Goal: Task Accomplishment & Management: Use online tool/utility

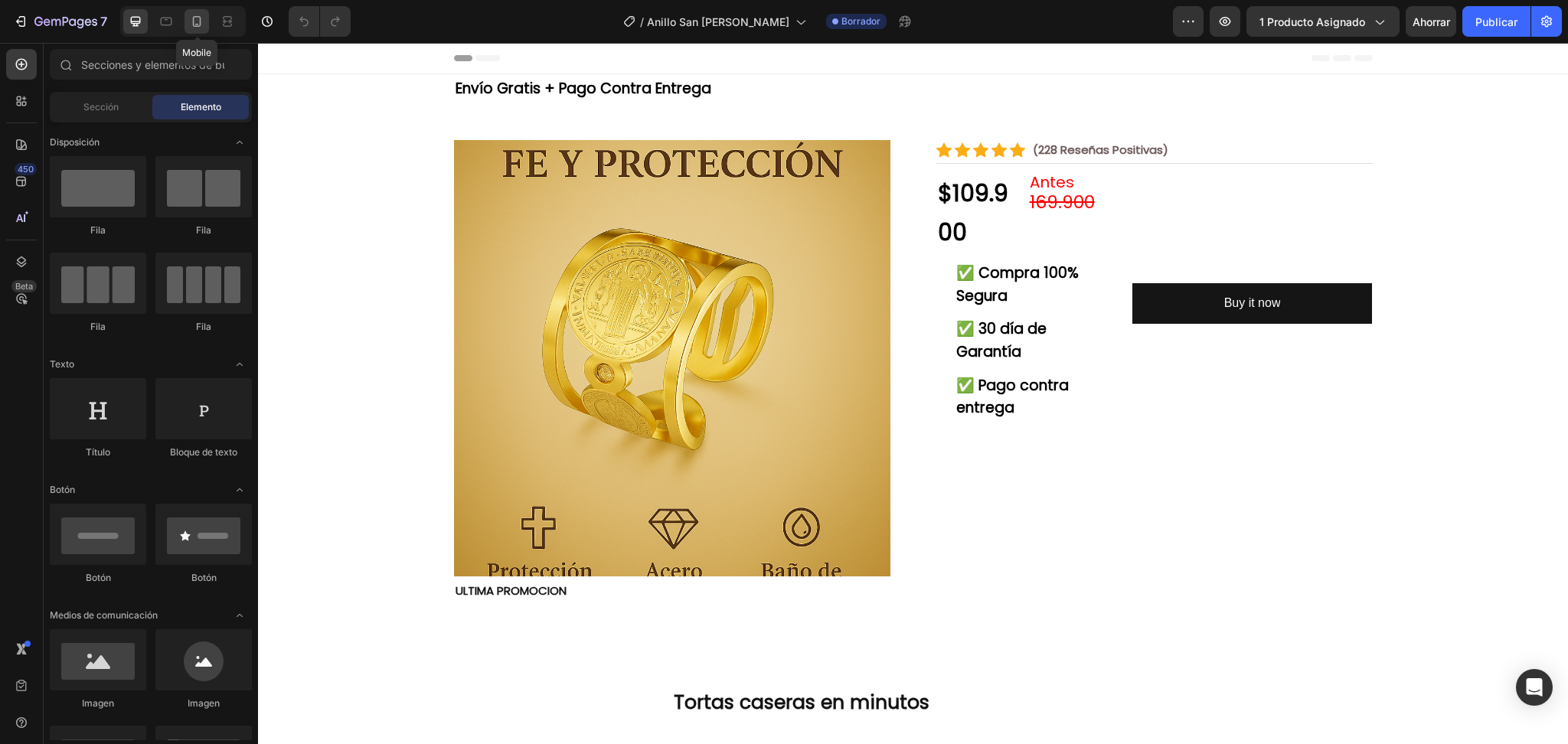
click at [189, 17] on icon at bounding box center [197, 21] width 15 height 15
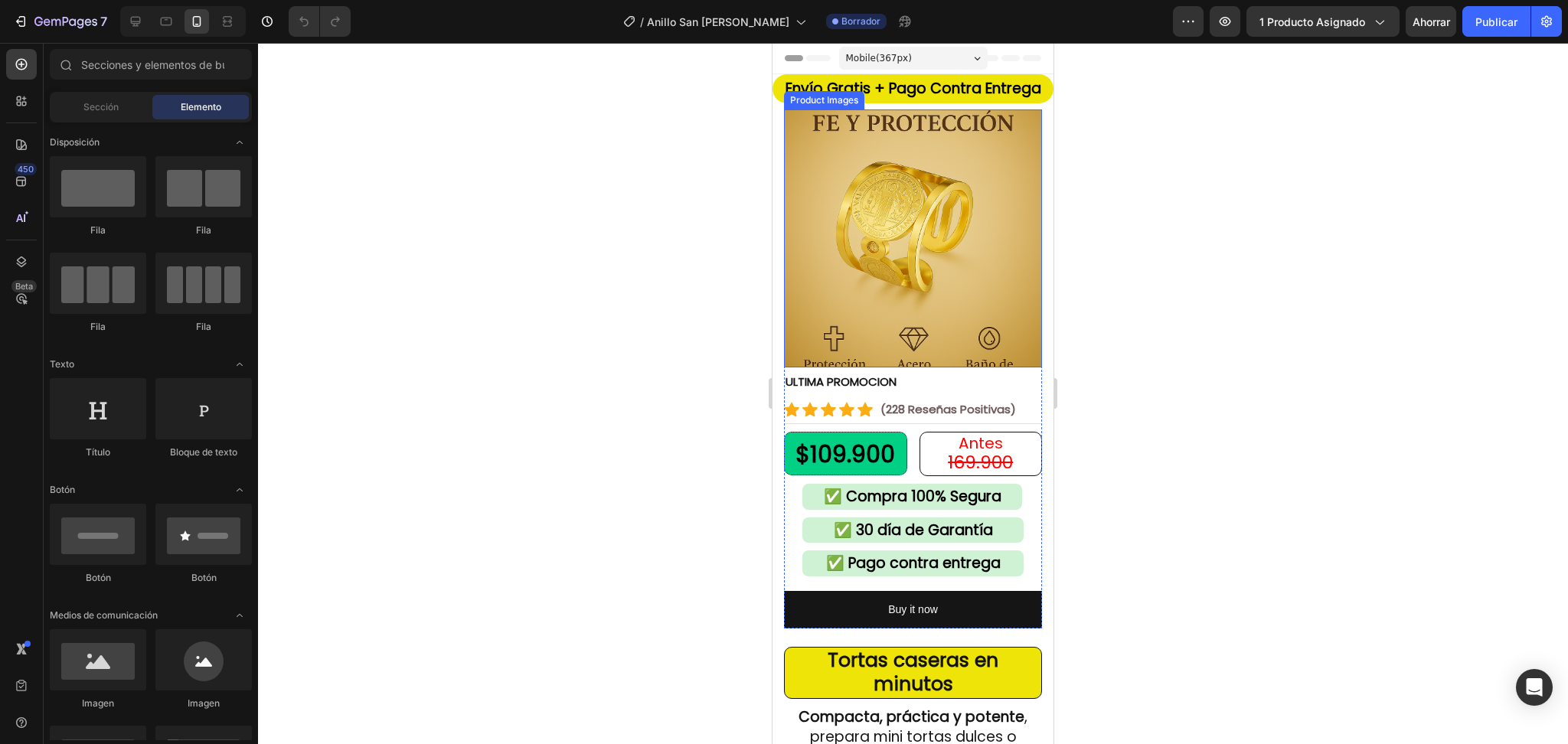
click at [987, 244] on img at bounding box center [913, 238] width 258 height 258
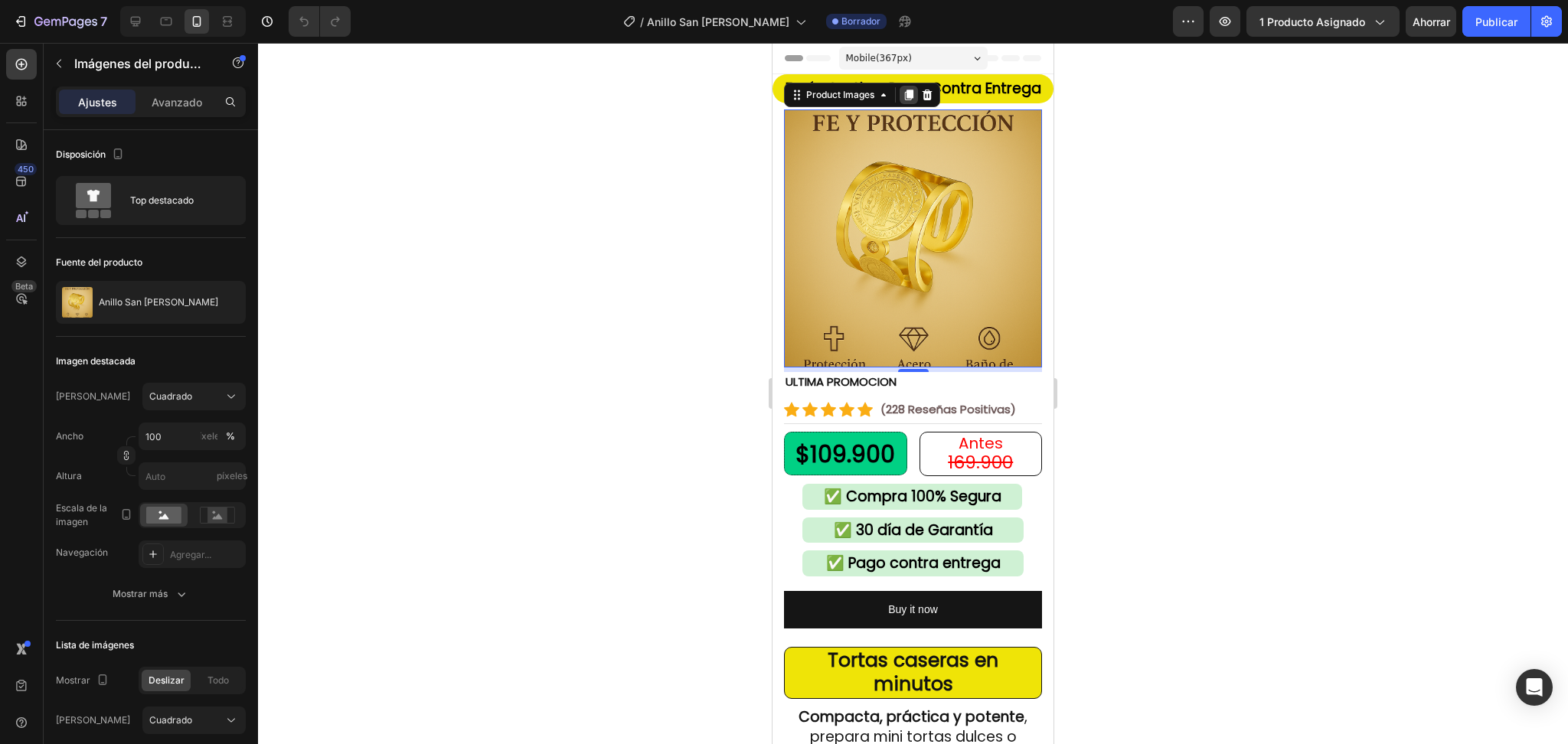
click at [915, 96] on icon at bounding box center [908, 94] width 12 height 12
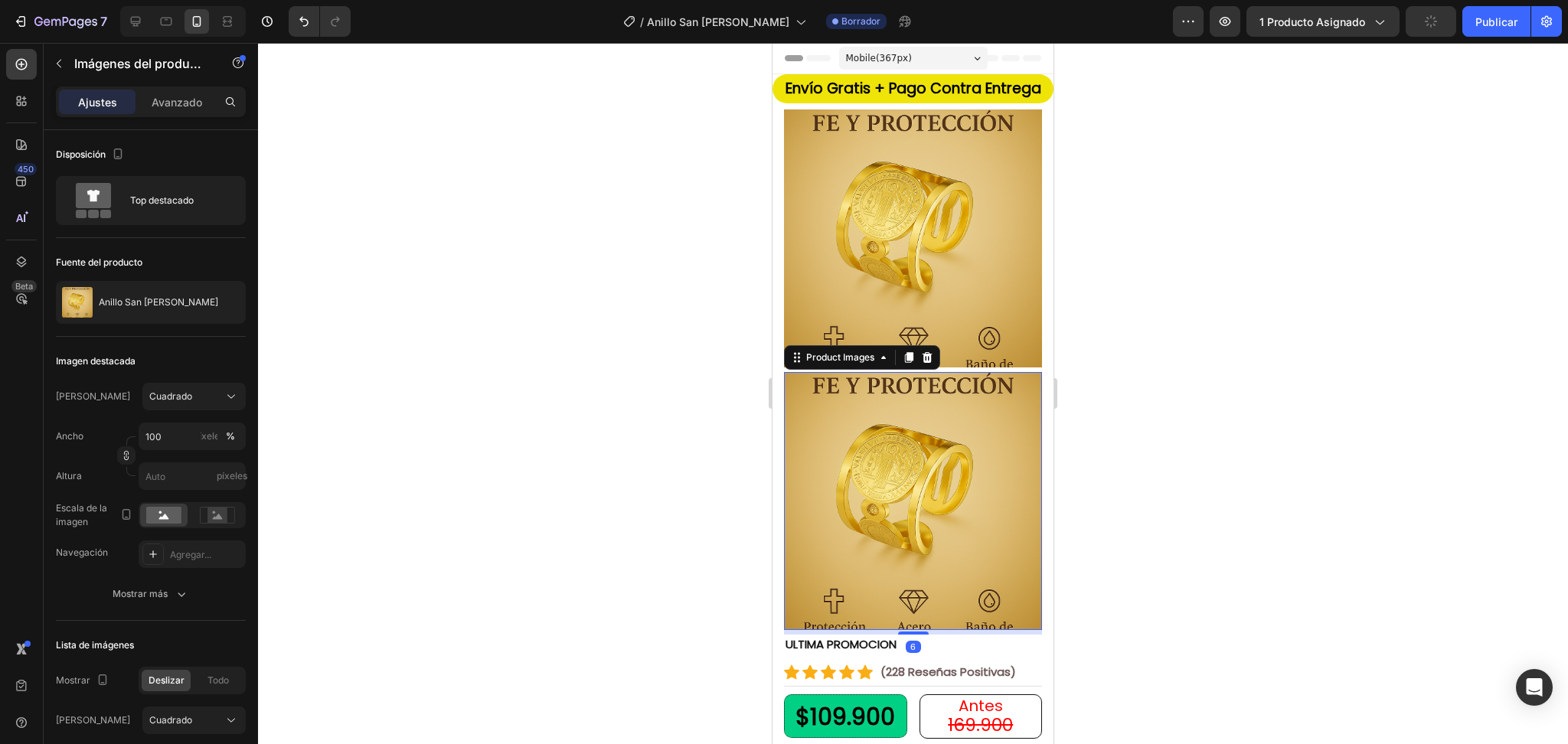
click at [930, 526] on img at bounding box center [913, 501] width 258 height 258
click at [819, 441] on img at bounding box center [913, 501] width 258 height 258
click at [902, 187] on img at bounding box center [913, 238] width 258 height 258
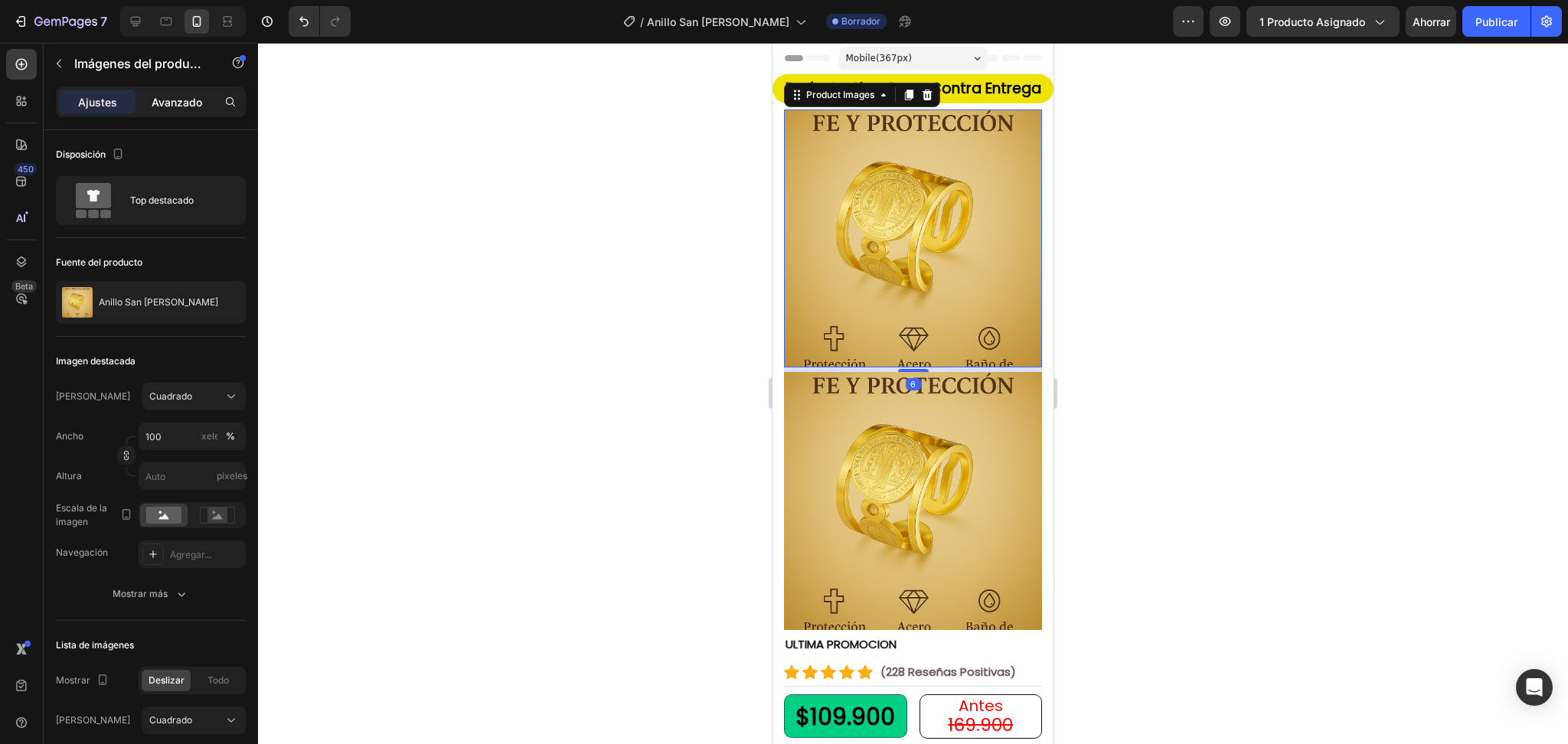
click at [198, 105] on font "Avanzado" at bounding box center [176, 103] width 50 height 13
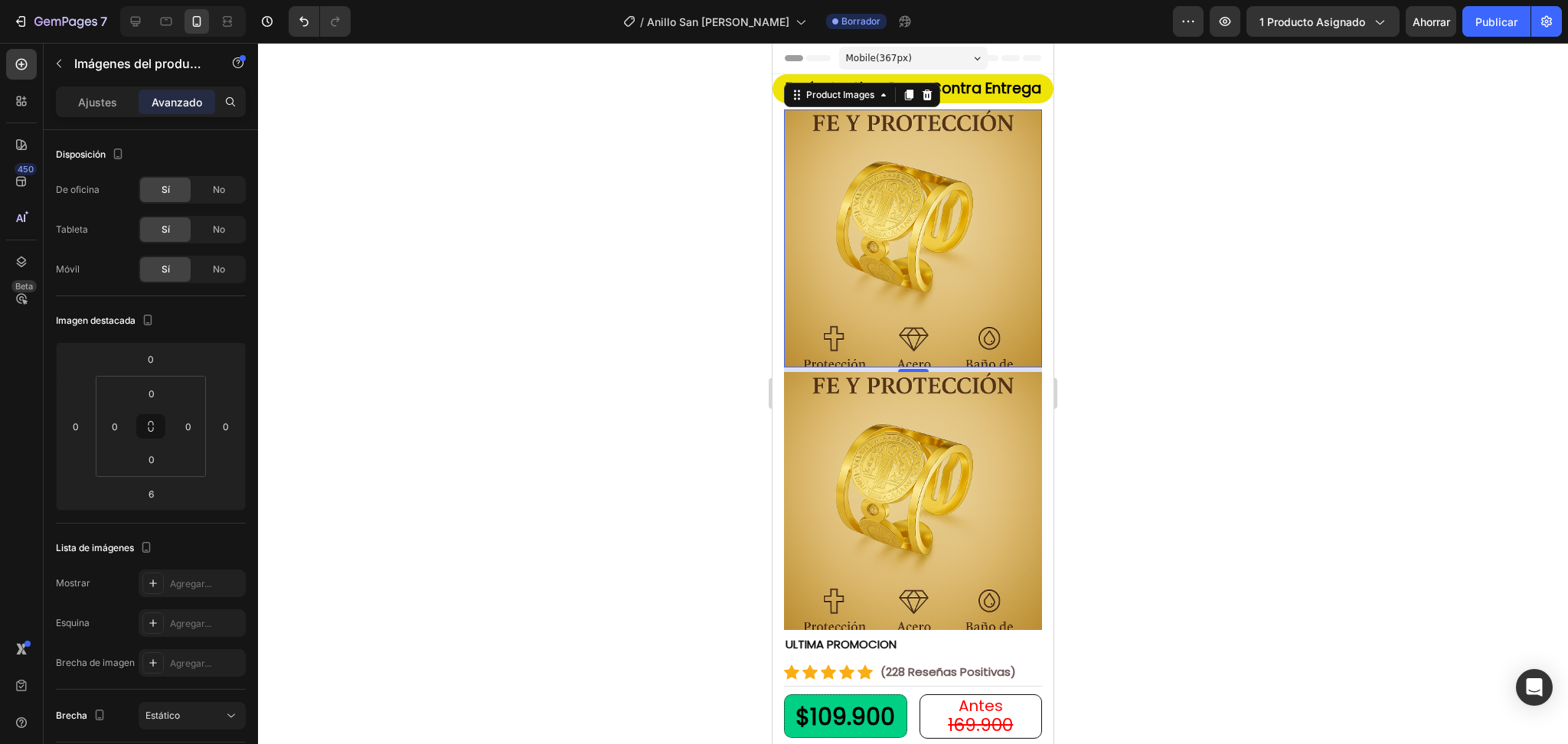
drag, startPoint x: 855, startPoint y: 263, endPoint x: 778, endPoint y: 254, distance: 77.5
click at [853, 263] on img at bounding box center [913, 238] width 258 height 258
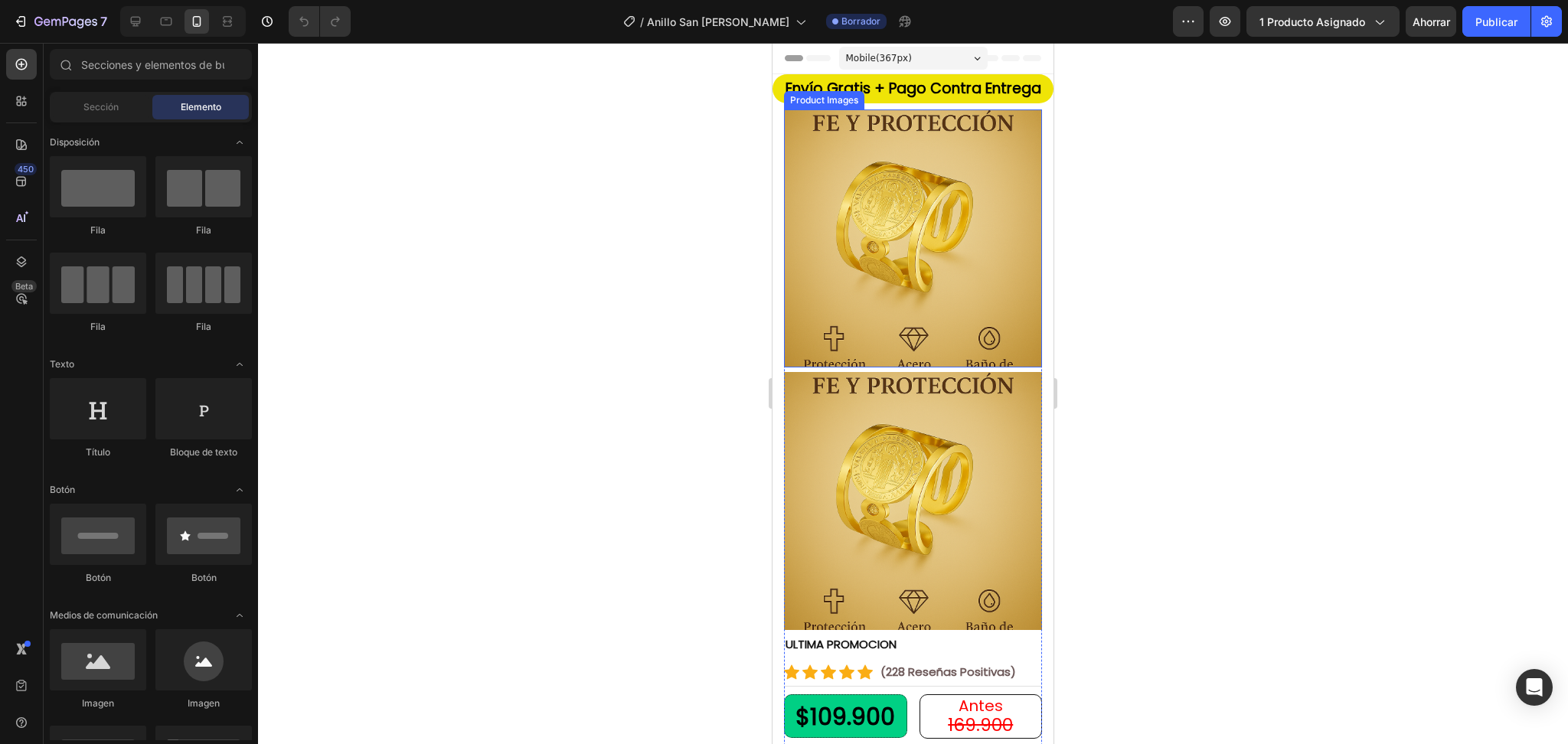
click at [889, 235] on img at bounding box center [913, 238] width 258 height 258
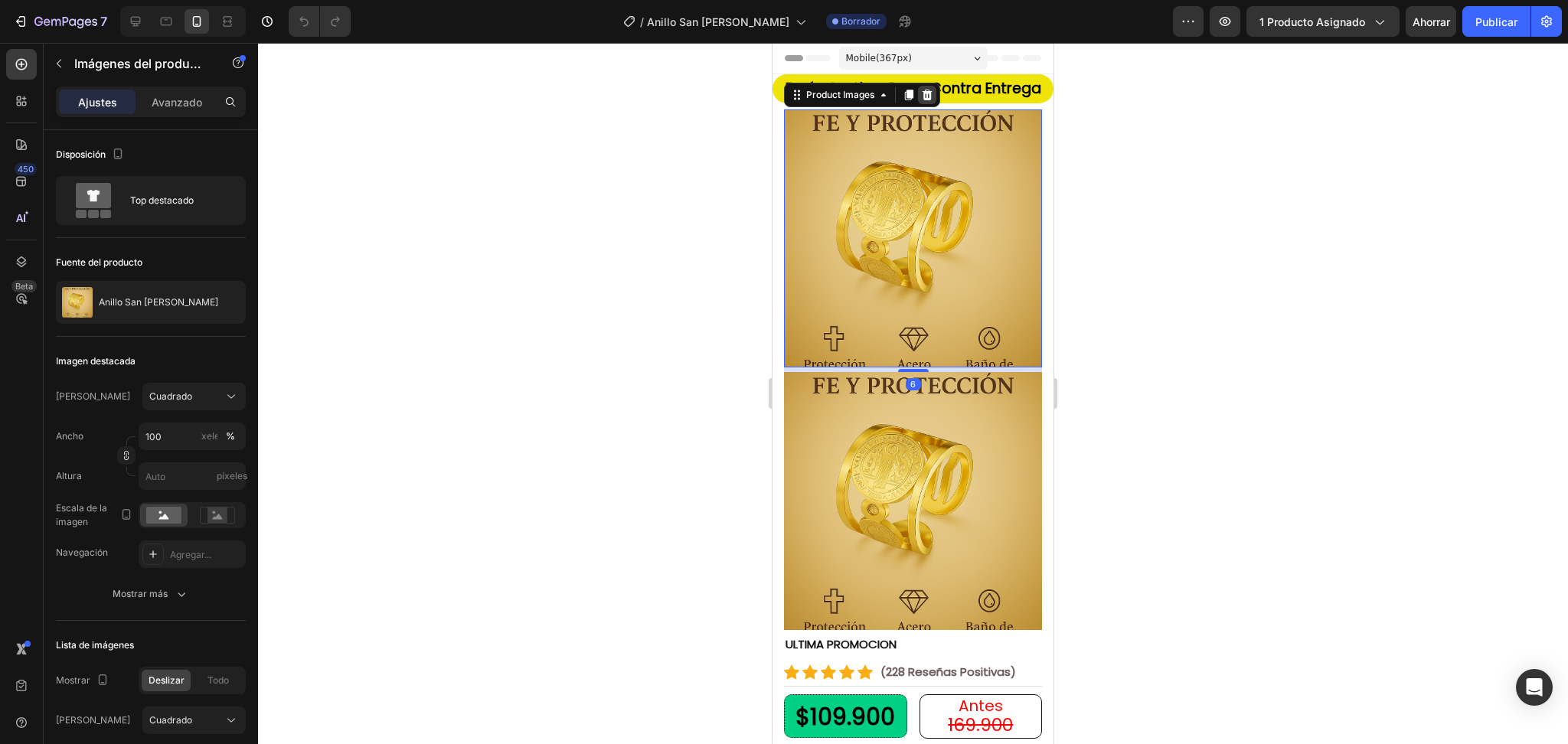
click at [928, 91] on icon at bounding box center [928, 93] width 10 height 10
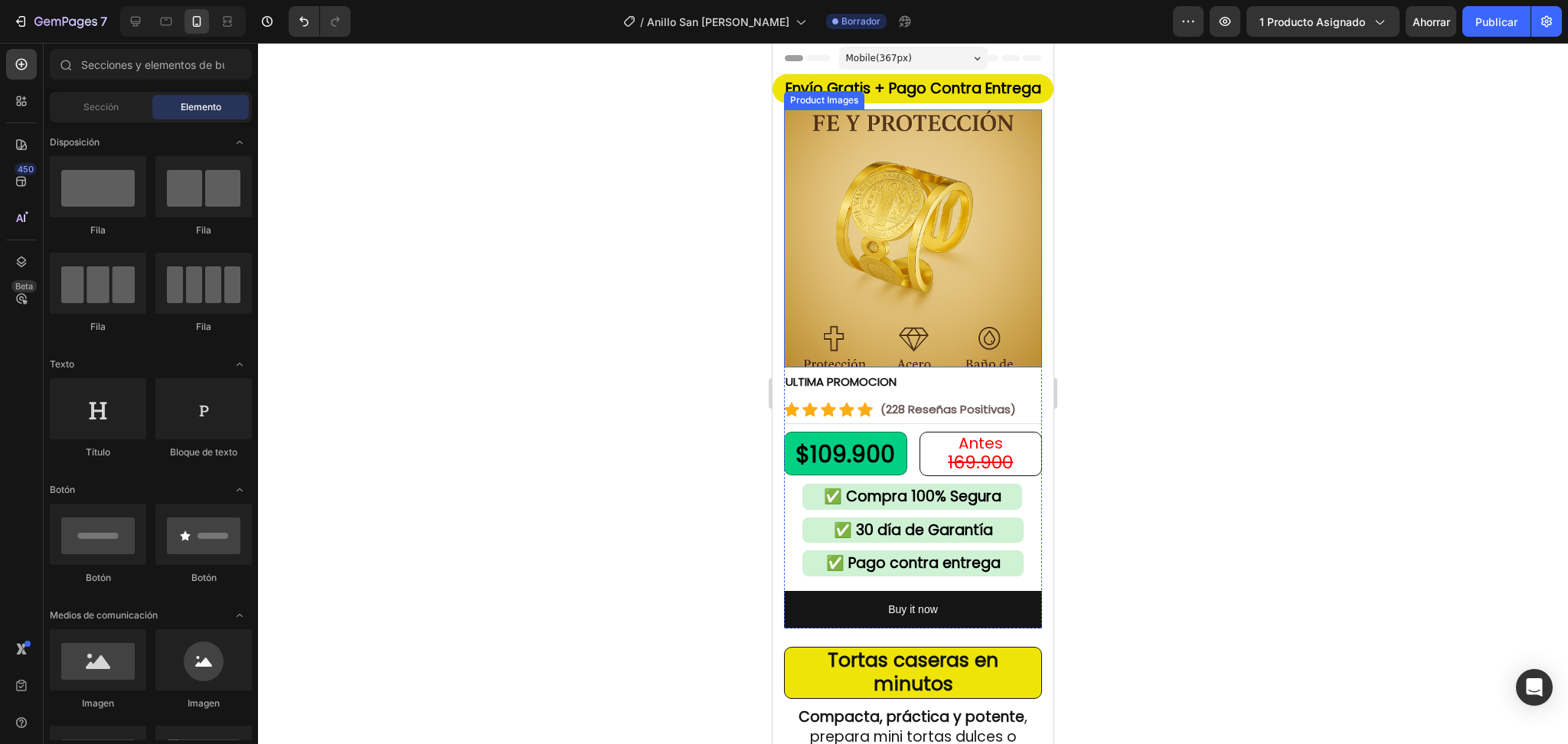
click at [932, 220] on img at bounding box center [913, 238] width 258 height 258
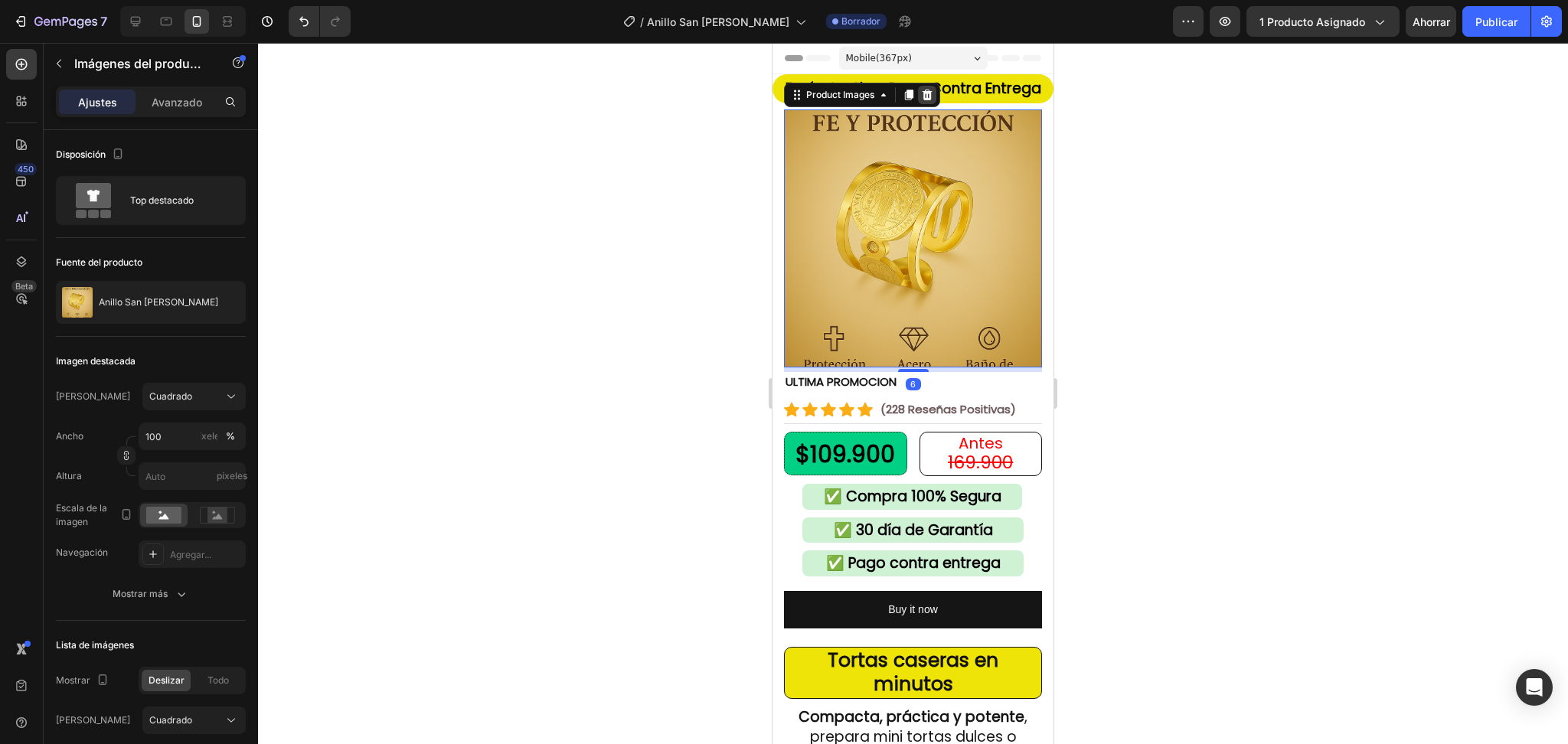
click at [927, 95] on icon at bounding box center [927, 94] width 12 height 12
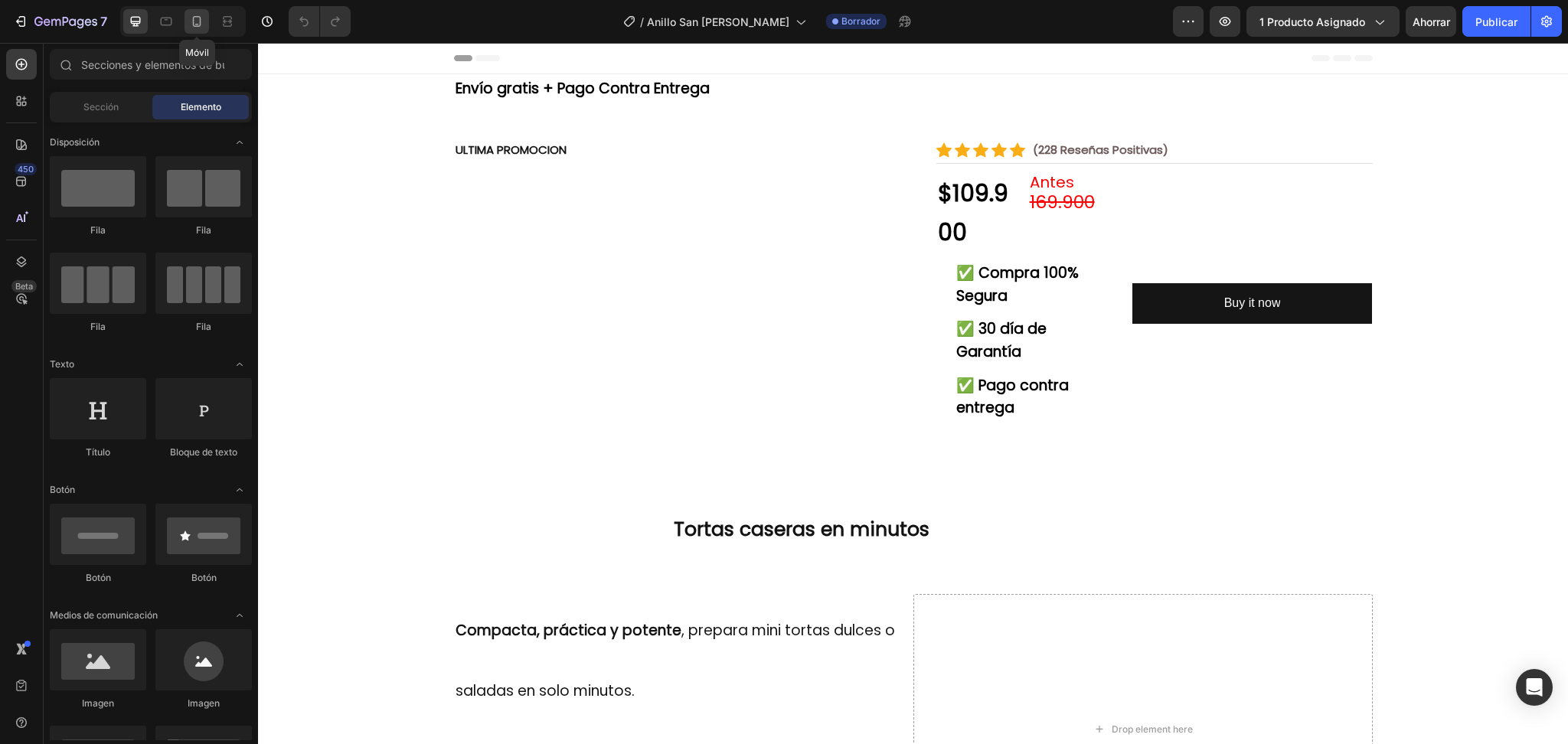
click at [203, 23] on icon at bounding box center [197, 21] width 15 height 15
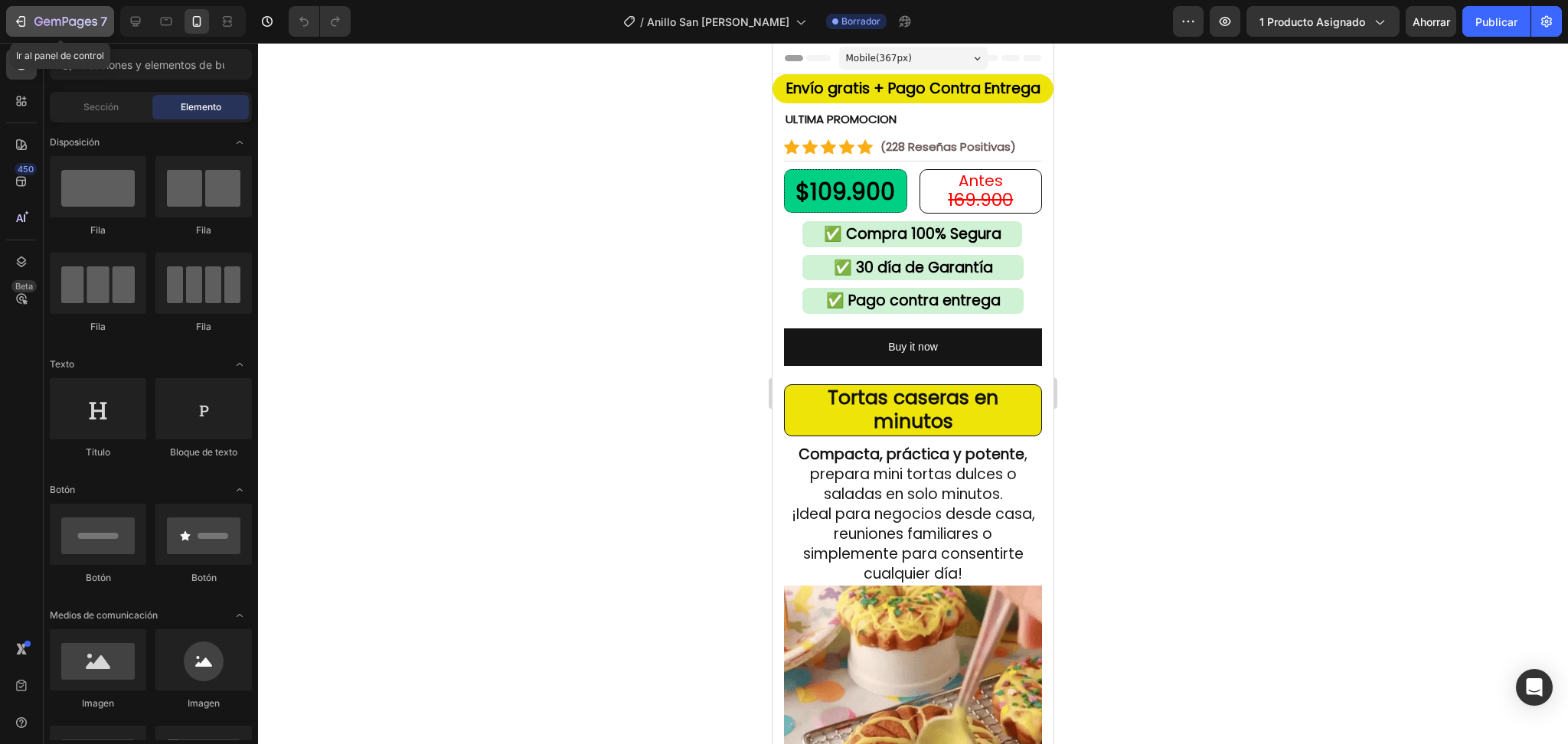
click at [39, 32] on button "7" at bounding box center [61, 21] width 108 height 31
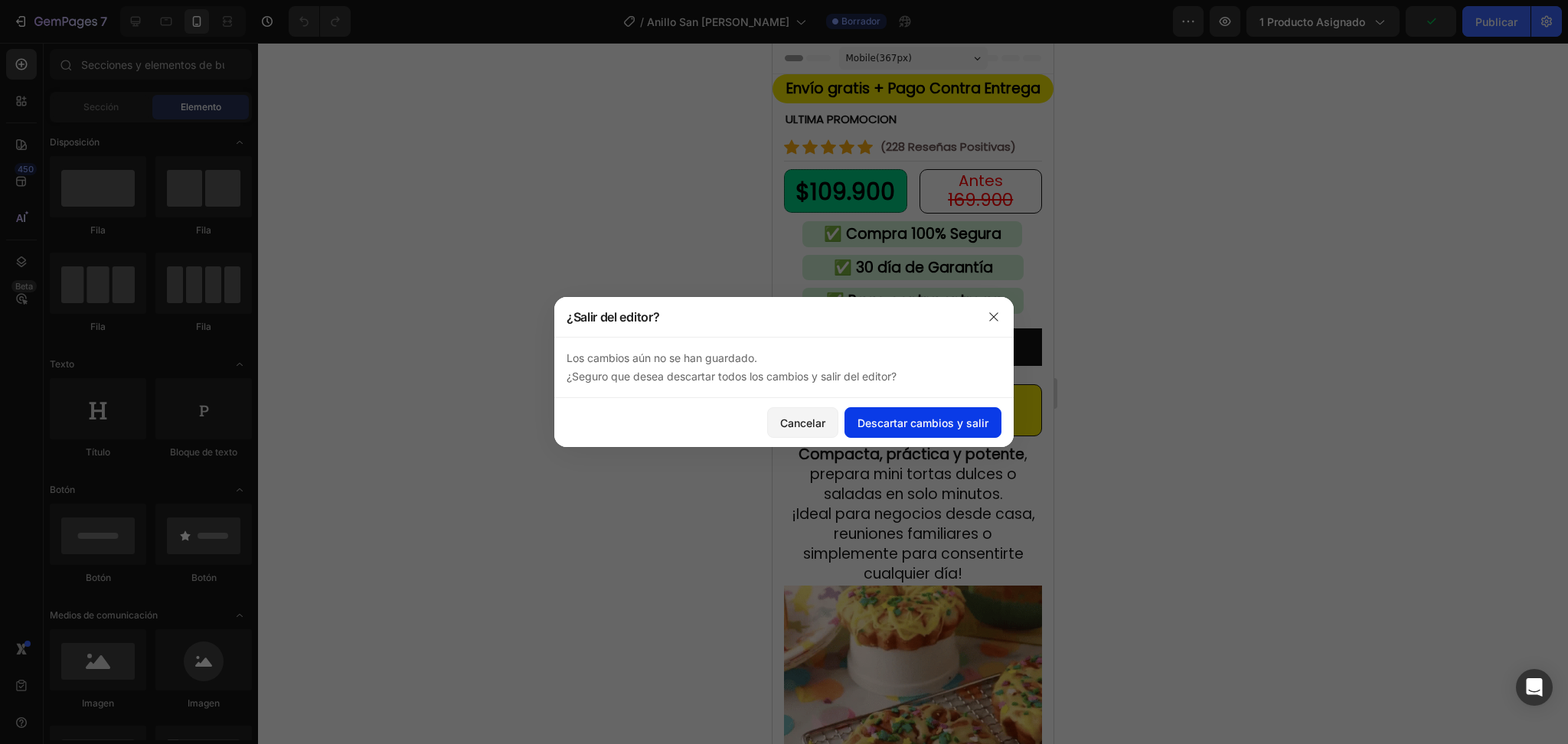
click at [885, 431] on button "Descartar cambios y salir" at bounding box center [923, 422] width 157 height 31
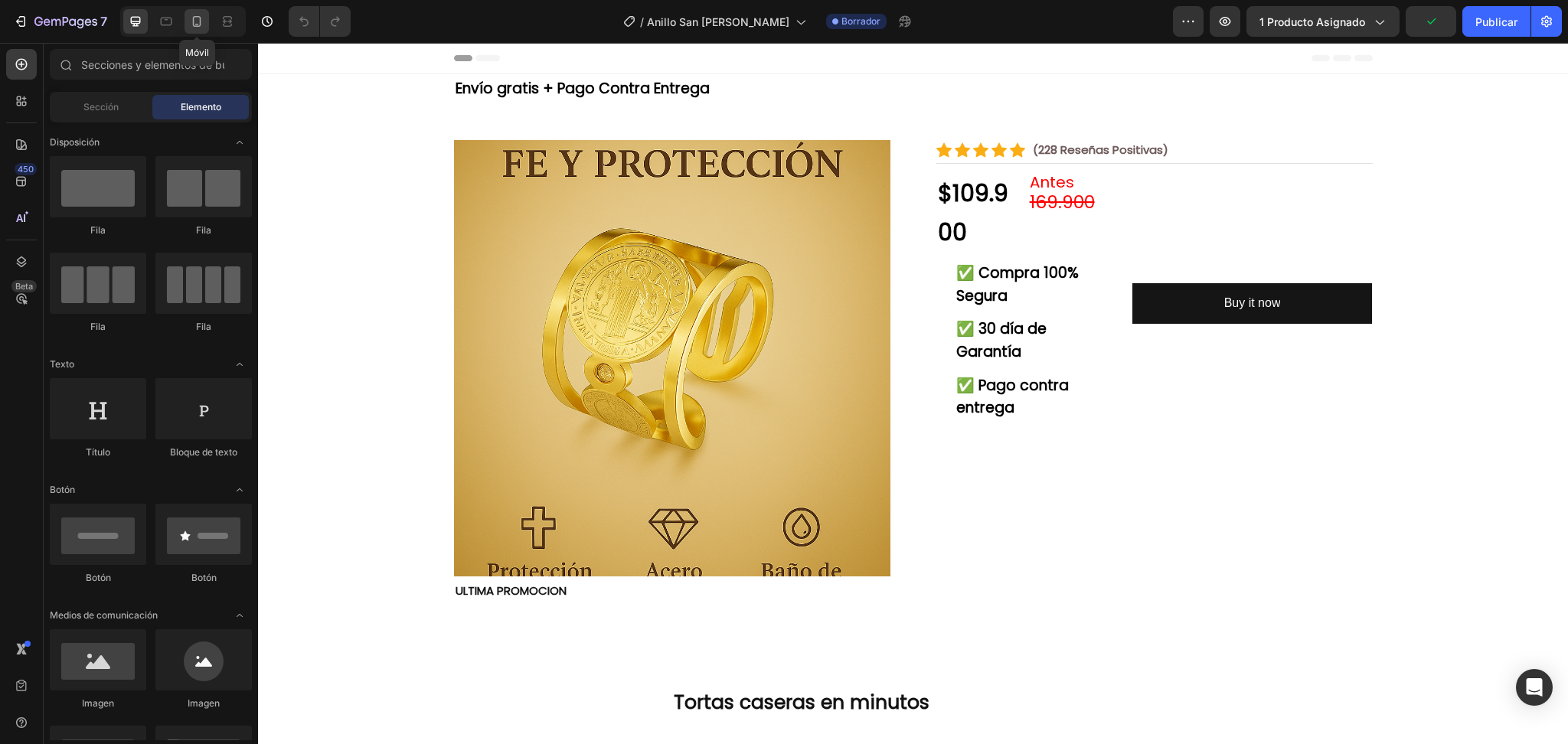
click at [201, 17] on icon at bounding box center [197, 21] width 8 height 10
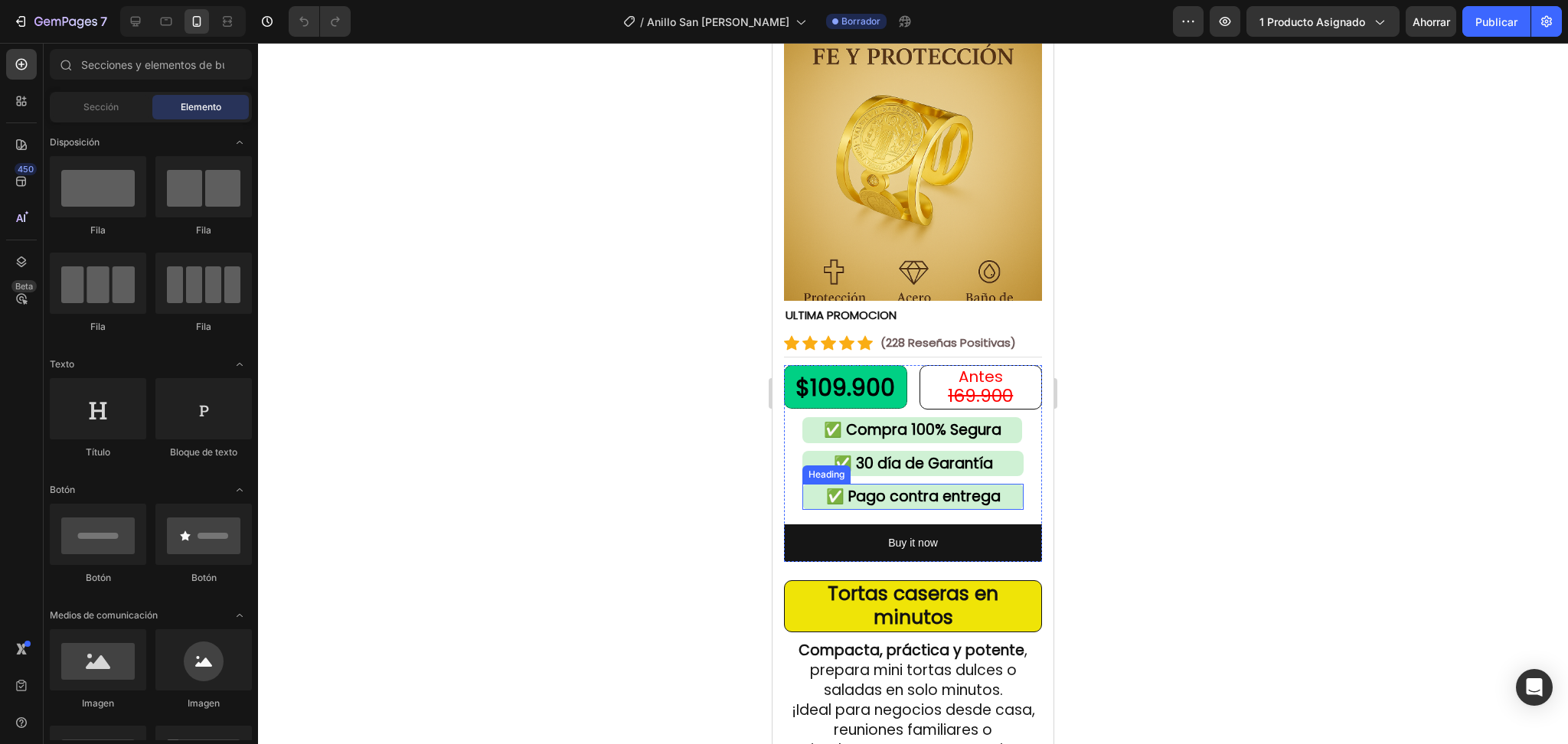
scroll to position [102, 0]
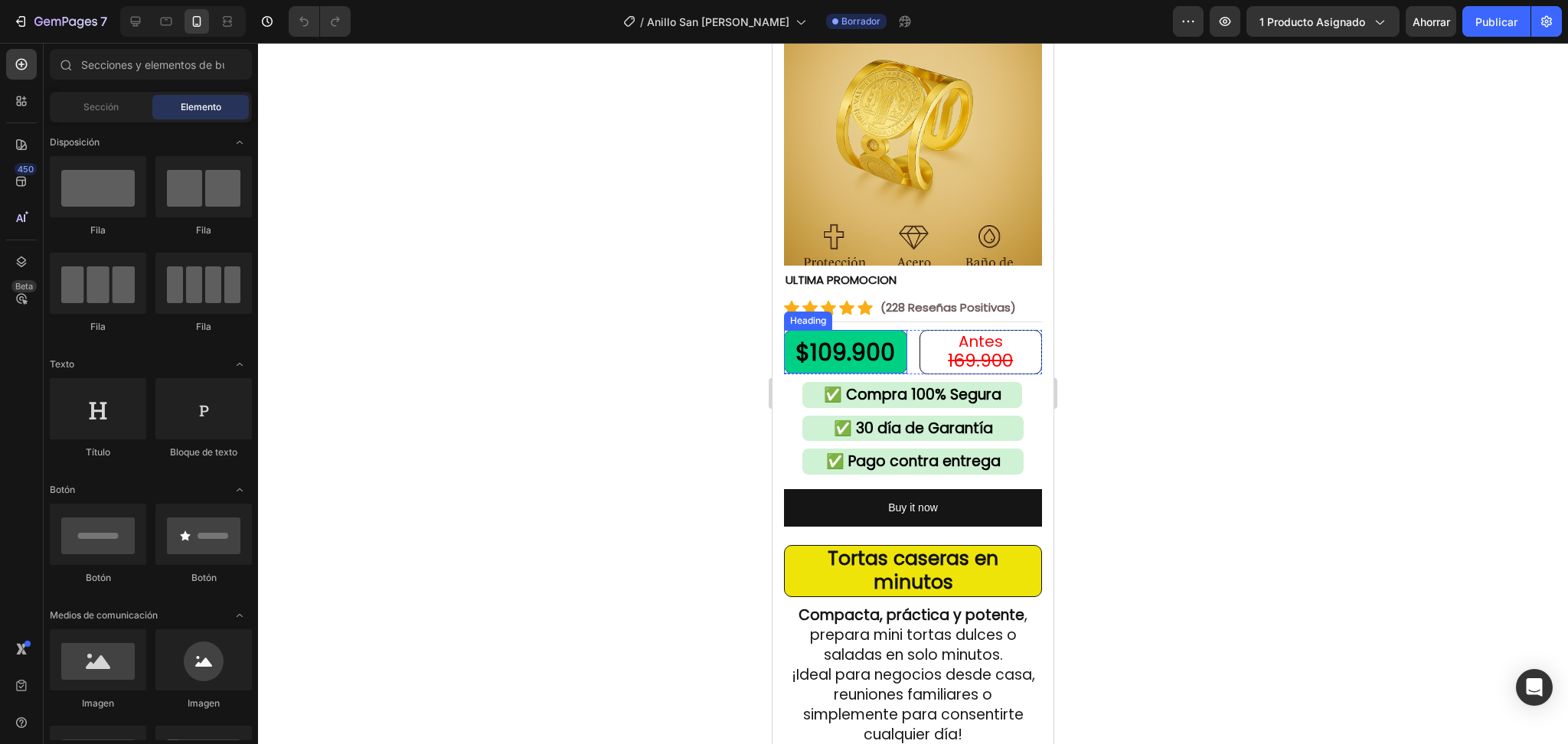
click at [847, 336] on strong "$109.900" at bounding box center [845, 352] width 100 height 33
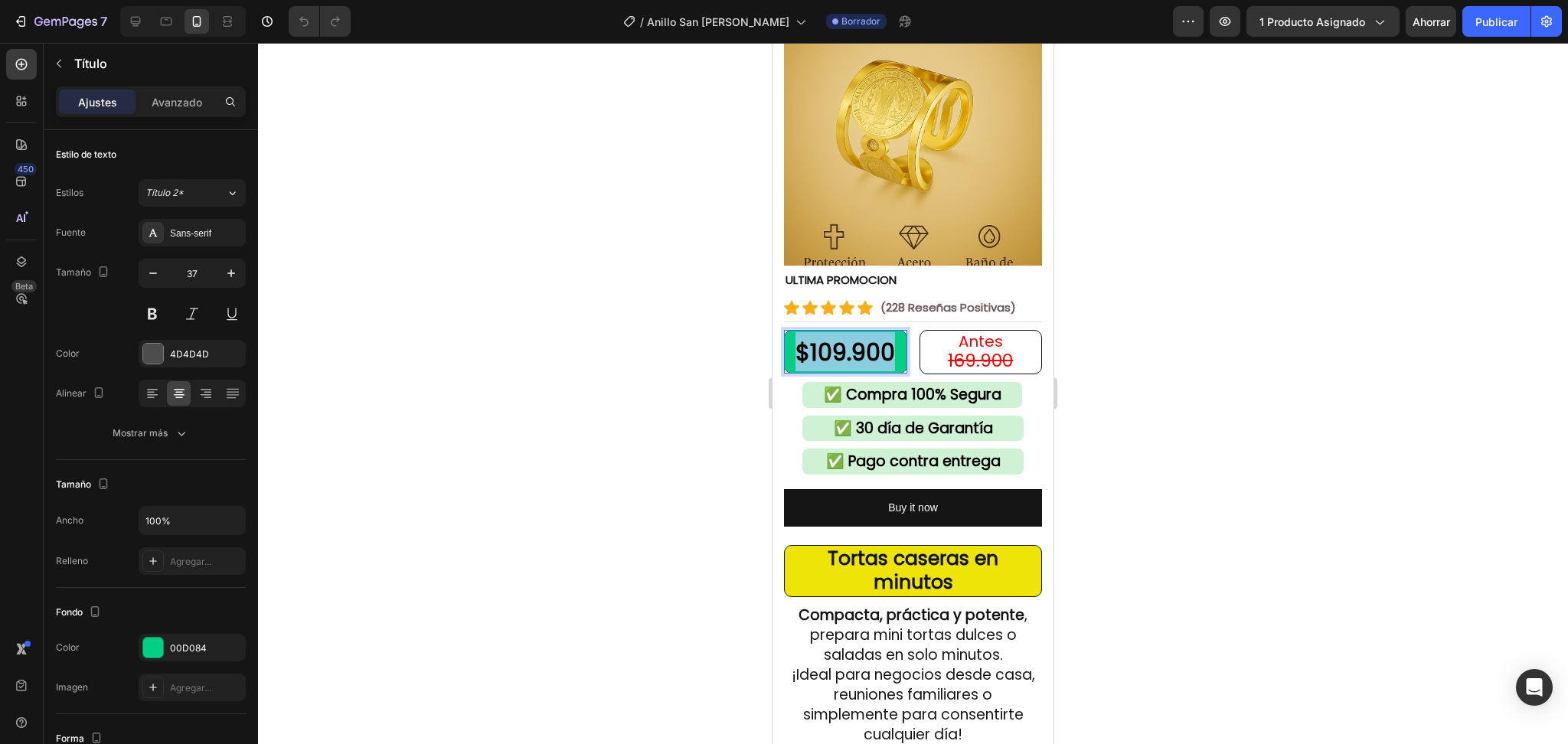
click at [847, 336] on strong "$109.900" at bounding box center [845, 352] width 100 height 33
click at [800, 332] on p "69.900" at bounding box center [846, 352] width 119 height 39
click at [978, 348] on s "169.900" at bounding box center [981, 360] width 65 height 24
click at [1126, 396] on div at bounding box center [913, 394] width 1310 height 702
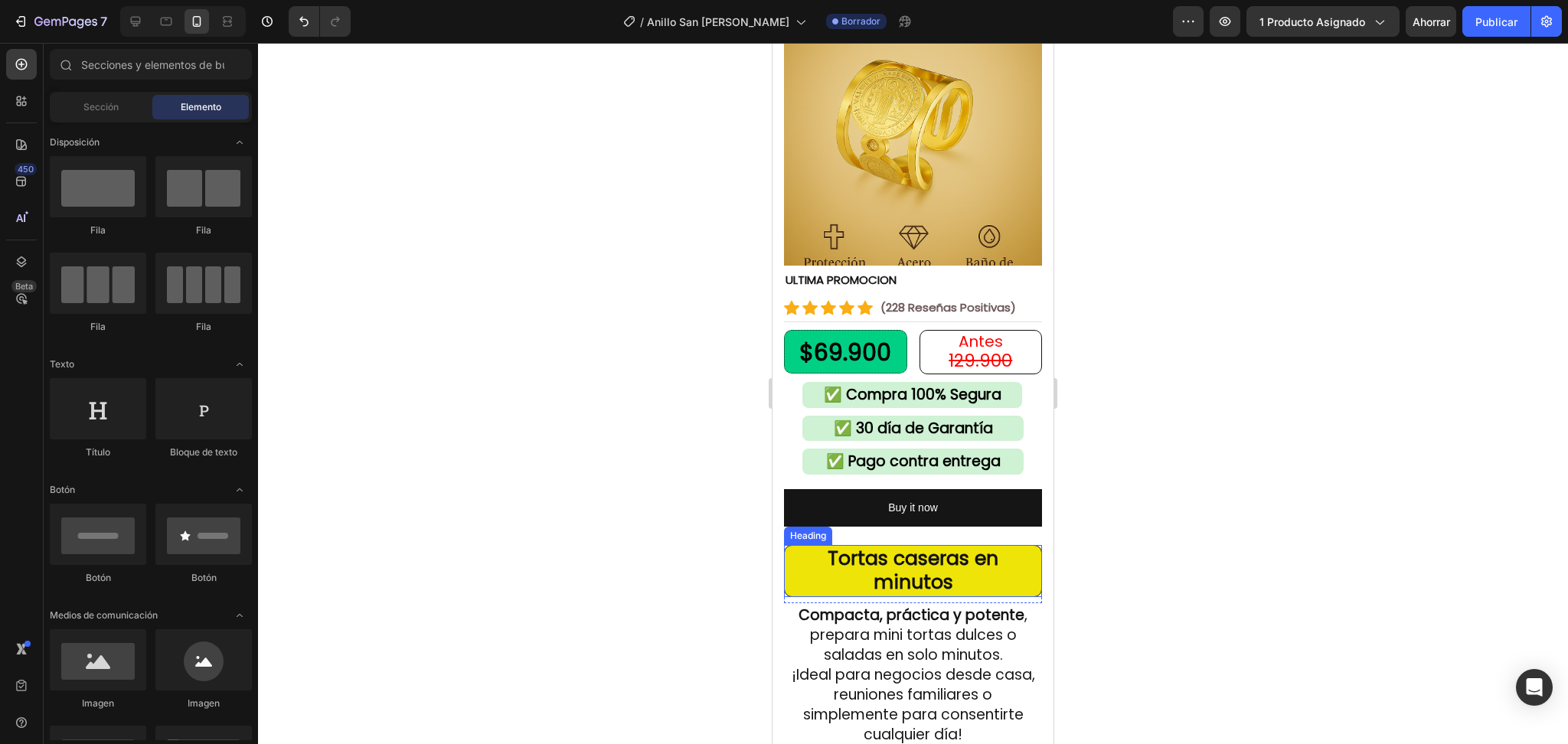
click at [891, 548] on strong "Tortas caseras en minutos" at bounding box center [913, 570] width 171 height 50
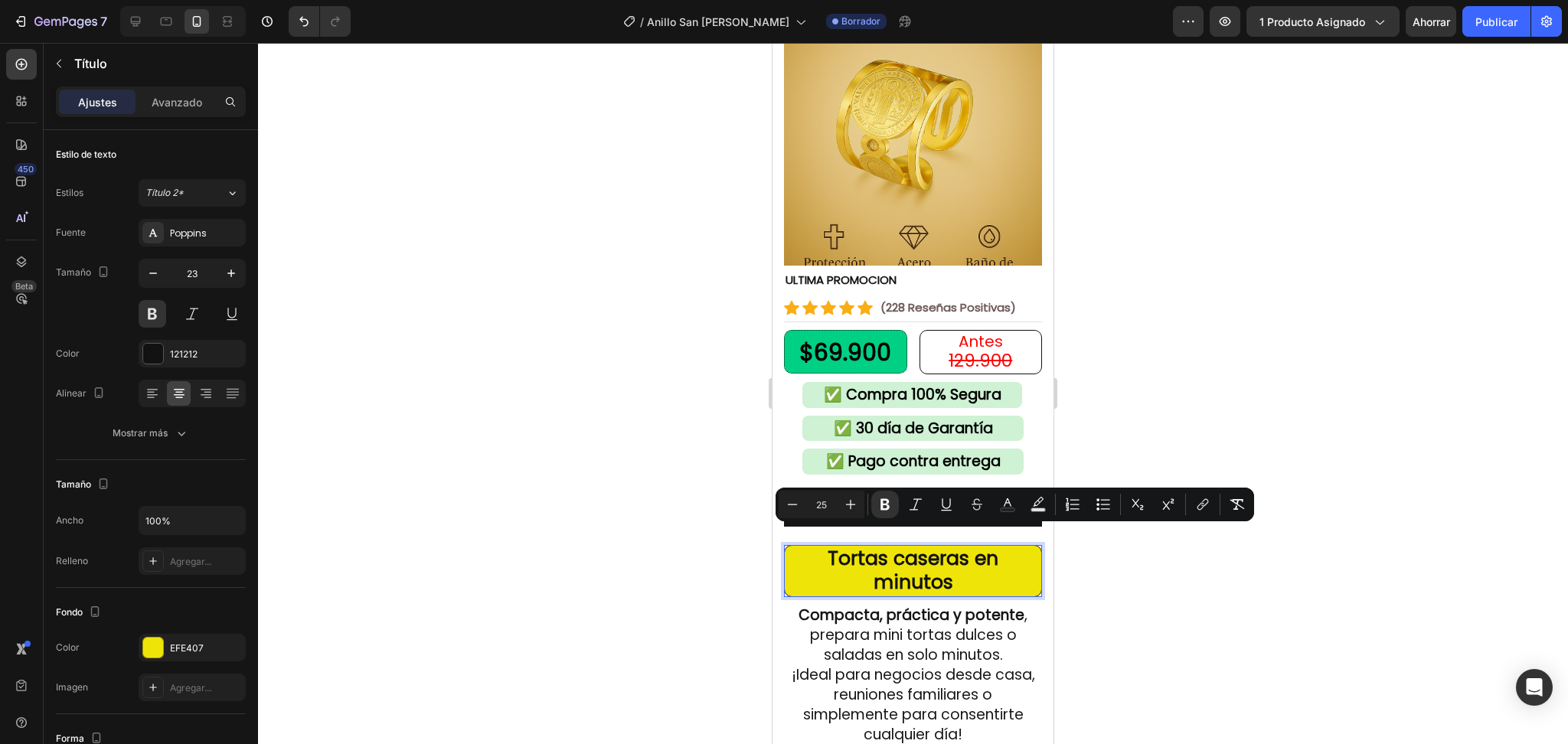
click at [945, 545] on strong "Tortas caseras en minutos" at bounding box center [913, 570] width 171 height 50
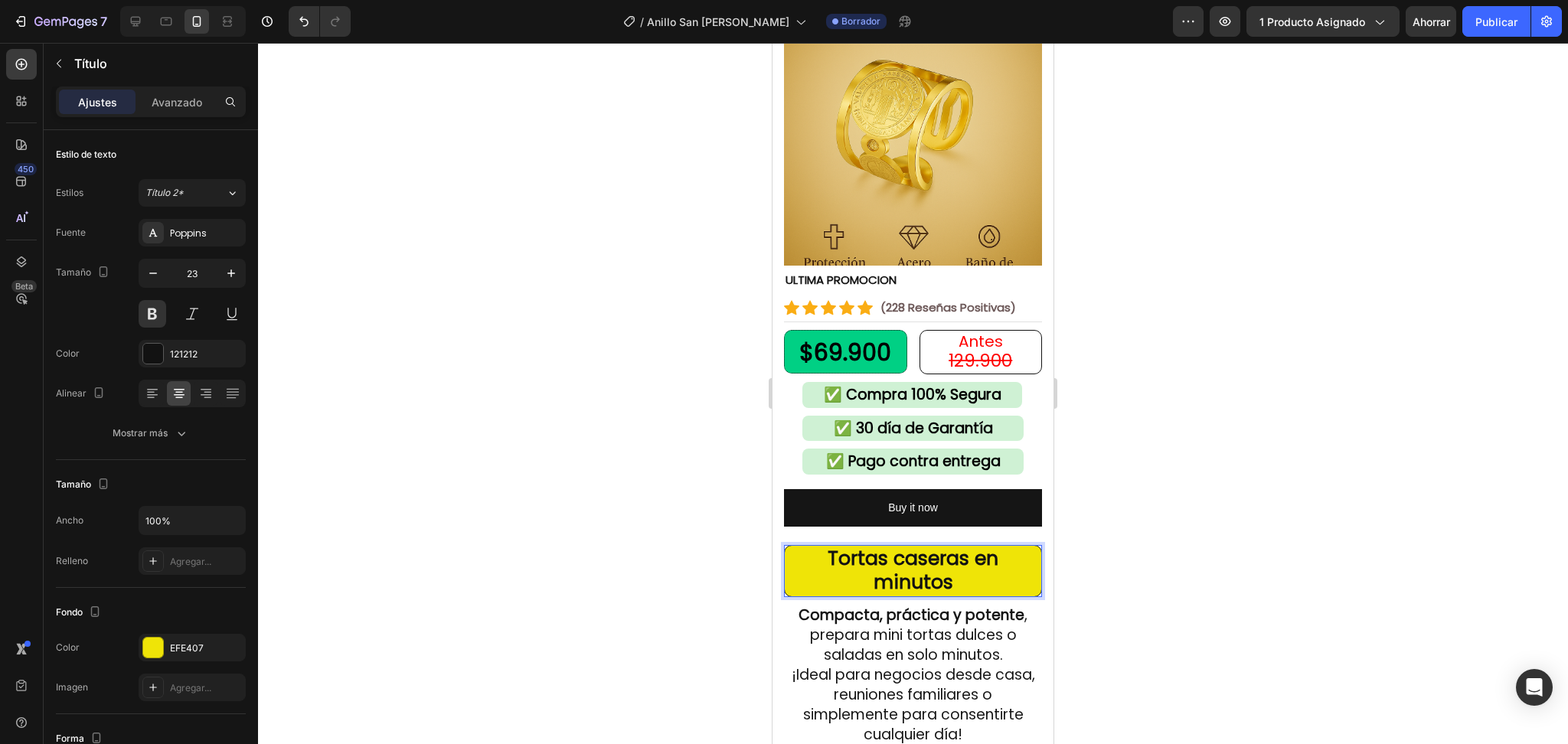
click at [931, 556] on strong "Tortas caseras en minutos" at bounding box center [913, 570] width 171 height 50
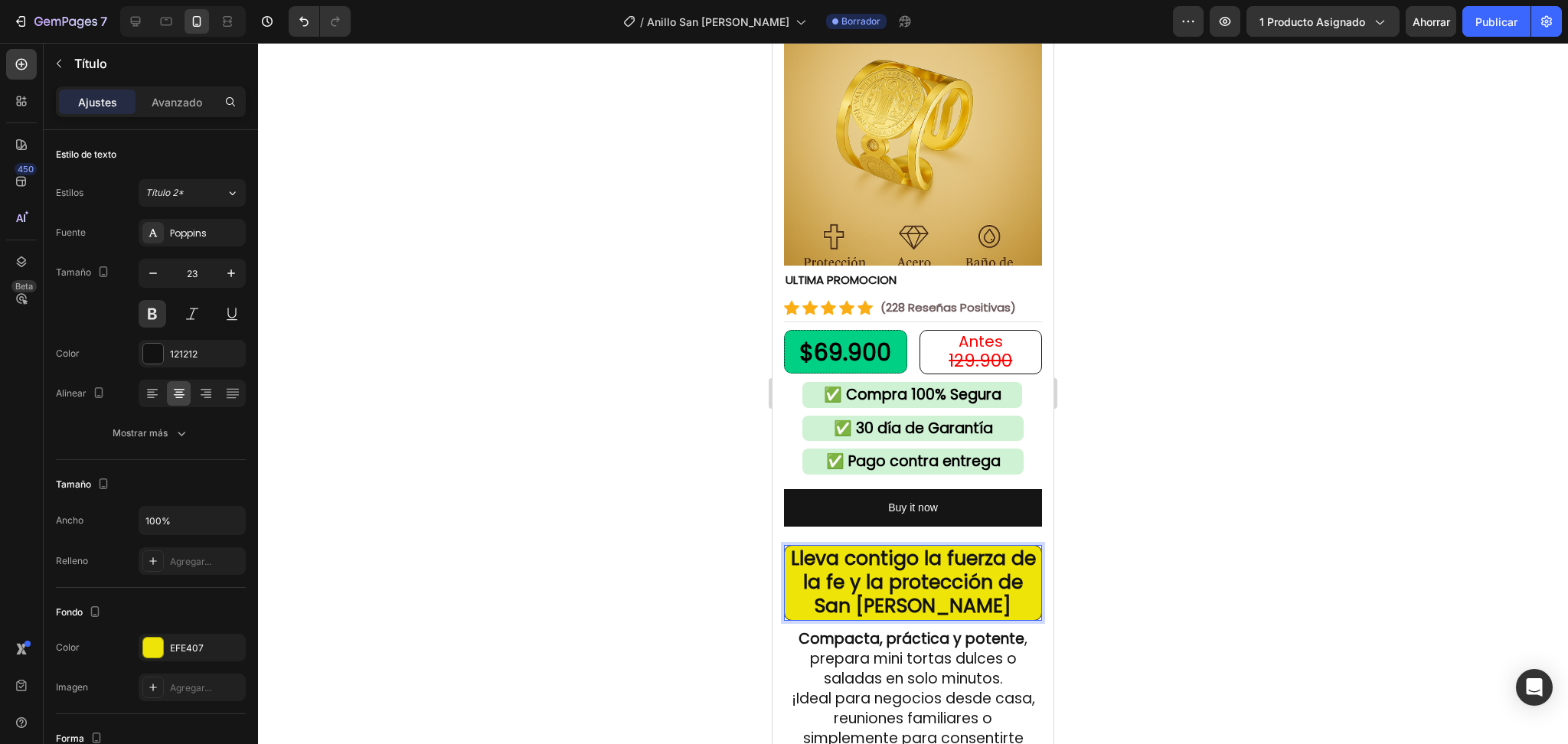
click at [944, 561] on strong "Lleva contigo la fuerza de la fe y la protección de San Benito" at bounding box center [913, 583] width 245 height 75
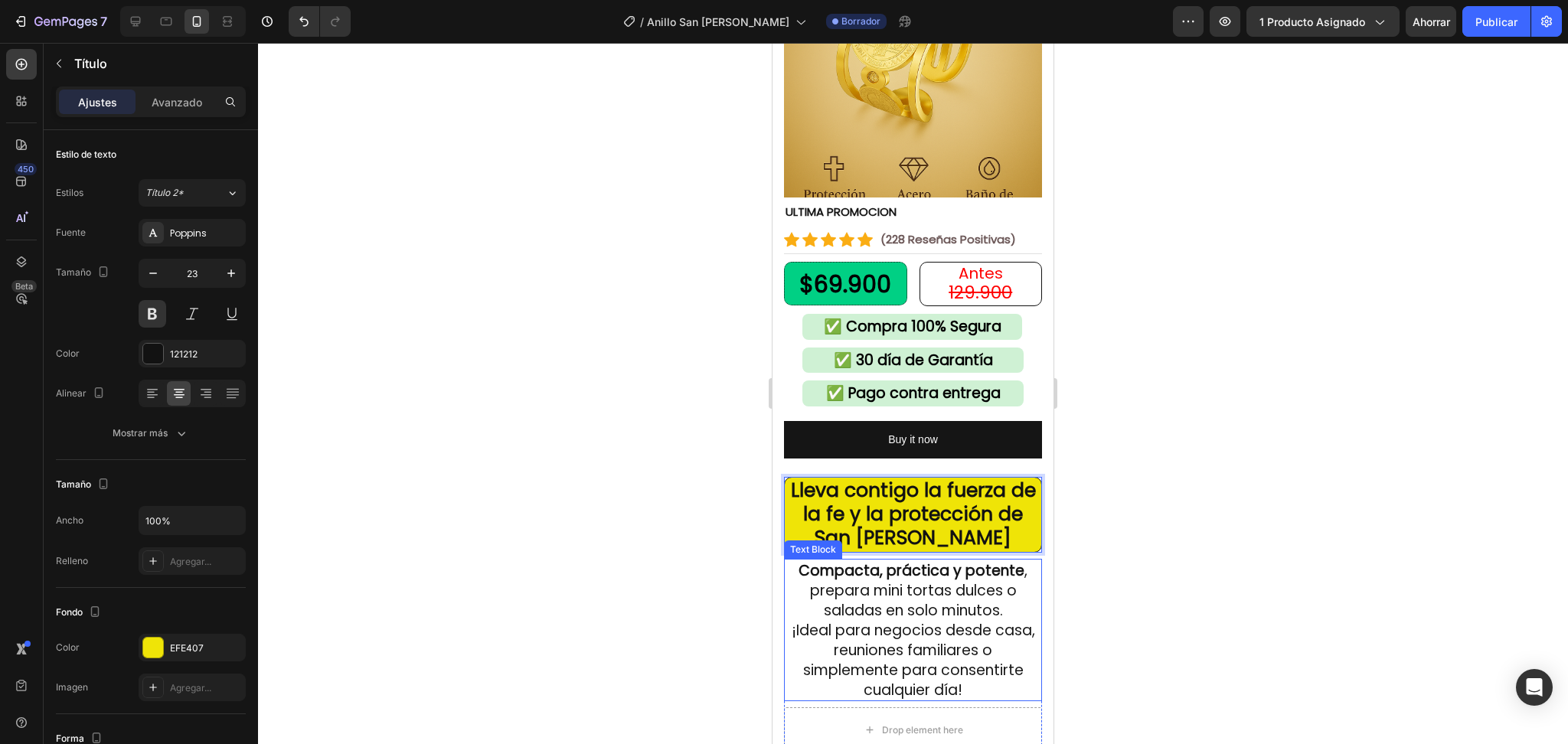
scroll to position [408, 0]
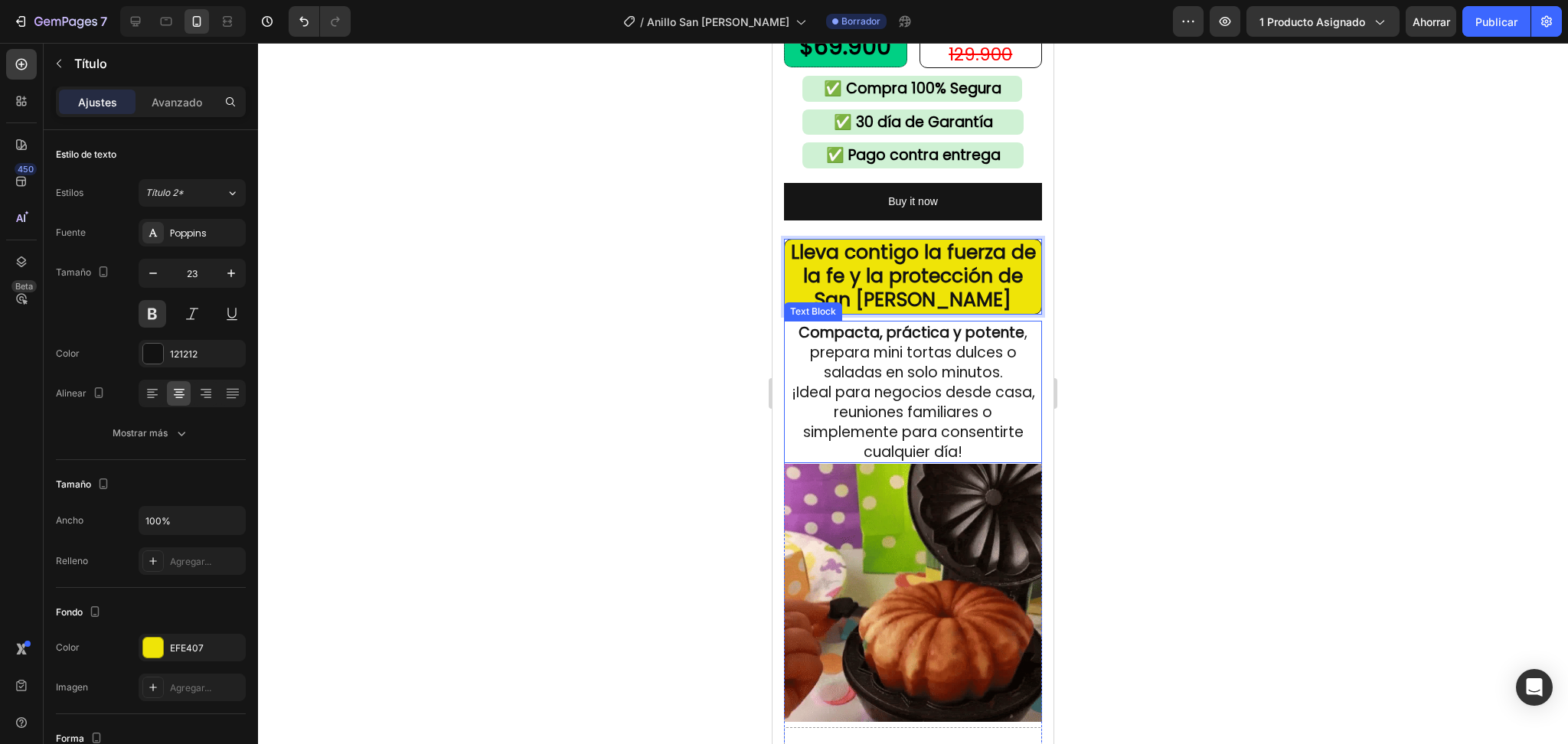
click at [922, 422] on span "¡Ideal para negocios desde casa, reuniones familiares o simplemente para consen…" at bounding box center [913, 422] width 244 height 80
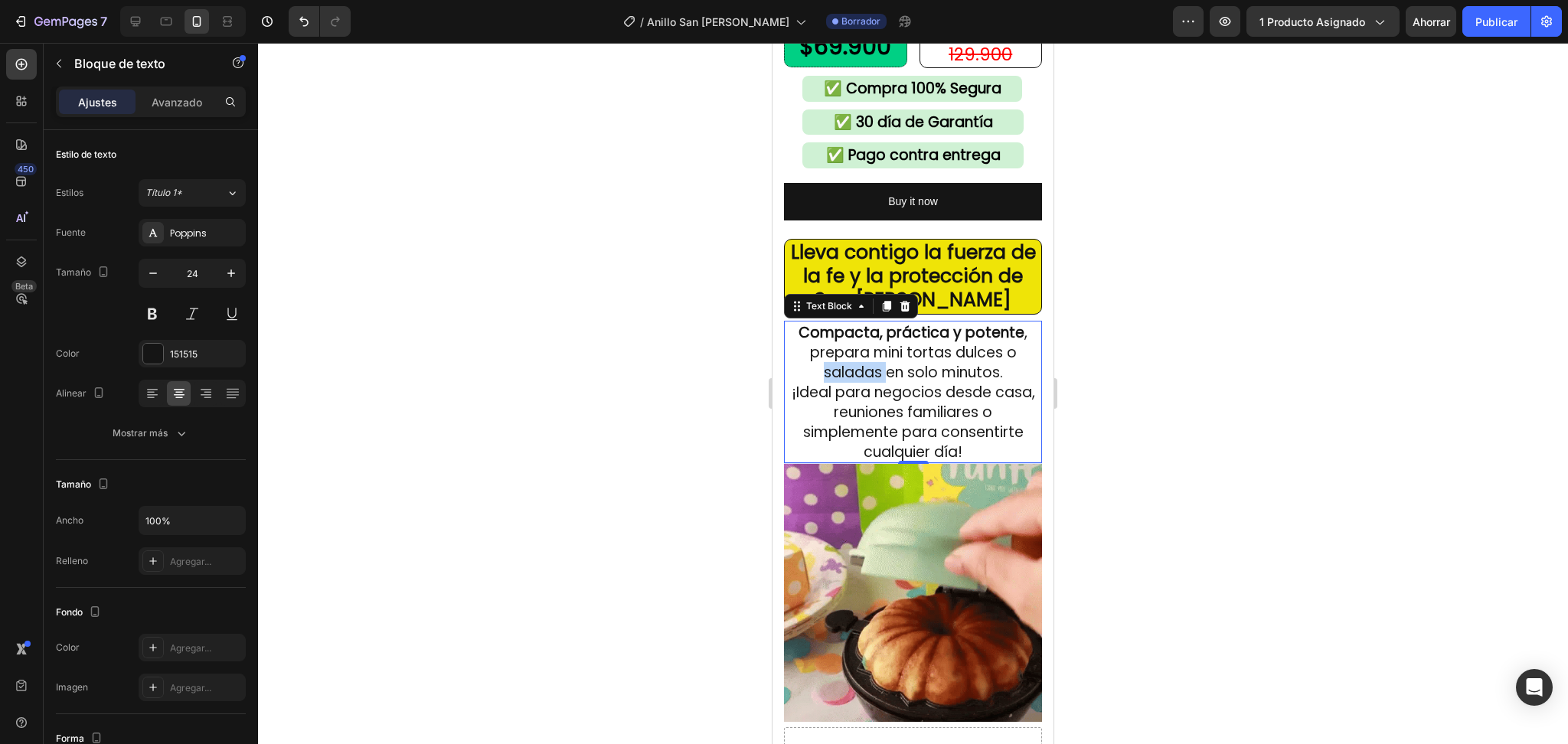
click at [859, 363] on span "Compacta, práctica y potente , prepara mini tortas dulces o saladas en solo min…" at bounding box center [913, 352] width 229 height 61
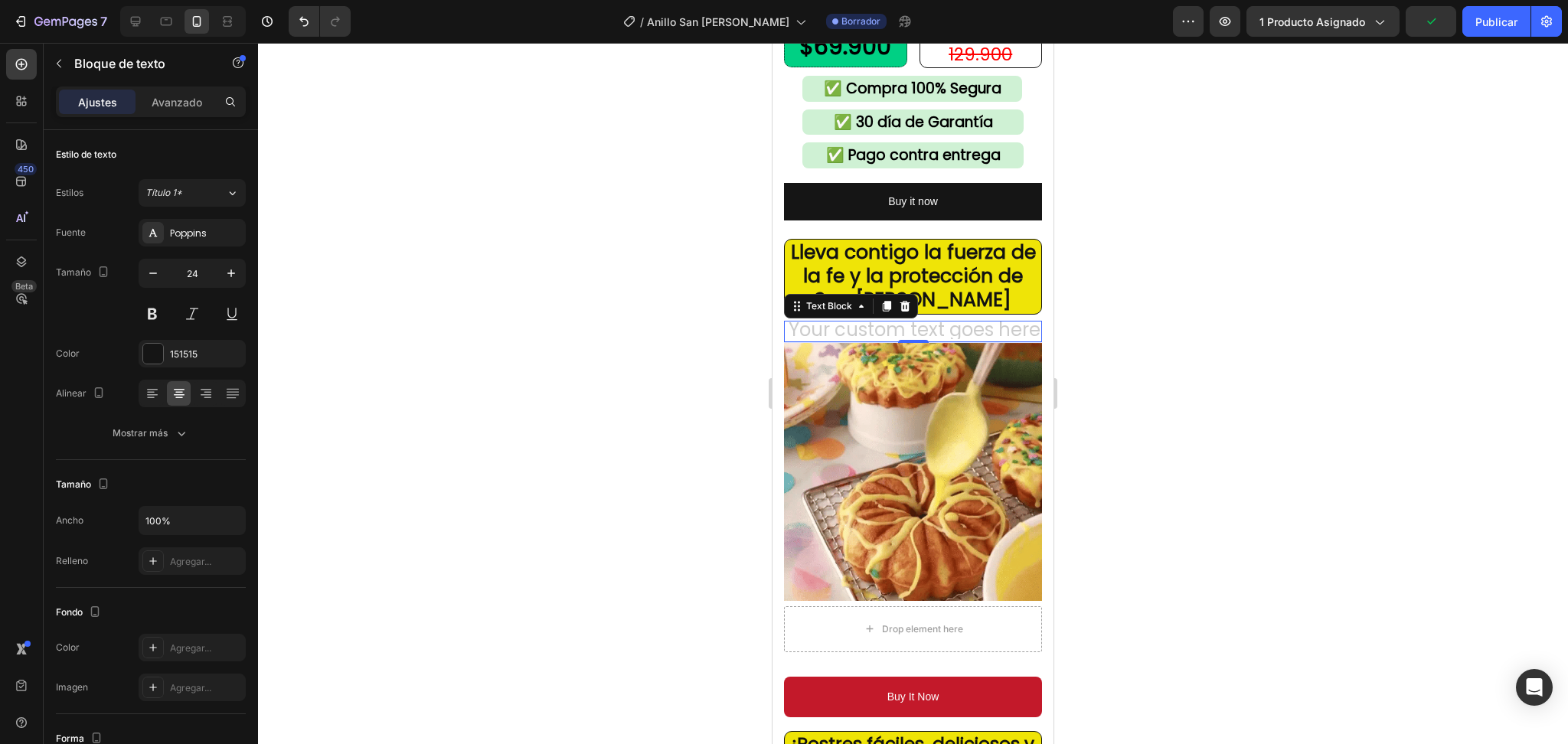
scroll to position [2, 0]
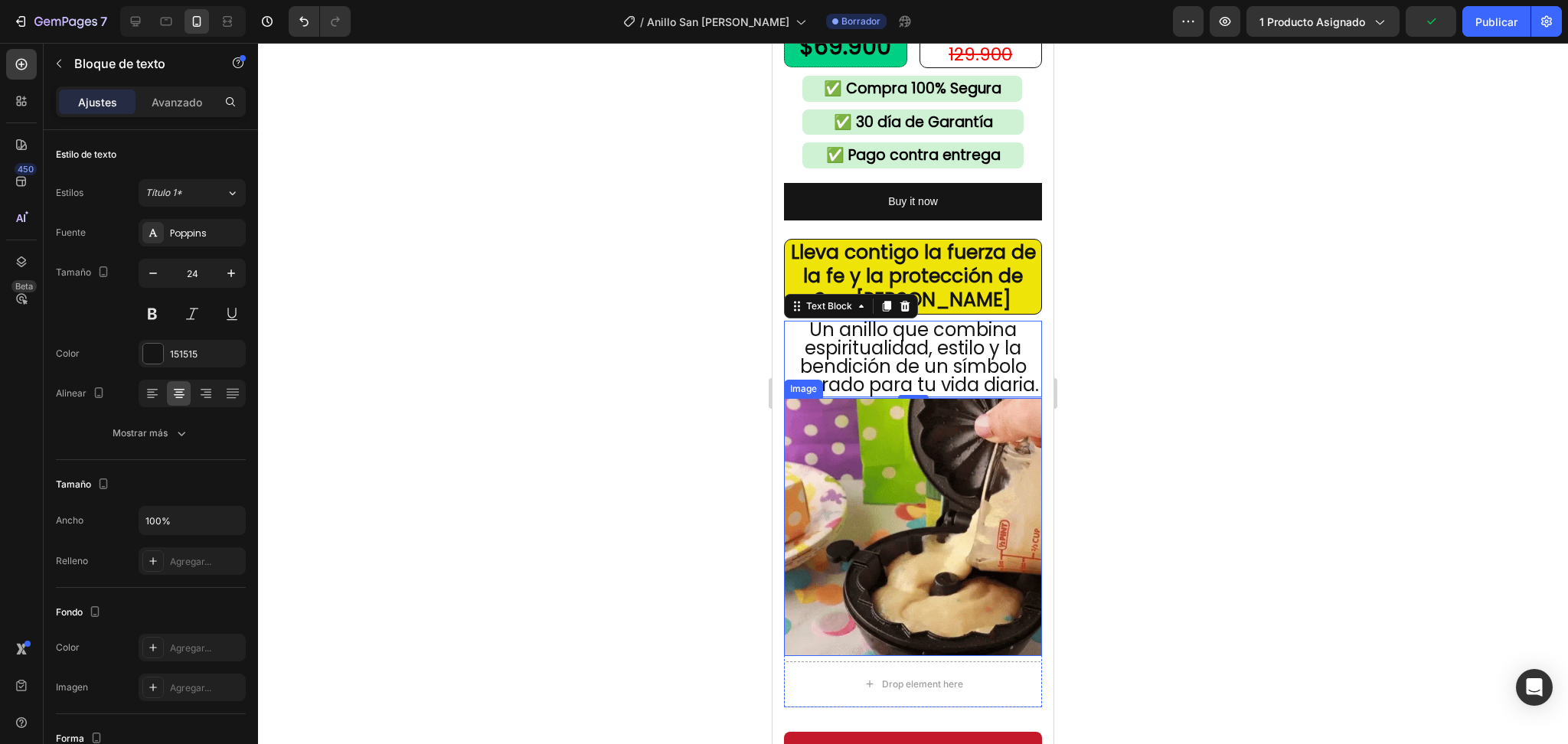
click at [982, 421] on img at bounding box center [913, 527] width 258 height 258
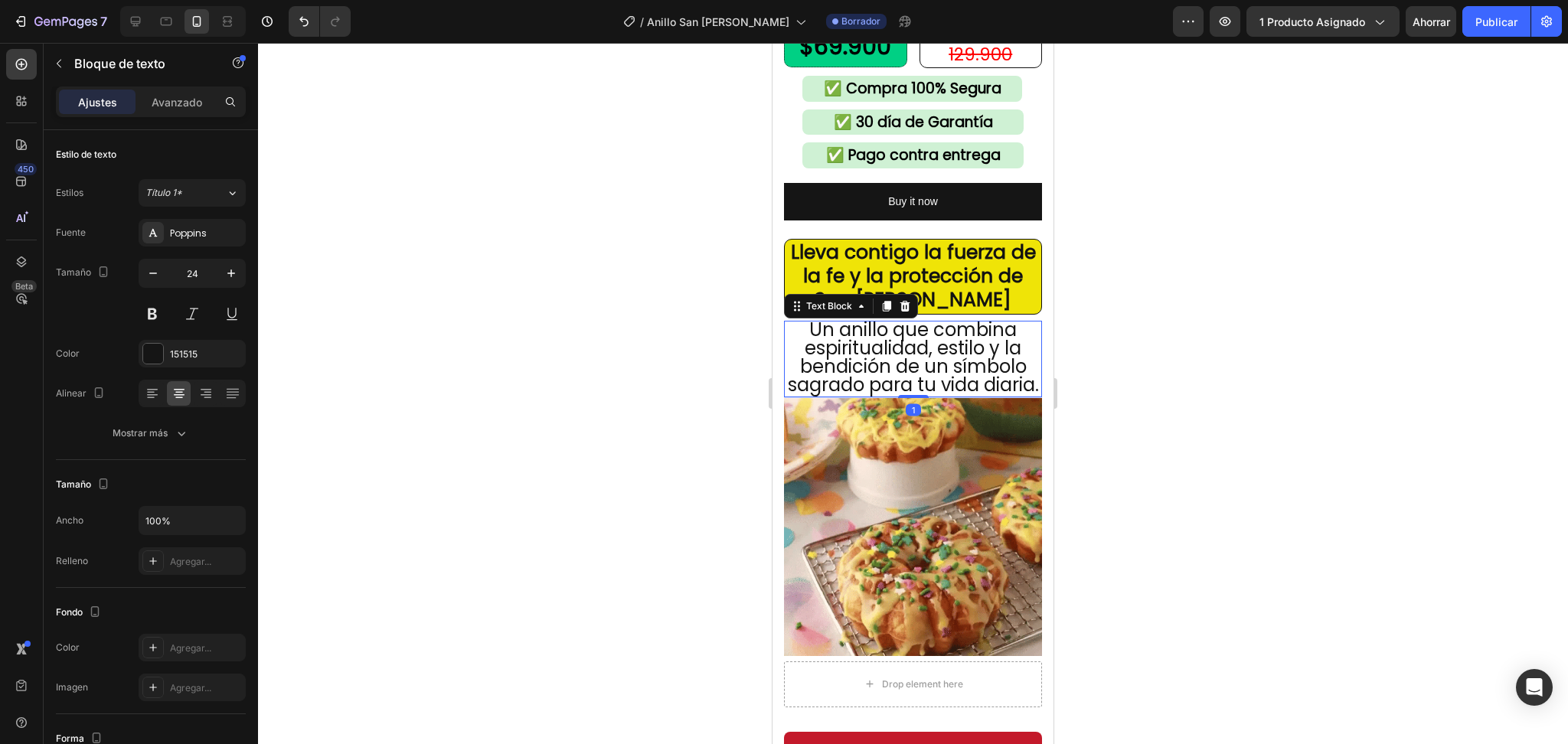
scroll to position [0, 0]
click at [824, 339] on p "Un anillo que combina espiritualidad, estilo y la bendición de un símbolo sagra…" at bounding box center [913, 358] width 255 height 74
click at [822, 339] on p "Un anillo que combina espiritualidad, estilo y la bendición de un símbolo sagra…" at bounding box center [913, 358] width 255 height 74
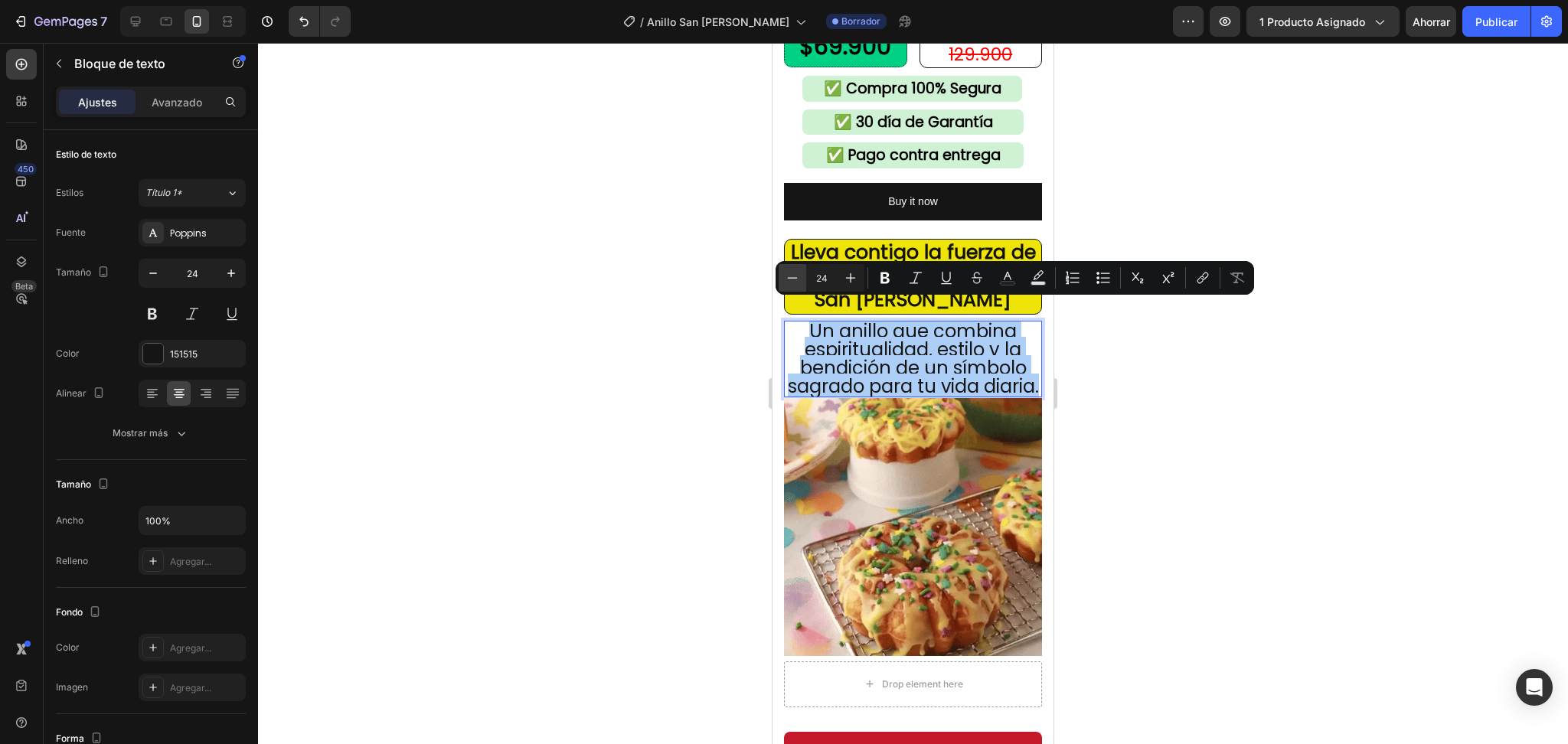
click at [782, 277] on button "Minus" at bounding box center [792, 278] width 28 height 28
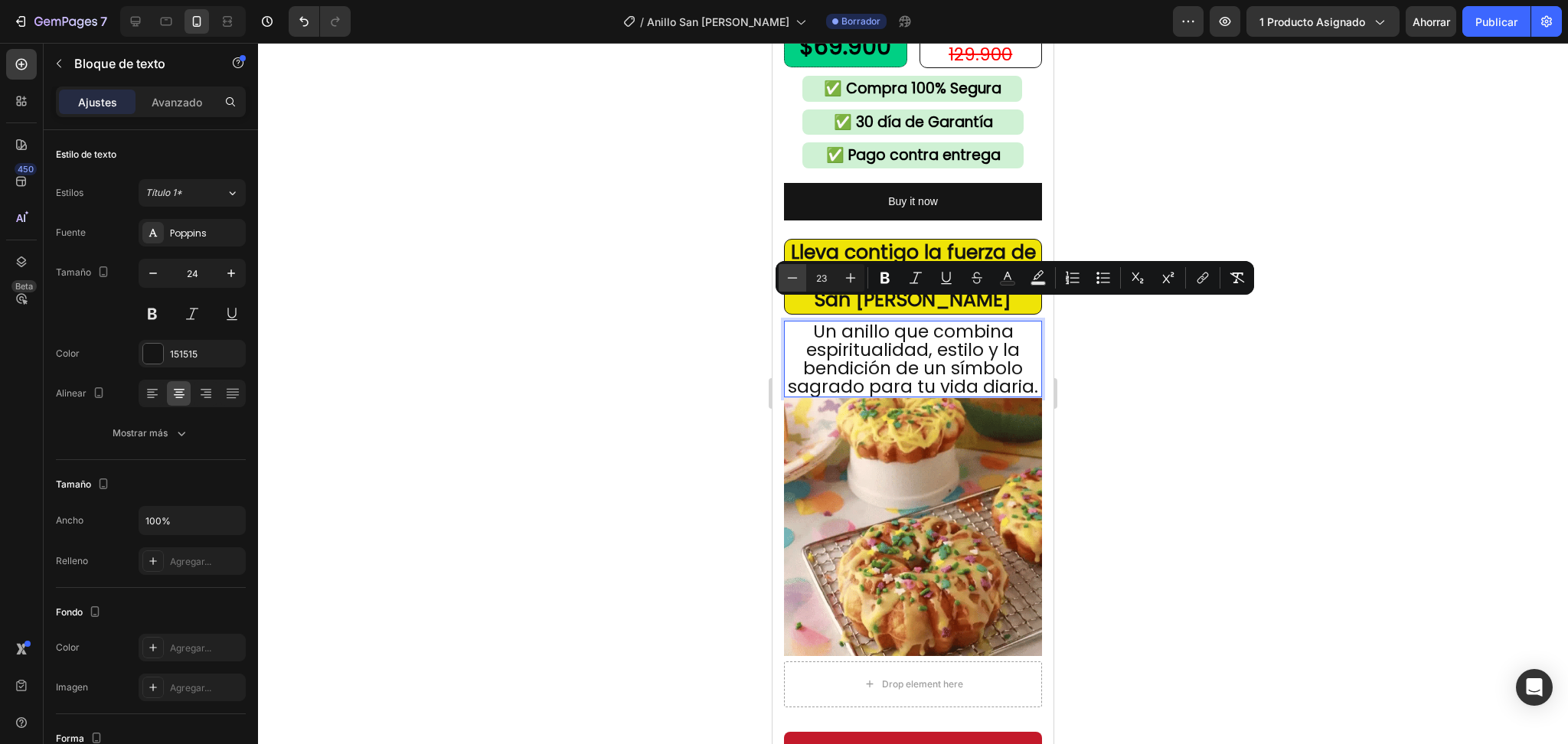
click at [782, 277] on button "Minus" at bounding box center [792, 278] width 28 height 28
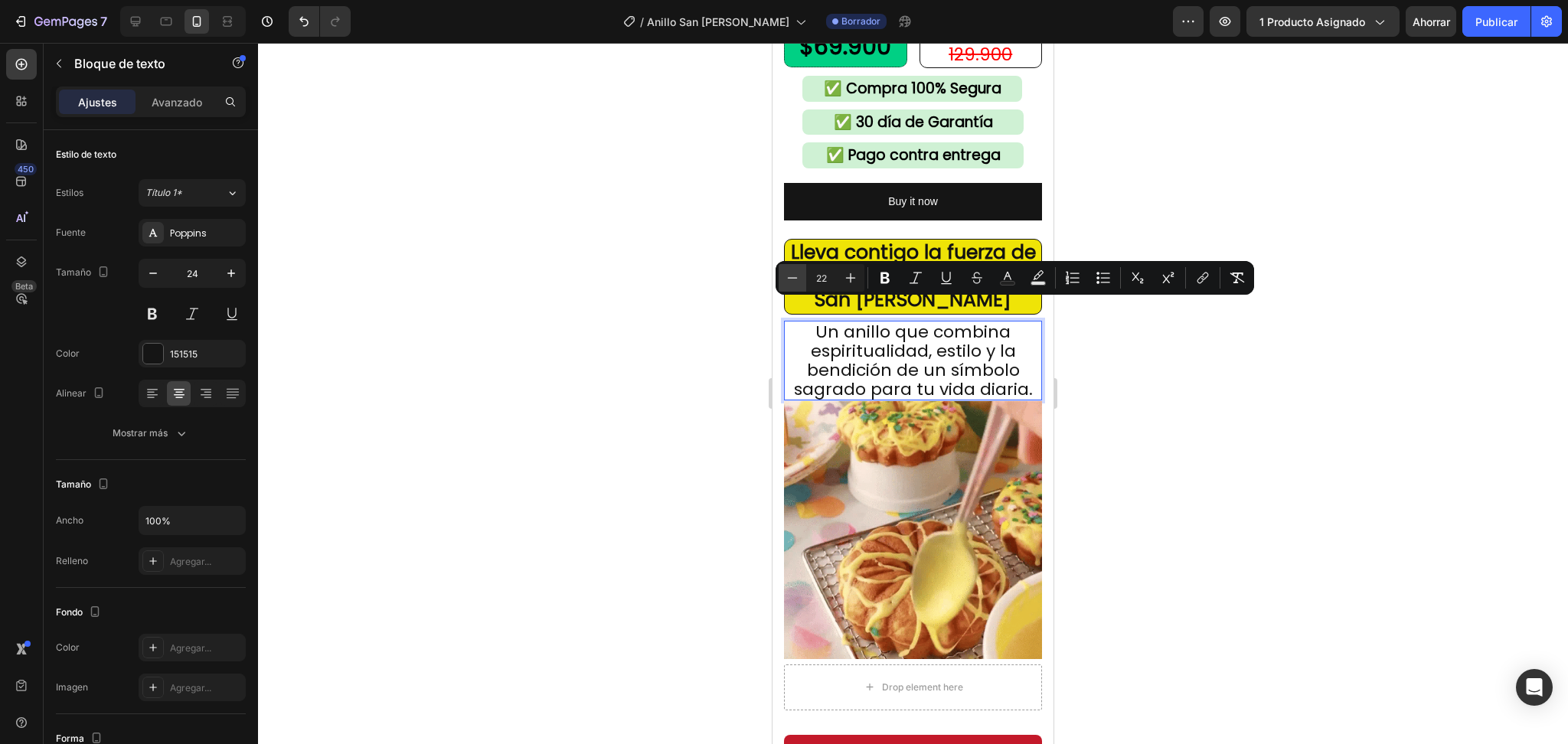
click at [784, 279] on button "Minus" at bounding box center [792, 278] width 28 height 28
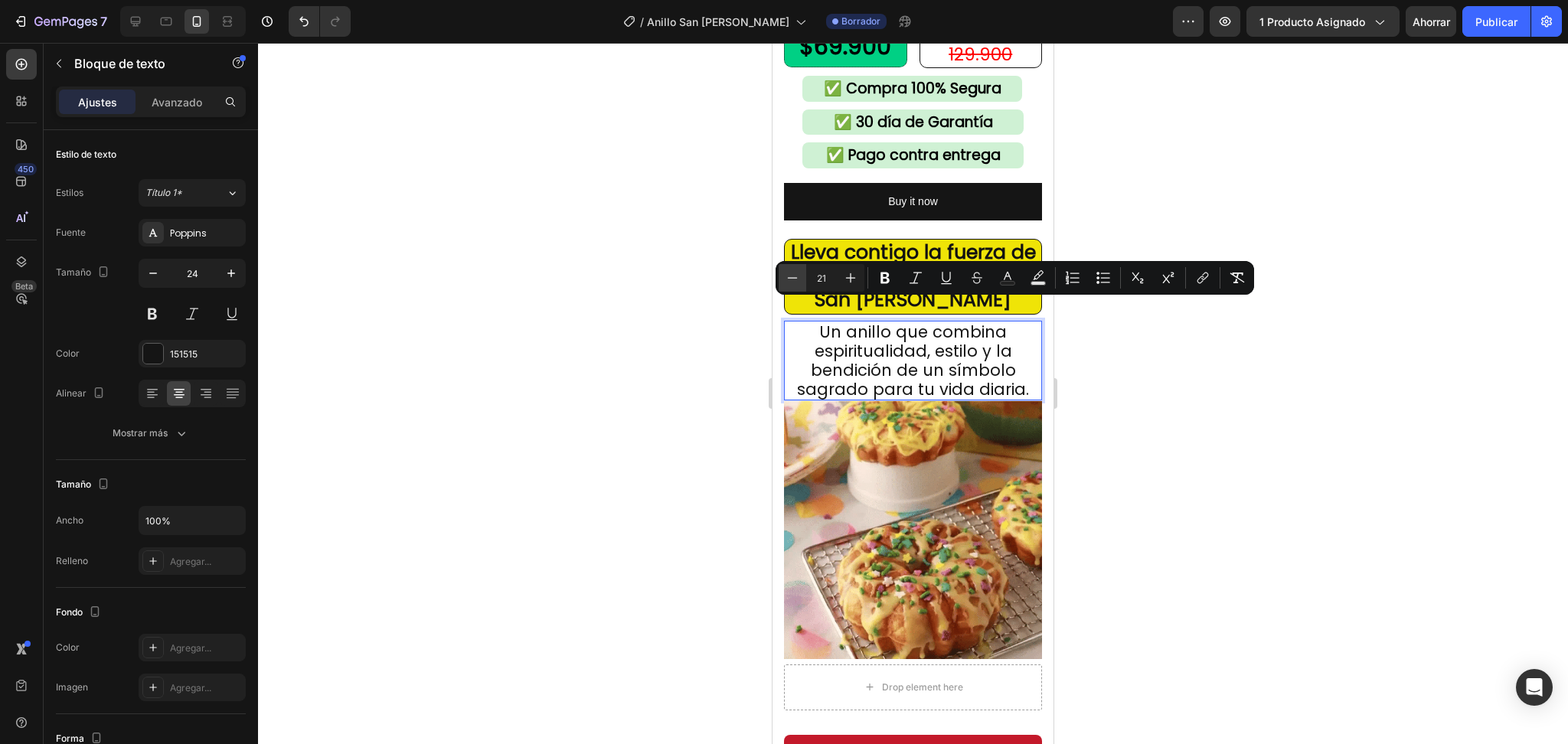
click at [784, 279] on button "Minus" at bounding box center [792, 278] width 28 height 28
type input "20"
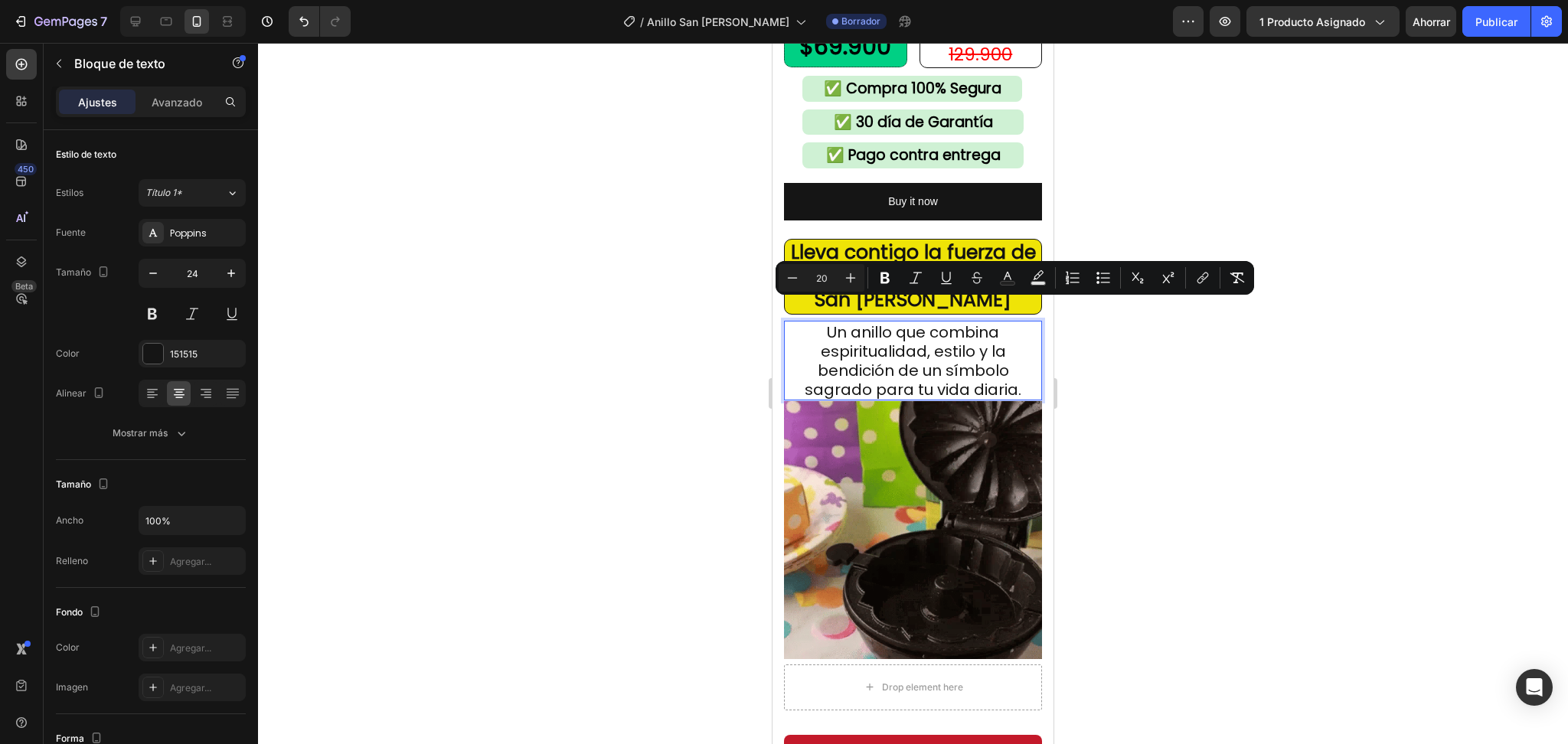
click at [1111, 340] on div at bounding box center [913, 394] width 1310 height 702
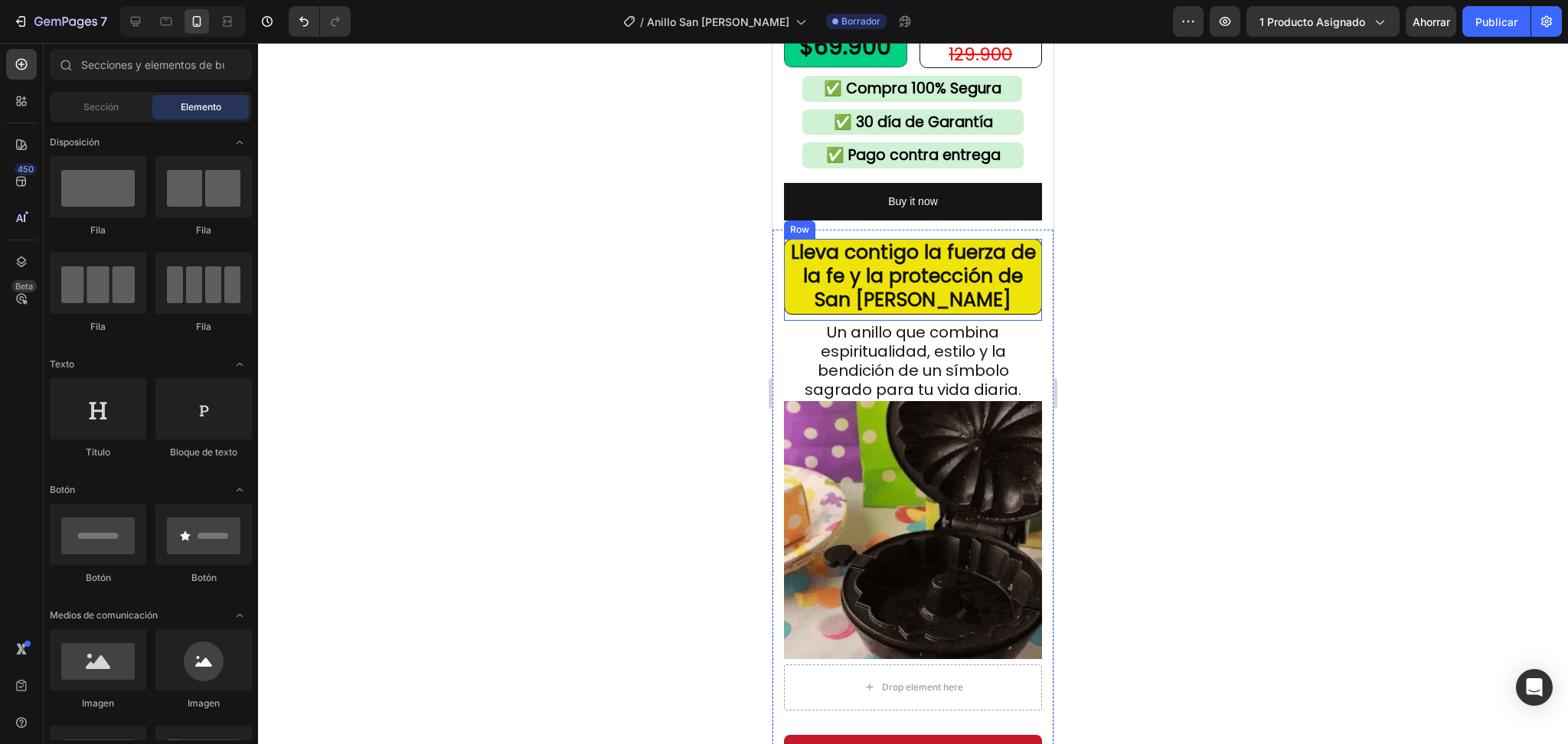
click at [931, 281] on strong "Lleva contigo la fuerza de la fe y la protección de San Benito" at bounding box center [913, 276] width 245 height 75
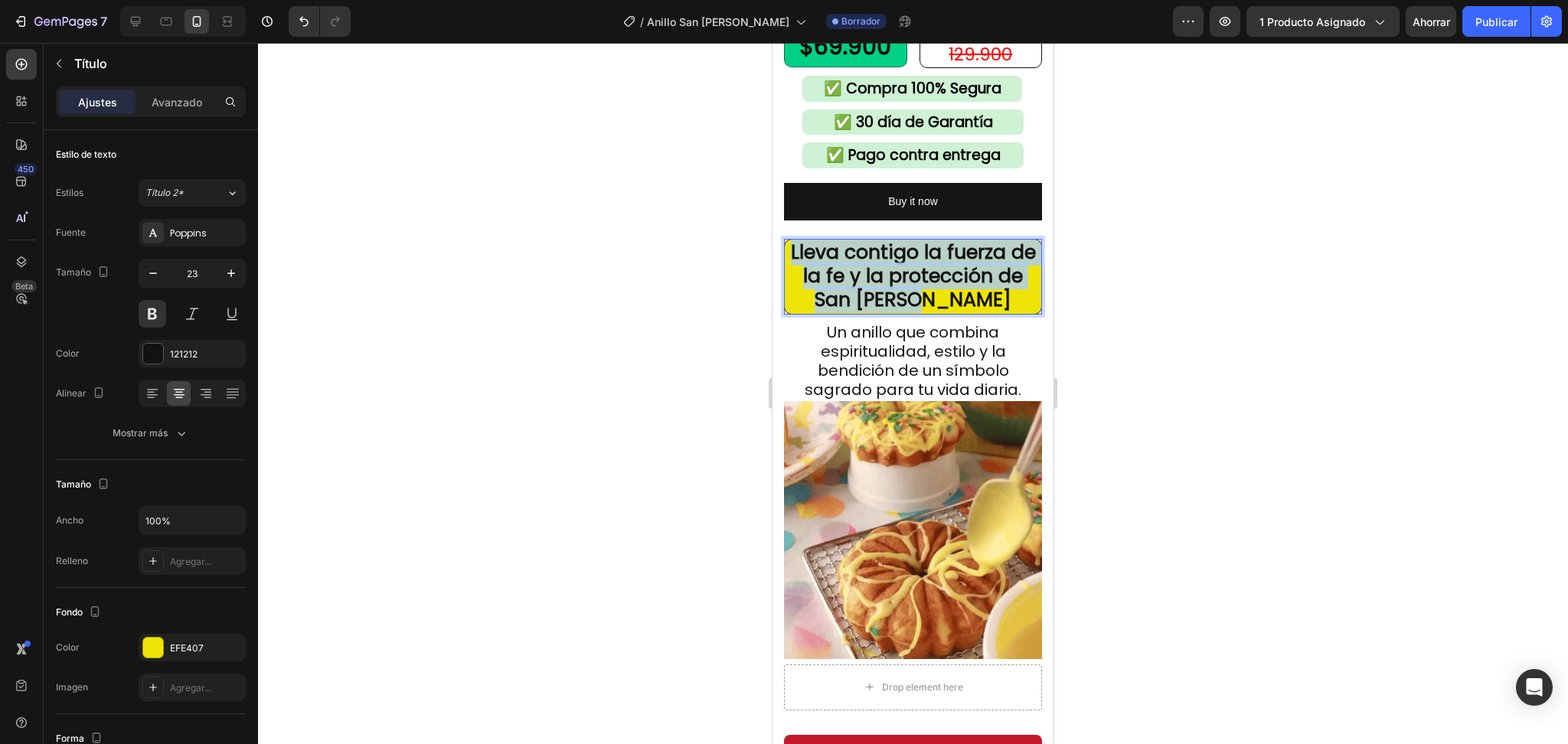
click at [931, 280] on strong "Lleva contigo la fuerza de la fe y la protección de San Benito" at bounding box center [913, 276] width 245 height 75
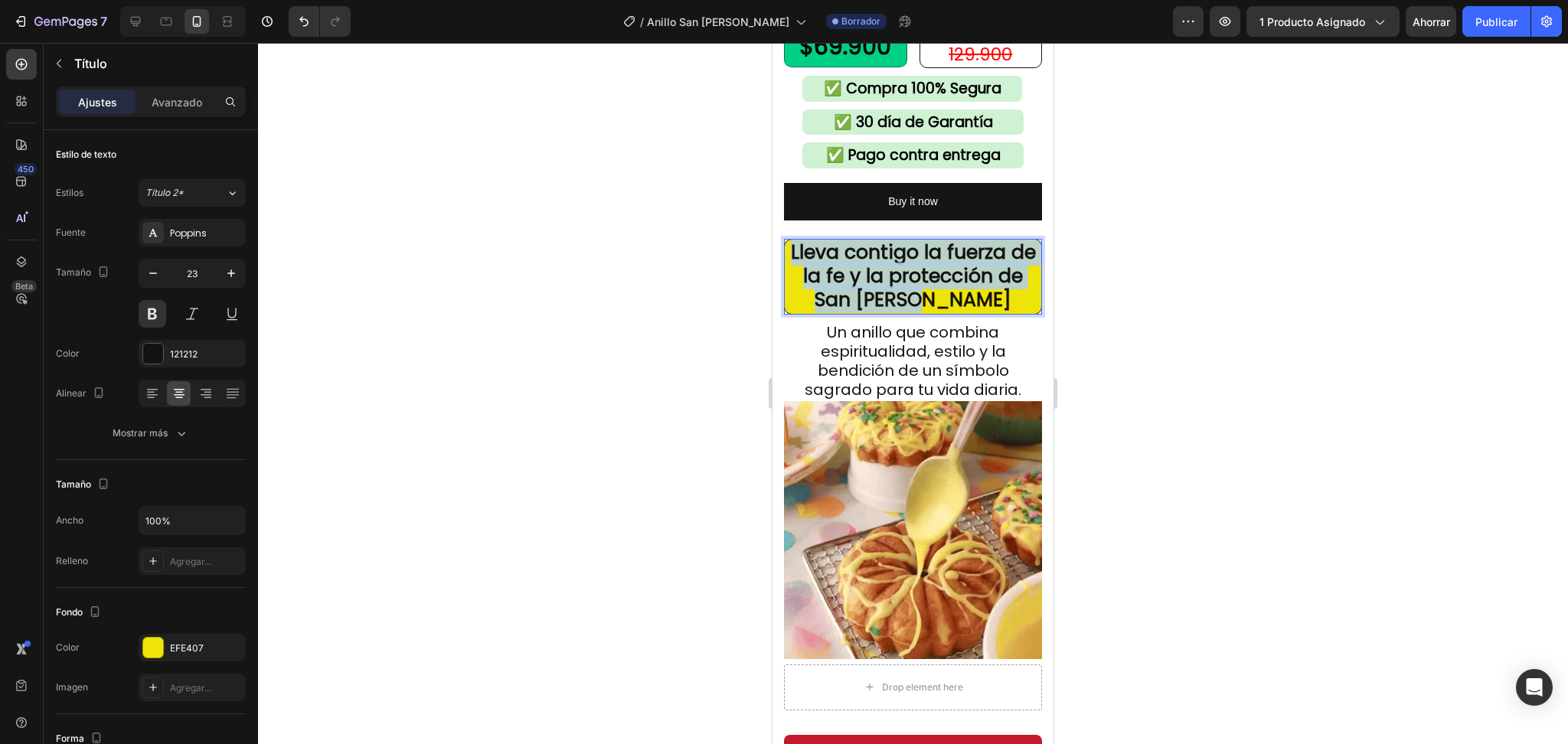
click at [931, 280] on strong "Lleva contigo la fuerza de la fe y la protección de San Benito" at bounding box center [913, 276] width 245 height 75
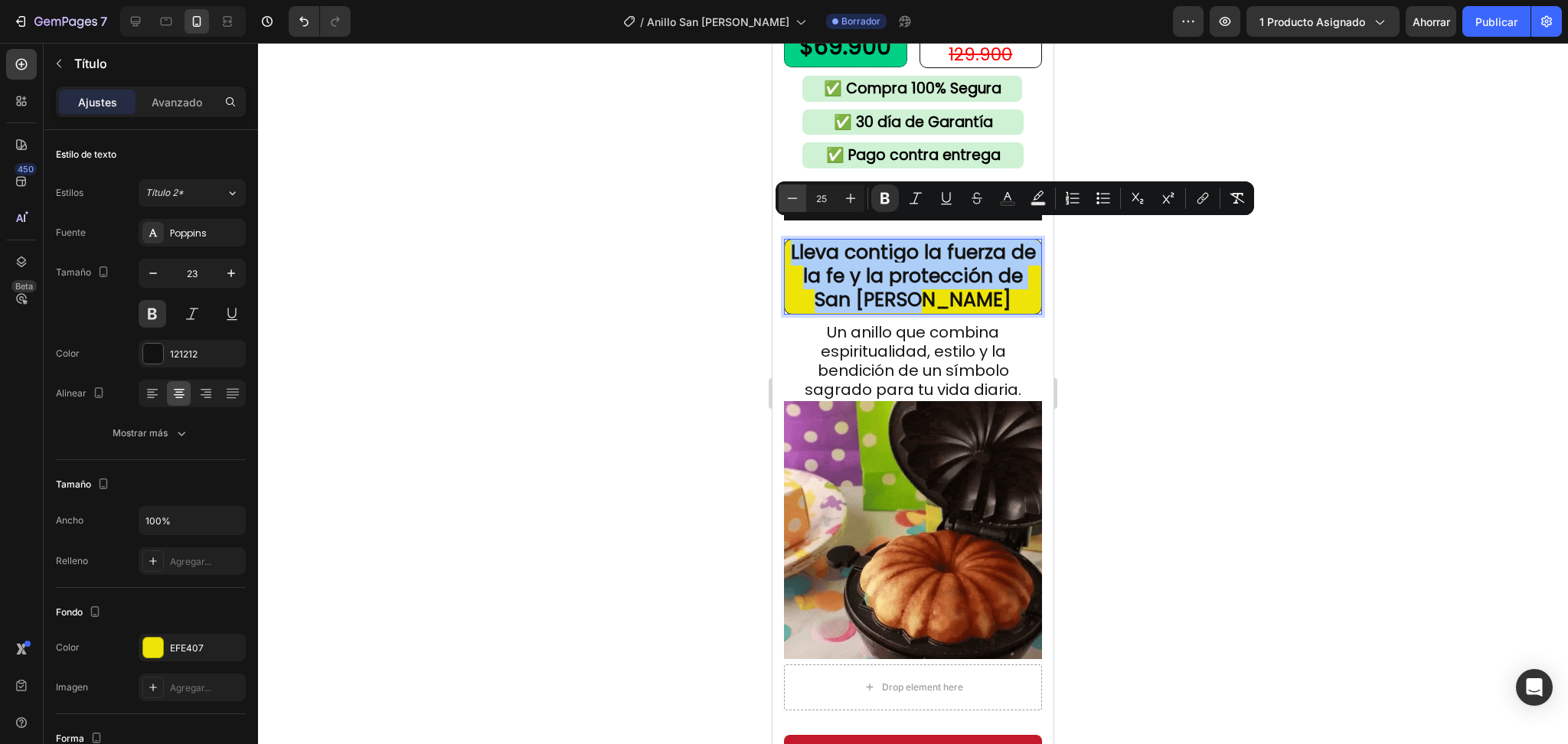
click at [797, 201] on icon "Editor contextual toolbar" at bounding box center [792, 198] width 15 height 15
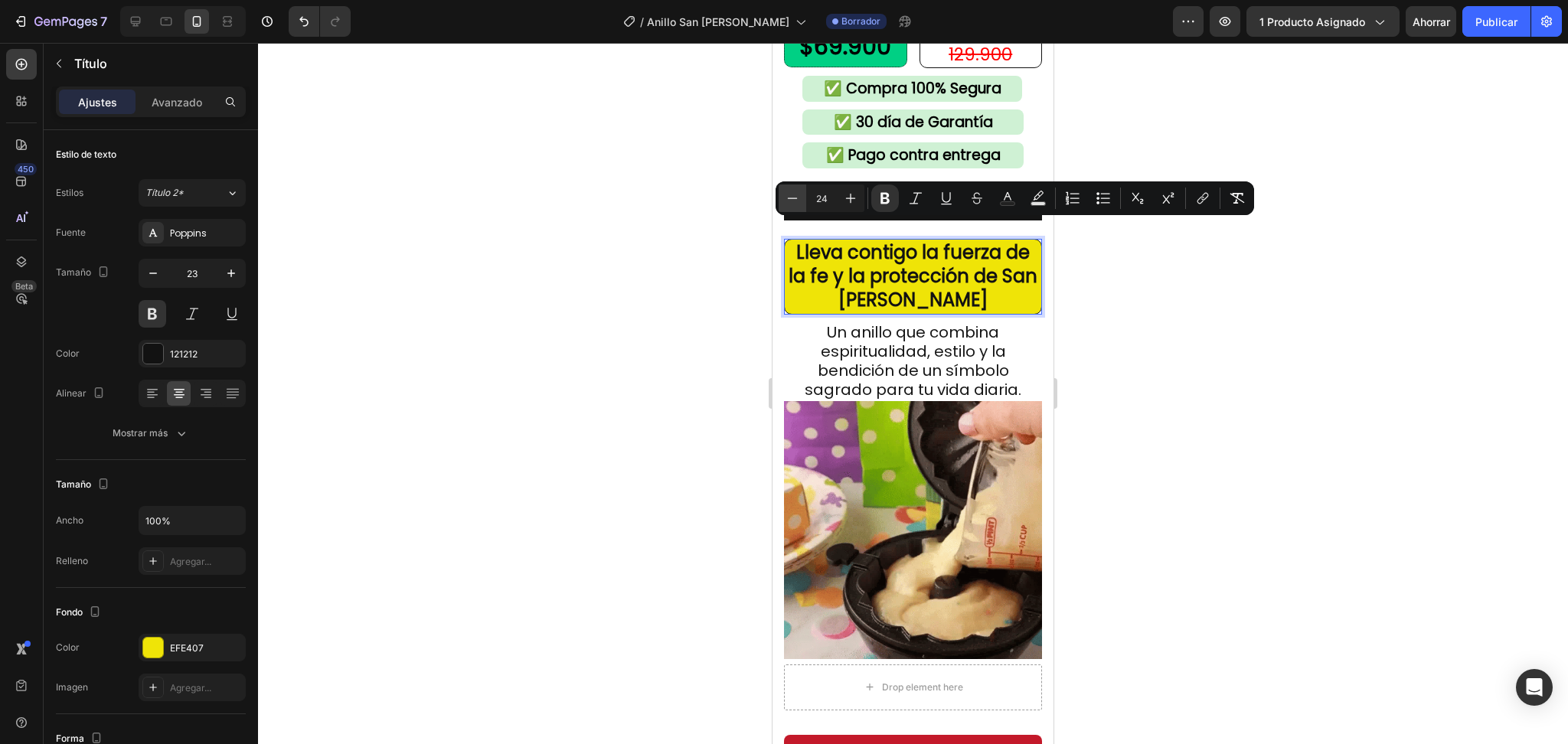
click at [797, 201] on icon "Editor contextual toolbar" at bounding box center [792, 198] width 15 height 15
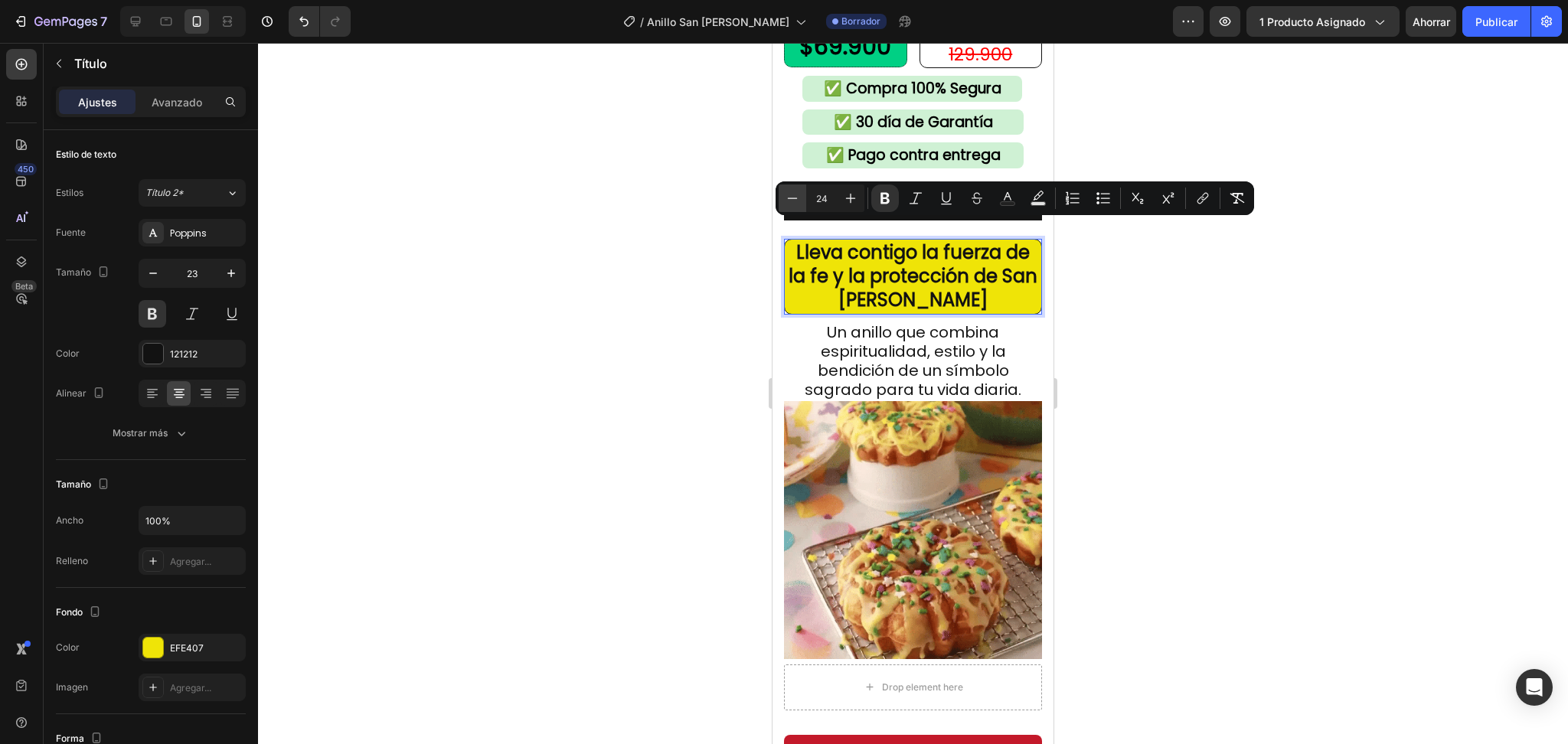
type input "23"
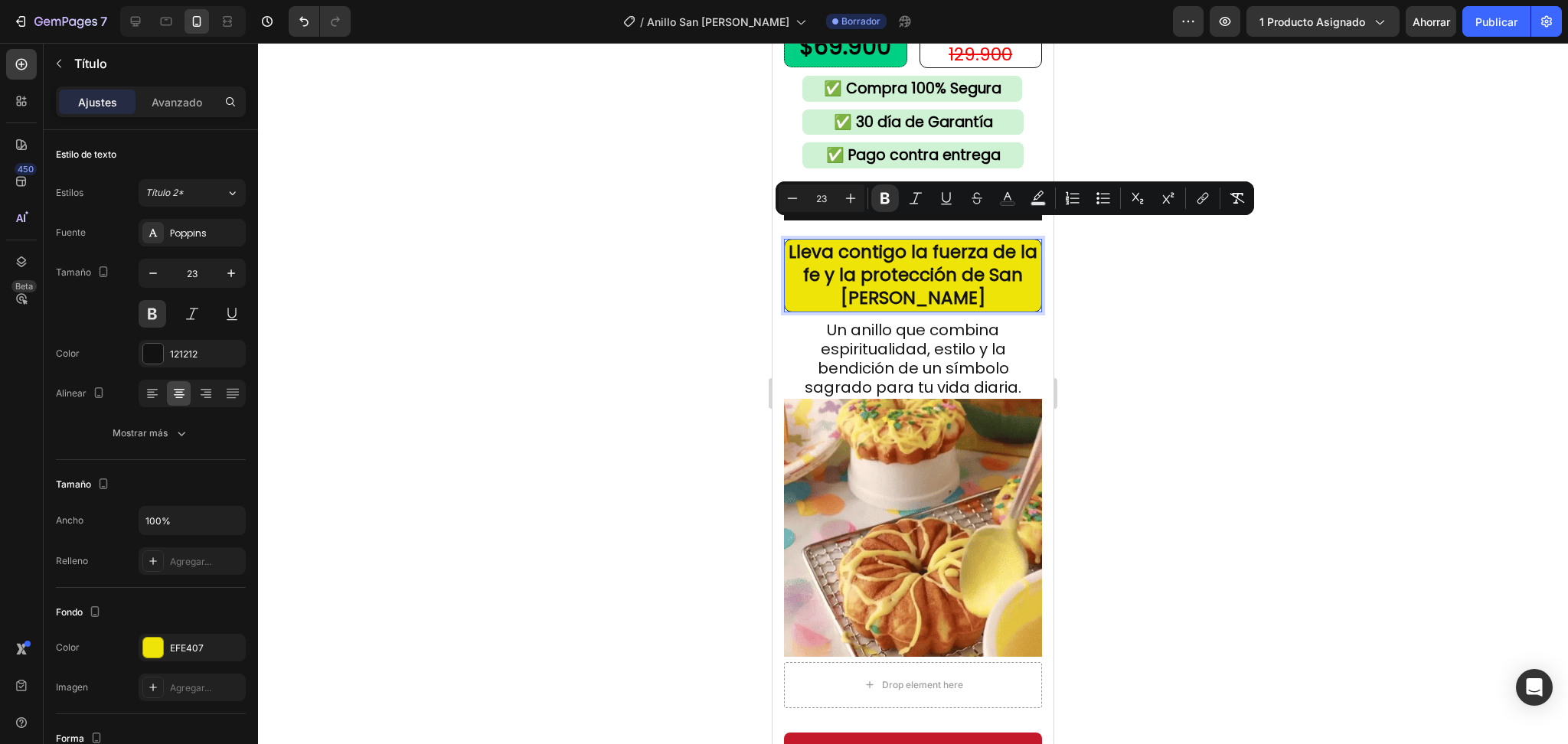
click at [1170, 363] on div at bounding box center [913, 394] width 1310 height 702
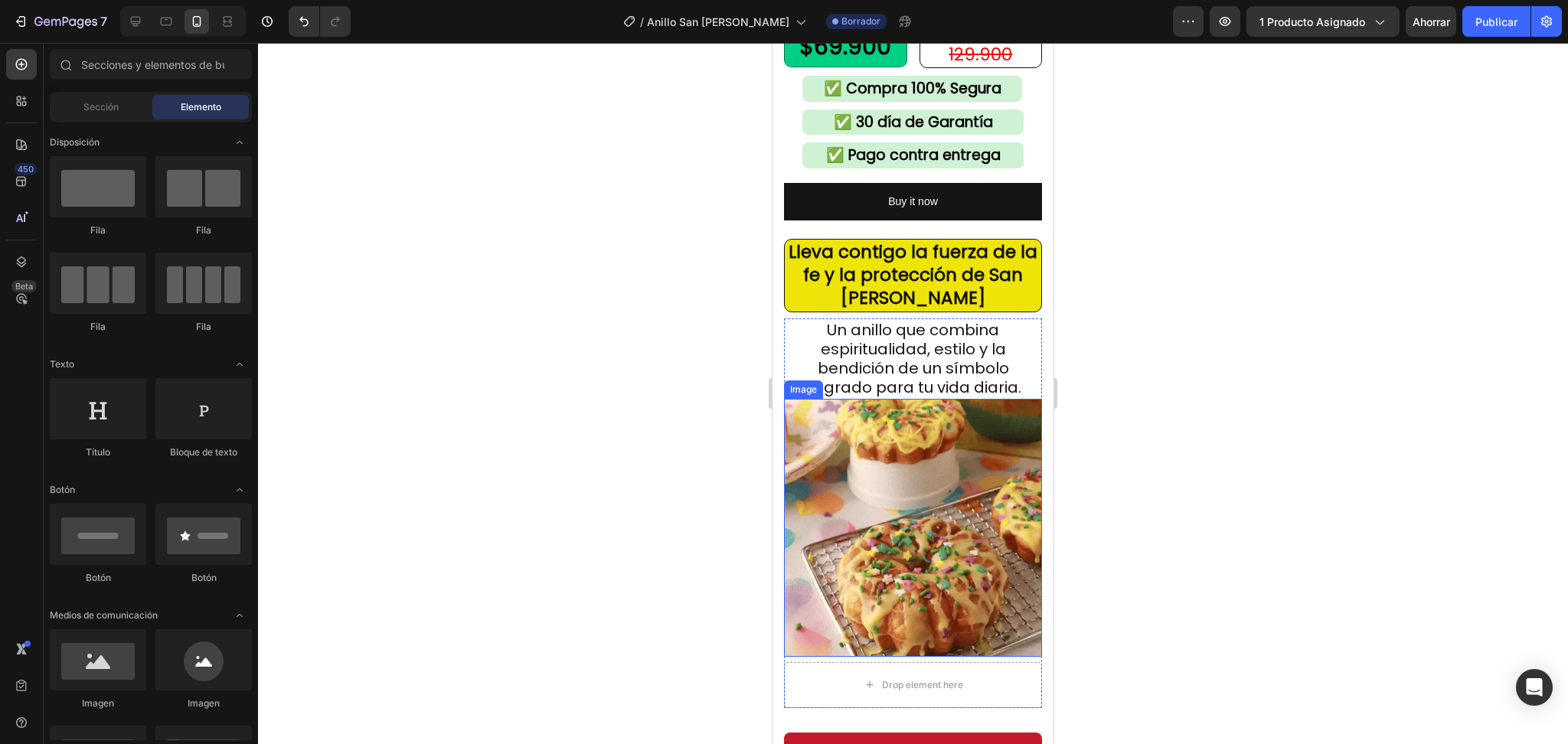
drag, startPoint x: 962, startPoint y: 501, endPoint x: 940, endPoint y: 497, distance: 22.4
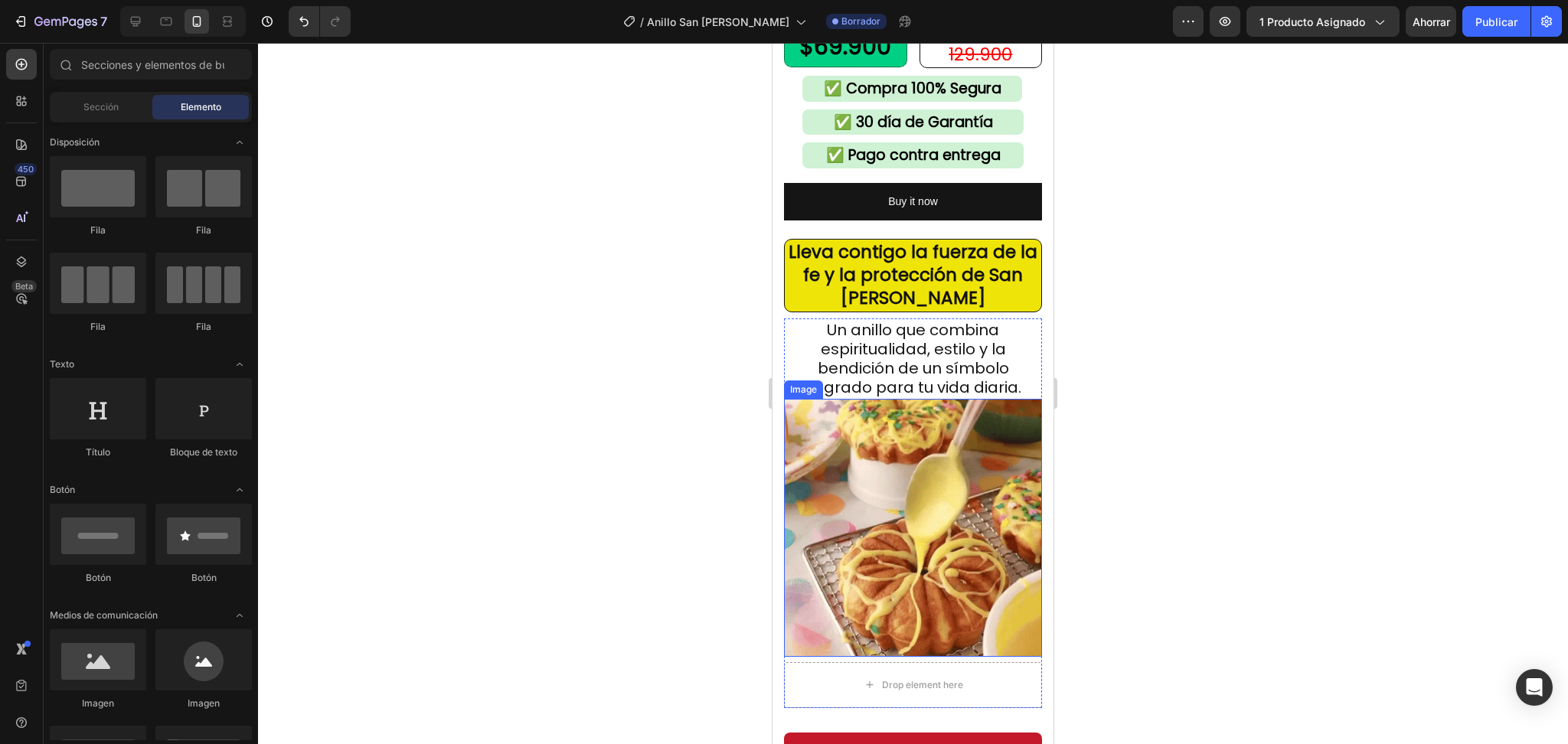
click at [961, 501] on img at bounding box center [913, 527] width 258 height 258
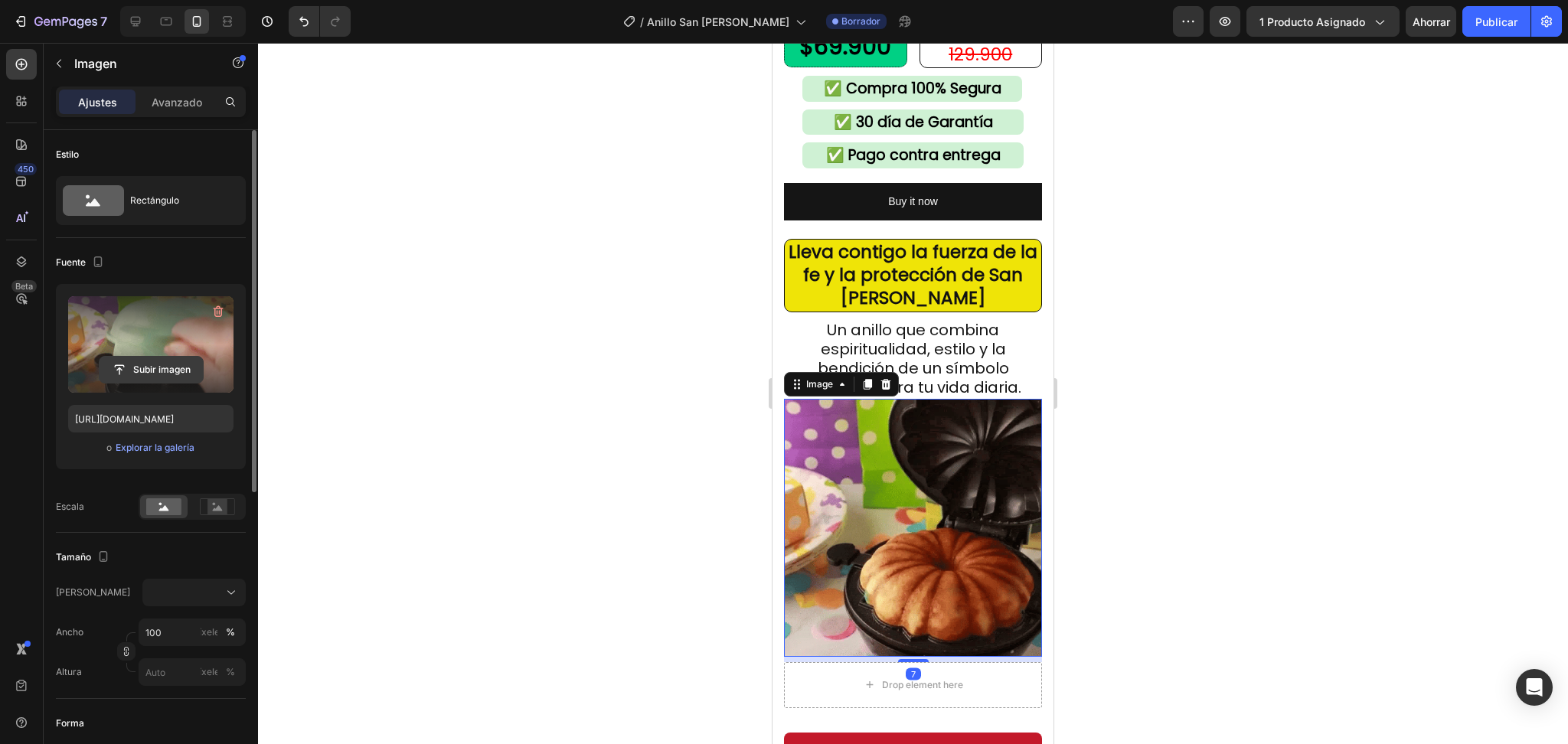
drag, startPoint x: 136, startPoint y: 353, endPoint x: 137, endPoint y: 365, distance: 12.0
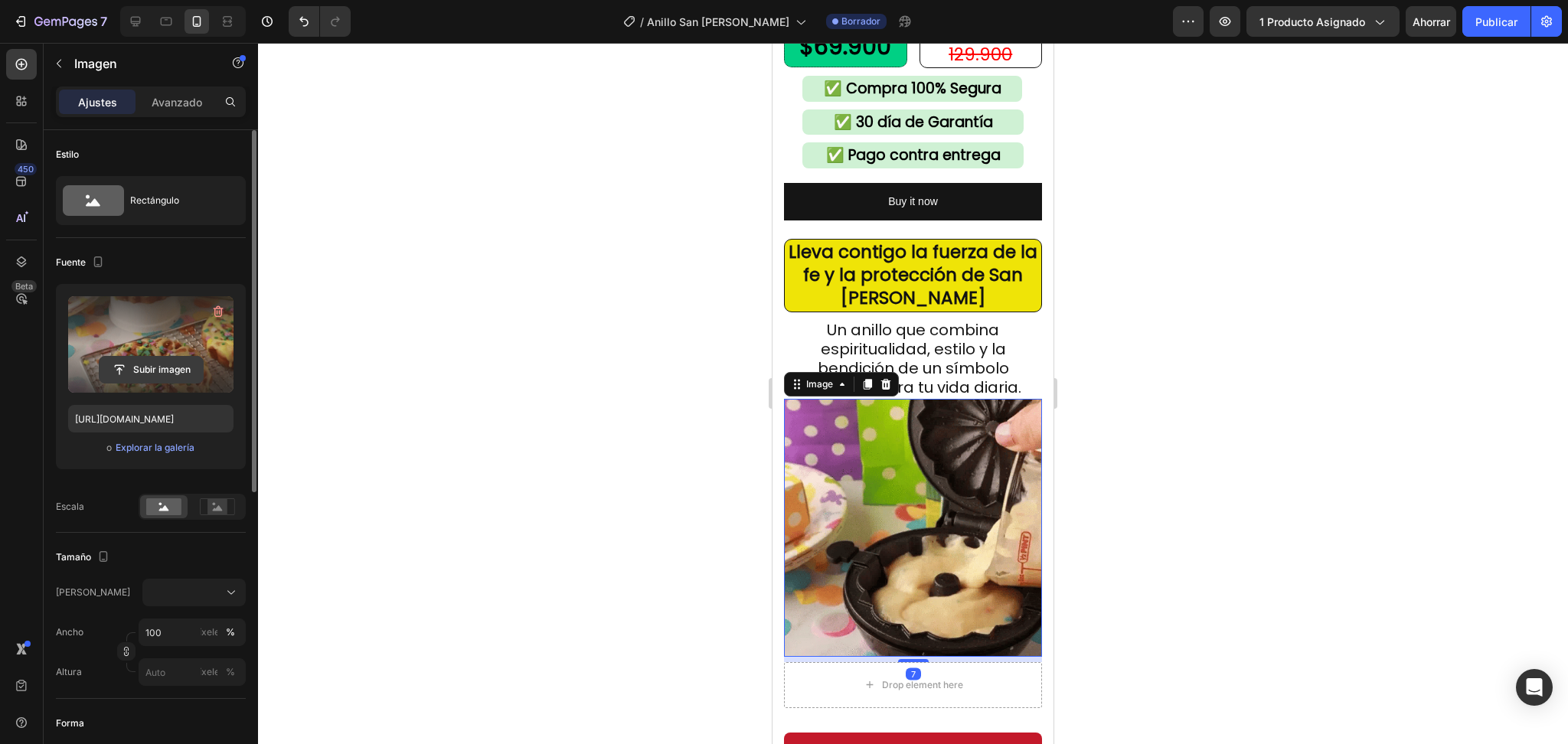
click at [136, 360] on div "Subir imagen" at bounding box center [150, 344] width 165 height 96
click at [139, 365] on input "file" at bounding box center [151, 370] width 104 height 26
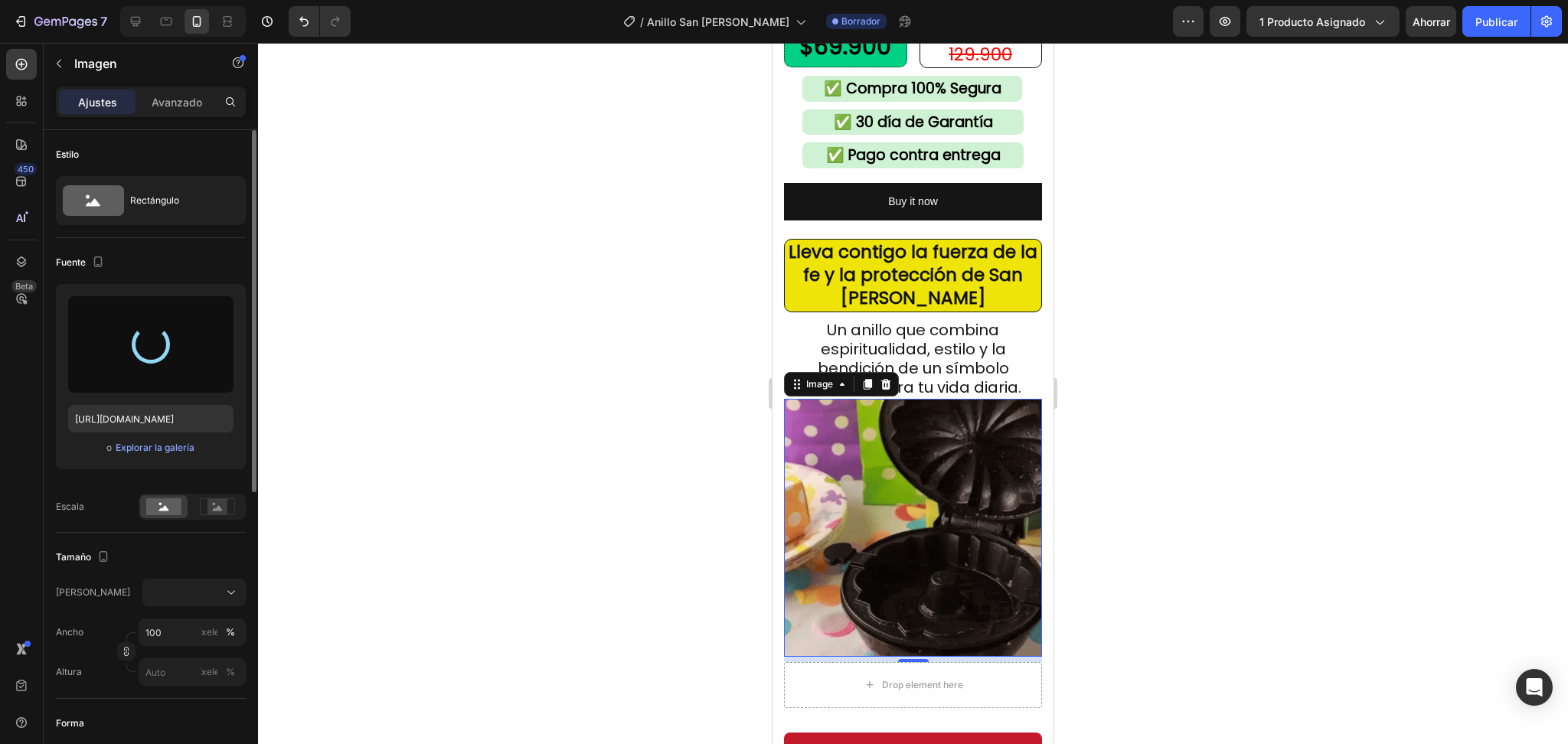
type input "https://cdn.shopify.com/s/files/1/0570/2212/0018/files/gempages_540960658494063…"
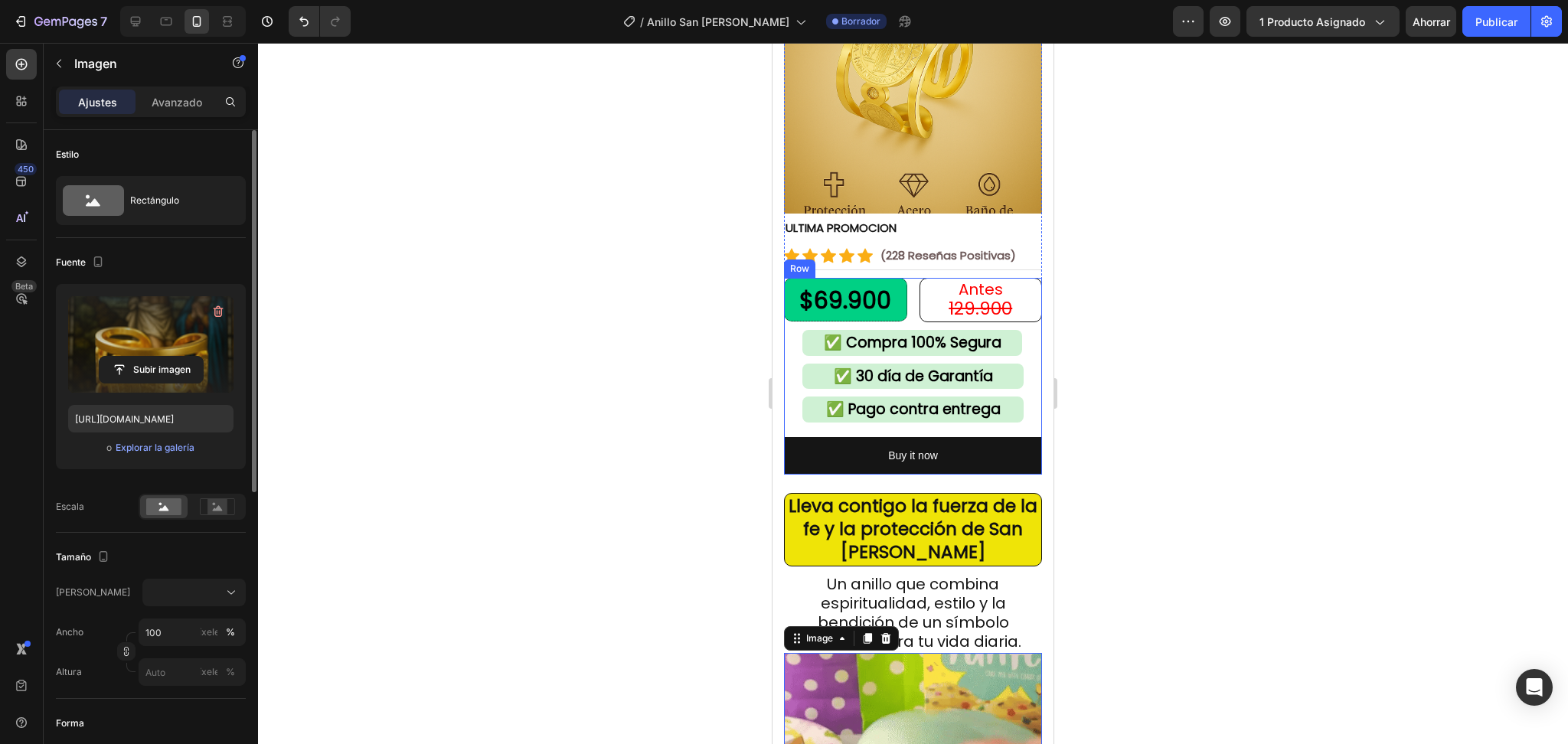
scroll to position [102, 0]
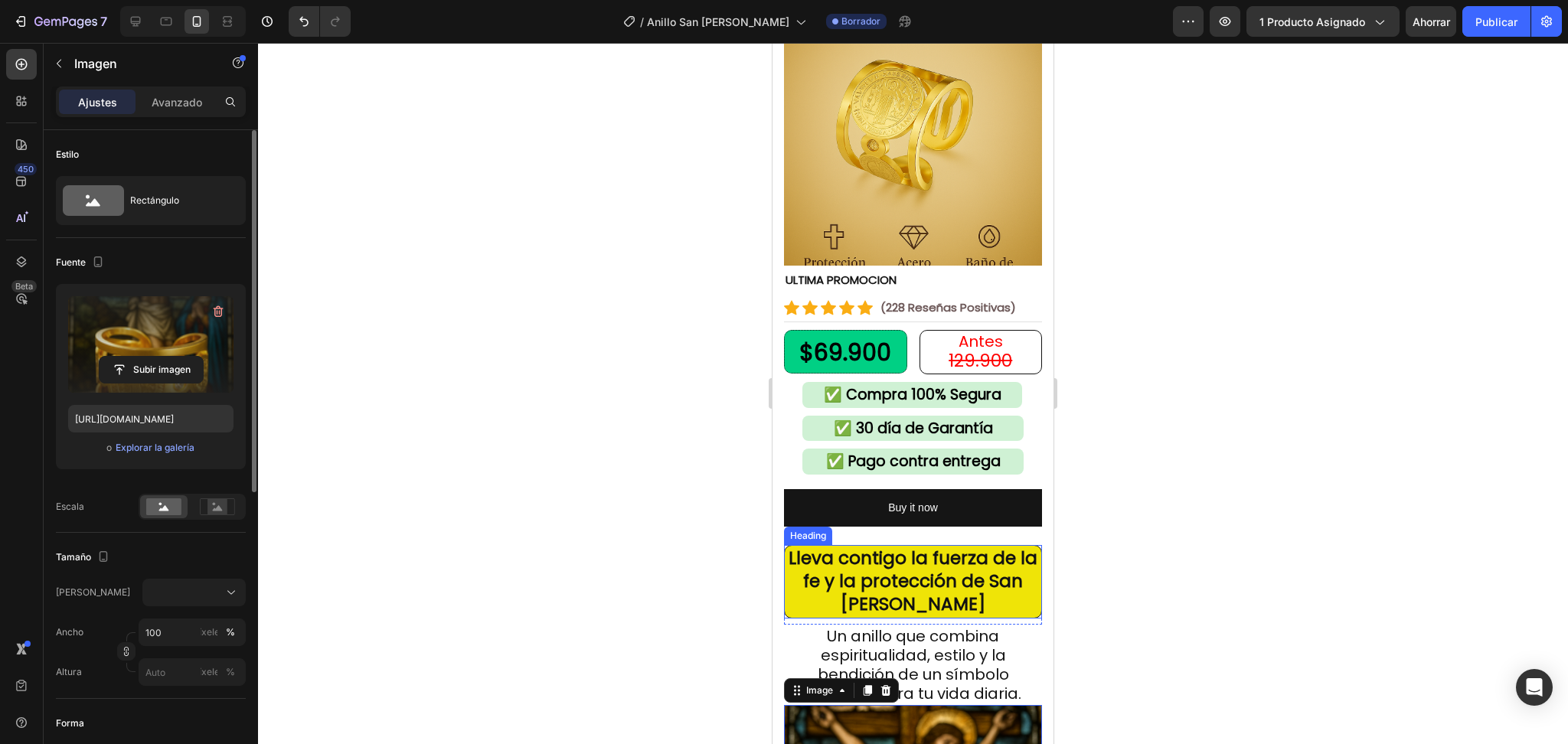
click at [822, 554] on strong "Lleva contigo la fuerza de la fe y la protección de San Benito" at bounding box center [913, 581] width 249 height 70
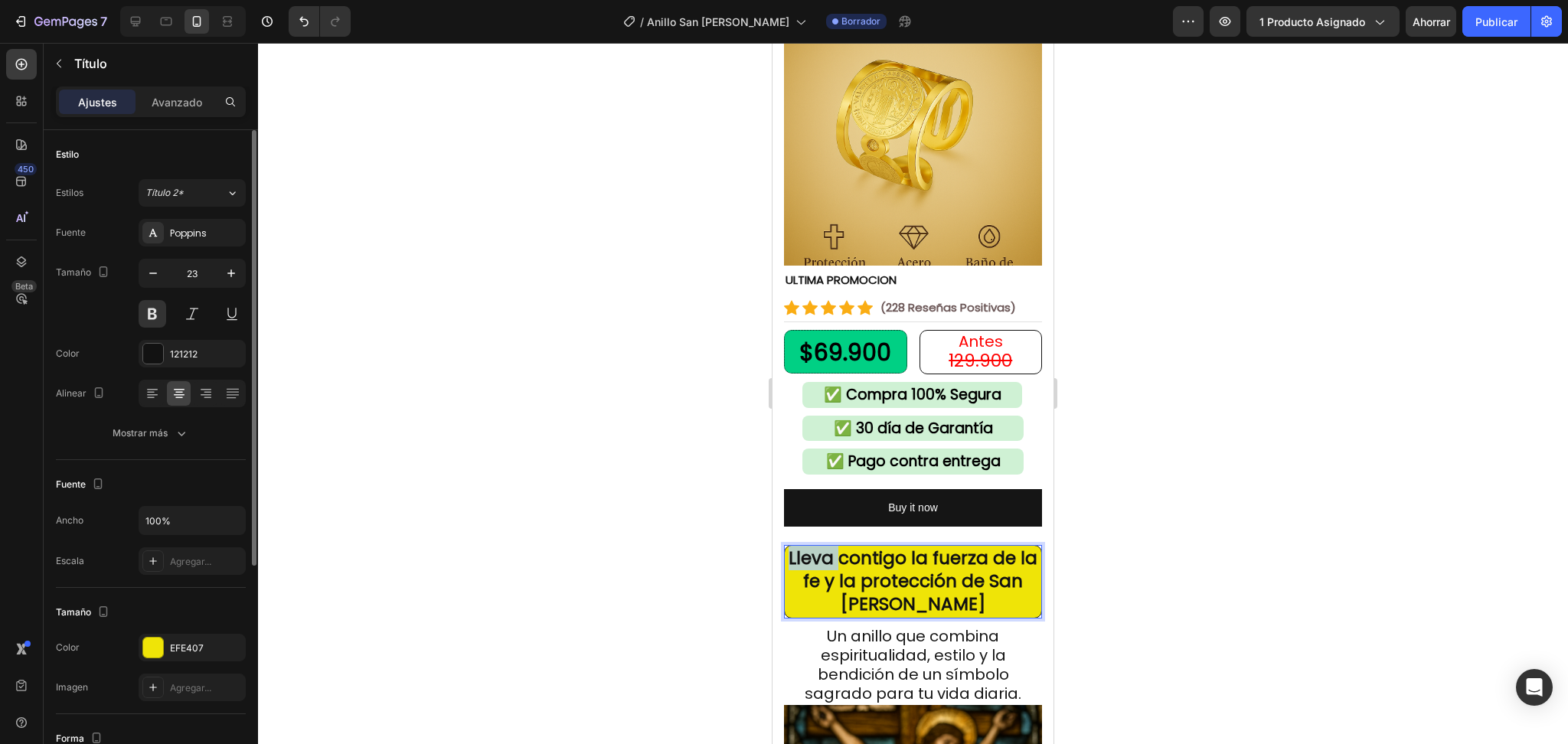
click at [824, 554] on strong "Lleva contigo la fuerza de la fe y la protección de San Benito" at bounding box center [913, 581] width 249 height 70
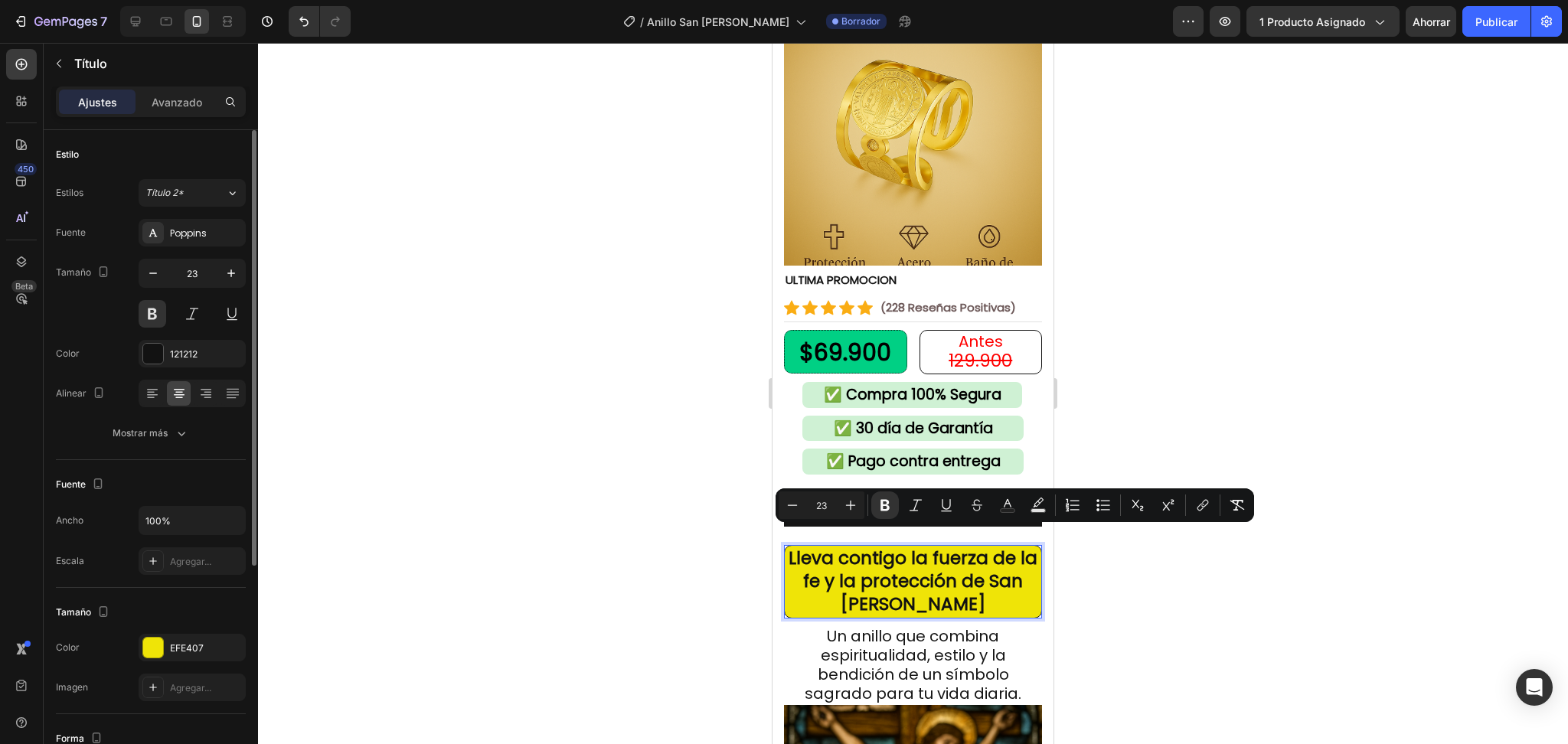
click at [888, 550] on strong "Lleva contigo la fuerza de la fe y la protección de San Benito" at bounding box center [913, 581] width 249 height 70
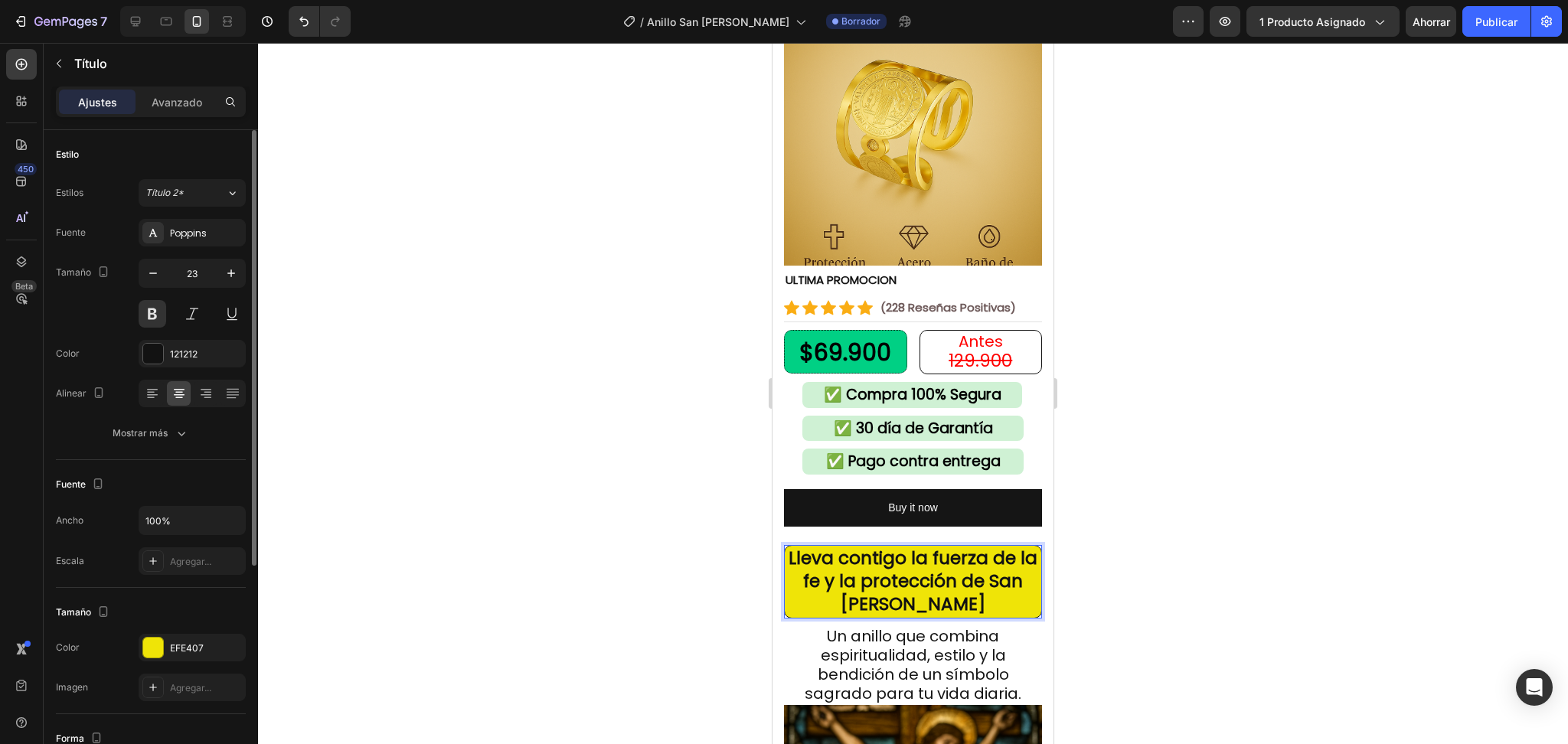
click at [890, 553] on strong "Lleva contigo la fuerza de la fe y la protección de San Benito" at bounding box center [913, 581] width 249 height 70
click at [891, 557] on strong "Lleva contigo la fuerza de la fe y la protección de San Benito" at bounding box center [913, 581] width 249 height 70
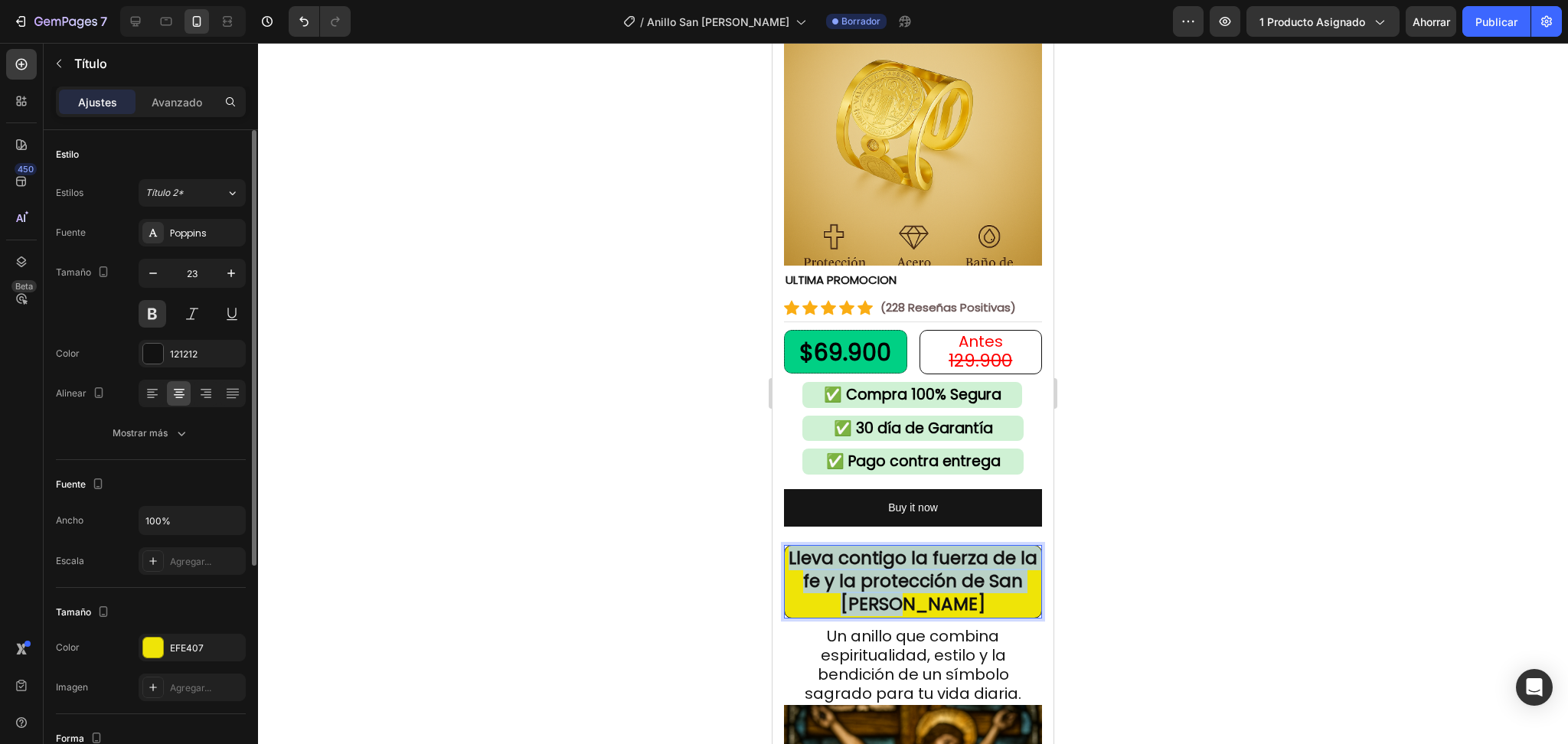
click at [891, 557] on strong "Lleva contigo la fuerza de la fe y la protección de San Benito" at bounding box center [913, 581] width 249 height 70
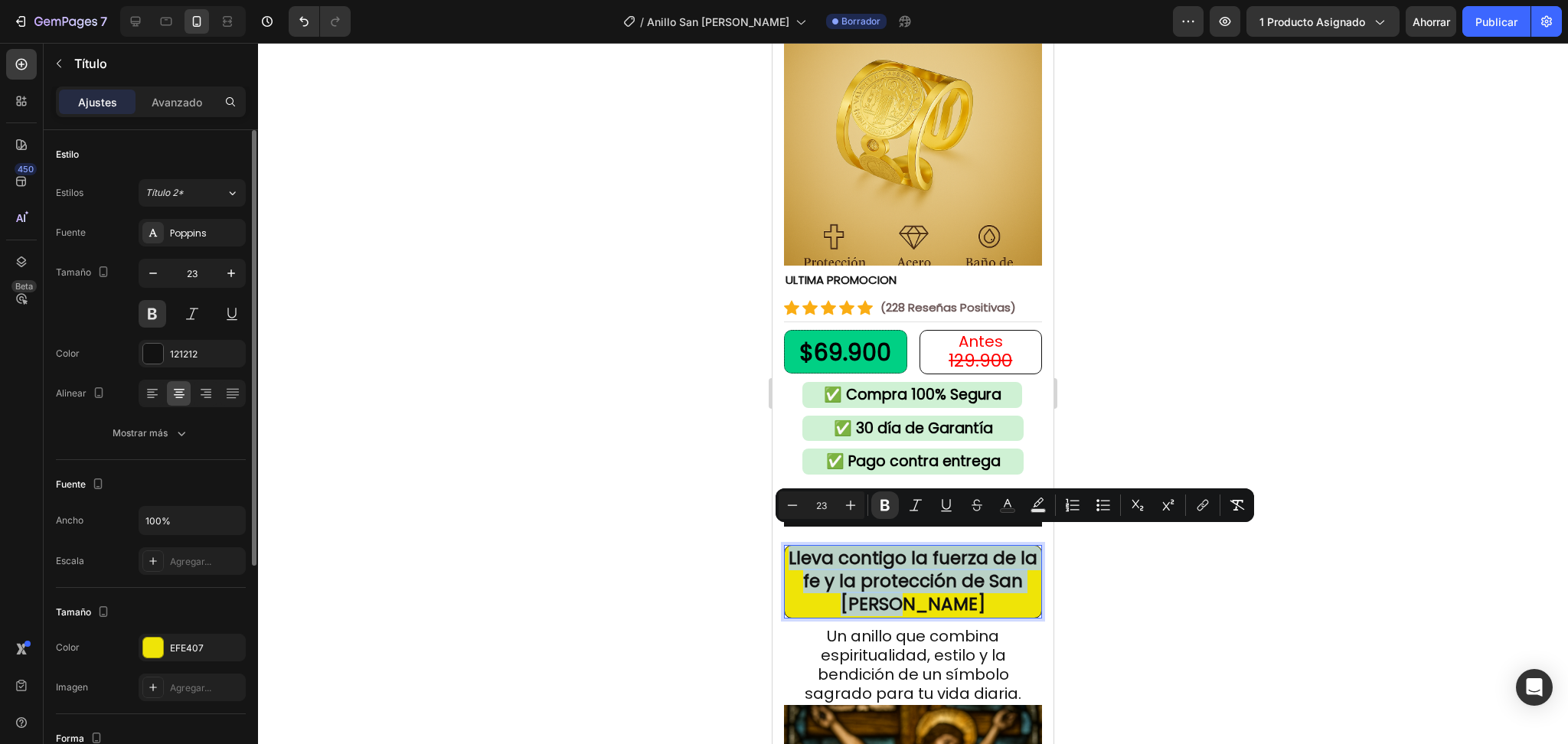
click at [891, 557] on strong "Lleva contigo la fuerza de la fe y la protección de San Benito" at bounding box center [913, 581] width 249 height 70
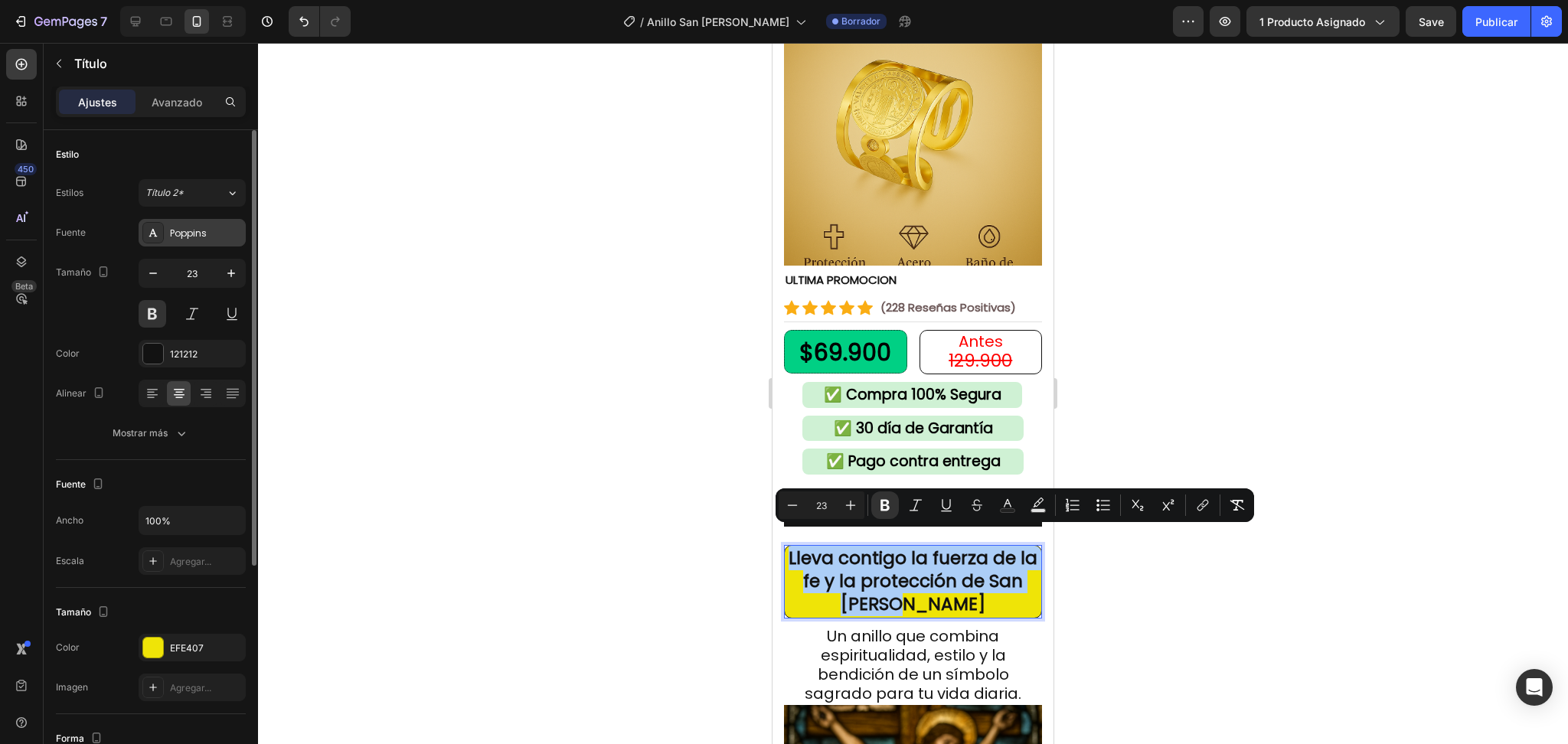
click at [175, 239] on div "Poppins" at bounding box center [205, 233] width 72 height 14
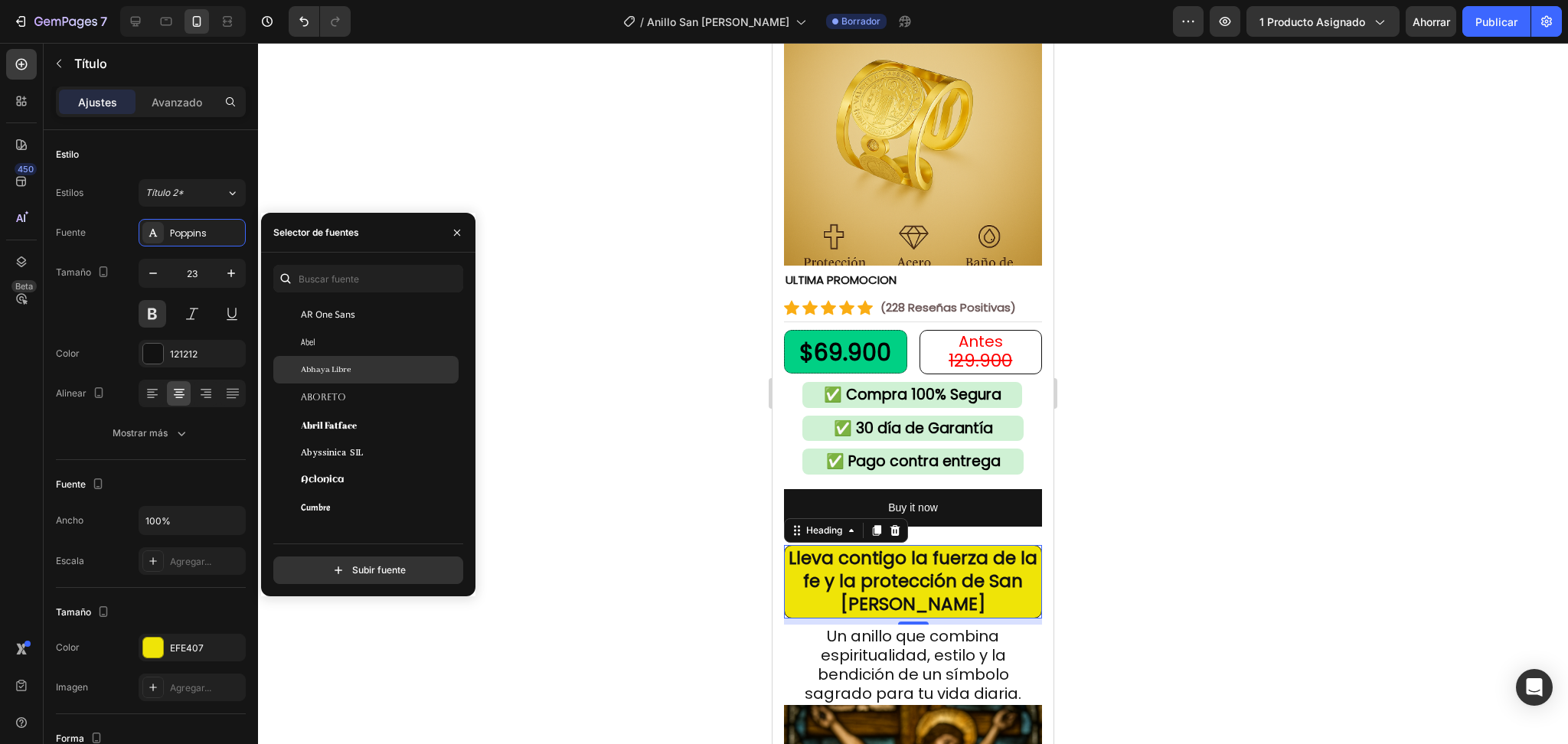
scroll to position [204, 0]
click at [370, 385] on div "Aboreto" at bounding box center [378, 386] width 155 height 14
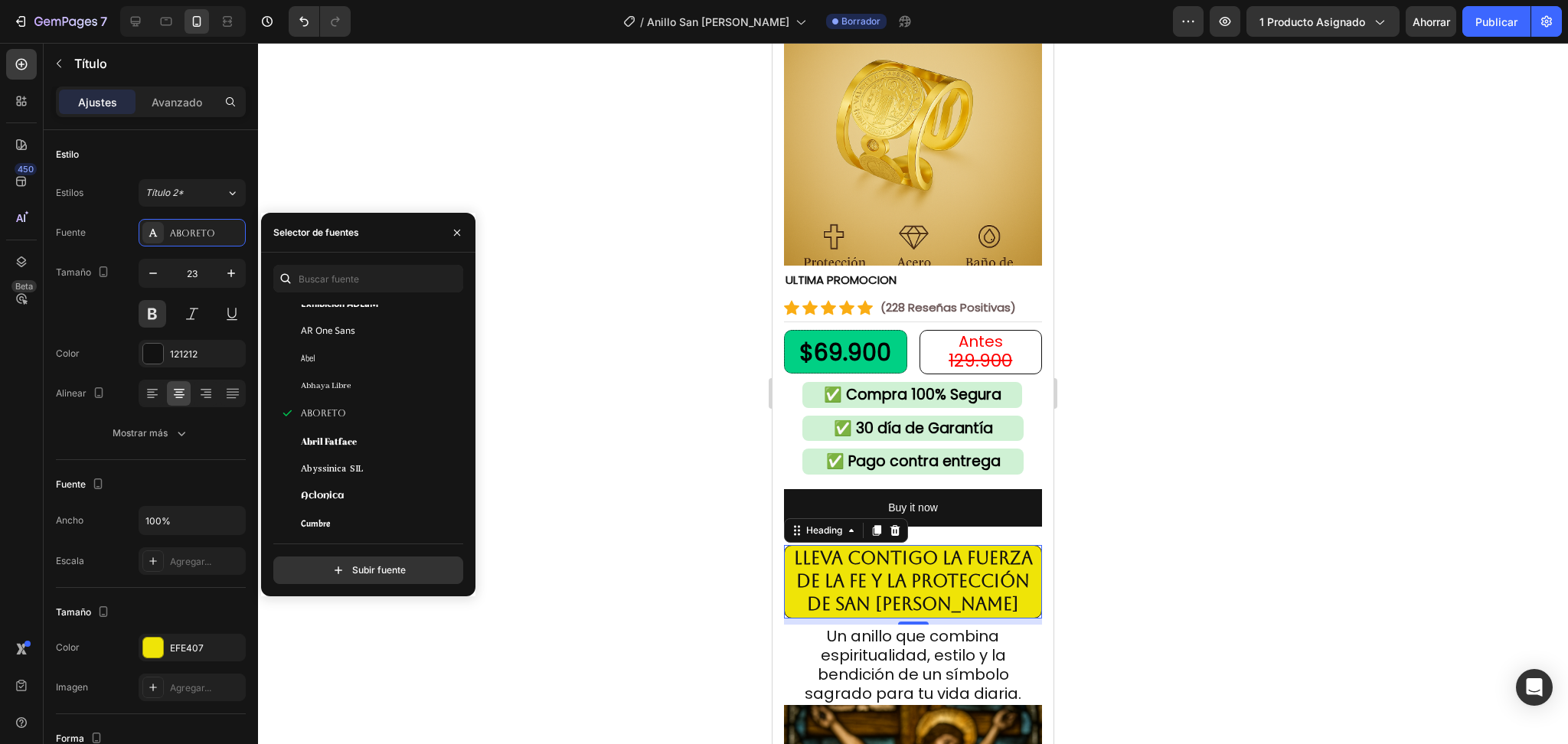
click at [1141, 534] on div at bounding box center [913, 394] width 1310 height 702
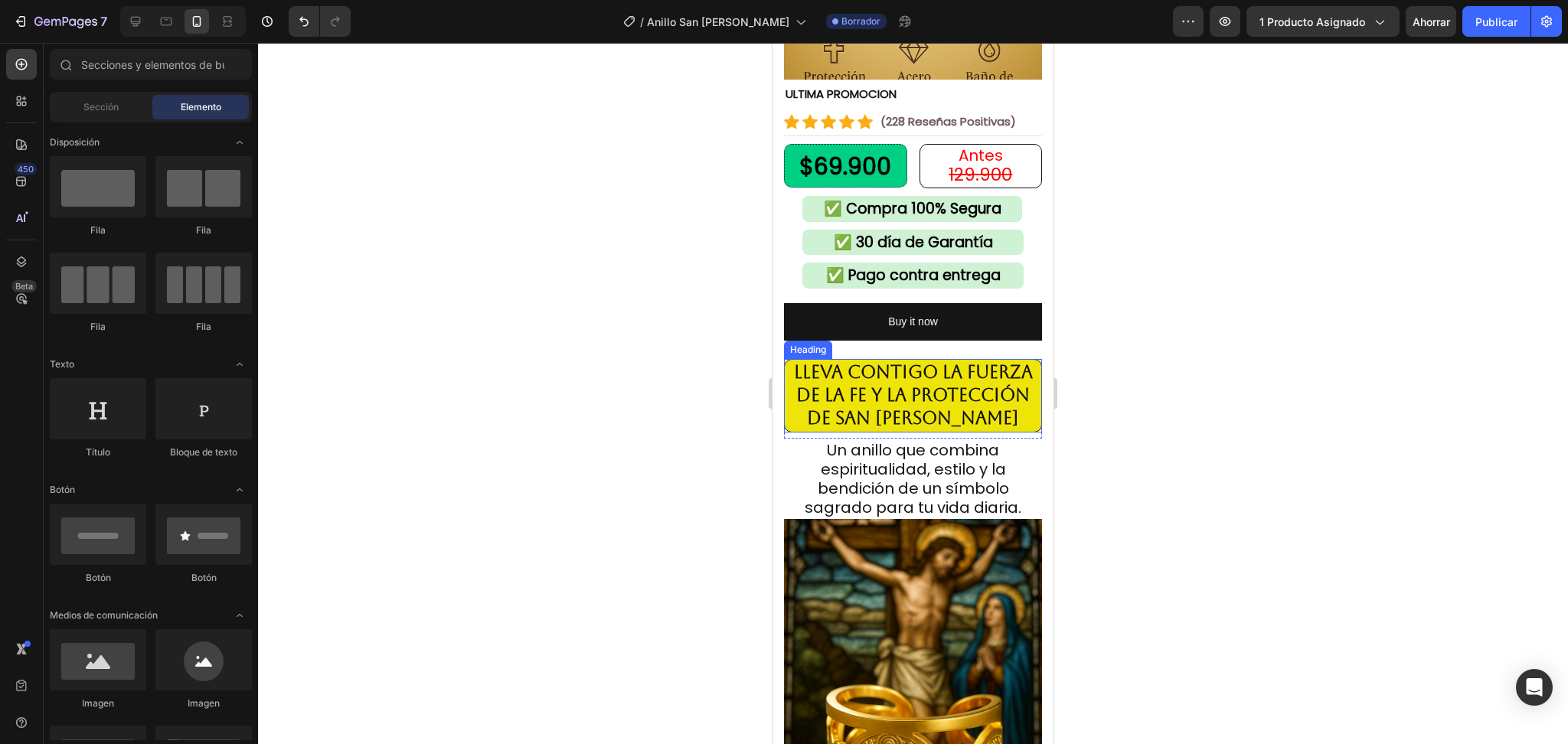
scroll to position [408, 0]
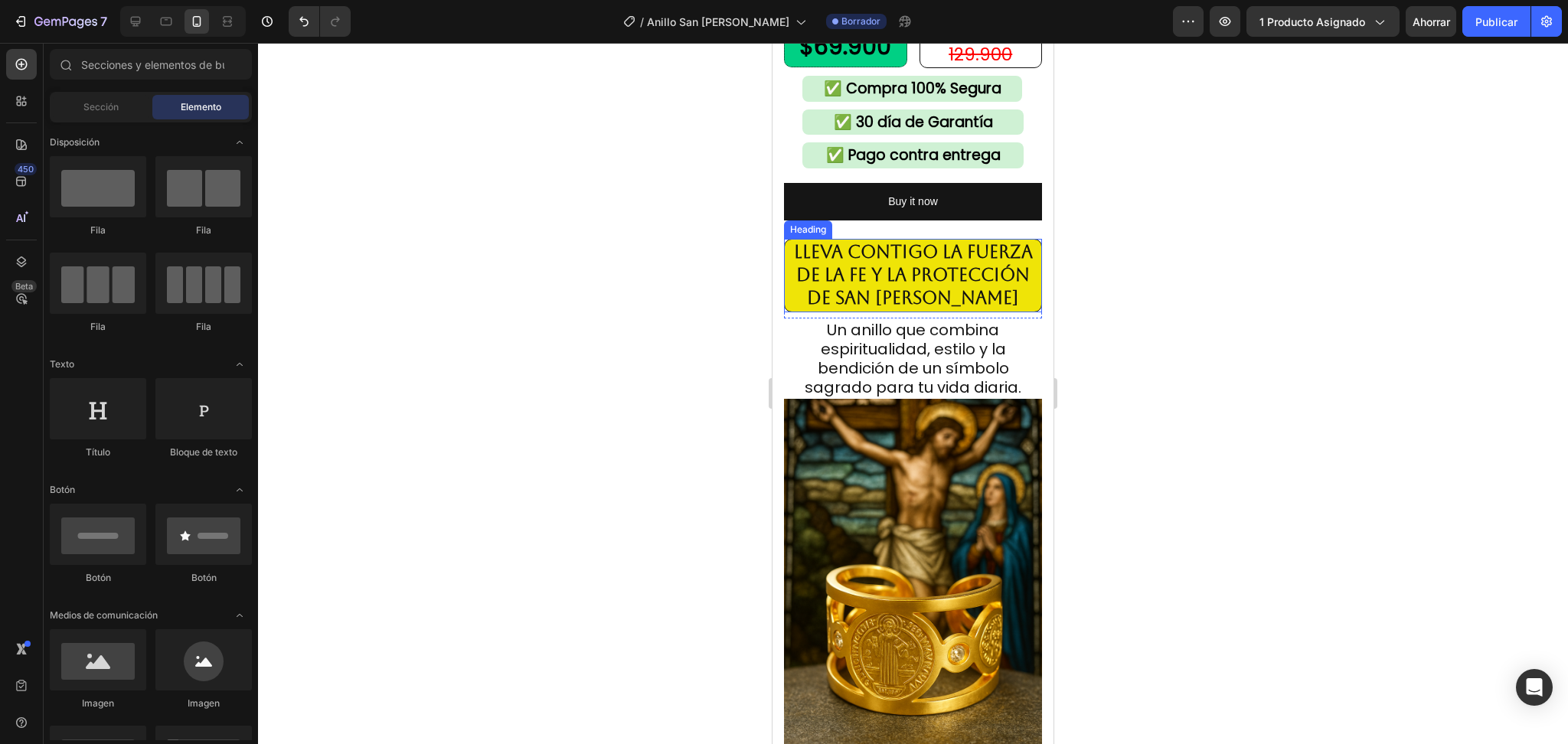
click at [917, 277] on strong "Lleva contigo la fuerza de la fe y la protección de San Benito" at bounding box center [914, 274] width 239 height 66
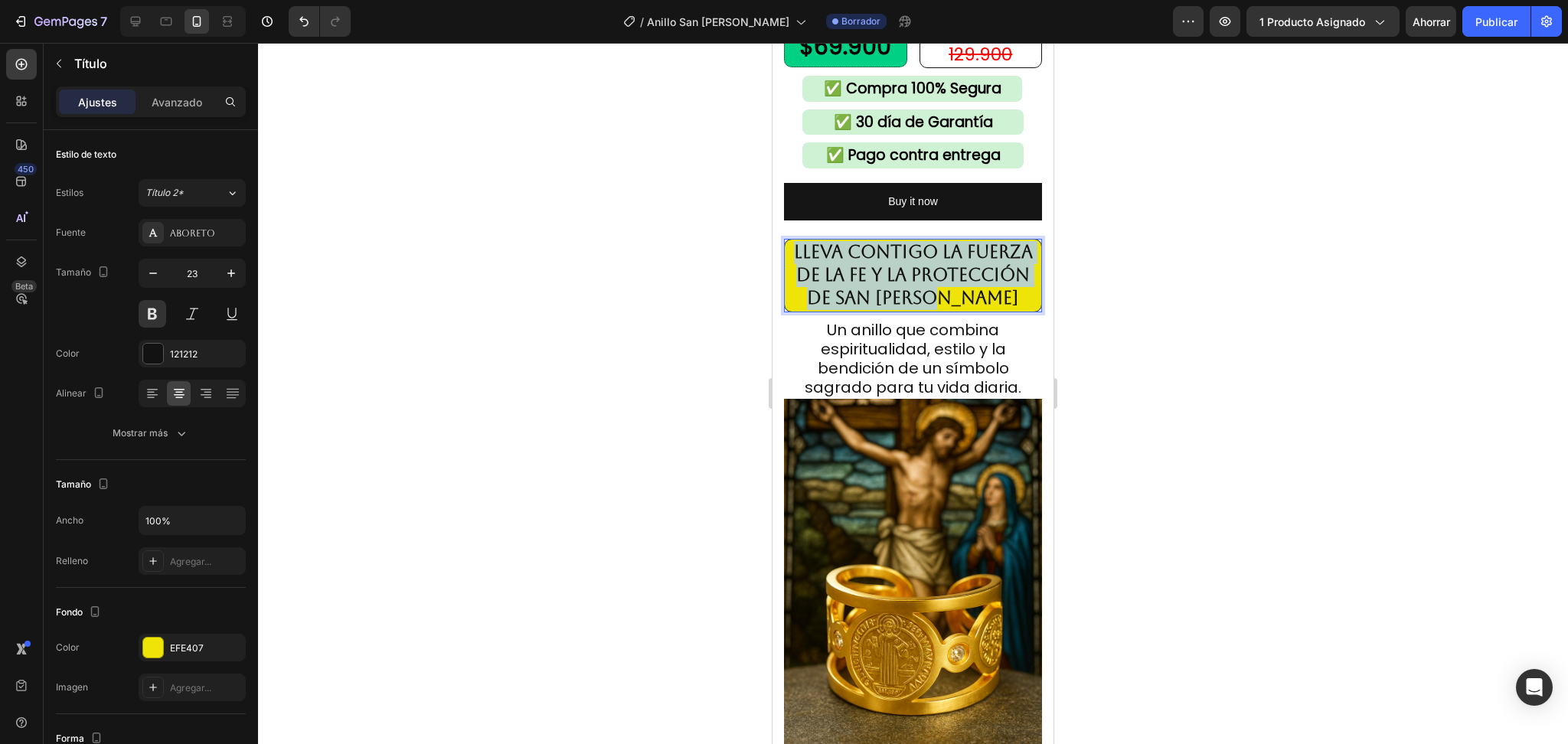
click at [917, 277] on strong "Lleva contigo la fuerza de la fe y la protección de San Benito" at bounding box center [914, 274] width 239 height 66
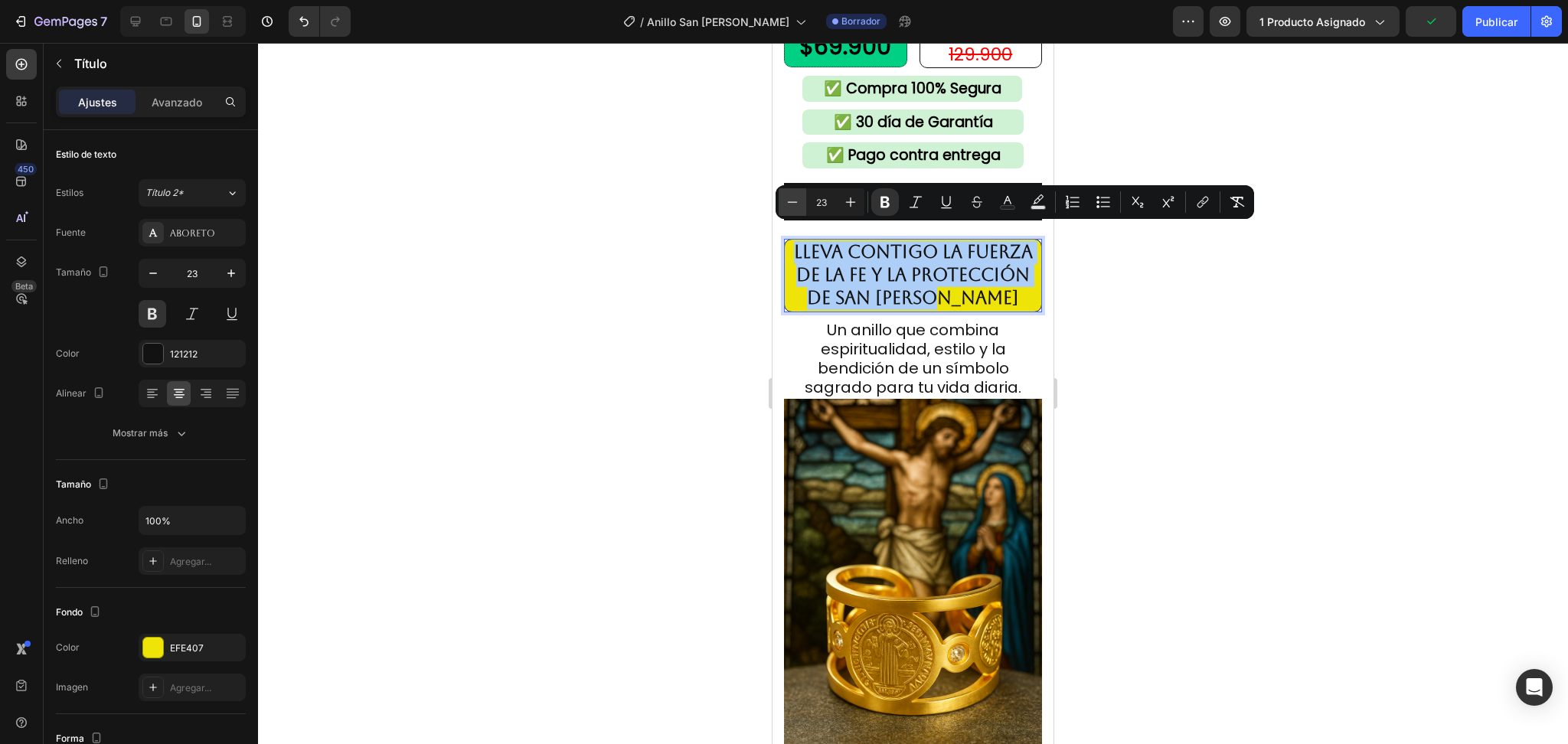
click at [791, 206] on icon "Barra de herramientas contextual del editor" at bounding box center [792, 202] width 15 height 15
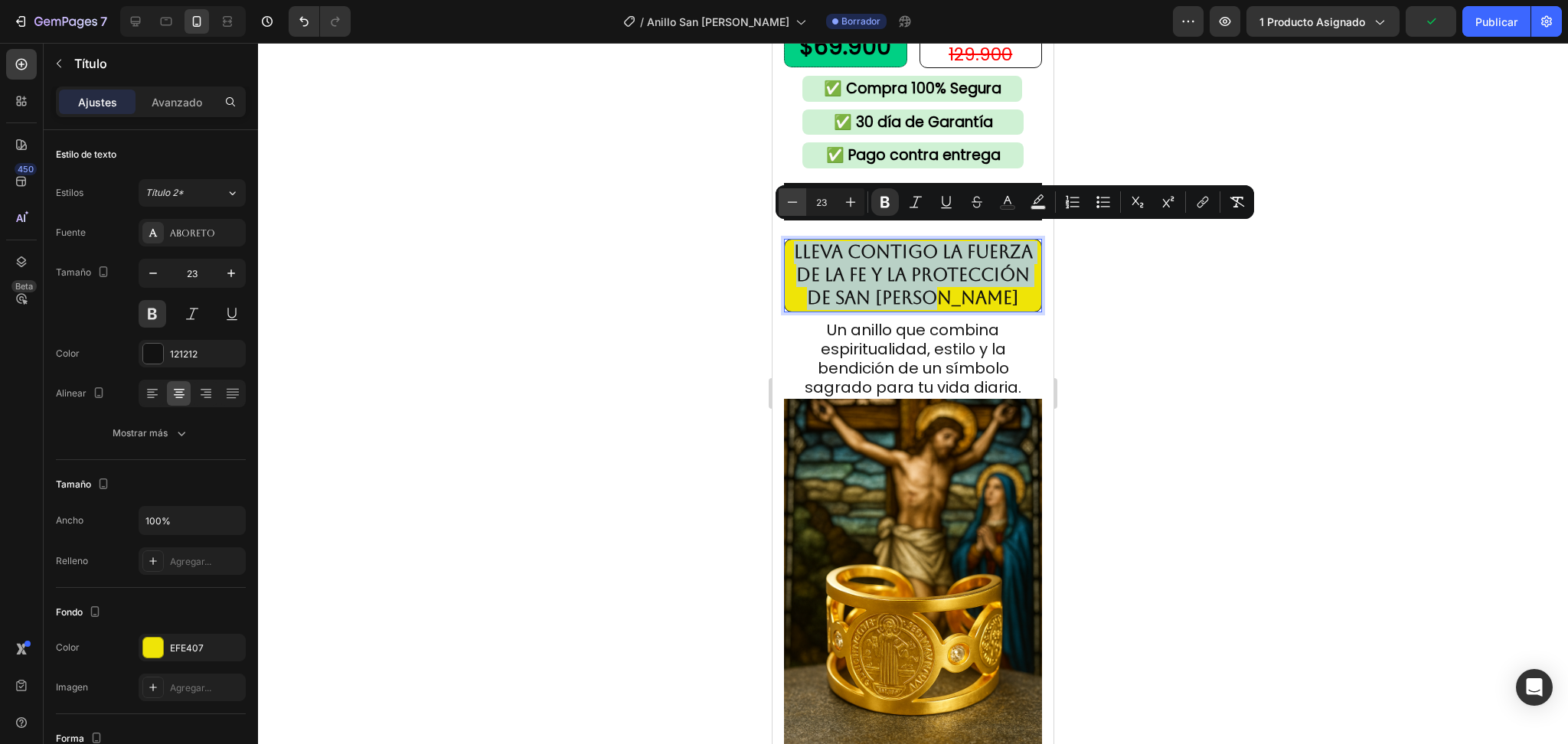
type input "22"
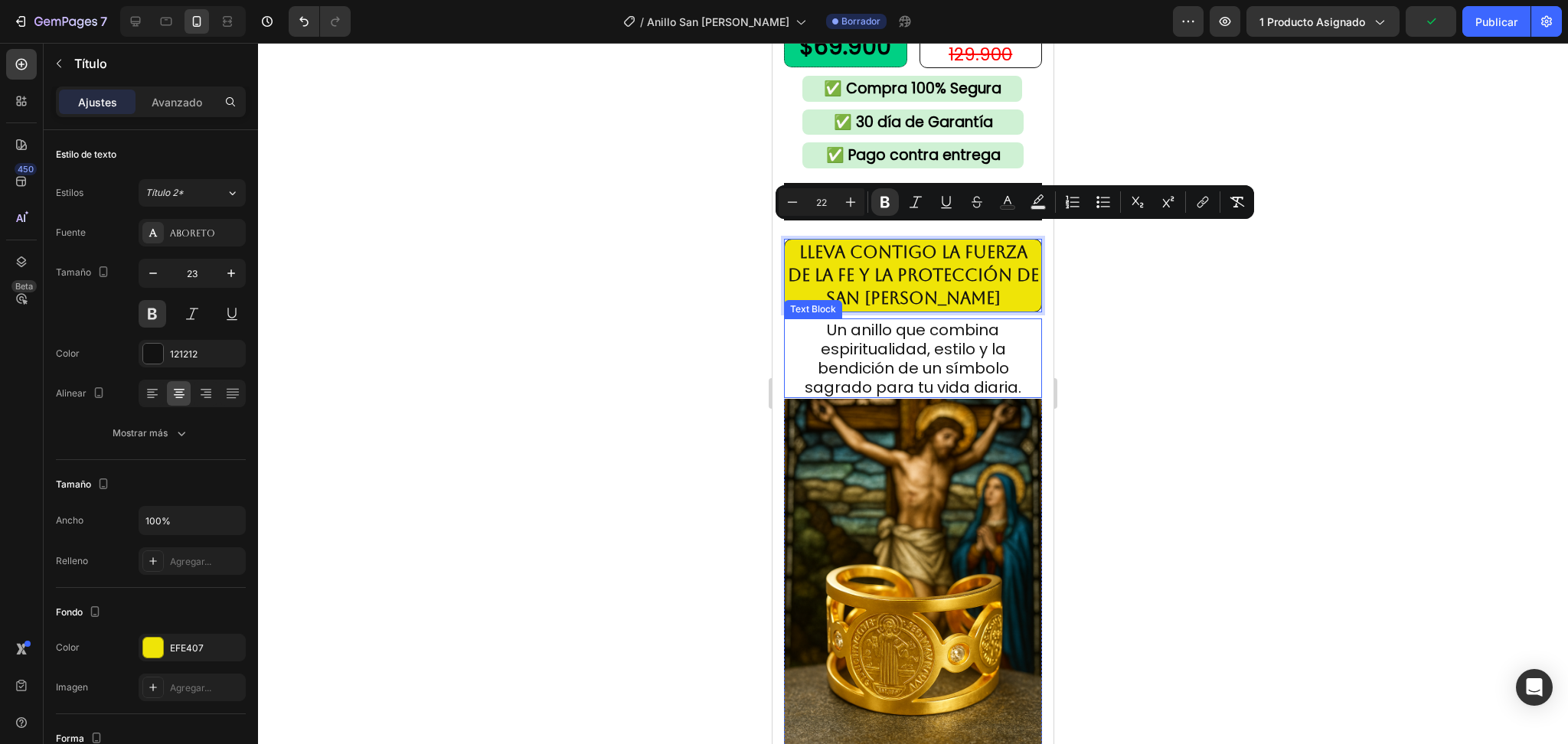
click at [919, 324] on span "Un anillo que combina espiritualidad, estilo y la bendición de un símbolo sagra…" at bounding box center [913, 358] width 217 height 79
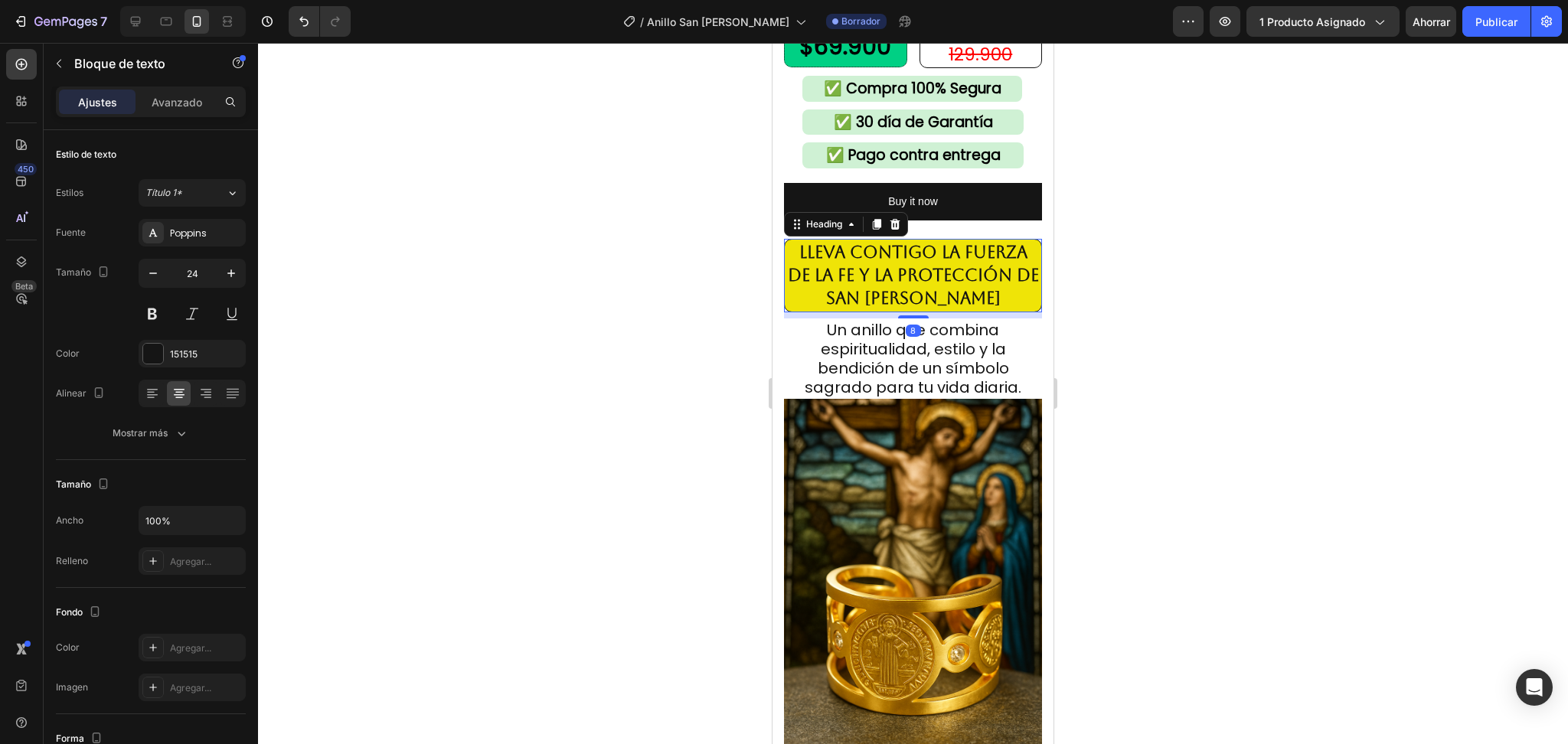
click at [916, 274] on strong "Lleva contigo la fuerza de la fe y la protección de San Benito" at bounding box center [913, 275] width 251 height 65
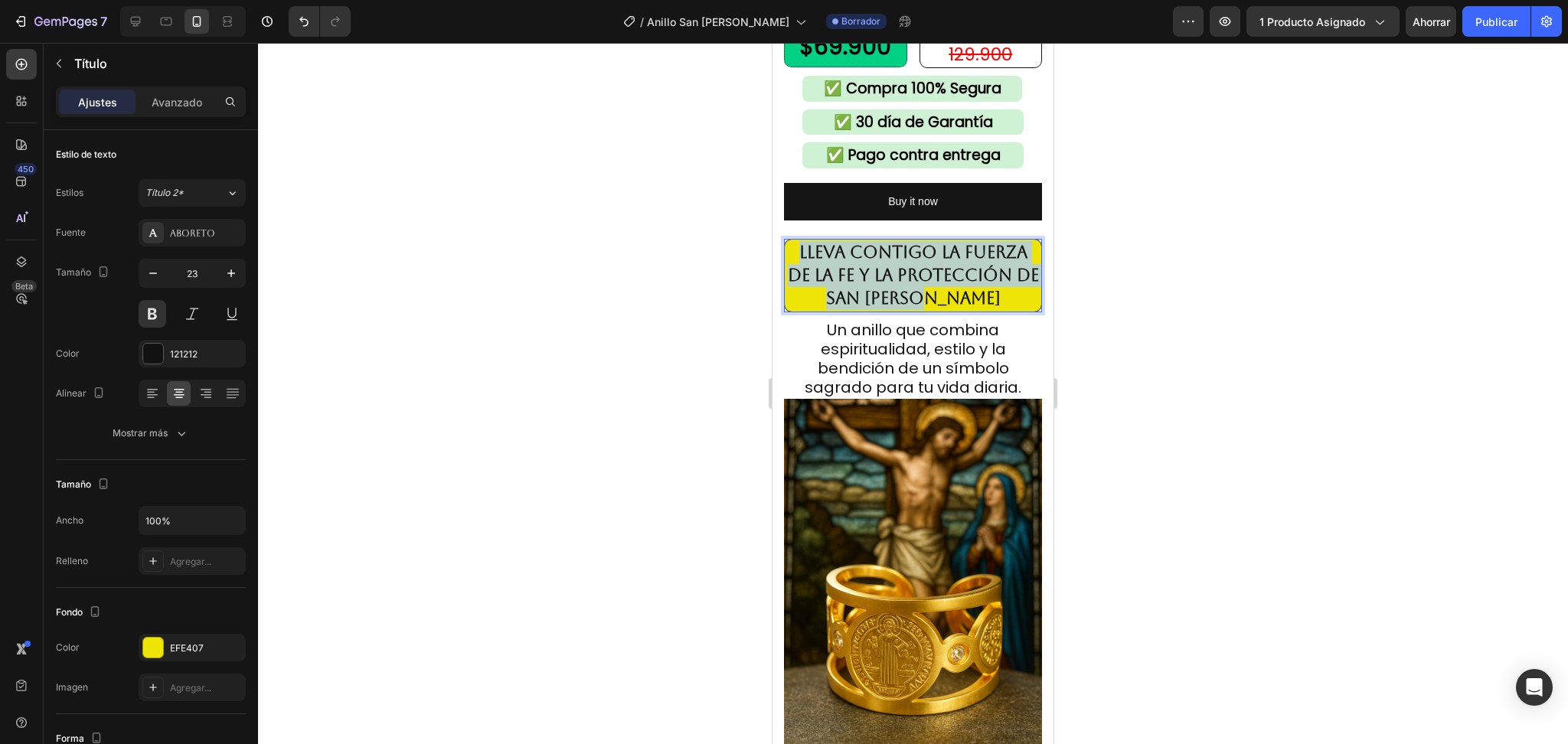
click at [917, 274] on strong "Lleva contigo la fuerza de la fe y la protección de San Benito" at bounding box center [913, 275] width 251 height 65
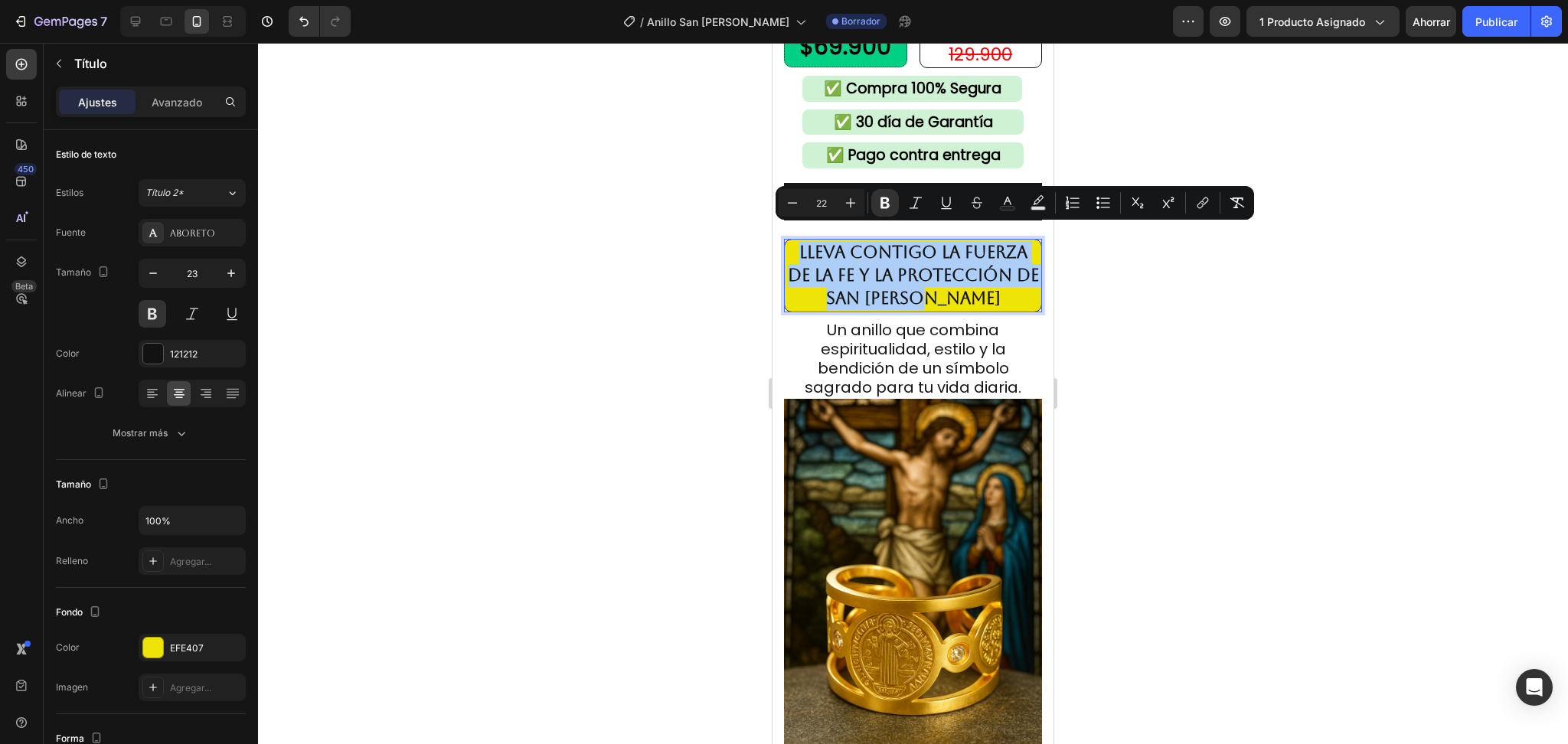
click at [1169, 319] on div at bounding box center [913, 394] width 1310 height 702
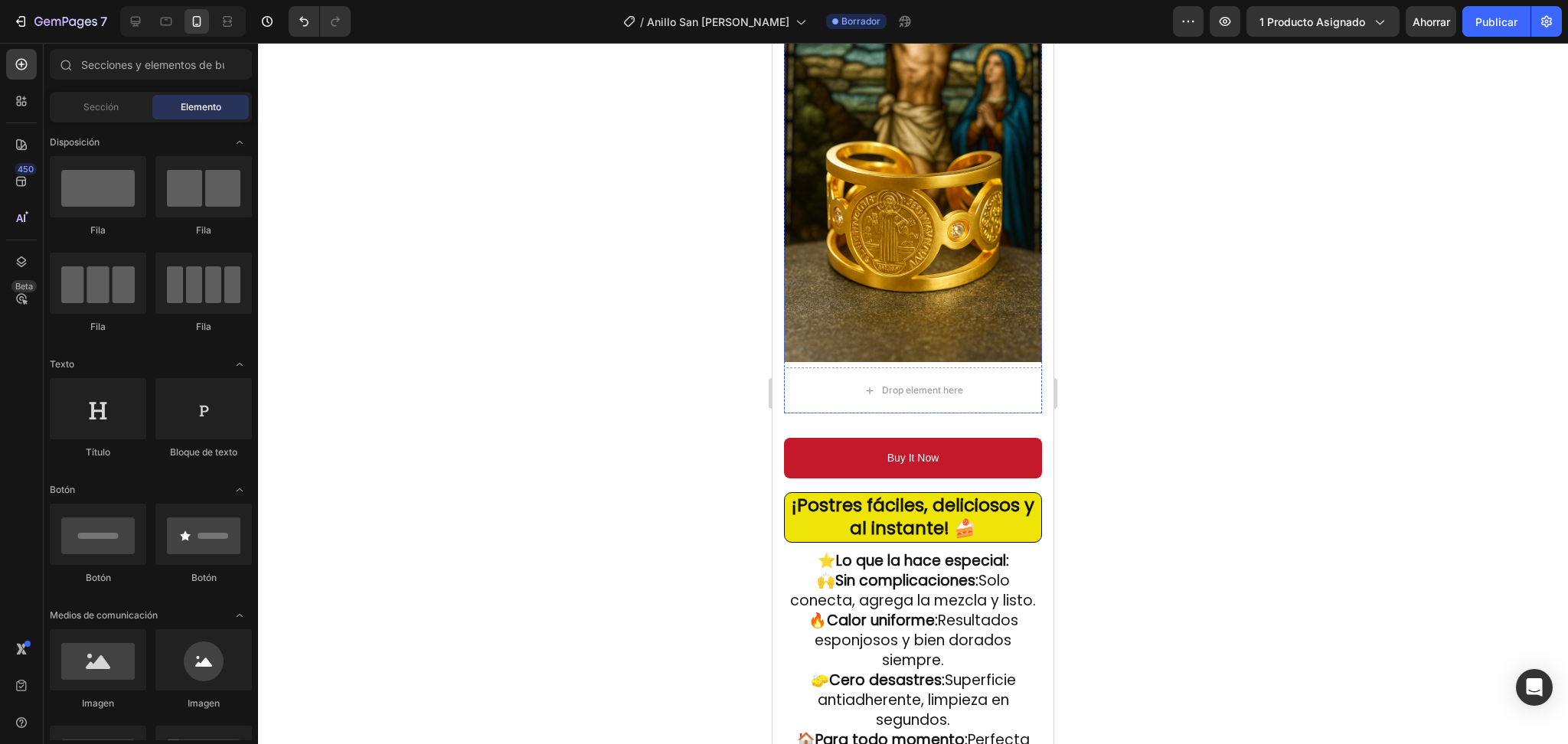
scroll to position [817, 0]
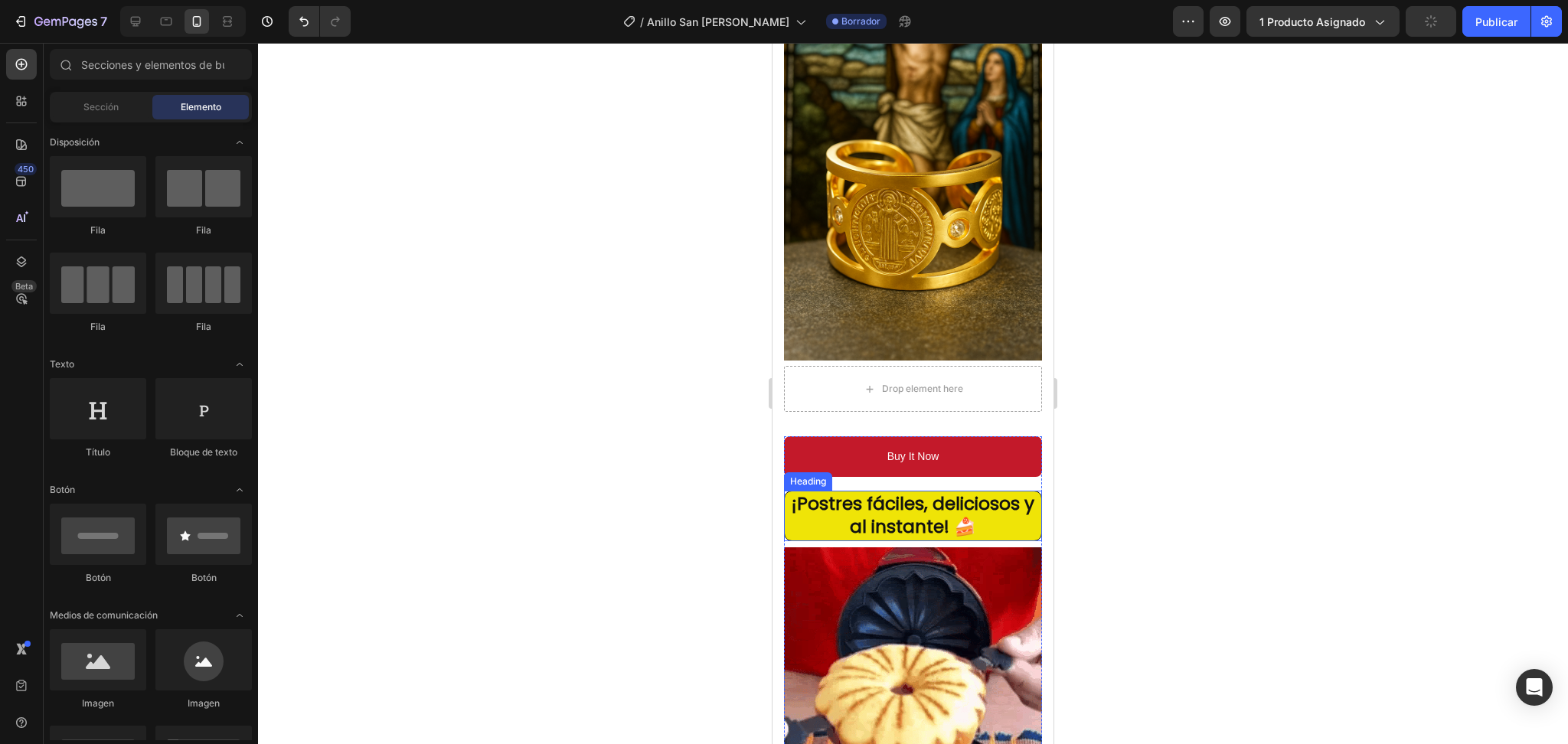
click at [956, 494] on strong "¡Postres fáciles, deliciosos y al instante! 🍰" at bounding box center [913, 515] width 243 height 48
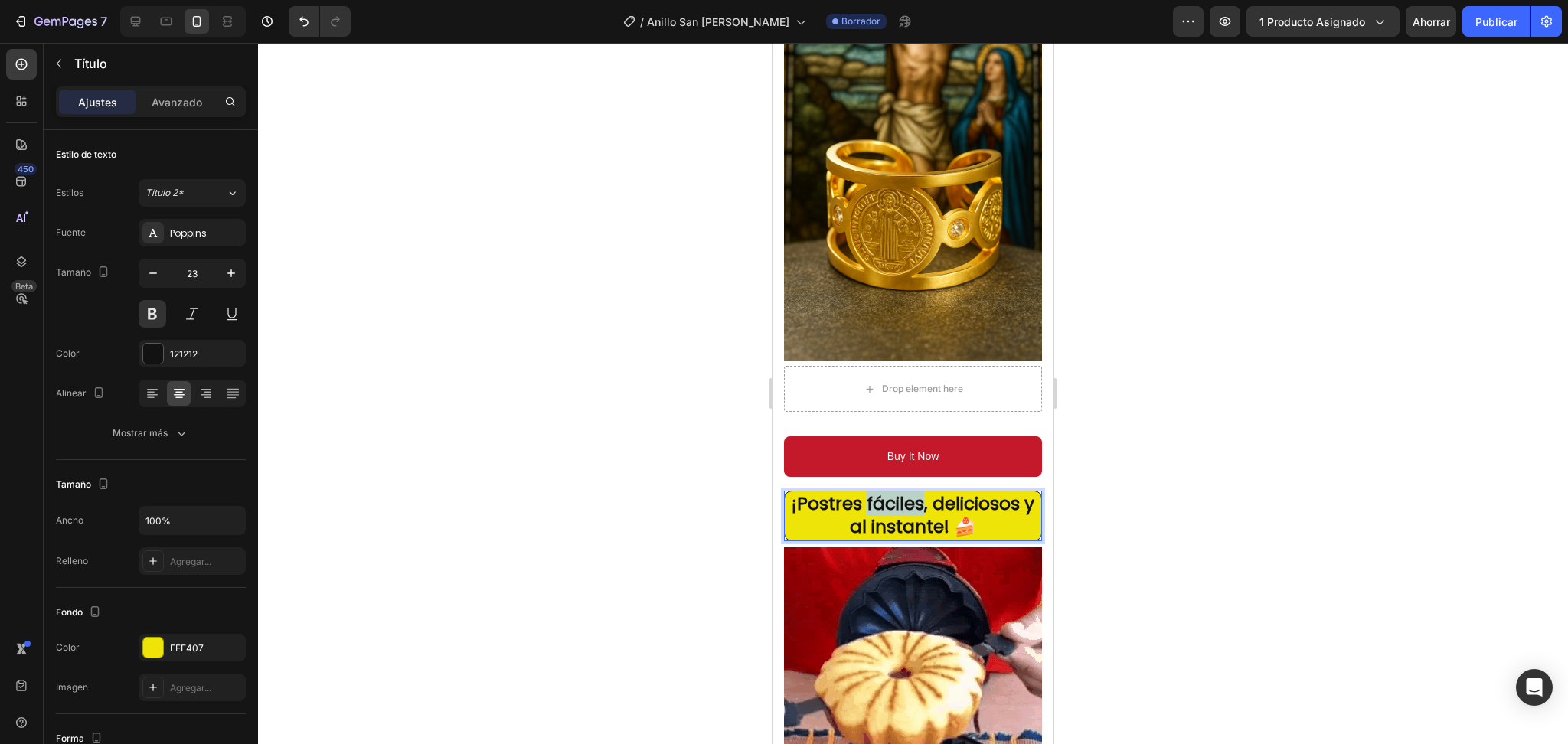
click at [870, 492] on strong "¡Postres fáciles, deliciosos y al instante! 🍰" at bounding box center [913, 515] width 243 height 48
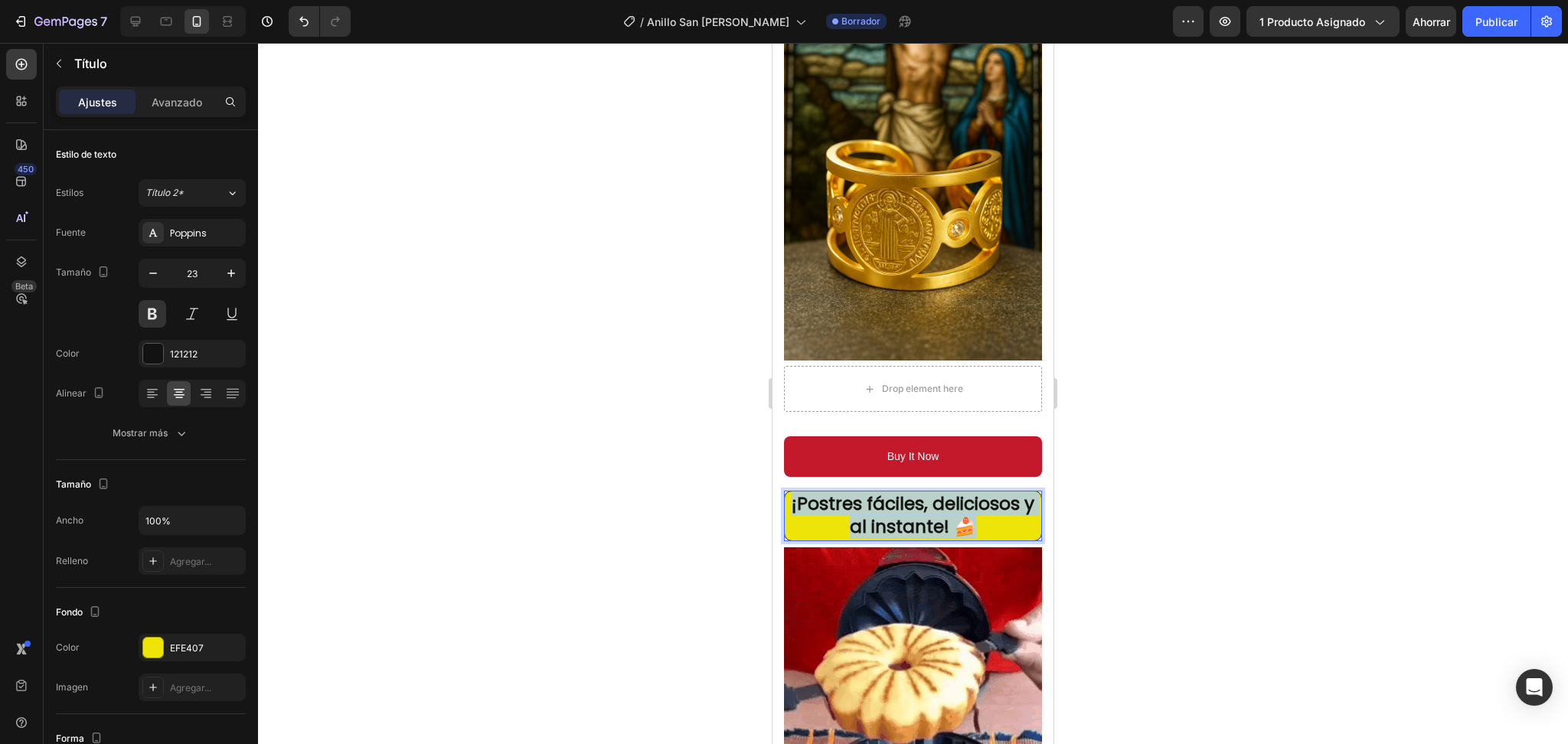
click at [868, 492] on strong "¡Postres fáciles, deliciosos y al instante! 🍰" at bounding box center [913, 515] width 243 height 48
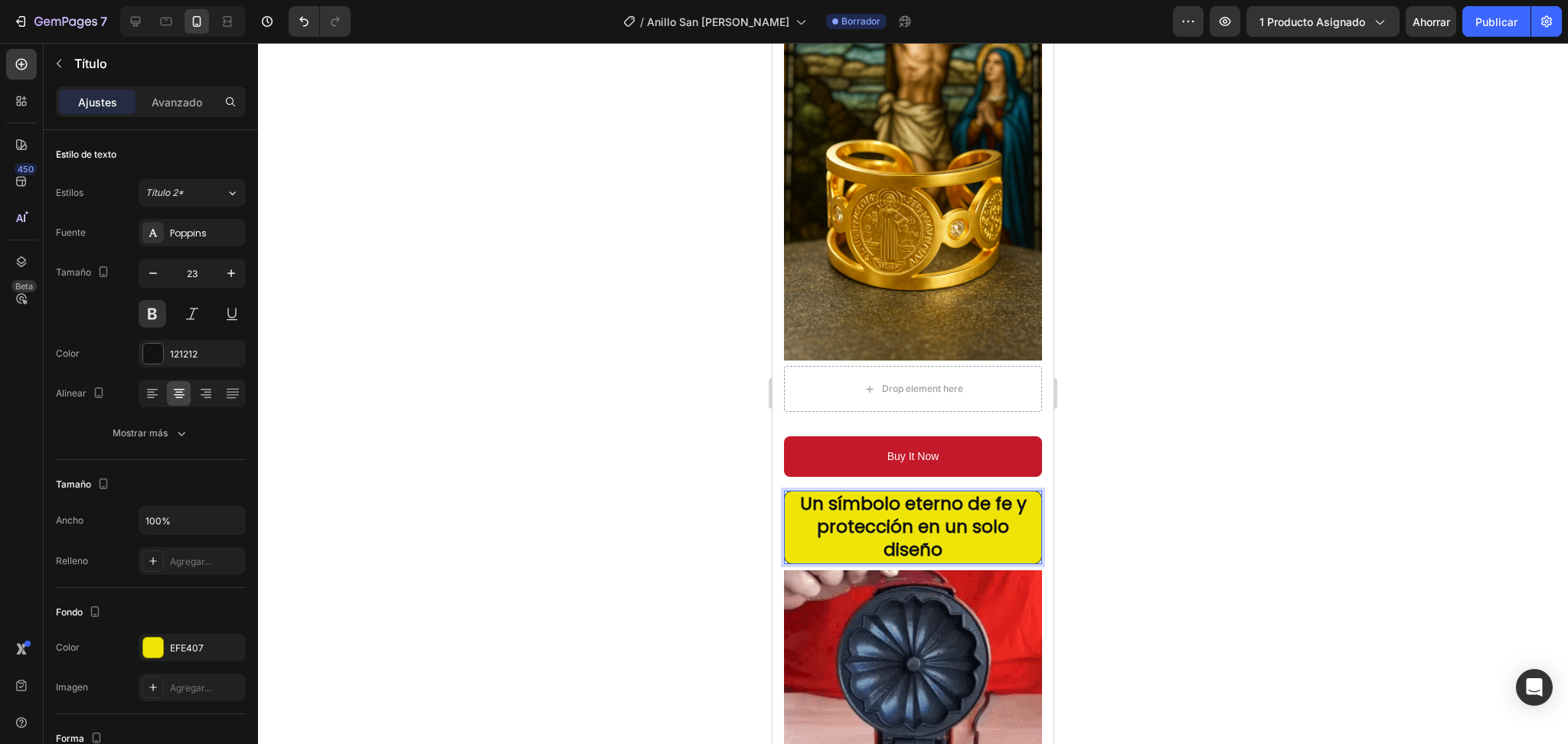
click at [898, 515] on strong "Un símbolo eterno de fe y protección en un solo diseño" at bounding box center [913, 526] width 227 height 70
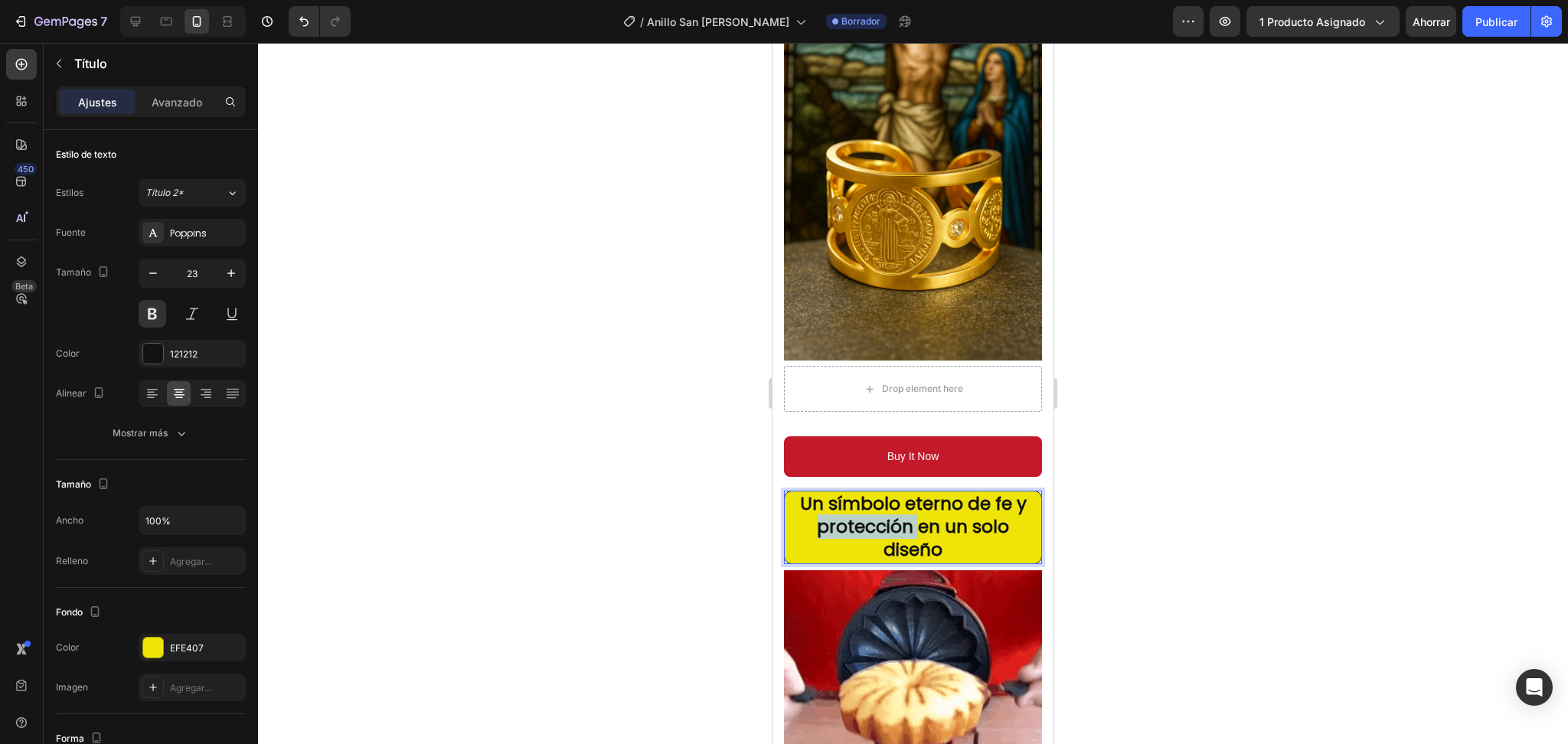
click at [898, 515] on strong "Un símbolo eterno de fe y protección en un solo diseño" at bounding box center [913, 526] width 227 height 70
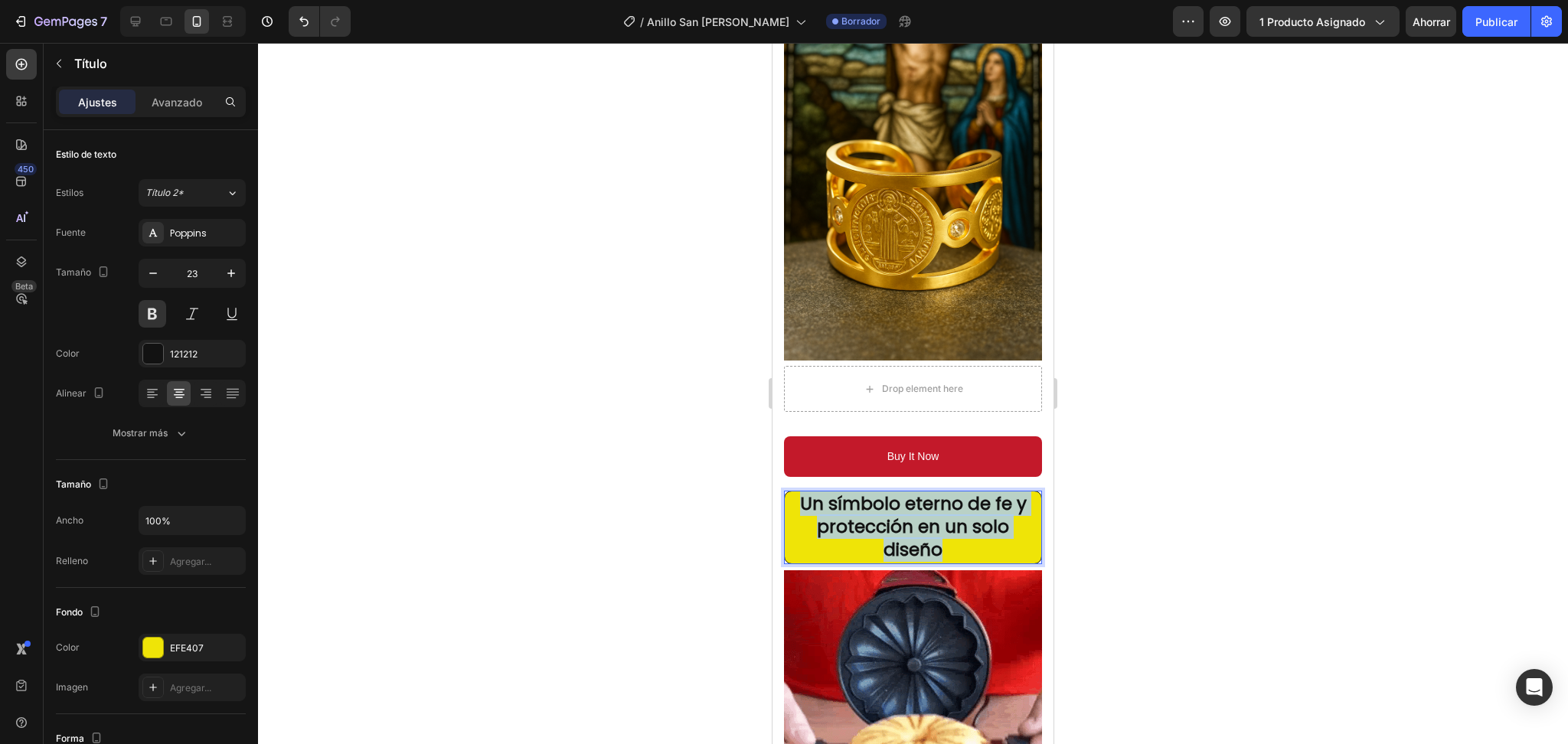
click at [898, 515] on strong "Un símbolo eterno de fe y protección en un solo diseño" at bounding box center [913, 526] width 227 height 70
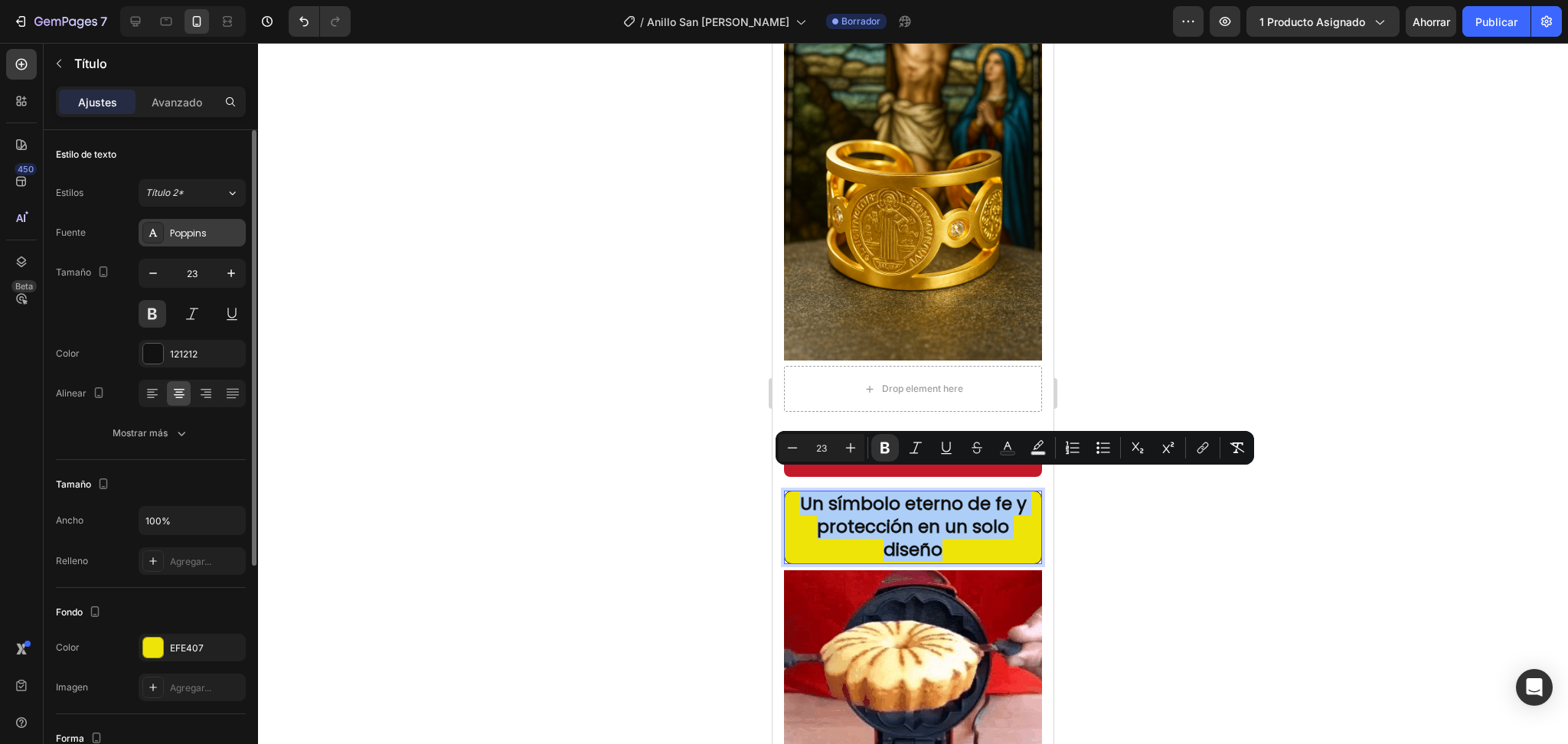
click at [211, 228] on div "Poppins" at bounding box center [205, 233] width 72 height 14
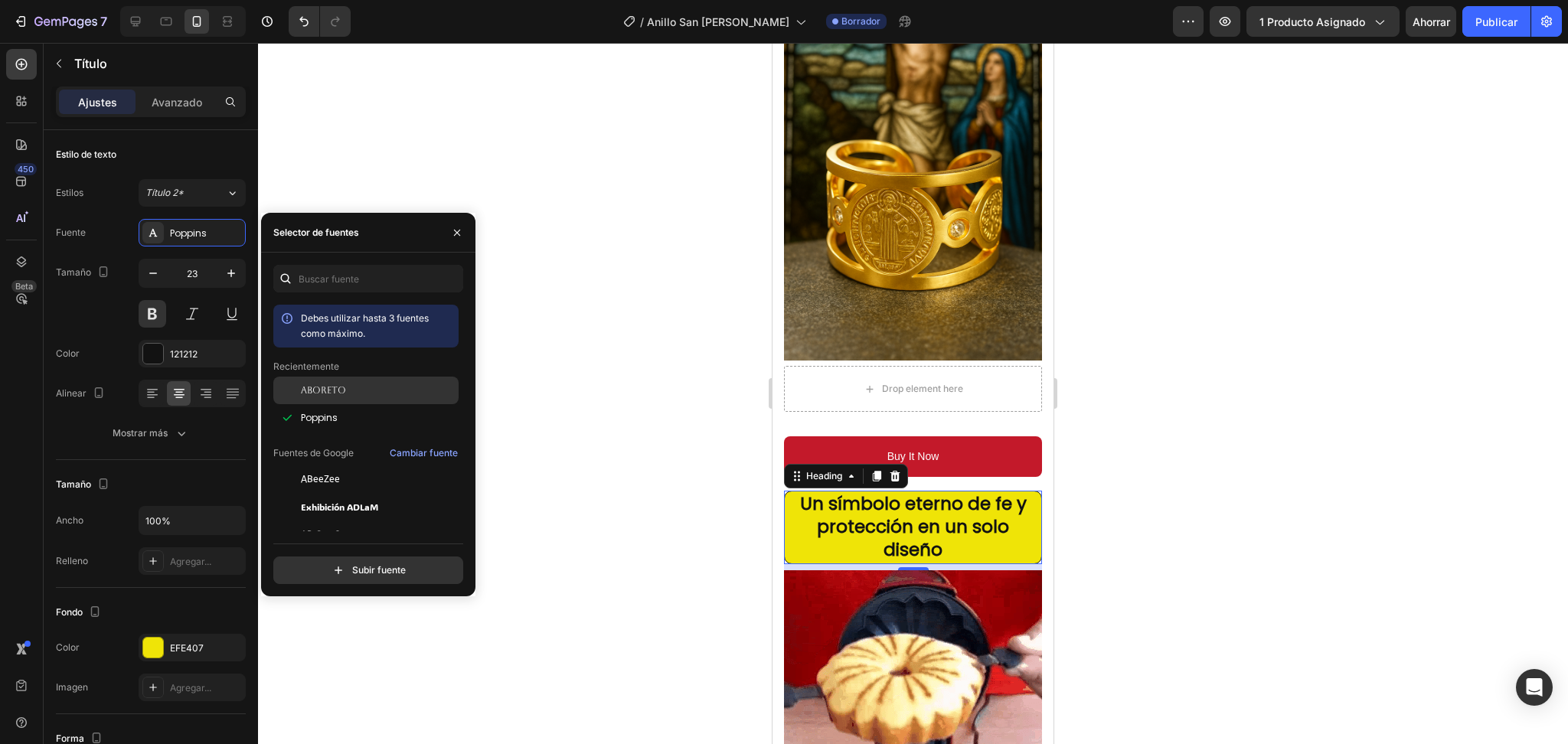
click at [334, 390] on font "Aboreto" at bounding box center [323, 390] width 45 height 10
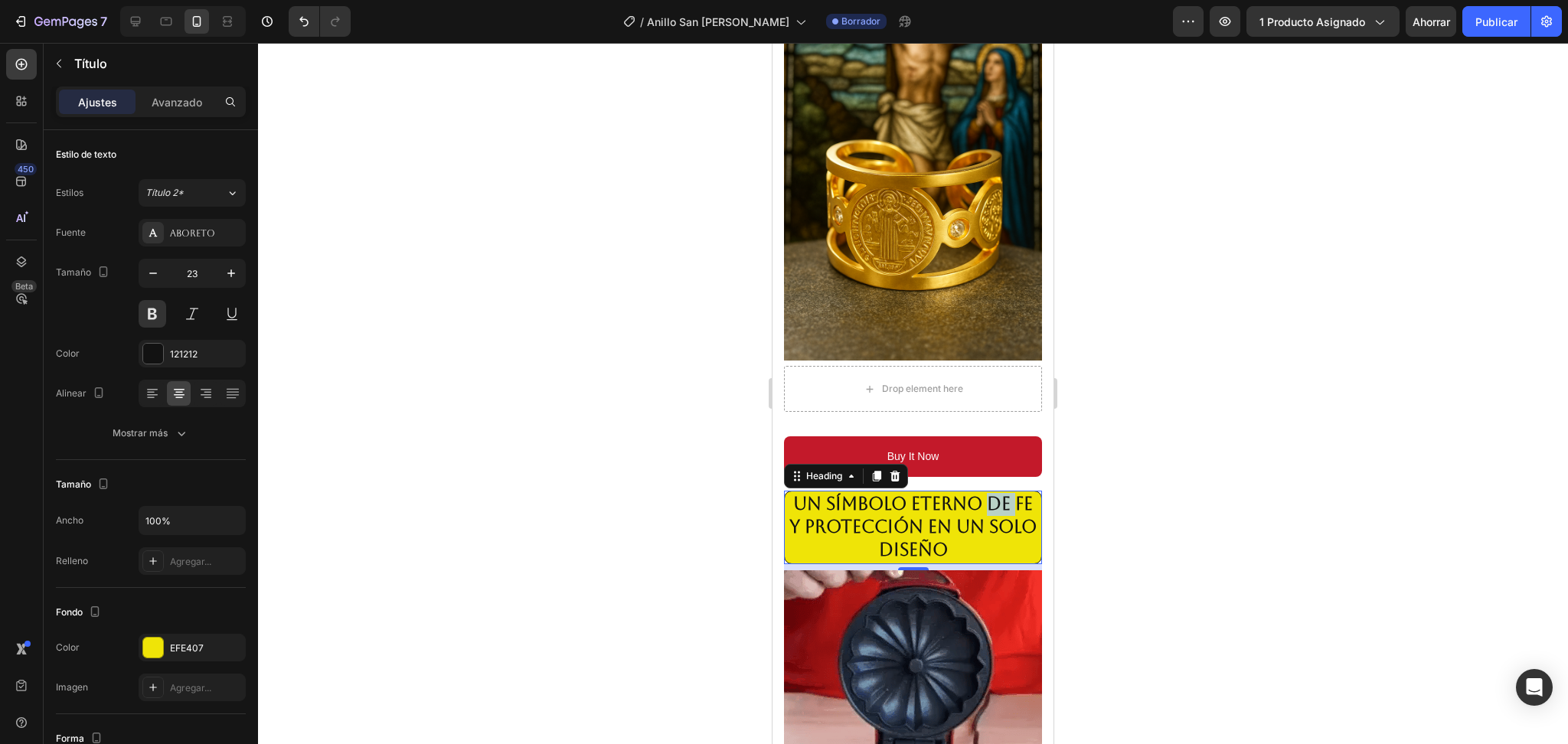
click at [996, 494] on strong "Un símbolo eterno de fe y protección en un solo diseño" at bounding box center [913, 526] width 247 height 66
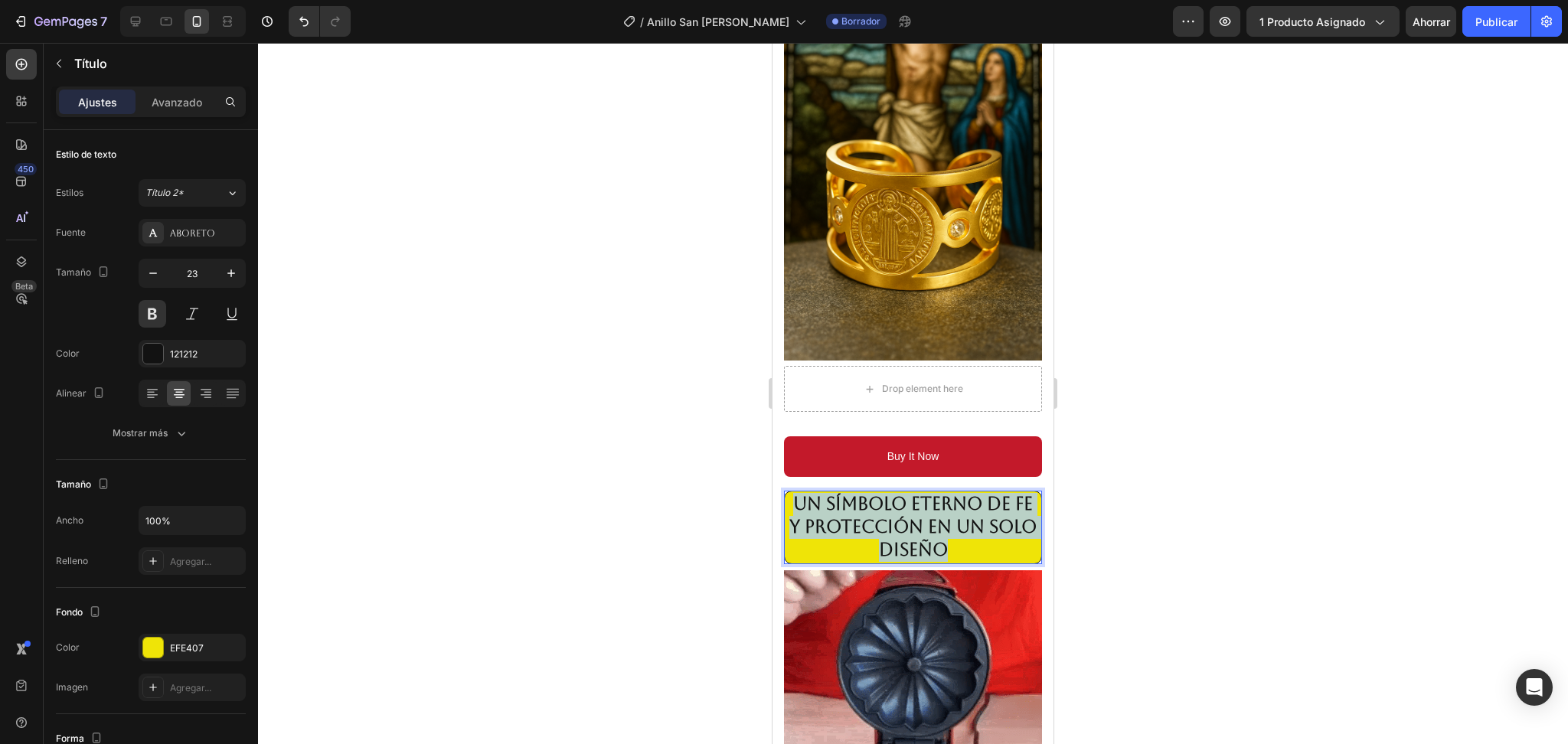
click at [996, 494] on strong "Un símbolo eterno de fe y protección en un solo diseño" at bounding box center [913, 526] width 247 height 66
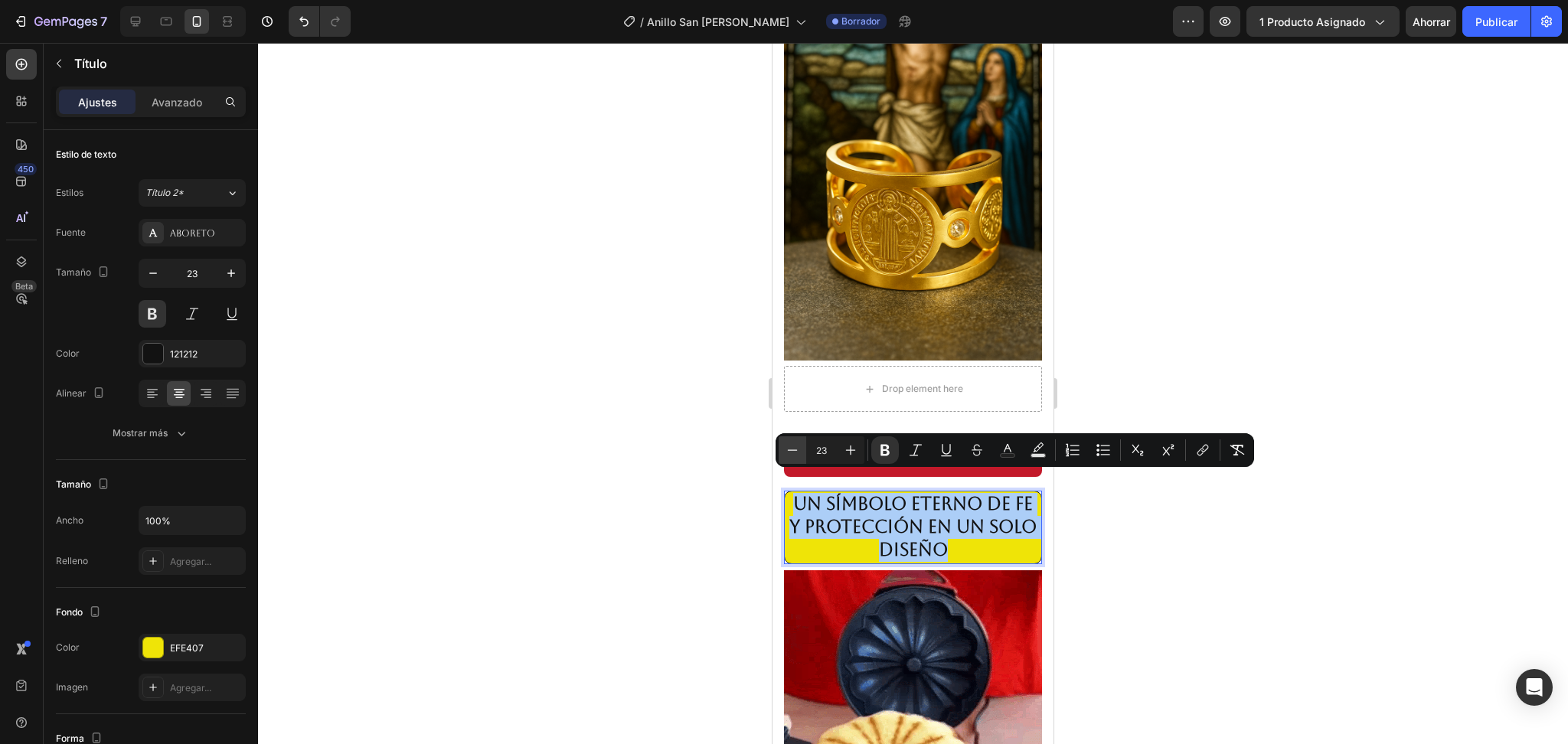
click at [787, 449] on icon "Editor contextual toolbar" at bounding box center [792, 450] width 15 height 15
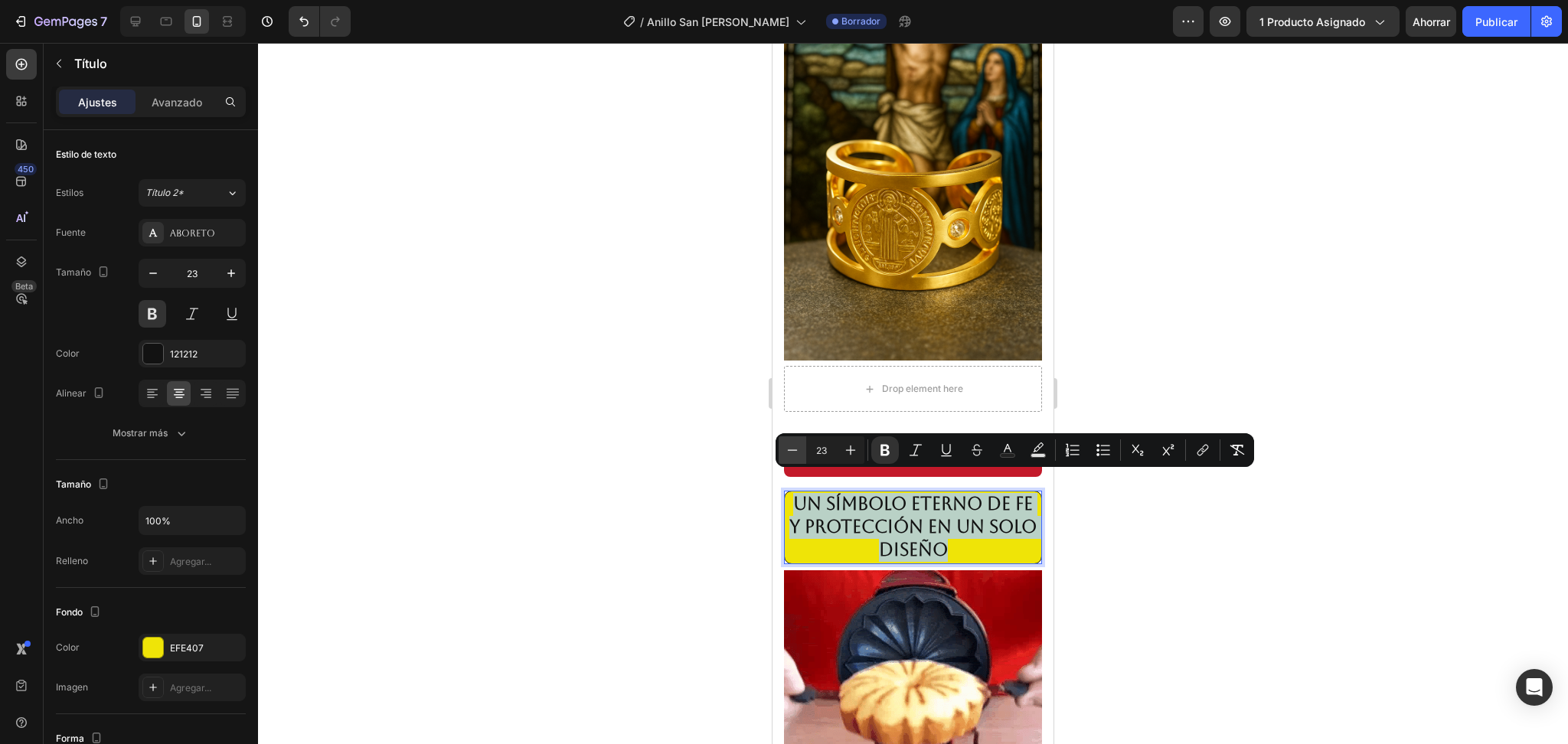
type input "22"
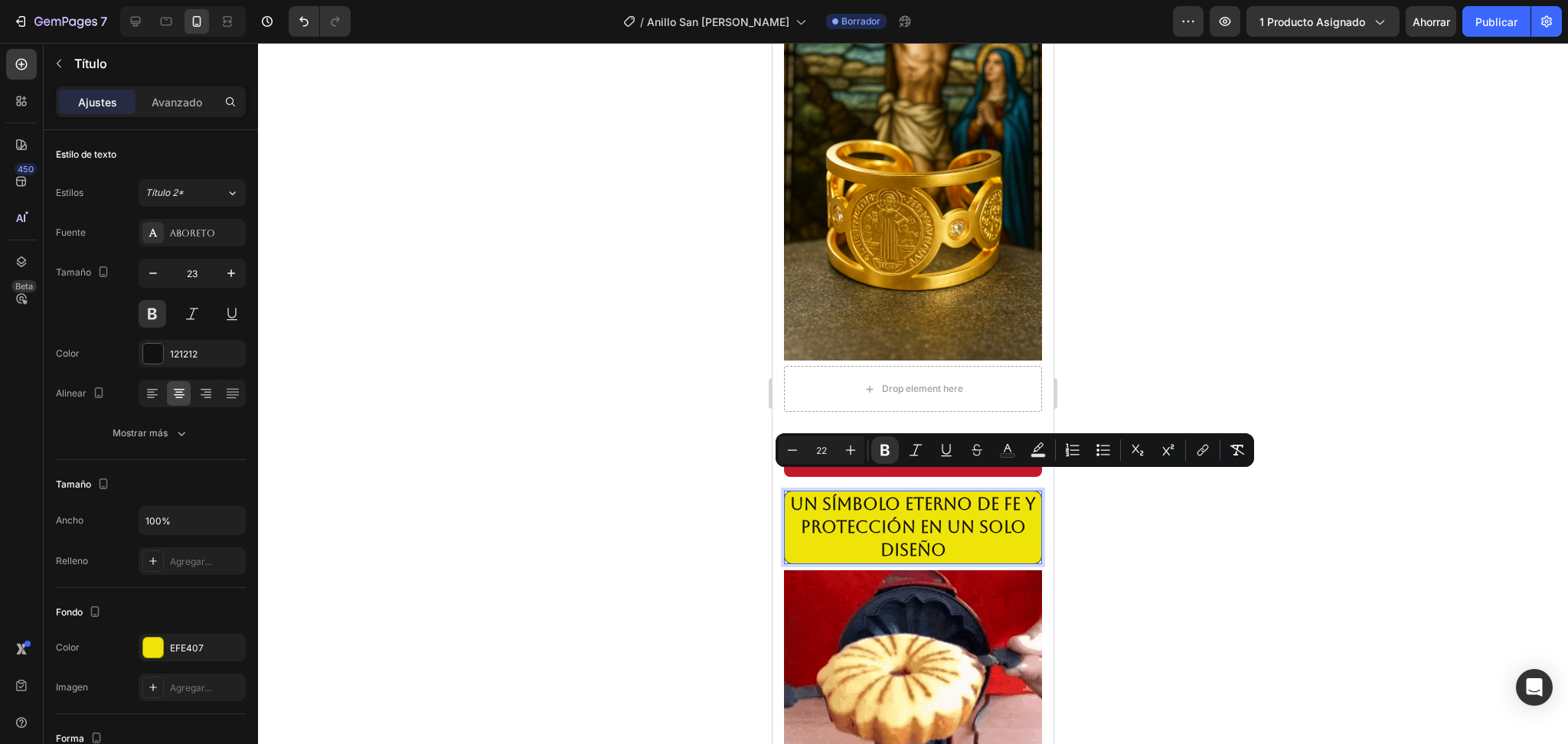
click at [1280, 320] on div at bounding box center [913, 394] width 1310 height 702
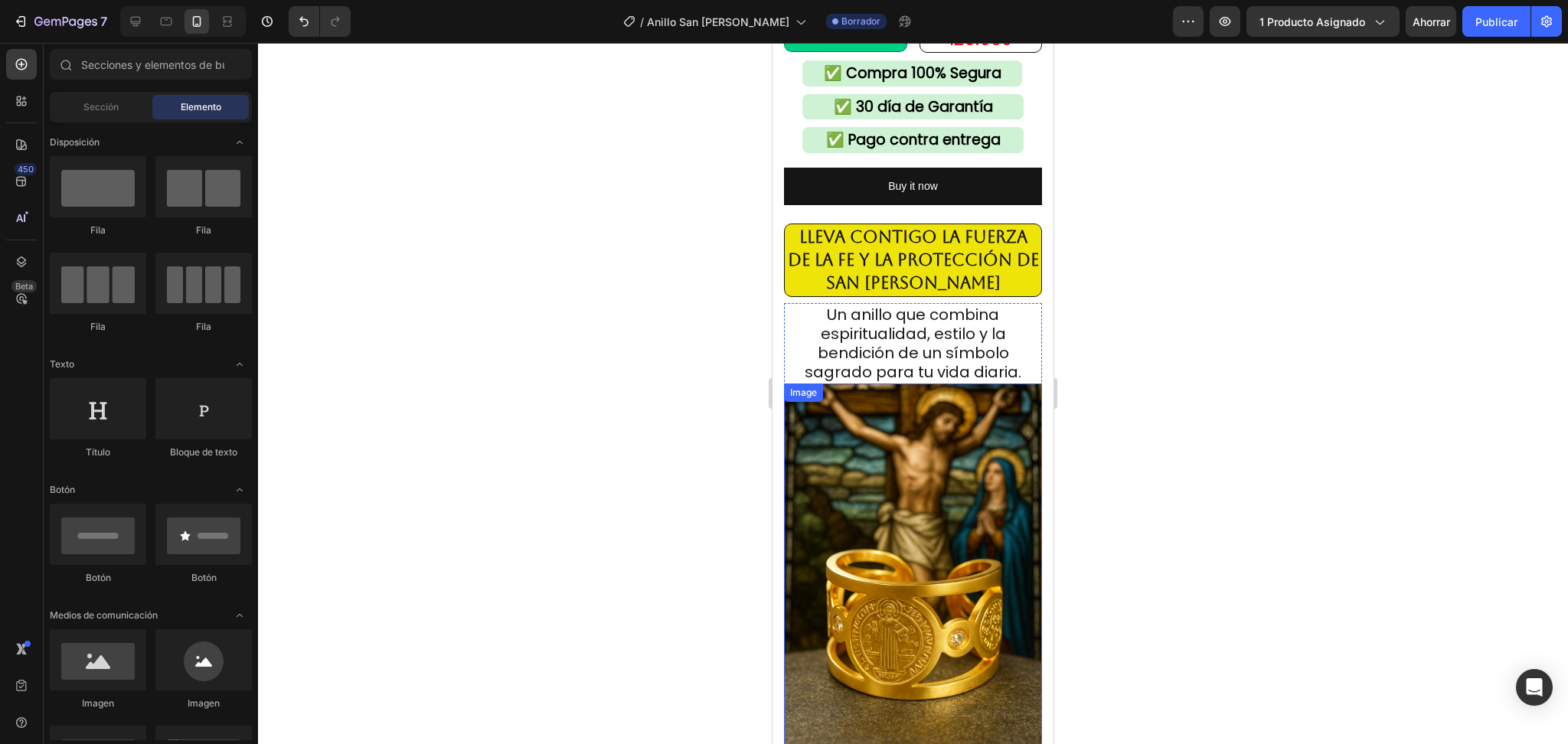
scroll to position [408, 0]
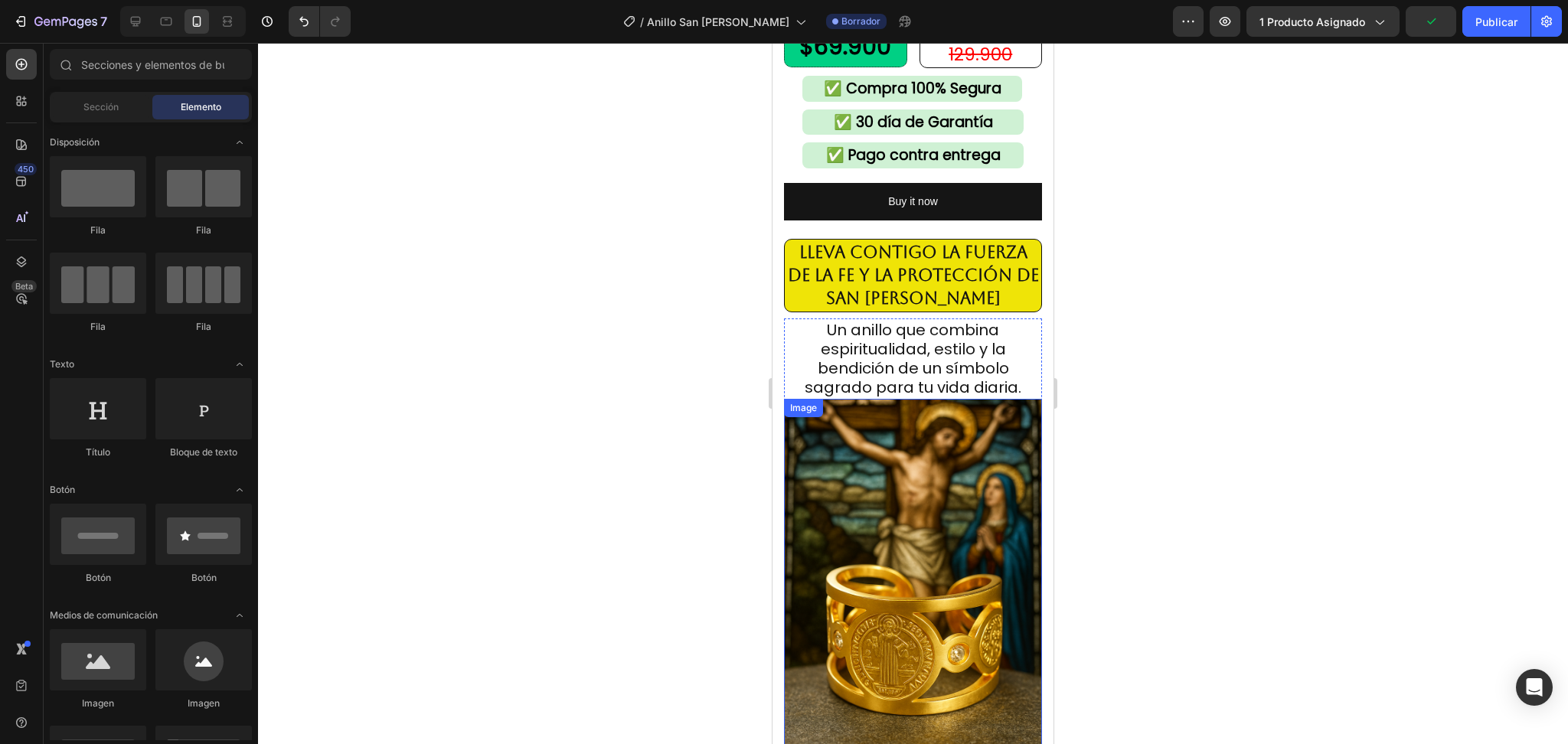
click at [986, 319] on span "Un anillo que combina espiritualidad, estilo y la bendición de un símbolo sagra…" at bounding box center [913, 358] width 217 height 79
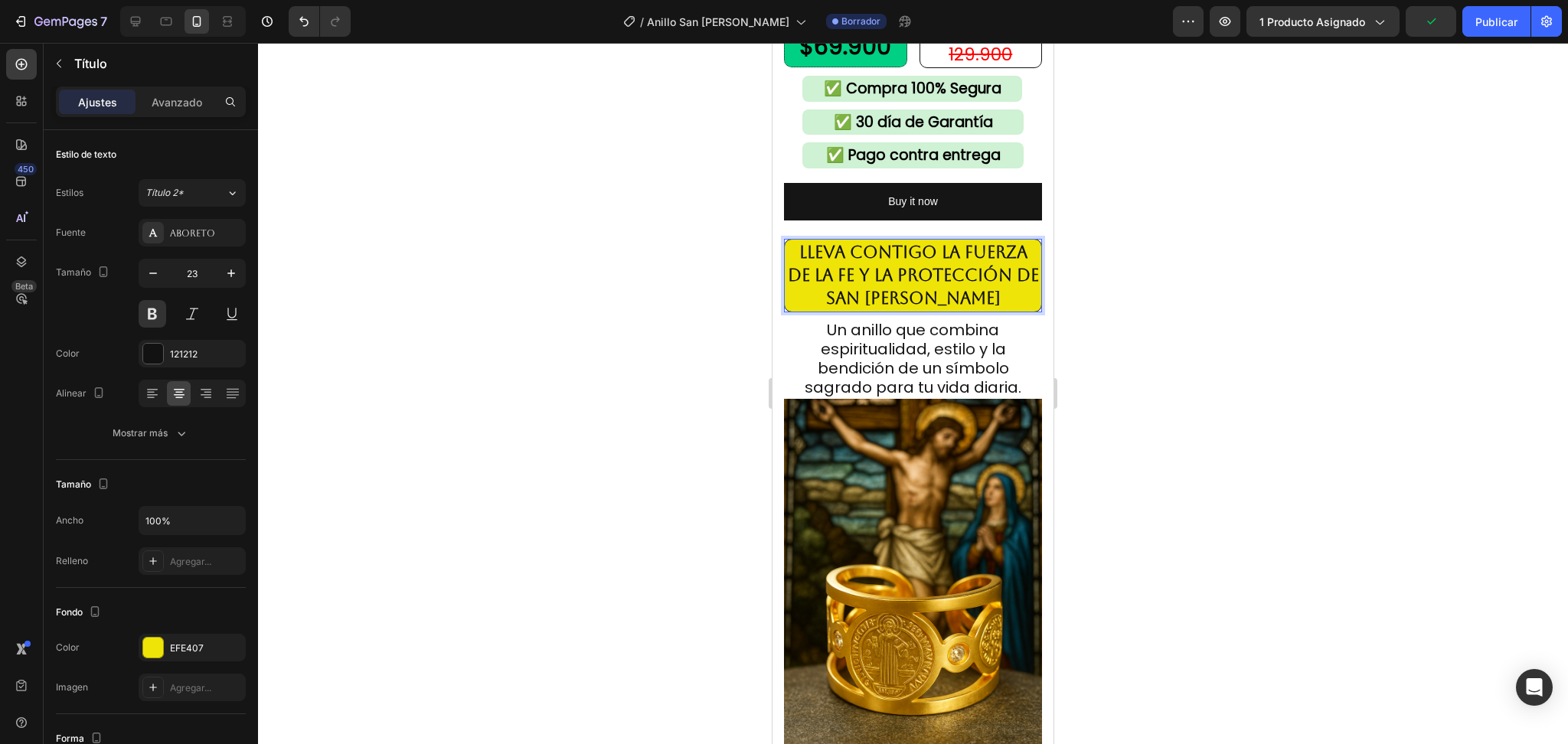
click at [953, 254] on strong "Lleva contigo la fuerza de la fe y la protección de San Benito" at bounding box center [913, 275] width 251 height 65
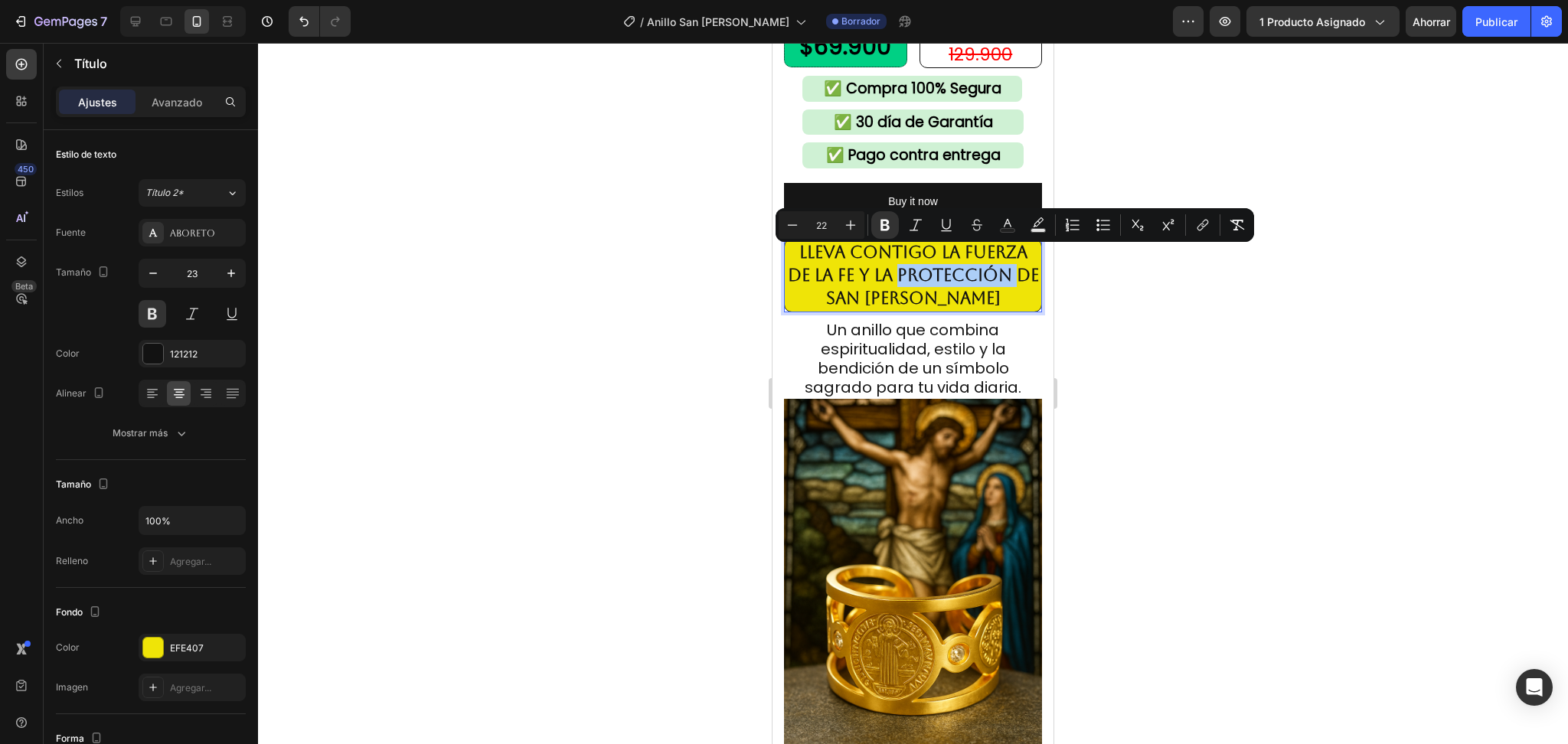
click at [1132, 374] on div at bounding box center [913, 394] width 1310 height 702
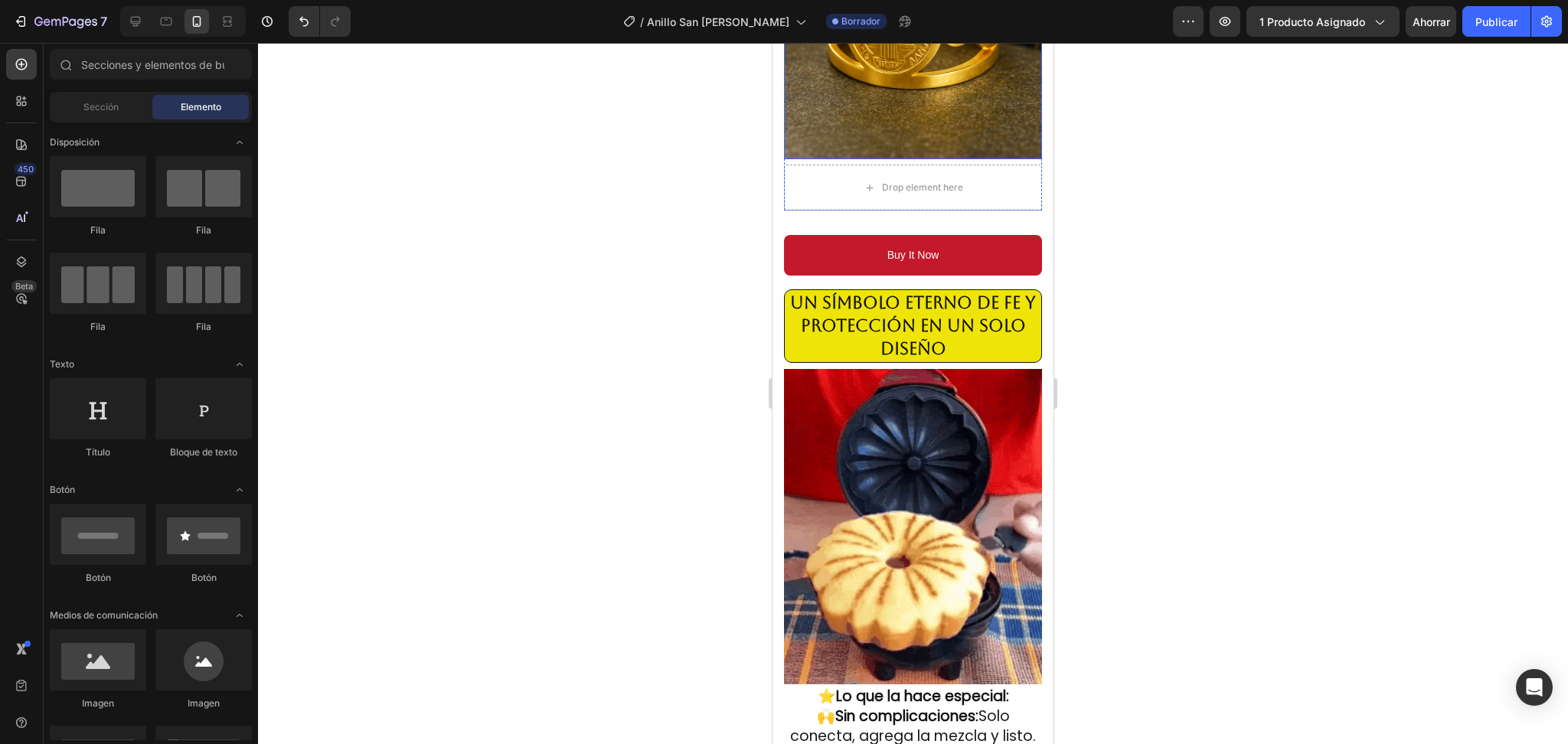
scroll to position [1021, 0]
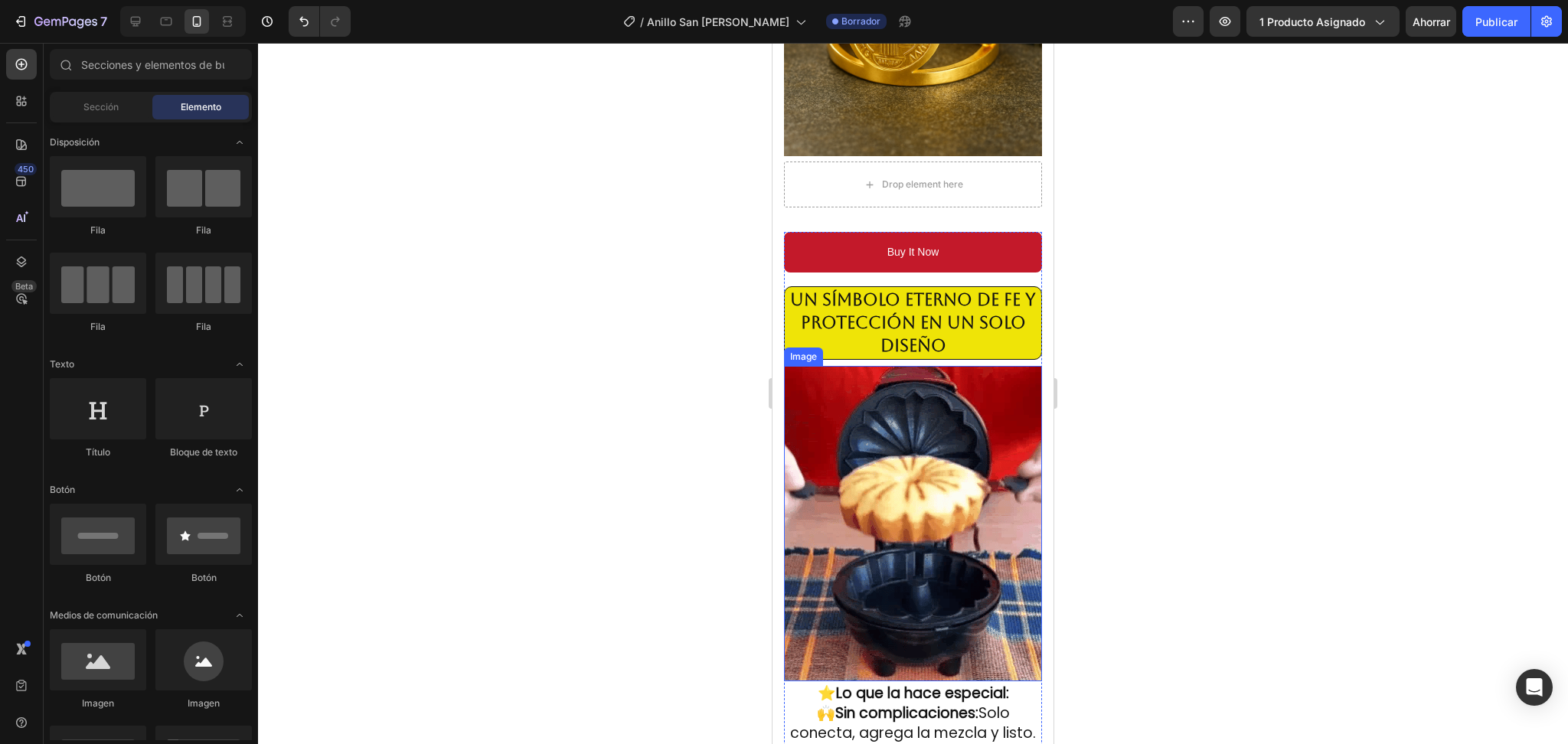
click at [945, 506] on img at bounding box center [913, 524] width 258 height 316
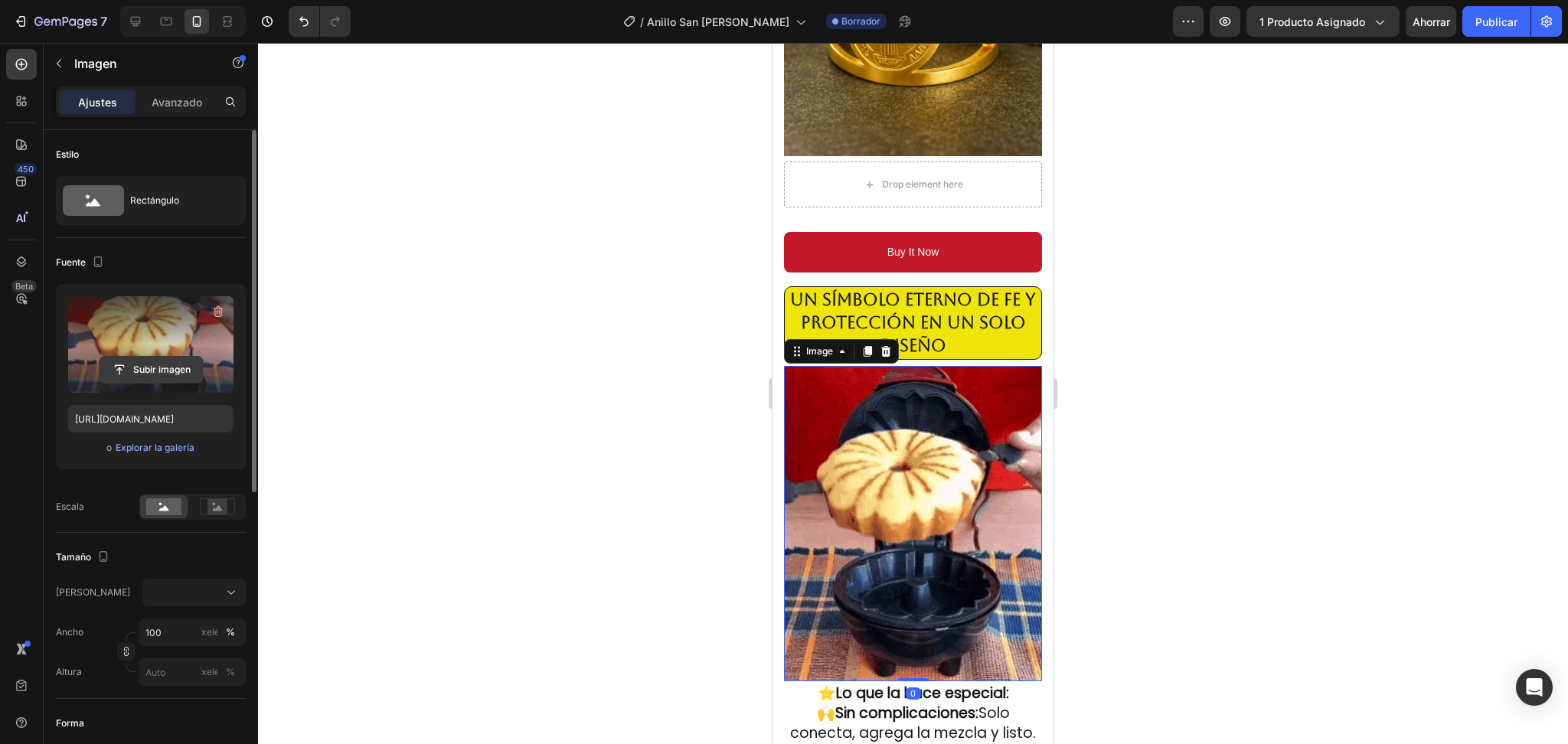
click at [178, 373] on input "file" at bounding box center [151, 370] width 104 height 26
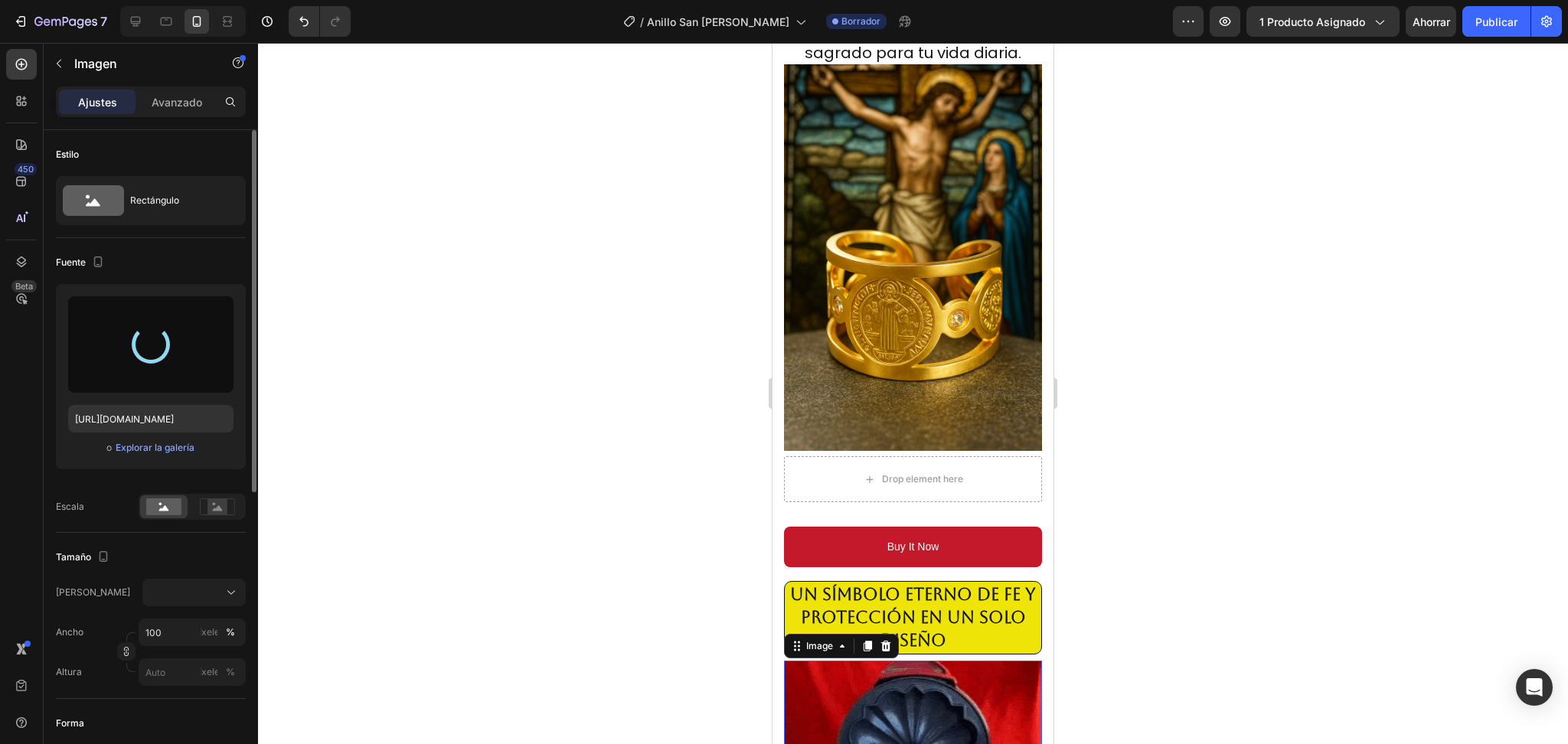
scroll to position [510, 0]
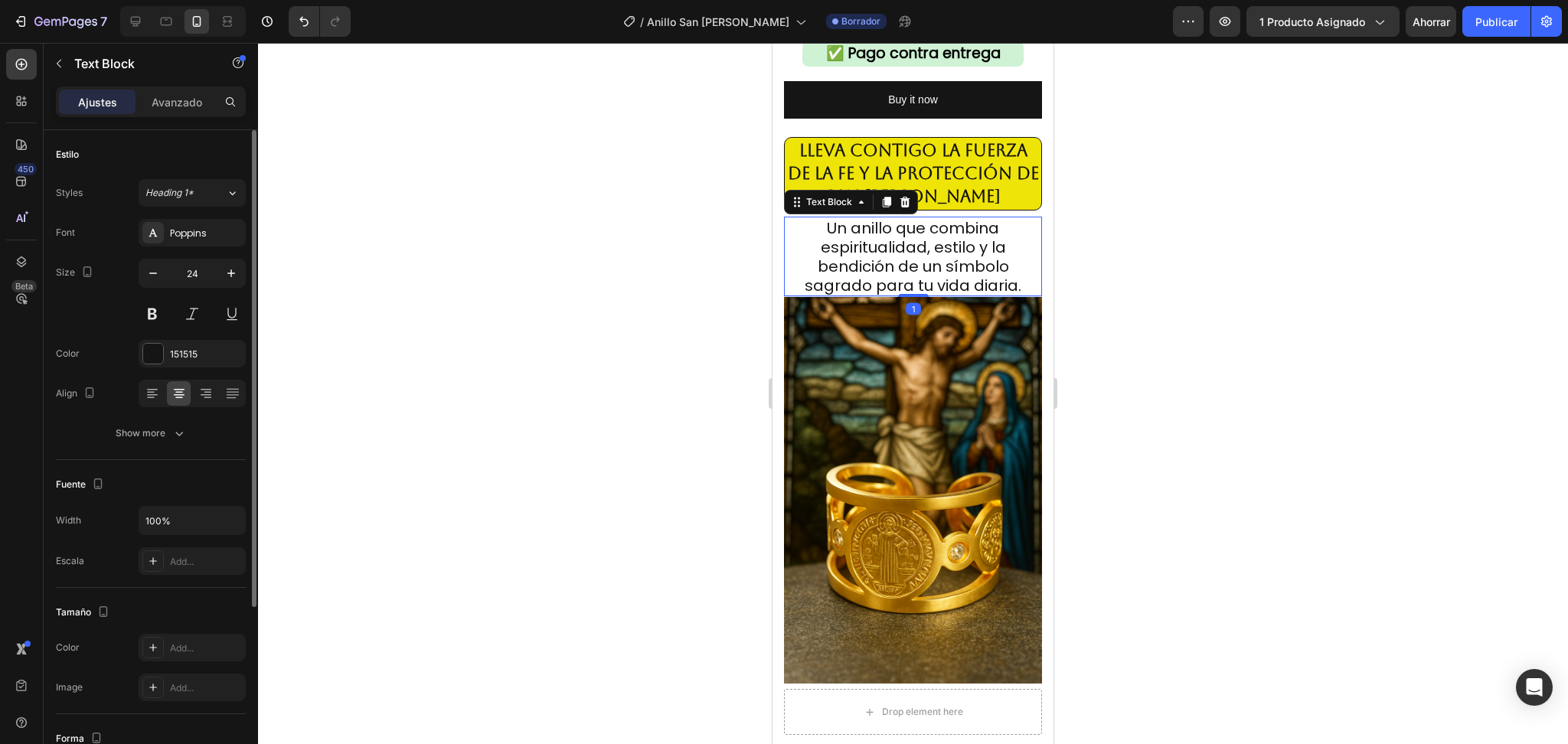
click at [957, 218] on span "Un anillo que combina espiritualidad, estilo y la bendición de un símbolo sagra…" at bounding box center [913, 257] width 217 height 79
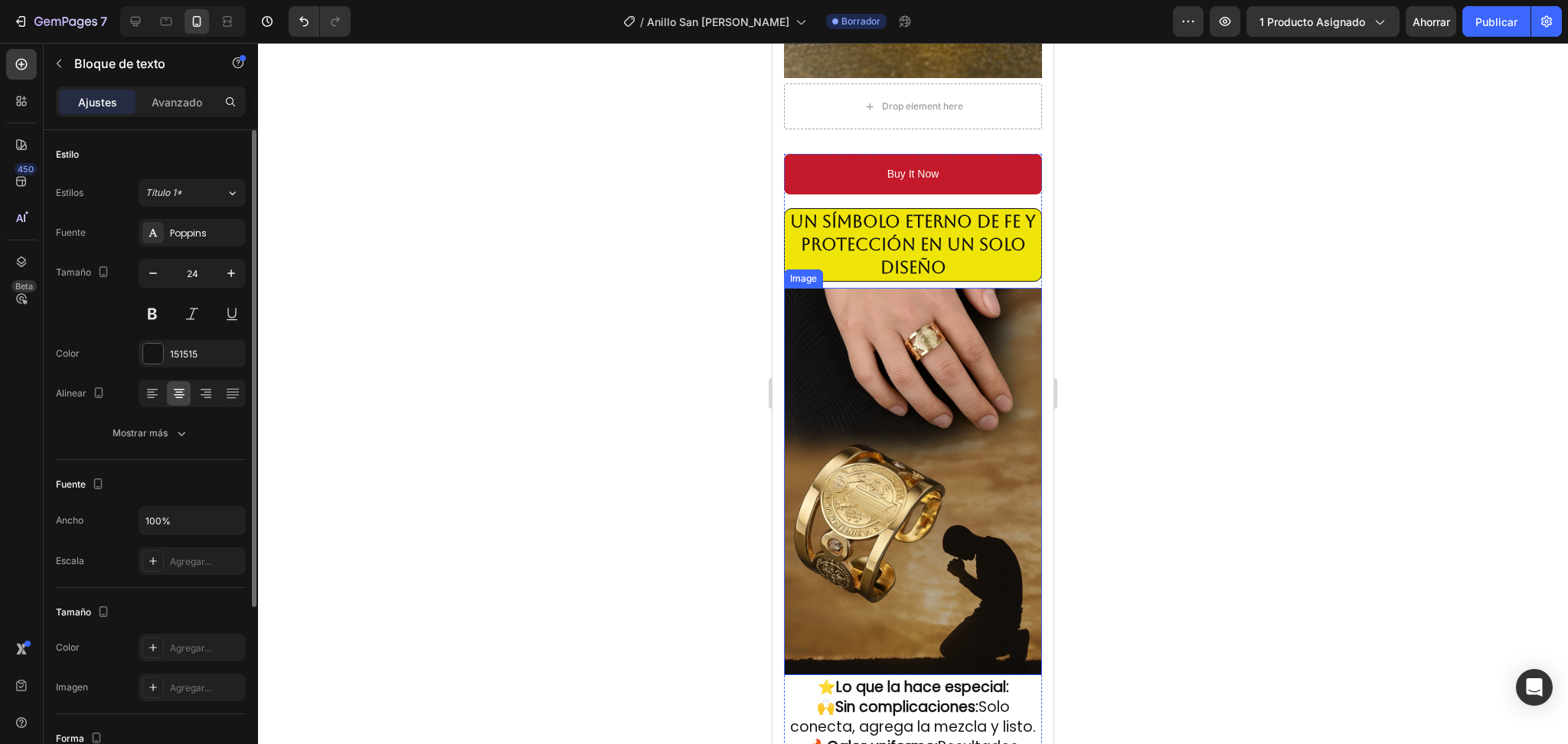
scroll to position [1226, 0]
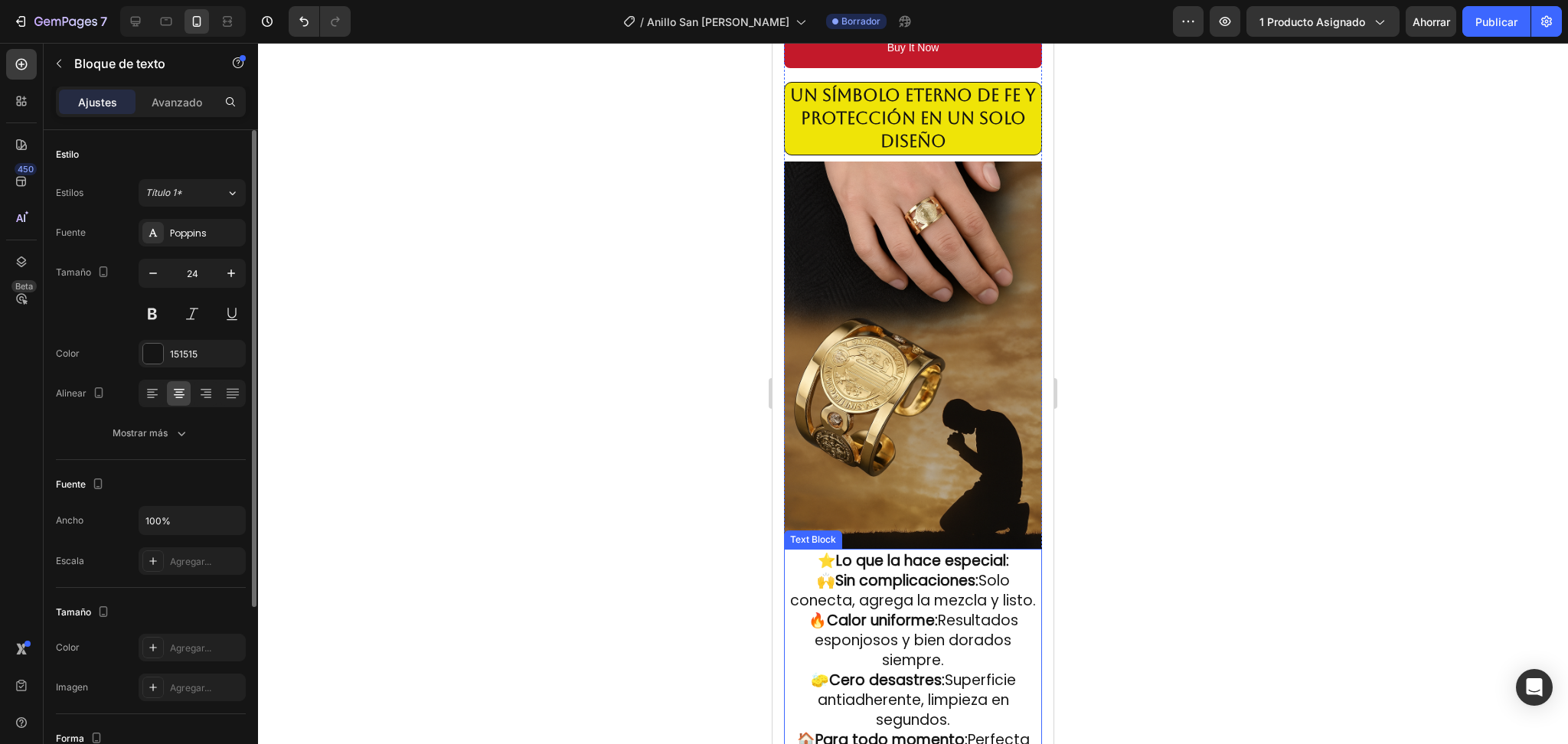
click at [876, 570] on p "🙌 Sin complicaciones: Solo conecta, agrega la mezcla y listo." at bounding box center [913, 590] width 255 height 40
click at [903, 570] on span "🙌 Sin complicaciones: Solo conecta, agrega la mezcla y listo." at bounding box center [913, 590] width 245 height 40
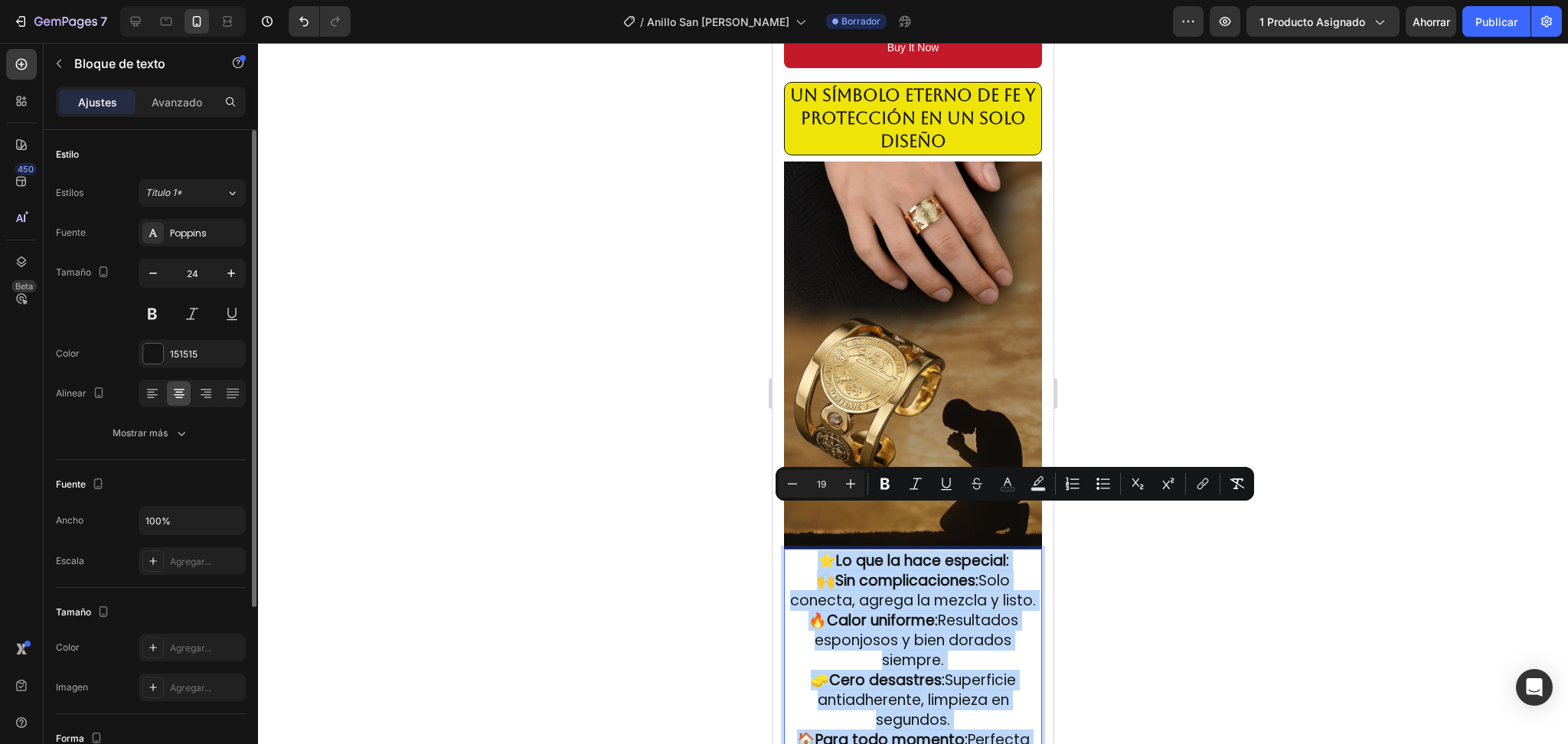
type input "24"
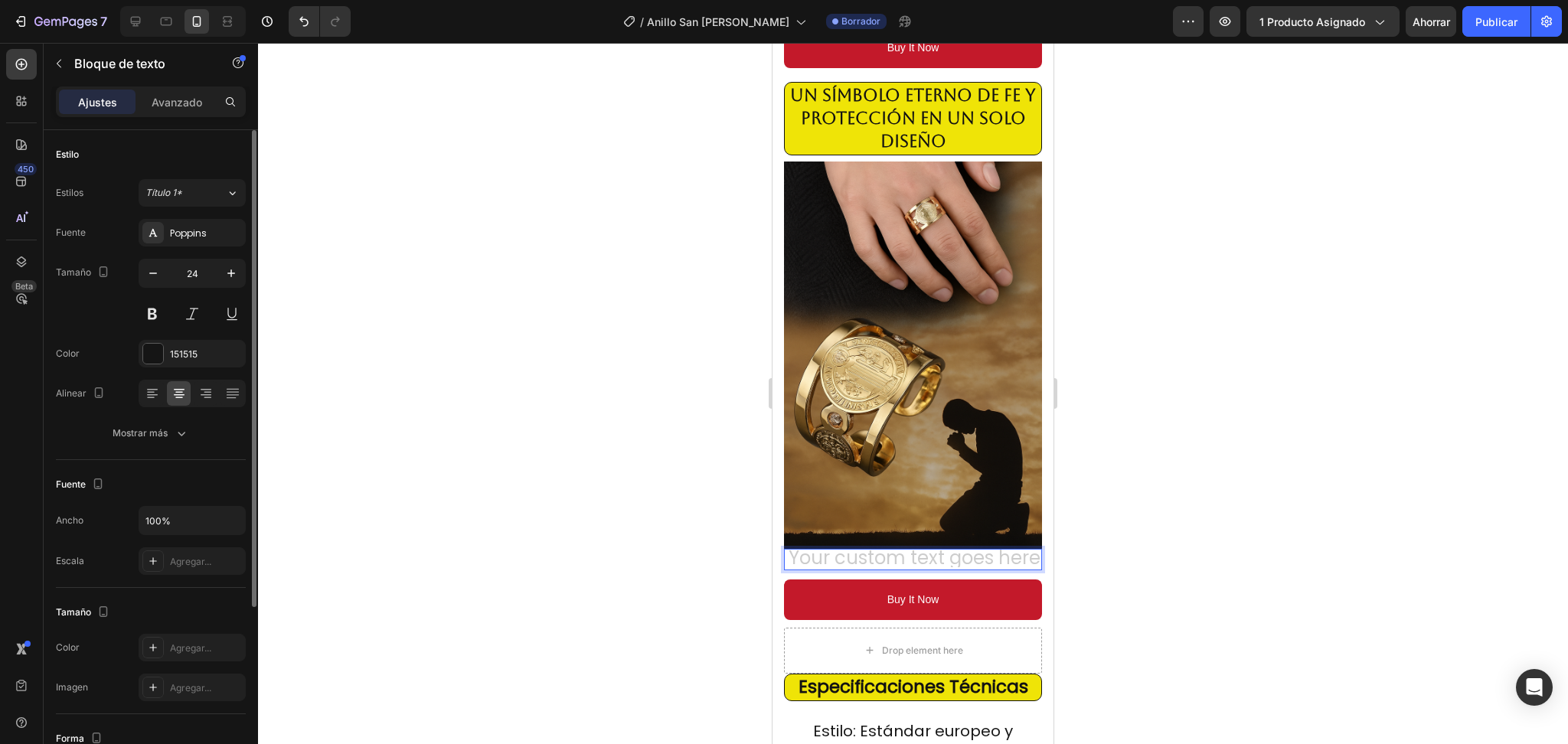
scroll to position [2, 0]
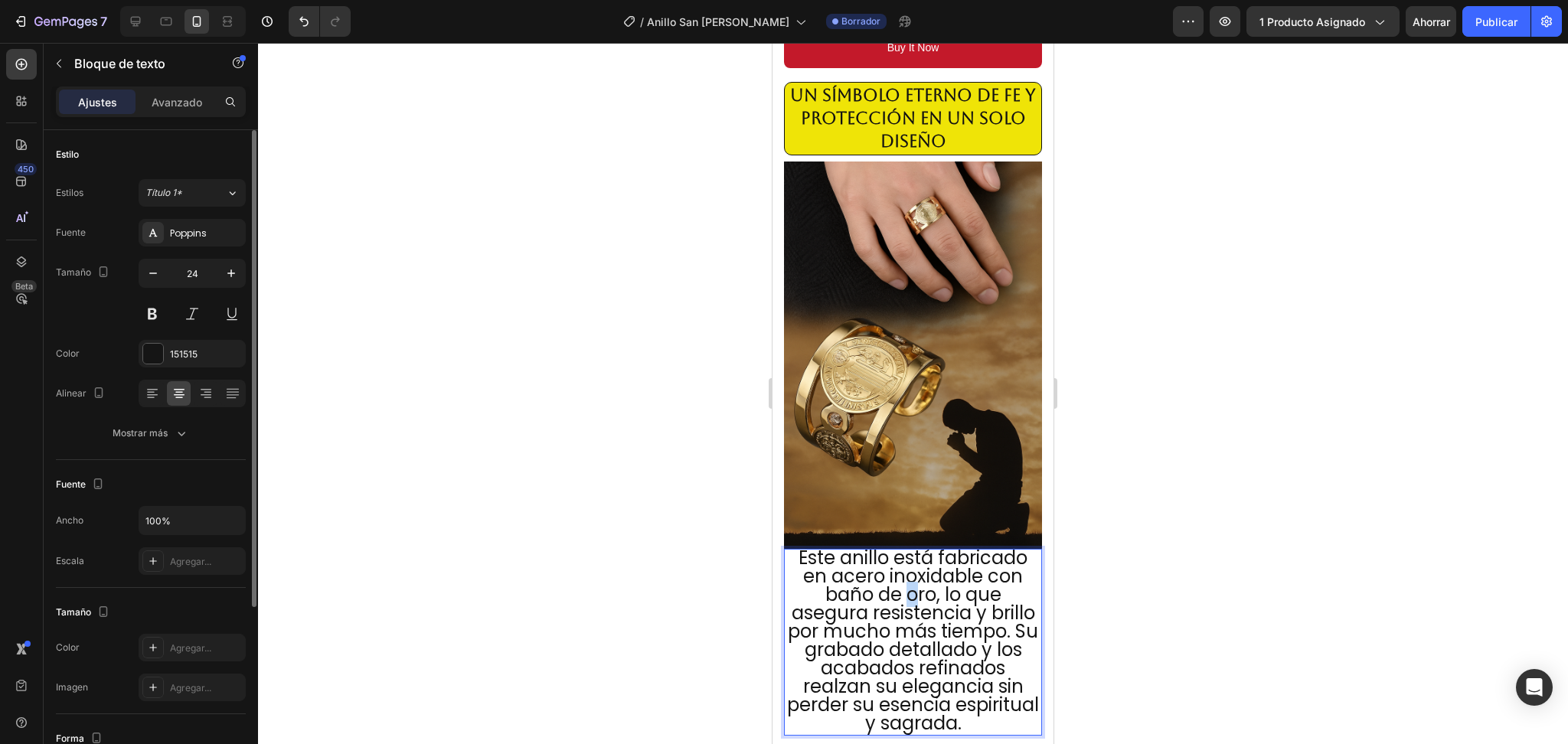
drag, startPoint x: 903, startPoint y: 547, endPoint x: 915, endPoint y: 547, distance: 12.0
click at [915, 549] on p "Este anillo está fabricado en acero inoxidable con baño de oro, lo que asegura …" at bounding box center [913, 640] width 255 height 184
click at [917, 549] on p "Este anillo está fabricado en acero inoxidable con baño de oro, lo que asegura …" at bounding box center [913, 640] width 255 height 184
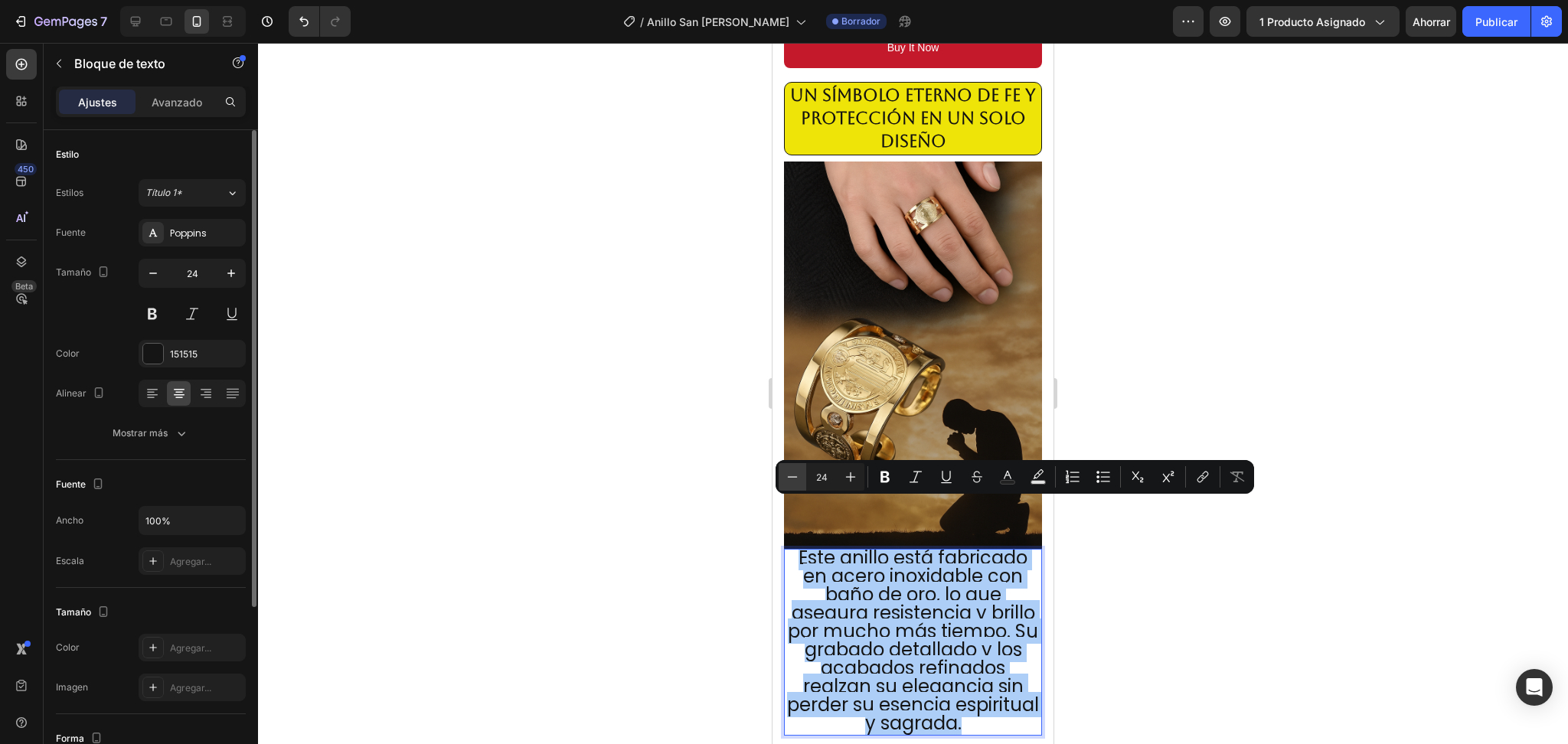
click at [791, 475] on icon "Barra de herramientas contextual del editor" at bounding box center [792, 477] width 15 height 15
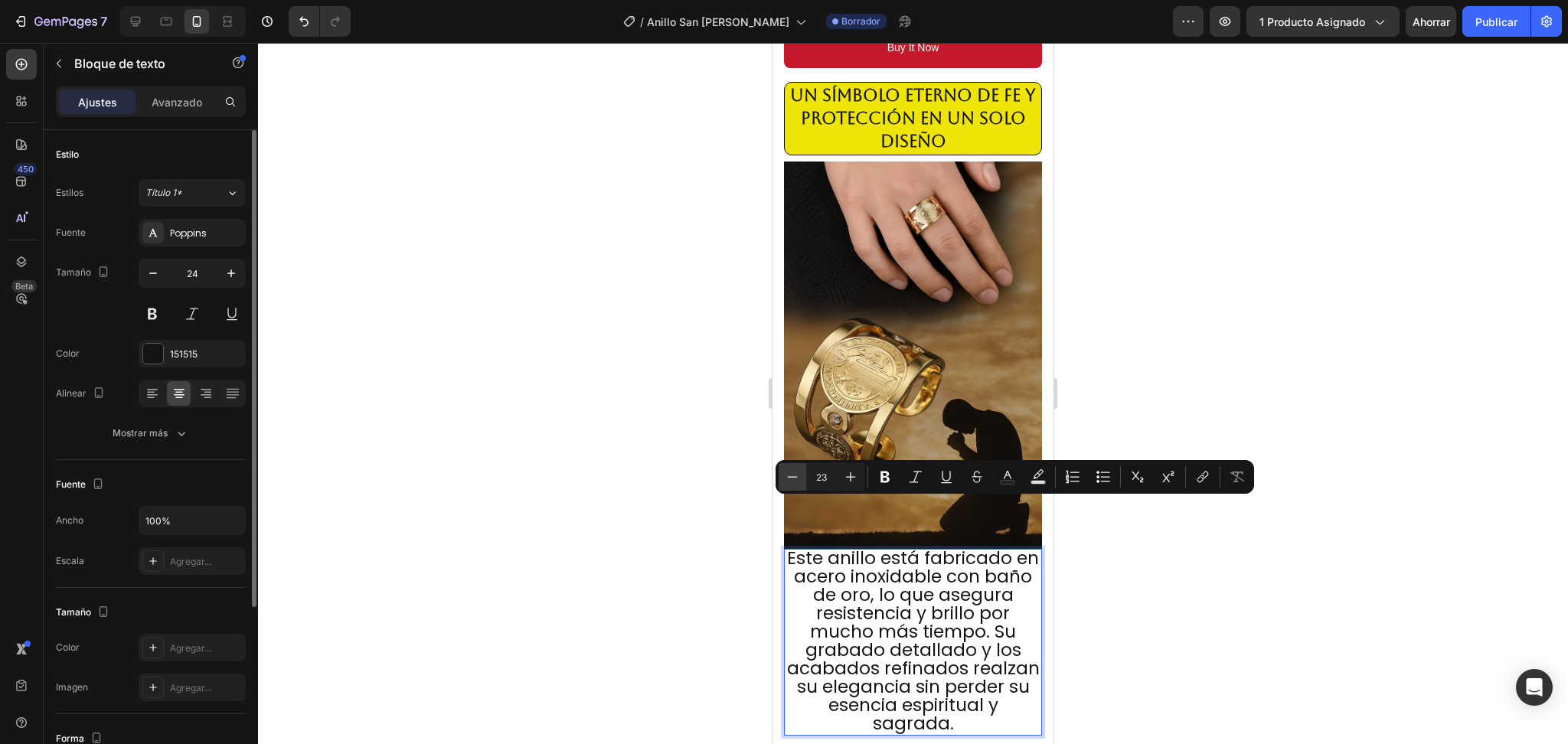
scroll to position [1, 0]
click at [791, 475] on icon "Barra de herramientas contextual del editor" at bounding box center [792, 477] width 15 height 15
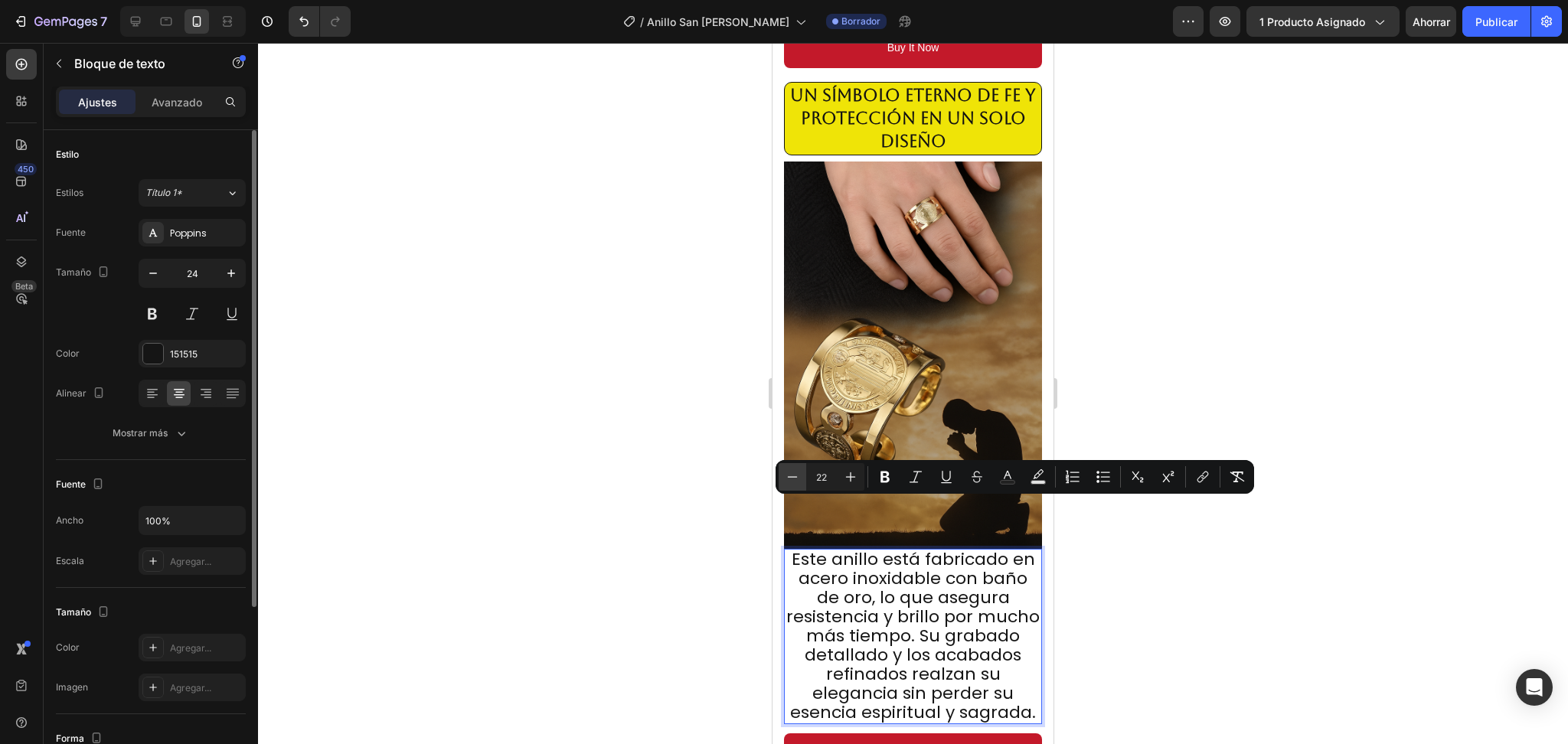
scroll to position [0, 0]
click at [787, 472] on icon "Barra de herramientas contextual del editor" at bounding box center [792, 477] width 15 height 15
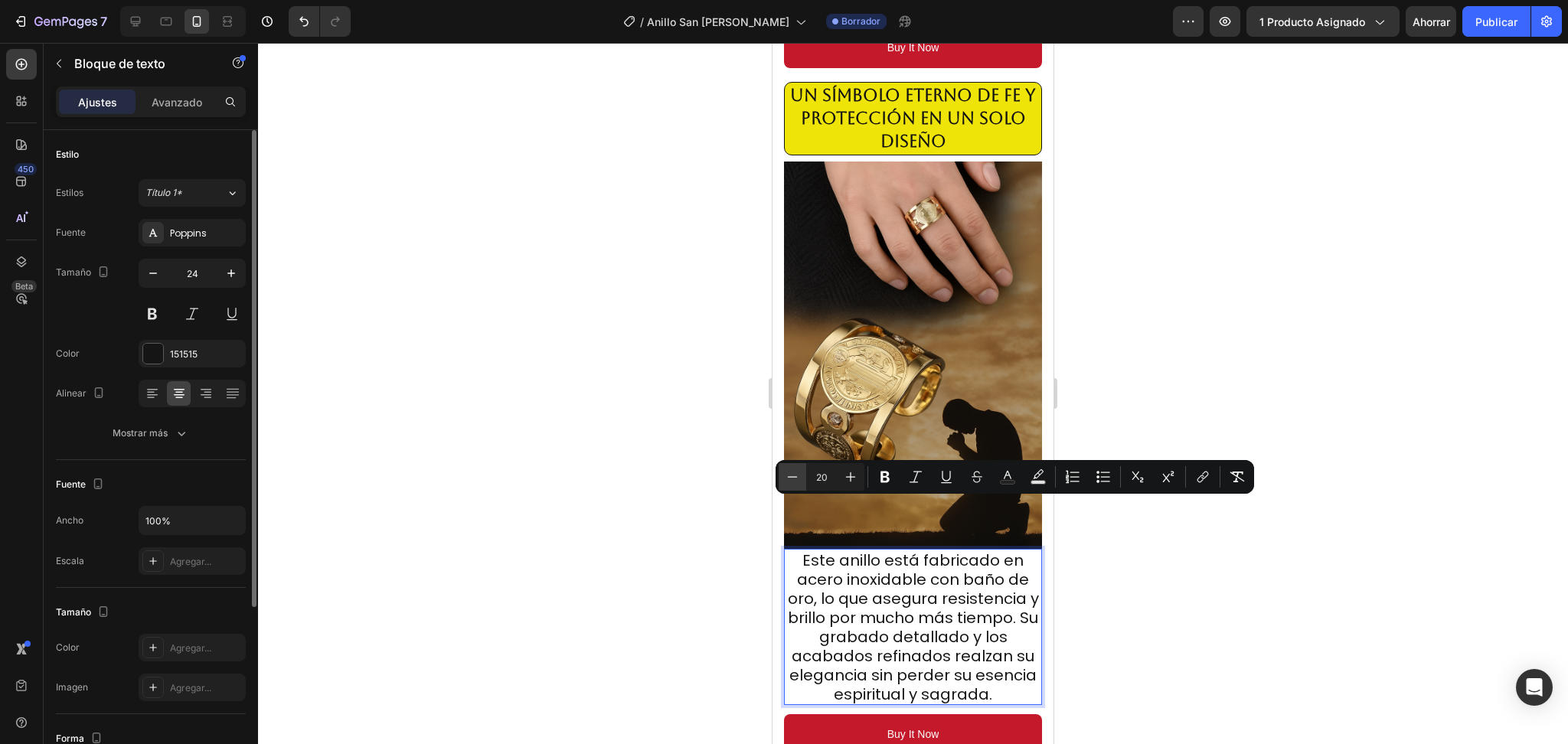
click at [787, 472] on icon "Barra de herramientas contextual del editor" at bounding box center [792, 477] width 15 height 15
type input "19"
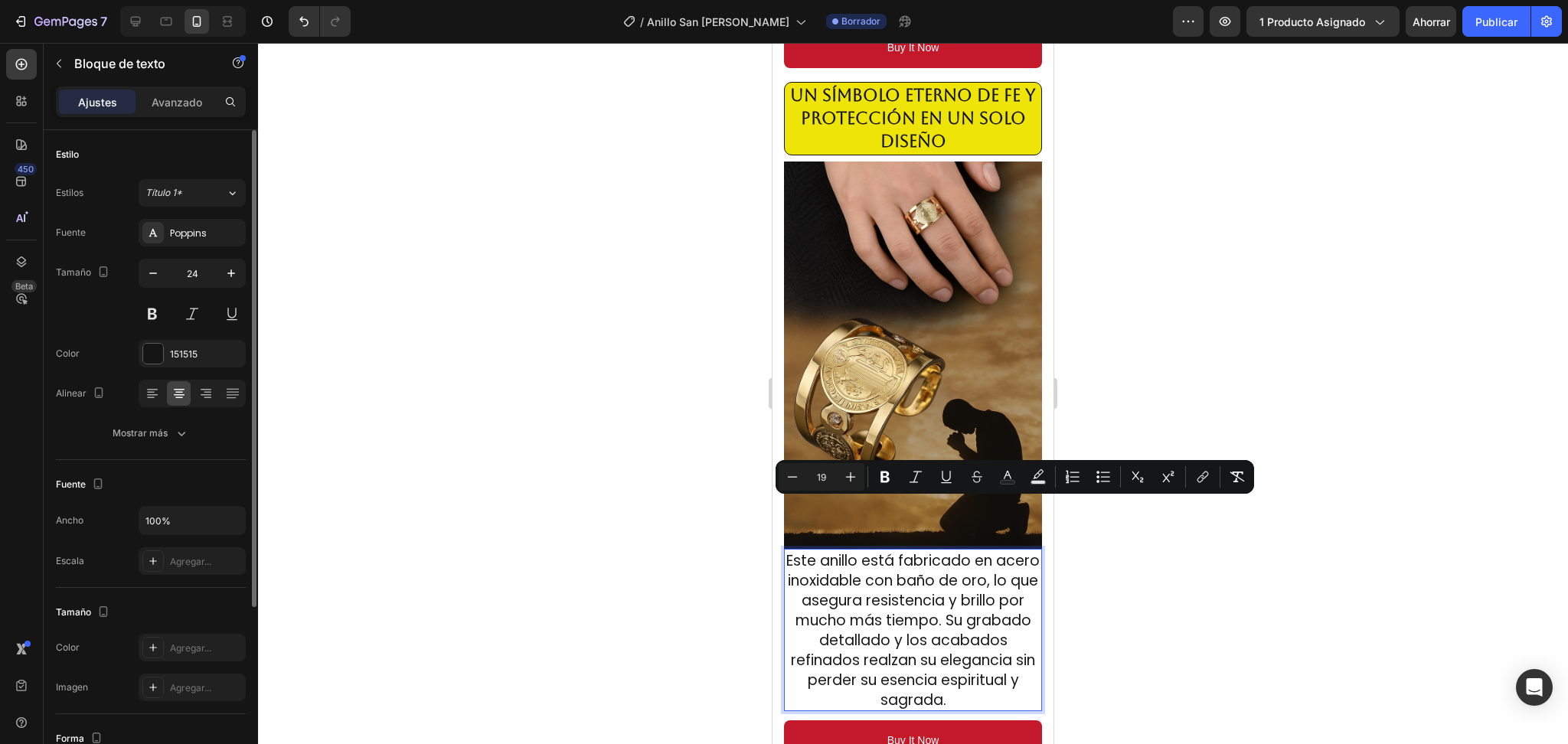
click at [1155, 546] on div at bounding box center [913, 394] width 1310 height 702
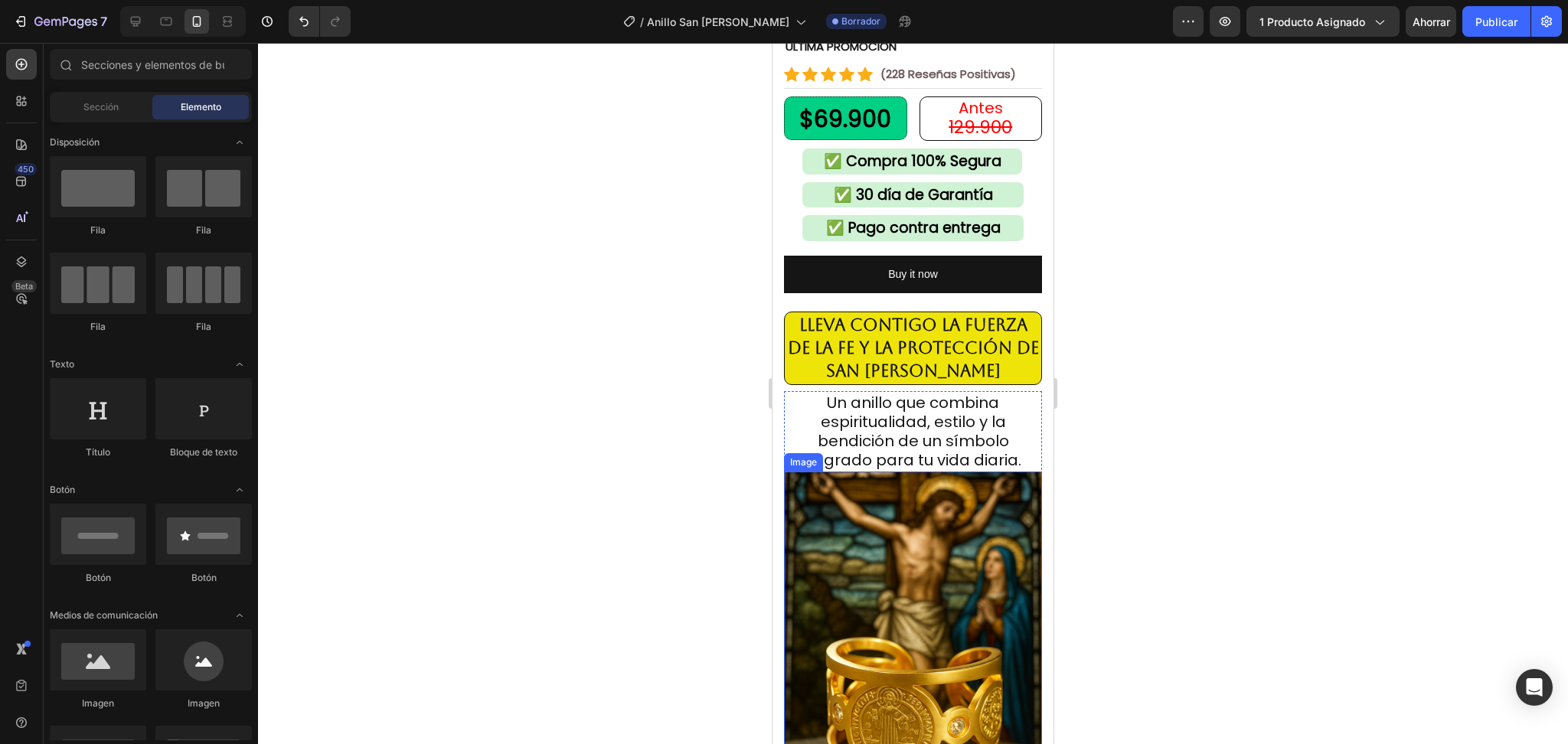
scroll to position [306, 0]
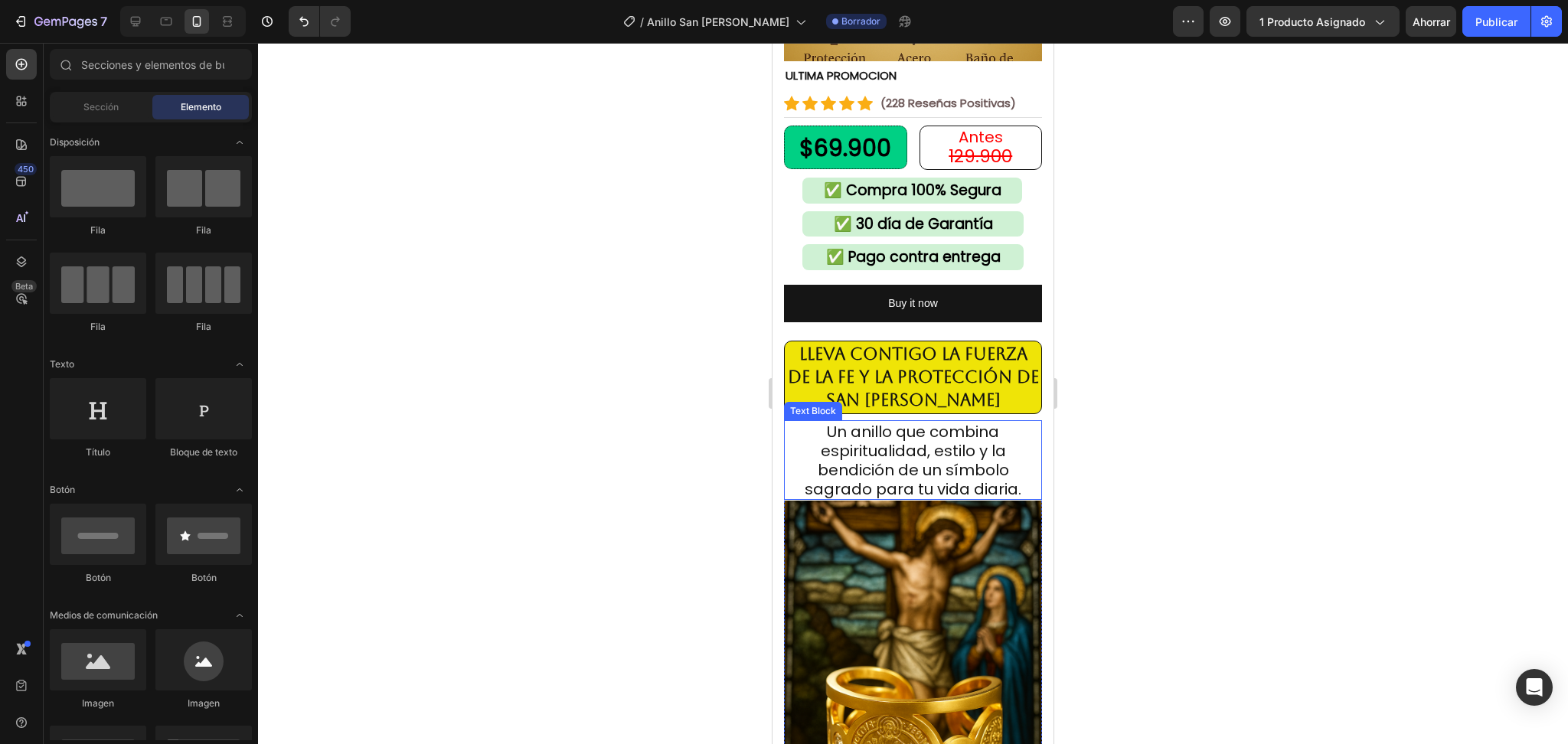
click at [914, 441] on span "Un anillo que combina espiritualidad, estilo y la bendición de un símbolo sagra…" at bounding box center [913, 460] width 217 height 79
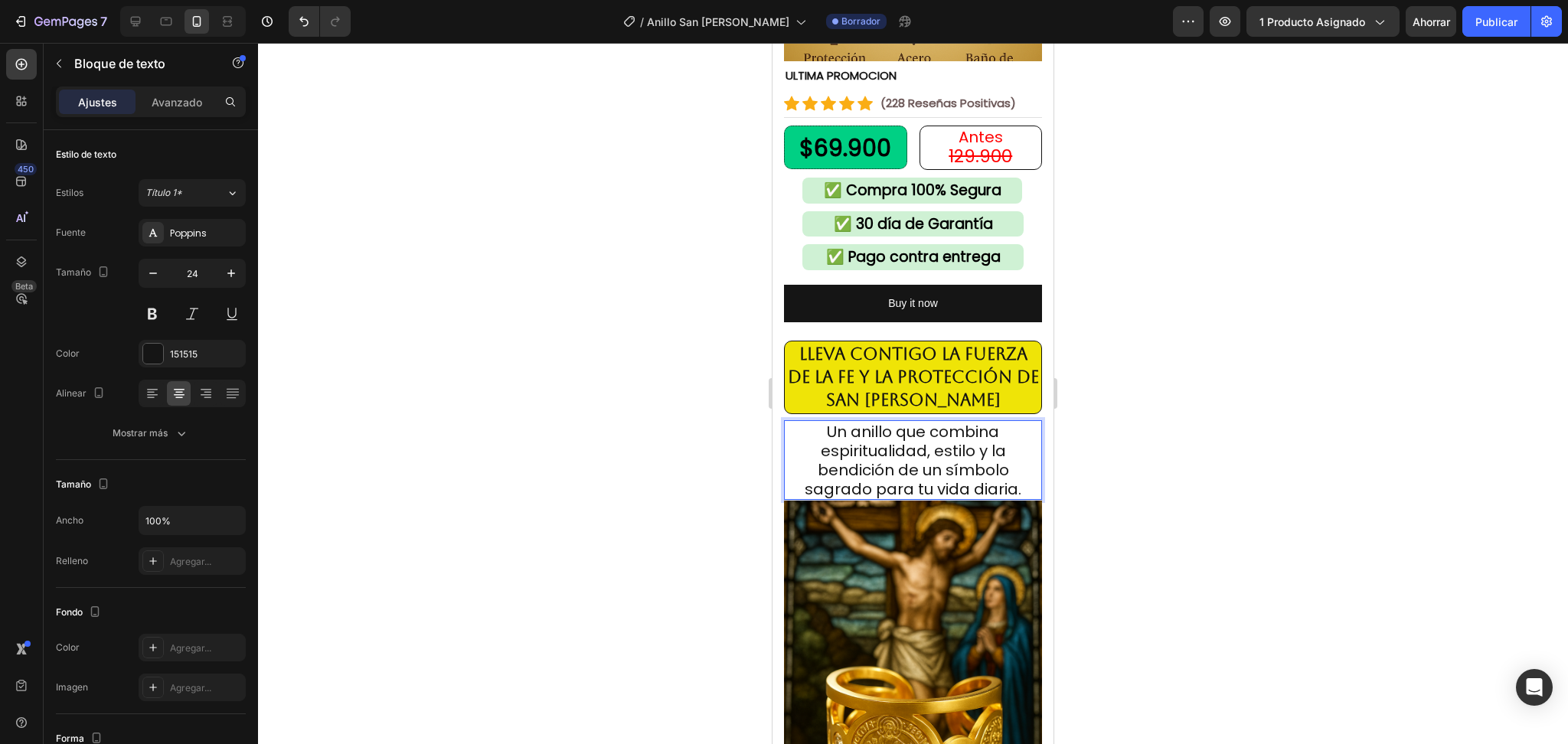
click at [914, 441] on span "Un anillo que combina espiritualidad, estilo y la bendición de un símbolo sagra…" at bounding box center [913, 460] width 217 height 79
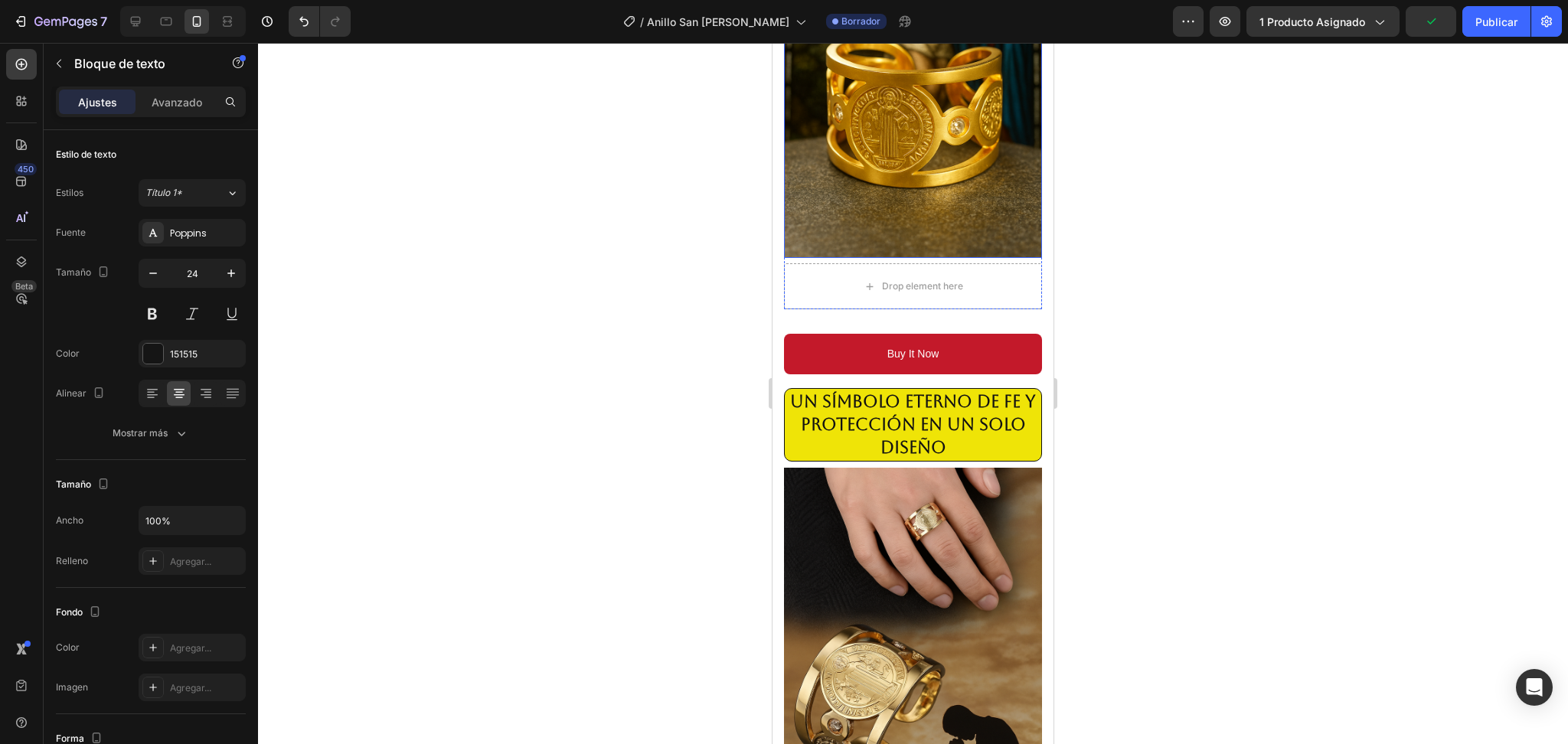
scroll to position [1429, 0]
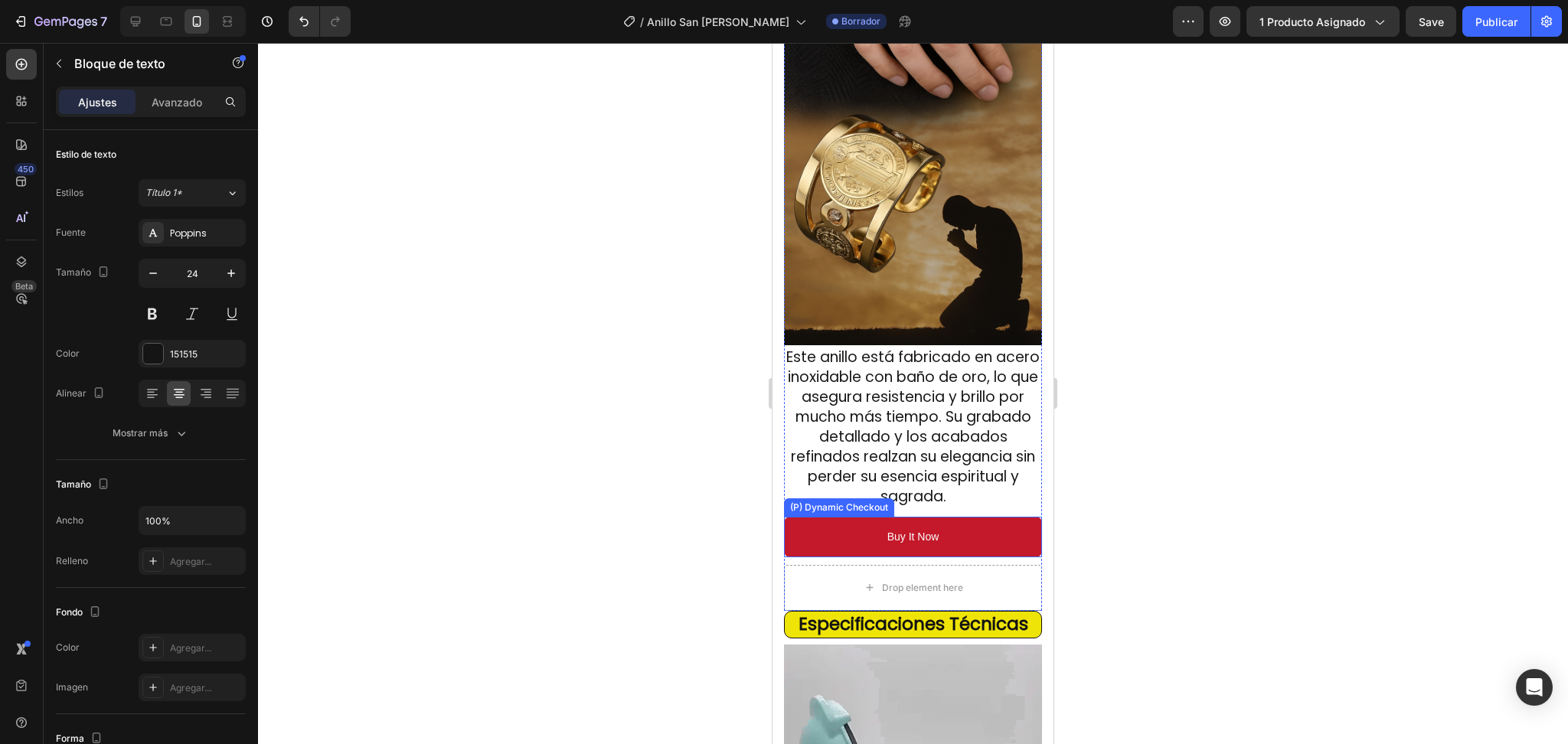
click at [907, 468] on div "Buy it now (P) Dynamic Checkout ⁠⁠⁠⁠⁠⁠⁠ Un símbolo eterno de fe y protección en…" at bounding box center [913, 193] width 258 height 740
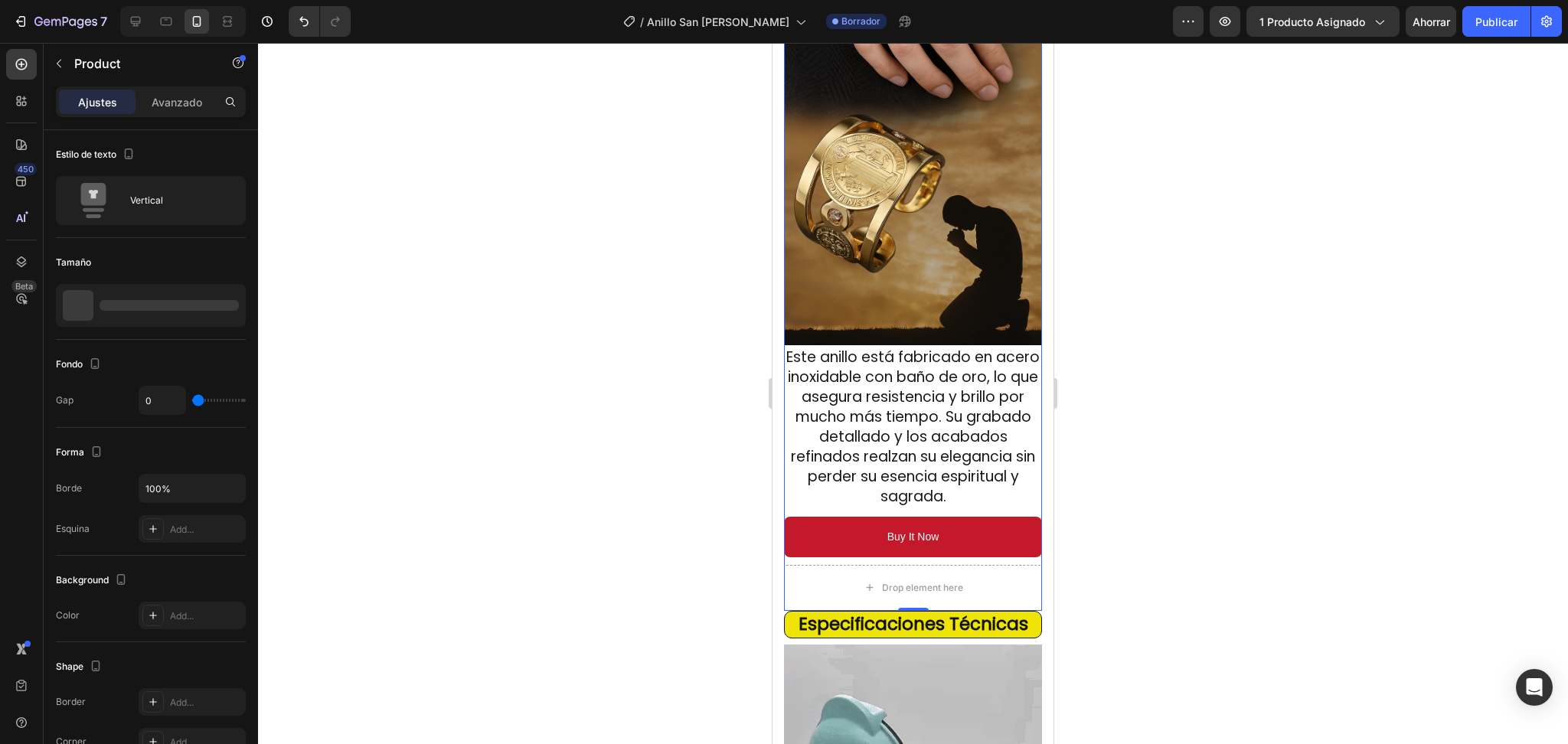
click at [907, 468] on div "Buy it now (P) Dynamic Checkout ⁠⁠⁠⁠⁠⁠⁠ Un símbolo eterno de fe y protección en…" at bounding box center [913, 193] width 258 height 740
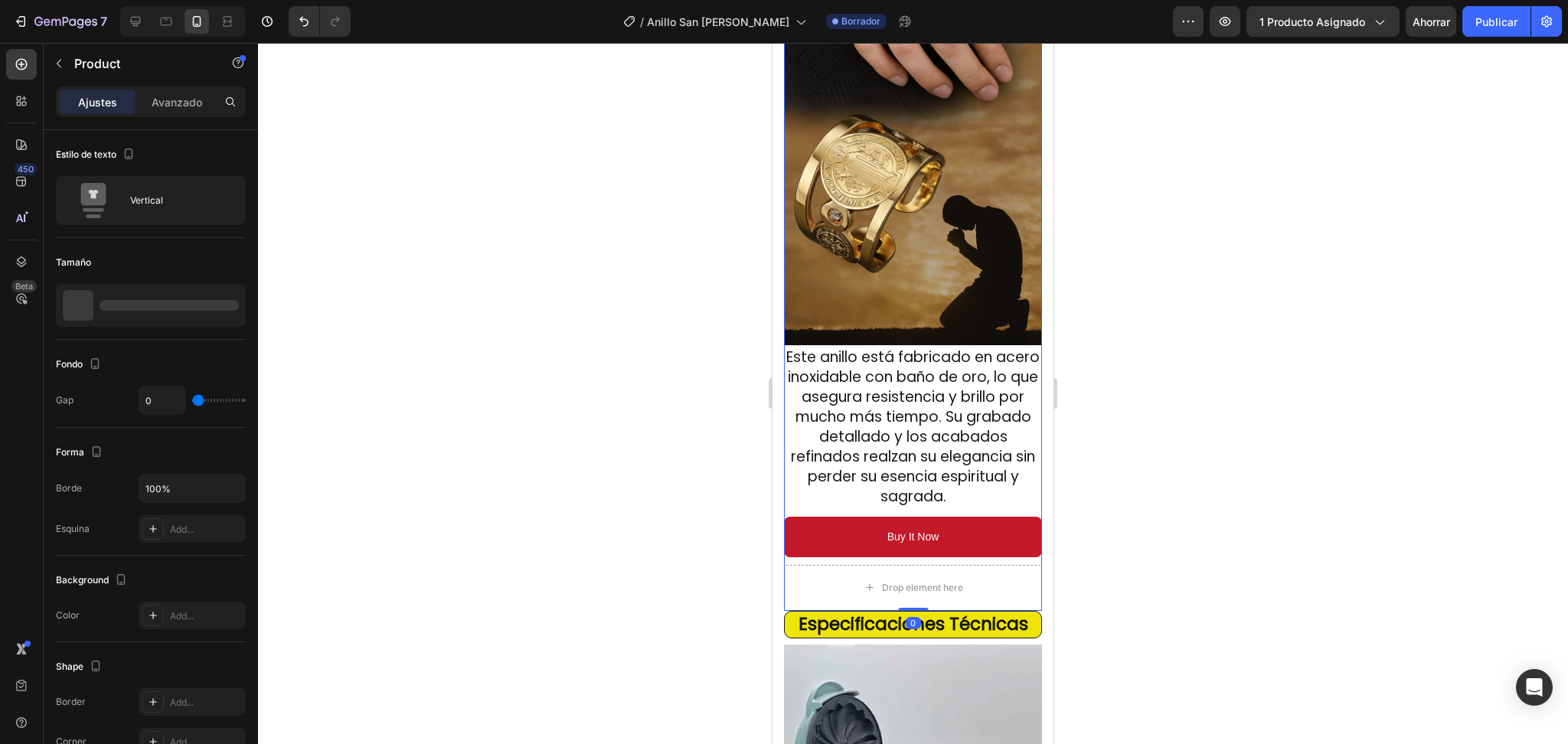
click at [907, 470] on div "Buy it now (P) Dynamic Checkout ⁠⁠⁠⁠⁠⁠⁠ Un símbolo eterno de fe y protección en…" at bounding box center [913, 193] width 258 height 740
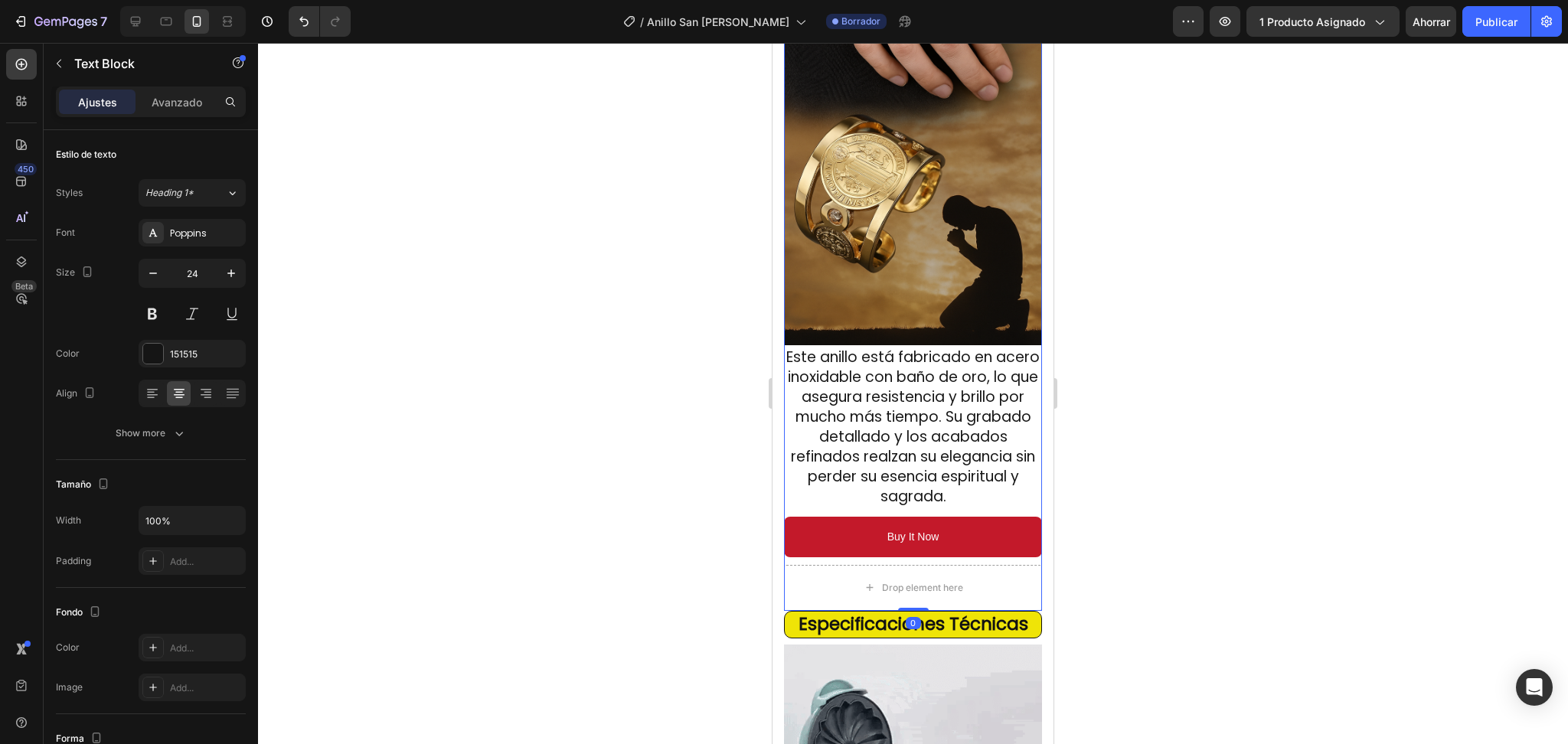
click at [907, 421] on span "Este anillo está fabricado en acero inoxidable con baño de oro, lo que asegura …" at bounding box center [914, 427] width 254 height 160
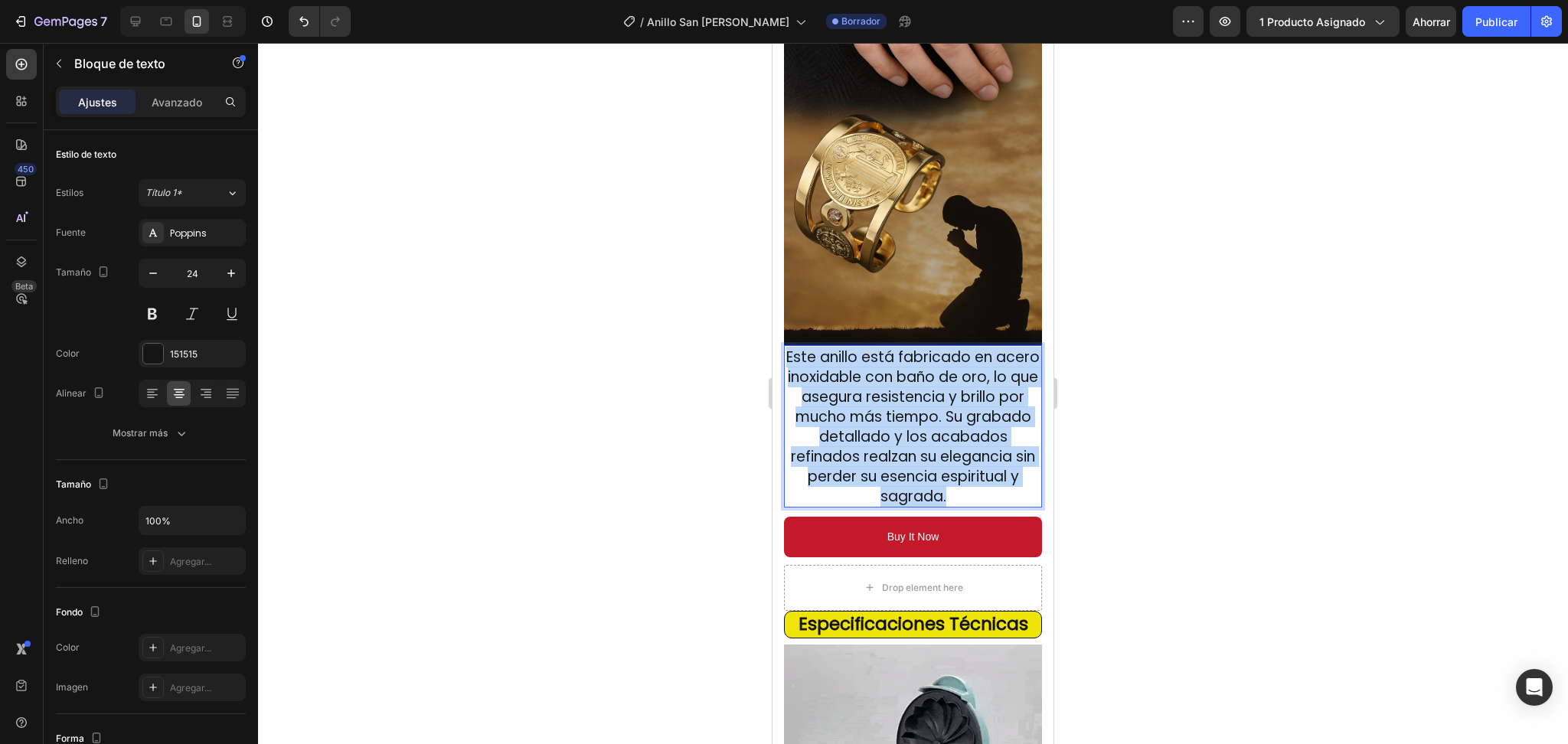
click at [904, 420] on span "Este anillo está fabricado en acero inoxidable con baño de oro, lo que asegura …" at bounding box center [914, 427] width 254 height 160
click at [898, 412] on span "Este anillo está fabricado en acero inoxidable con baño de oro, lo que asegura …" at bounding box center [914, 427] width 254 height 160
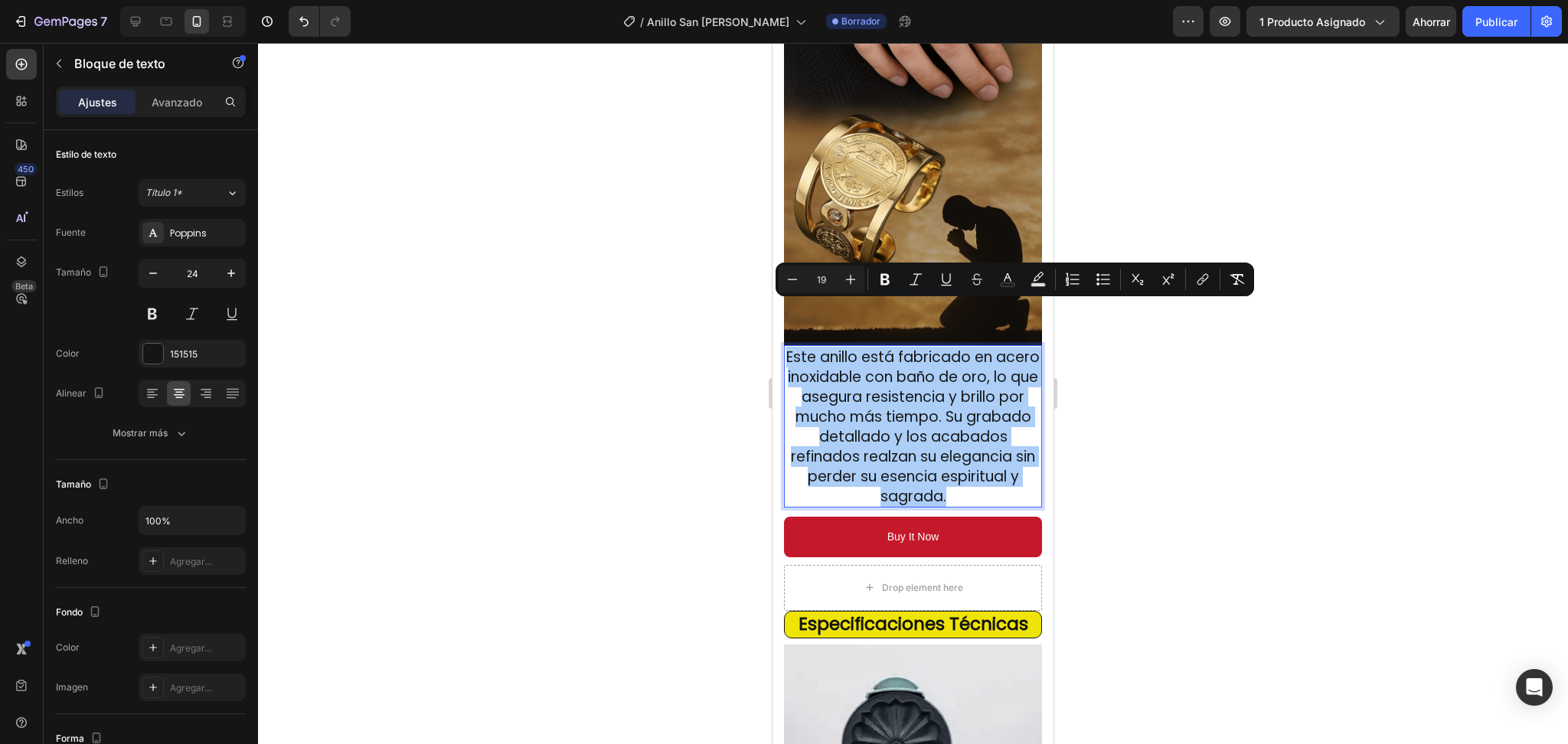
drag, startPoint x: 848, startPoint y: 277, endPoint x: 839, endPoint y: 293, distance: 18.4
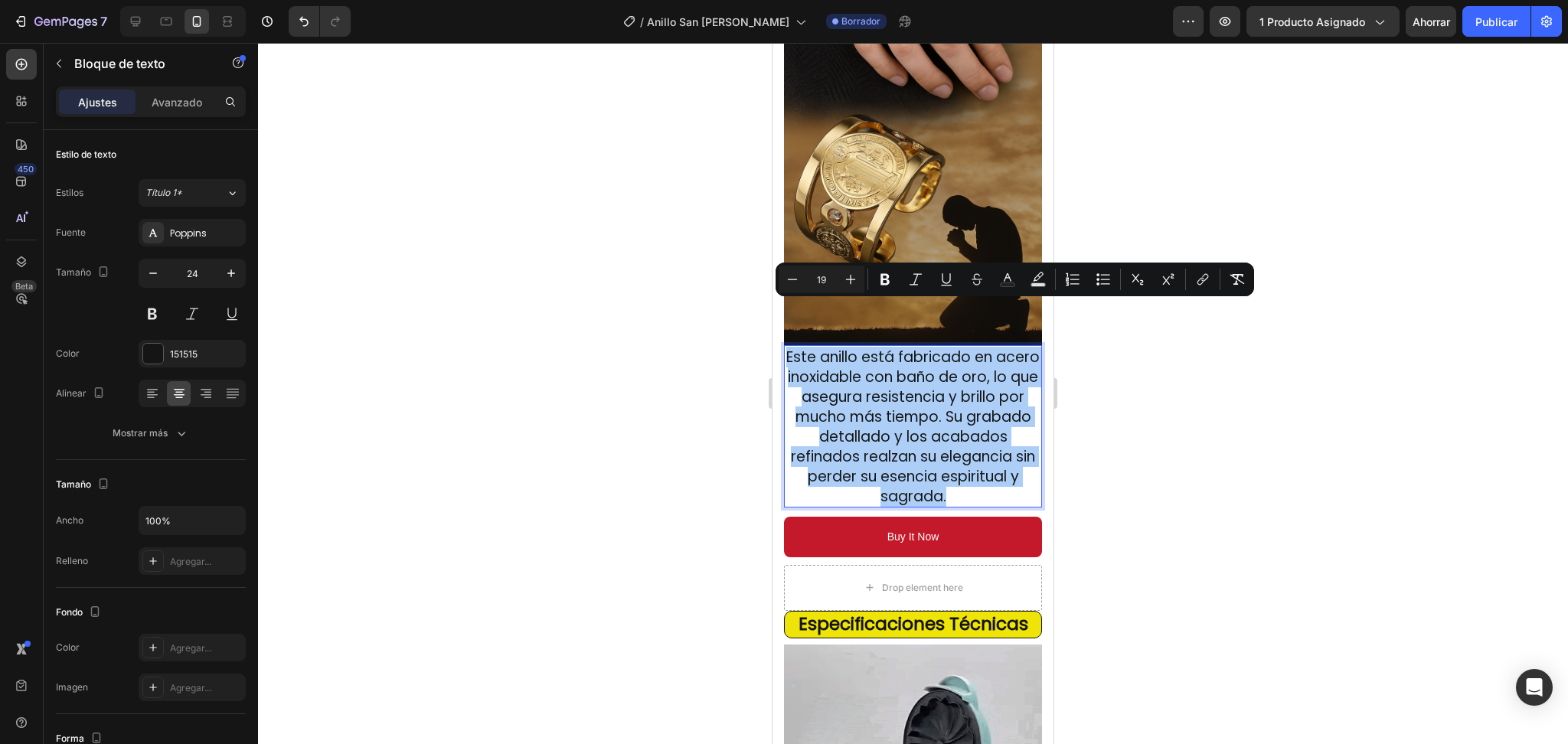
click at [847, 277] on icon "Editor contextual toolbar" at bounding box center [850, 279] width 15 height 15
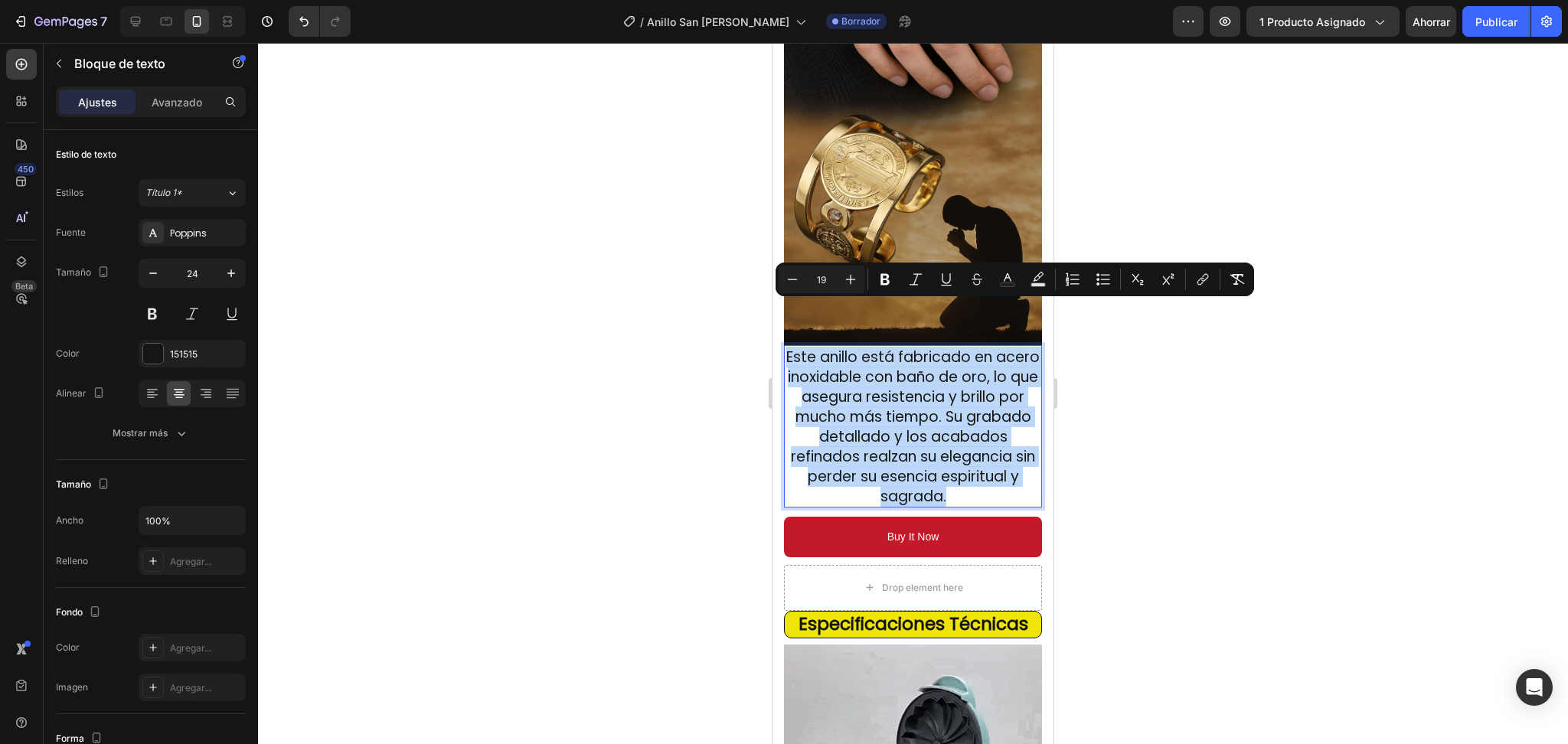
type input "20"
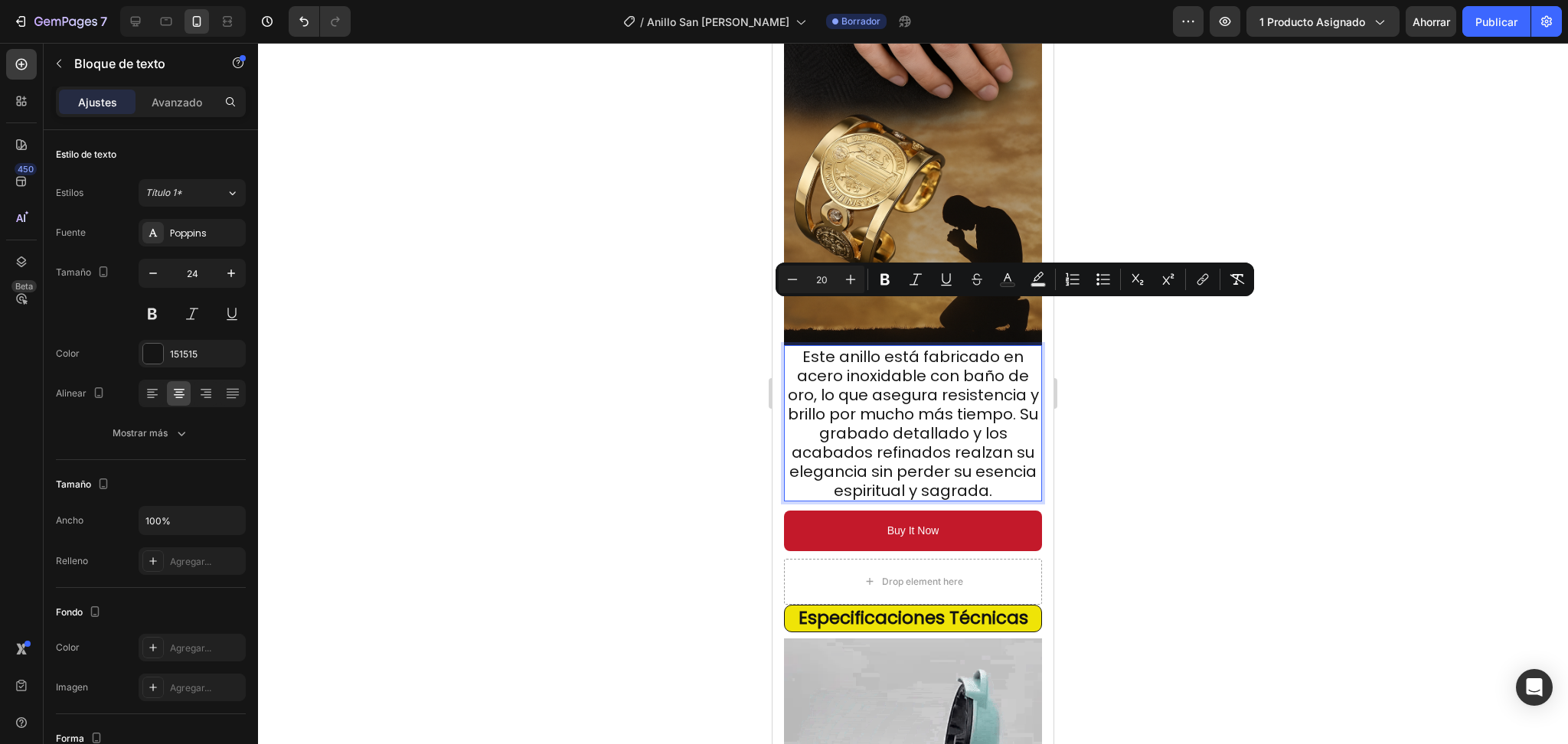
click at [1198, 443] on div at bounding box center [913, 394] width 1310 height 702
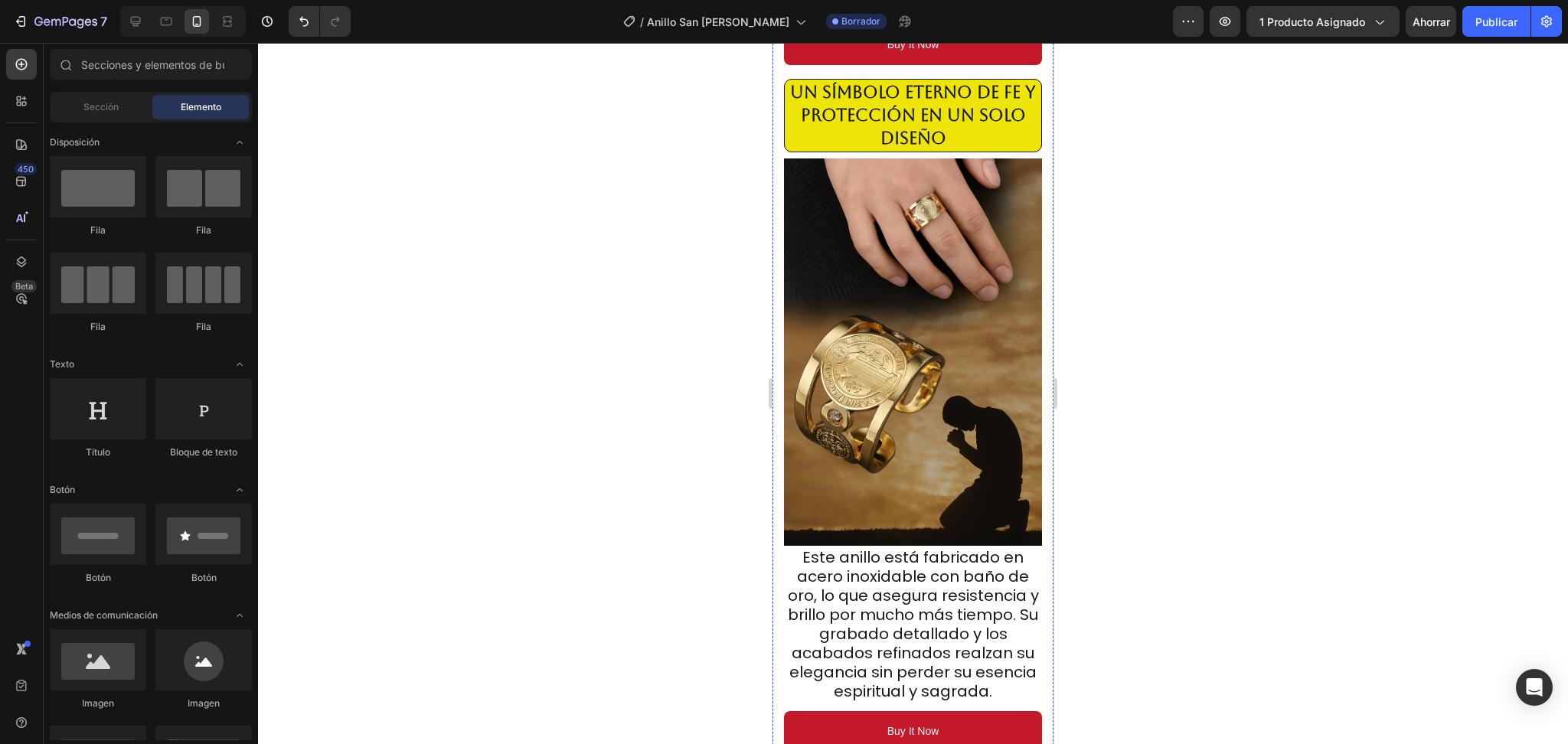
scroll to position [1123, 0]
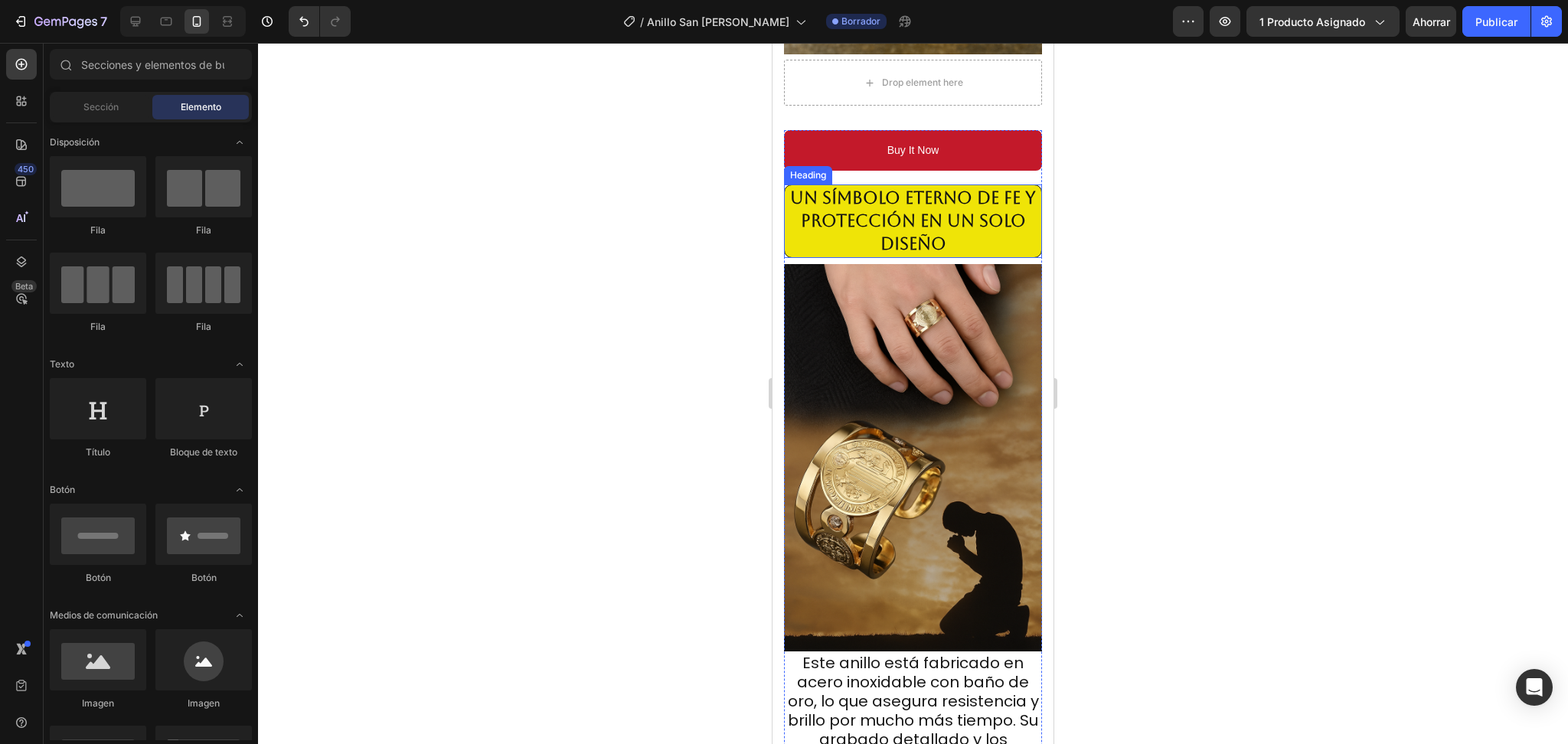
click at [978, 209] on strong "Un símbolo eterno de fe y protección en un solo diseño" at bounding box center [913, 221] width 245 height 65
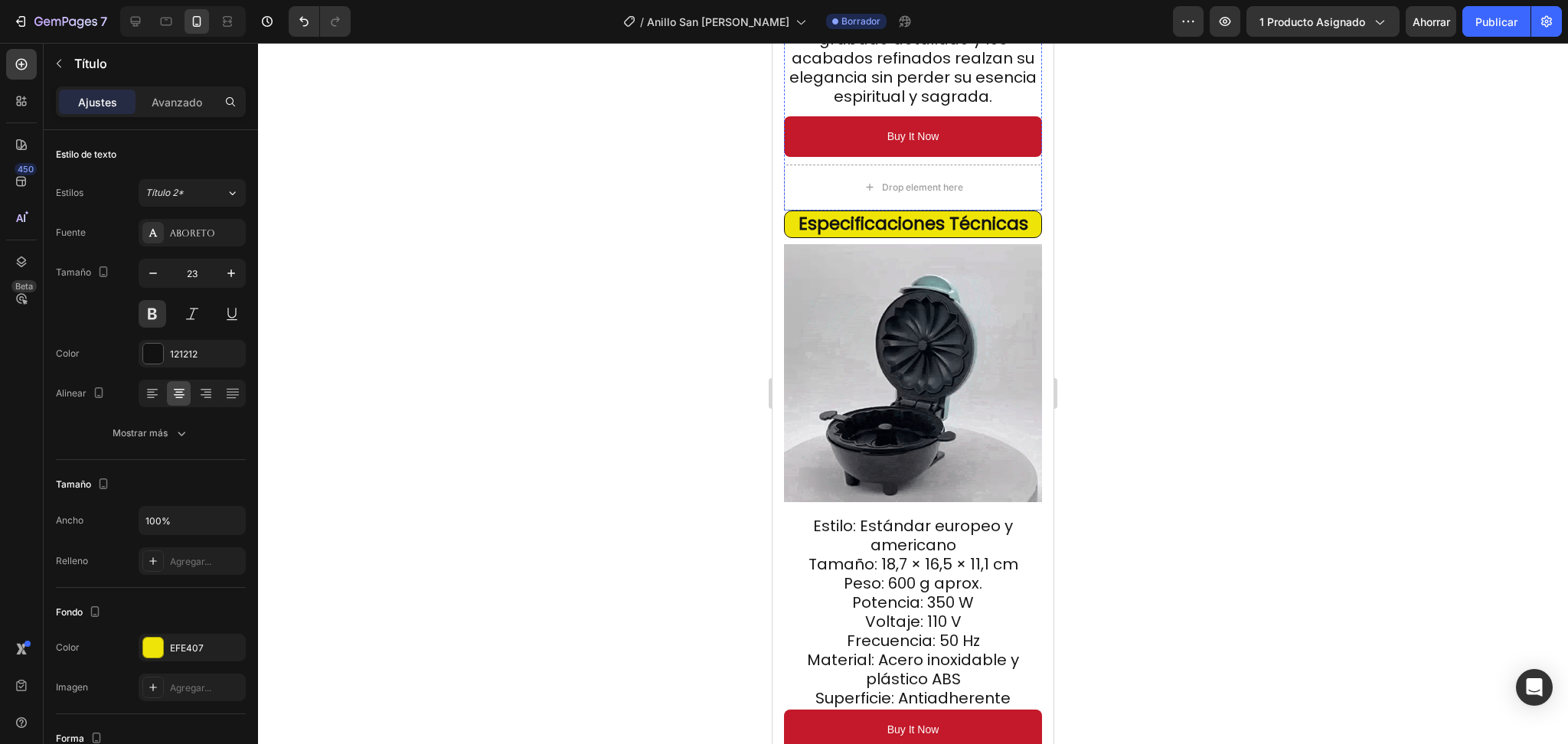
scroll to position [1735, 0]
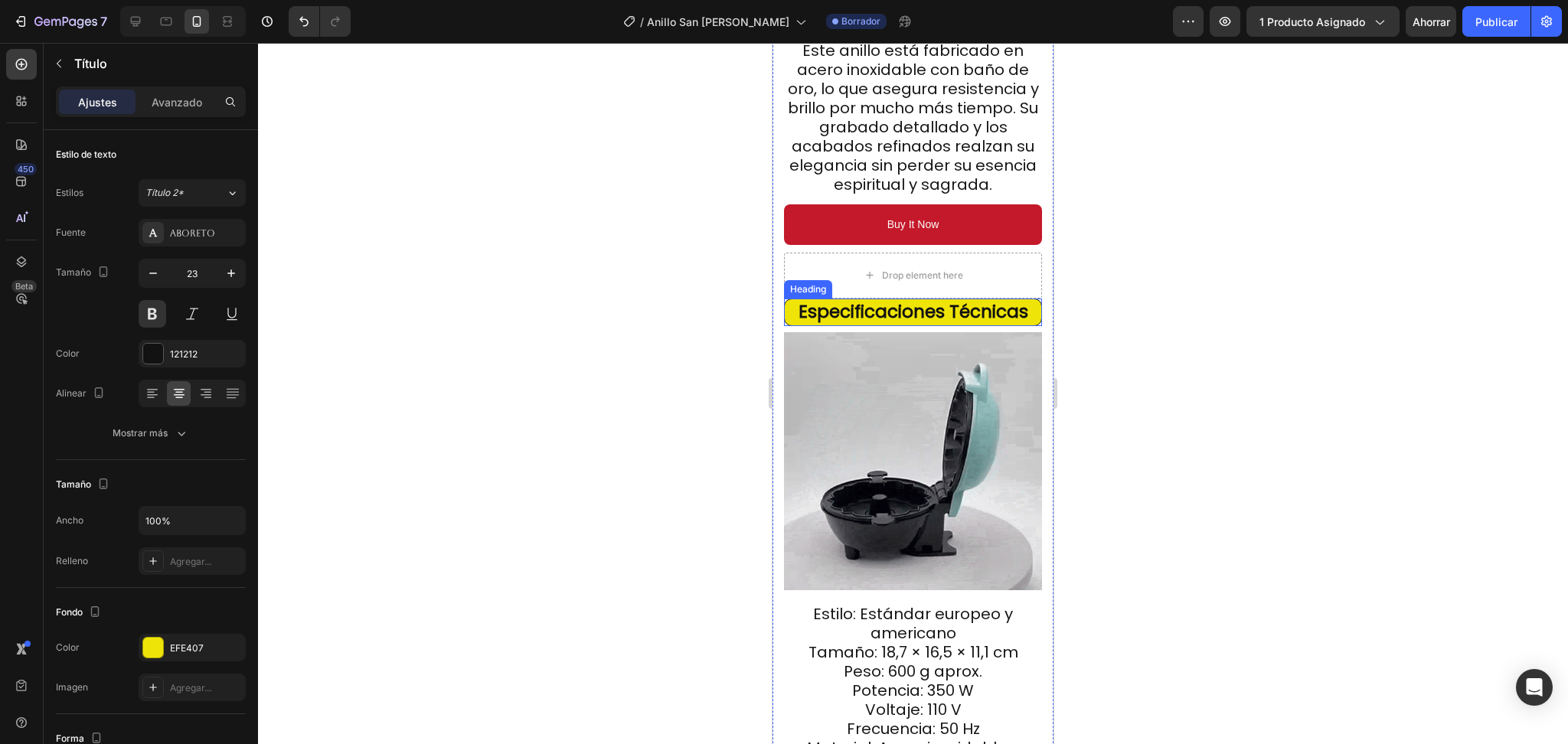
click at [901, 299] on div "Especificaciones Técnicas Heading" at bounding box center [913, 313] width 258 height 28
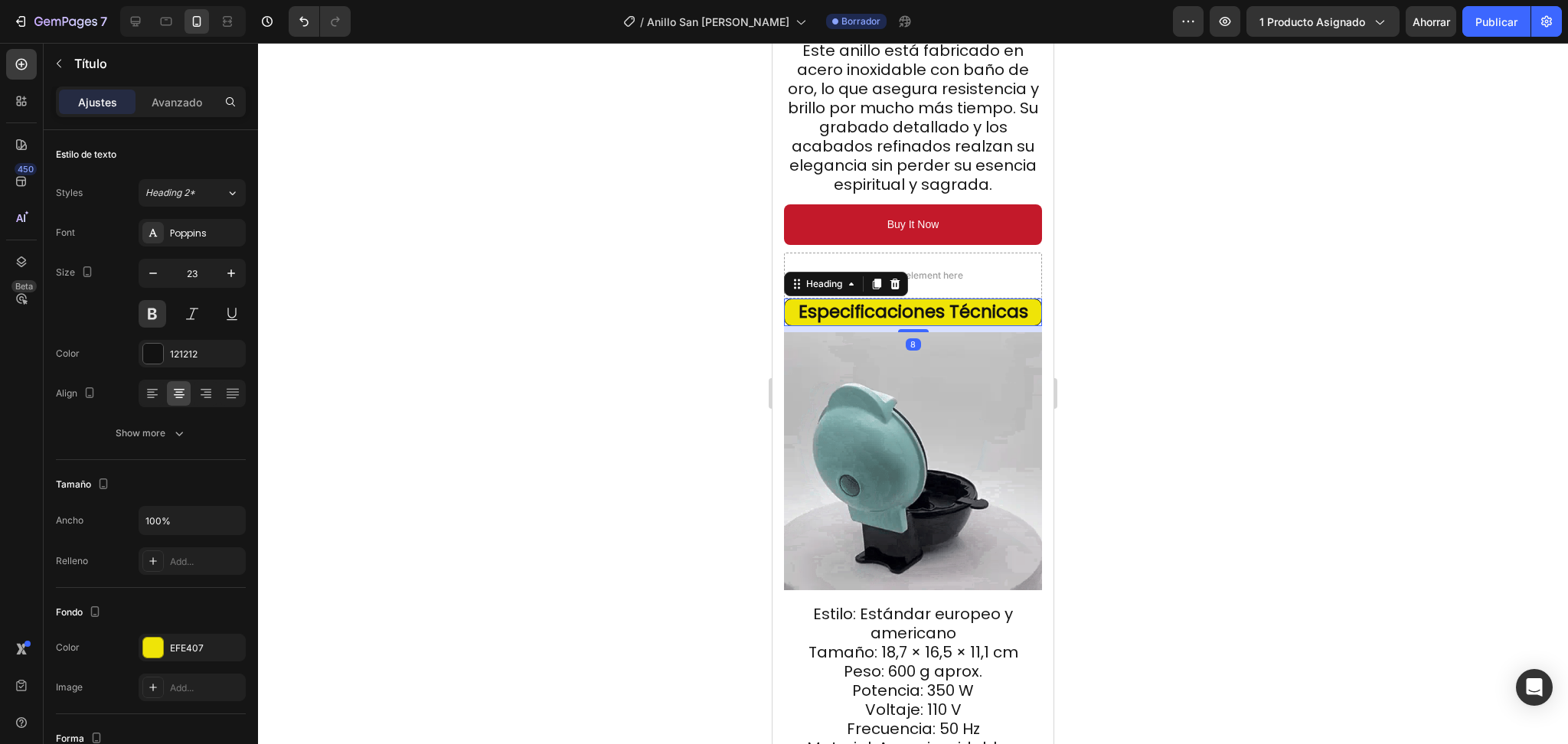
click at [901, 326] on div "8" at bounding box center [913, 329] width 258 height 7
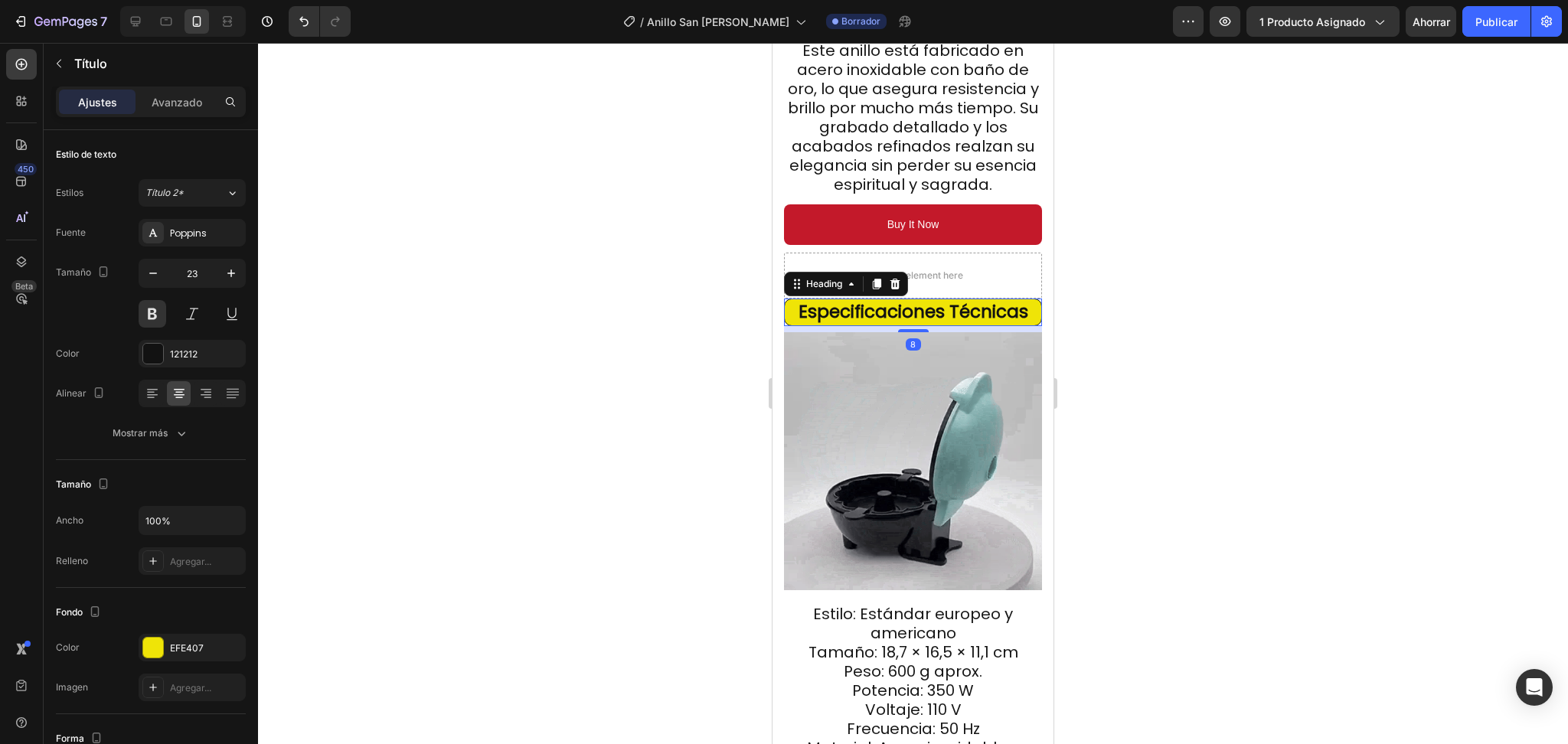
click at [899, 299] on div "Especificaciones Técnicas Heading 8" at bounding box center [913, 313] width 258 height 28
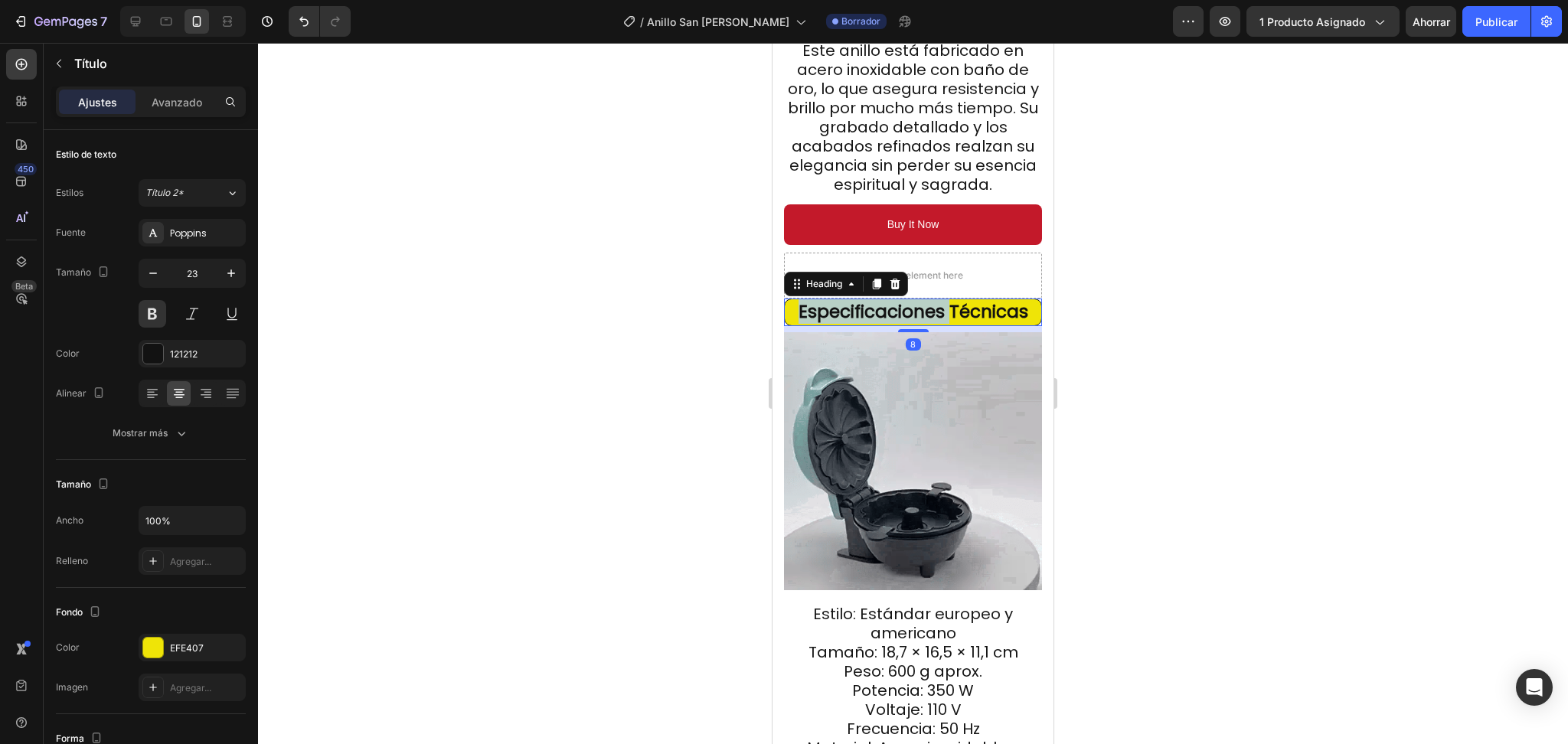
click at [899, 300] on strong "Especificaciones Técnicas" at bounding box center [914, 312] width 230 height 24
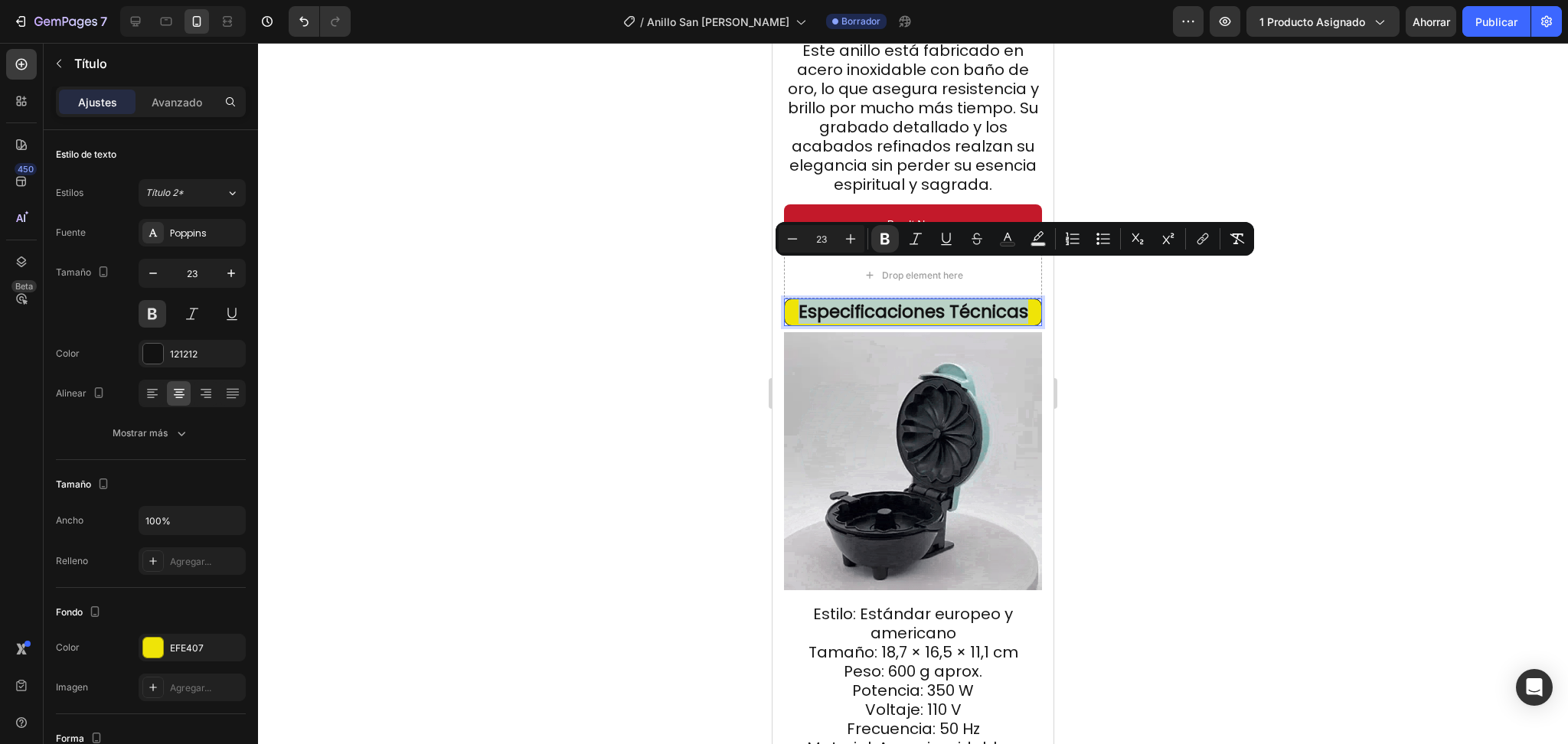
click at [899, 300] on strong "Especificaciones Técnicas" at bounding box center [914, 312] width 230 height 24
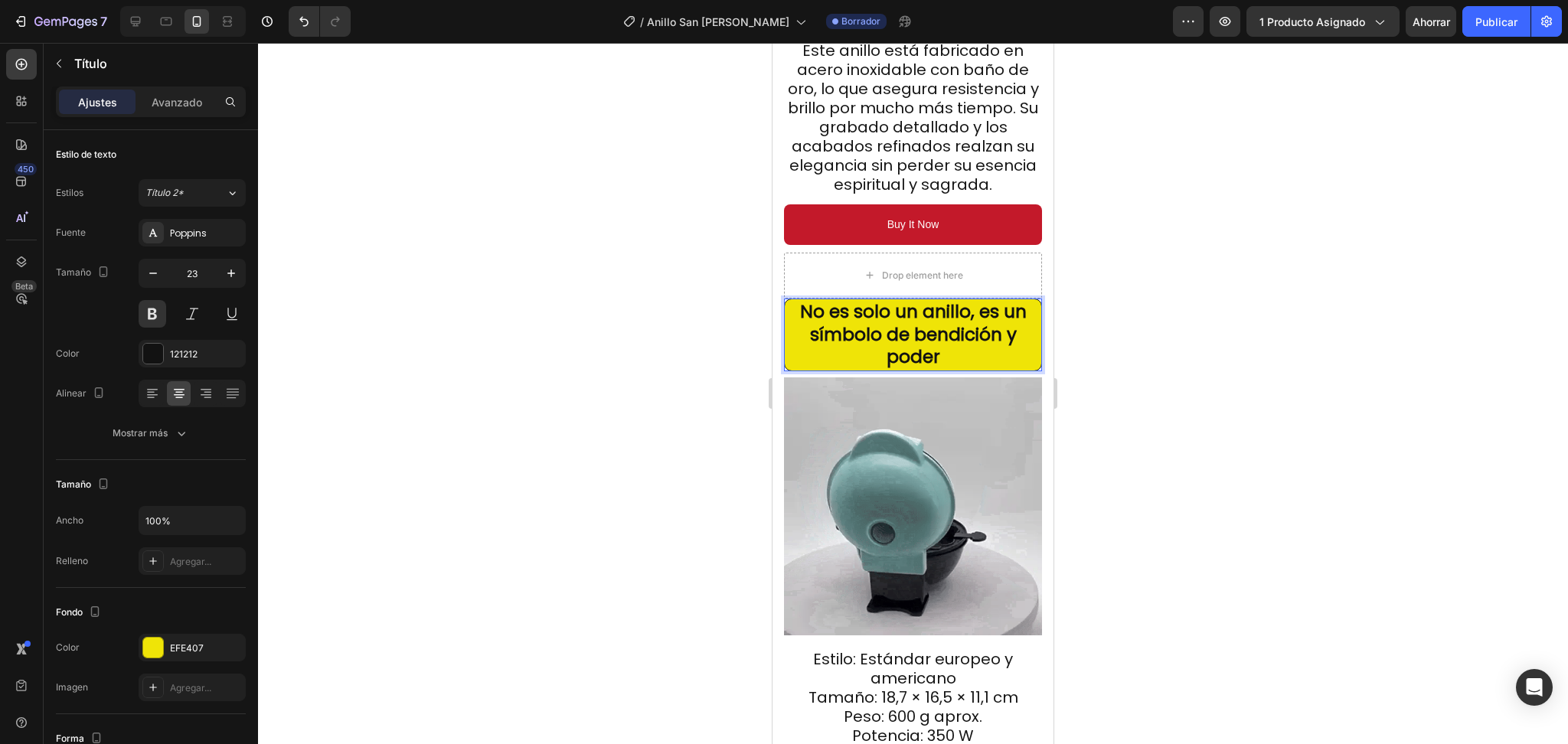
click at [899, 300] on strong "No es solo un anillo, es un símbolo de bendición y poder" at bounding box center [913, 334] width 227 height 70
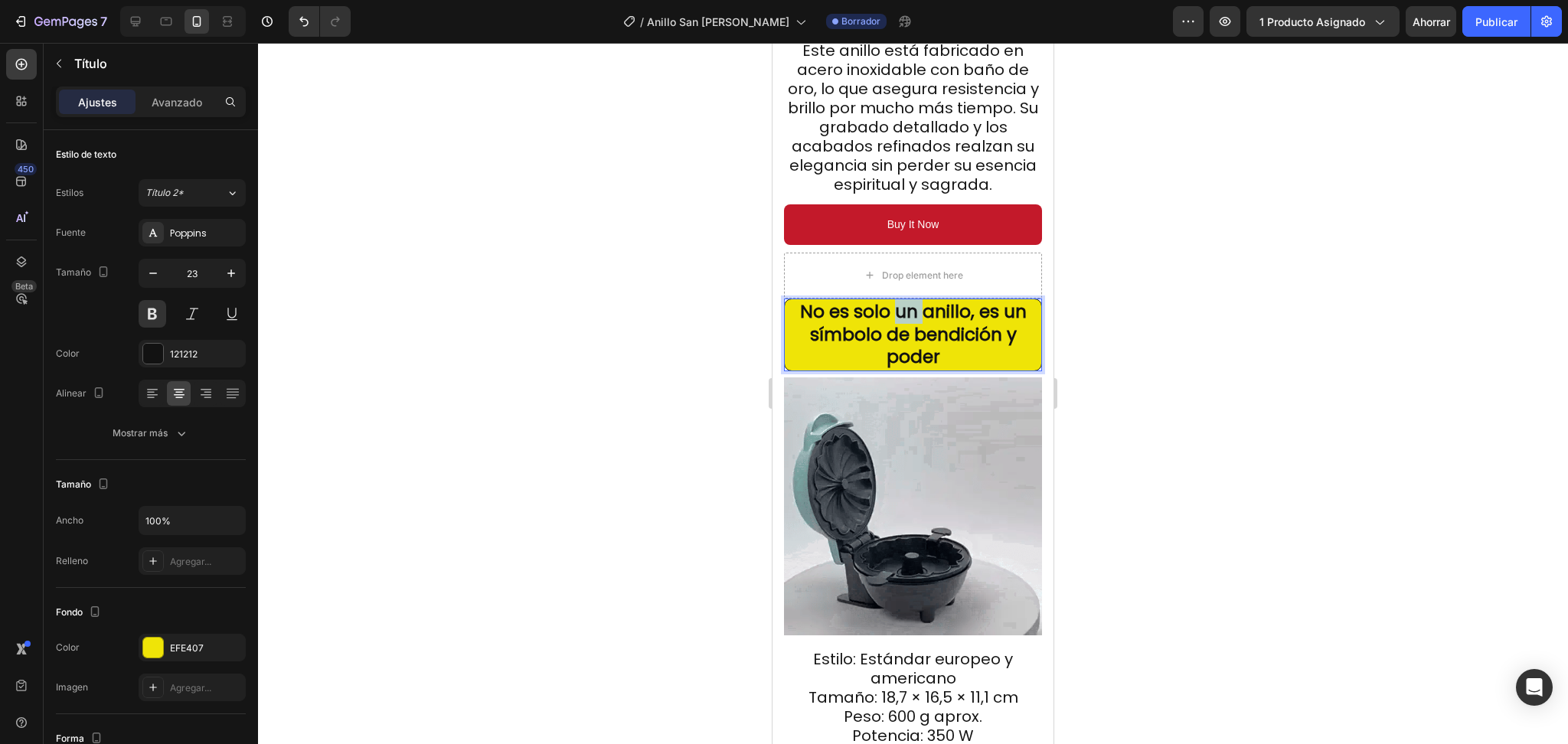
click at [898, 300] on strong "No es solo un anillo, es un símbolo de bendición y poder" at bounding box center [913, 334] width 227 height 70
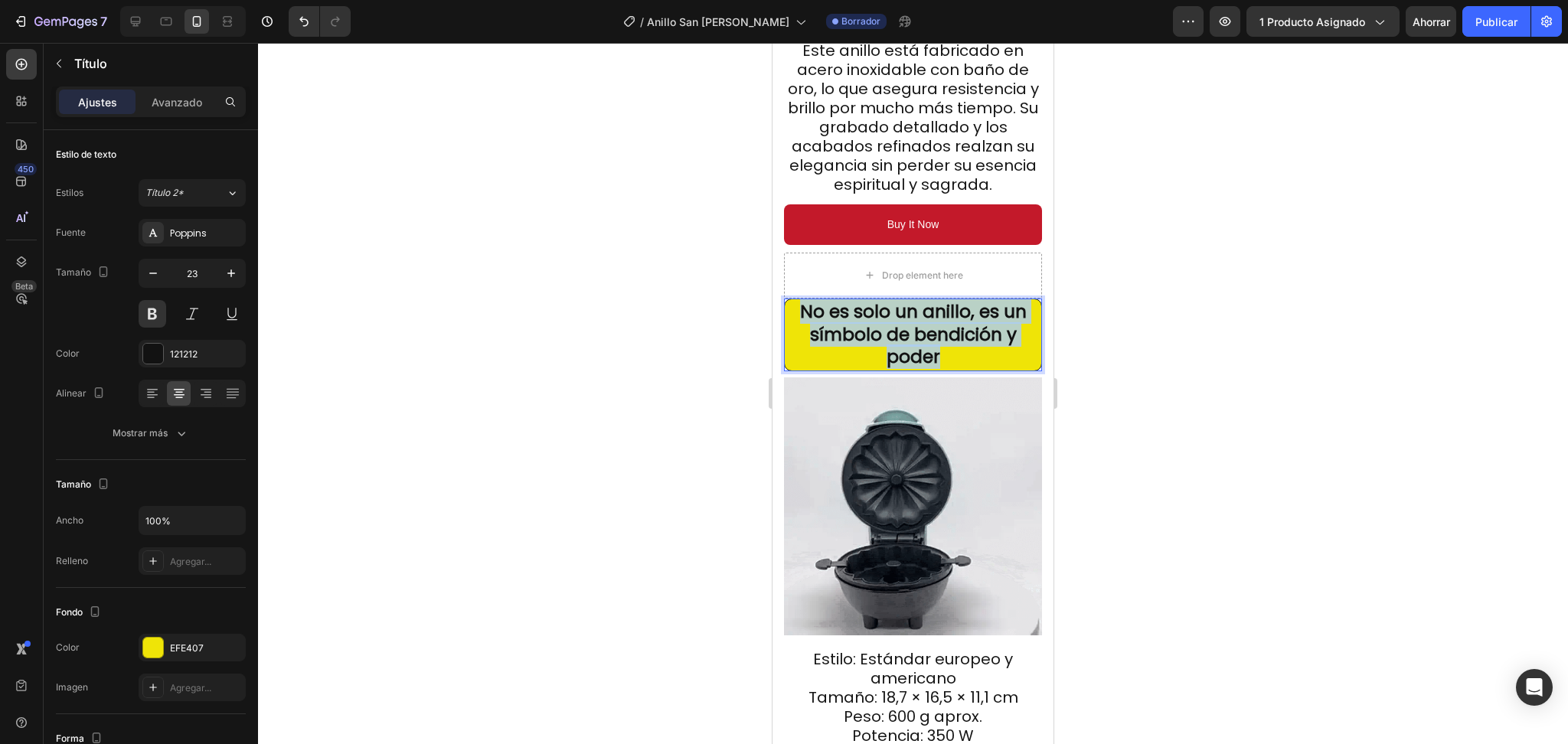
click at [898, 300] on strong "No es solo un anillo, es un símbolo de bendición y poder" at bounding box center [913, 334] width 227 height 70
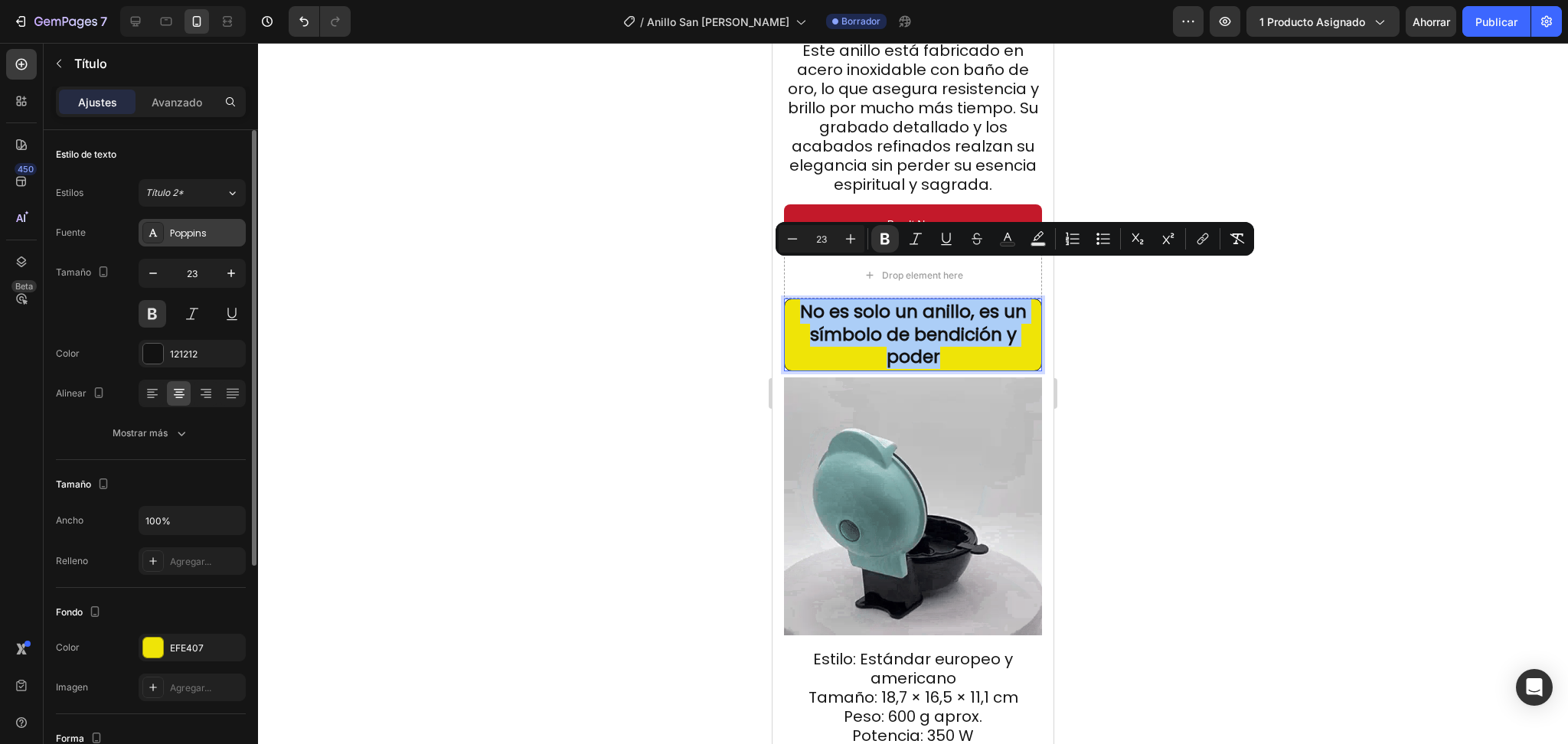
click at [211, 227] on div "Poppins" at bounding box center [205, 233] width 72 height 14
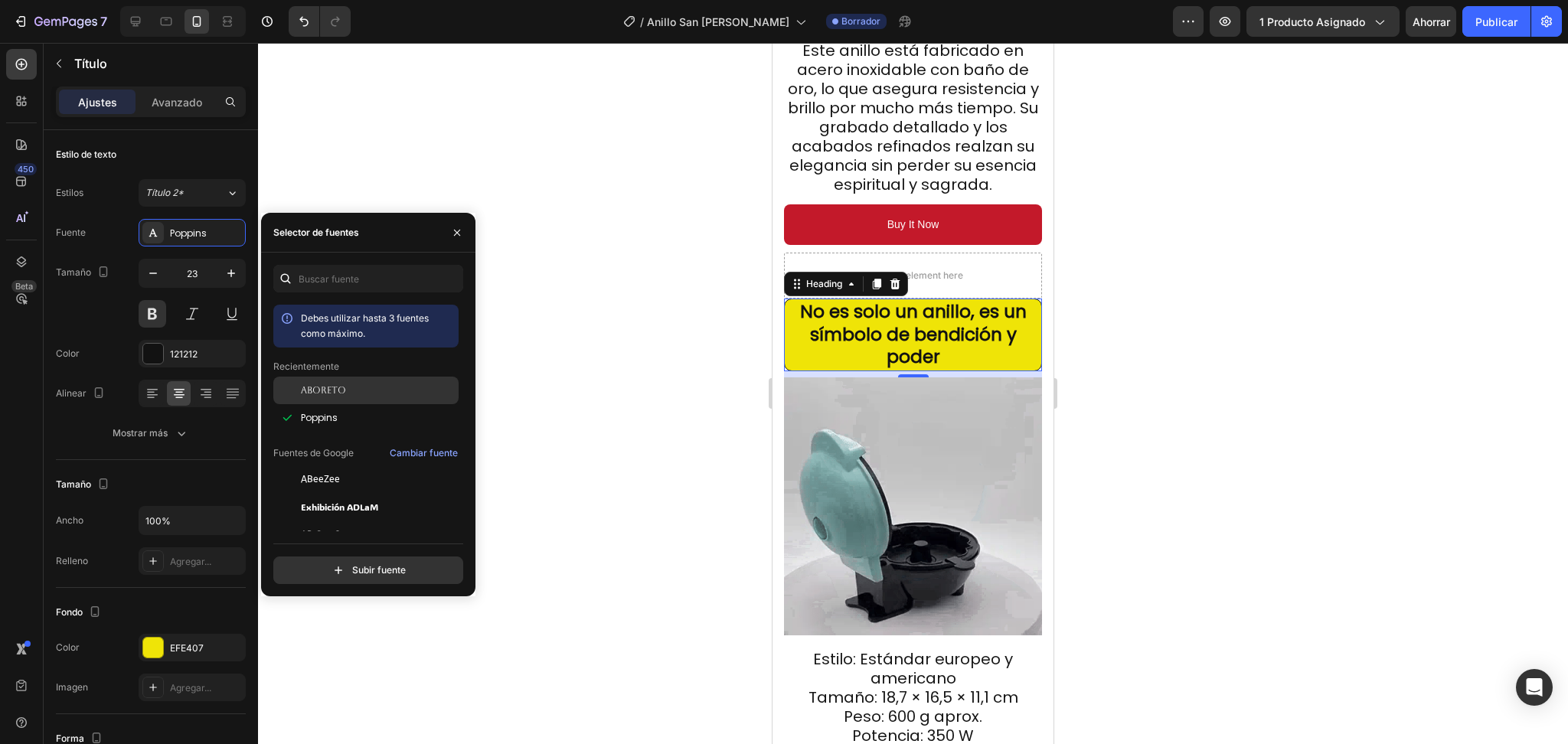
drag, startPoint x: 334, startPoint y: 387, endPoint x: 347, endPoint y: 377, distance: 16.4
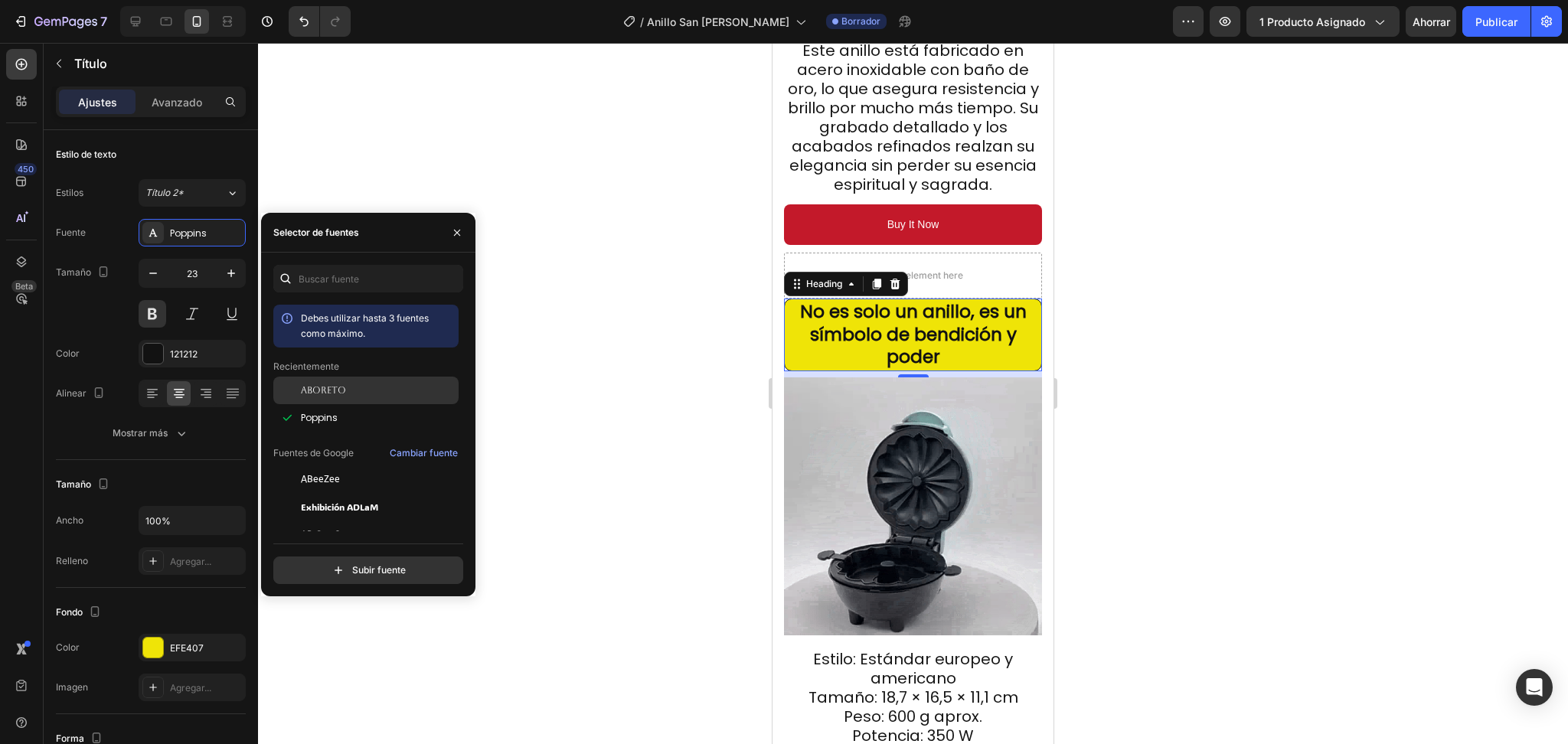
click at [334, 386] on font "Aboreto" at bounding box center [323, 390] width 45 height 10
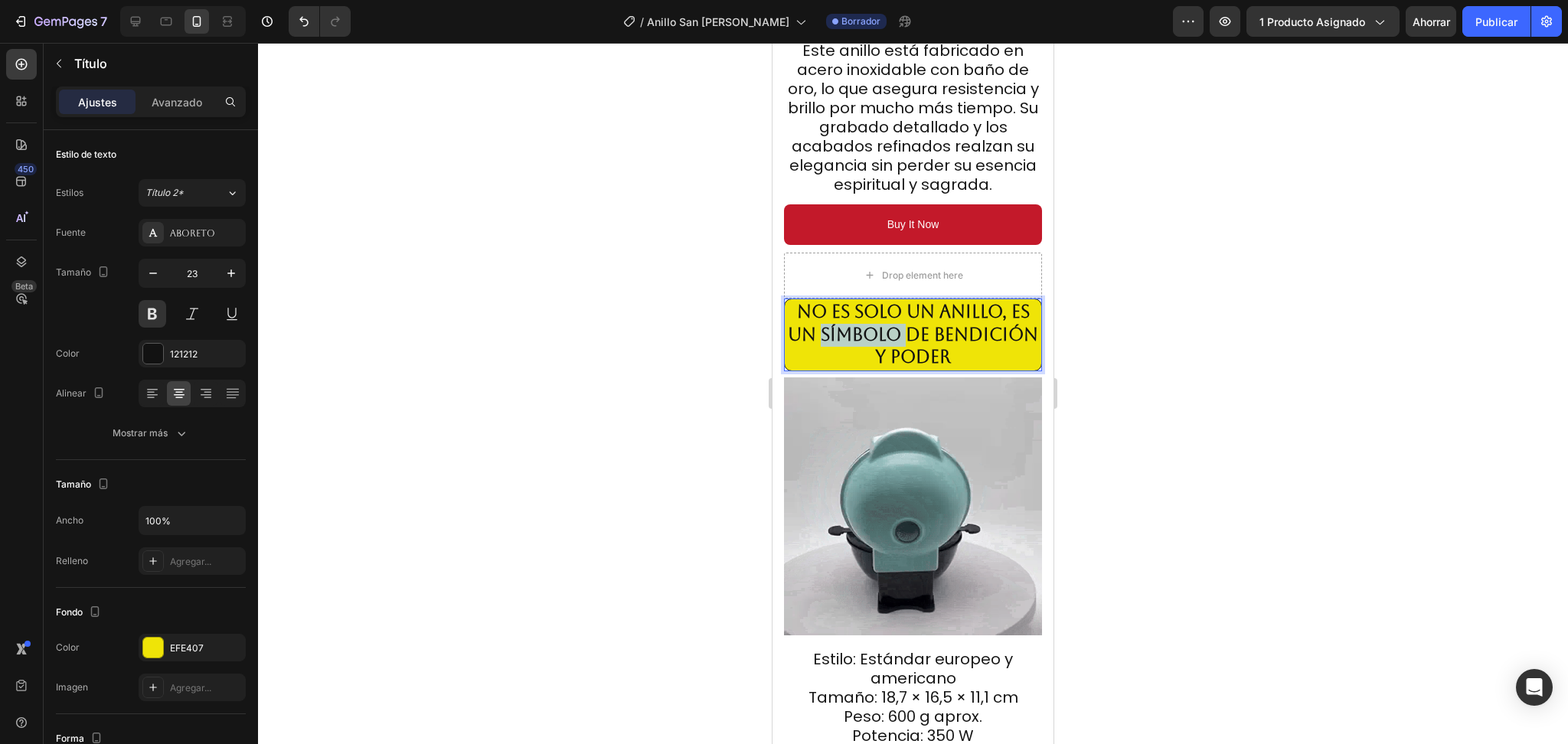
click at [880, 304] on strong "No es solo un anillo, es un símbolo de bendición y poder" at bounding box center [913, 334] width 250 height 66
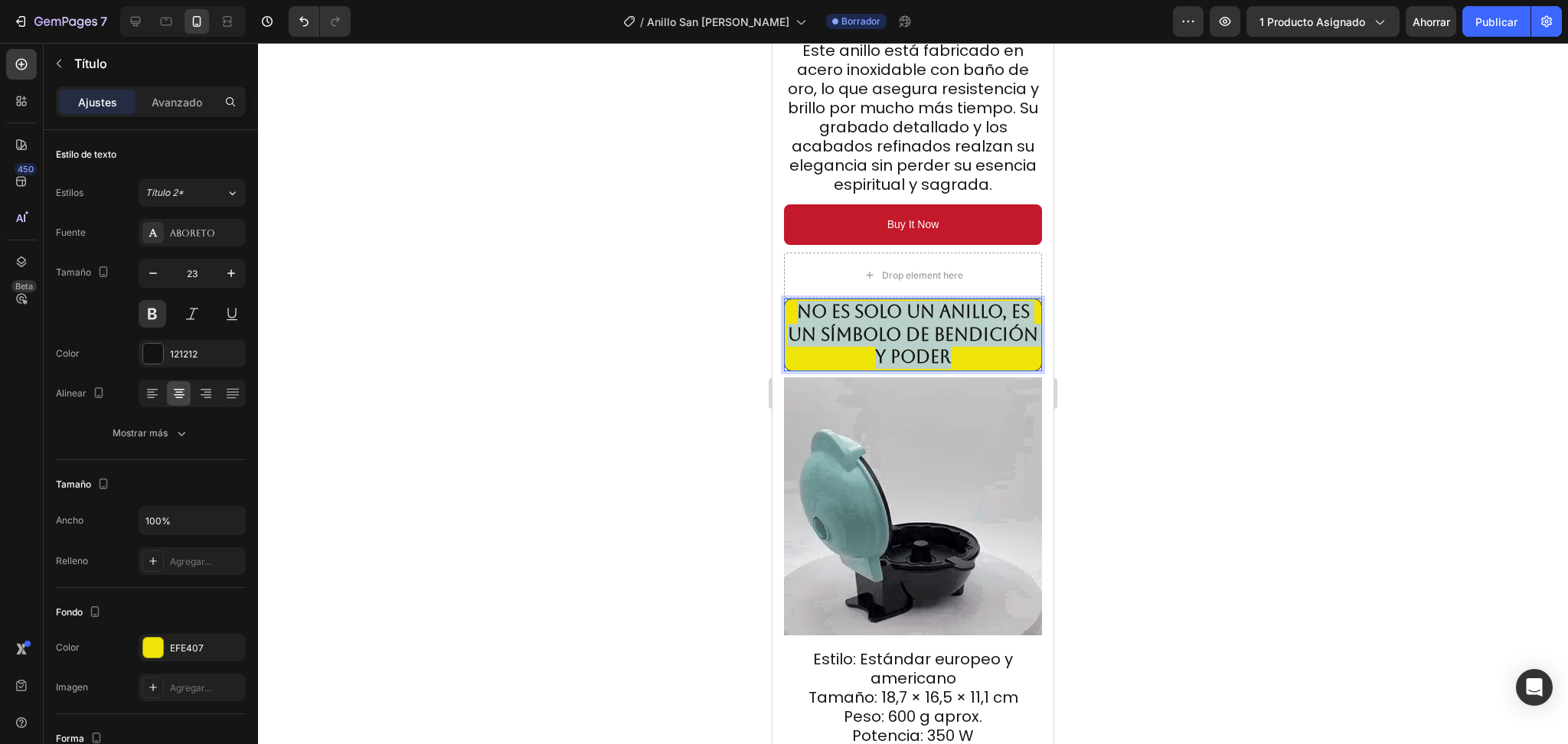
click at [880, 304] on strong "No es solo un anillo, es un símbolo de bendición y poder" at bounding box center [913, 334] width 250 height 66
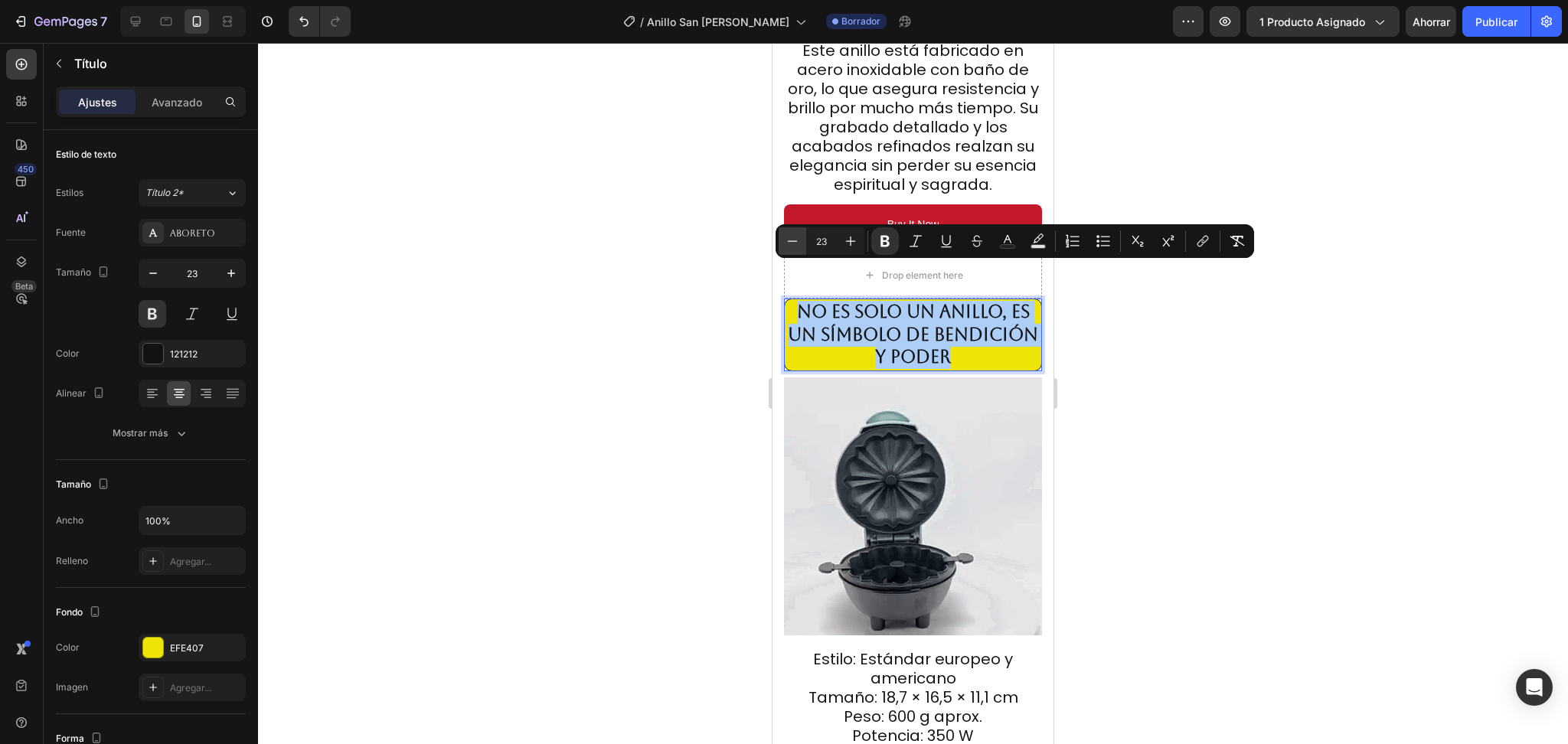
click at [792, 235] on icon "Editor contextual toolbar" at bounding box center [792, 241] width 15 height 15
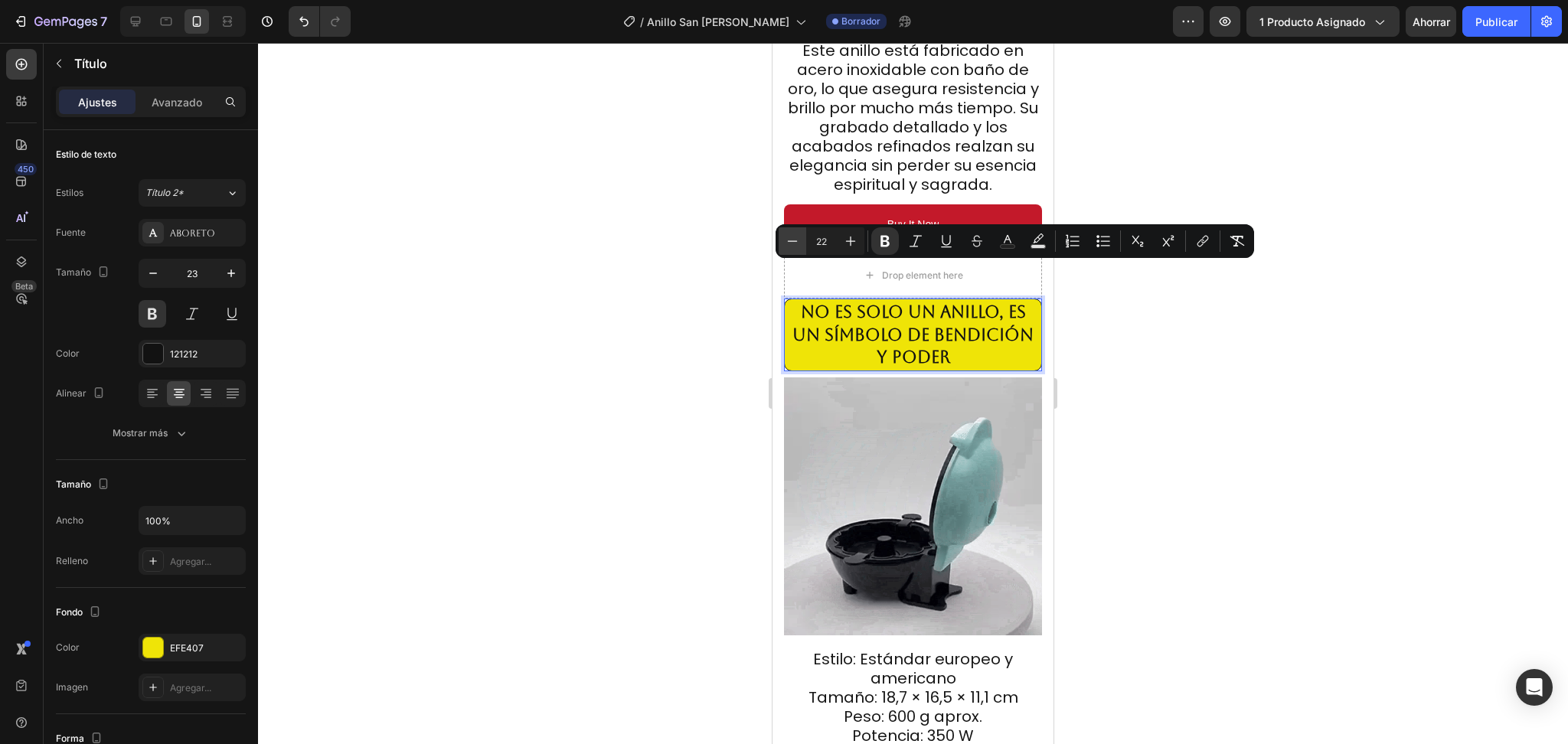
click at [792, 236] on icon "Editor contextual toolbar" at bounding box center [792, 241] width 15 height 15
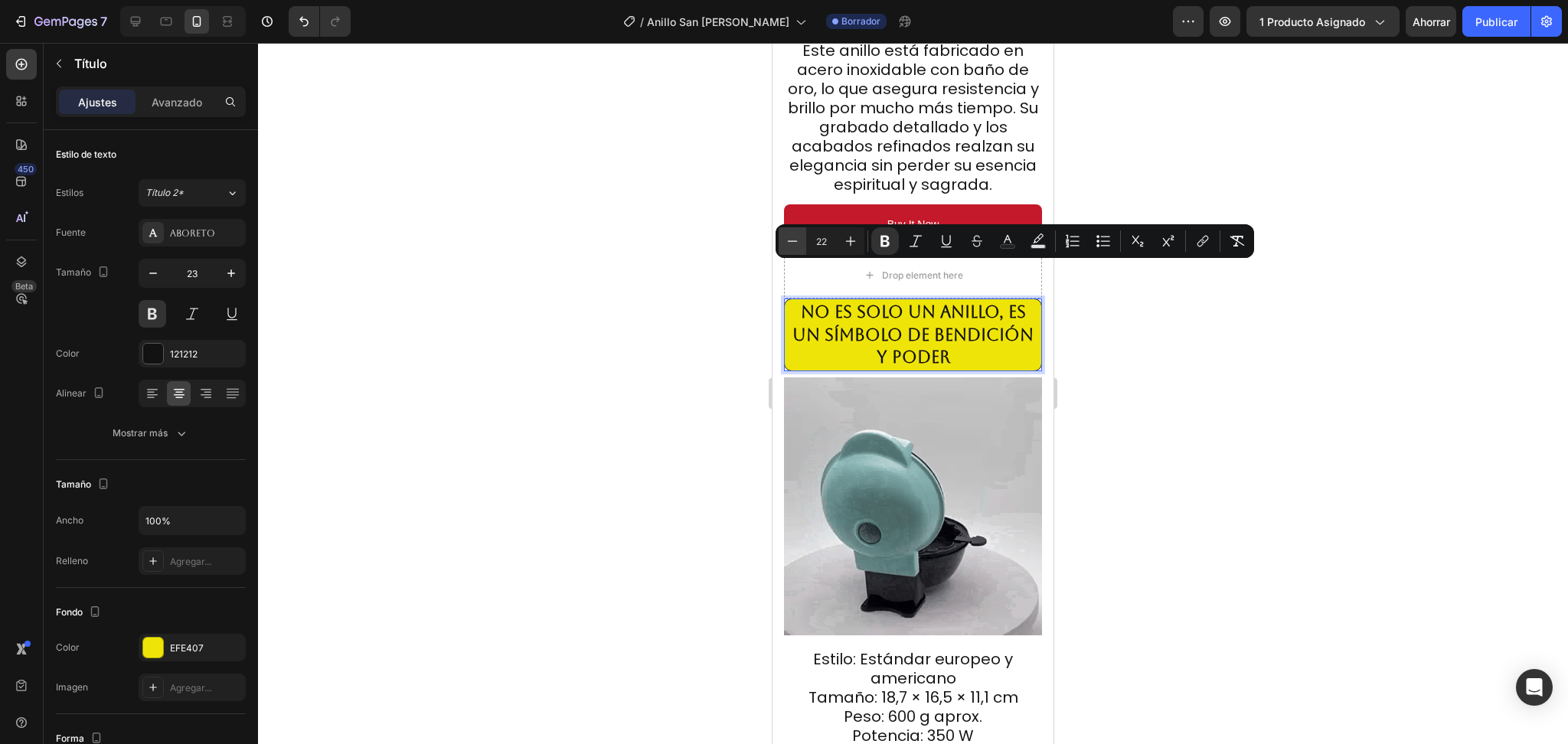
type input "21"
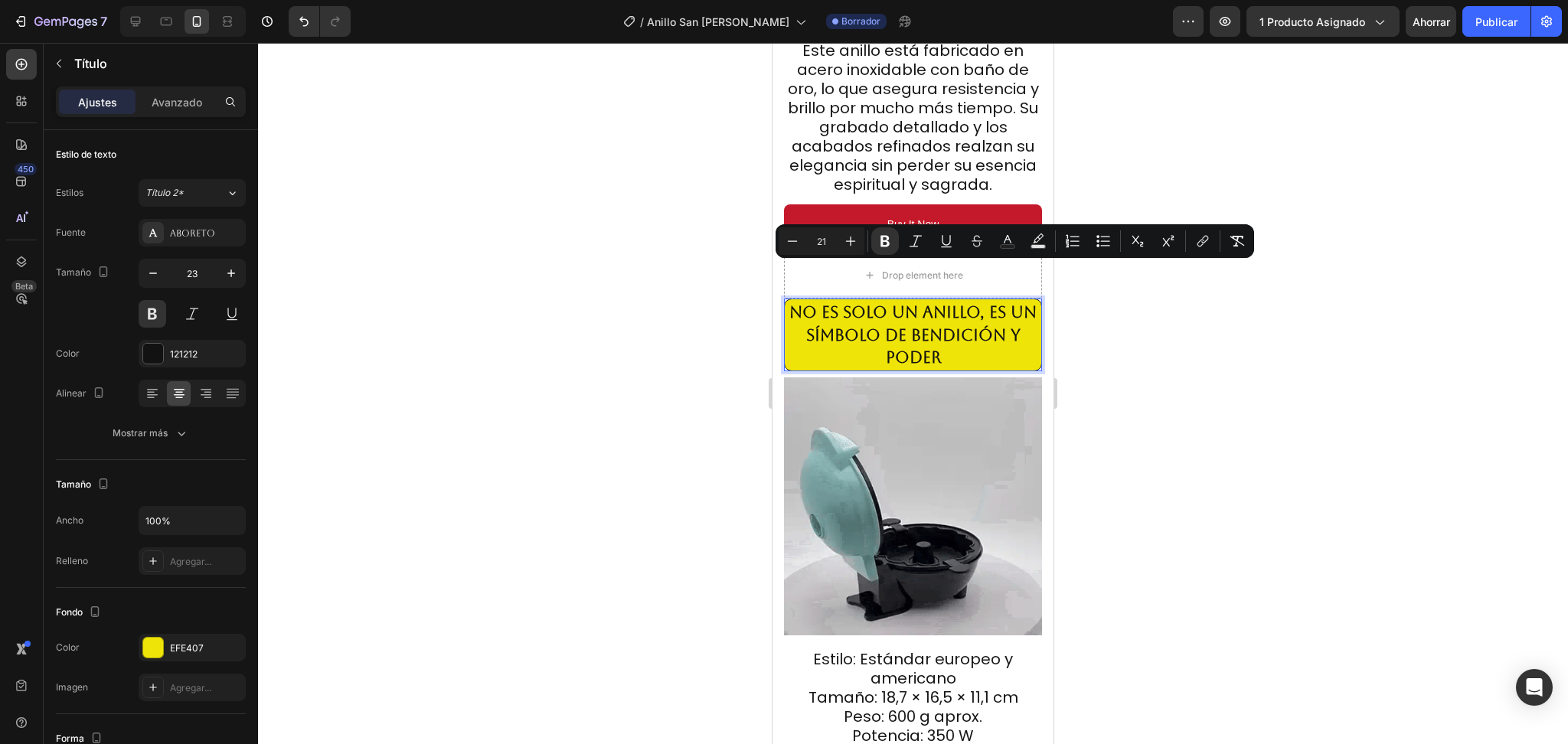
click at [1189, 328] on div at bounding box center [913, 394] width 1310 height 702
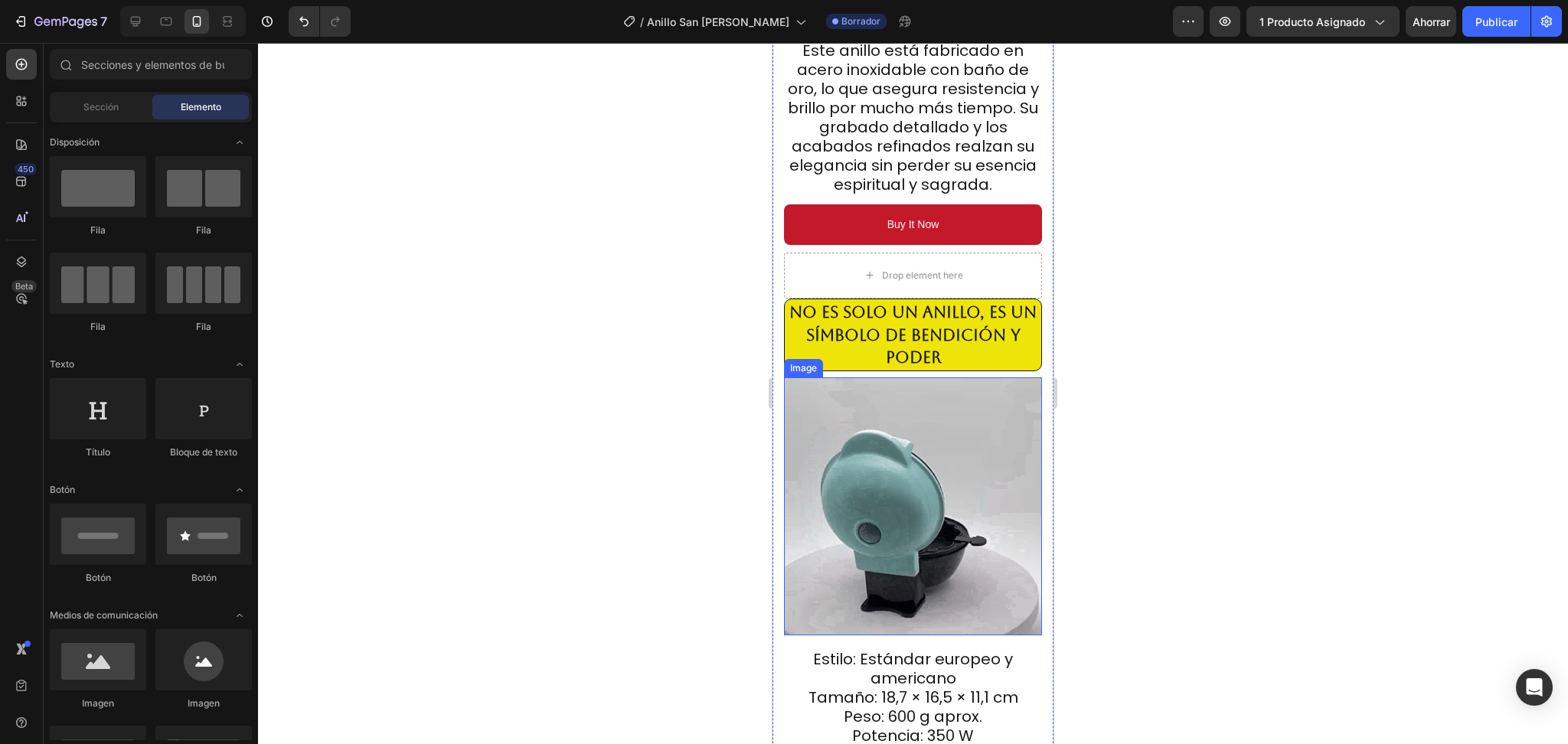
click at [925, 440] on img at bounding box center [913, 506] width 258 height 258
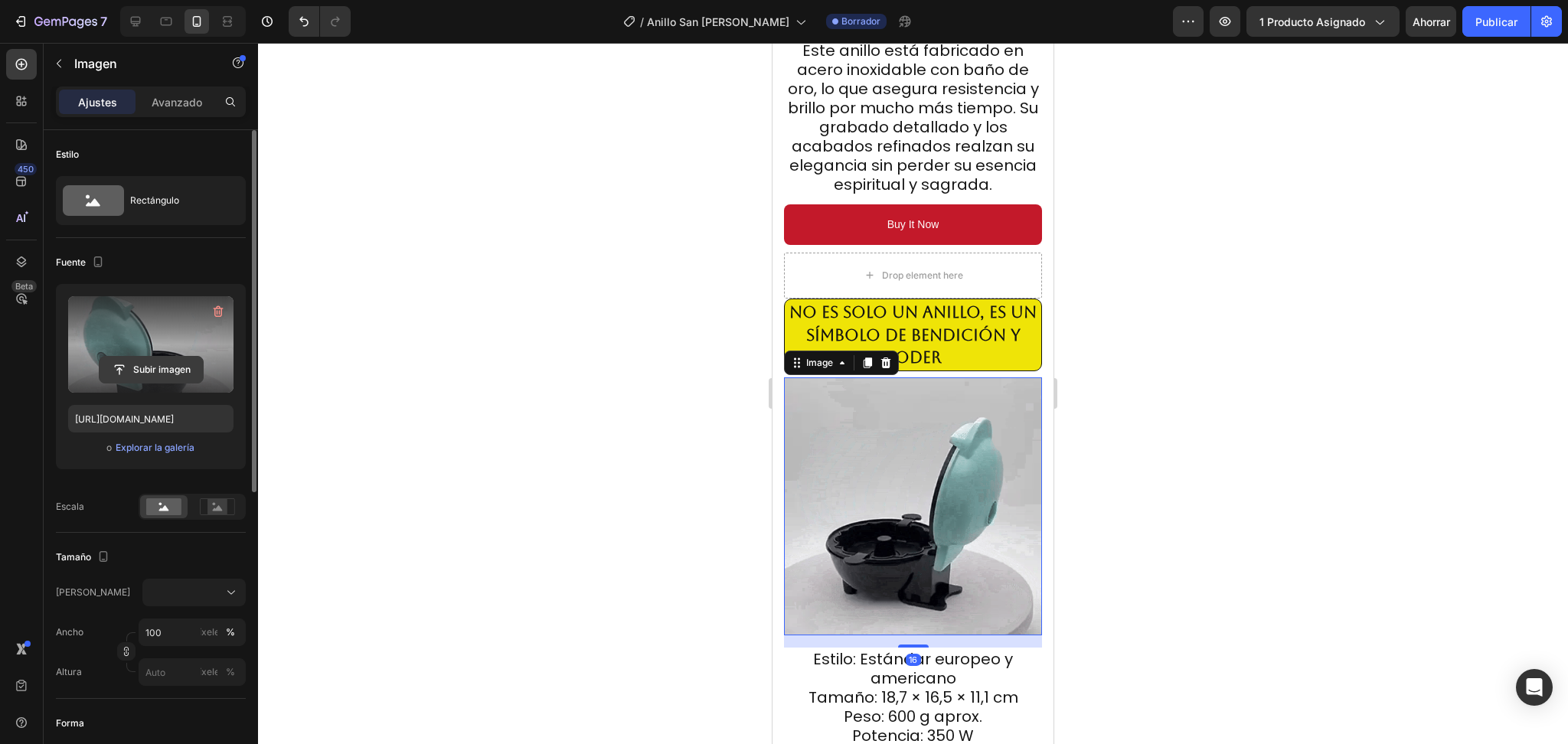
click at [161, 358] on input "file" at bounding box center [151, 370] width 104 height 26
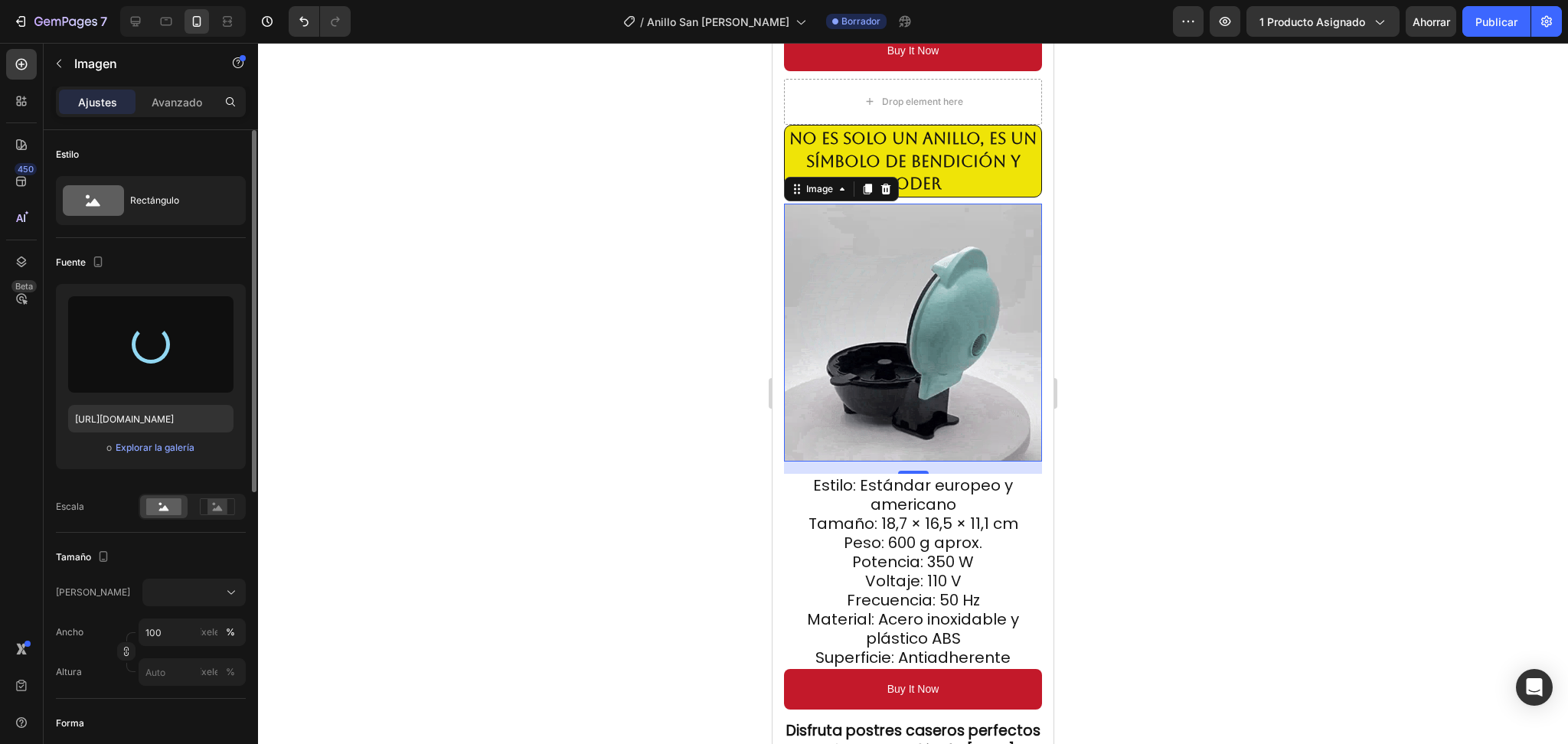
scroll to position [2042, 0]
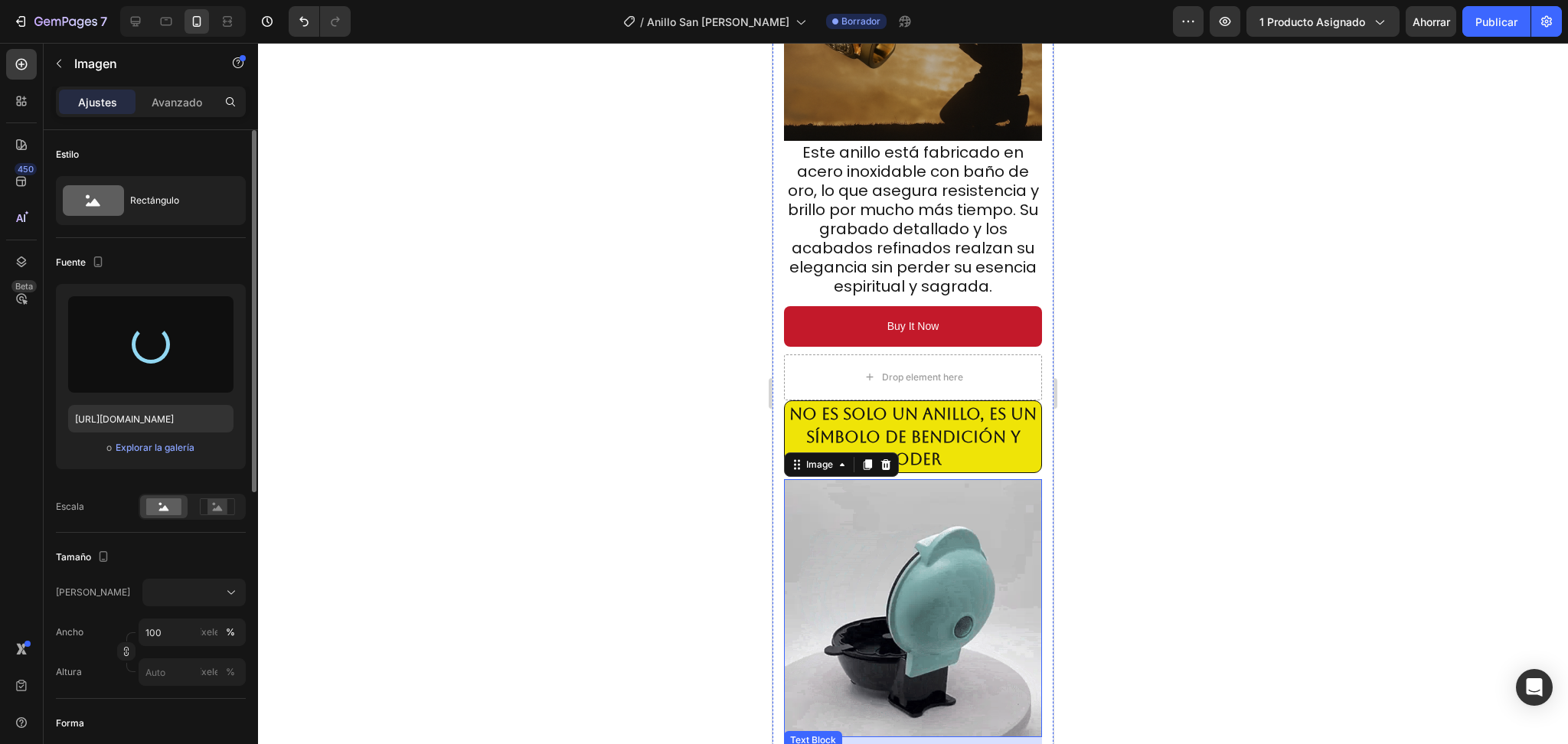
type input "https://cdn.shopify.com/s/files/1/0570/2212/0018/files/gempages_540960658494063…"
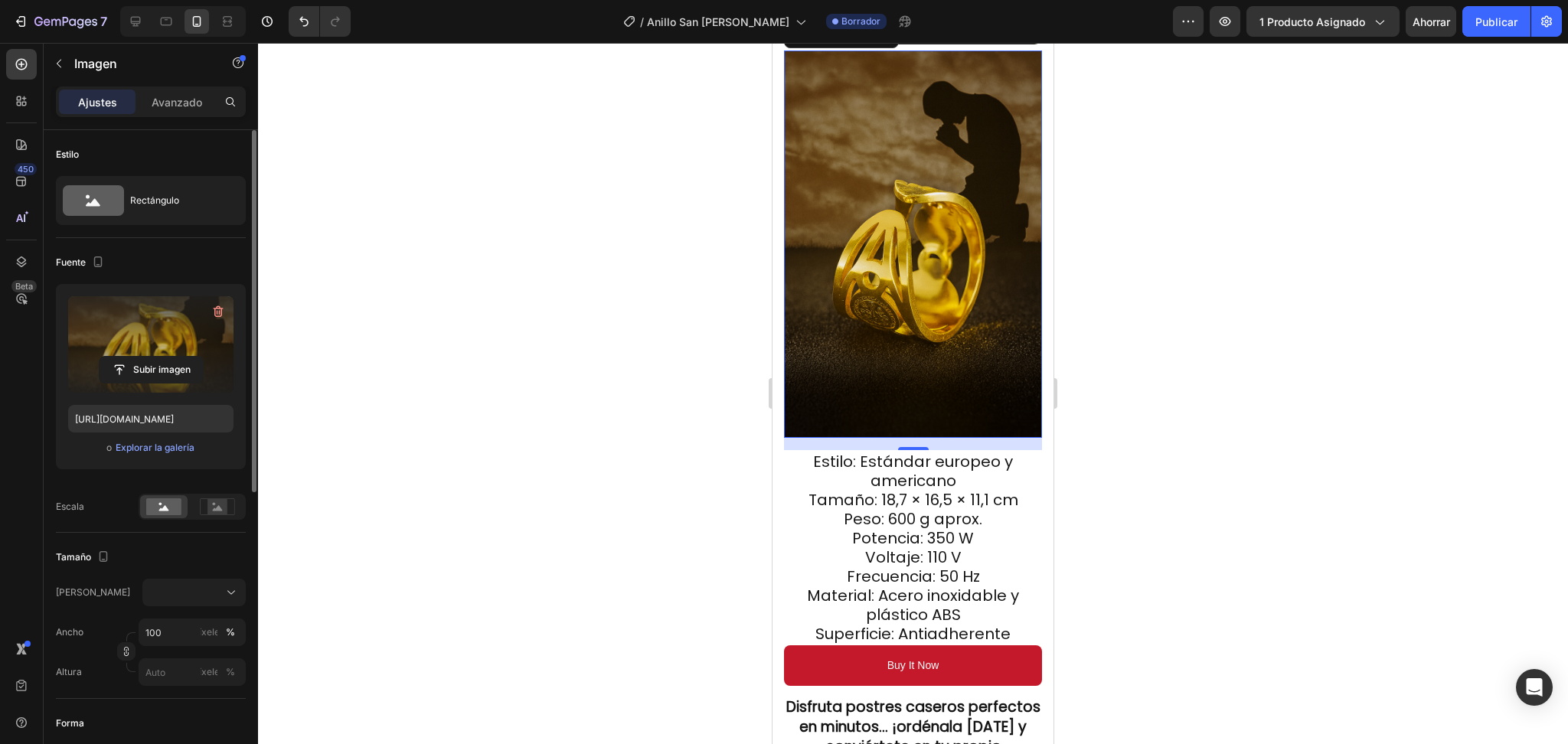
scroll to position [2144, 0]
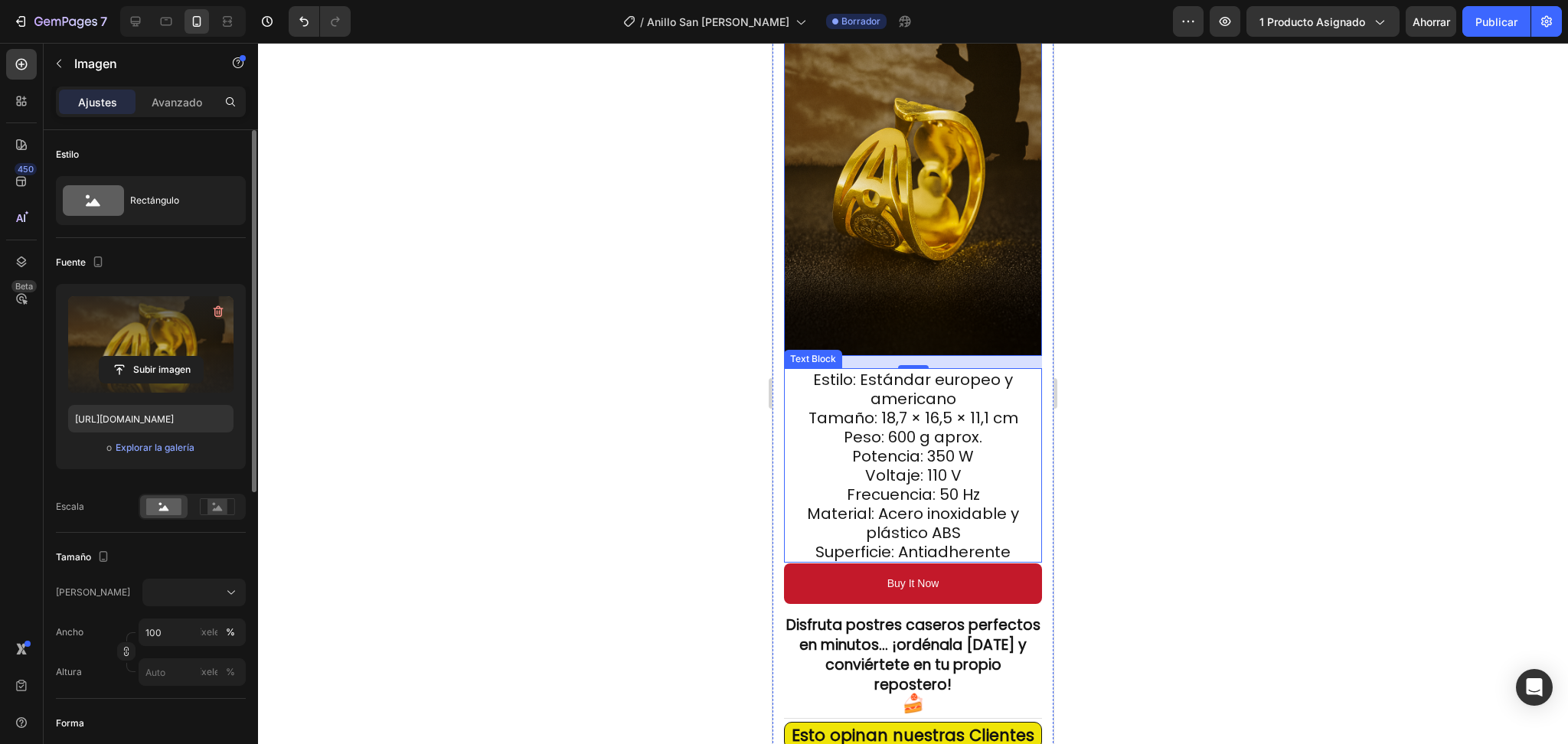
click at [911, 445] on span "Potencia: 350 W" at bounding box center [913, 456] width 121 height 21
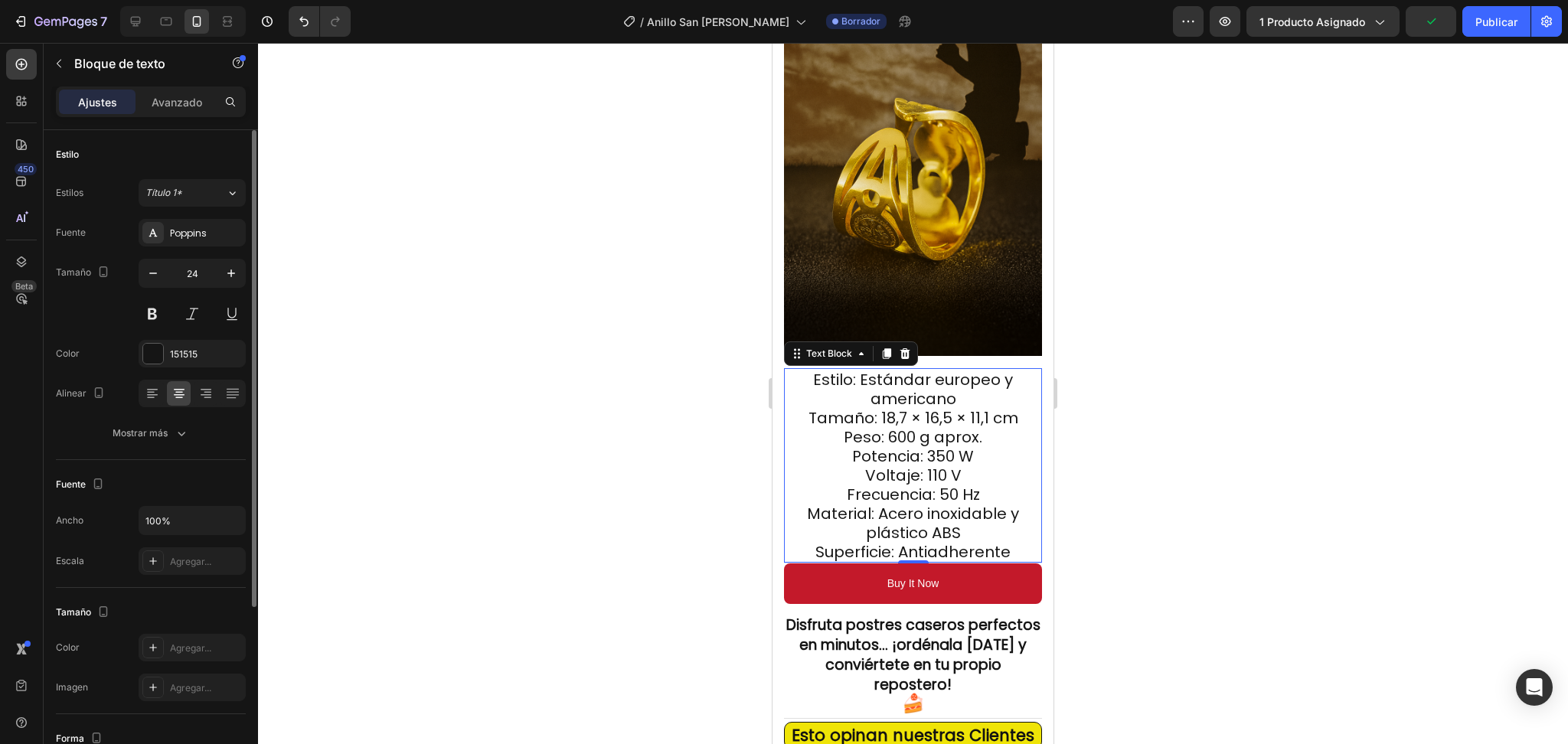
click at [842, 466] on p "Voltaje: 110 V" at bounding box center [913, 475] width 255 height 20
click at [836, 466] on p "Voltaje: 110 V" at bounding box center [913, 475] width 255 height 20
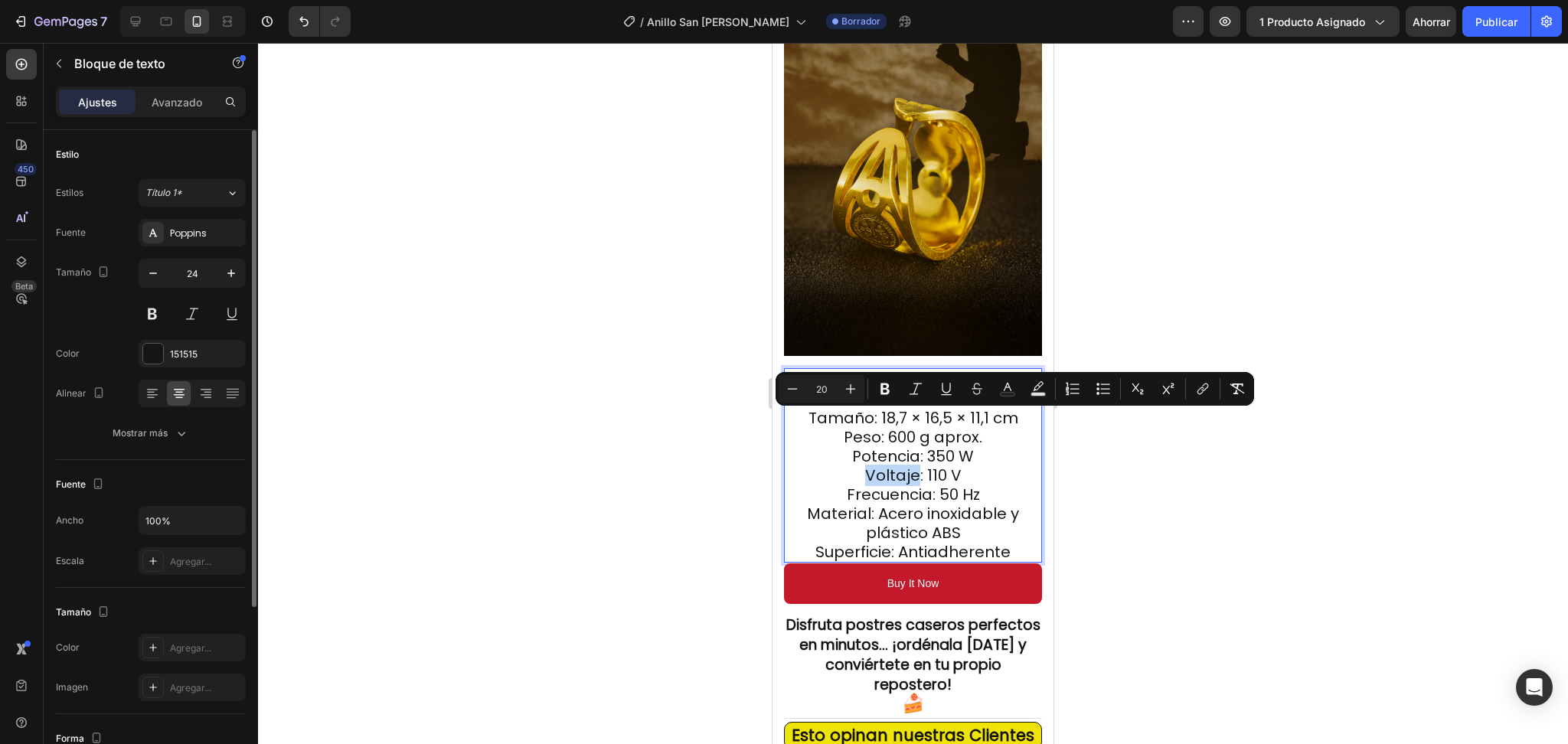
click at [835, 466] on p "Voltaje: 110 V" at bounding box center [913, 475] width 255 height 20
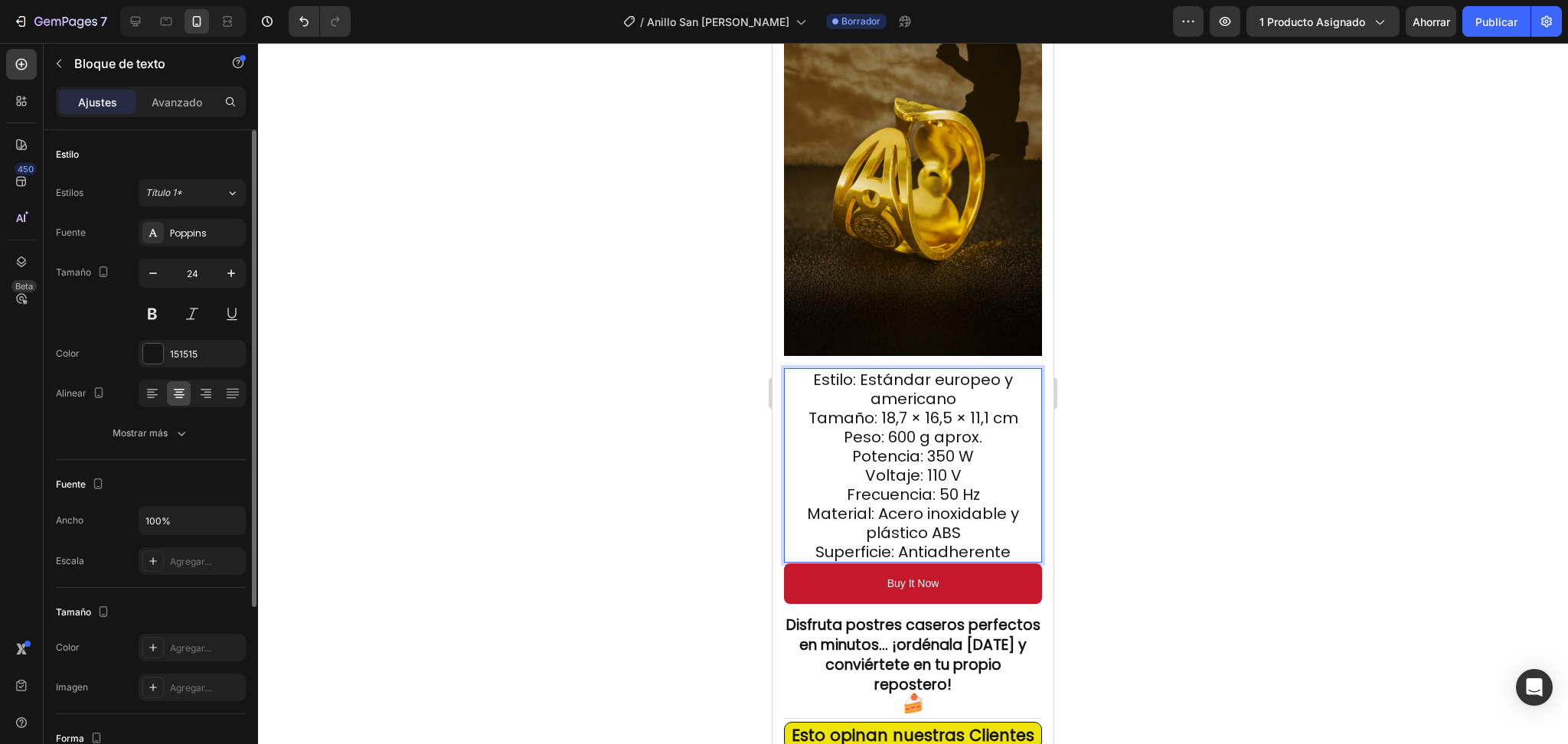
click at [847, 484] on span "Frecuencia: 50 Hz" at bounding box center [913, 495] width 133 height 21
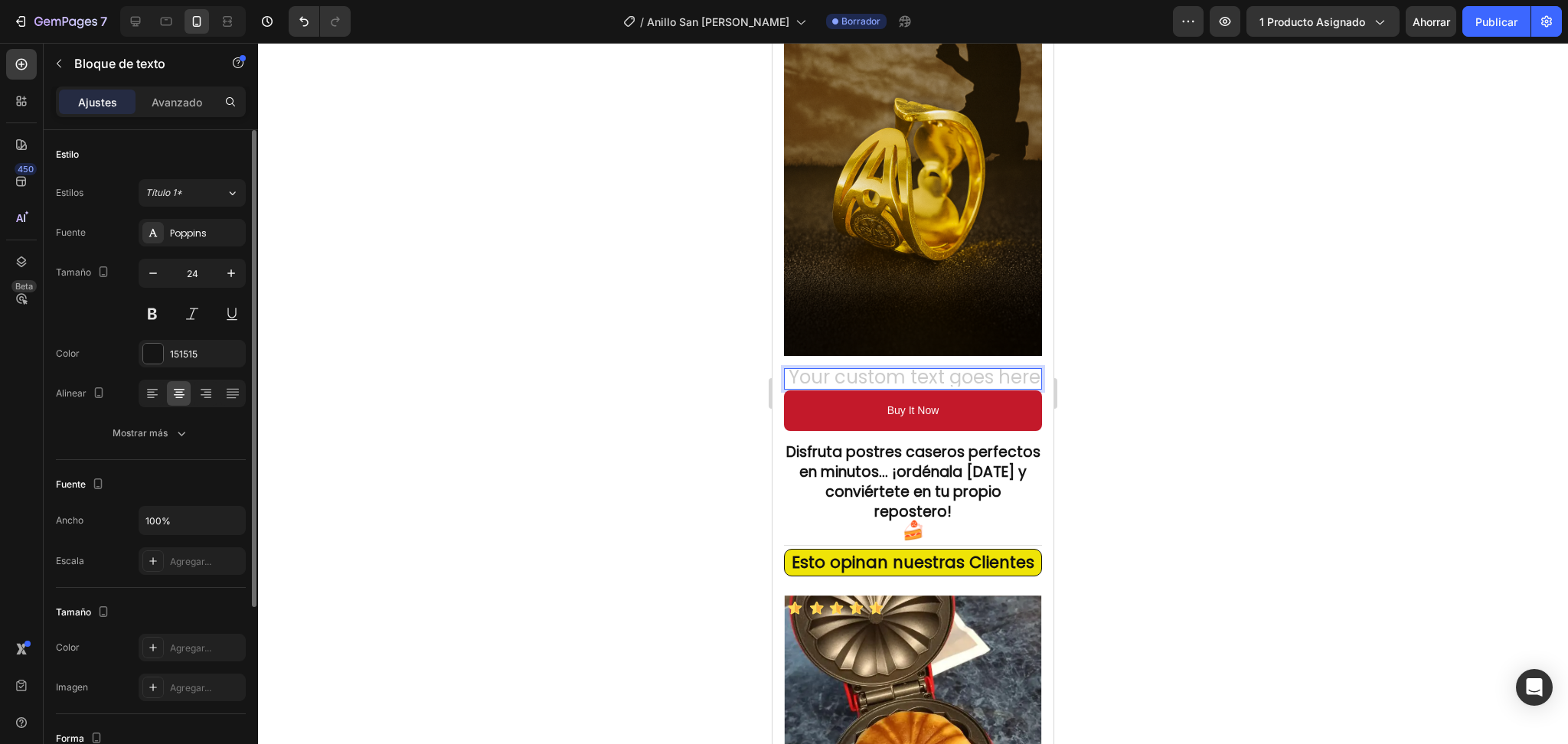
scroll to position [2, 0]
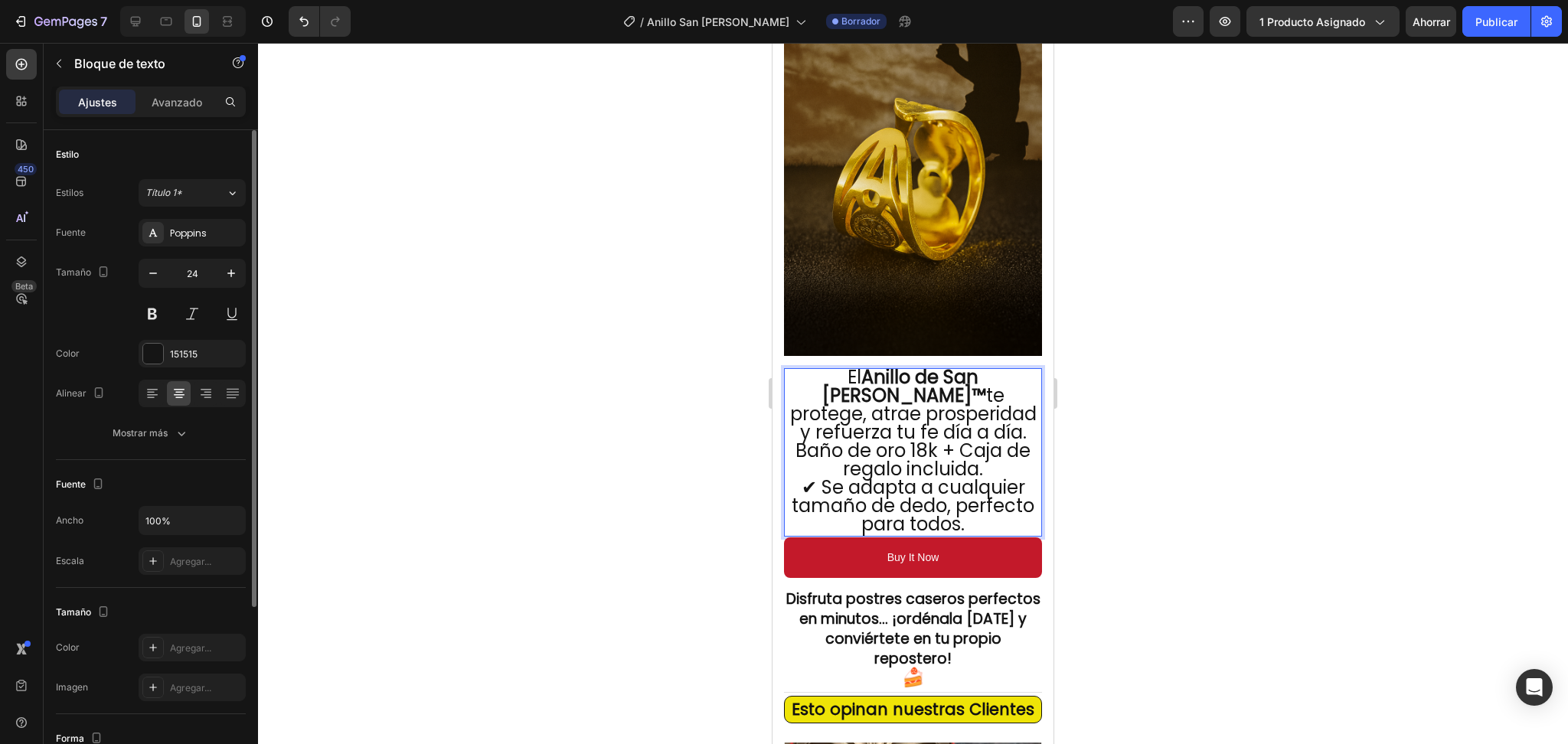
click at [914, 399] on p "El Anillo de San Benito™ te protege, atrae prosperidad y refuerza tu fe día a d…" at bounding box center [913, 451] width 255 height 165
click at [919, 400] on p "El Anillo de San Benito™ te protege, atrae prosperidad y refuerza tu fe día a d…" at bounding box center [913, 451] width 255 height 165
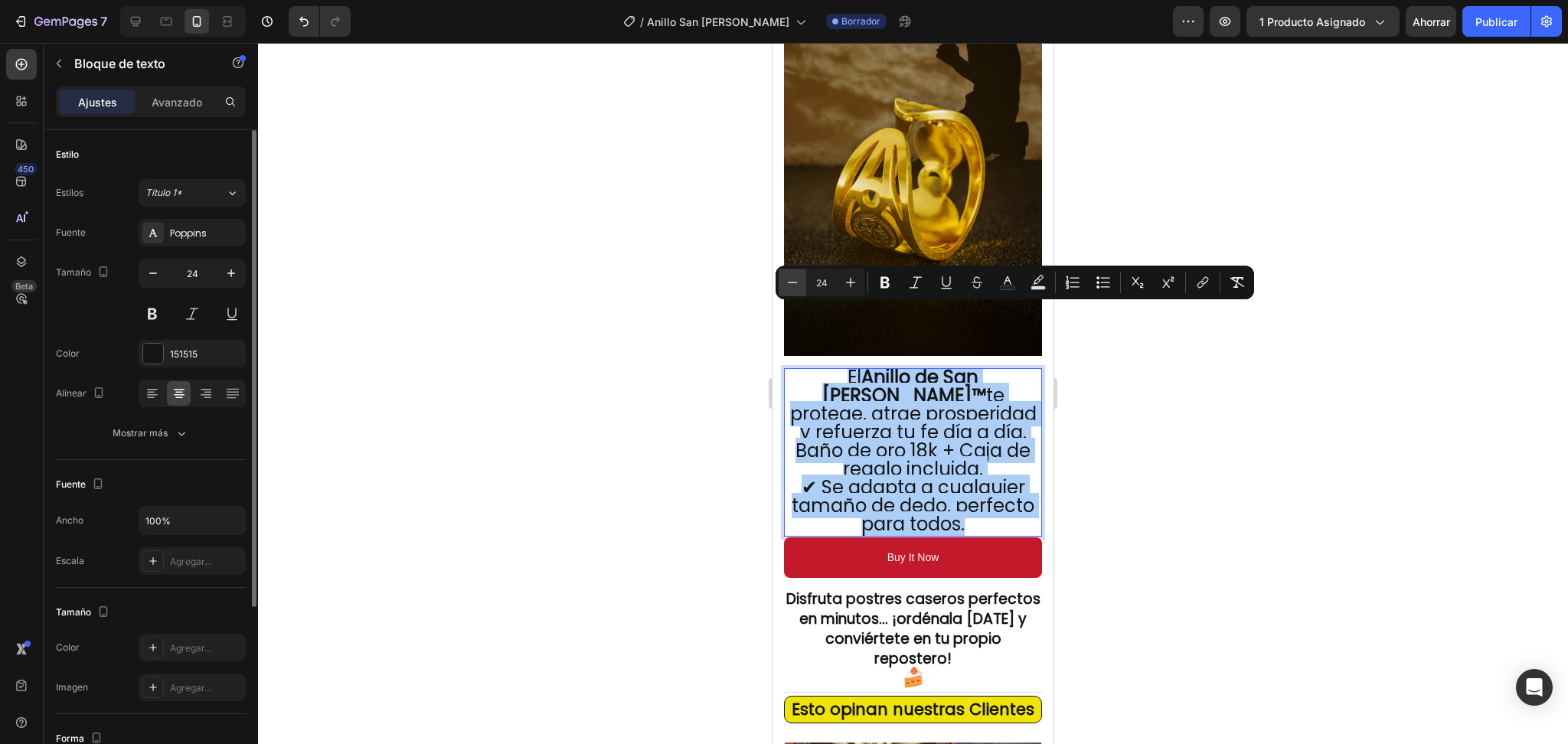
click at [793, 275] on icon "Editor contextual toolbar" at bounding box center [792, 283] width 15 height 15
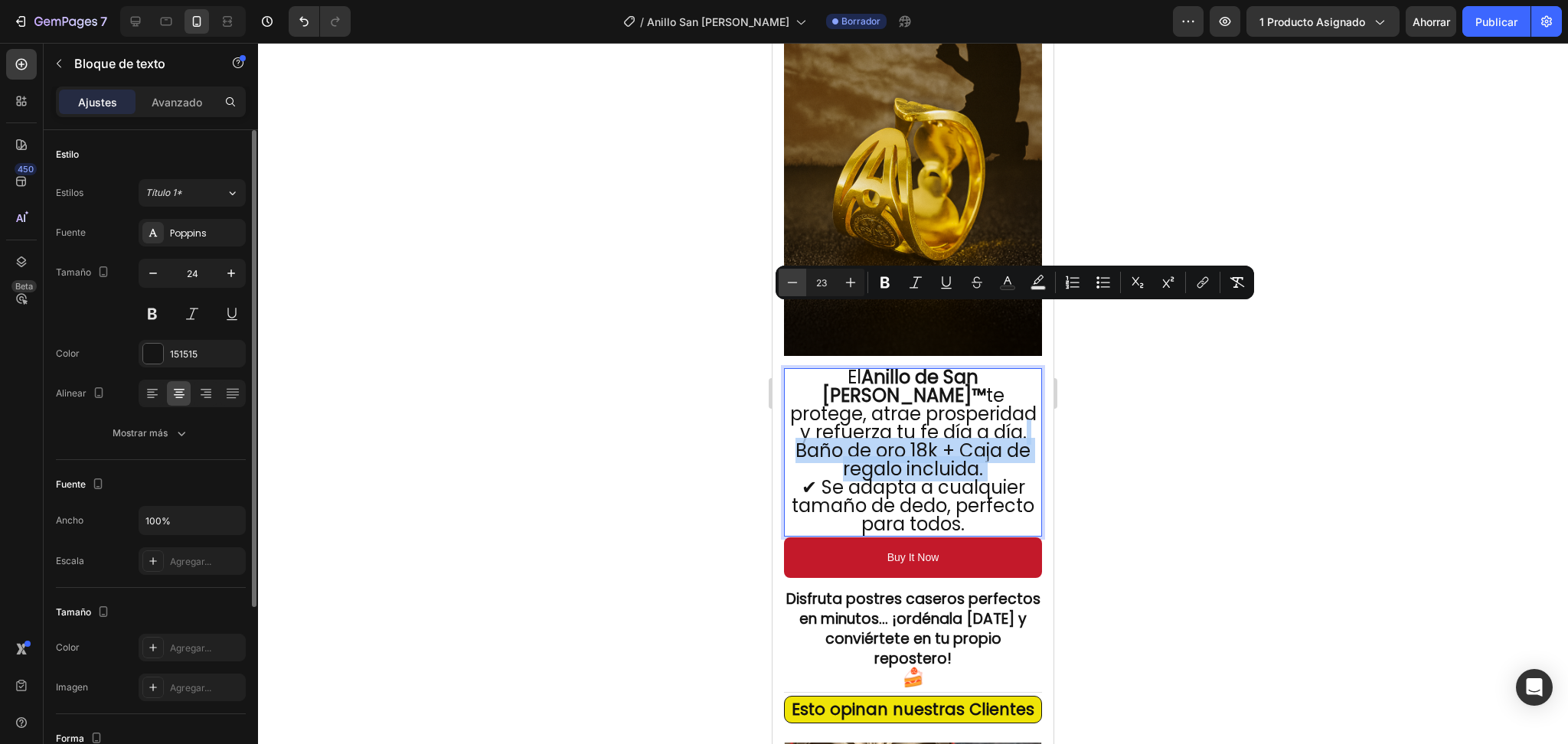
scroll to position [1, 0]
click at [793, 275] on icon "Editor contextual toolbar" at bounding box center [792, 283] width 15 height 15
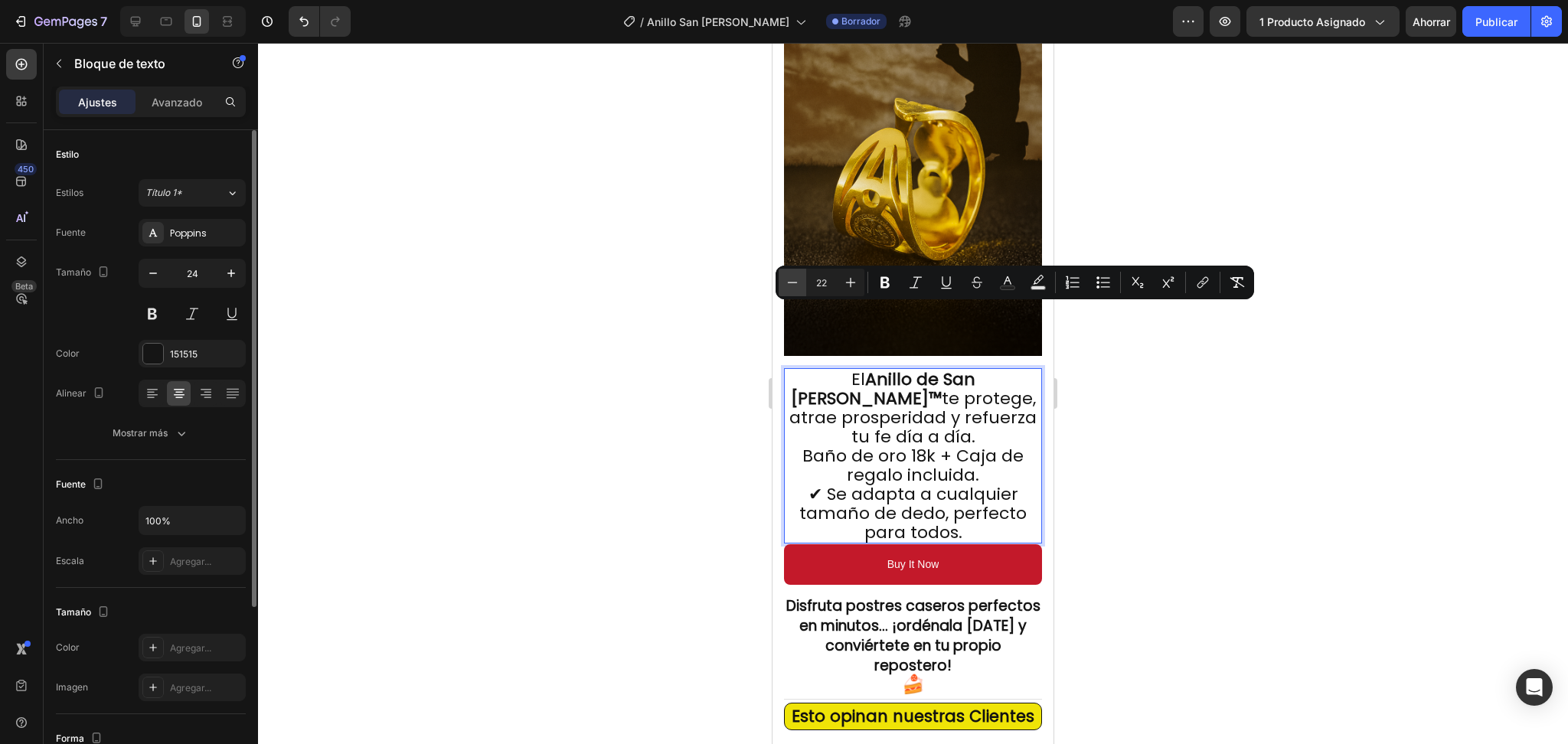
click at [793, 275] on icon "Editor contextual toolbar" at bounding box center [792, 283] width 15 height 15
type input "20"
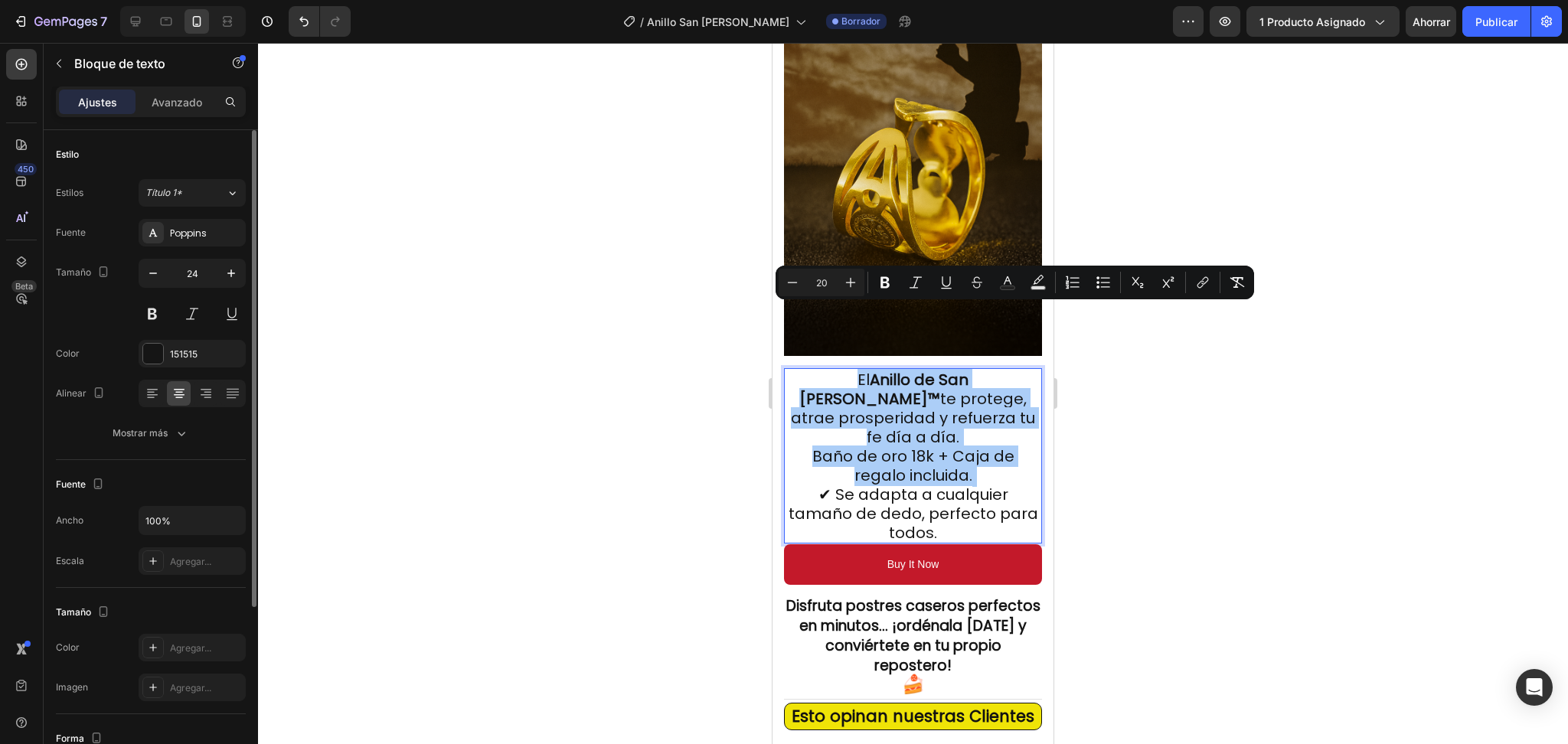
click at [1243, 393] on div at bounding box center [913, 394] width 1310 height 702
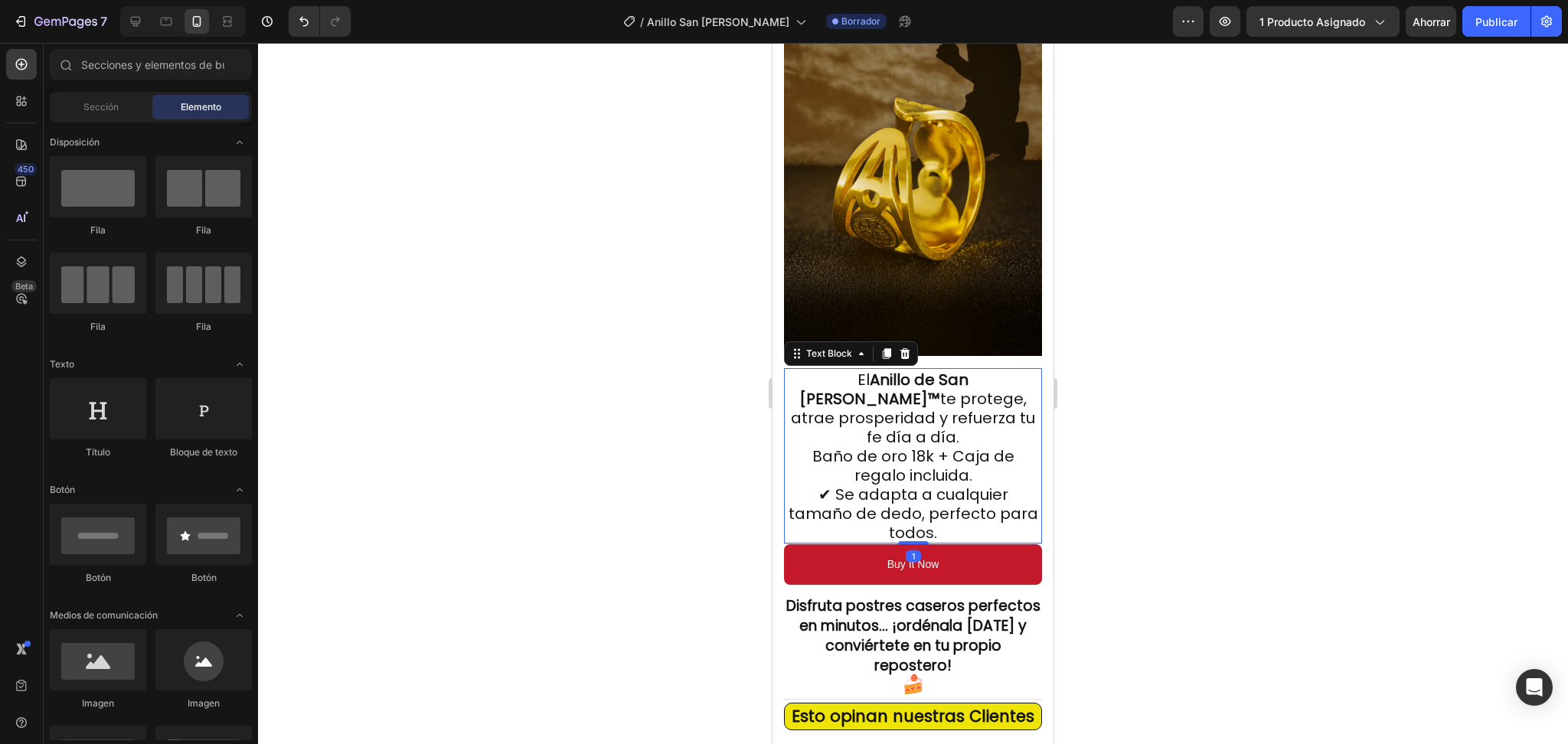
click at [830, 484] on span "✔ Se adapta a cualquier tamaño de dedo, perfecto para todos." at bounding box center [913, 514] width 249 height 60
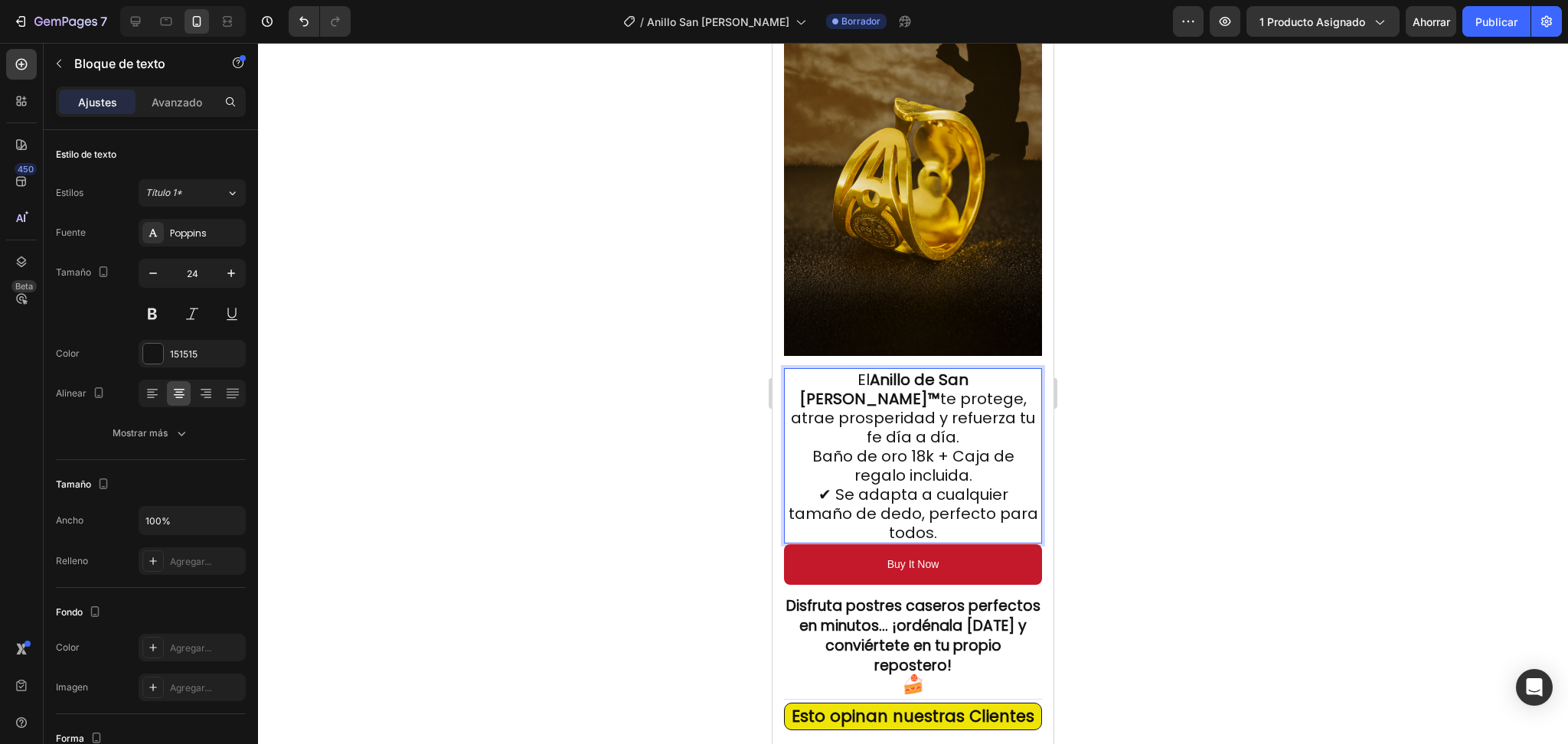
click at [833, 484] on span "✔ Se adapta a cualquier tamaño de dedo, perfecto para todos." at bounding box center [913, 514] width 249 height 60
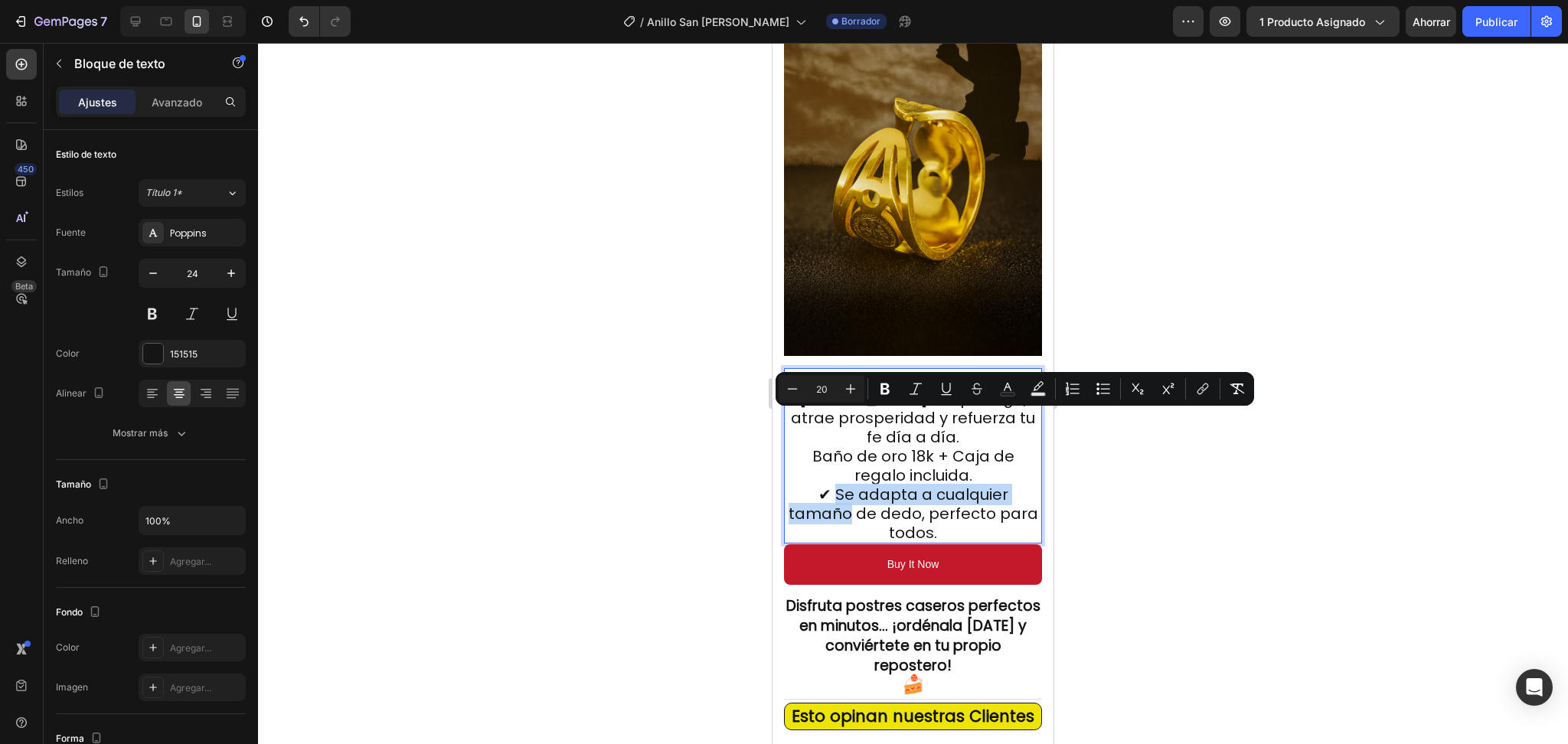
drag, startPoint x: 830, startPoint y: 420, endPoint x: 864, endPoint y: 445, distance: 42.2
click at [864, 484] on span "✔ Se adapta a cualquier tamaño de dedo, perfecto para todos." at bounding box center [913, 514] width 249 height 60
click at [879, 396] on icon "Editor contextual toolbar" at bounding box center [885, 389] width 15 height 15
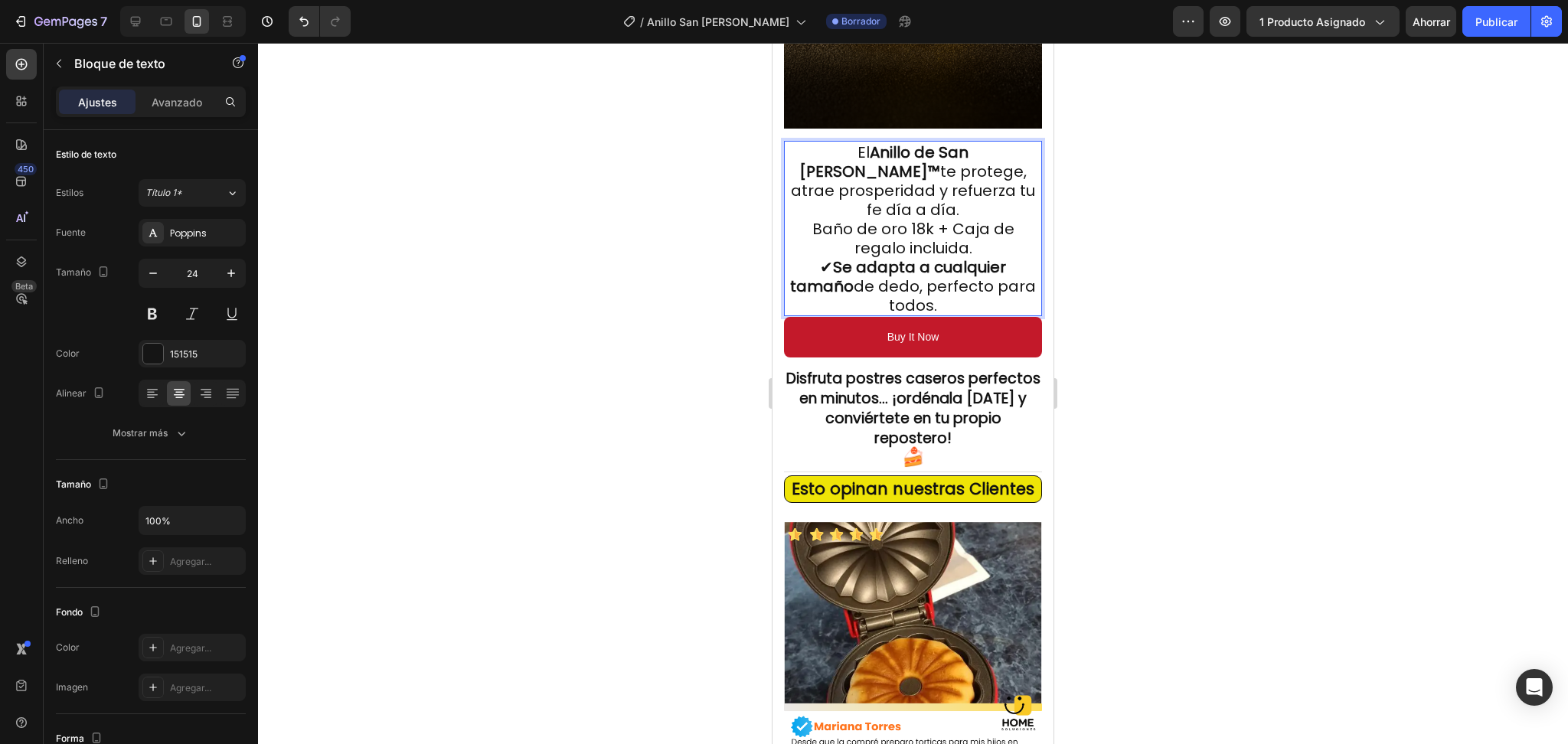
scroll to position [2450, 0]
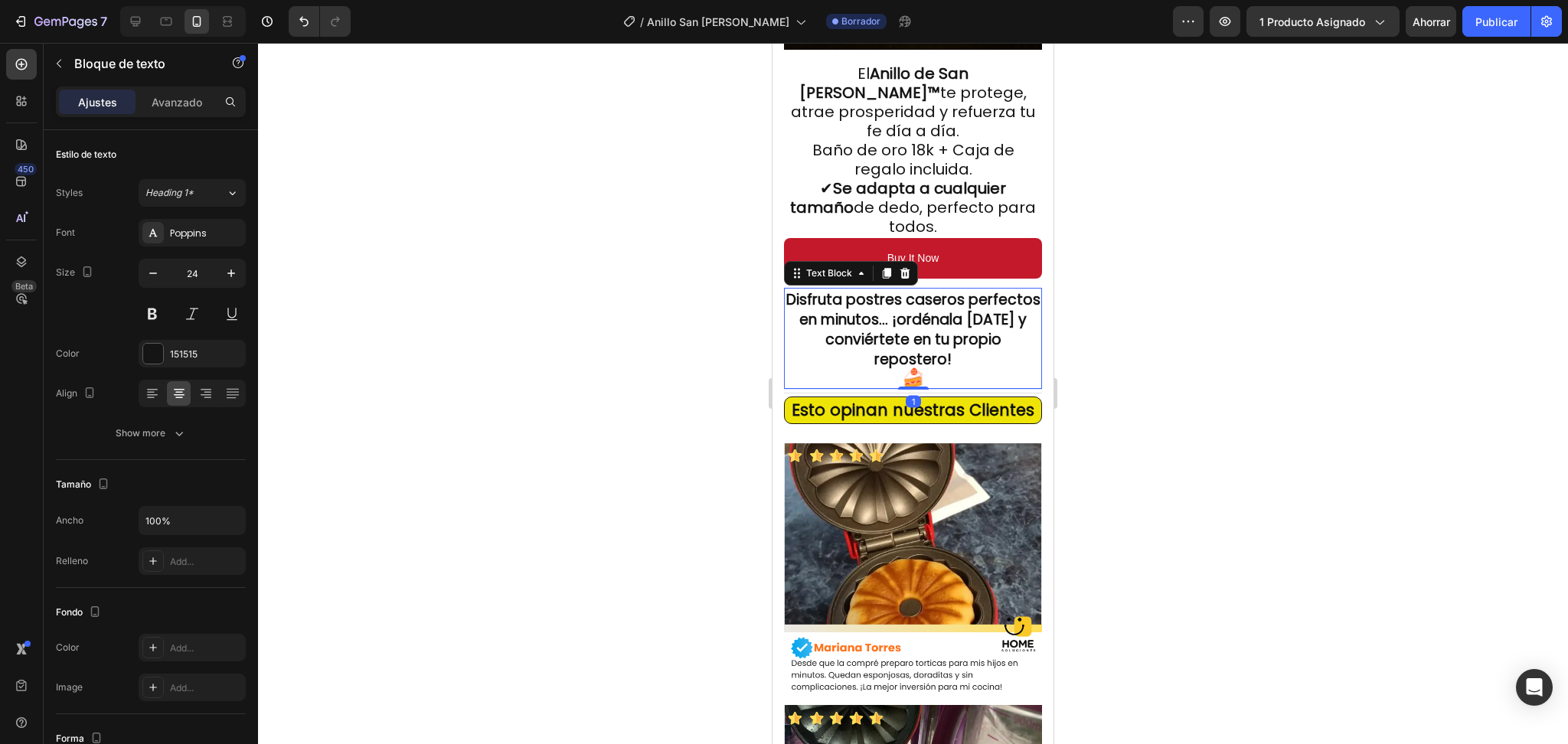
click at [906, 289] on strong "Disfruta postres caseros perfectos en minutos… ¡ordénala [DATE] y conviértete e…" at bounding box center [914, 330] width 254 height 80
click at [937, 289] on strong "Disfruta postres caseros perfectos en minutos… ¡ordénala [DATE] y conviértete e…" at bounding box center [914, 330] width 254 height 80
click at [878, 289] on strong "Disfruta postres caseros perfectos en minutos… ¡ordénala [DATE] y conviértete e…" at bounding box center [914, 330] width 254 height 80
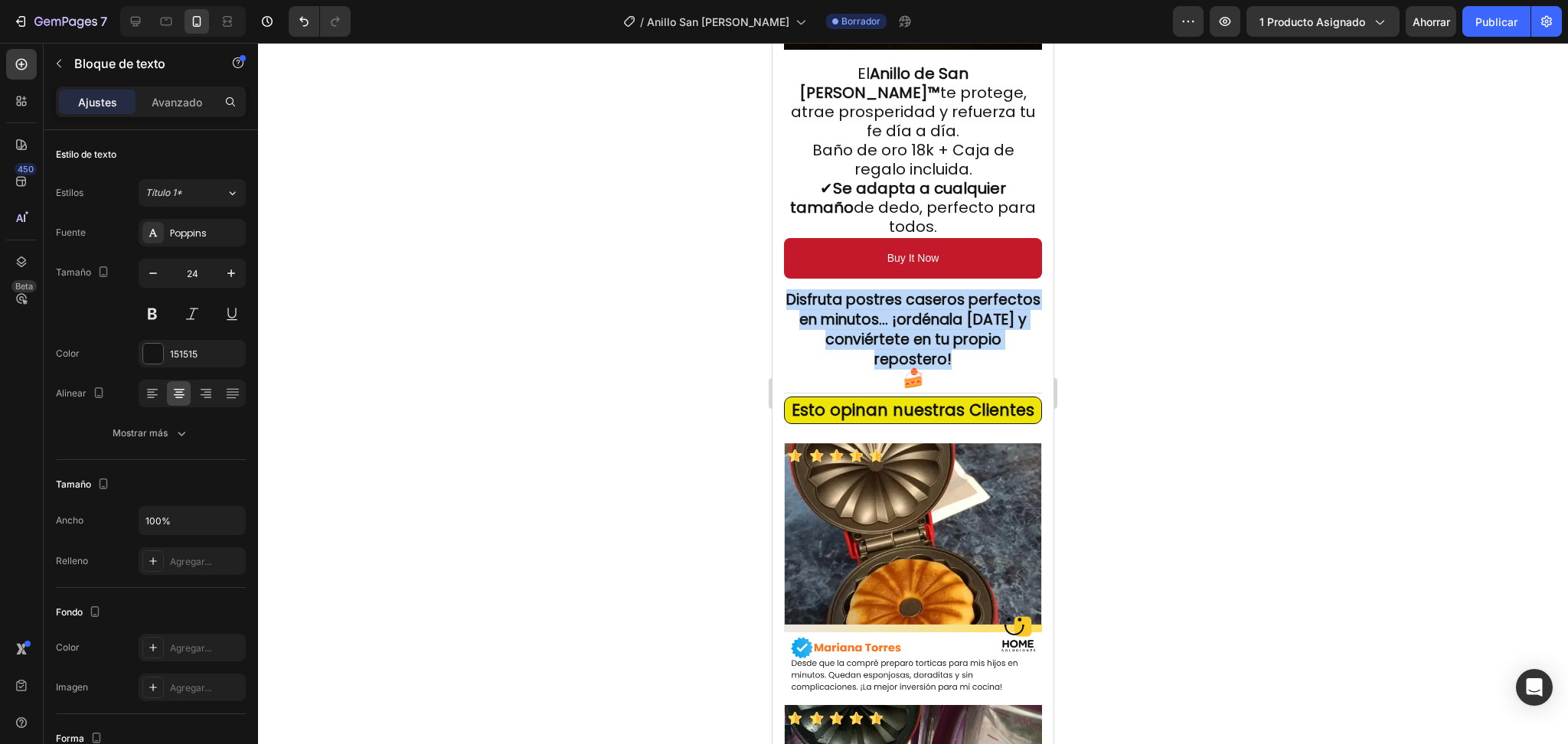
click at [879, 289] on strong "Disfruta postres caseros perfectos en minutos… ¡ordénala [DATE] y conviértete e…" at bounding box center [914, 330] width 254 height 80
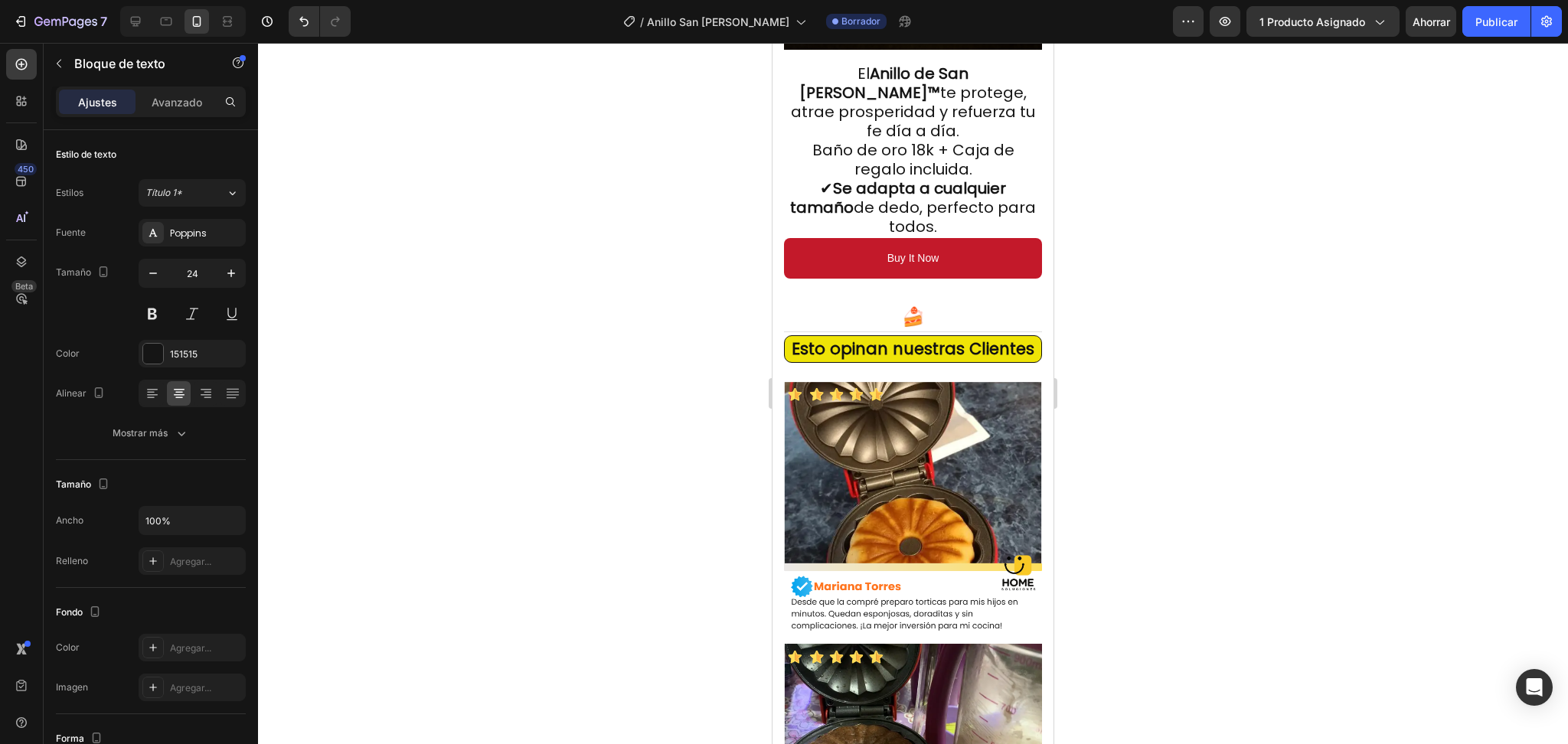
click at [976, 289] on p "Rich Text Editor. Editing area: main" at bounding box center [913, 299] width 255 height 19
click at [910, 304] on strong "🍰" at bounding box center [913, 316] width 23 height 25
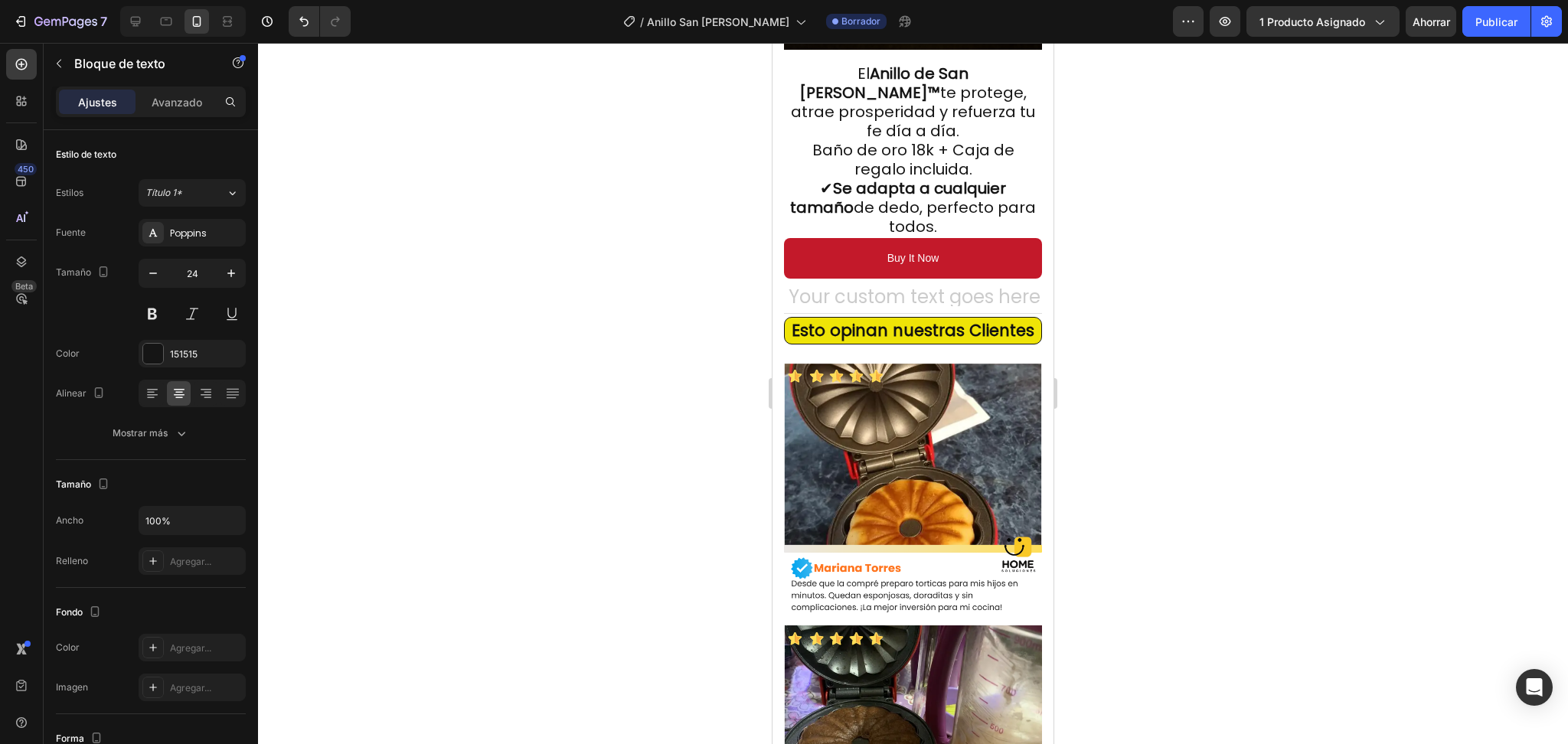
click at [987, 317] on h2 "Esto opinan nuestras Clientes" at bounding box center [913, 331] width 258 height 28
click at [953, 288] on div "Rich Text Editor. Editing area: main" at bounding box center [913, 298] width 258 height 21
click at [903, 268] on icon at bounding box center [905, 273] width 10 height 10
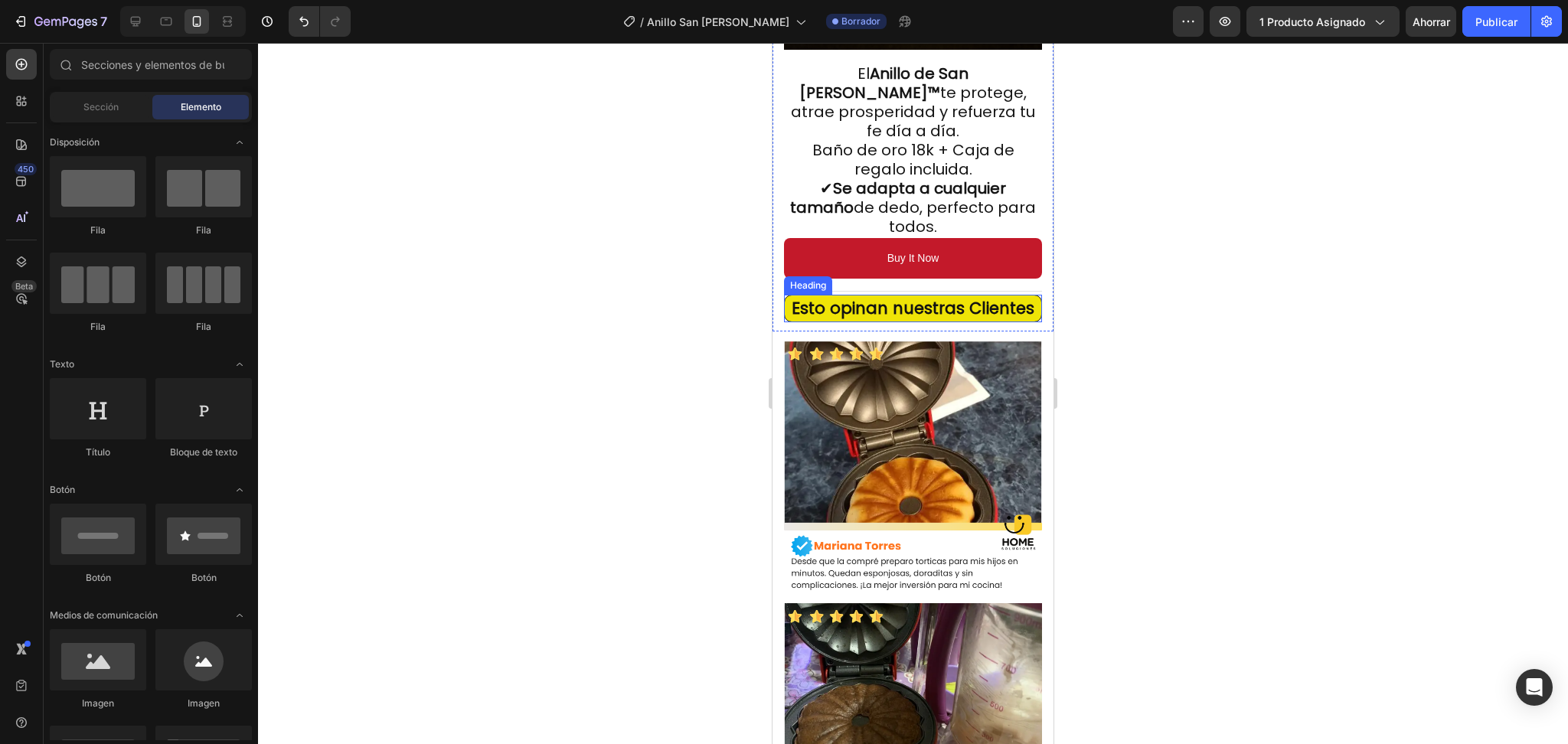
click at [966, 297] on span "Esto opinan nuestras Clientes" at bounding box center [913, 308] width 243 height 22
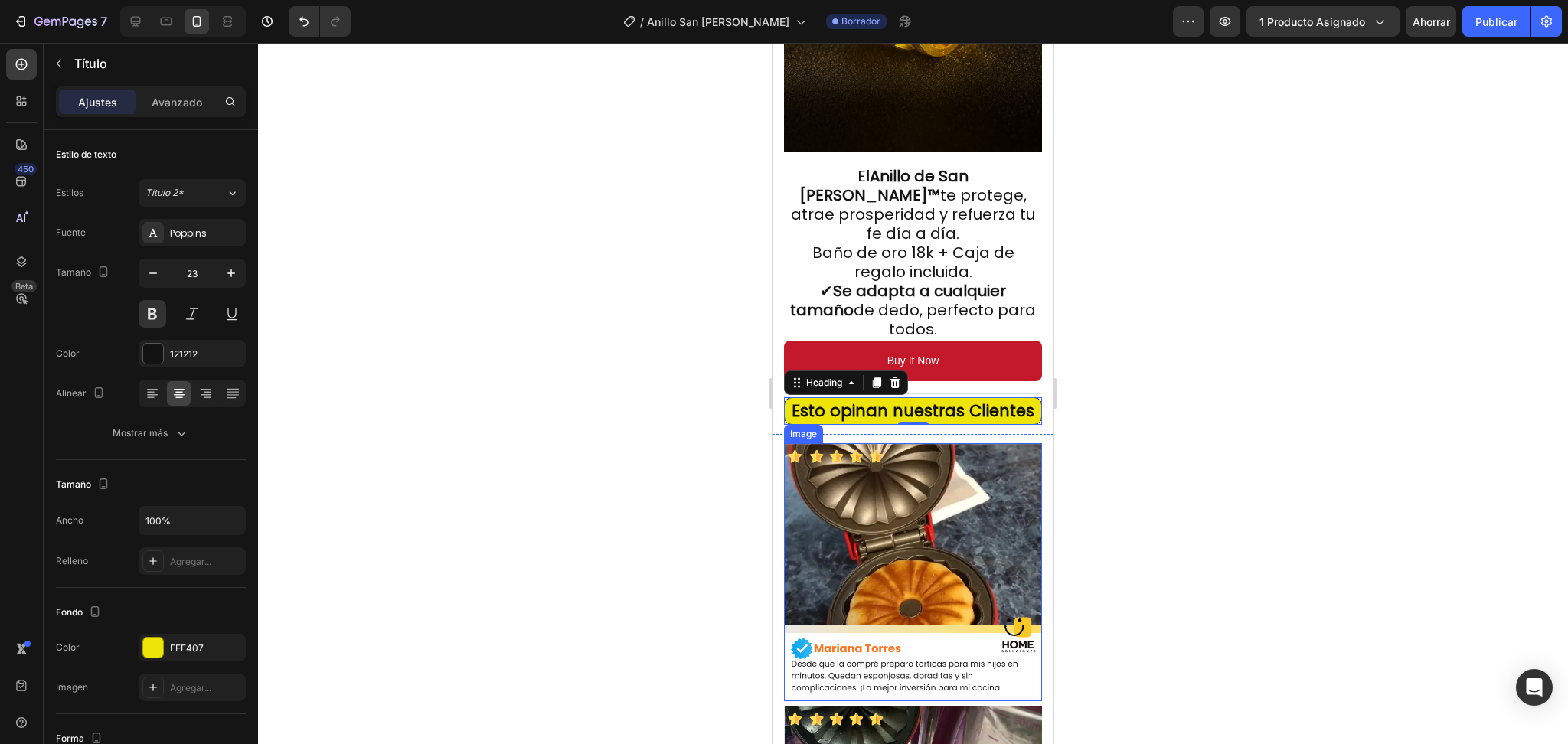
scroll to position [2246, 0]
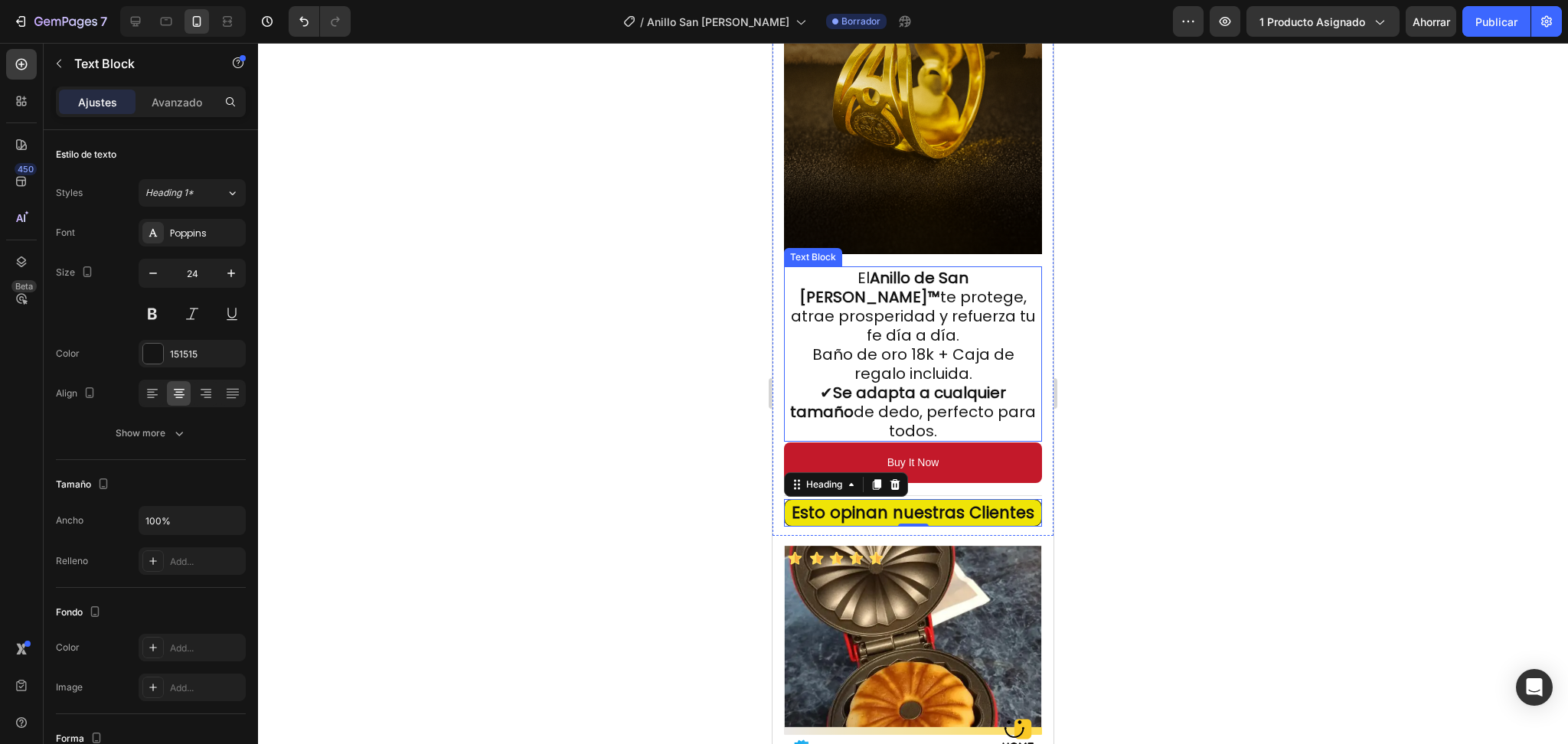
click at [860, 344] on span "Baño de oro 18k + Caja de regalo incluida." at bounding box center [913, 363] width 203 height 40
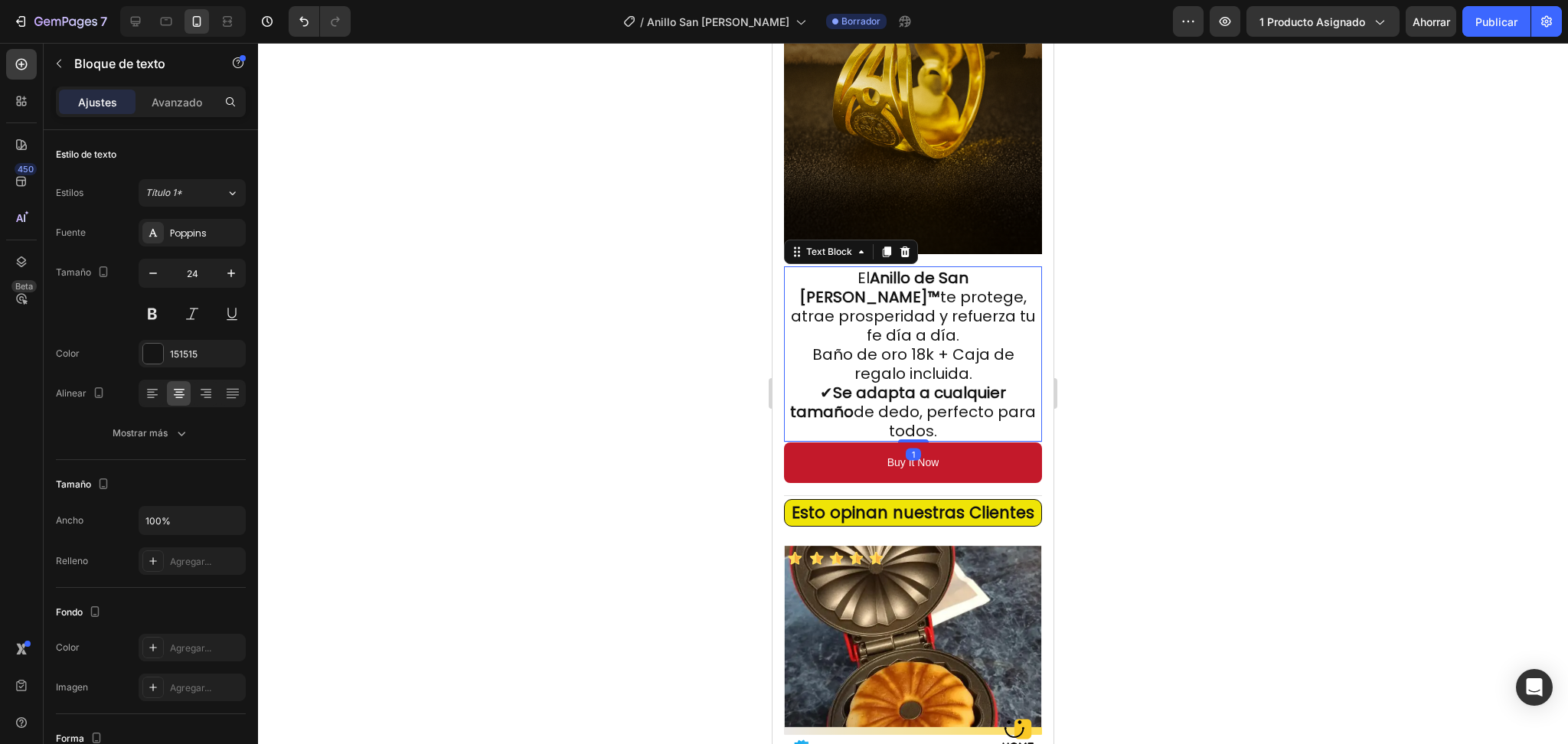
click at [812, 344] on span "Baño de oro 18k + Caja de regalo incluida." at bounding box center [913, 363] width 203 height 40
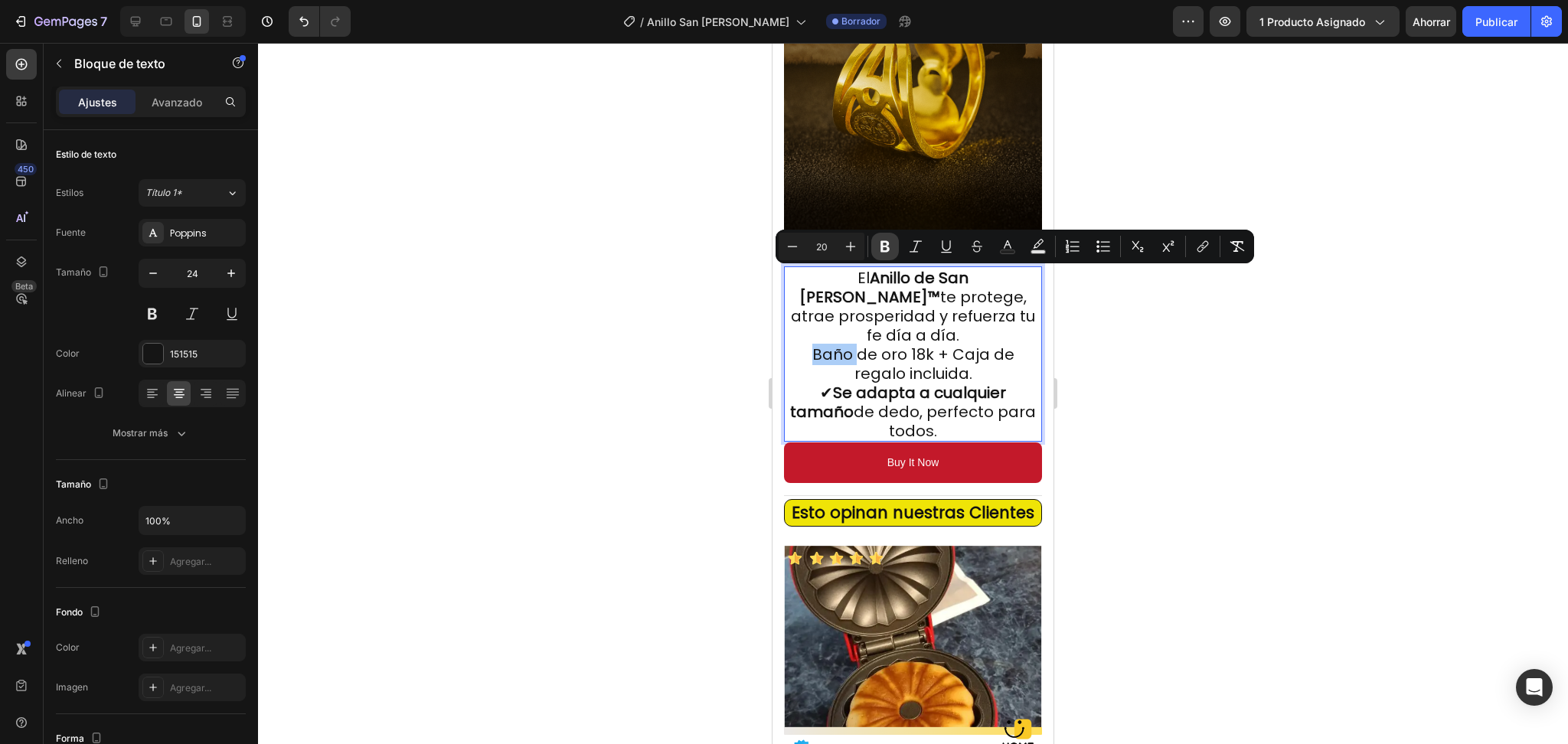
click at [885, 246] on icon "Editor contextual toolbar" at bounding box center [885, 246] width 9 height 11
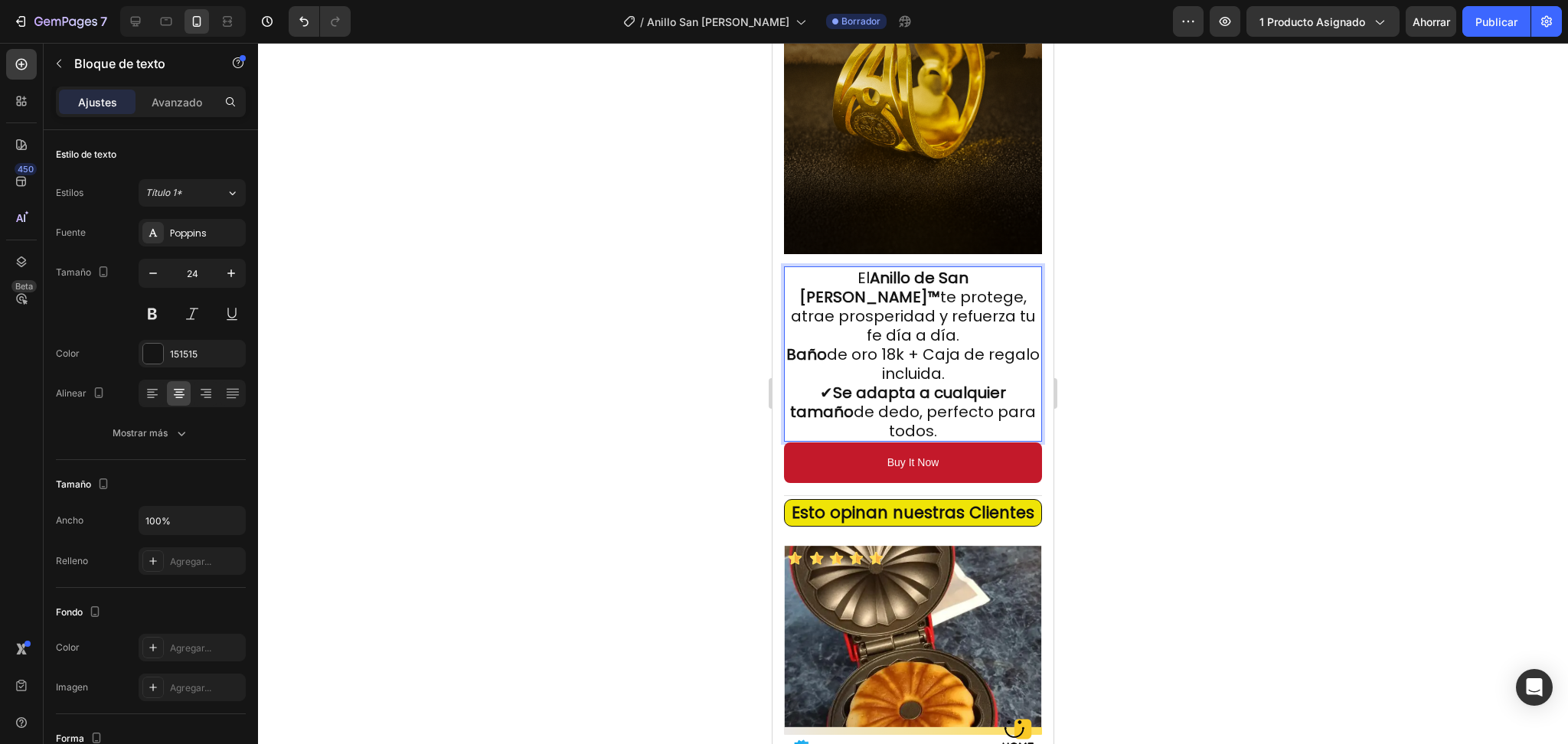
click at [884, 344] on span "Baño de oro 18k + Caja de regalo incluida." at bounding box center [914, 363] width 254 height 40
click at [817, 344] on strong "Baño" at bounding box center [806, 354] width 40 height 21
drag, startPoint x: 809, startPoint y: 279, endPoint x: 927, endPoint y: 284, distance: 118.1
click at [880, 344] on span "Baño de oro 18k + Caja de regalo incluida." at bounding box center [914, 363] width 254 height 40
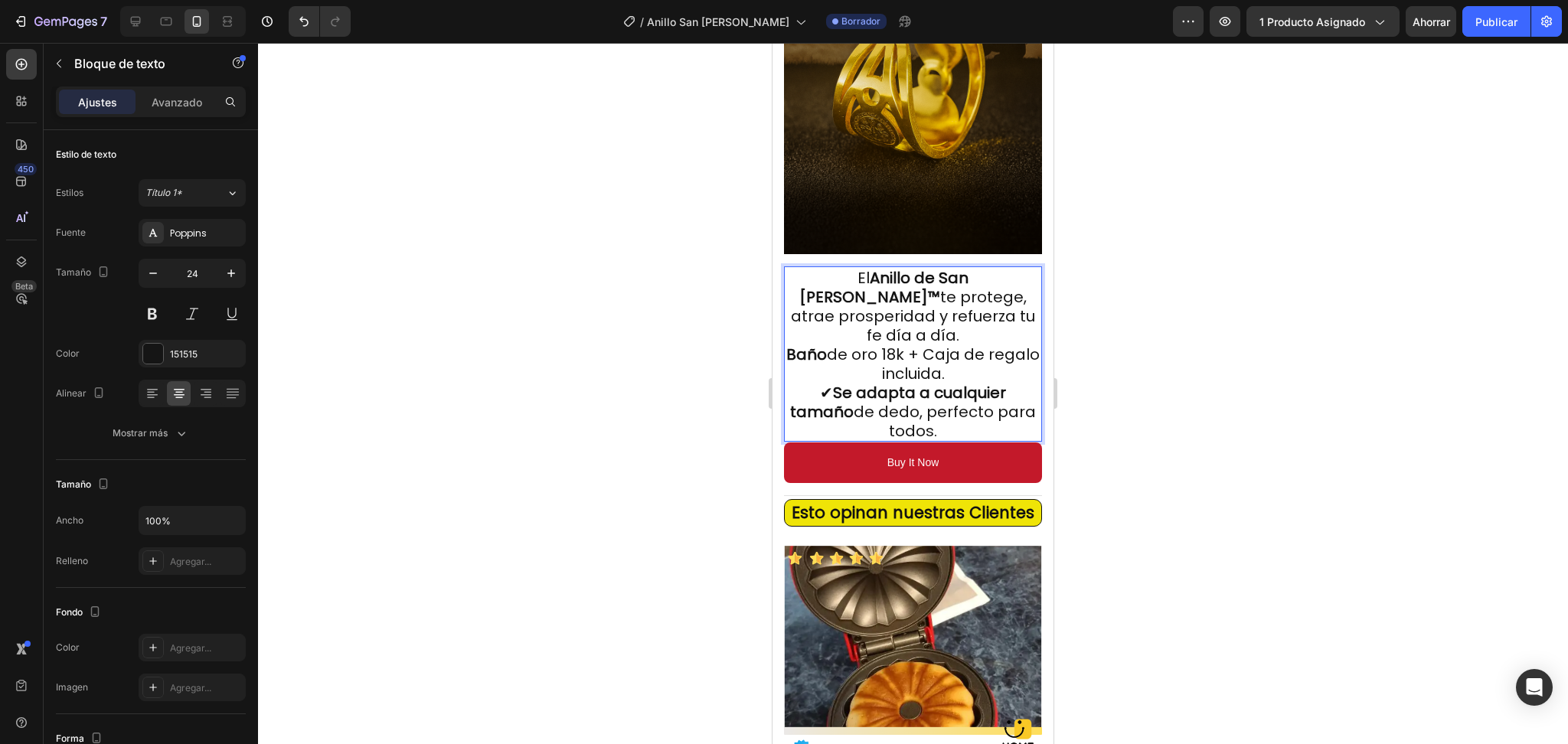
click at [880, 344] on span "Baño de oro 18k + Caja de regalo incluida." at bounding box center [914, 363] width 254 height 40
click at [885, 344] on span "Baño de oro 18k + Caja de regalo incluida." at bounding box center [914, 363] width 254 height 40
drag, startPoint x: 793, startPoint y: 292, endPoint x: 842, endPoint y: 284, distance: 49.6
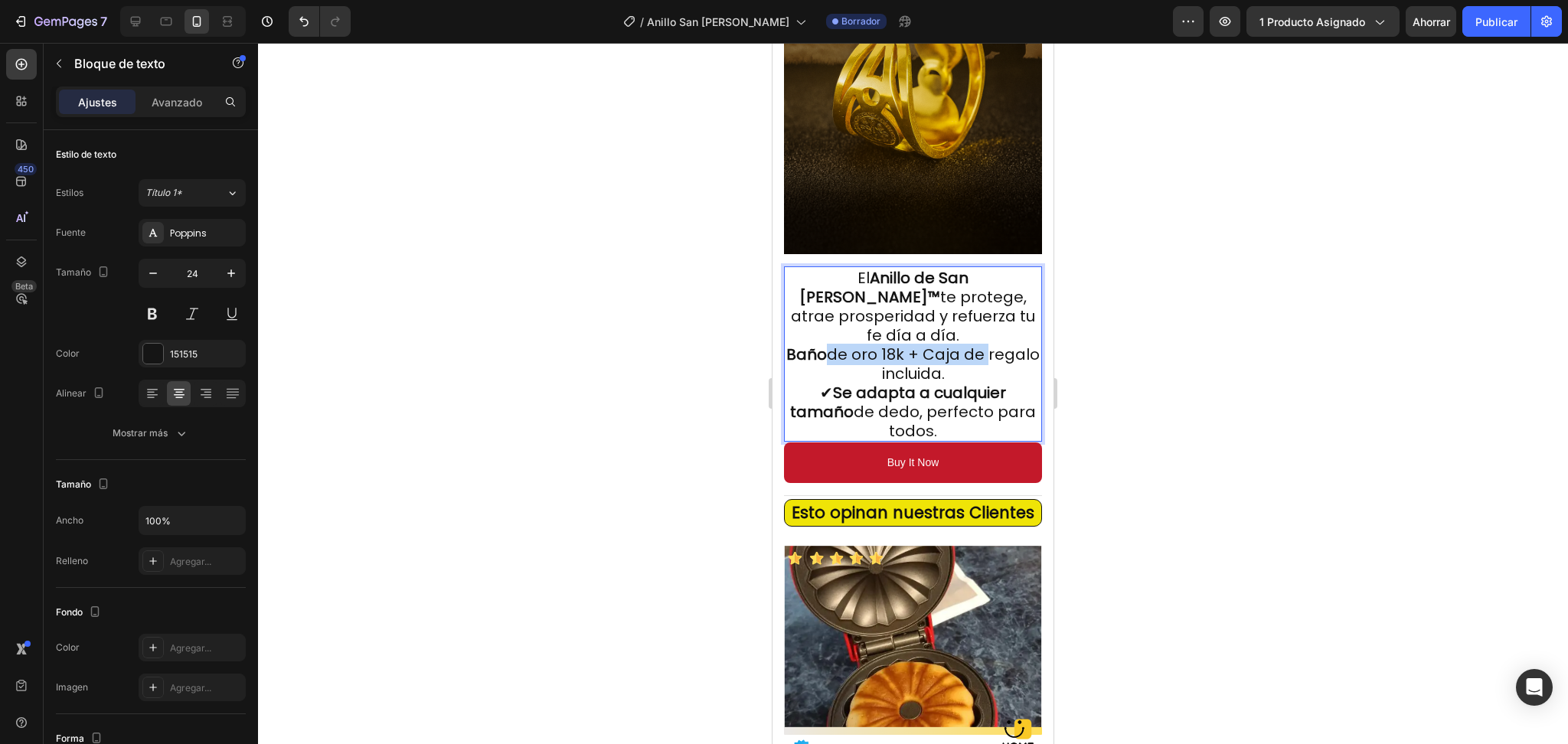
click at [842, 284] on p "El Anillo de San Benito™ te protege, atrae prosperidad y refuerza tu fe día a d…" at bounding box center [913, 354] width 255 height 173
click at [801, 281] on p "El Anillo de San Benito™ te protege, atrae prosperidad y refuerza tu fe día a d…" at bounding box center [913, 354] width 255 height 173
drag, startPoint x: 815, startPoint y: 282, endPoint x: 922, endPoint y: 276, distance: 107.2
click at [922, 276] on p "El Anillo de San Benito™ te protege, atrae prosperidad y refuerza tu fe día a d…" at bounding box center [913, 354] width 255 height 173
click at [905, 344] on span "Baño de oro 18k + Caja de regalo incluida." at bounding box center [914, 363] width 254 height 40
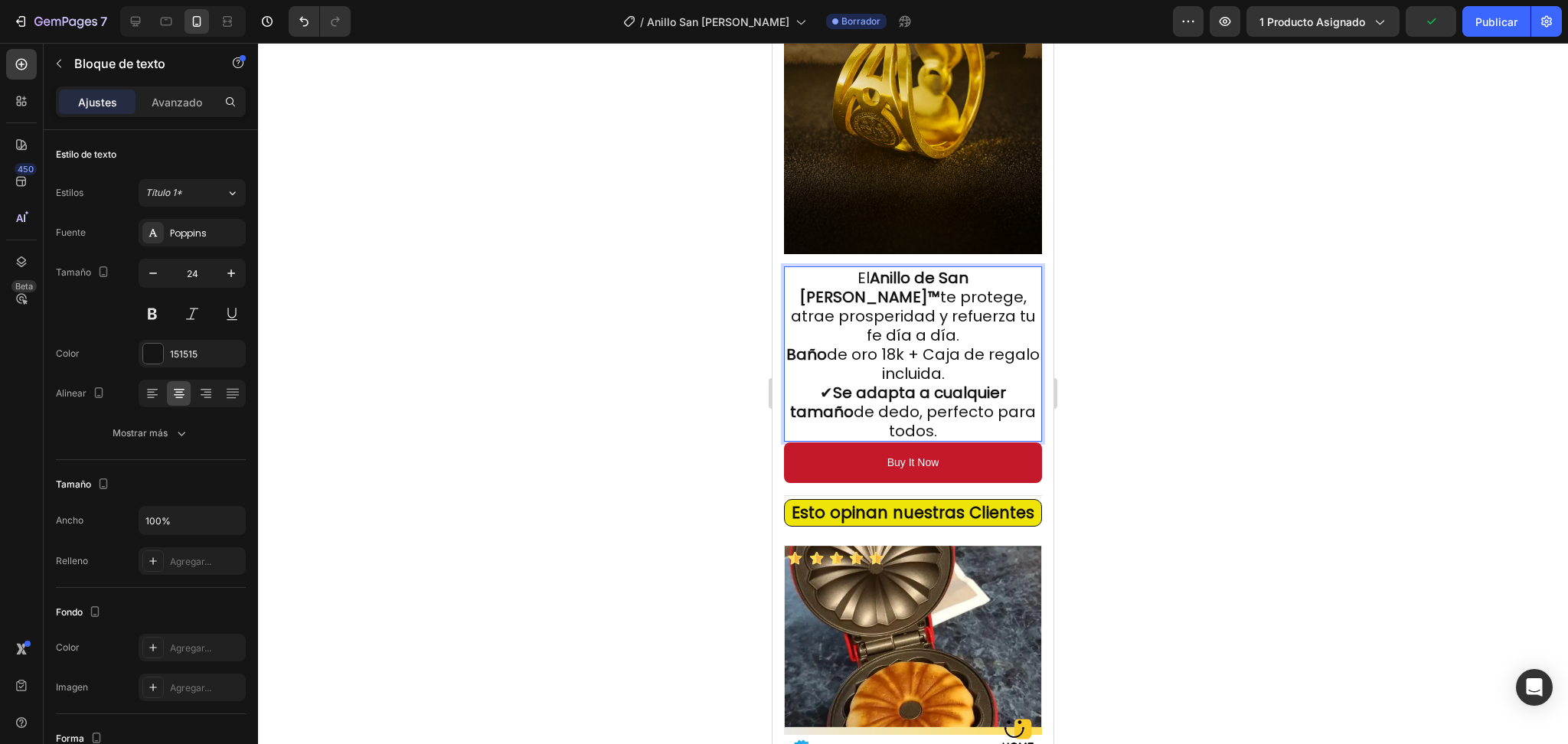
click at [915, 344] on span "Baño de oro 18k + Caja de regalo incluida." at bounding box center [914, 363] width 254 height 40
click at [1255, 294] on div at bounding box center [913, 394] width 1310 height 702
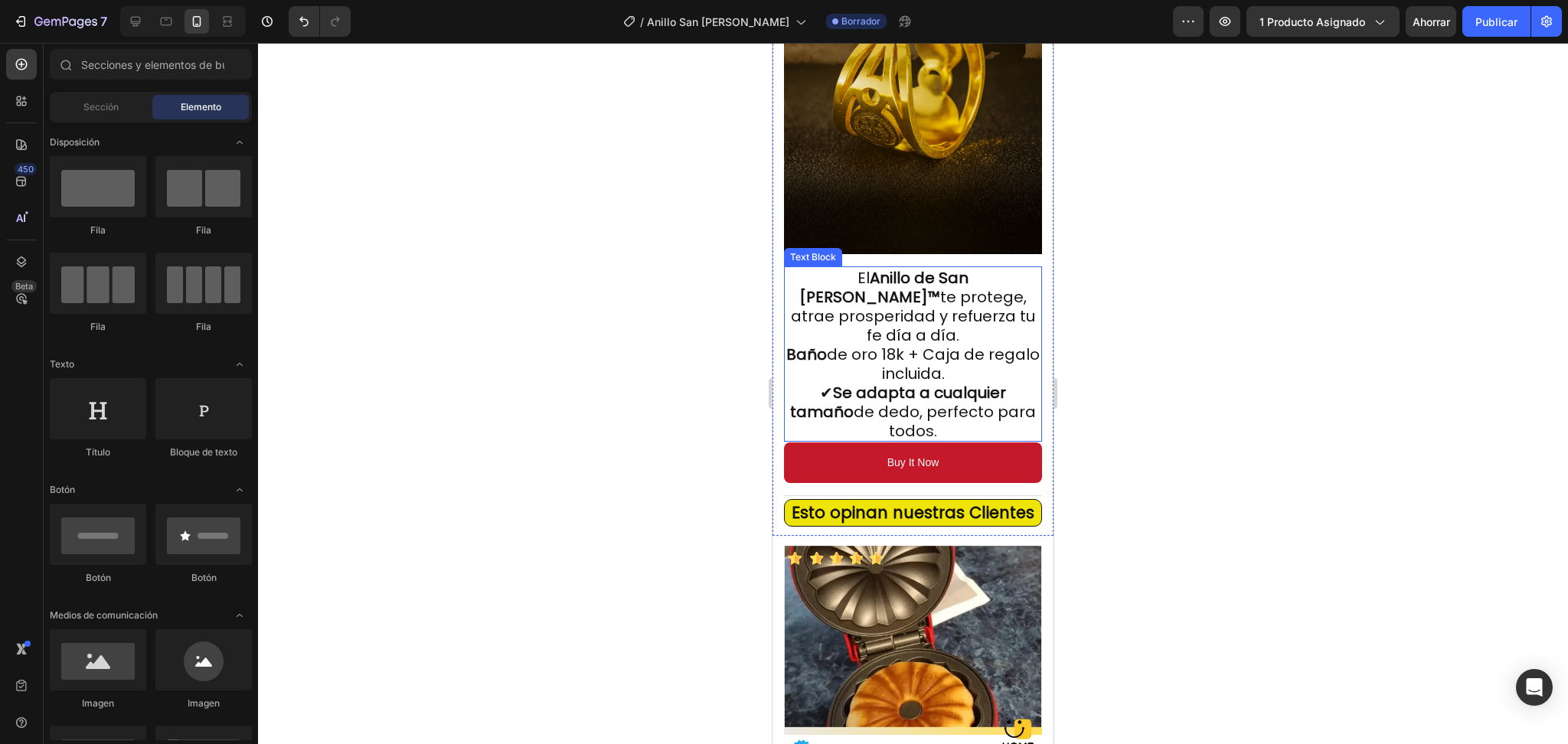
click at [901, 344] on span "Baño de oro 18k + Caja de regalo incluida." at bounding box center [914, 363] width 254 height 40
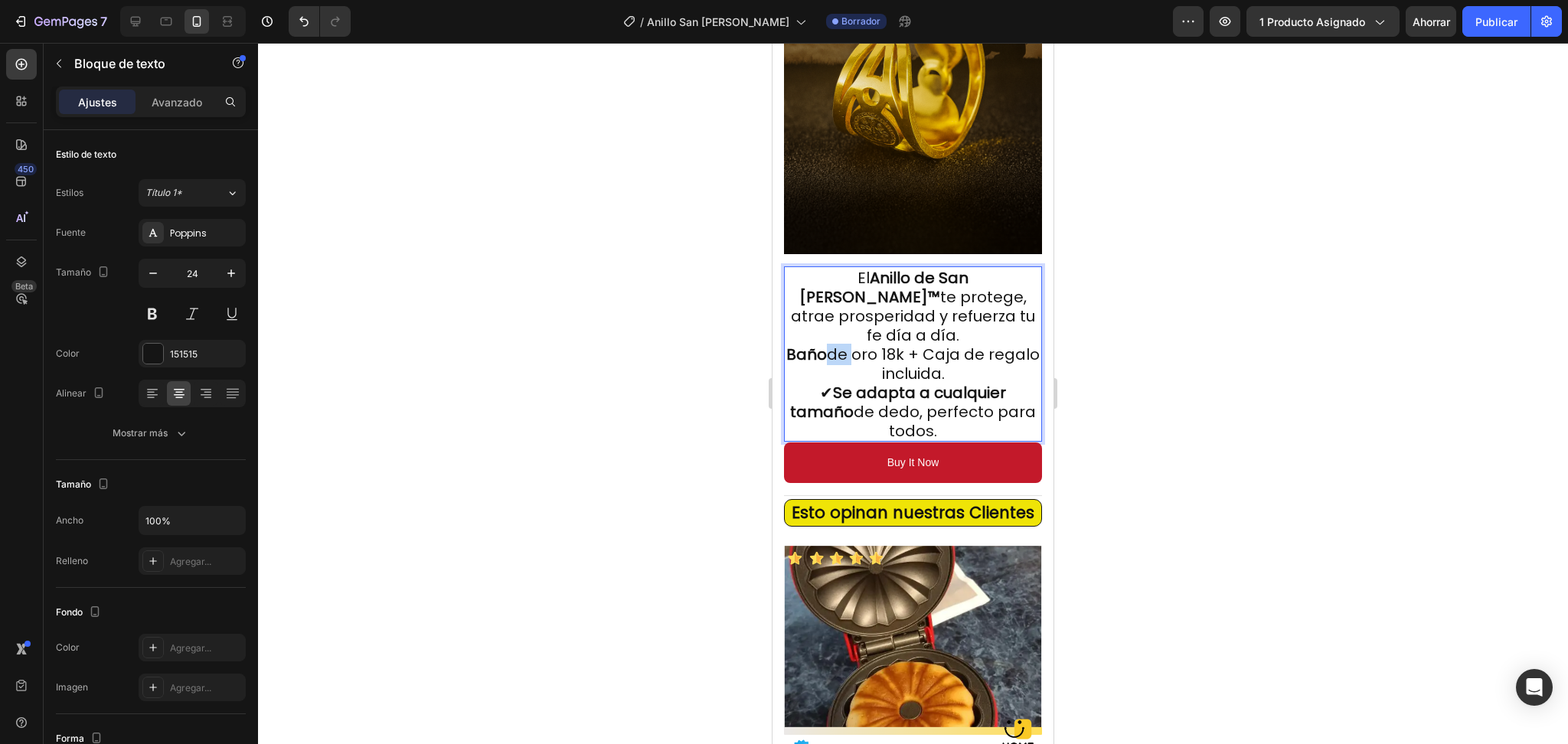
click at [859, 344] on span "Baño de oro 18k + Caja de regalo incluida." at bounding box center [914, 363] width 254 height 40
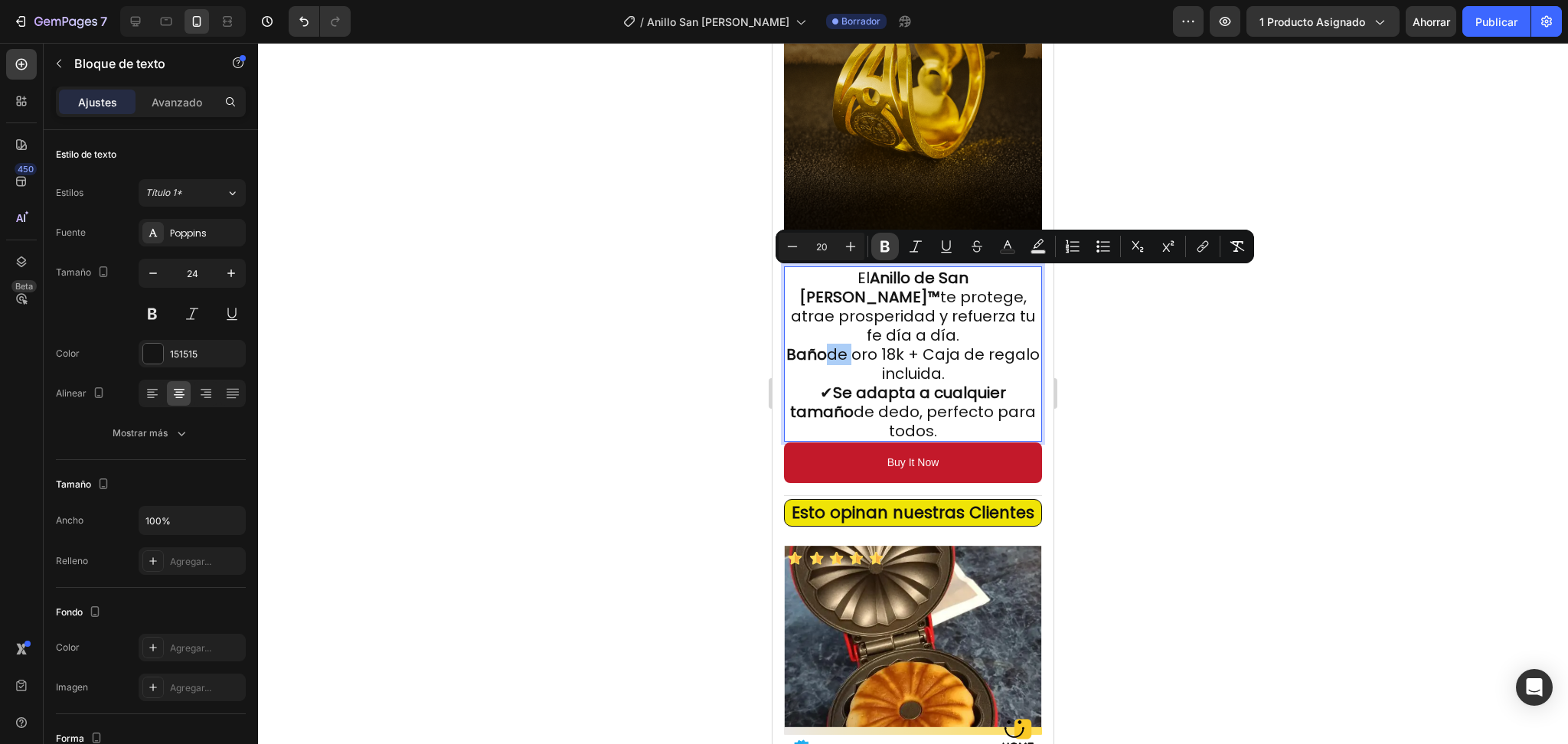
click at [872, 251] on button "Bold" at bounding box center [886, 246] width 28 height 28
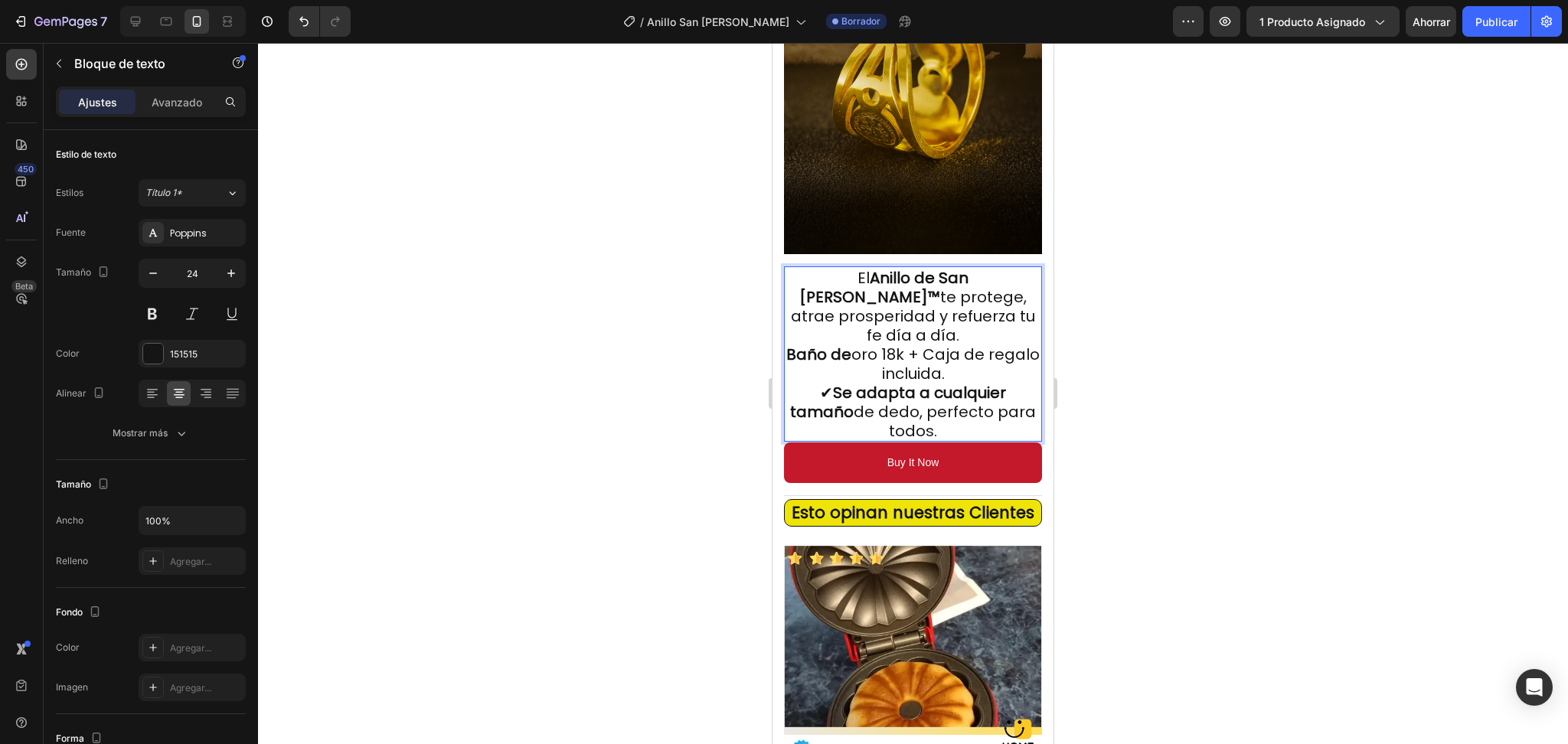
click at [885, 344] on span "Baño de oro 18k + Caja de regalo incluida." at bounding box center [914, 363] width 254 height 40
click at [882, 344] on span "Baño de oro 18k + Caja de regalo incluida." at bounding box center [914, 363] width 254 height 40
click at [885, 344] on span "Baño de oro 18k + Caja de regalo incluida." at bounding box center [914, 363] width 254 height 40
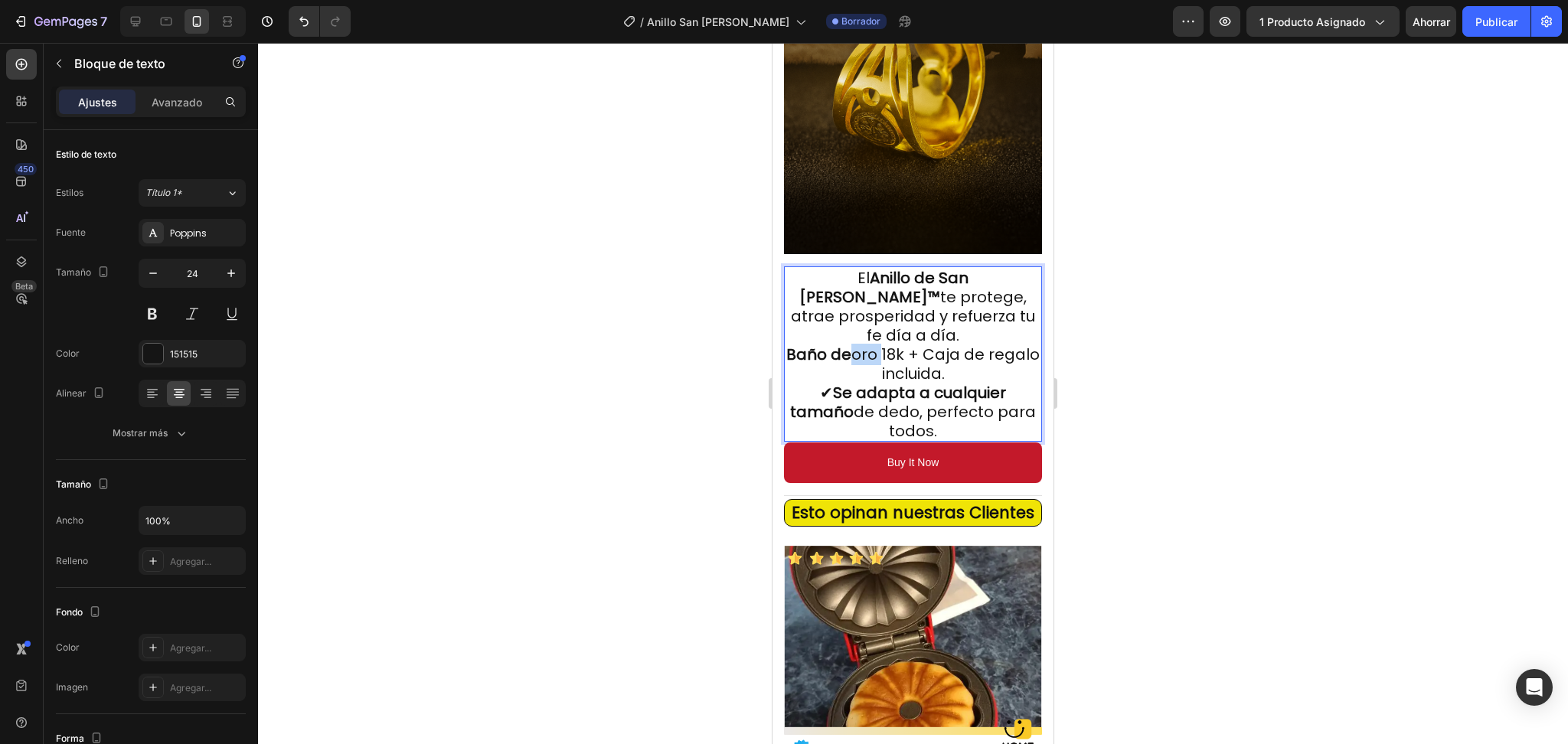
click at [885, 344] on span "Baño de oro 18k + Caja de regalo incluida." at bounding box center [914, 363] width 254 height 40
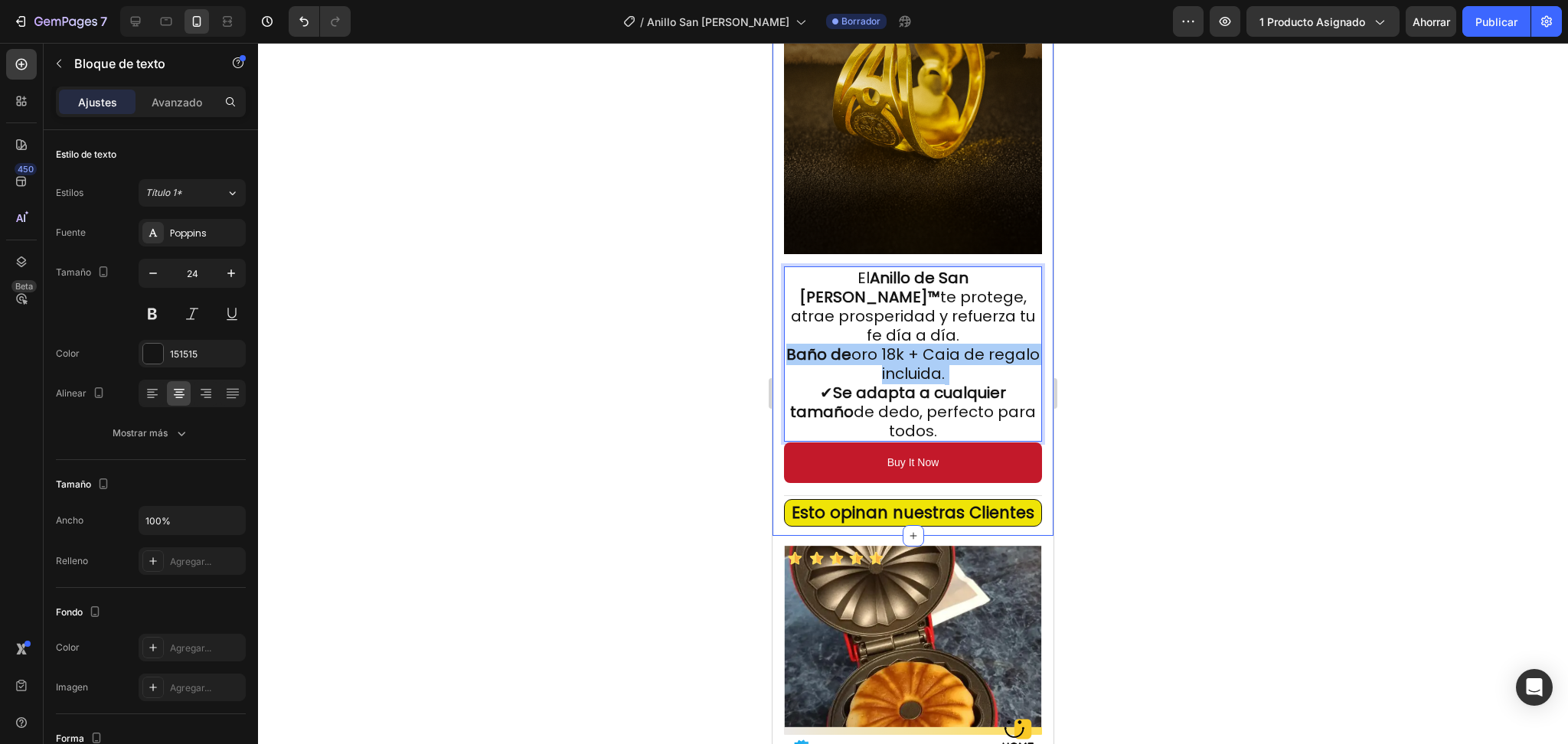
click at [1088, 286] on div at bounding box center [913, 394] width 1310 height 702
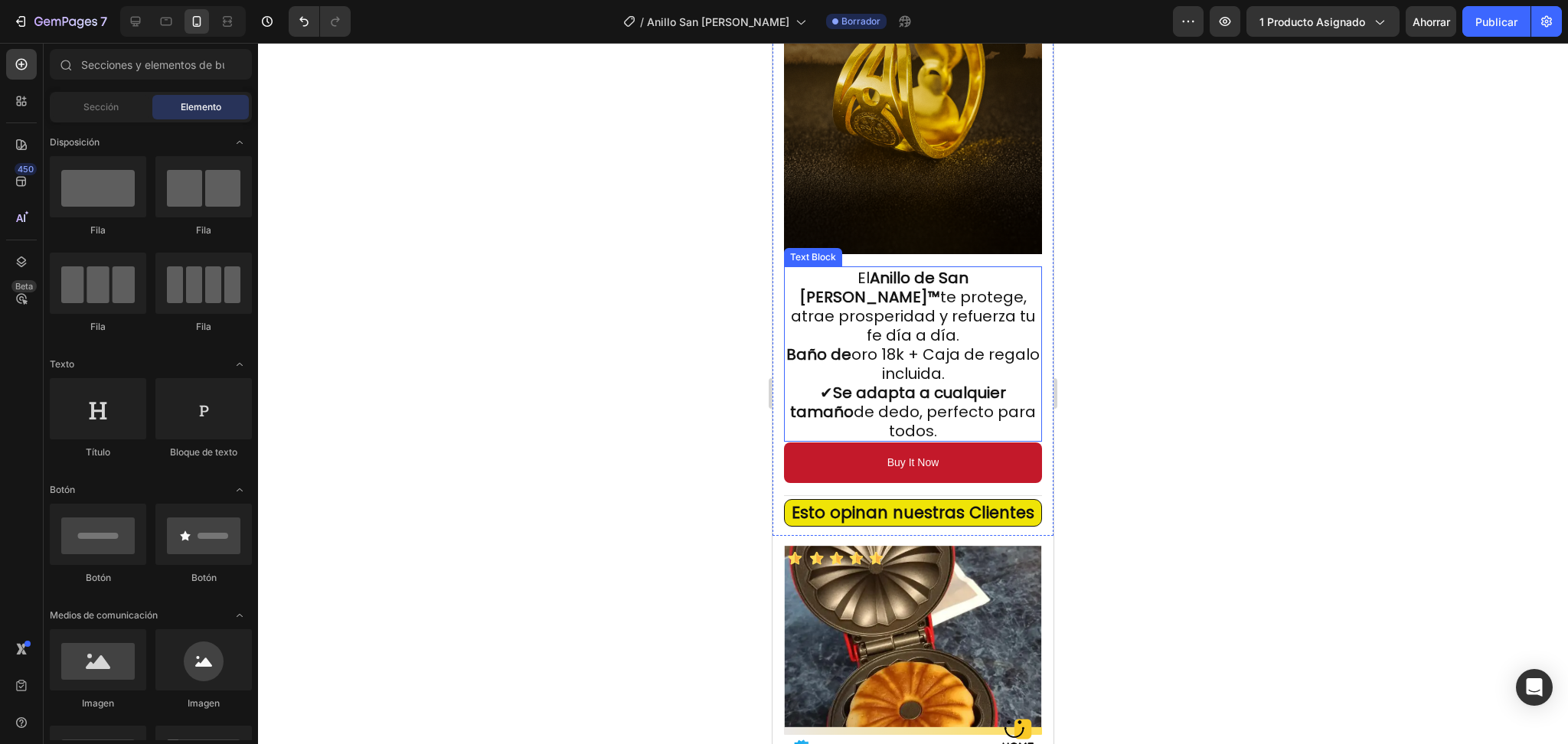
click at [890, 344] on span "Baño de oro 18k + Caja de regalo incluida." at bounding box center [914, 363] width 254 height 40
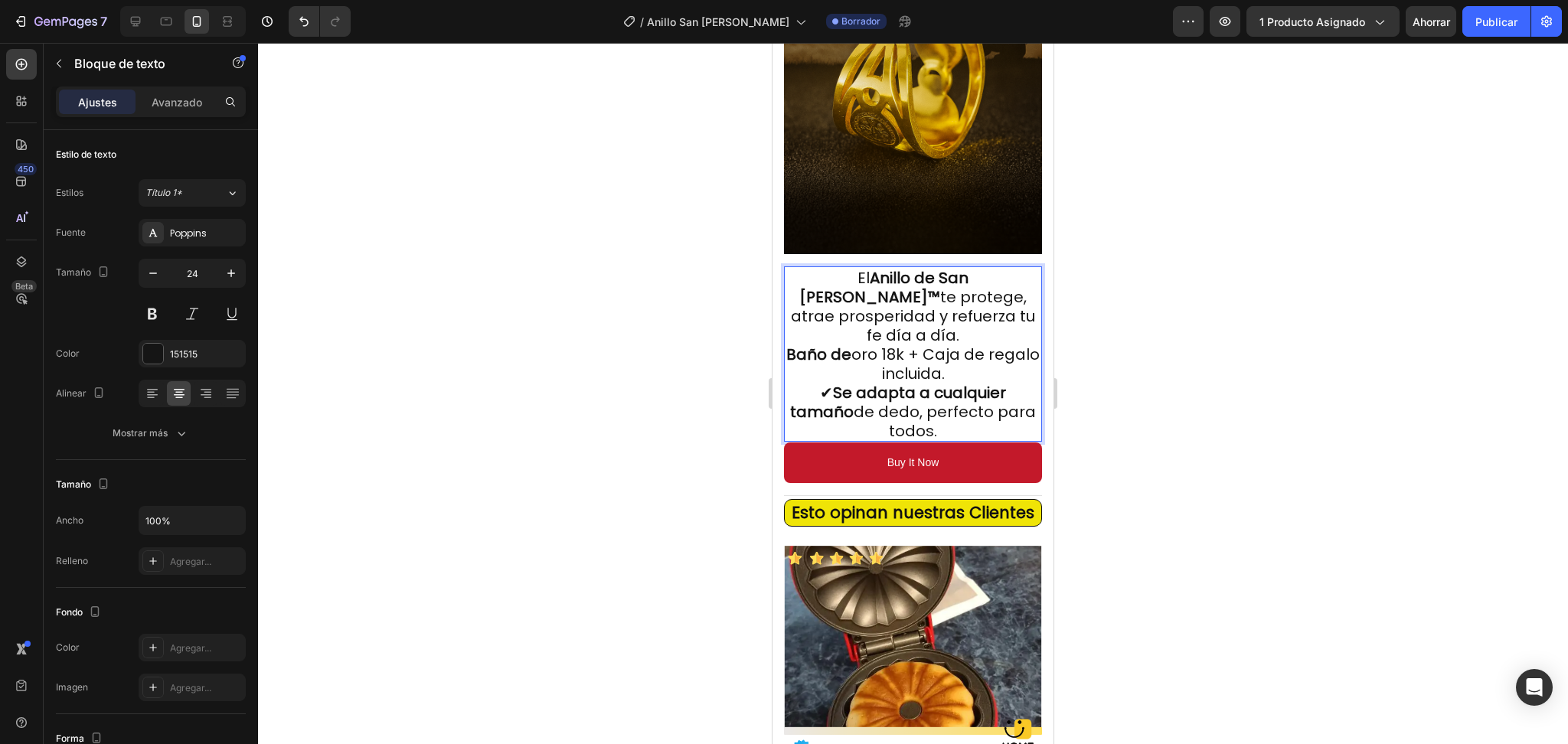
click at [890, 344] on span "Baño de oro 18k + Caja de regalo incluida." at bounding box center [914, 363] width 254 height 40
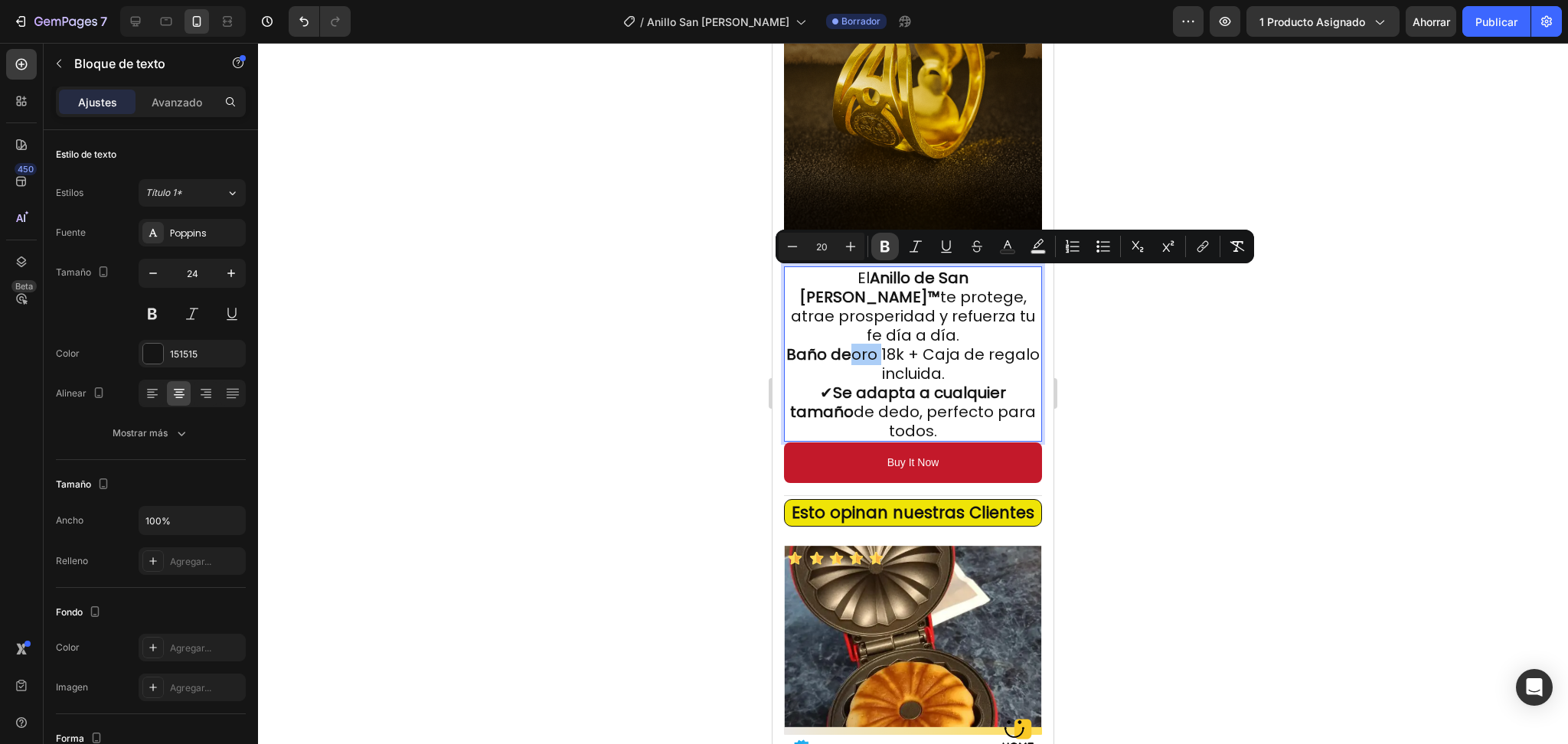
click at [882, 236] on button "Bold" at bounding box center [886, 246] width 28 height 28
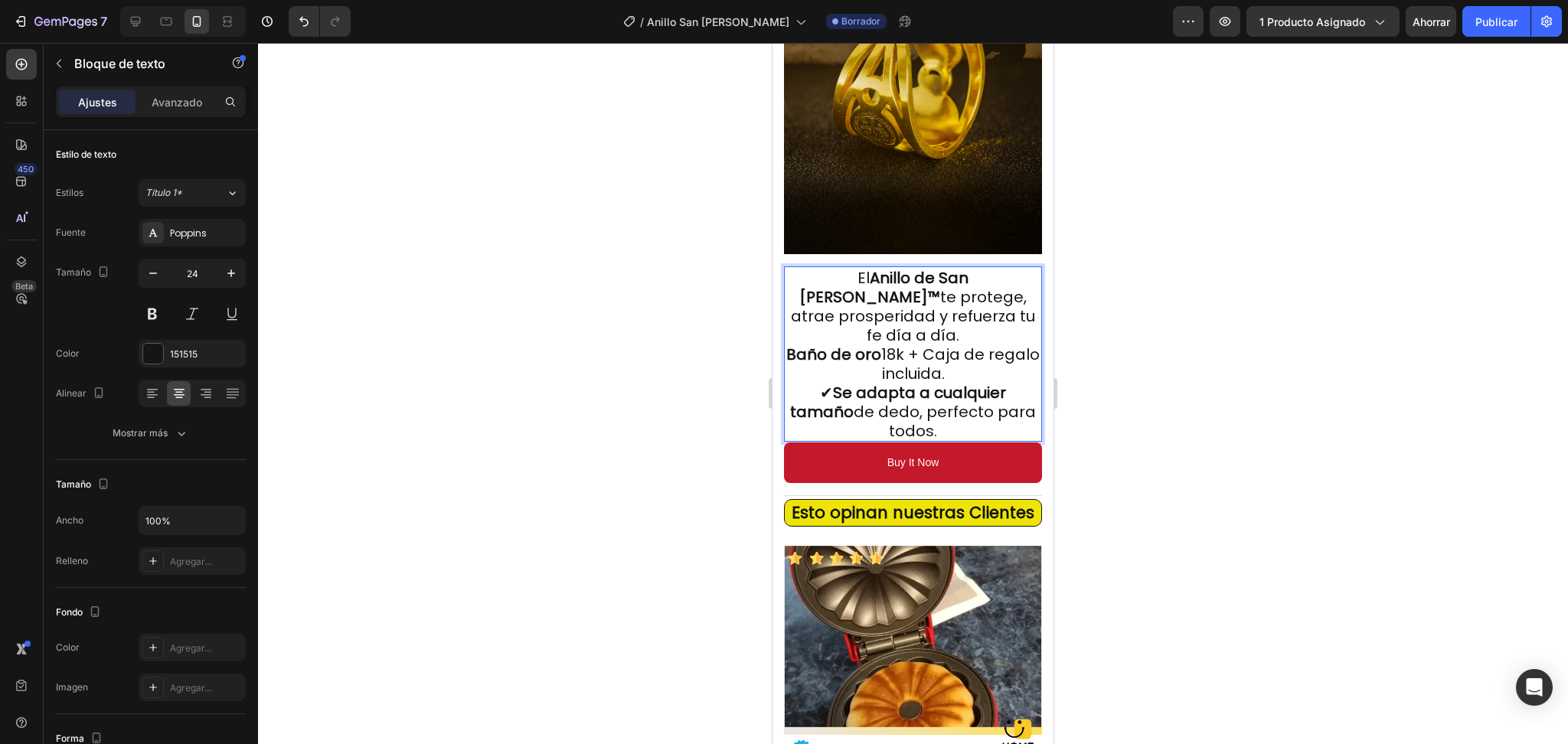
click at [915, 344] on span "Baño de oro 18k + Caja de regalo incluida." at bounding box center [914, 363] width 254 height 40
click at [1111, 262] on div at bounding box center [913, 394] width 1310 height 702
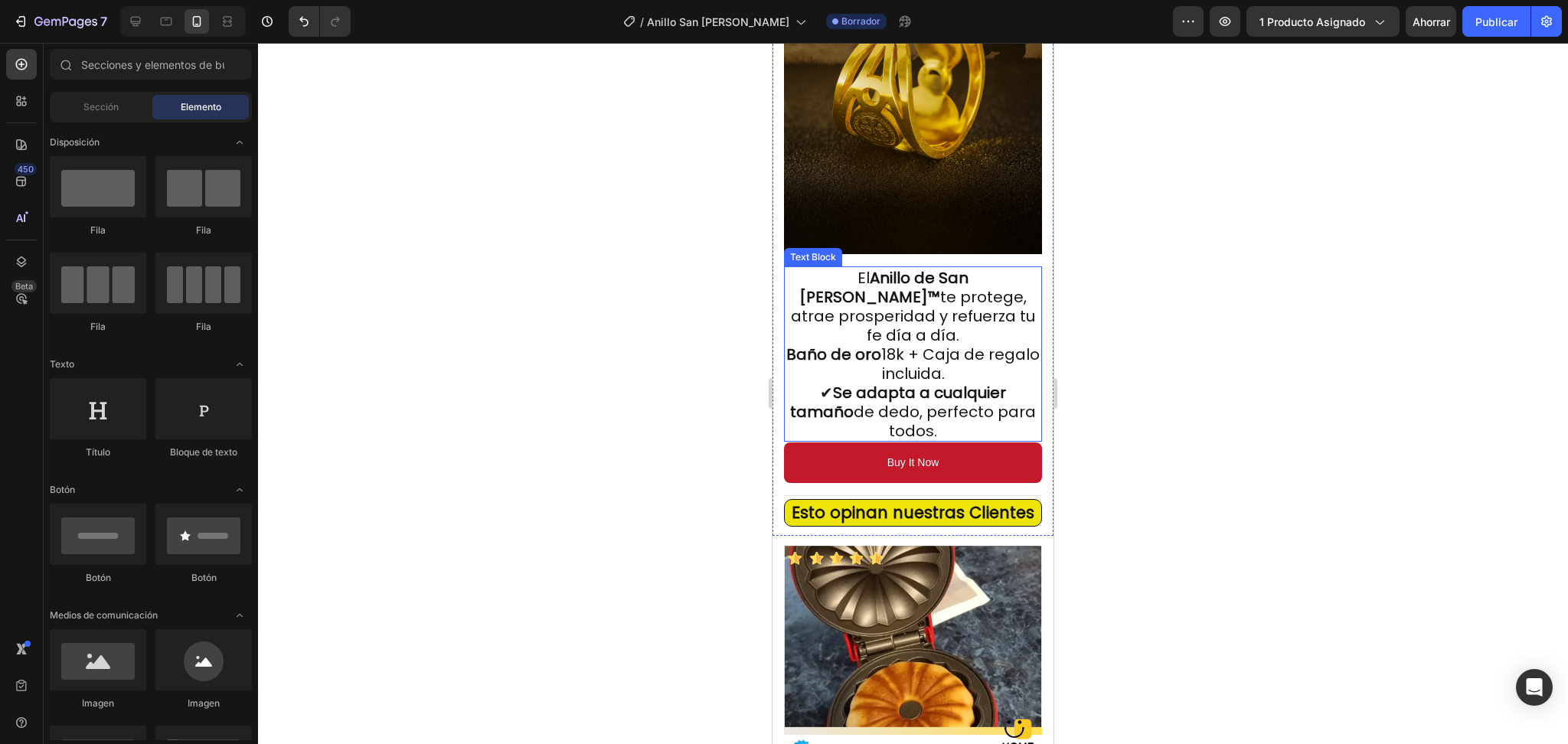
click at [910, 344] on span "Baño de oro 18k + Caja de regalo incluida." at bounding box center [914, 363] width 254 height 40
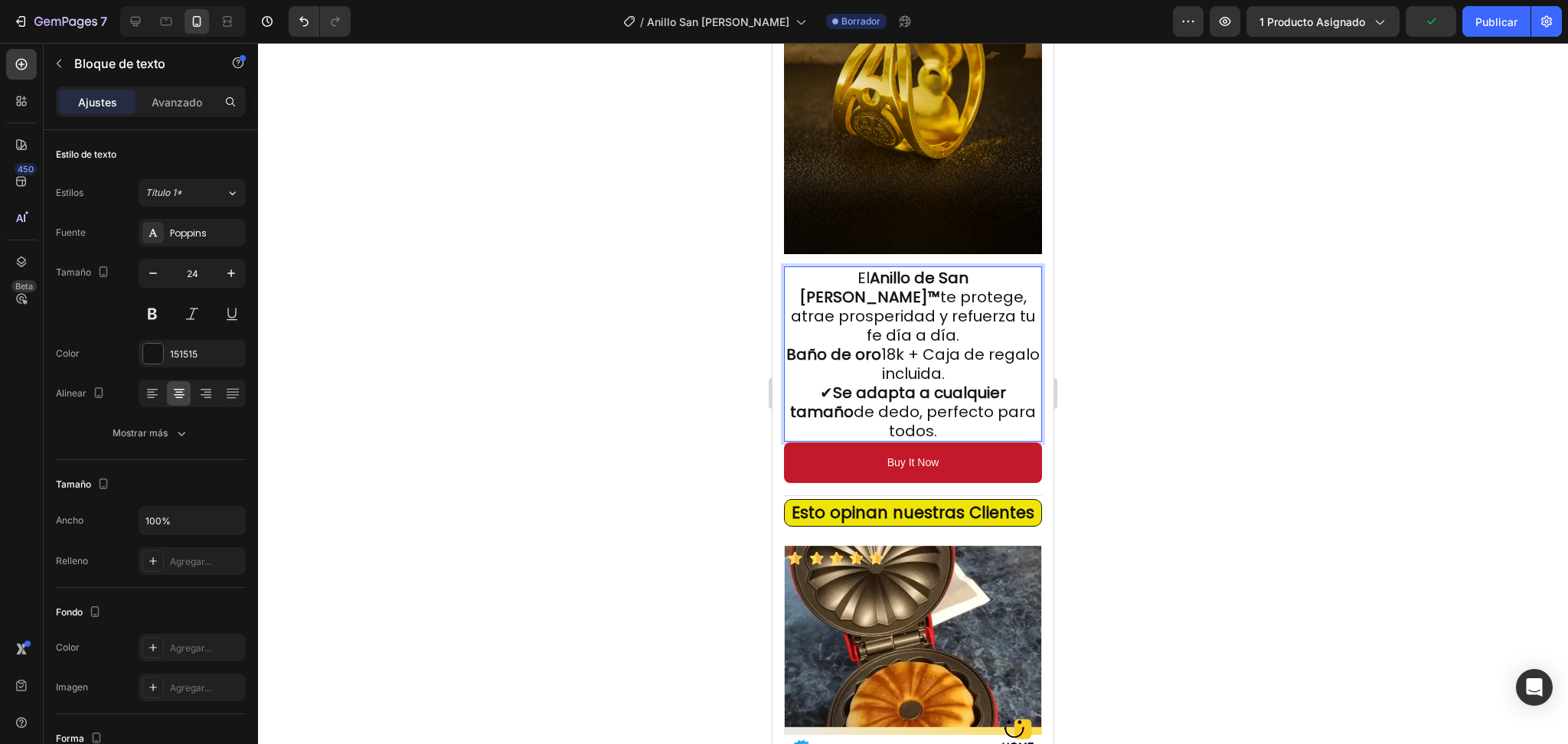
click at [910, 344] on span "Baño de oro 18k + Caja de regalo incluida." at bounding box center [914, 363] width 254 height 40
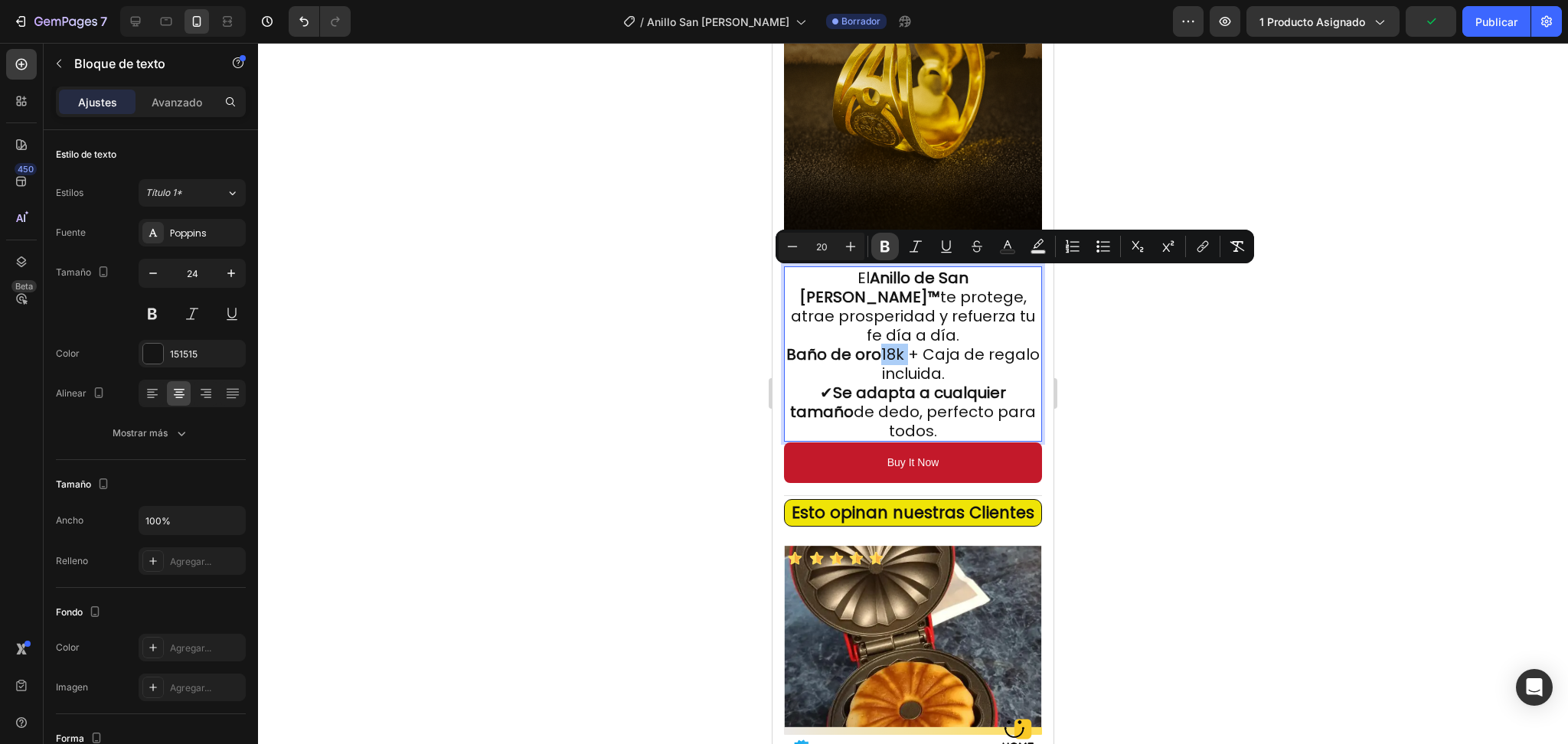
click at [887, 241] on icon "Editor contextual toolbar" at bounding box center [885, 246] width 15 height 15
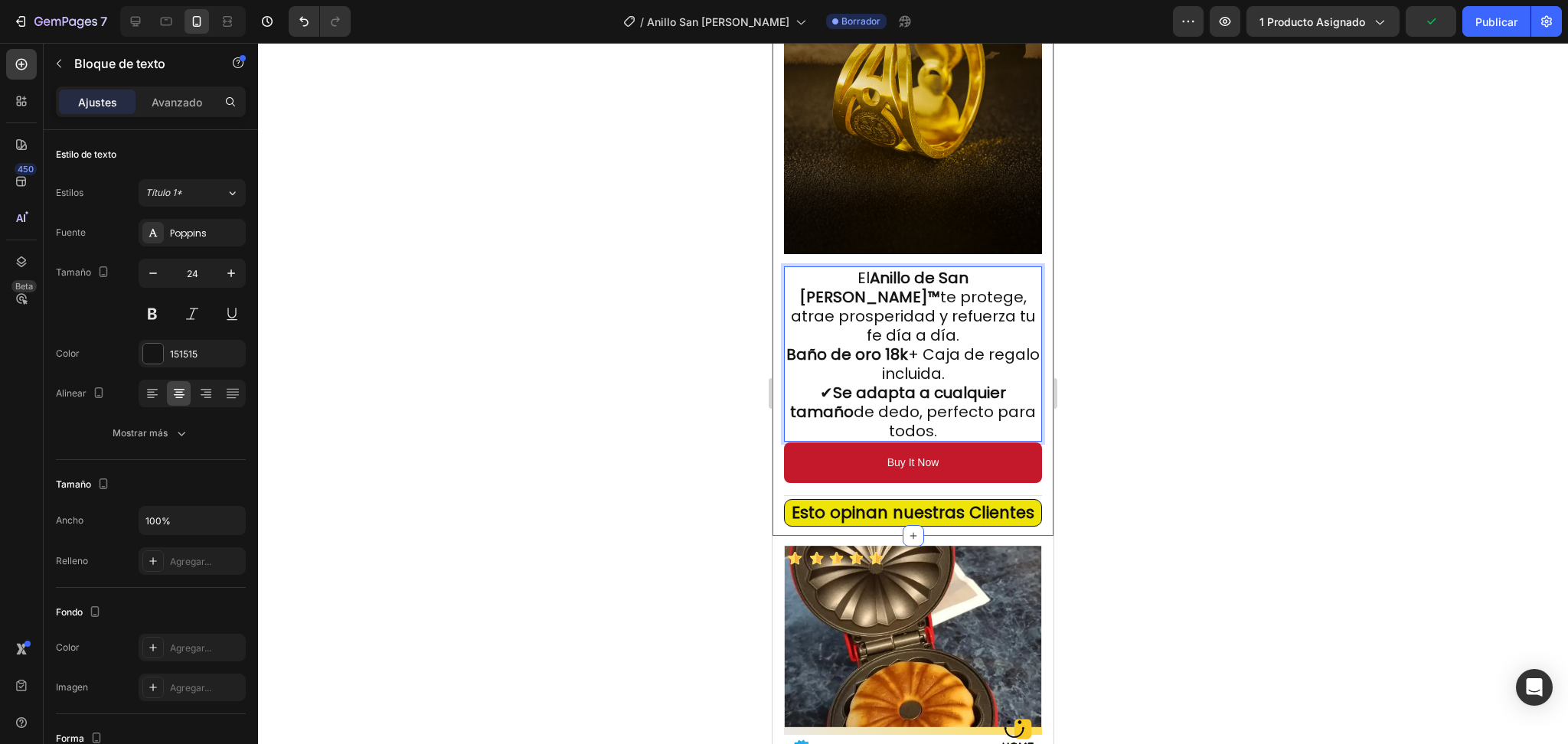
drag, startPoint x: 1113, startPoint y: 293, endPoint x: 1116, endPoint y: 310, distance: 17.3
click at [1113, 295] on div at bounding box center [913, 394] width 1310 height 702
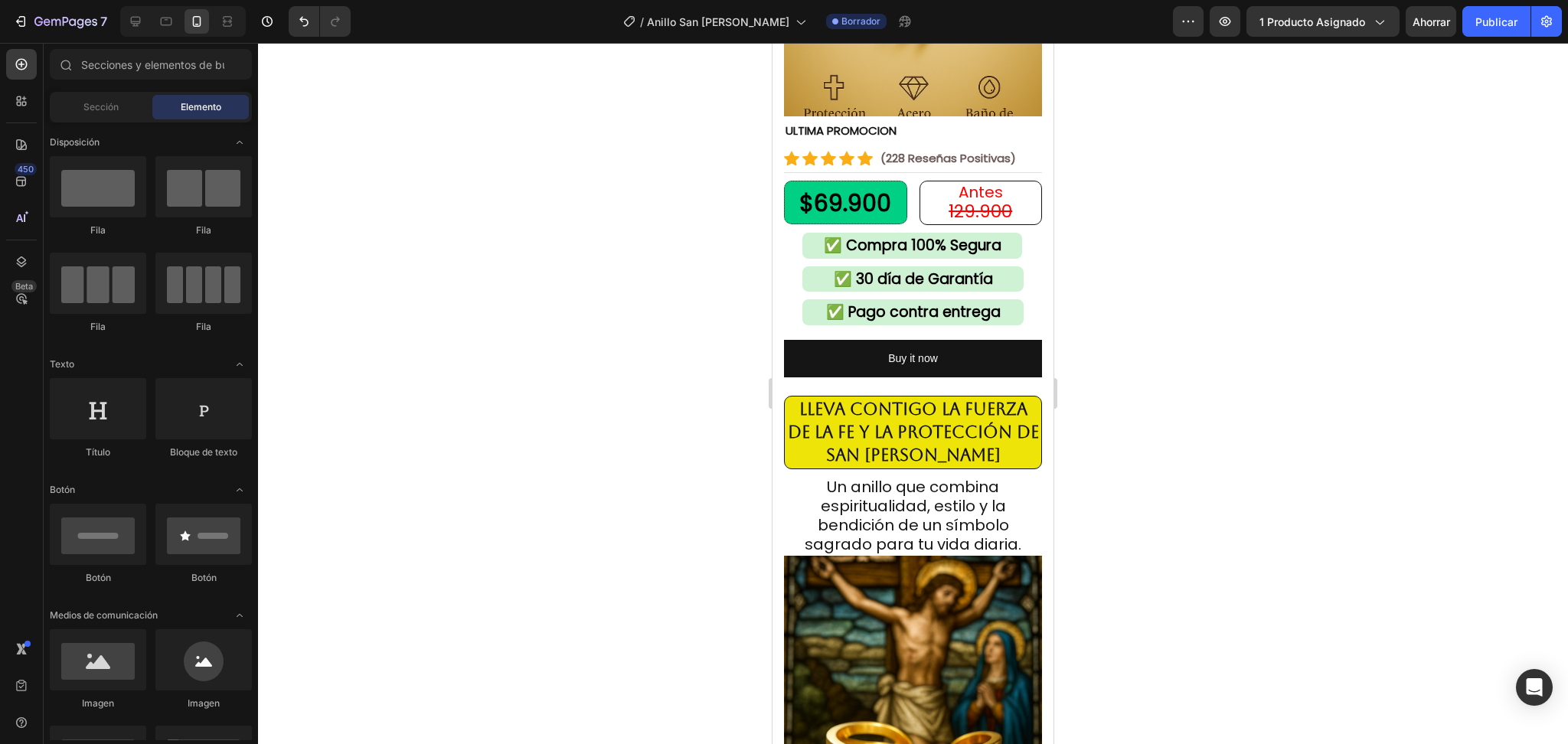
scroll to position [0, 0]
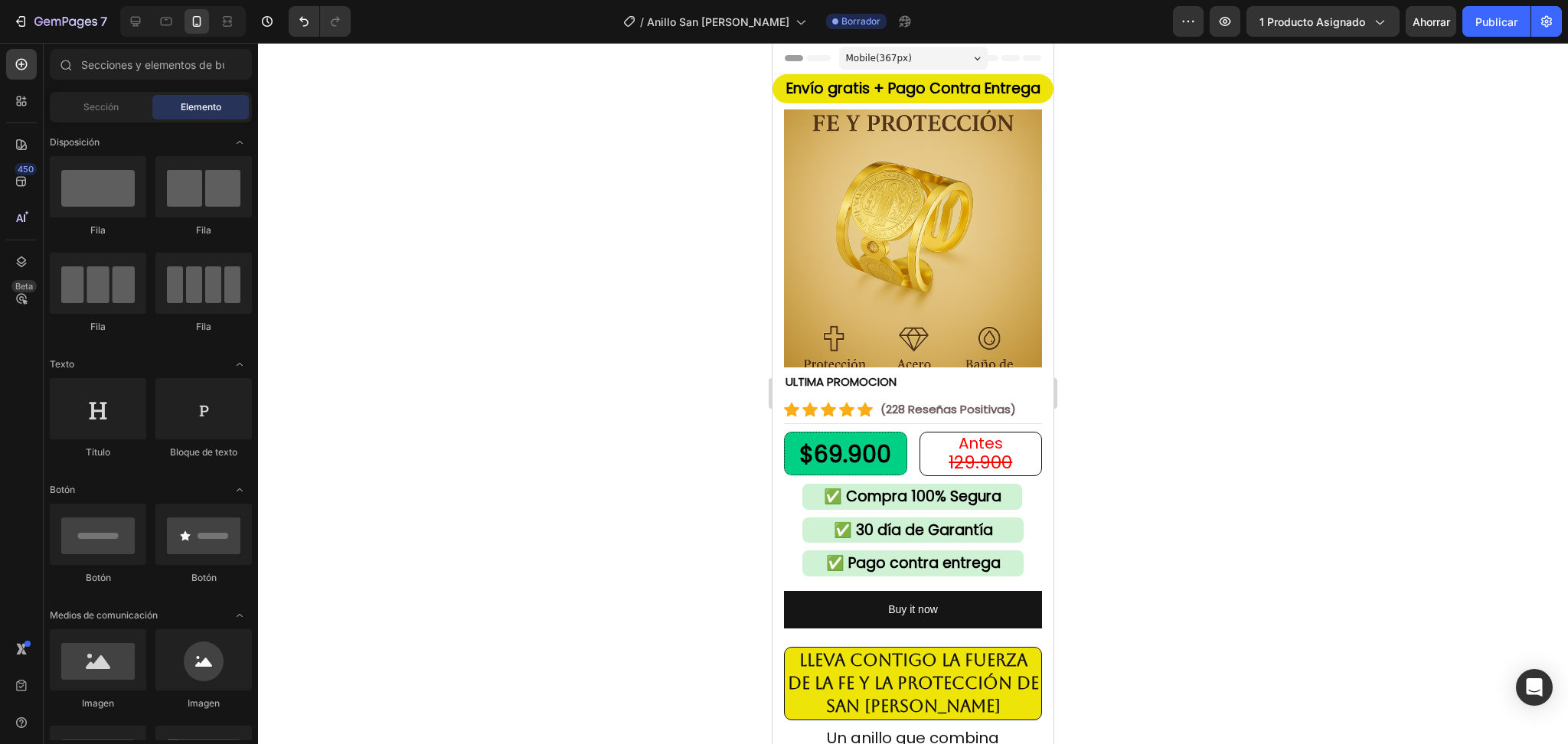
drag, startPoint x: 1529, startPoint y: 228, endPoint x: 1516, endPoint y: 245, distance: 21.4
click at [1524, 236] on div at bounding box center [913, 394] width 1310 height 702
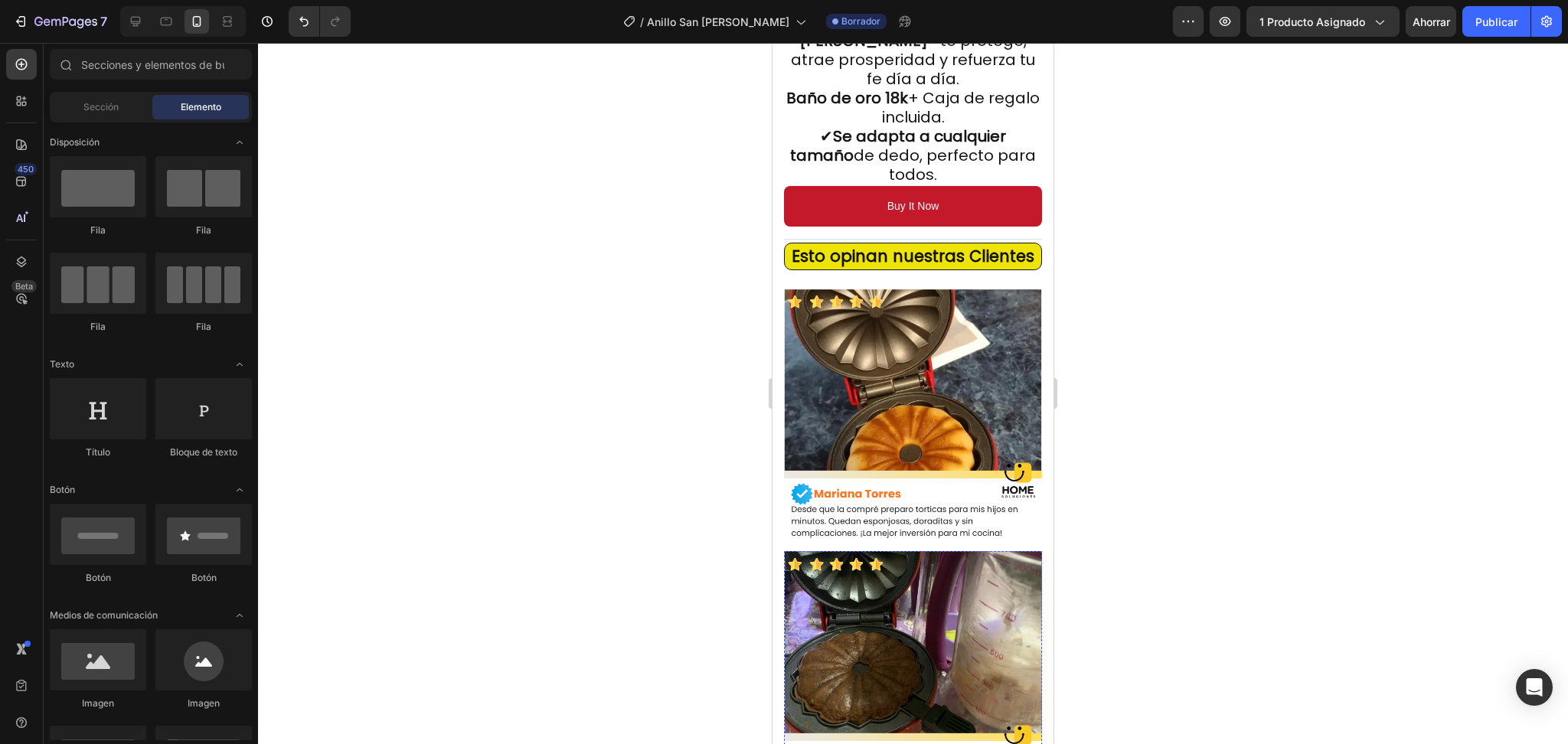
scroll to position [2467, 0]
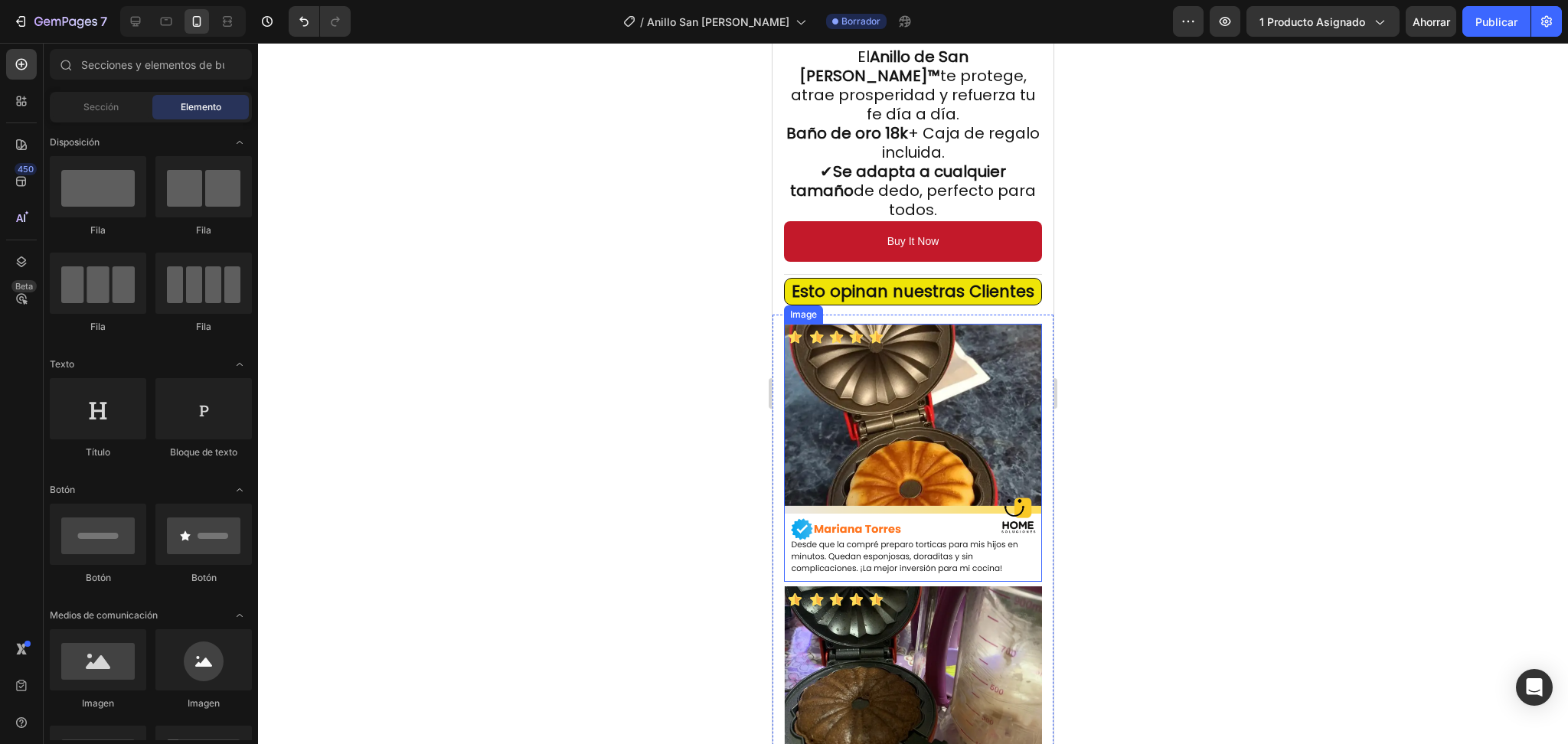
click at [896, 371] on img at bounding box center [913, 453] width 258 height 258
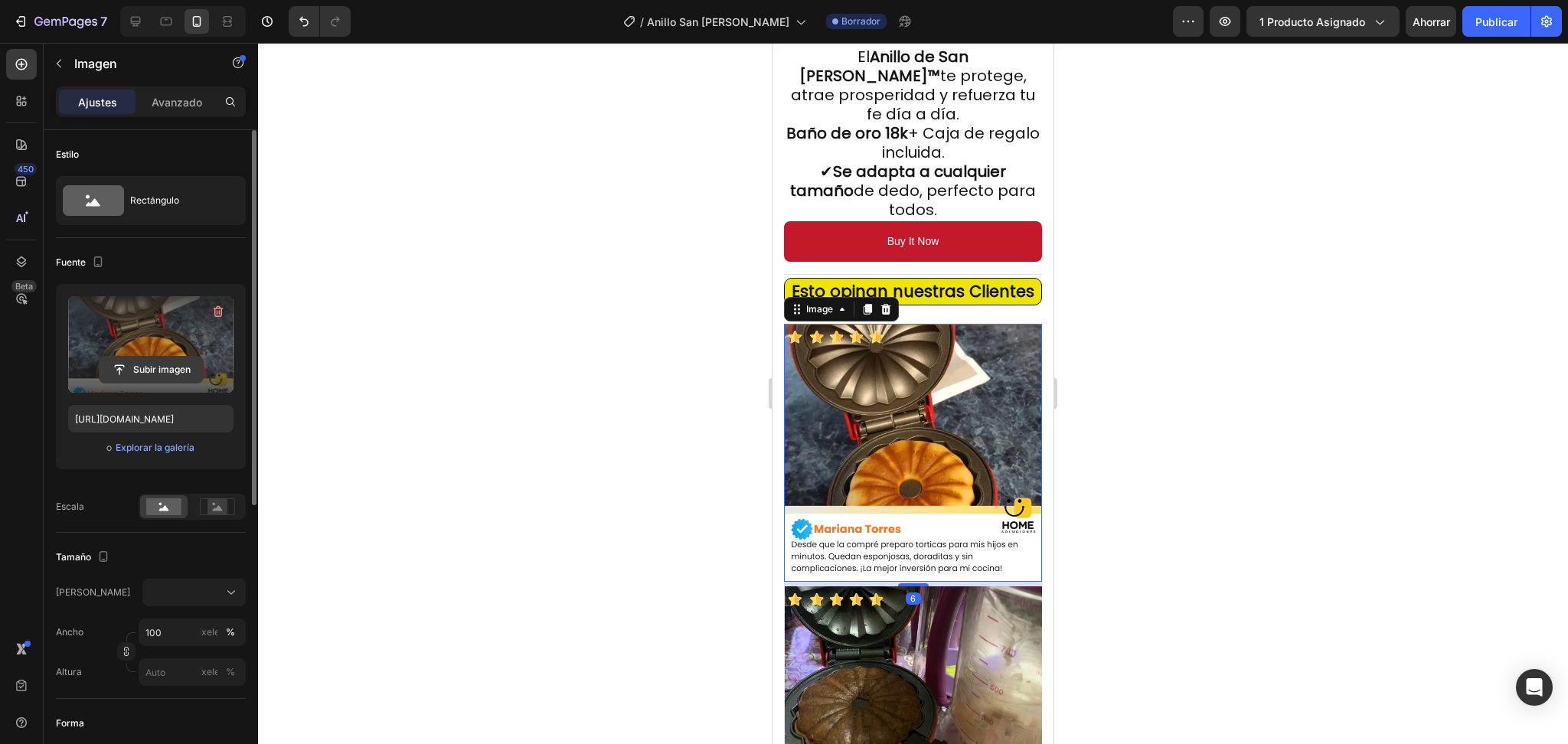
click at [154, 381] on input "file" at bounding box center [151, 370] width 104 height 26
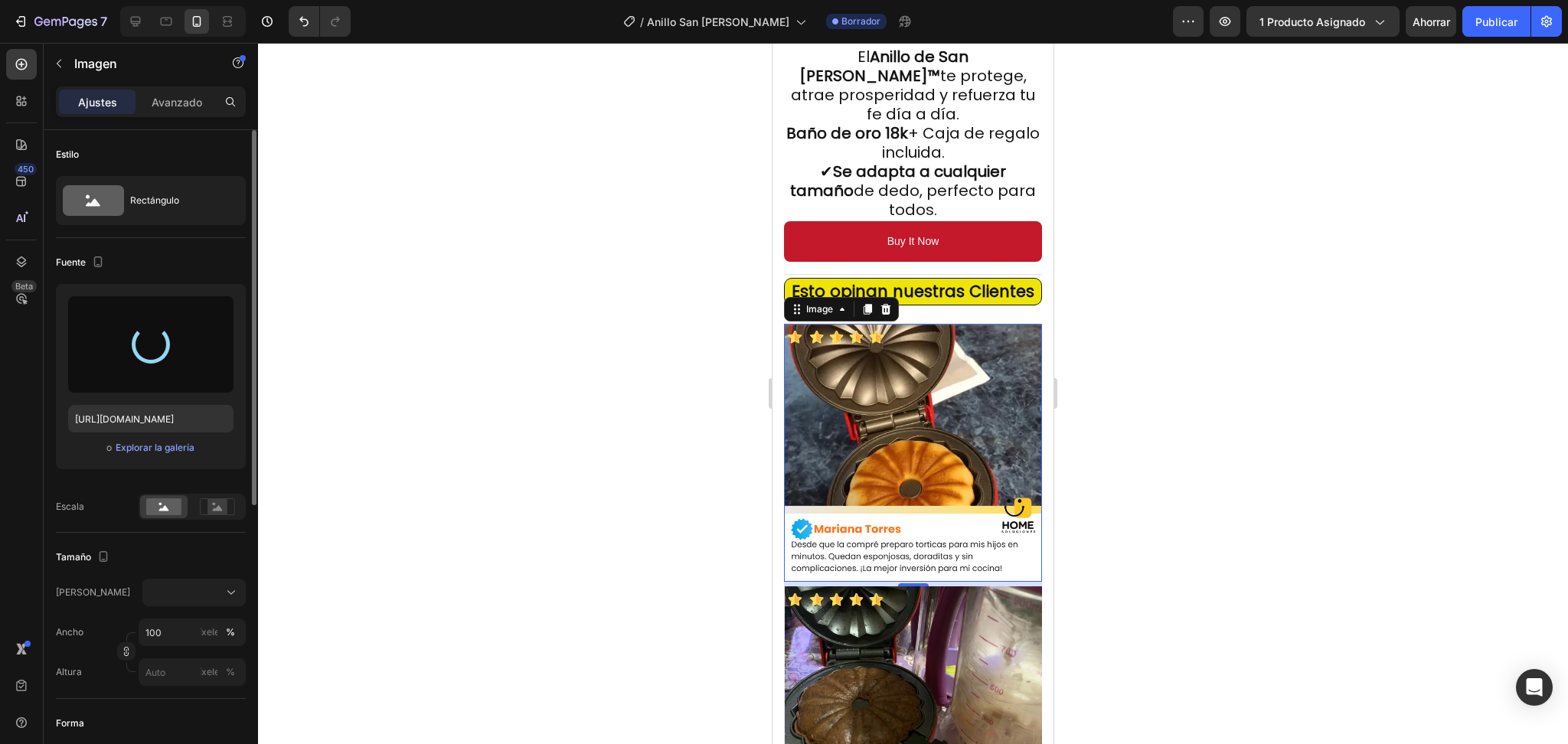
type input "https://cdn.shopify.com/s/files/1/0570/2212/0018/files/gempages_540960658494063…"
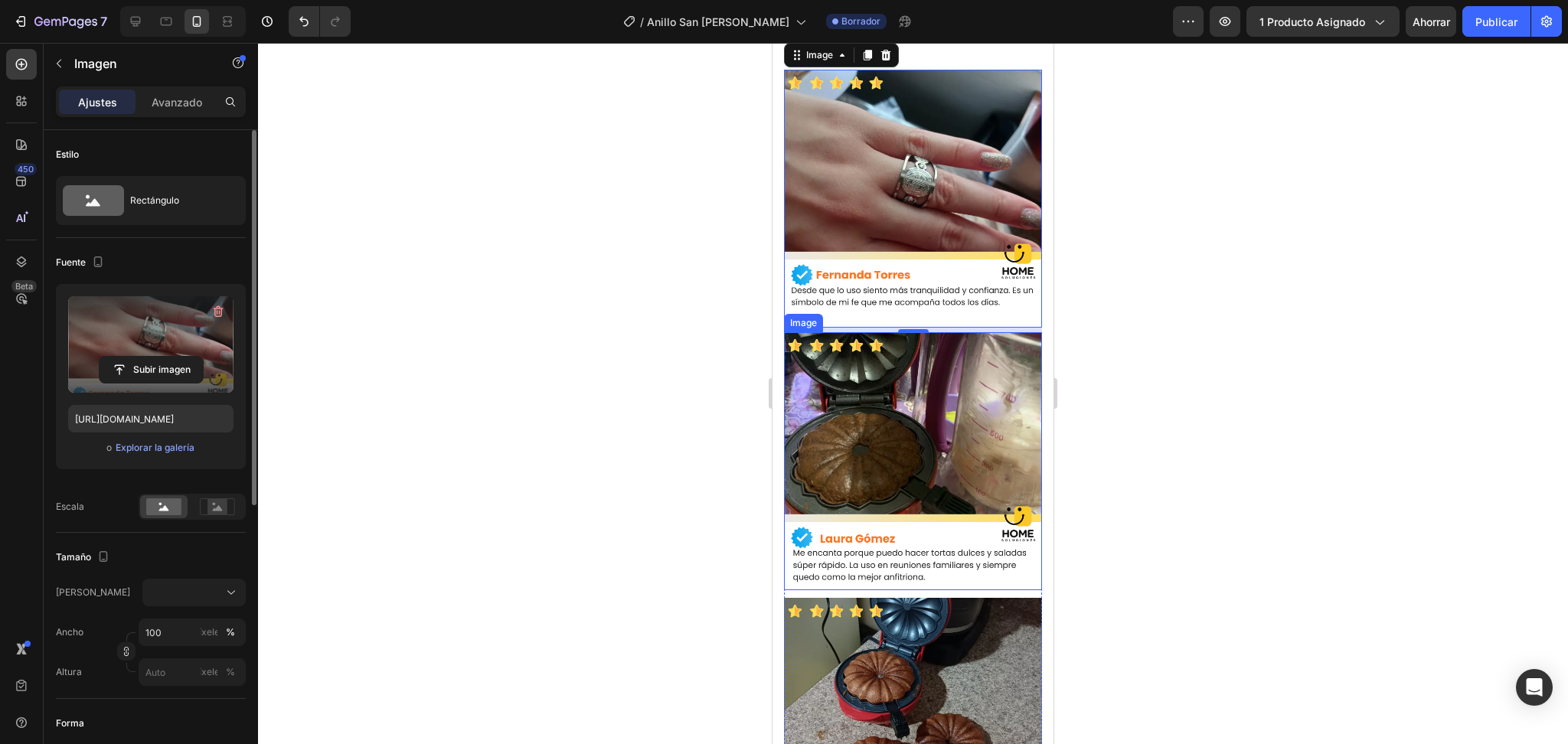
scroll to position [2672, 0]
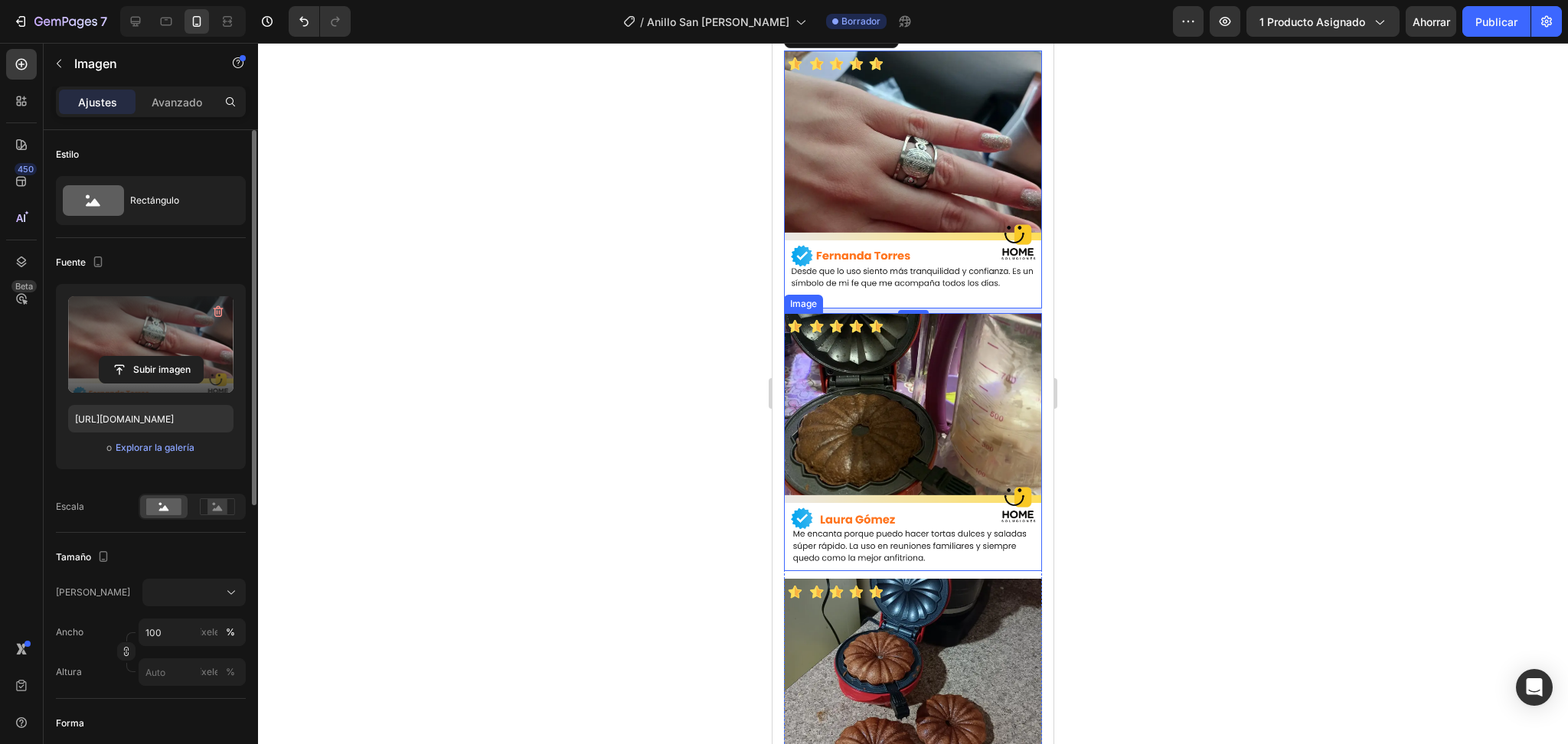
click at [923, 399] on img at bounding box center [913, 442] width 258 height 258
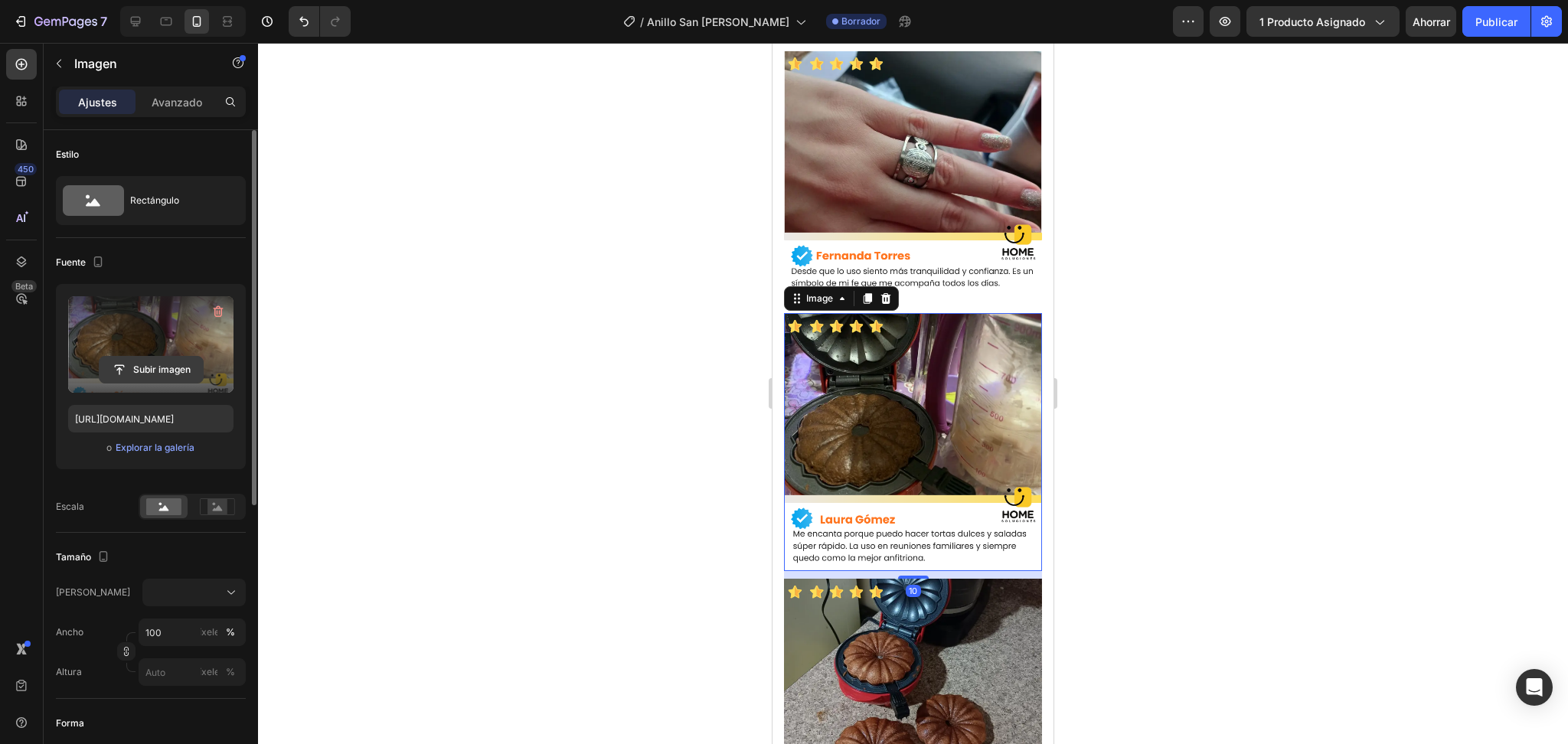
click at [156, 374] on input "file" at bounding box center [151, 370] width 104 height 26
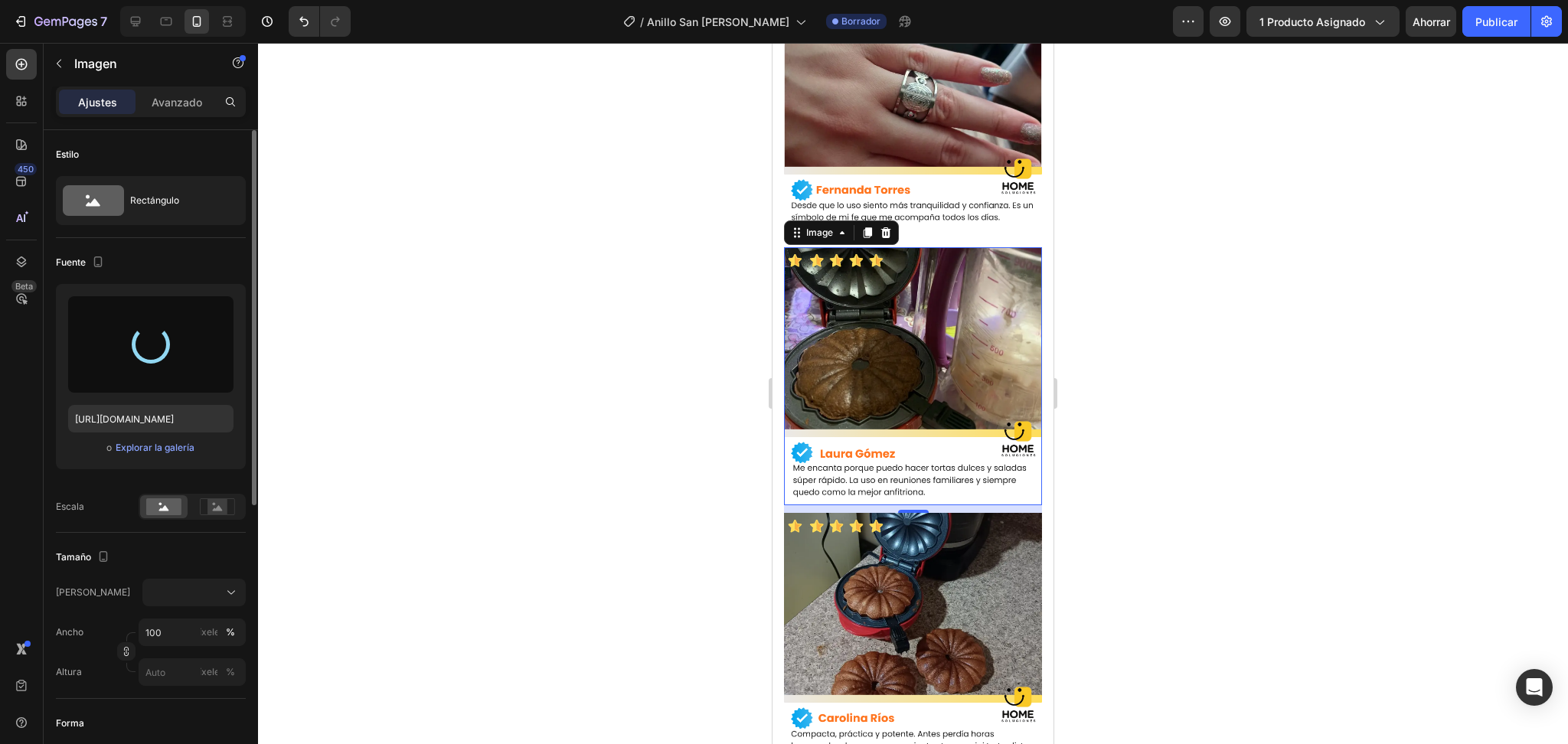
scroll to position [2774, 0]
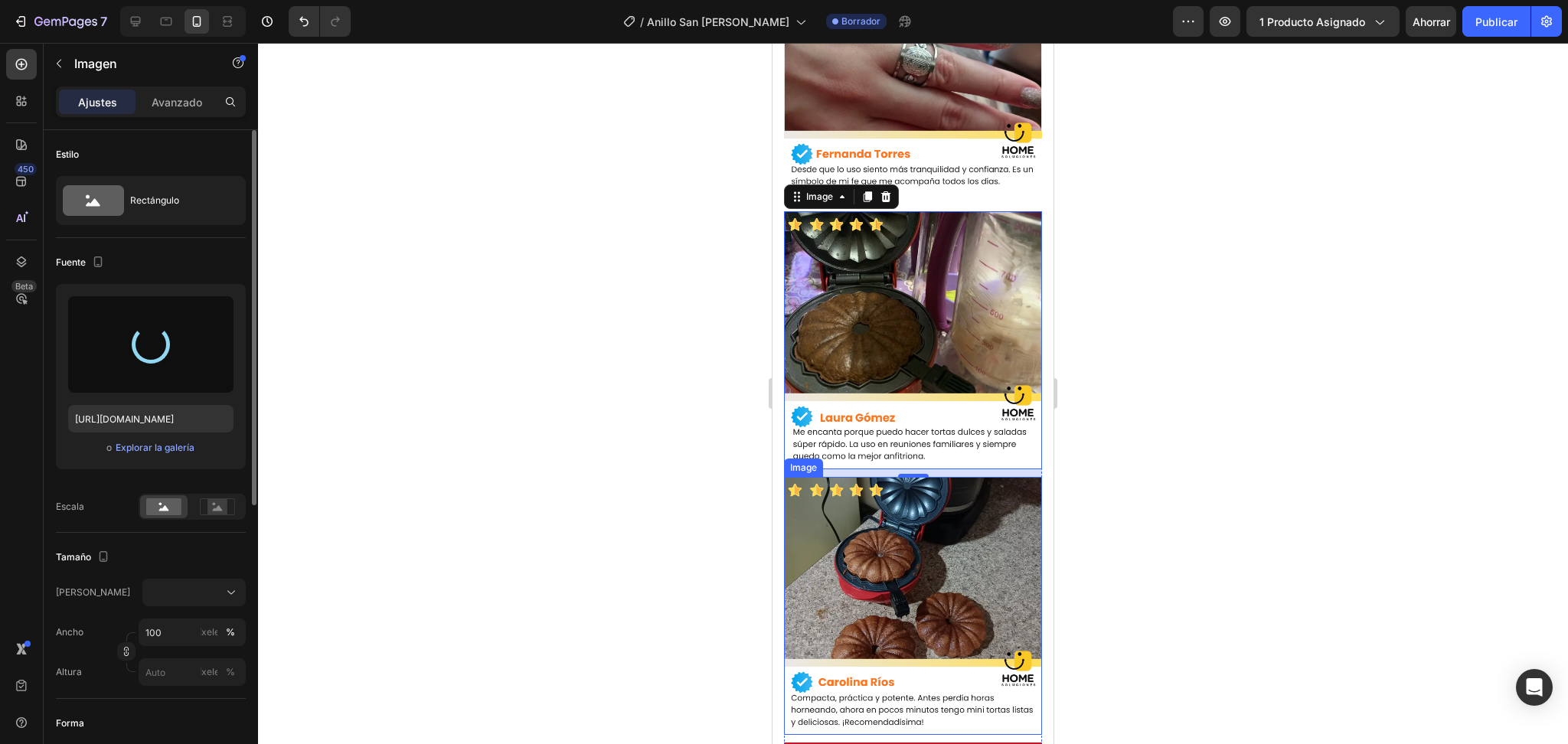
type input "https://cdn.shopify.com/s/files/1/0570/2212/0018/files/gempages_540960658494063…"
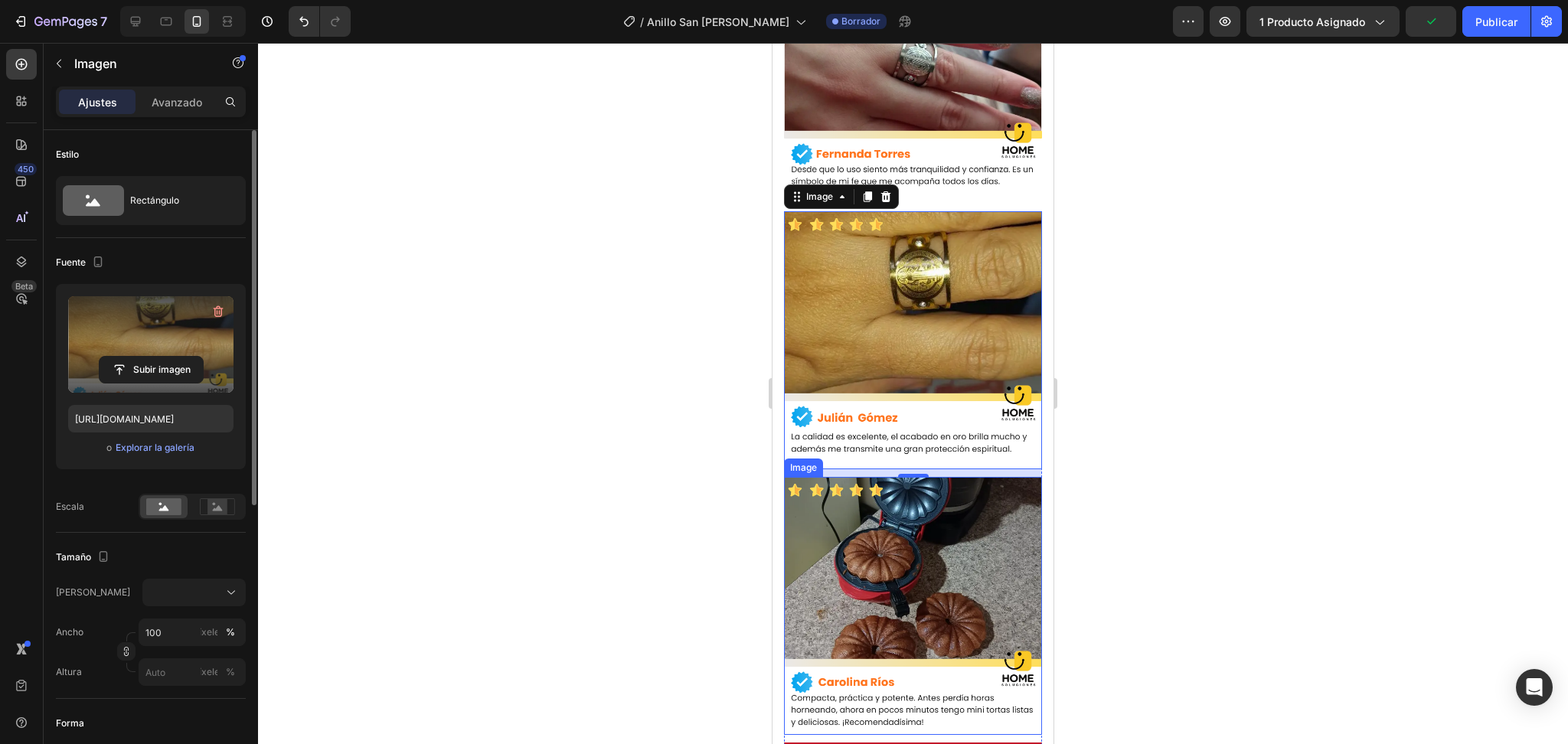
click at [920, 536] on img at bounding box center [913, 606] width 258 height 258
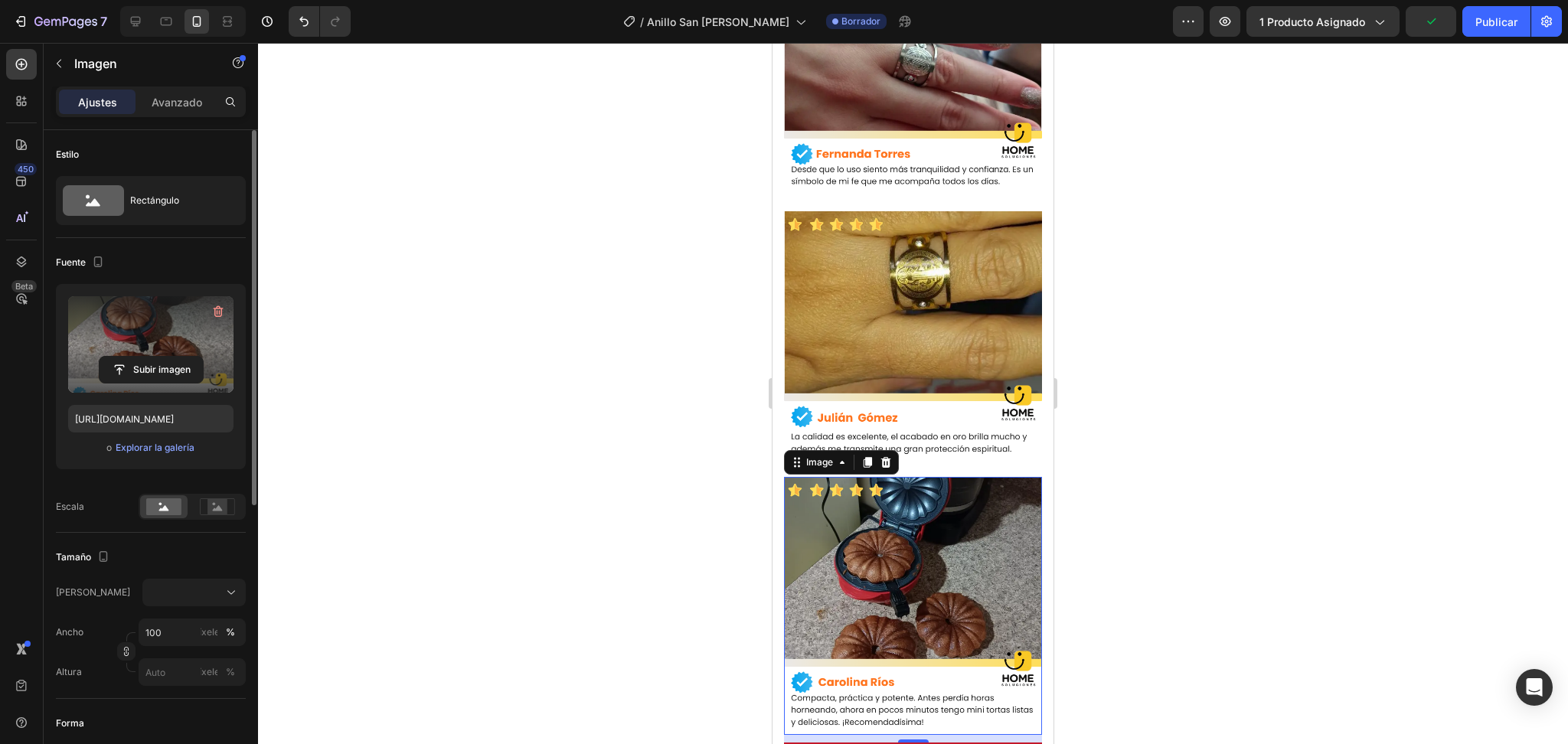
click at [166, 386] on label at bounding box center [150, 344] width 165 height 96
click at [166, 383] on input "file" at bounding box center [151, 370] width 104 height 26
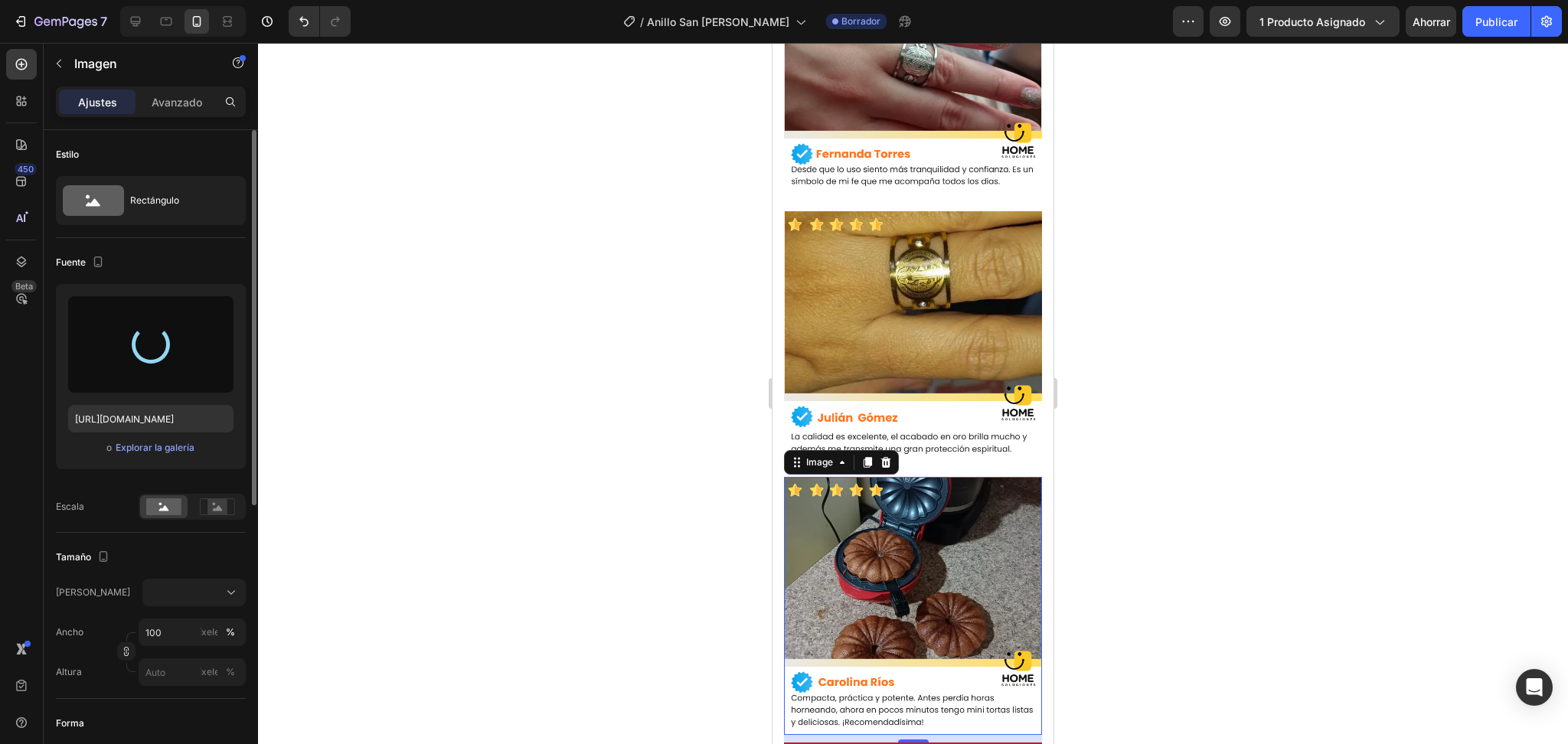
type input "https://cdn.shopify.com/s/files/1/0570/2212/0018/files/gempages_540960658494063…"
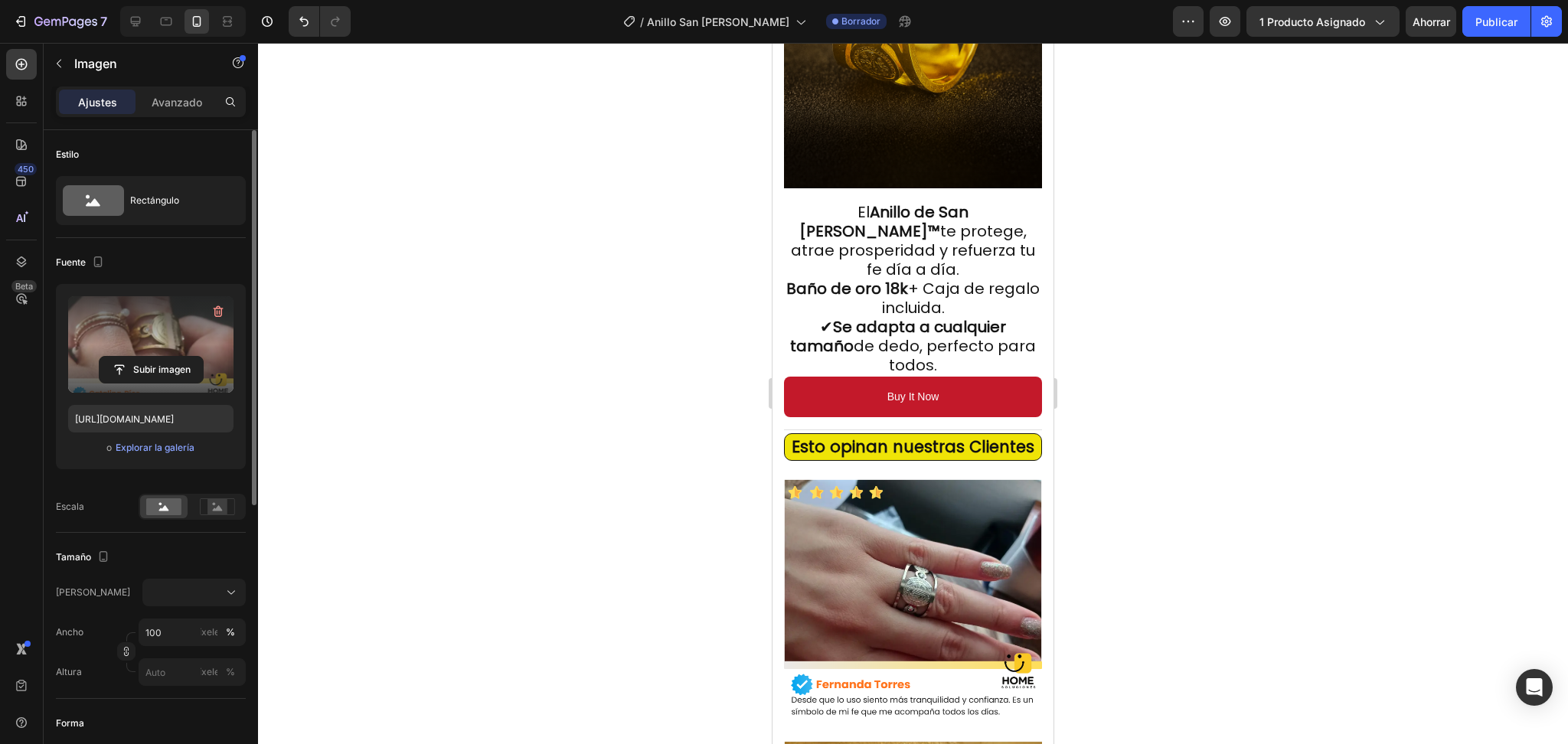
scroll to position [2263, 0]
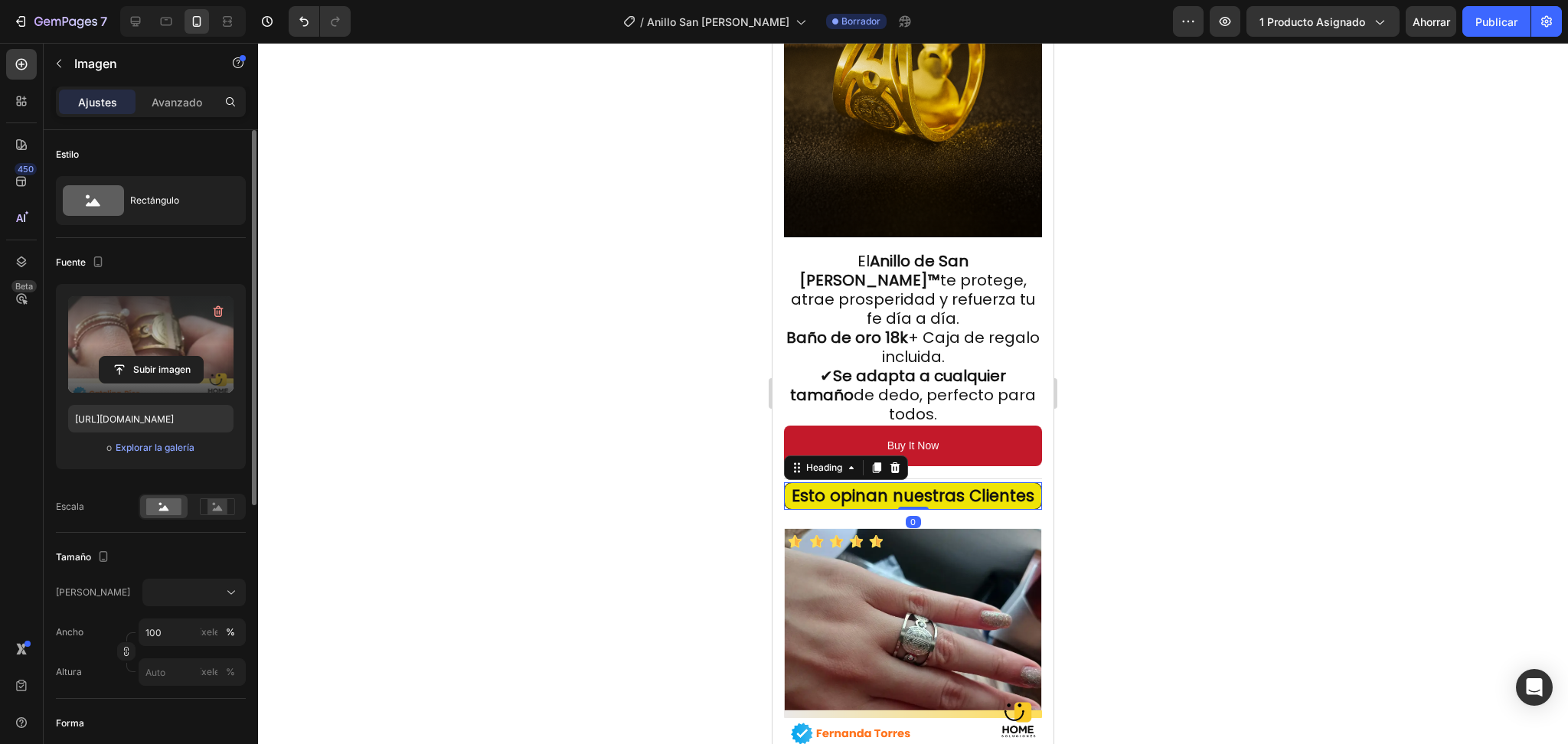
click at [960, 484] on span "Esto opinan nuestras Clientes" at bounding box center [913, 496] width 243 height 22
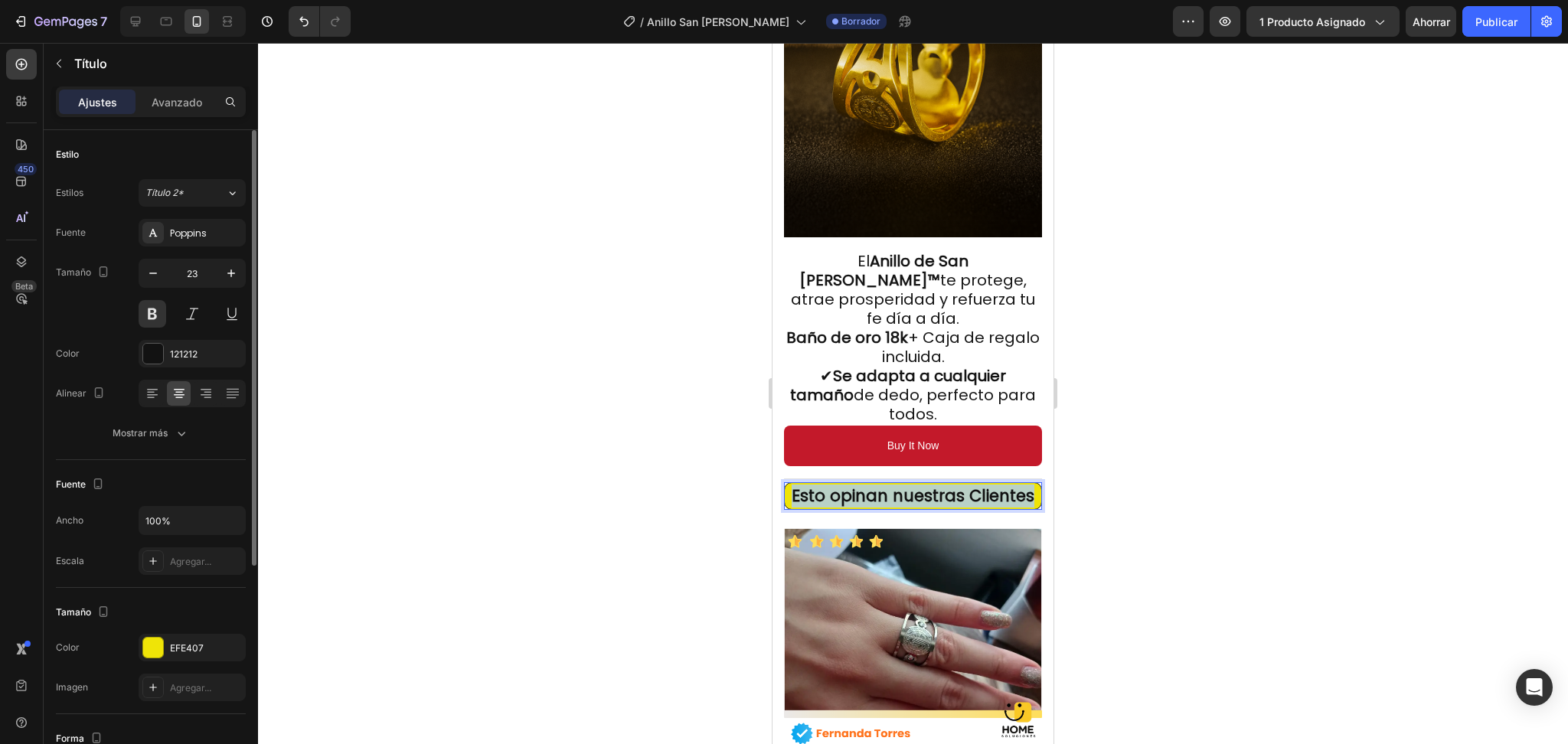
click at [960, 484] on span "Esto opinan nuestras Clientes" at bounding box center [913, 496] width 243 height 22
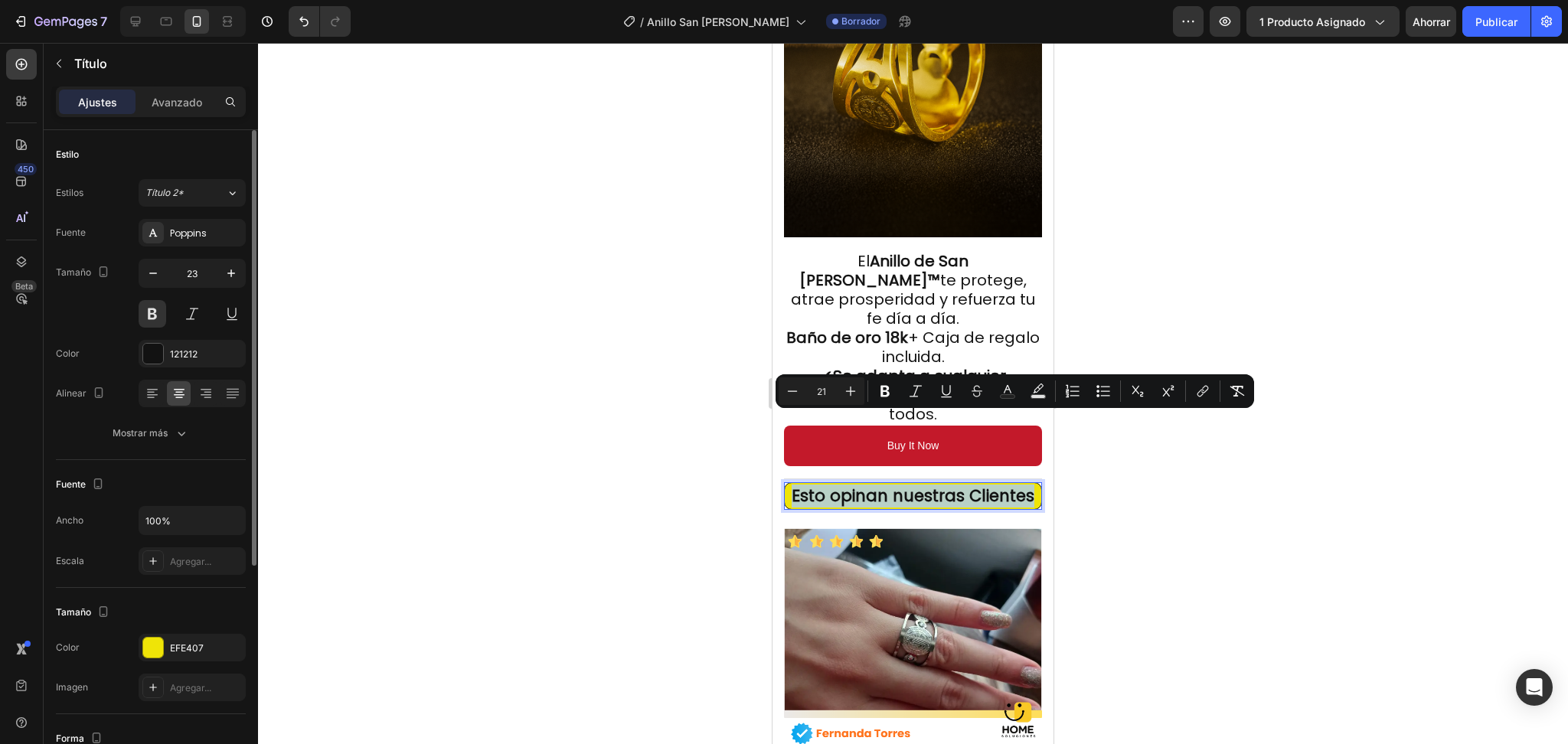
copy span "Esto opinan nuestras Clientes"
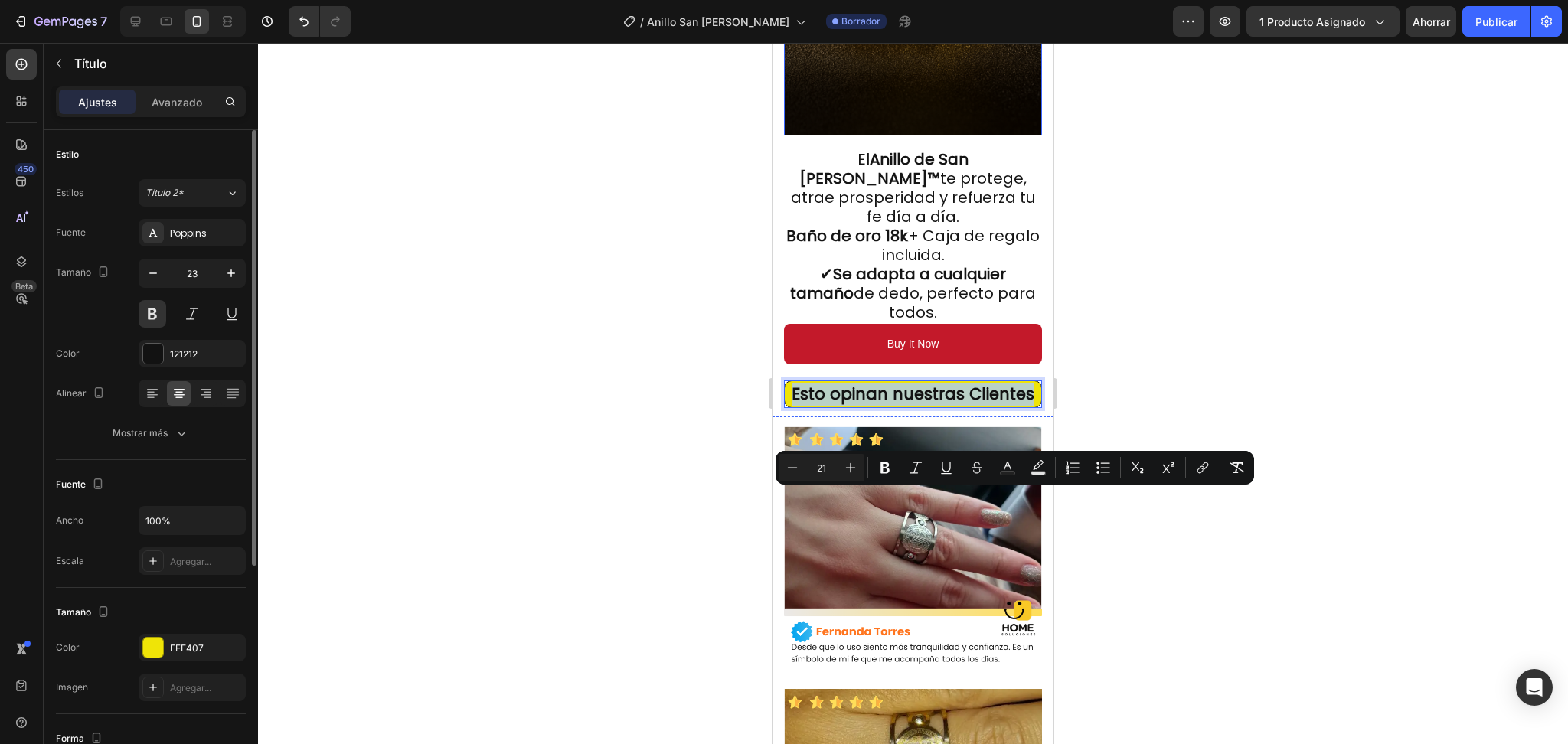
scroll to position [2365, 0]
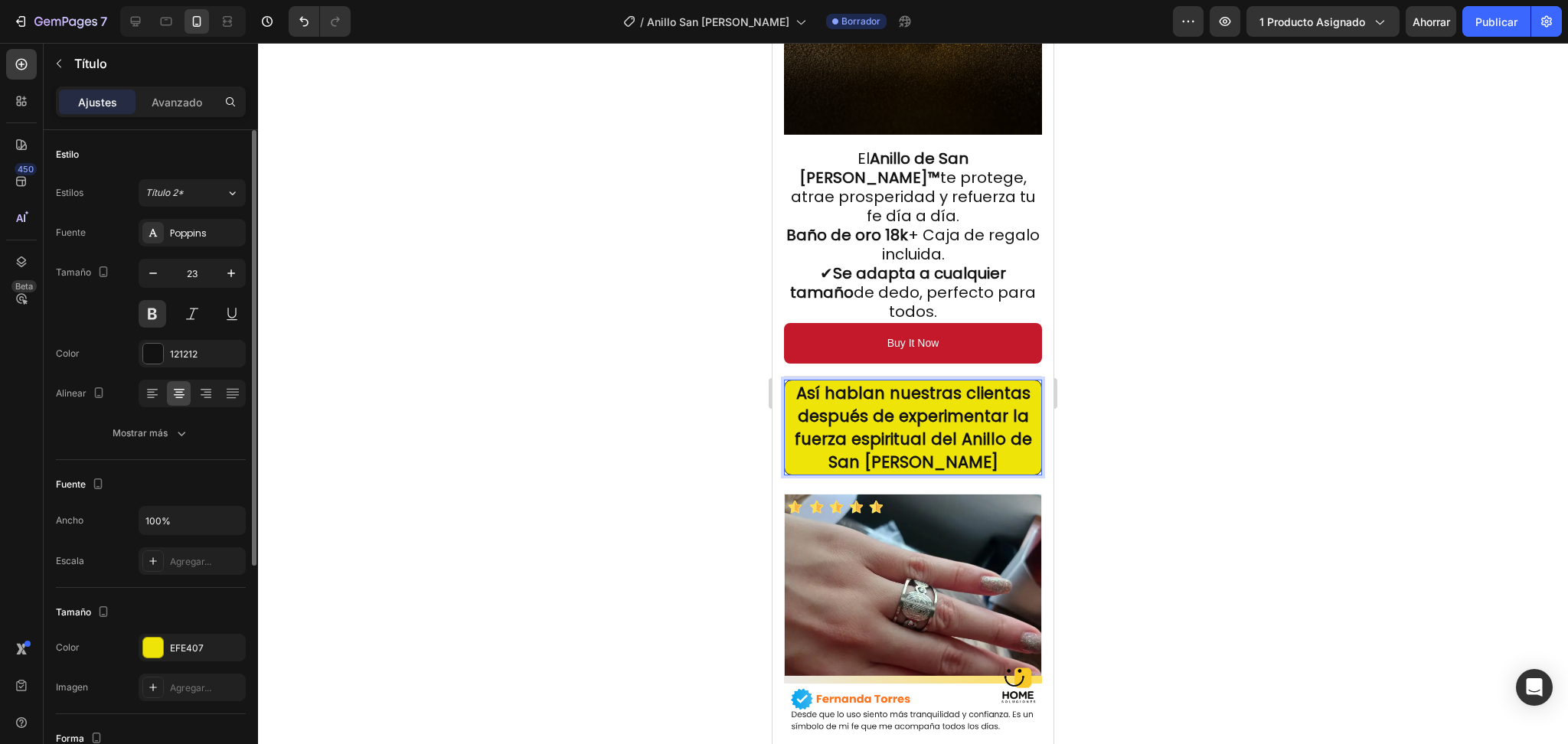
click at [976, 382] on span "Así hablan nuestras clientas después de experimentar la fuerza espiritual del A…" at bounding box center [914, 428] width 237 height 91
click at [974, 382] on span "Así hablan nuestras clientas después de experimentar la fuerza espiritual del A…" at bounding box center [914, 428] width 237 height 91
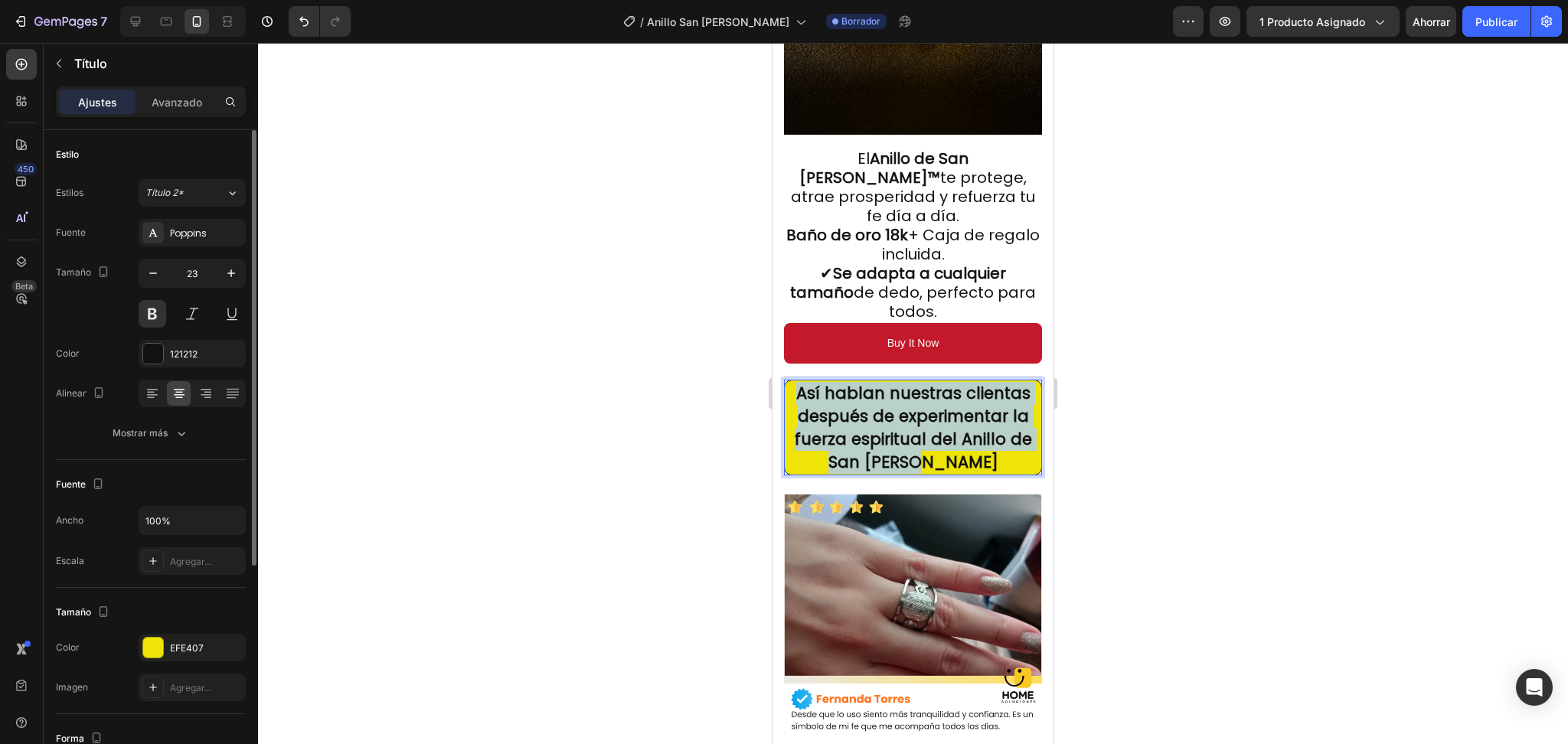
click at [974, 382] on span "Así hablan nuestras clientas después de experimentar la fuerza espiritual del A…" at bounding box center [914, 428] width 237 height 91
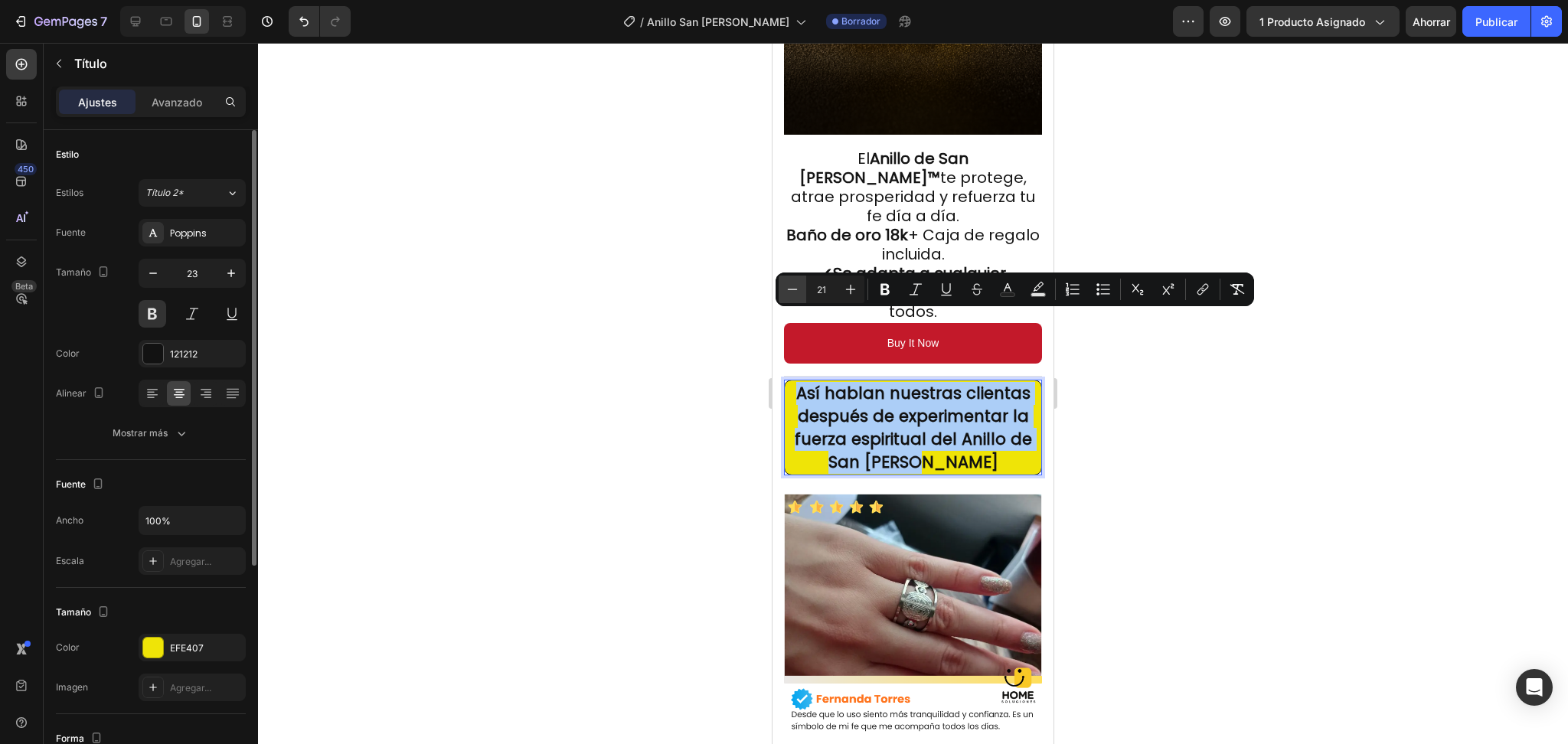
click at [785, 289] on icon "Barra de herramientas contextual del editor" at bounding box center [792, 289] width 15 height 15
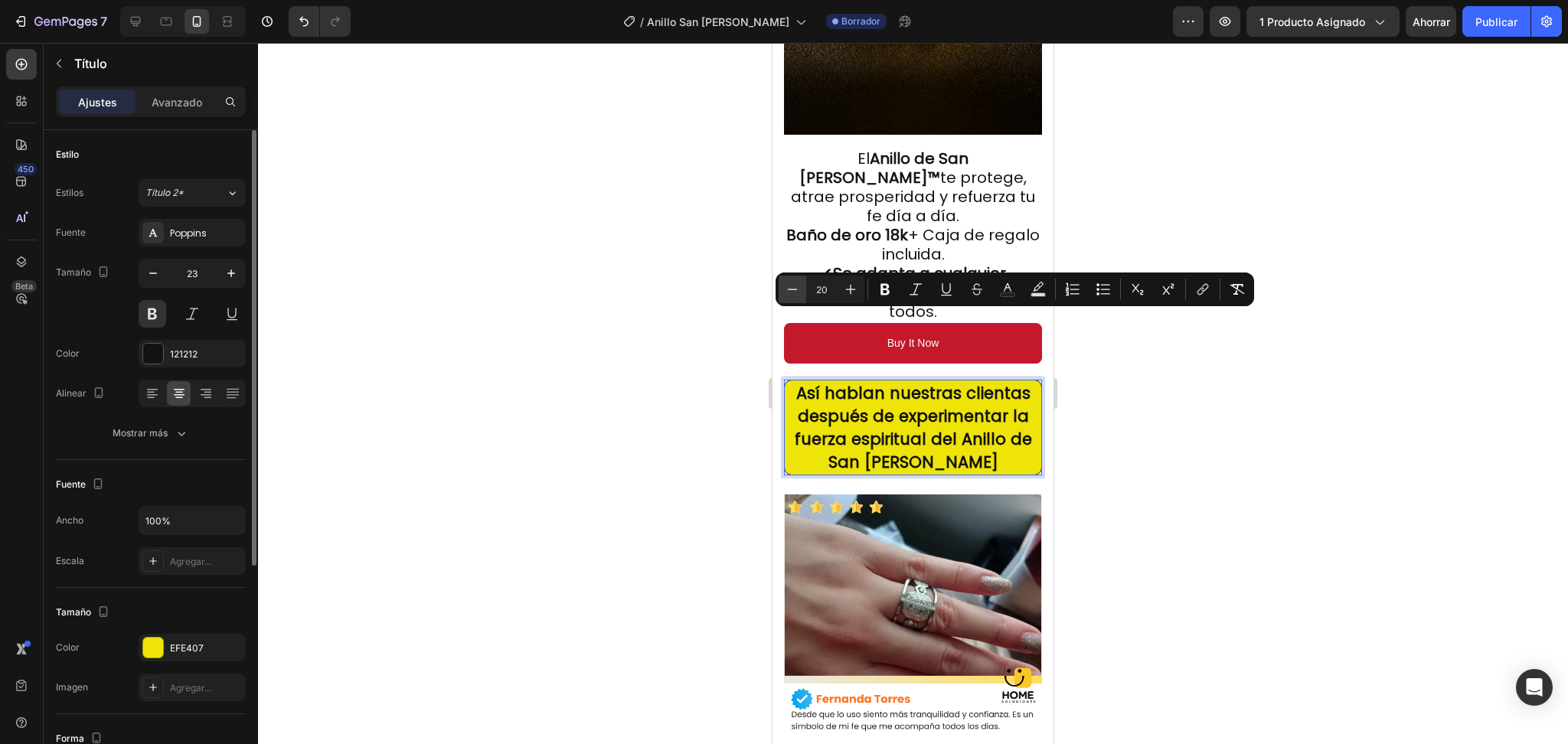
click at [785, 289] on icon "Barra de herramientas contextual del editor" at bounding box center [792, 289] width 15 height 15
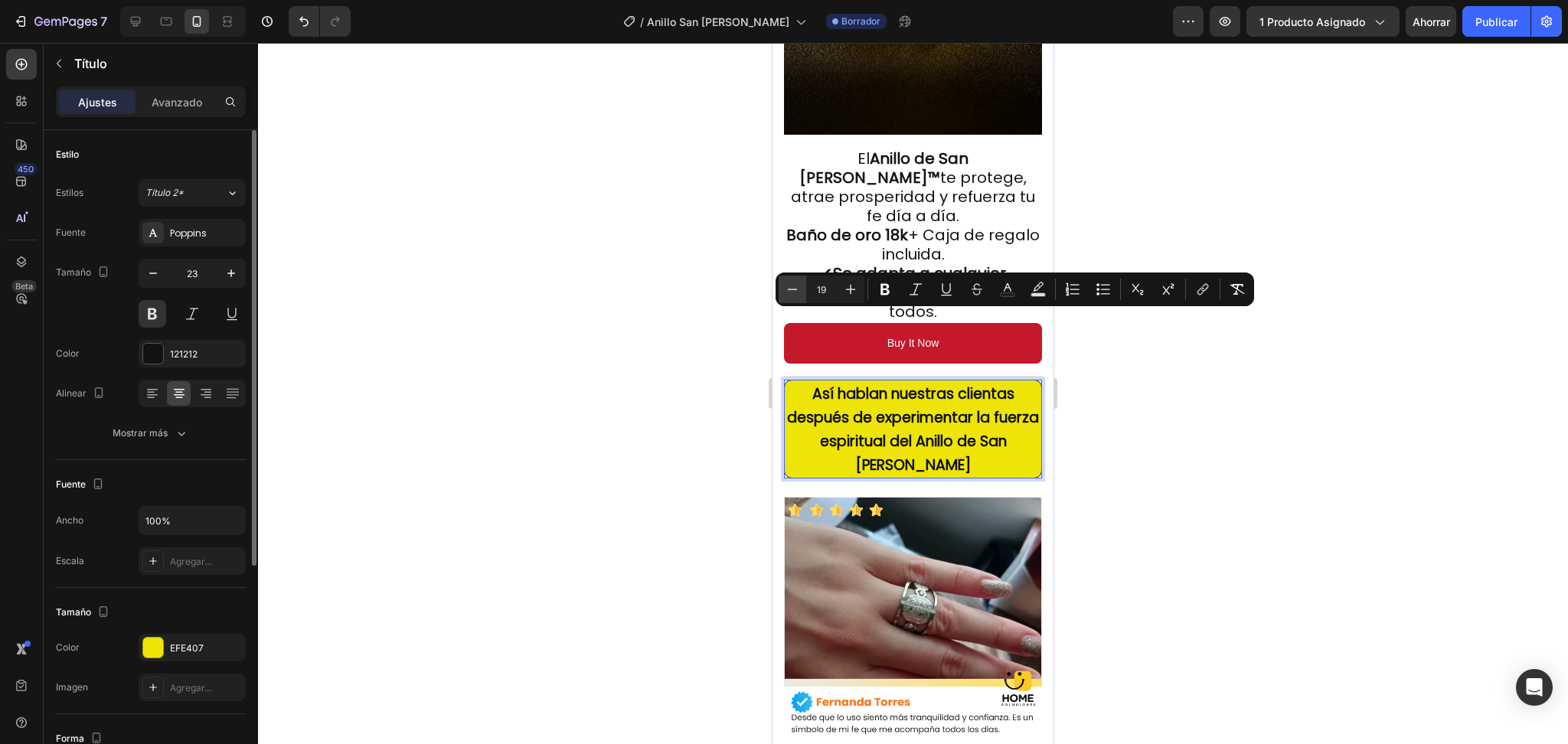
click at [785, 289] on icon "Barra de herramientas contextual del editor" at bounding box center [792, 289] width 15 height 15
type input "18"
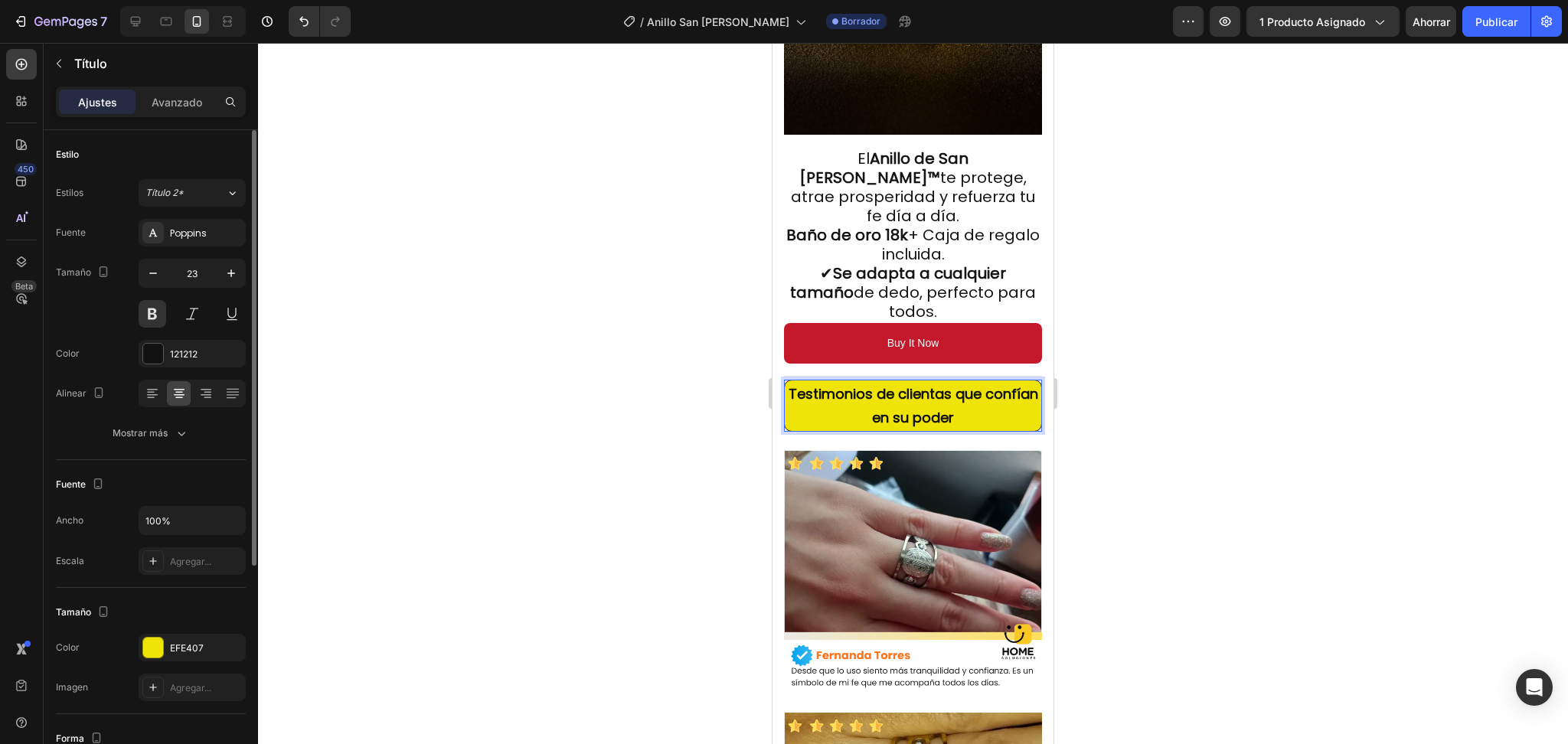
click at [831, 382] on p "Testimonios de clientas que confían en su poder" at bounding box center [914, 405] width 254 height 48
drag, startPoint x: 831, startPoint y: 350, endPoint x: 837, endPoint y: 339, distance: 12.5
click at [837, 382] on p "Testimonios de clientas que confían en su poder" at bounding box center [914, 405] width 254 height 48
click at [837, 385] on strong "Testimonios de clientas que confían en su poder" at bounding box center [913, 406] width 249 height 43
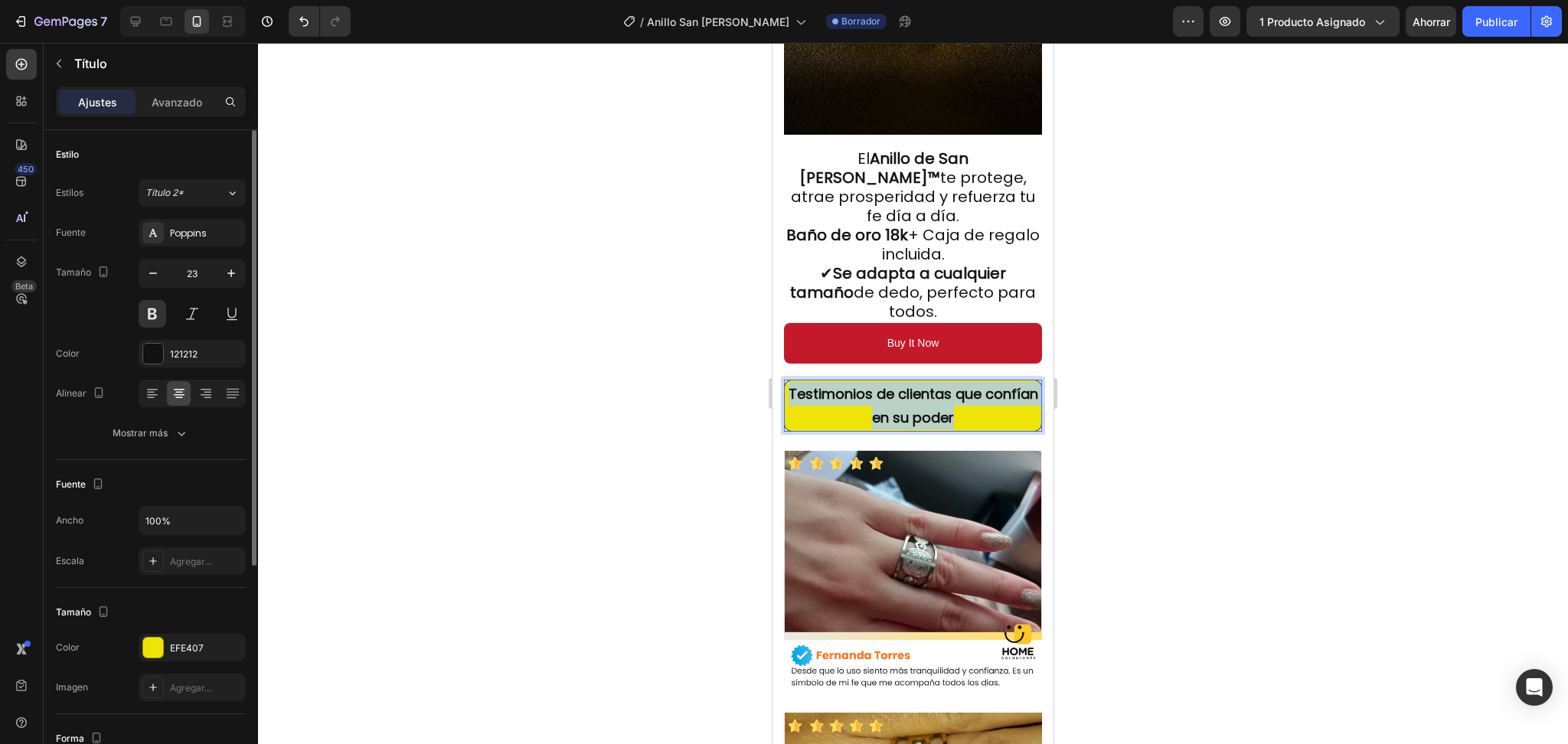
click at [839, 385] on strong "Testimonios de clientas que confían en su poder" at bounding box center [913, 406] width 249 height 43
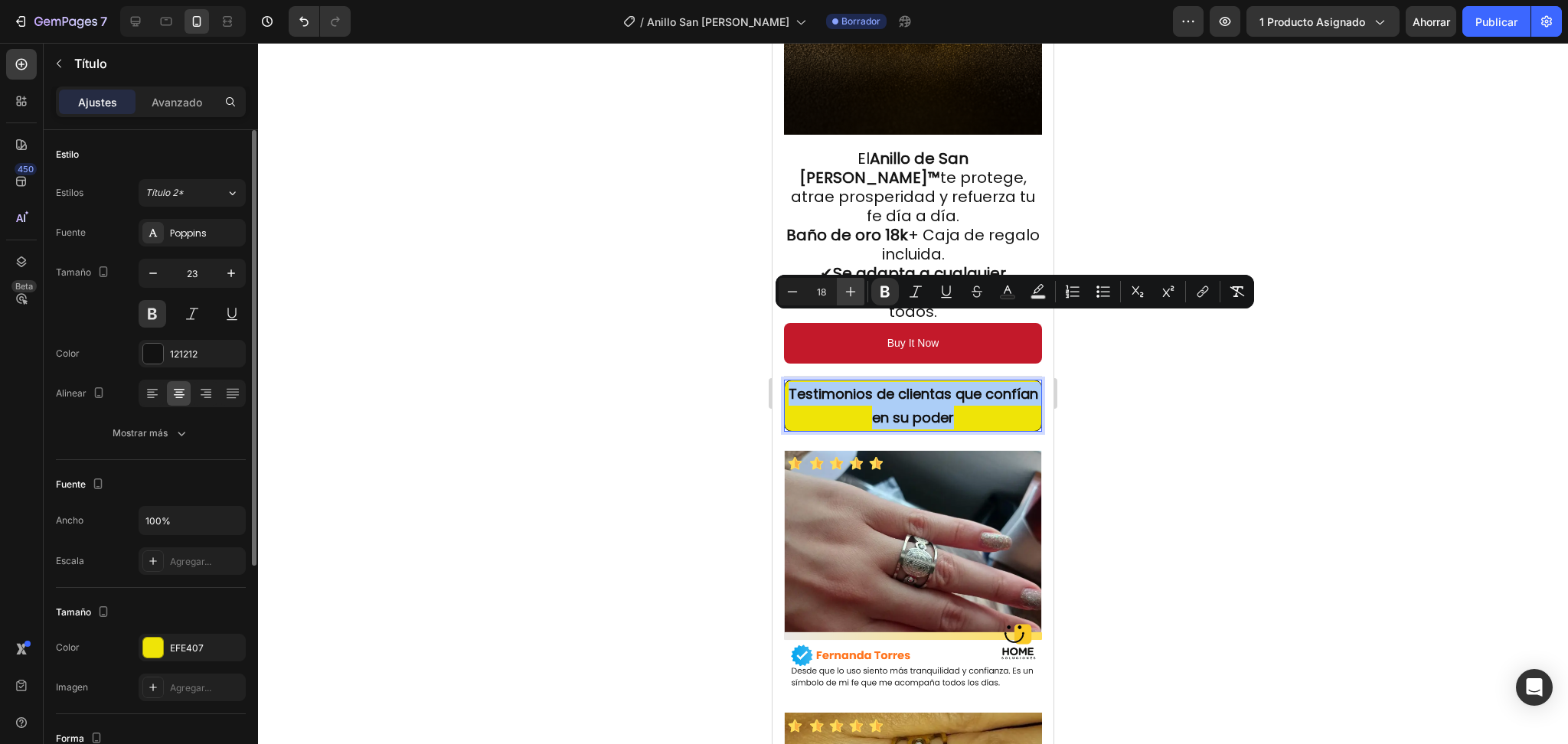
click at [843, 291] on icon "Barra de herramientas contextual del editor" at bounding box center [850, 291] width 15 height 15
type input "21"
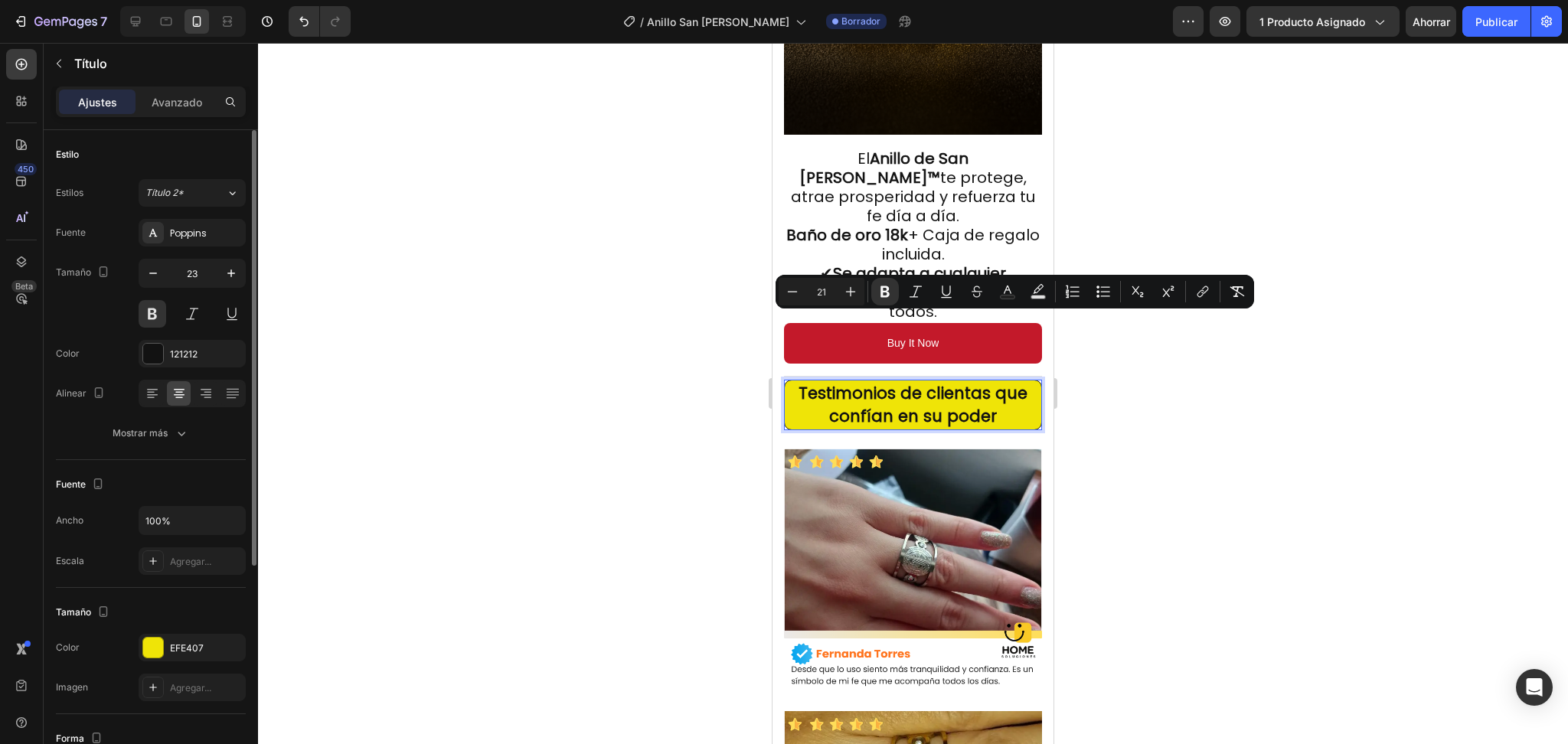
drag, startPoint x: 1280, startPoint y: 442, endPoint x: 1255, endPoint y: 429, distance: 28.2
click at [1279, 442] on div at bounding box center [913, 394] width 1310 height 702
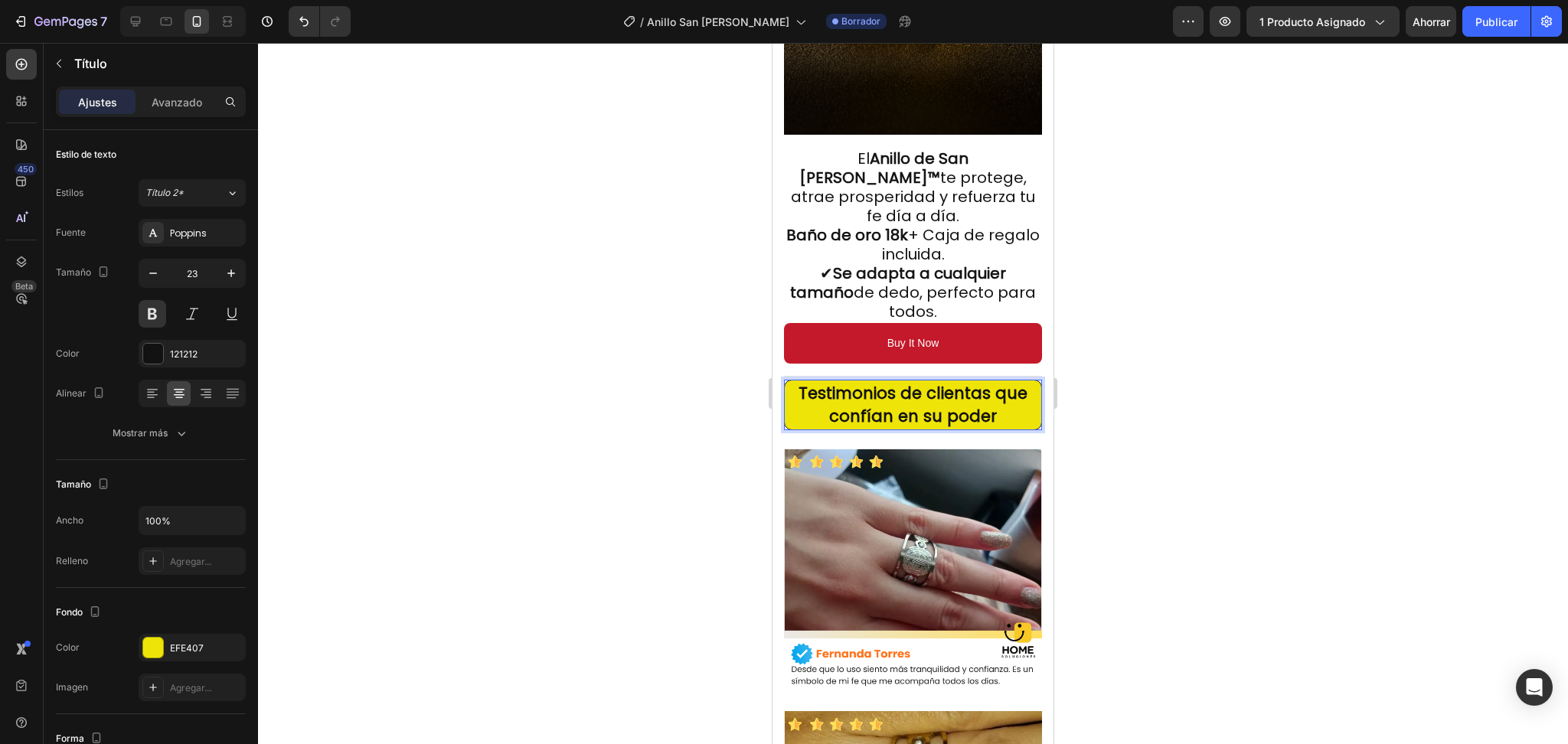
click at [963, 382] on strong "Testimonios de clientas que confían en su poder" at bounding box center [913, 404] width 229 height 45
click at [960, 382] on strong "Testimonios de clientas que confían en su poder" at bounding box center [913, 404] width 229 height 45
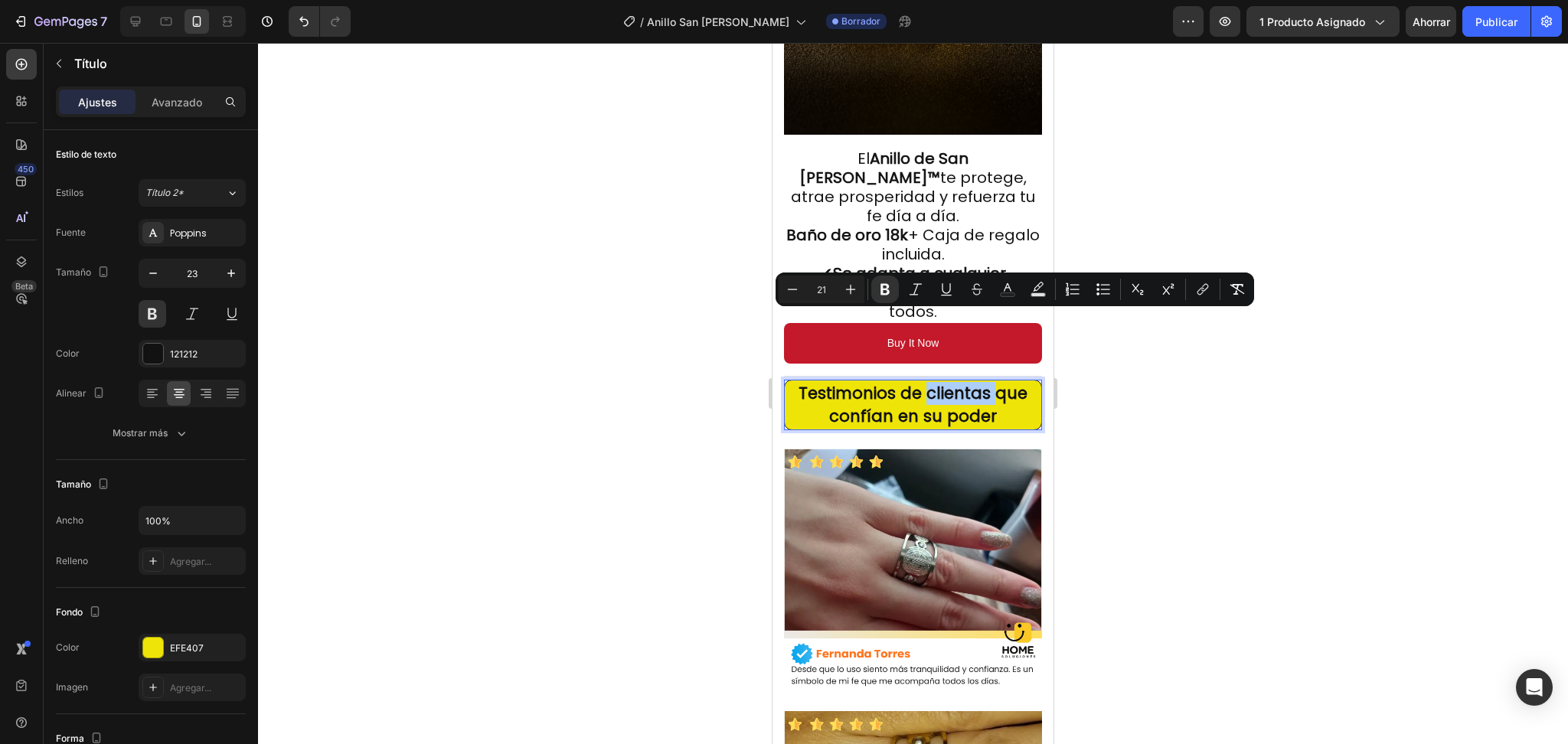
drag, startPoint x: 1352, startPoint y: 440, endPoint x: 1295, endPoint y: 433, distance: 57.4
click at [1350, 439] on div at bounding box center [913, 394] width 1310 height 702
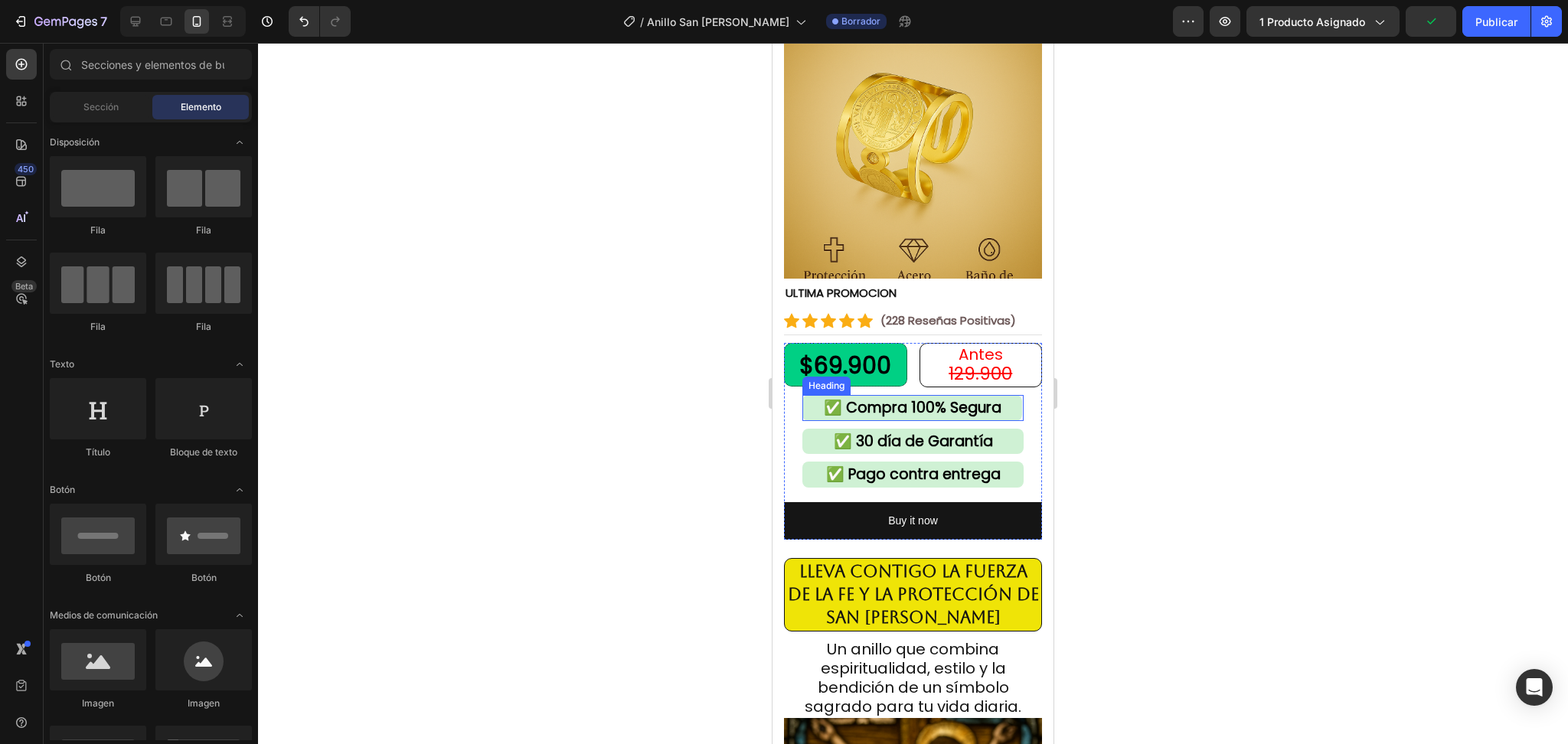
scroll to position [204, 0]
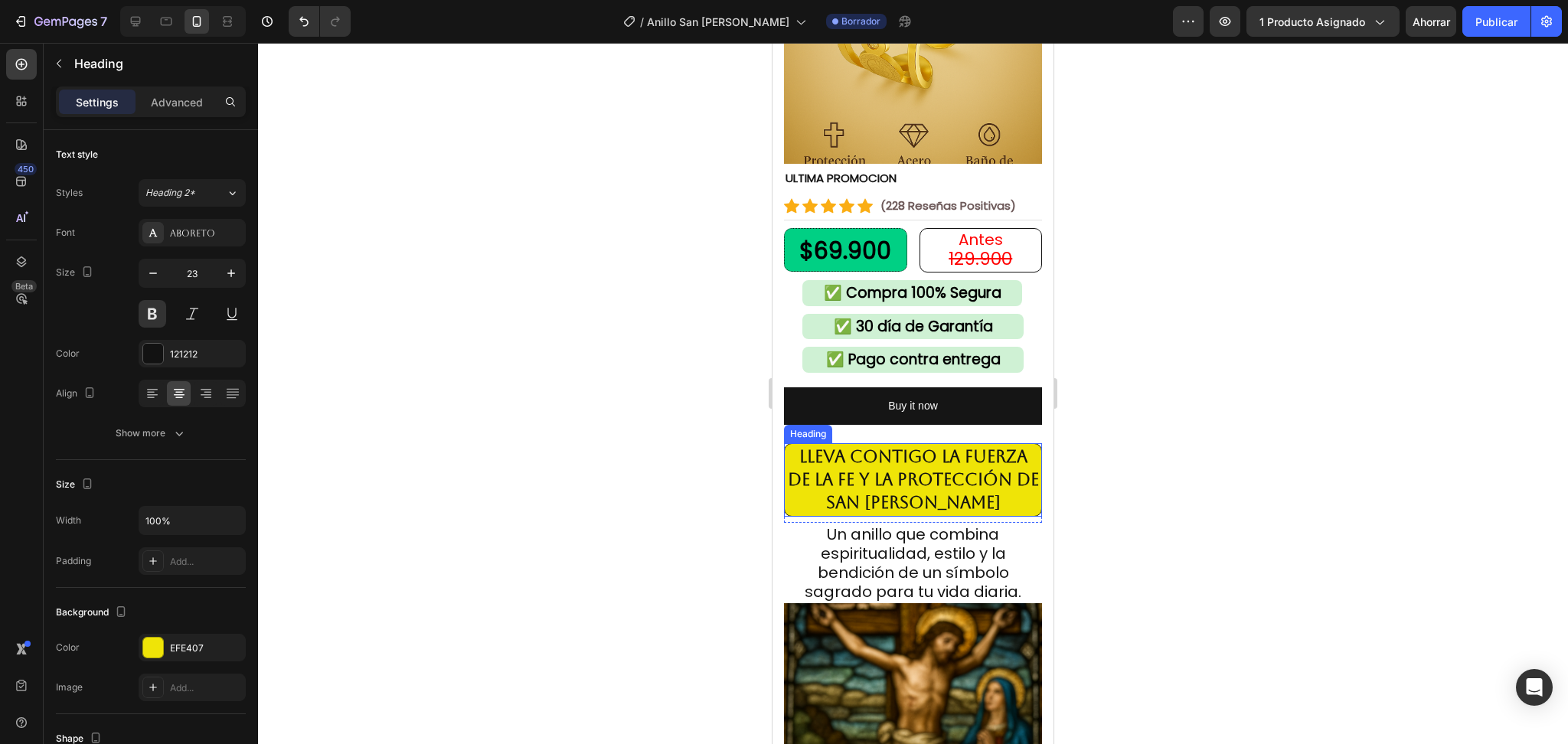
click at [1013, 470] on strong "Lleva contigo la fuerza de la fe y la protección de San Benito" at bounding box center [913, 480] width 251 height 65
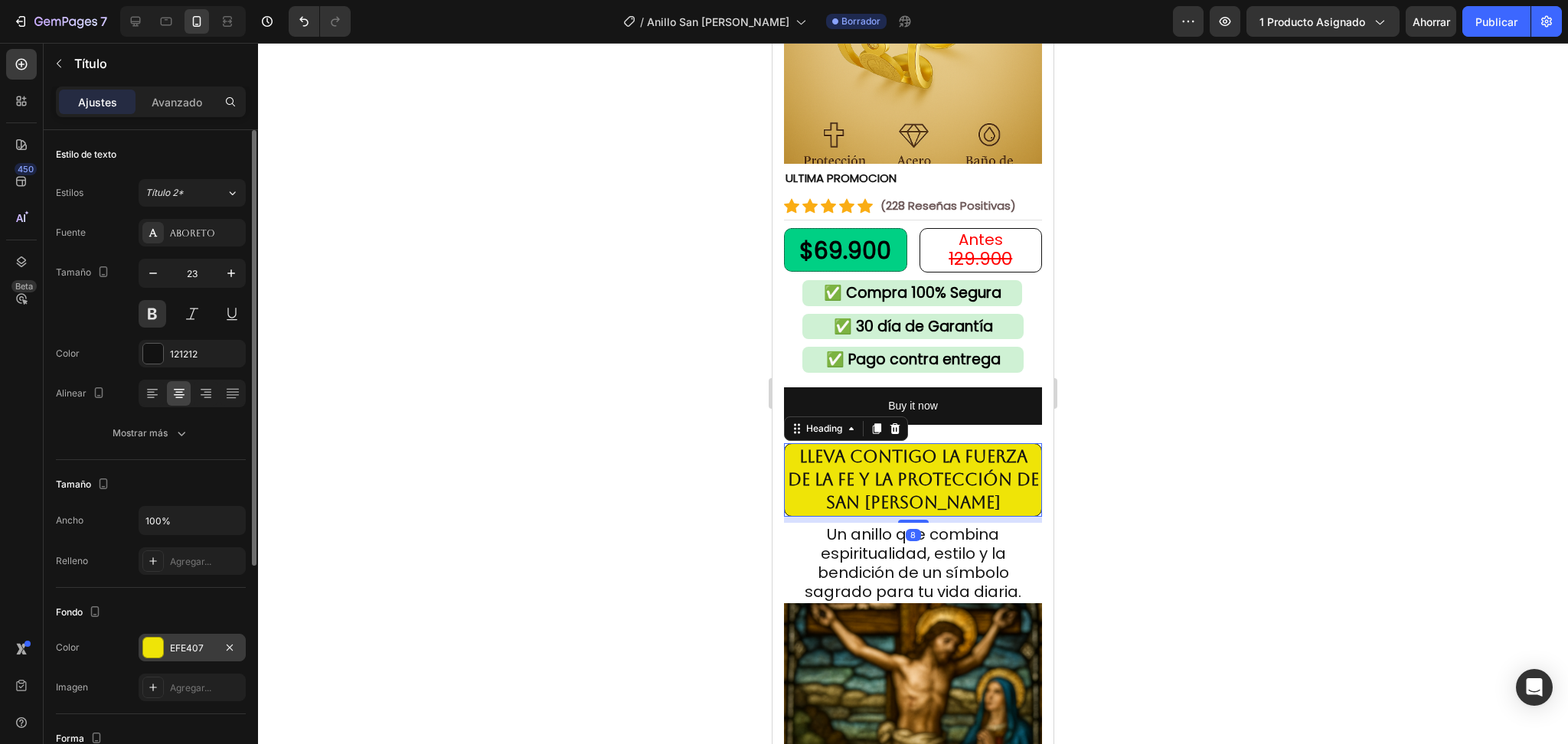
click at [206, 643] on div "EFE407" at bounding box center [192, 649] width 45 height 14
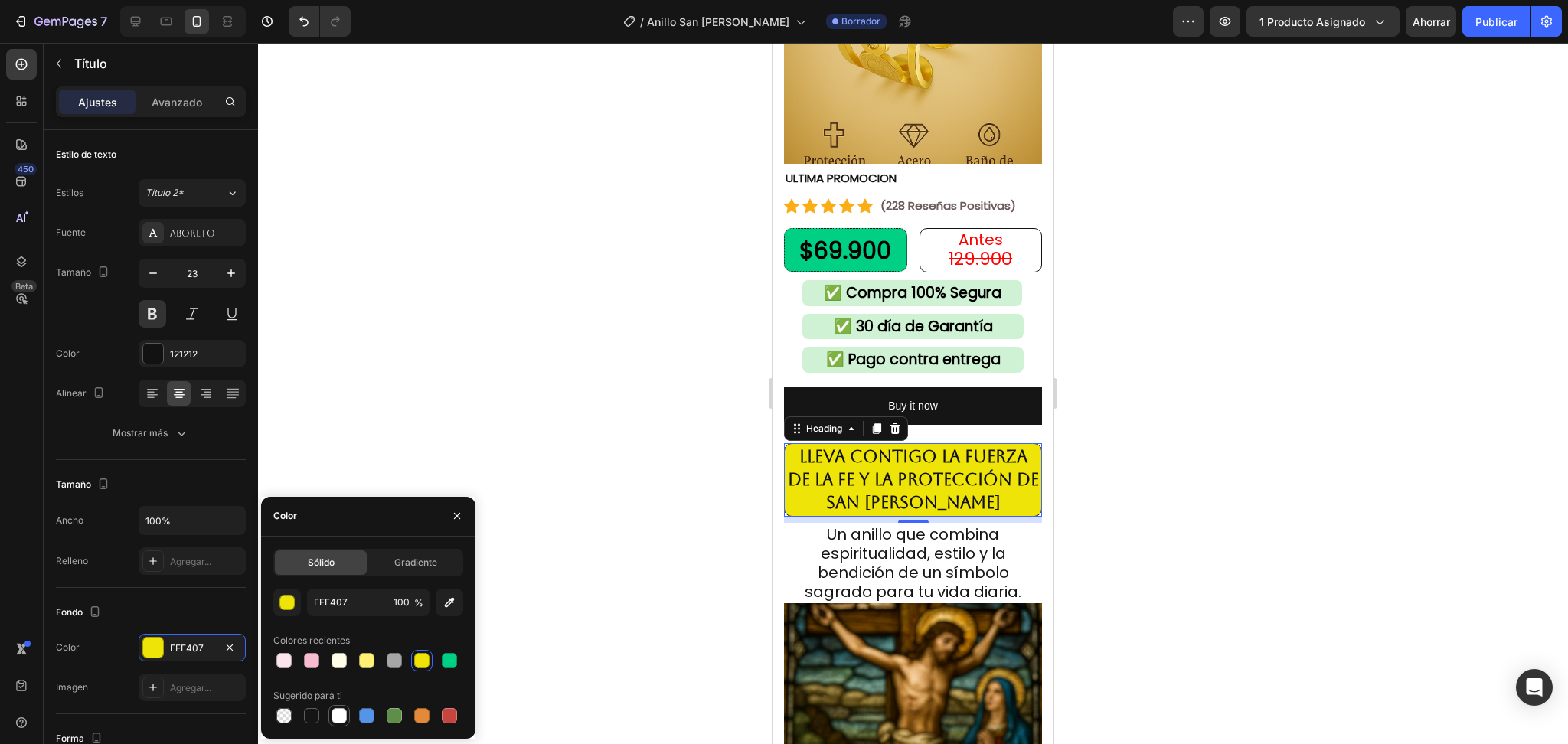
click at [339, 717] on div at bounding box center [339, 716] width 15 height 15
type input "FFFFFF"
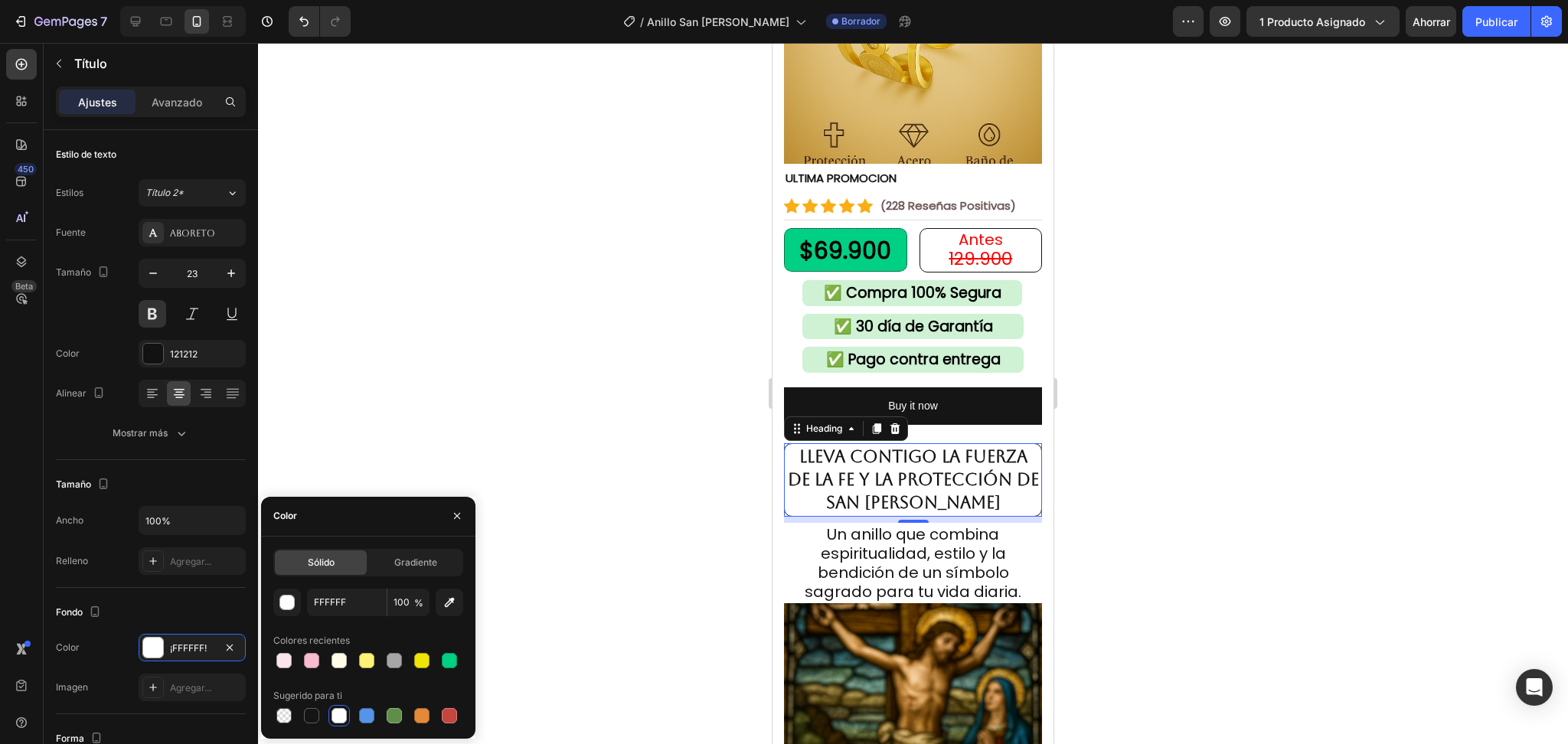
click at [1239, 485] on div at bounding box center [913, 394] width 1310 height 702
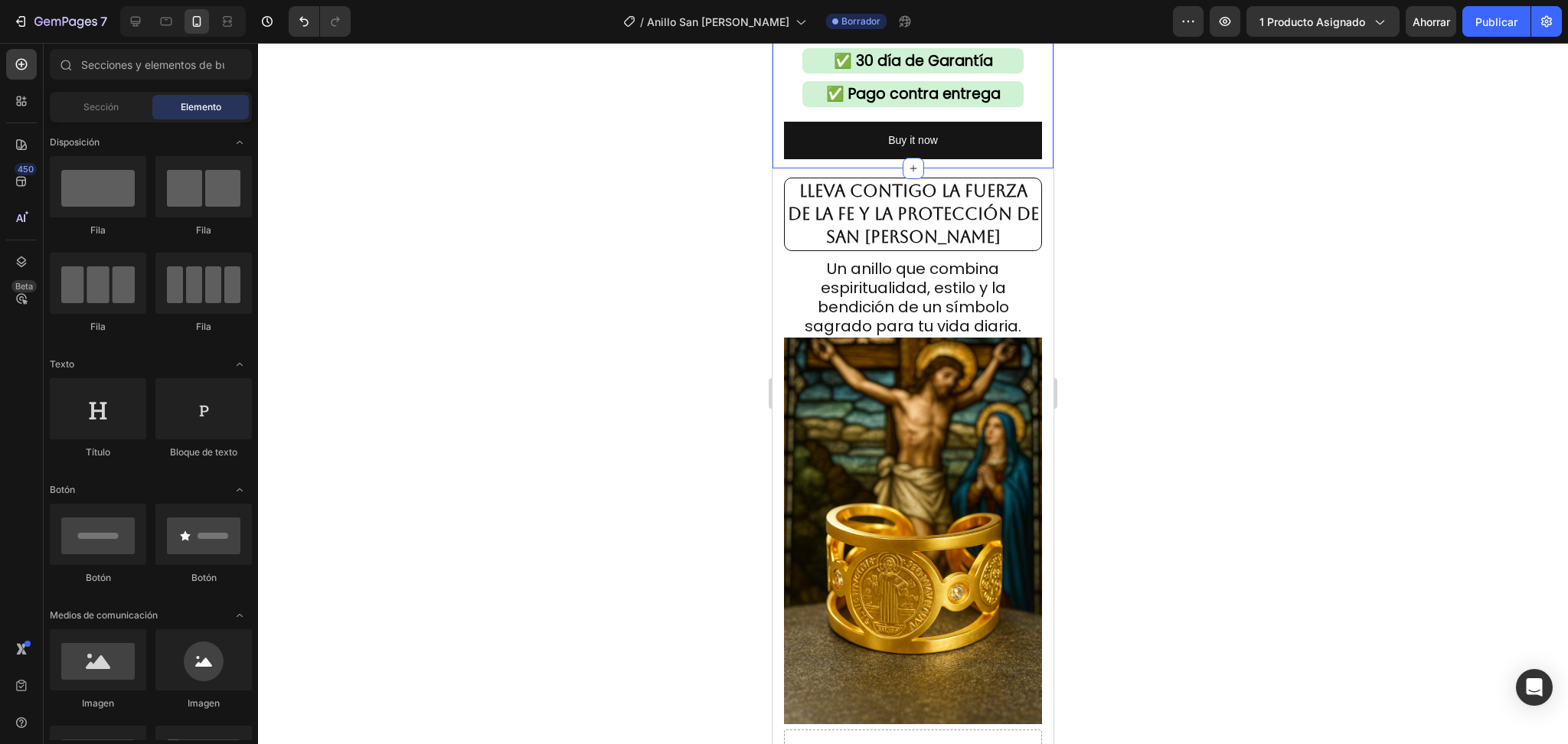
scroll to position [510, 0]
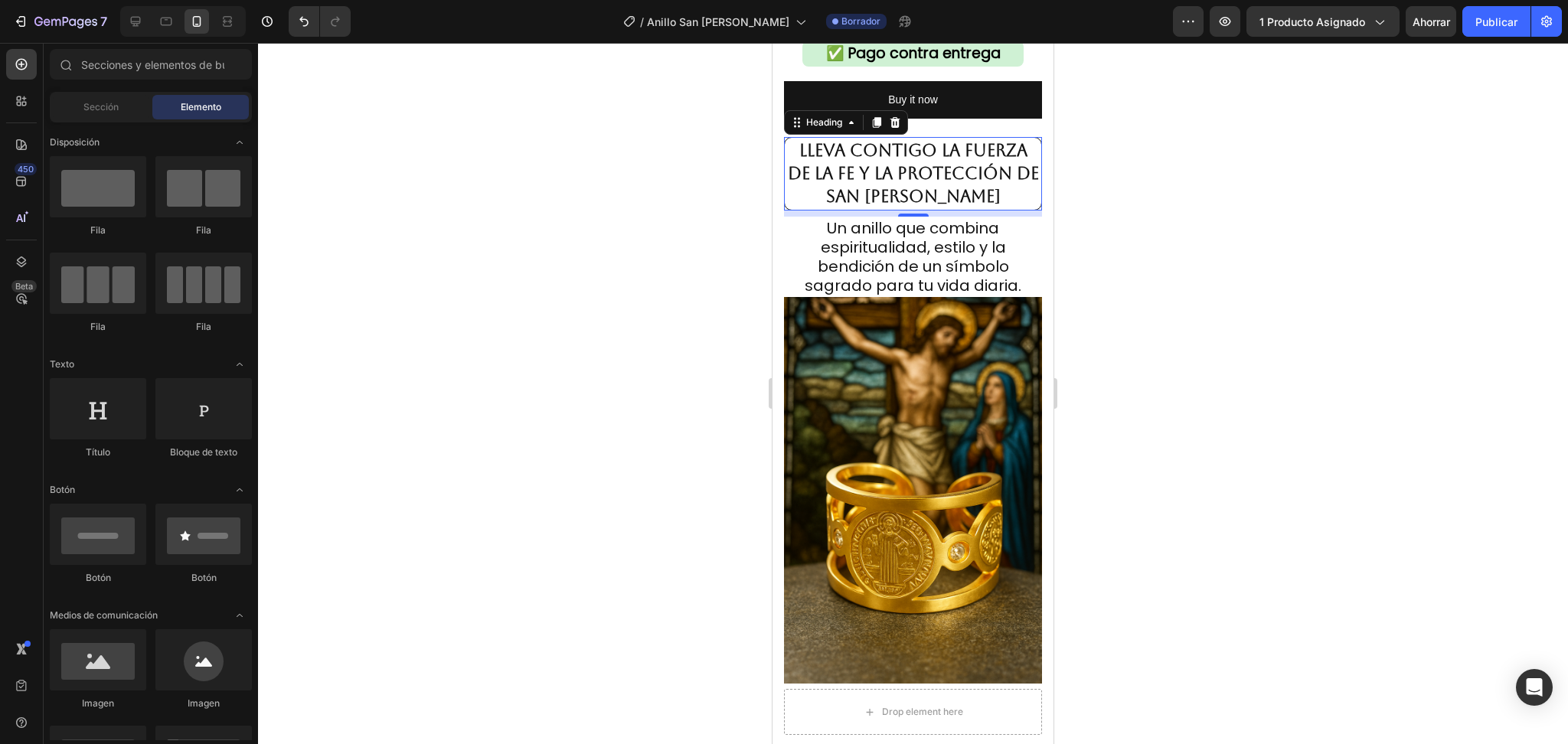
click at [995, 164] on strong "Lleva contigo la fuerza de la fe y la protección de San Benito" at bounding box center [913, 174] width 251 height 65
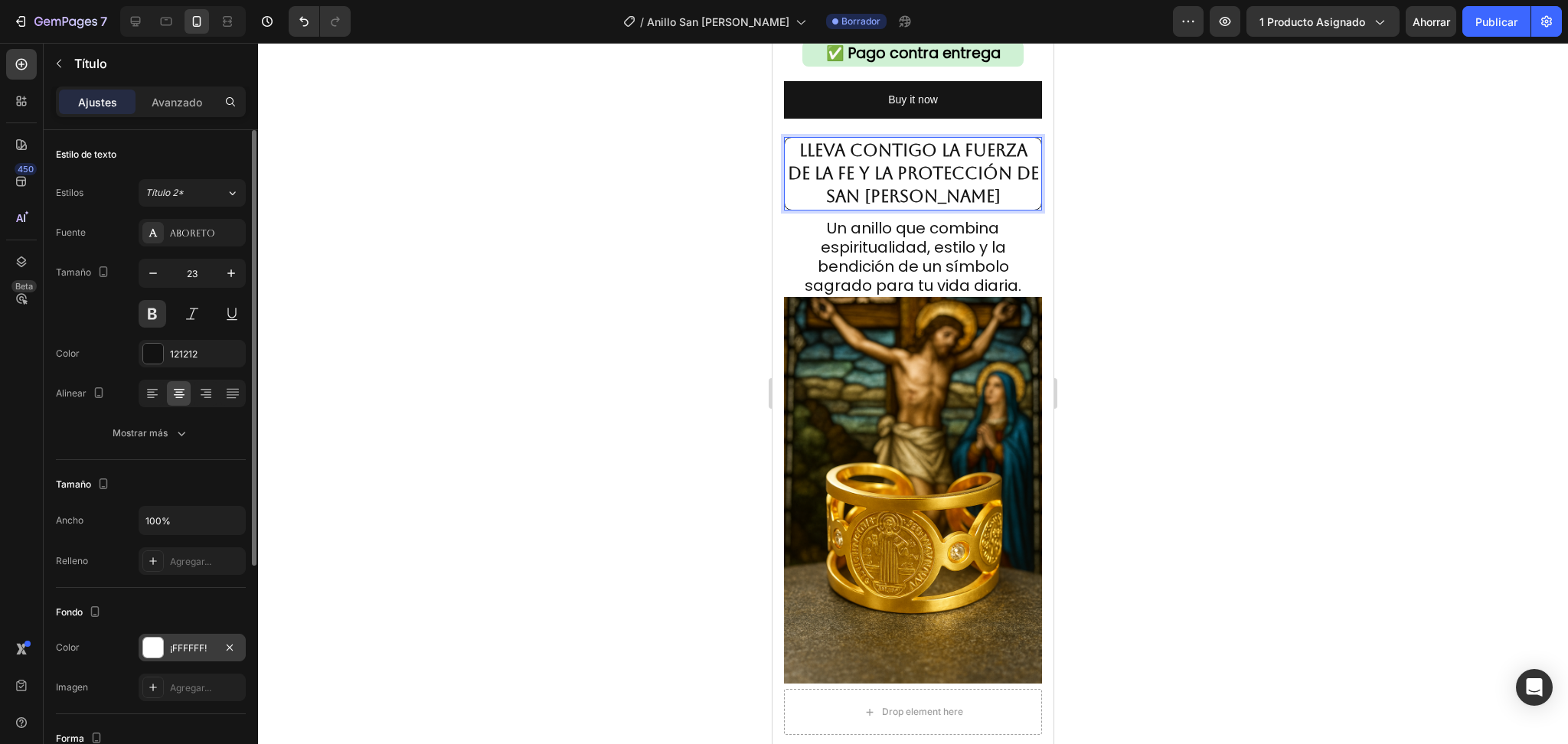
click at [206, 640] on div "¡FFFFFF!" at bounding box center [191, 648] width 107 height 28
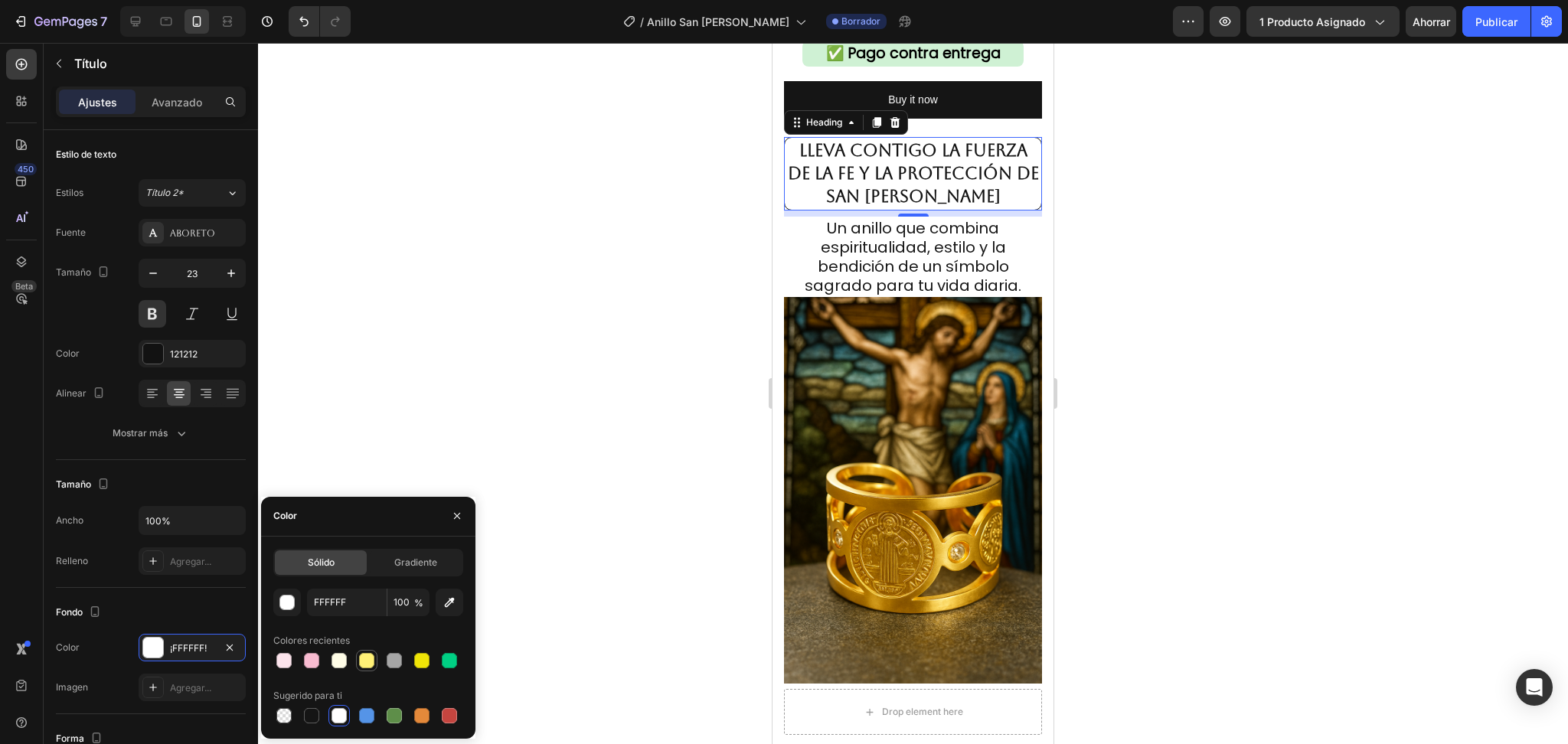
click at [371, 652] on div at bounding box center [367, 661] width 19 height 19
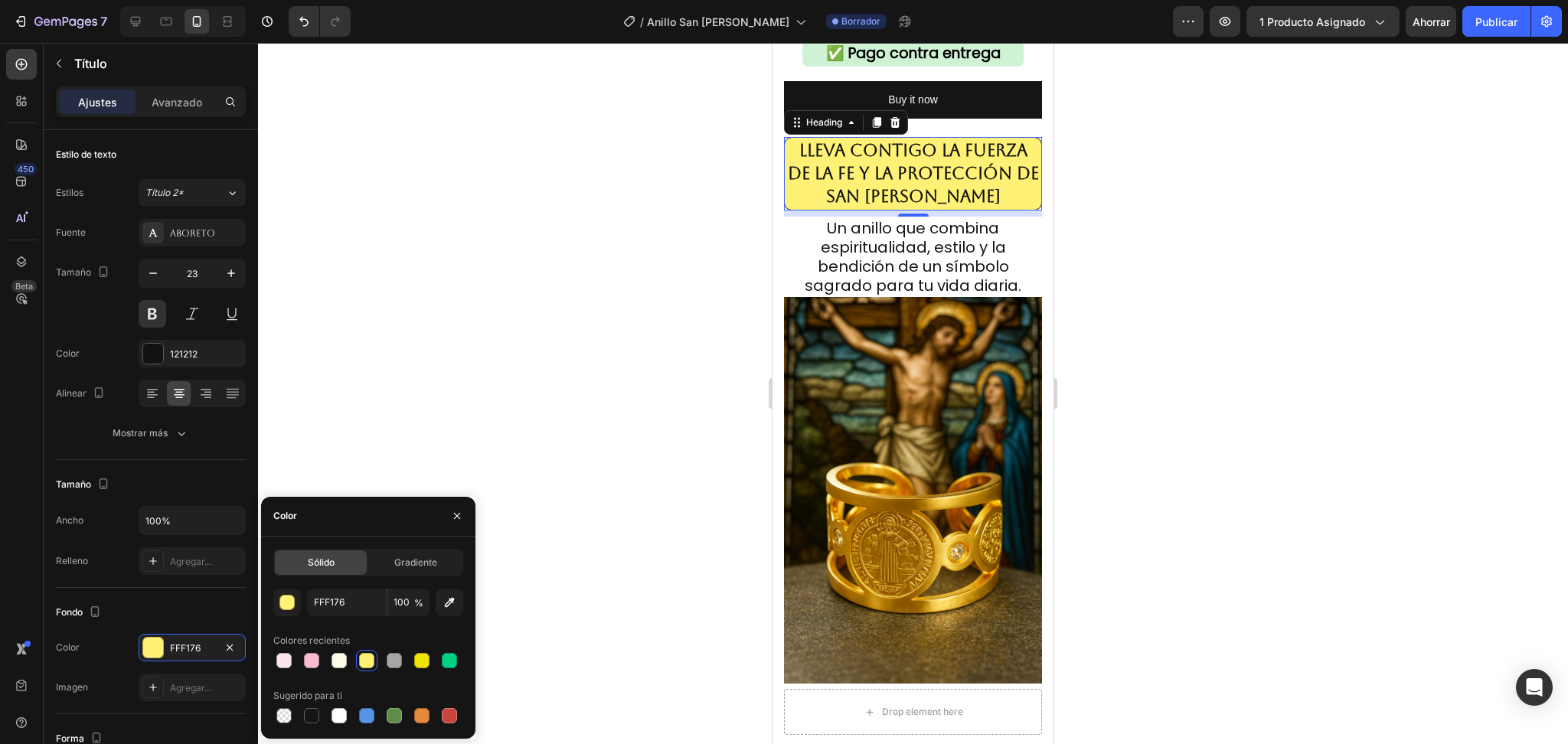
click at [423, 678] on div "FFF176 100 % Colores recientes Sugerido para ti" at bounding box center [368, 658] width 189 height 138
click at [335, 664] on div at bounding box center [339, 661] width 15 height 15
type input "FFFDE7"
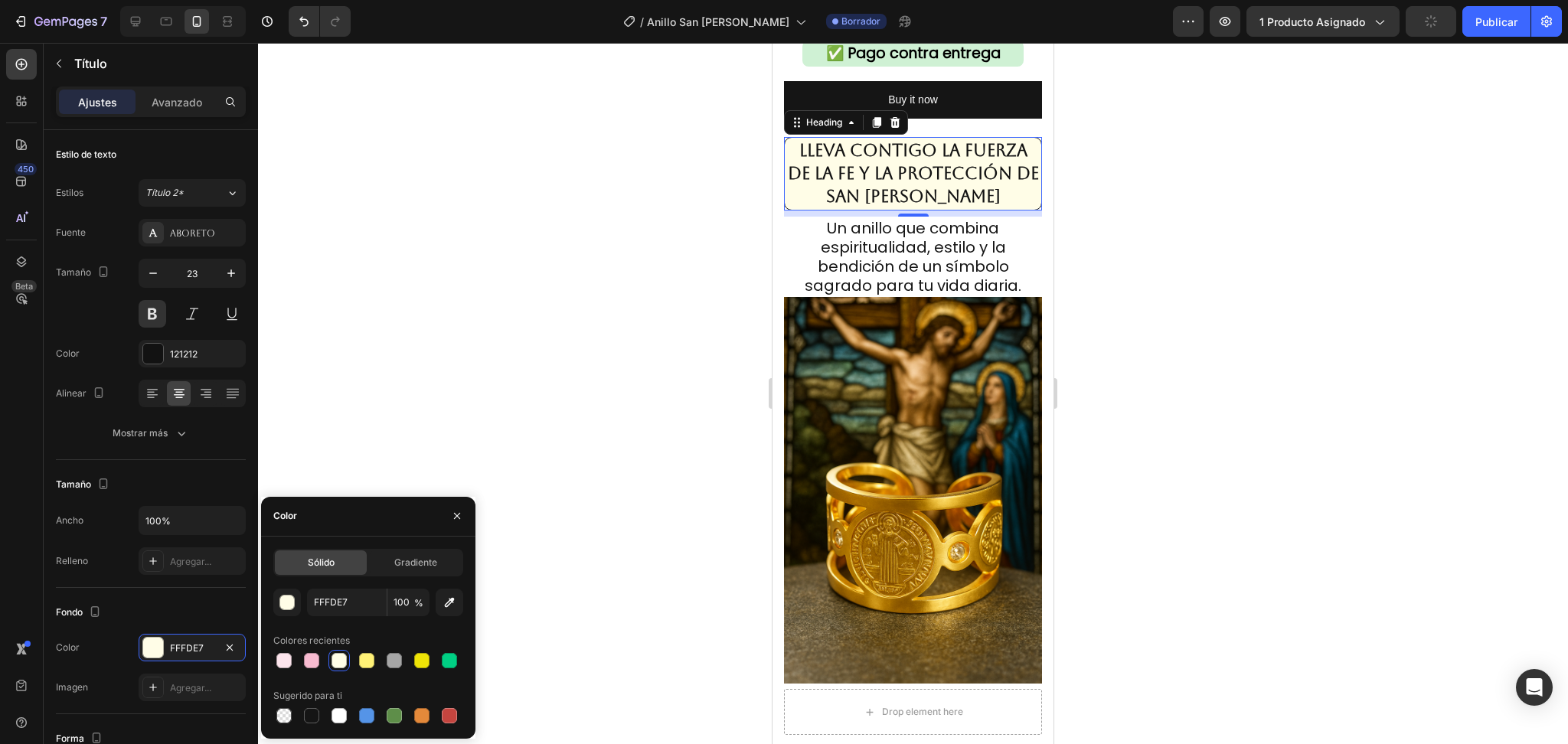
click at [1234, 484] on div at bounding box center [913, 394] width 1310 height 702
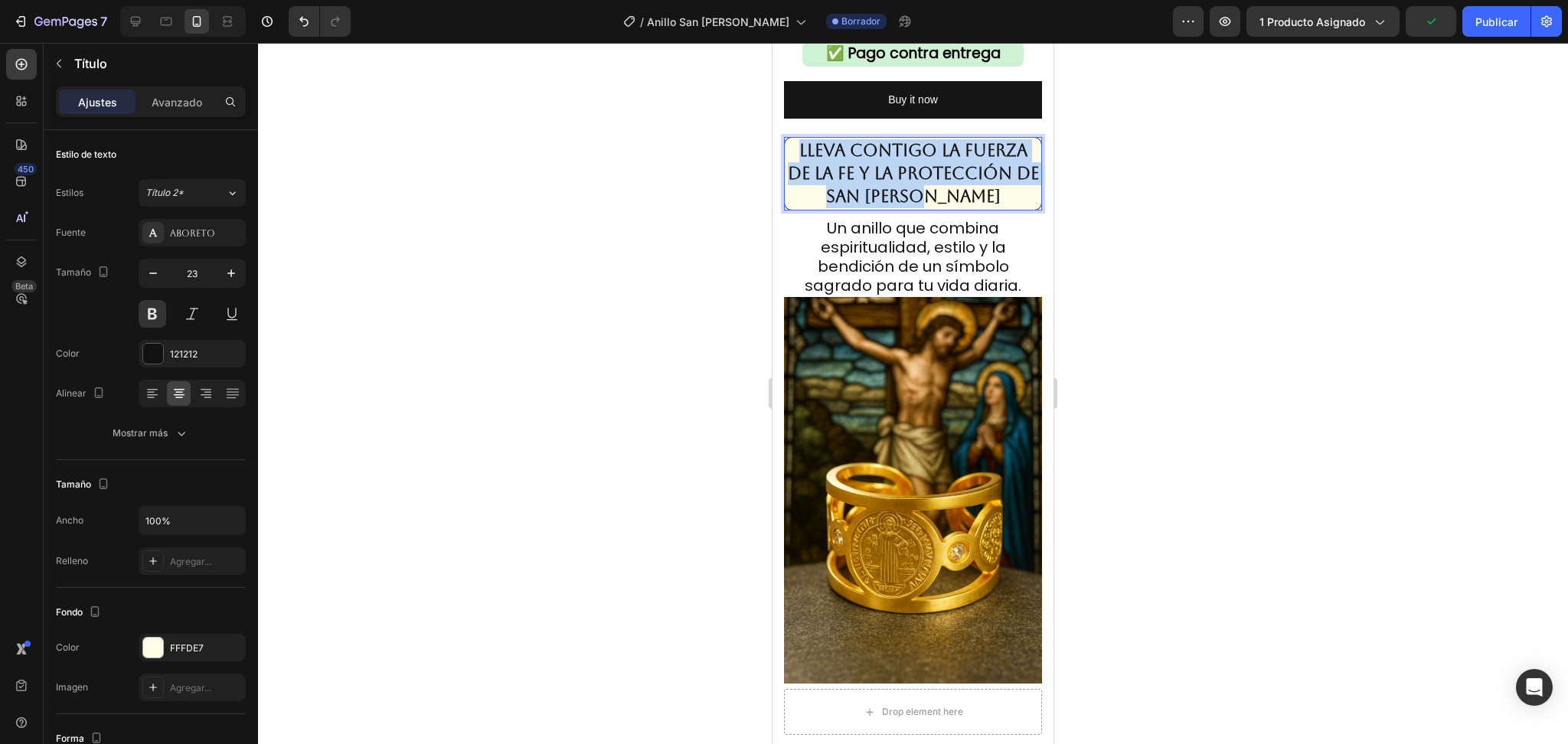
click at [950, 141] on strong "Lleva contigo la fuerza de la fe y la protección de San Benito" at bounding box center [913, 174] width 251 height 65
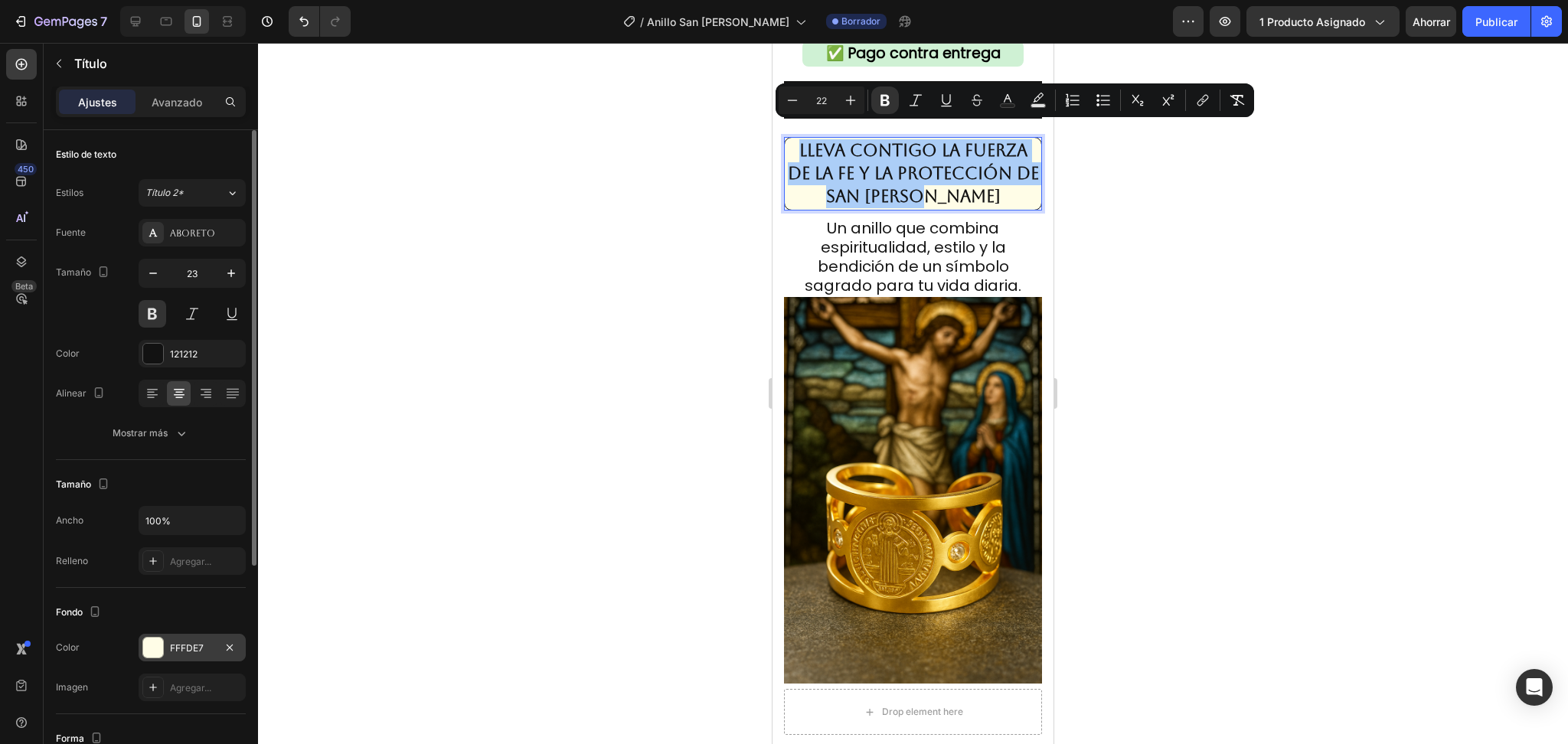
click at [191, 639] on div "FFFDE7" at bounding box center [191, 648] width 107 height 28
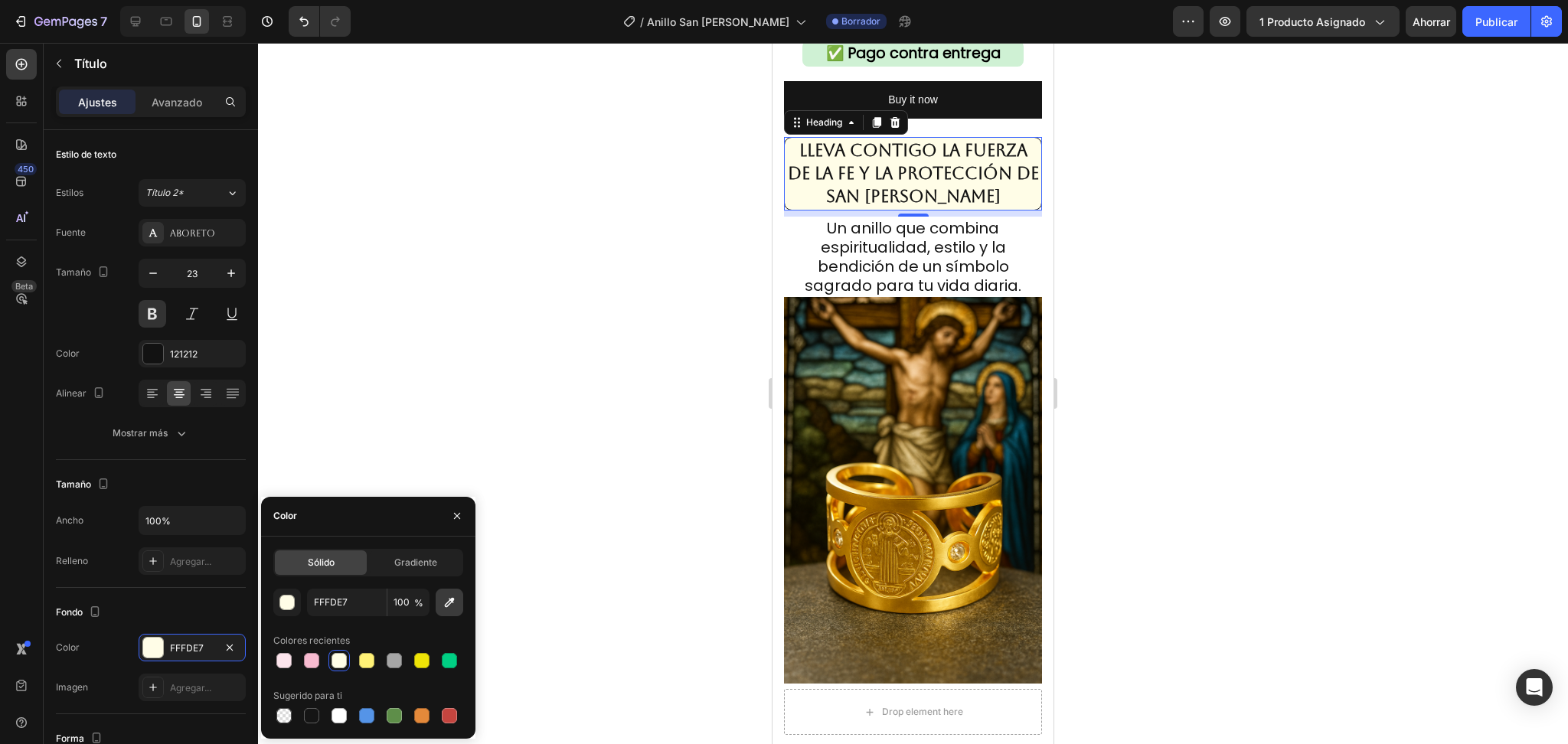
click at [450, 603] on icon "button" at bounding box center [450, 602] width 10 height 10
type input "FFFFFF"
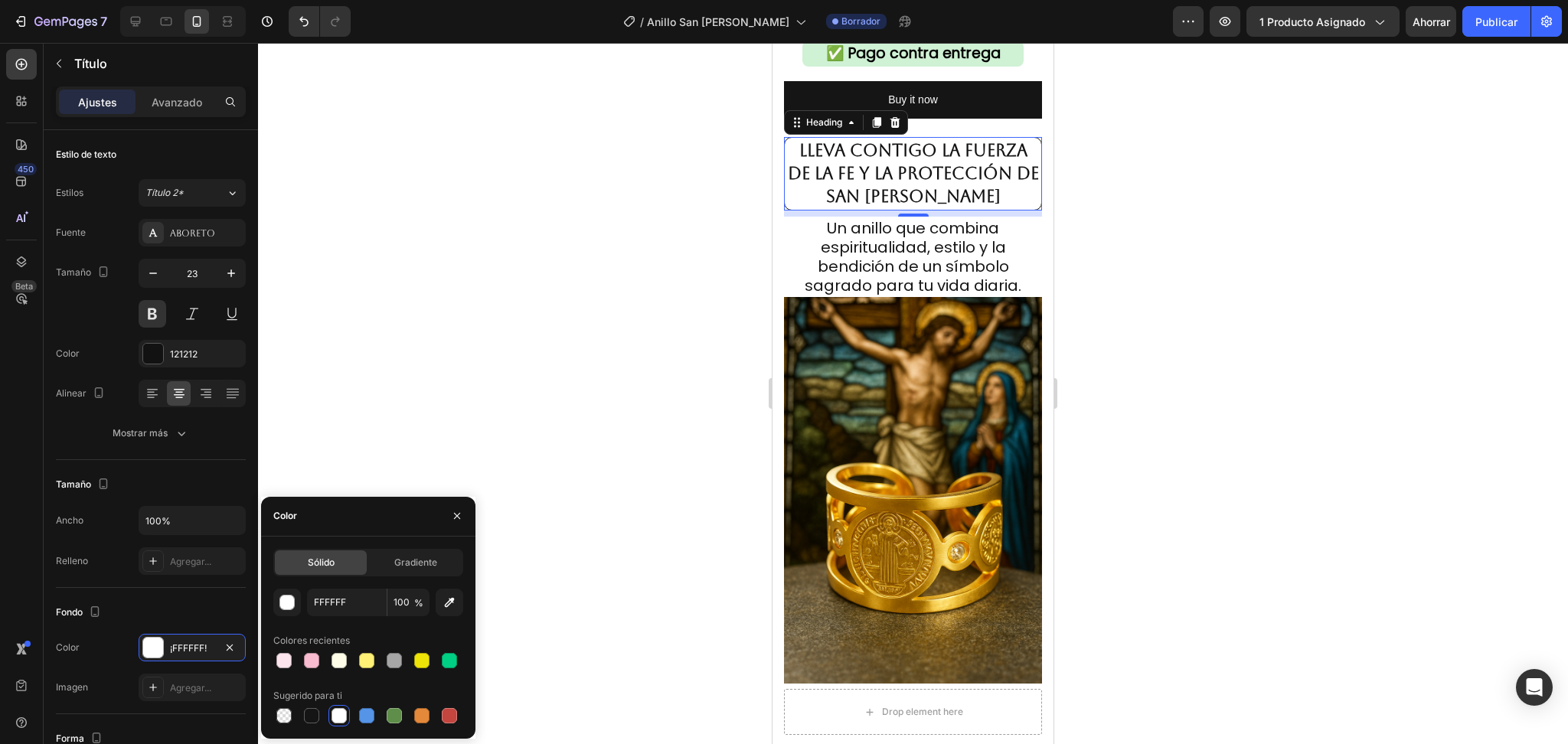
click at [1152, 353] on div at bounding box center [913, 394] width 1310 height 702
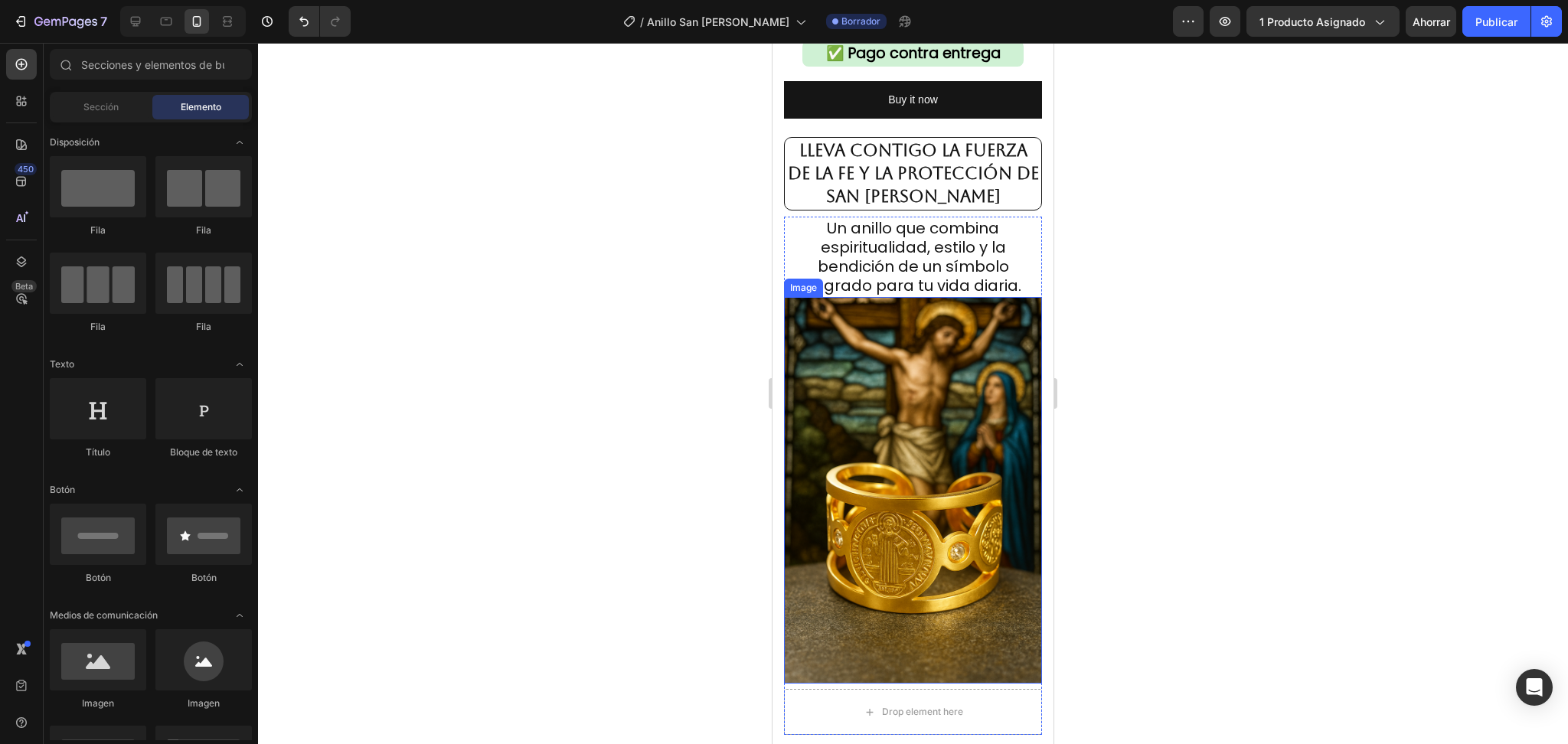
scroll to position [408, 0]
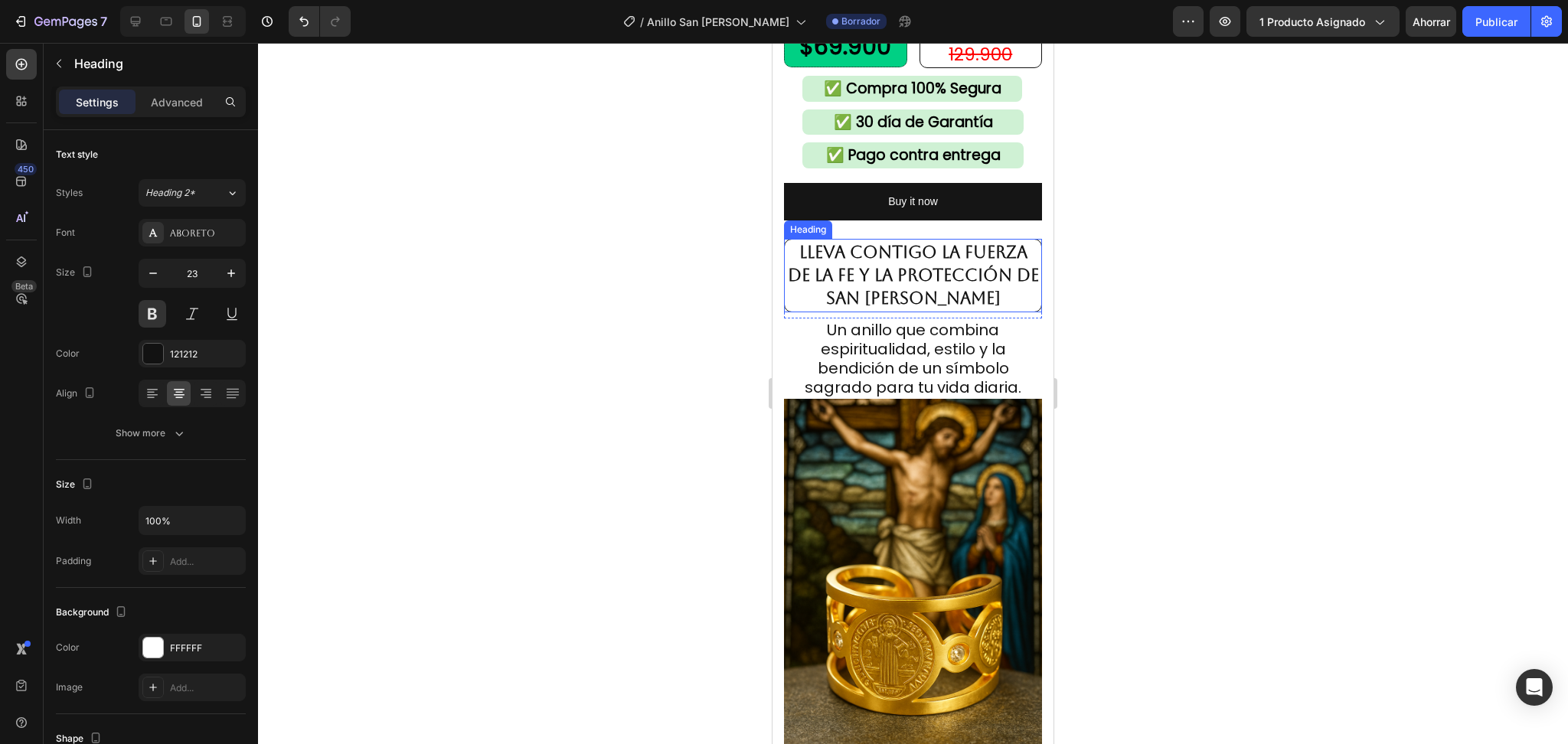
click at [903, 260] on strong "Lleva contigo la fuerza de la fe y la protección de San Benito" at bounding box center [913, 275] width 251 height 65
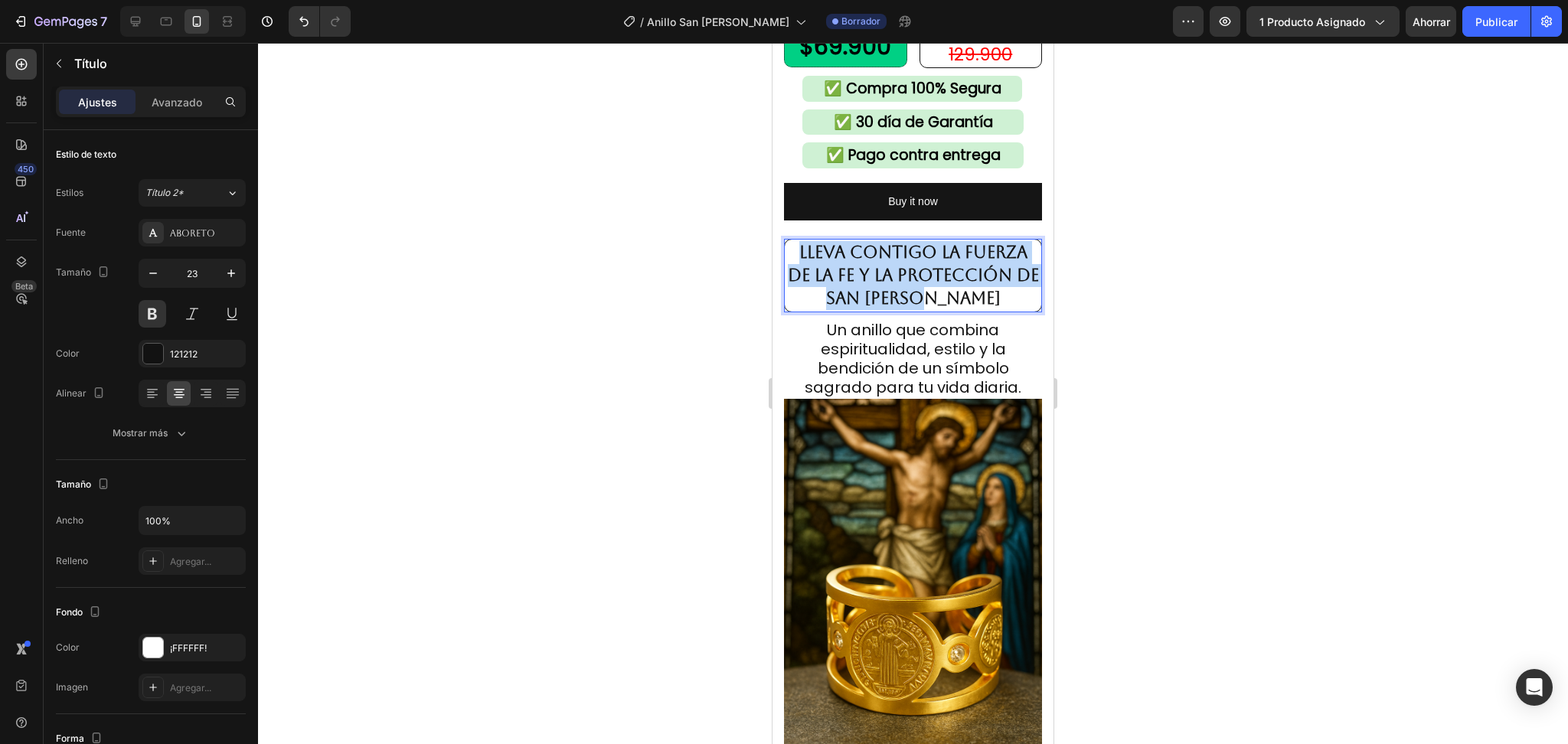
click at [903, 260] on strong "Lleva contigo la fuerza de la fe y la protección de San Benito" at bounding box center [913, 275] width 251 height 65
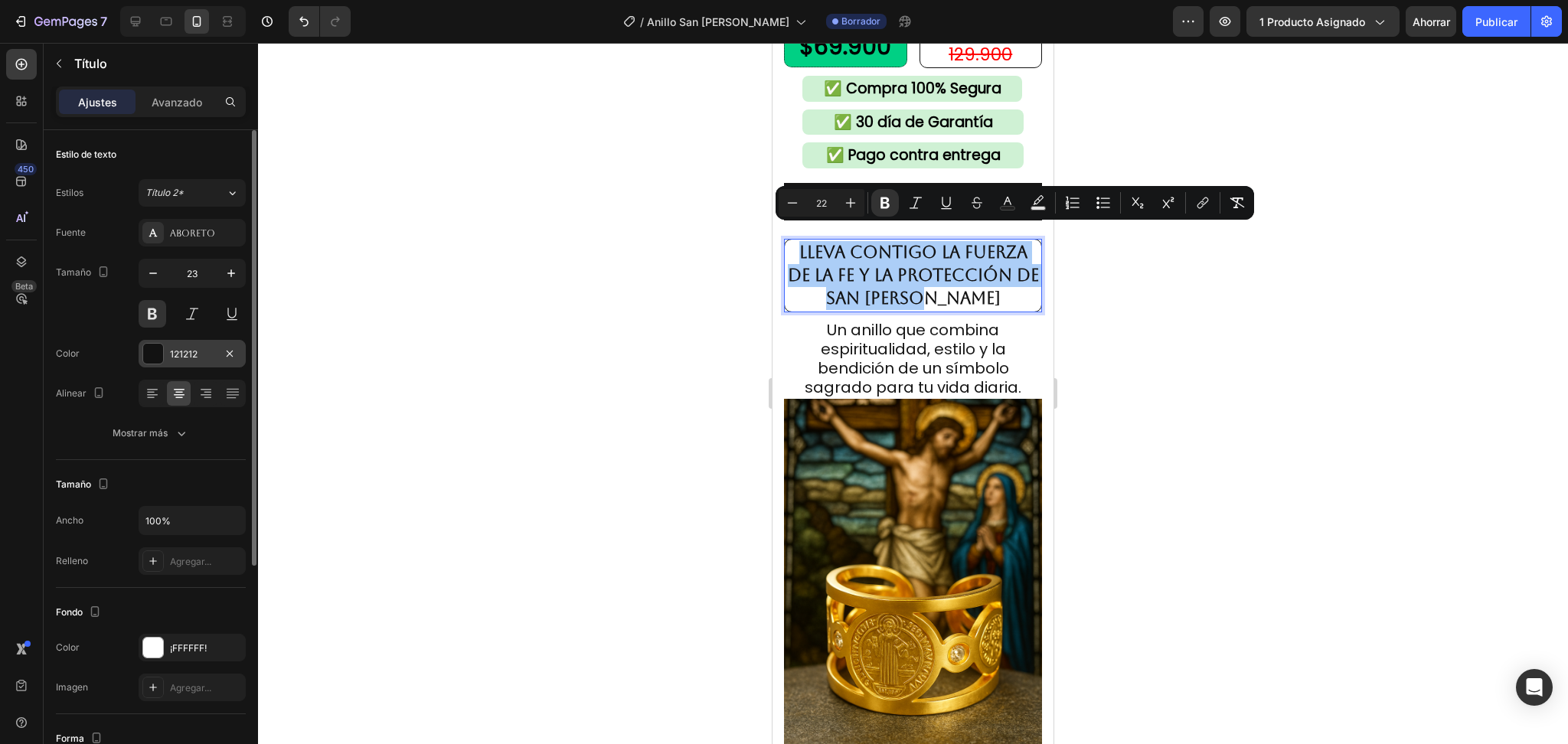
click at [148, 356] on div at bounding box center [152, 353] width 20 height 20
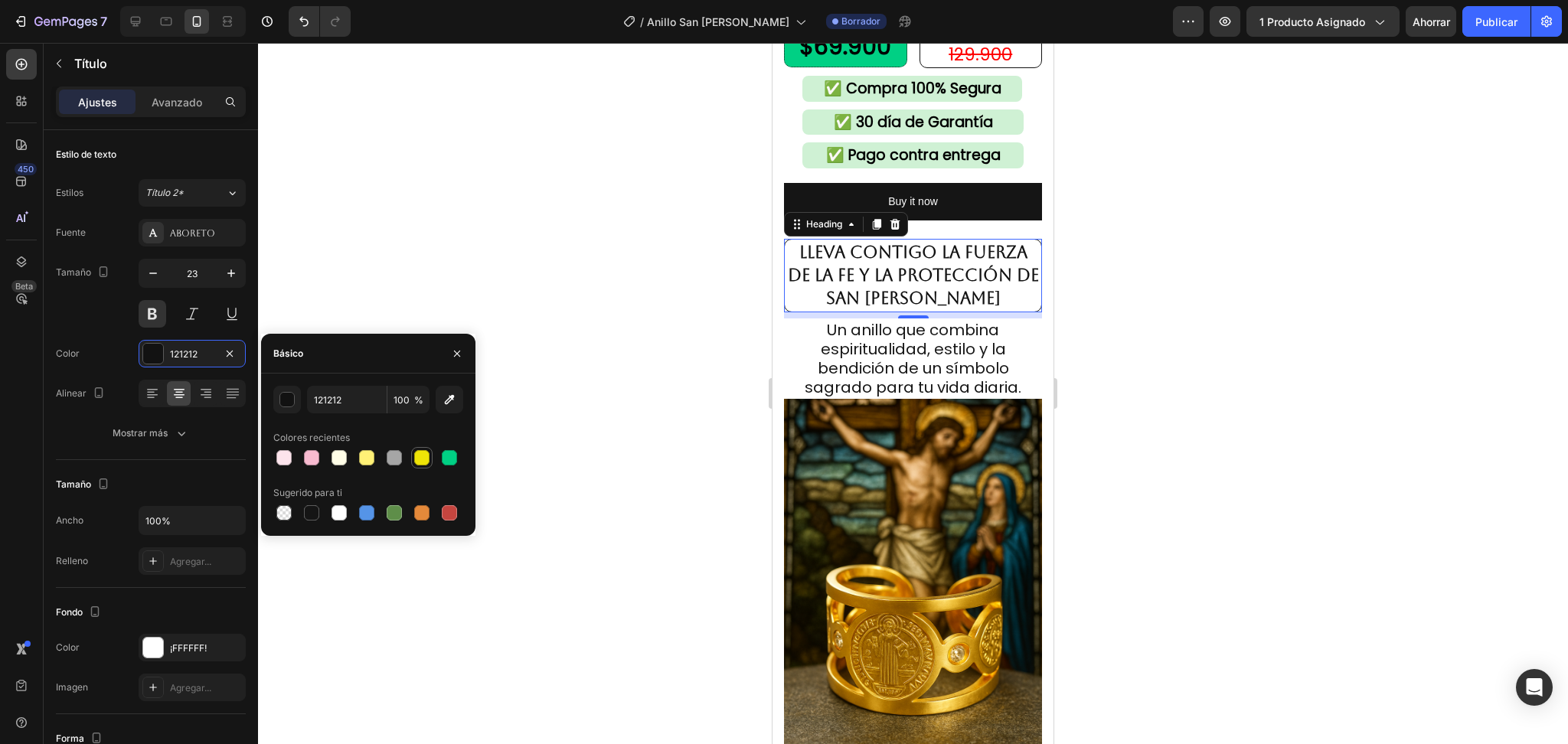
click at [420, 463] on div at bounding box center [422, 457] width 15 height 15
type input "EFE407"
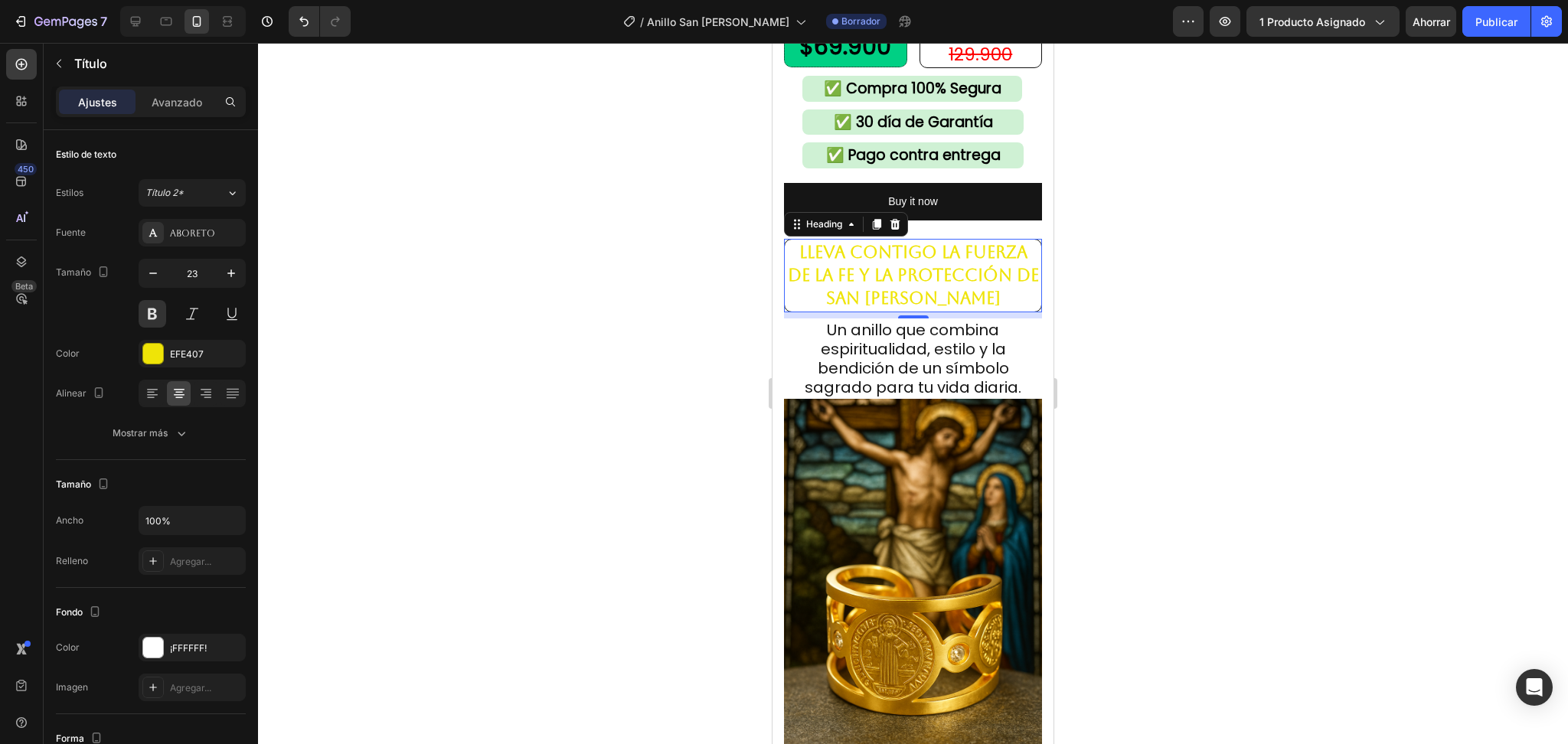
click at [1140, 425] on div at bounding box center [913, 394] width 1310 height 702
click at [974, 282] on p "⁠⁠⁠⁠⁠⁠⁠ Lleva contigo la fuerza de la fe y la protección de San Benito" at bounding box center [914, 275] width 254 height 69
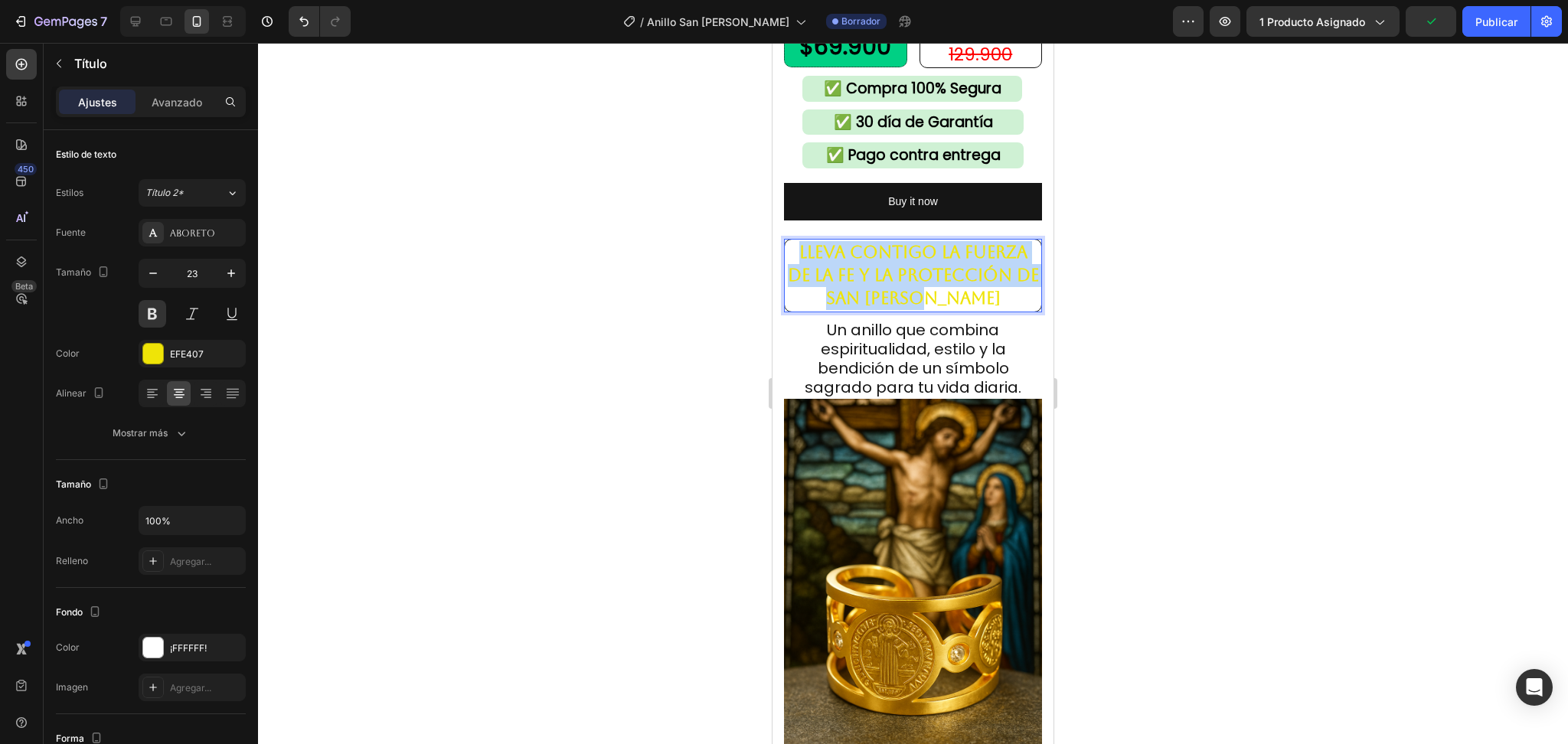
click at [974, 280] on p "Lleva contigo la fuerza de la fe y la protección de San Benito" at bounding box center [914, 275] width 254 height 69
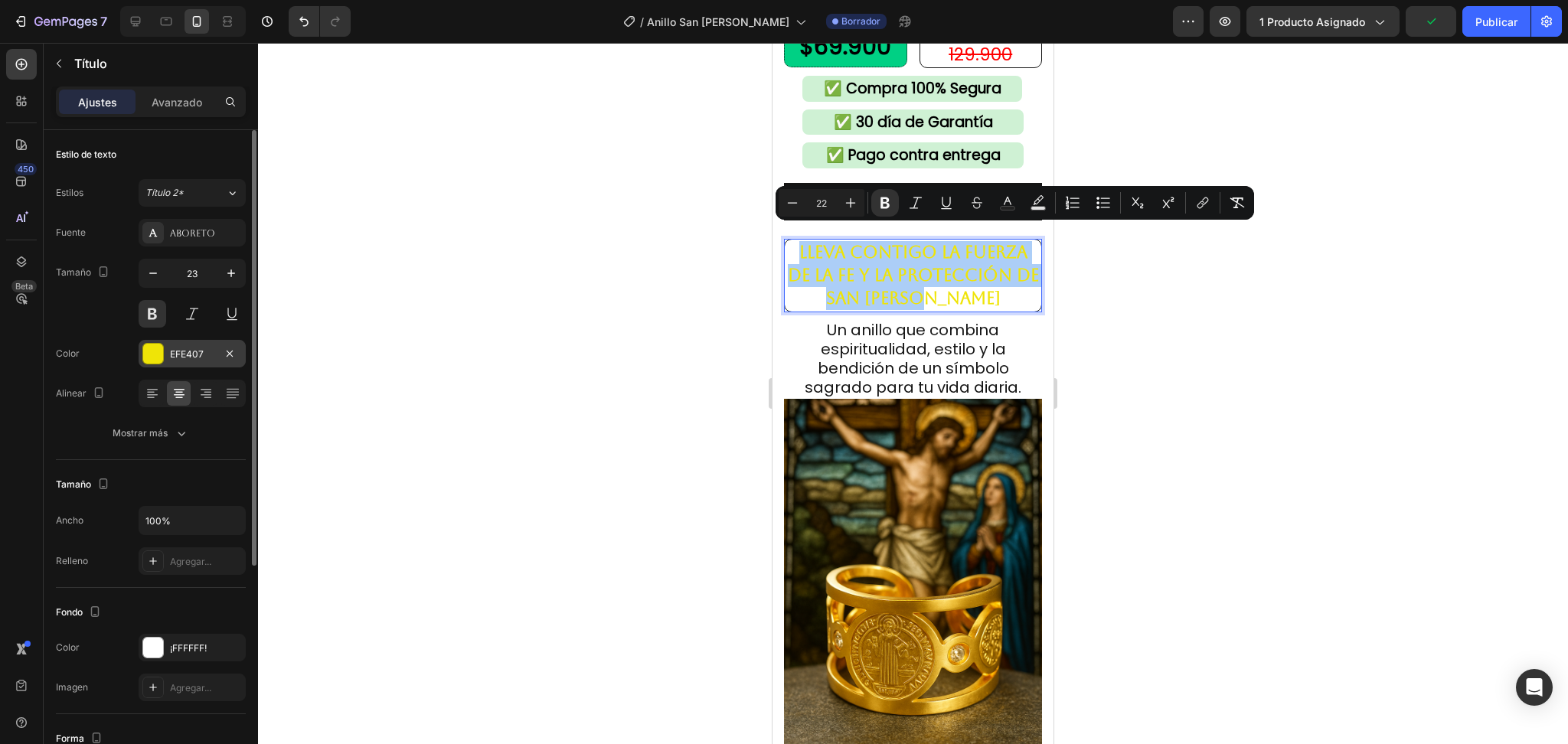
click at [202, 346] on div "EFE407" at bounding box center [191, 354] width 107 height 28
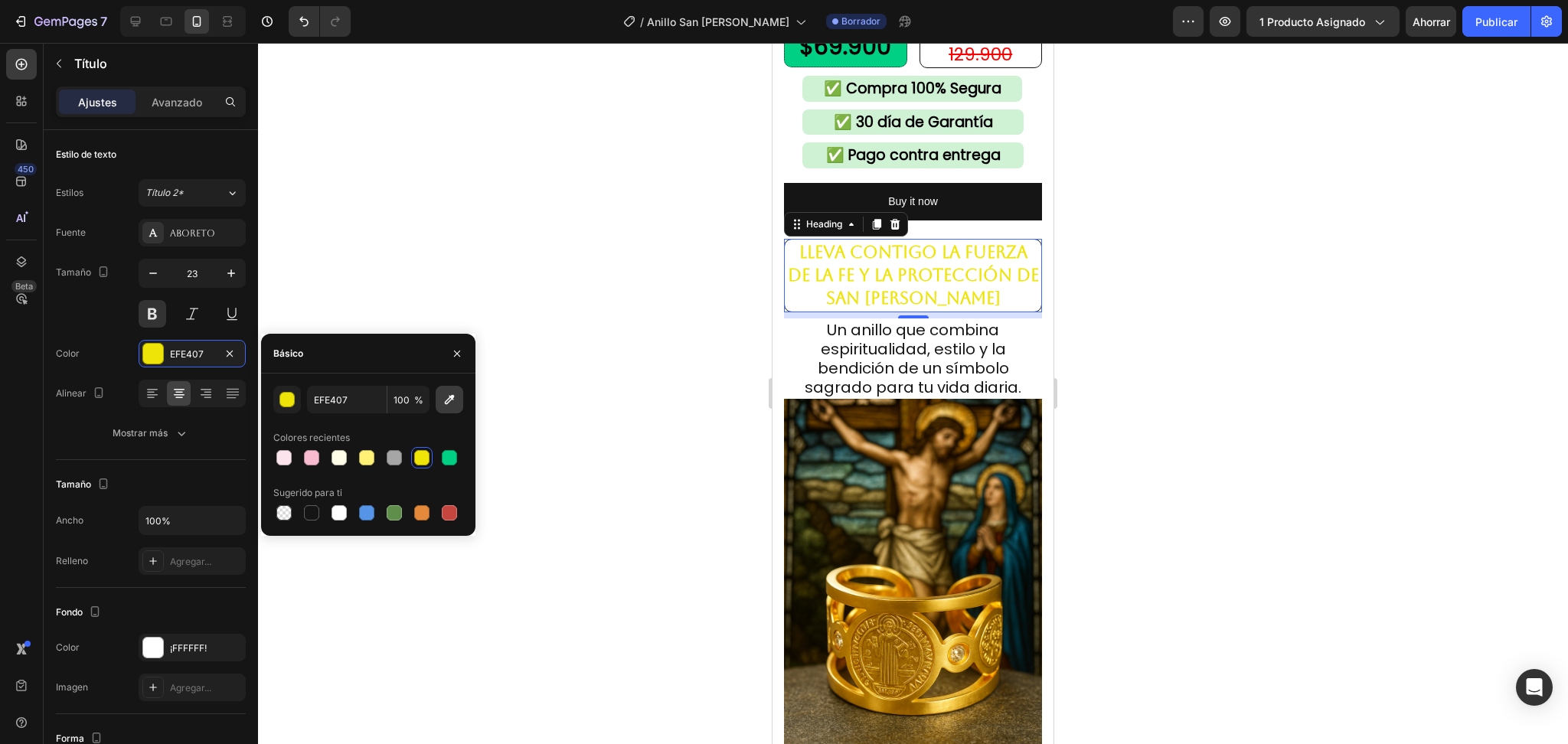
click at [449, 402] on icon "button" at bounding box center [450, 400] width 10 height 10
click at [586, 422] on div at bounding box center [913, 394] width 1310 height 702
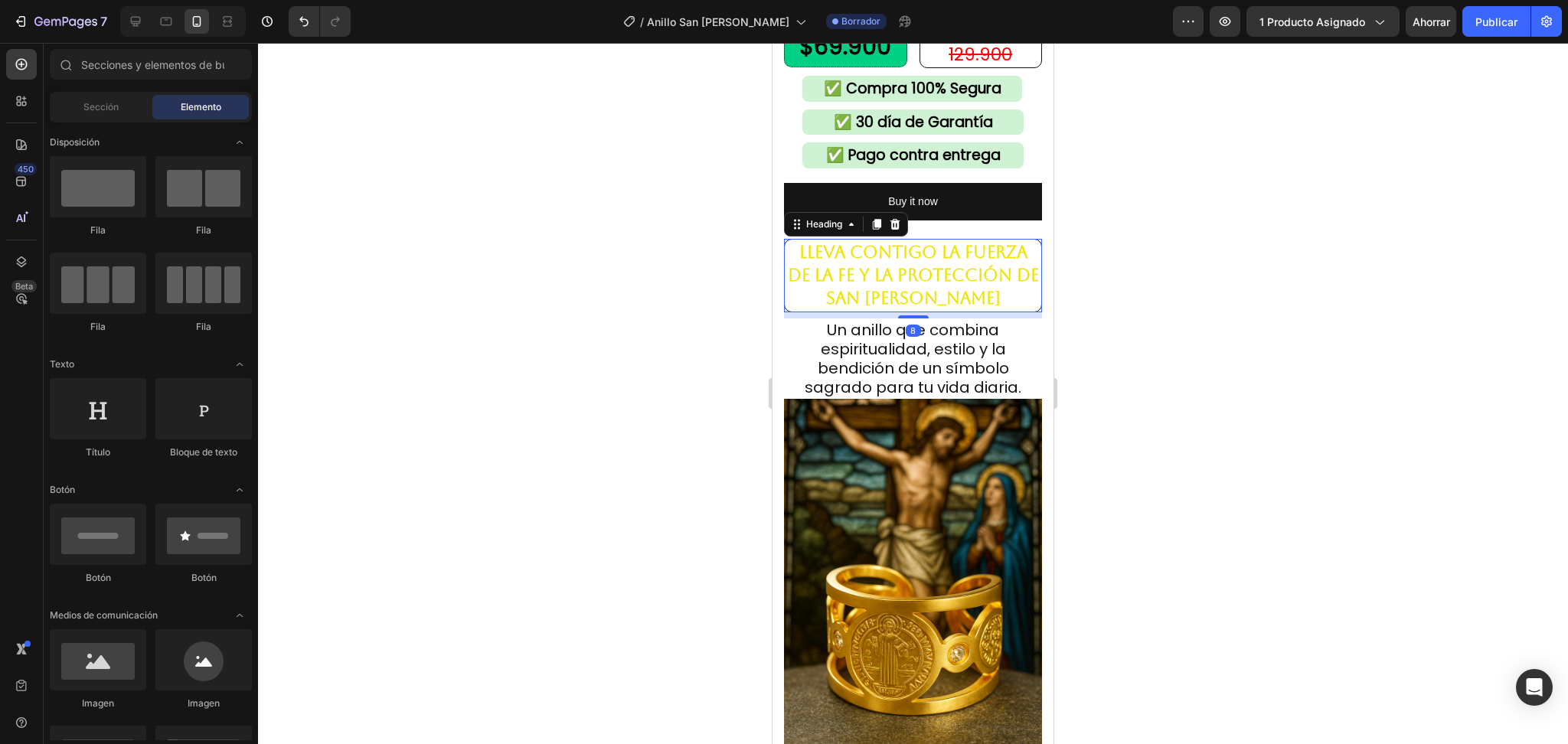
click at [945, 280] on strong "Lleva contigo la fuerza de la fe y la protección de San Benito" at bounding box center [913, 275] width 251 height 65
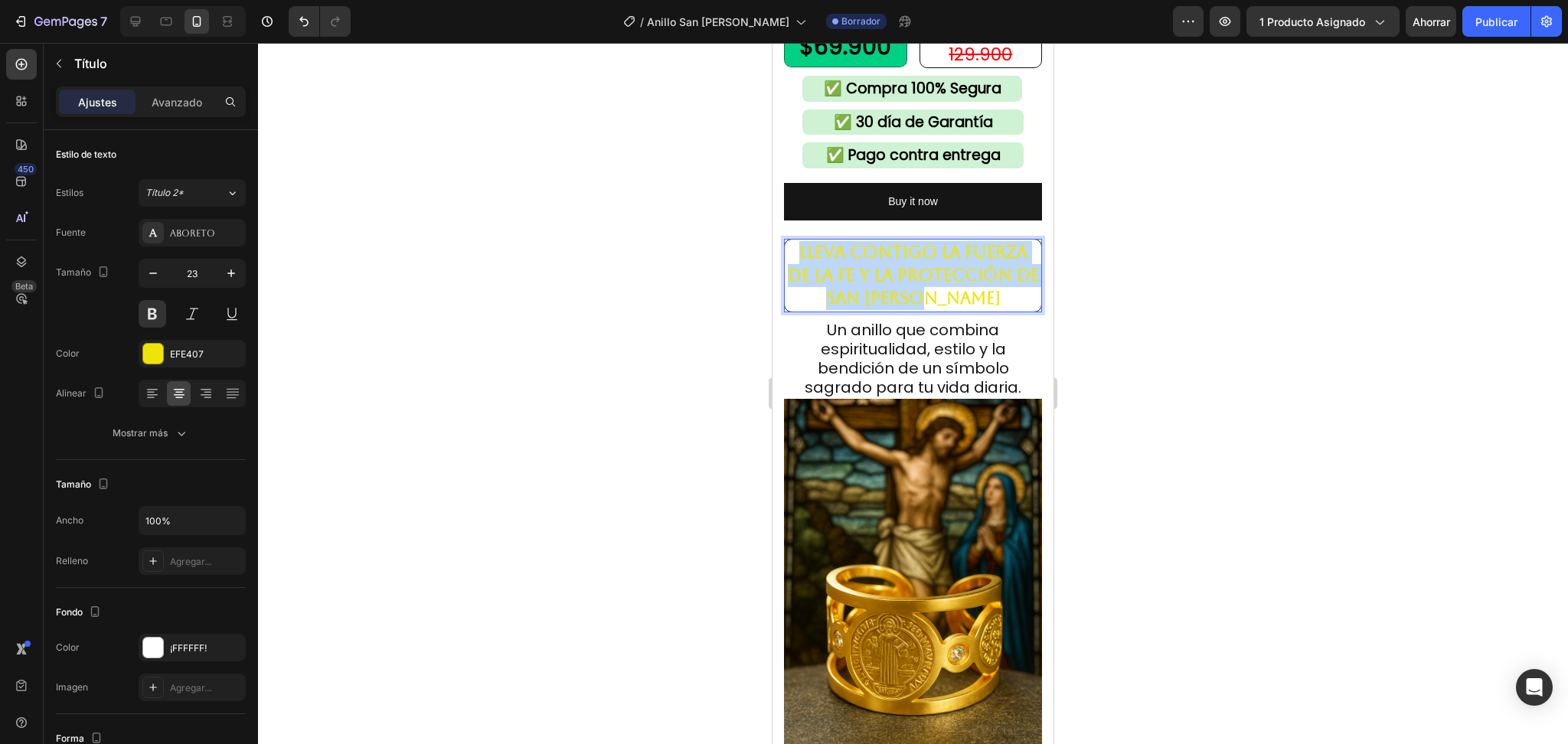
click at [945, 280] on strong "Lleva contigo la fuerza de la fe y la protección de San Benito" at bounding box center [913, 275] width 251 height 65
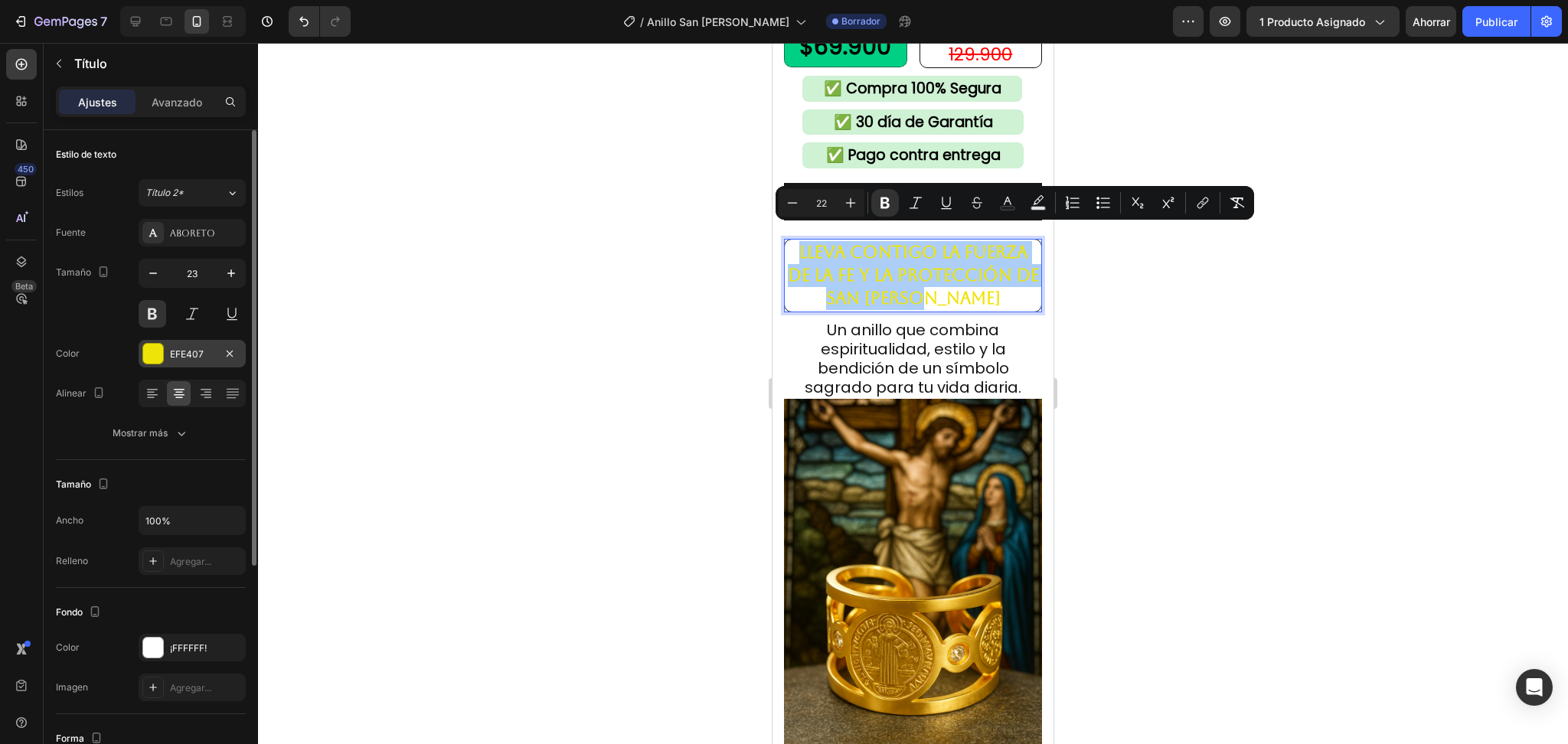
click at [192, 350] on font "EFE407" at bounding box center [187, 354] width 34 height 11
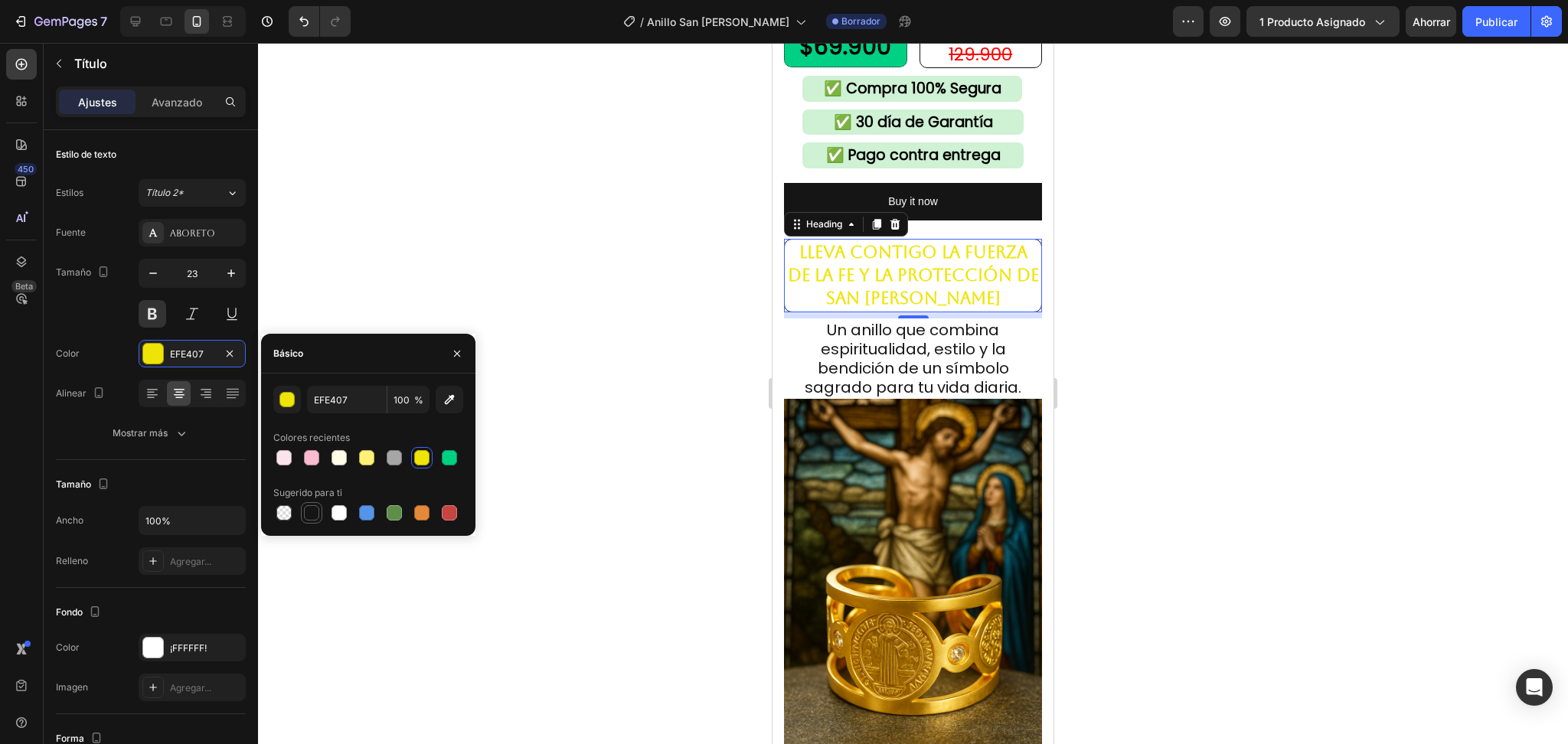
click at [313, 510] on div at bounding box center [312, 512] width 15 height 15
type input "151515"
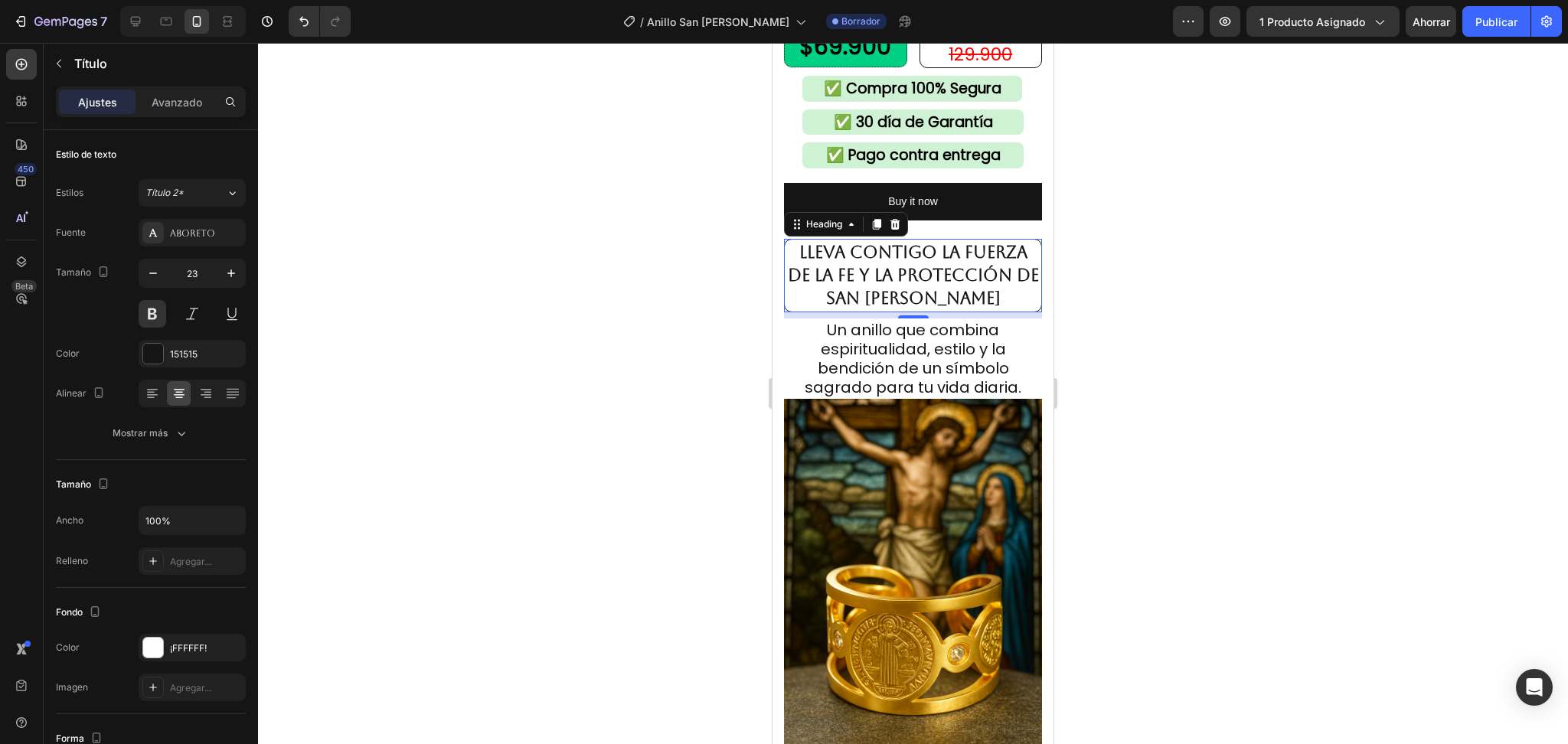
click at [1349, 292] on div at bounding box center [913, 394] width 1310 height 702
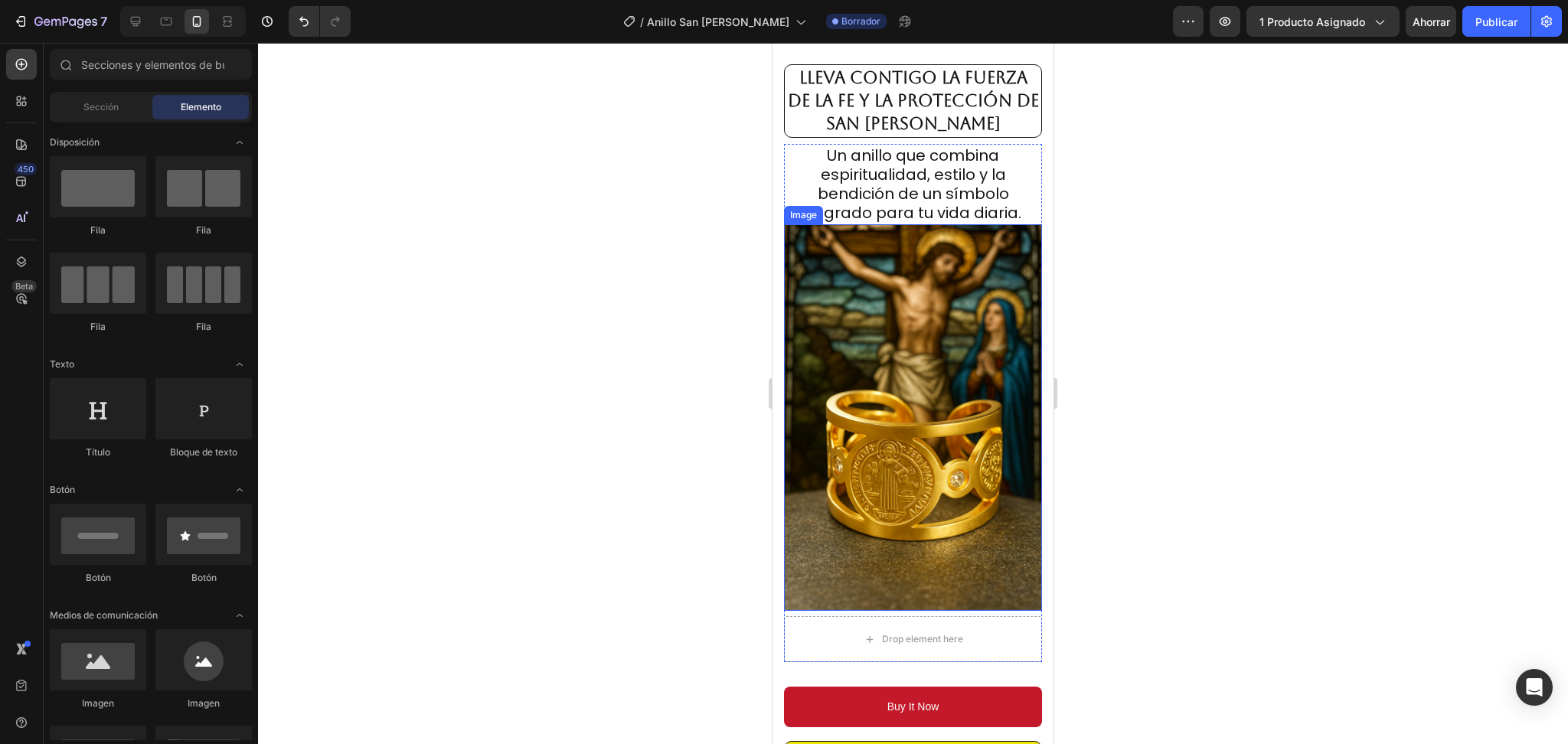
scroll to position [919, 0]
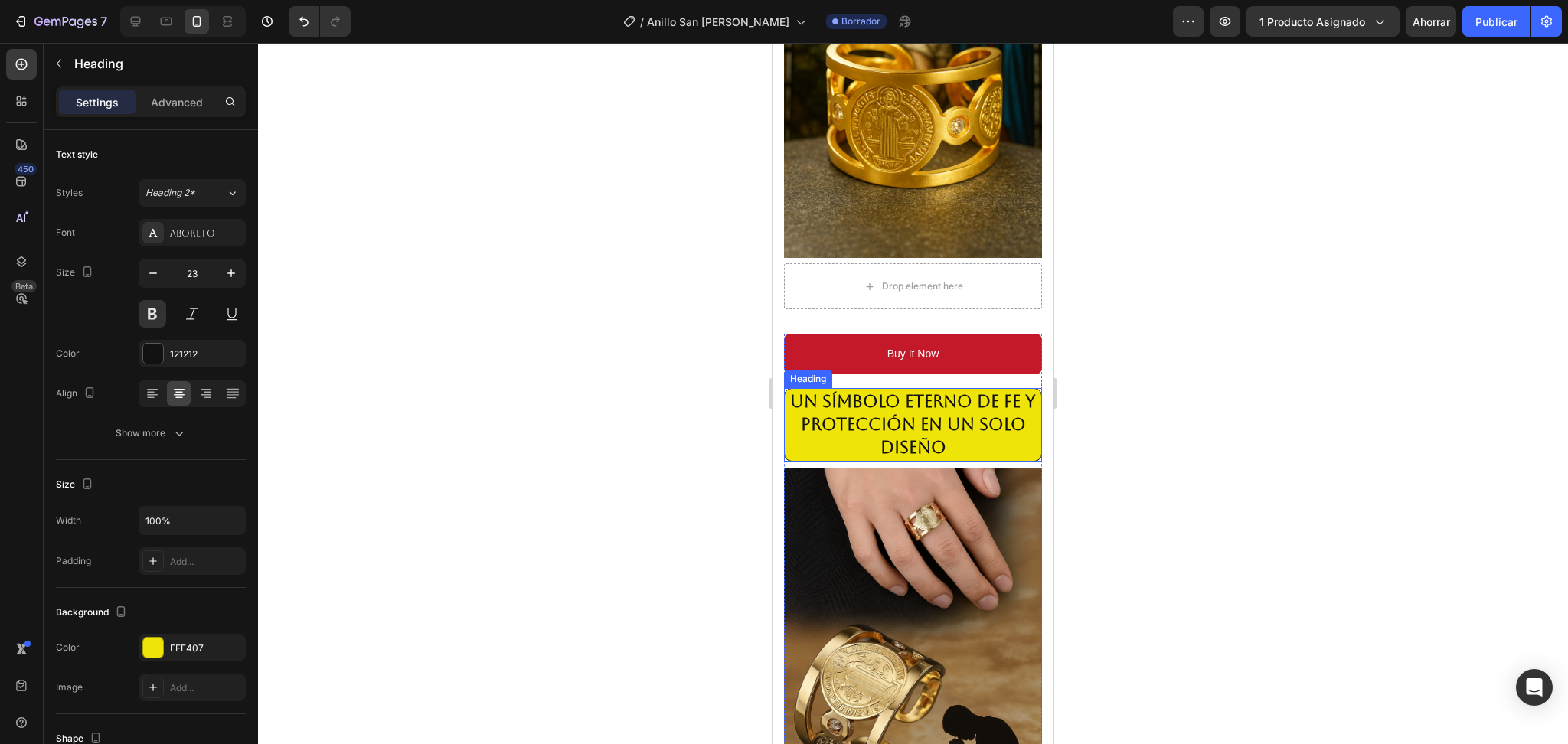
click at [964, 392] on strong "Un símbolo eterno de fe y protección en un solo diseño" at bounding box center [913, 425] width 245 height 65
click at [161, 651] on div at bounding box center [152, 647] width 20 height 20
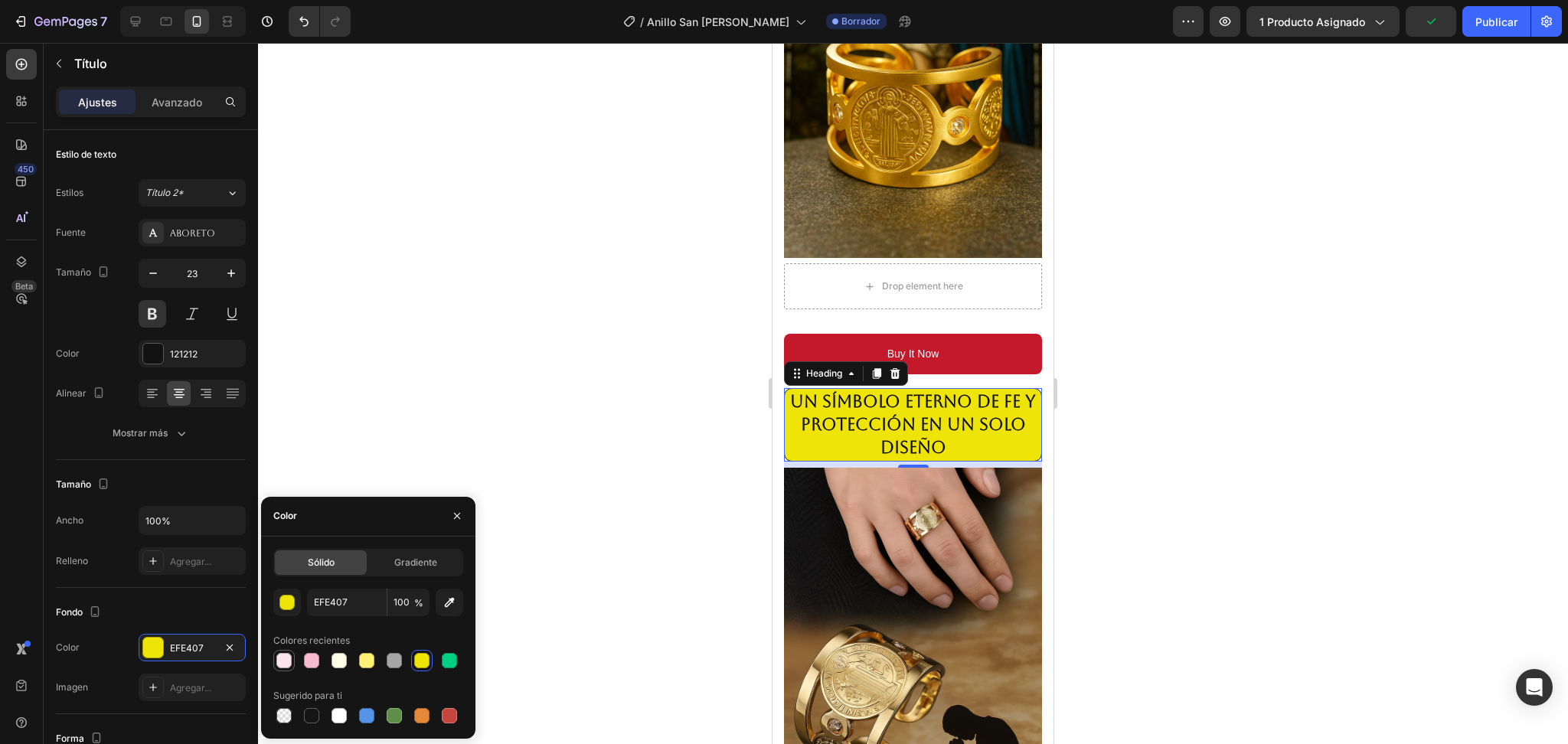
click at [284, 654] on div at bounding box center [284, 661] width 15 height 15
type input "FCE4EC"
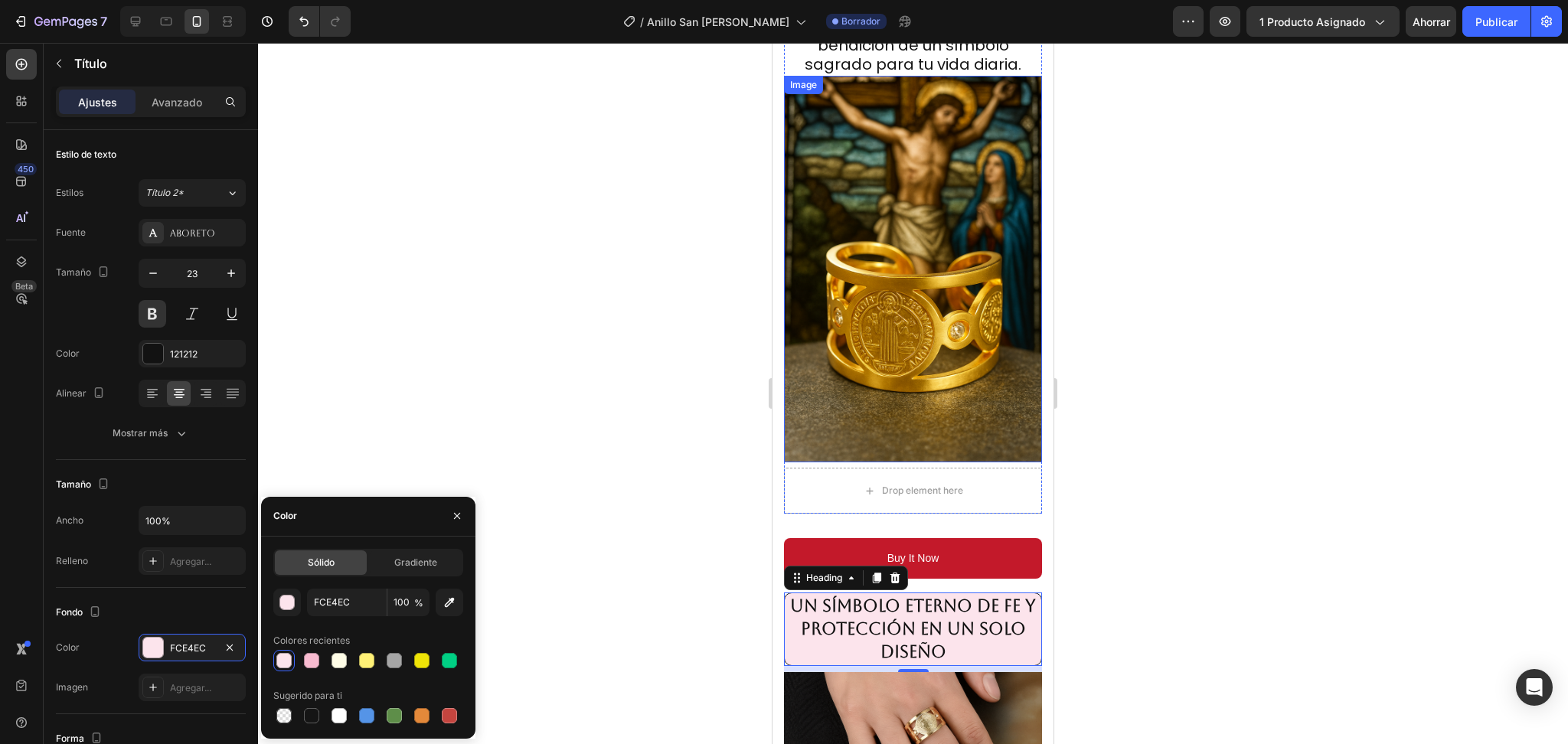
scroll to position [408, 0]
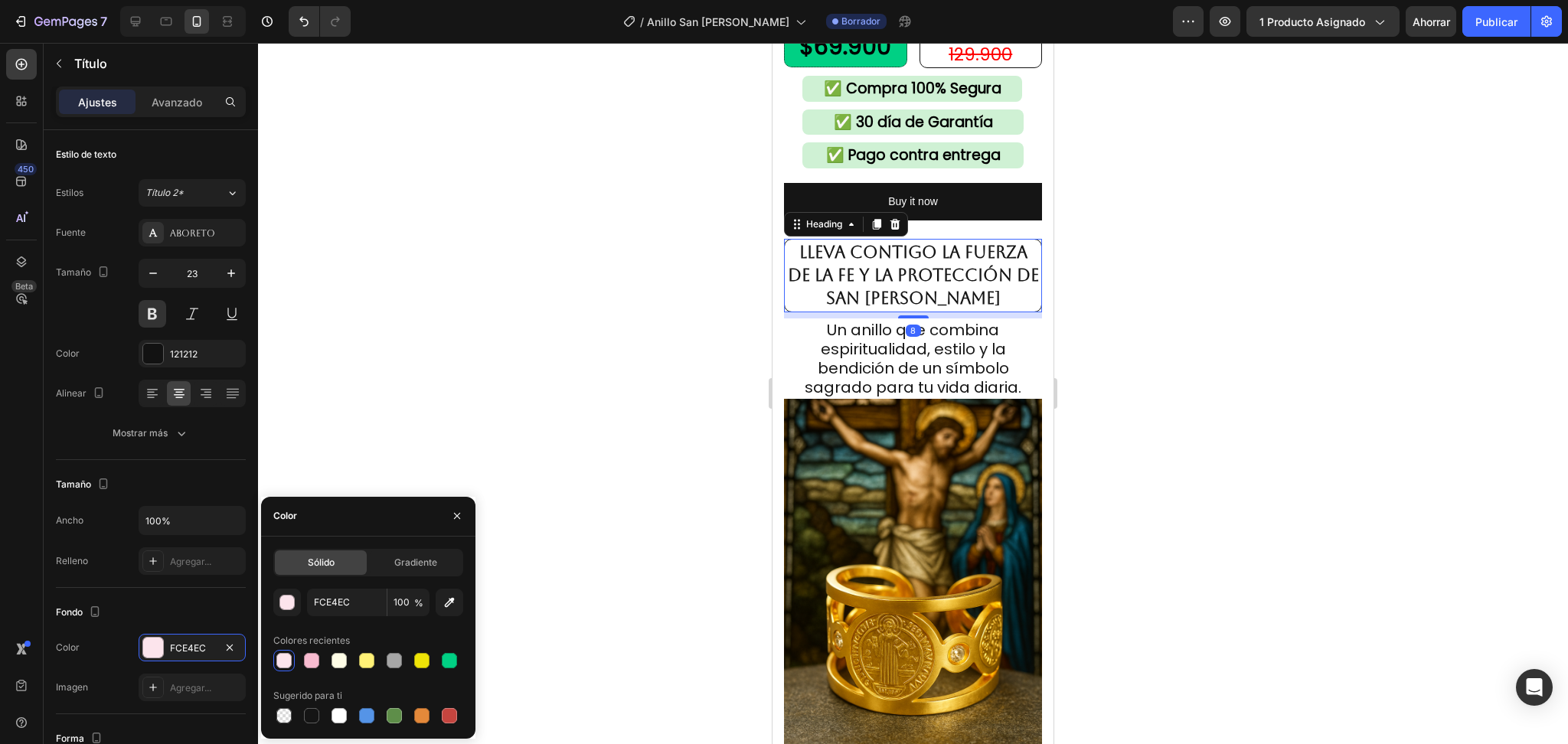
click at [936, 258] on strong "Lleva contigo la fuerza de la fe y la protección de San Benito" at bounding box center [913, 275] width 251 height 65
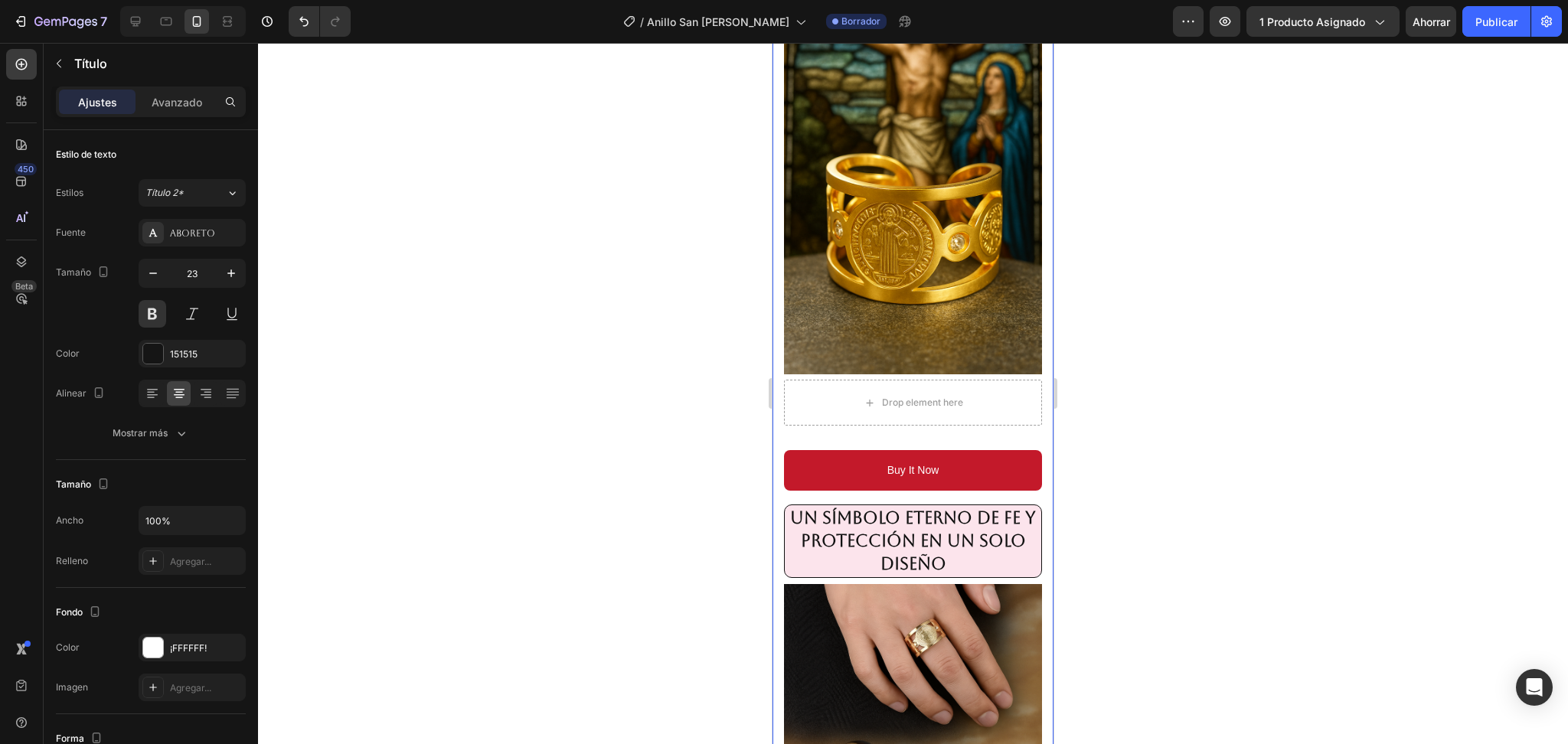
scroll to position [919, 0]
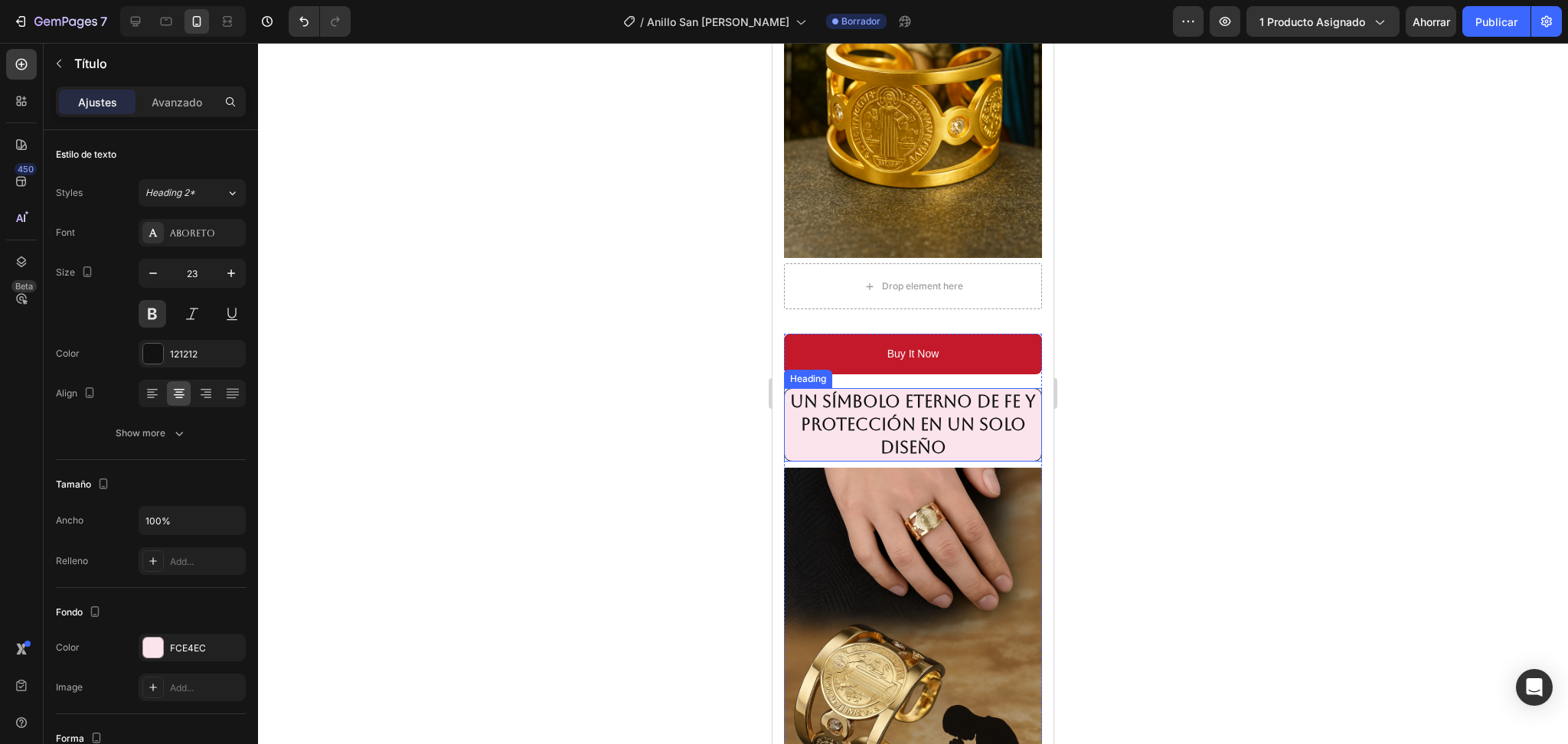
click at [870, 392] on strong "Un símbolo eterno de fe y protección en un solo diseño" at bounding box center [913, 425] width 245 height 65
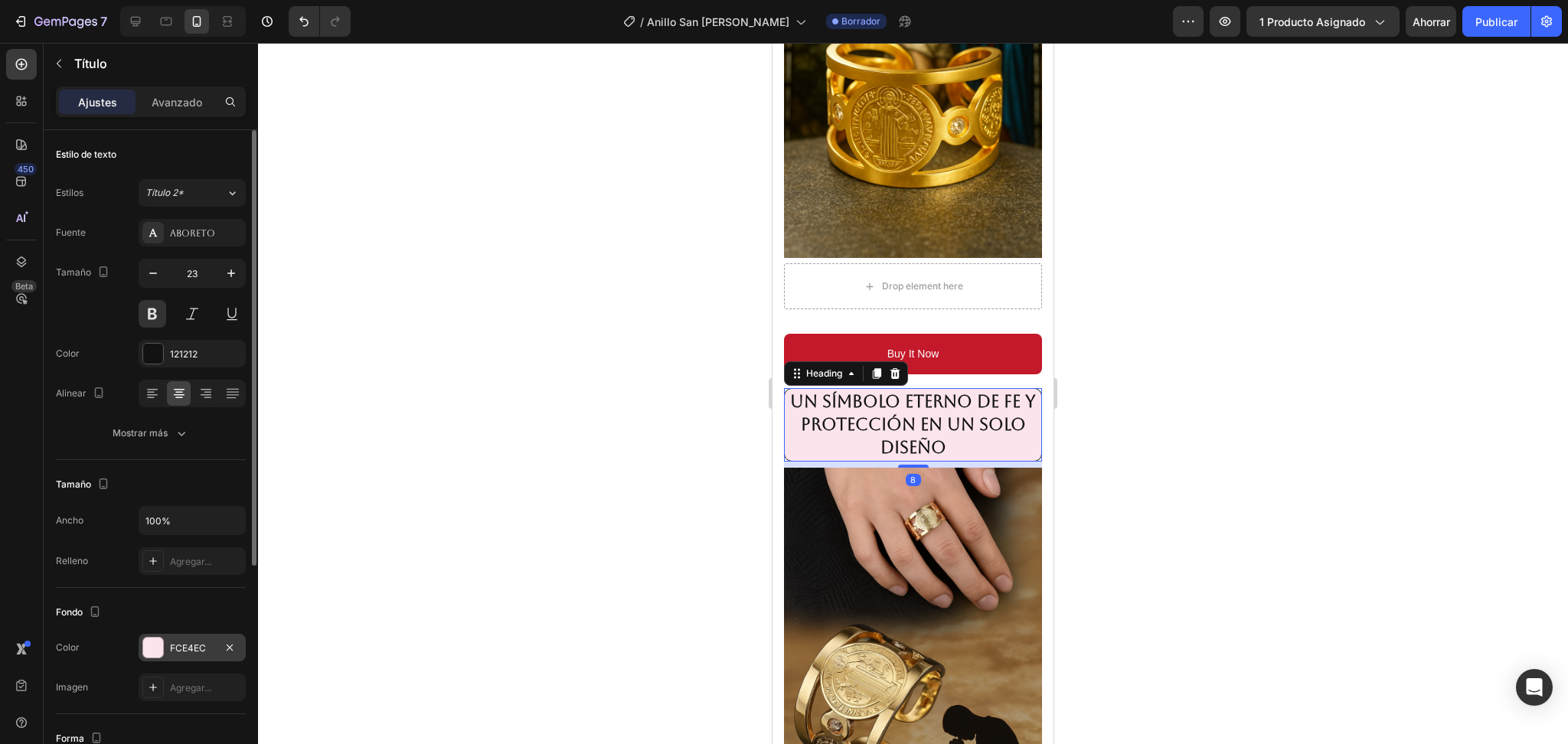
click at [186, 642] on div "FCE4EC" at bounding box center [192, 649] width 45 height 14
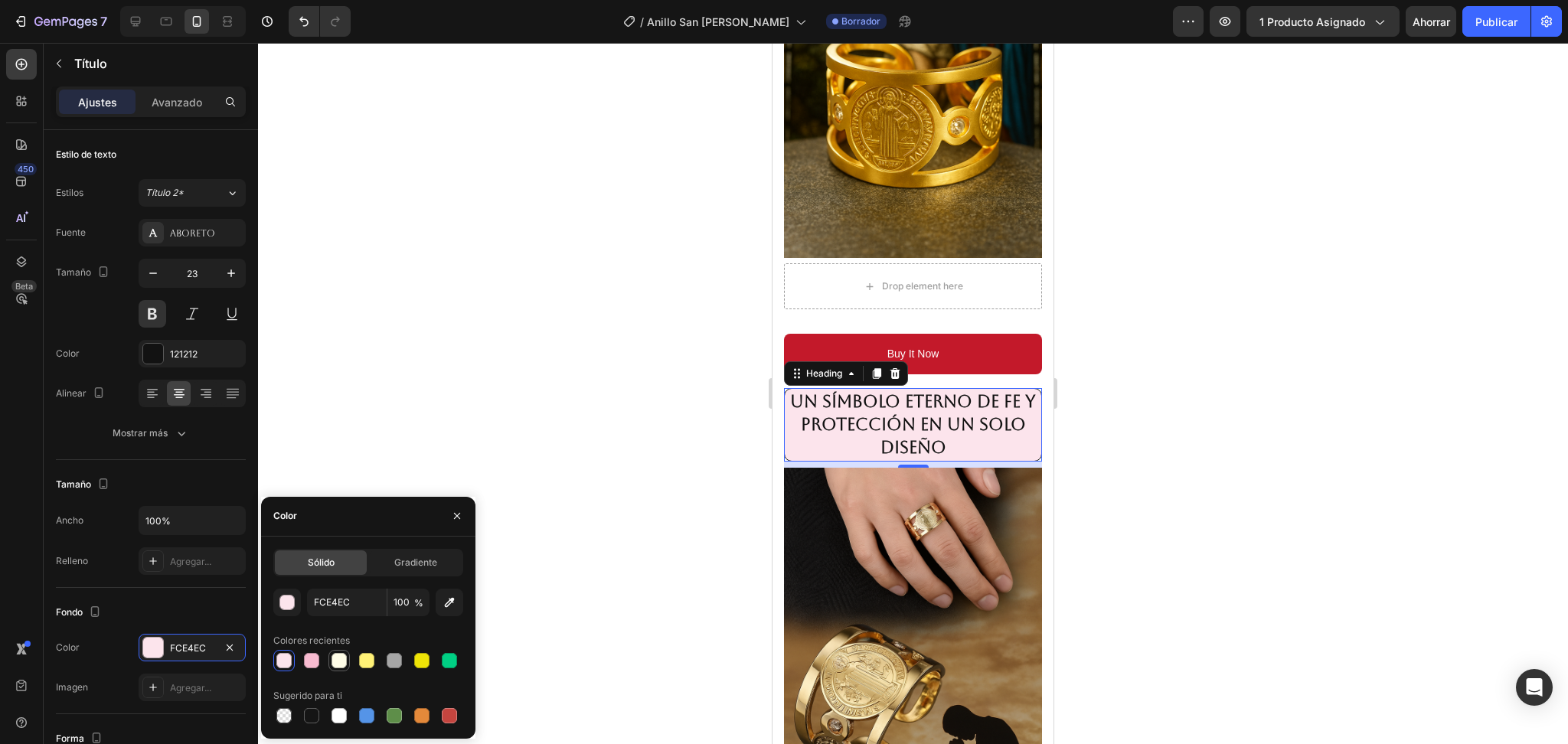
click at [335, 662] on div at bounding box center [339, 661] width 15 height 15
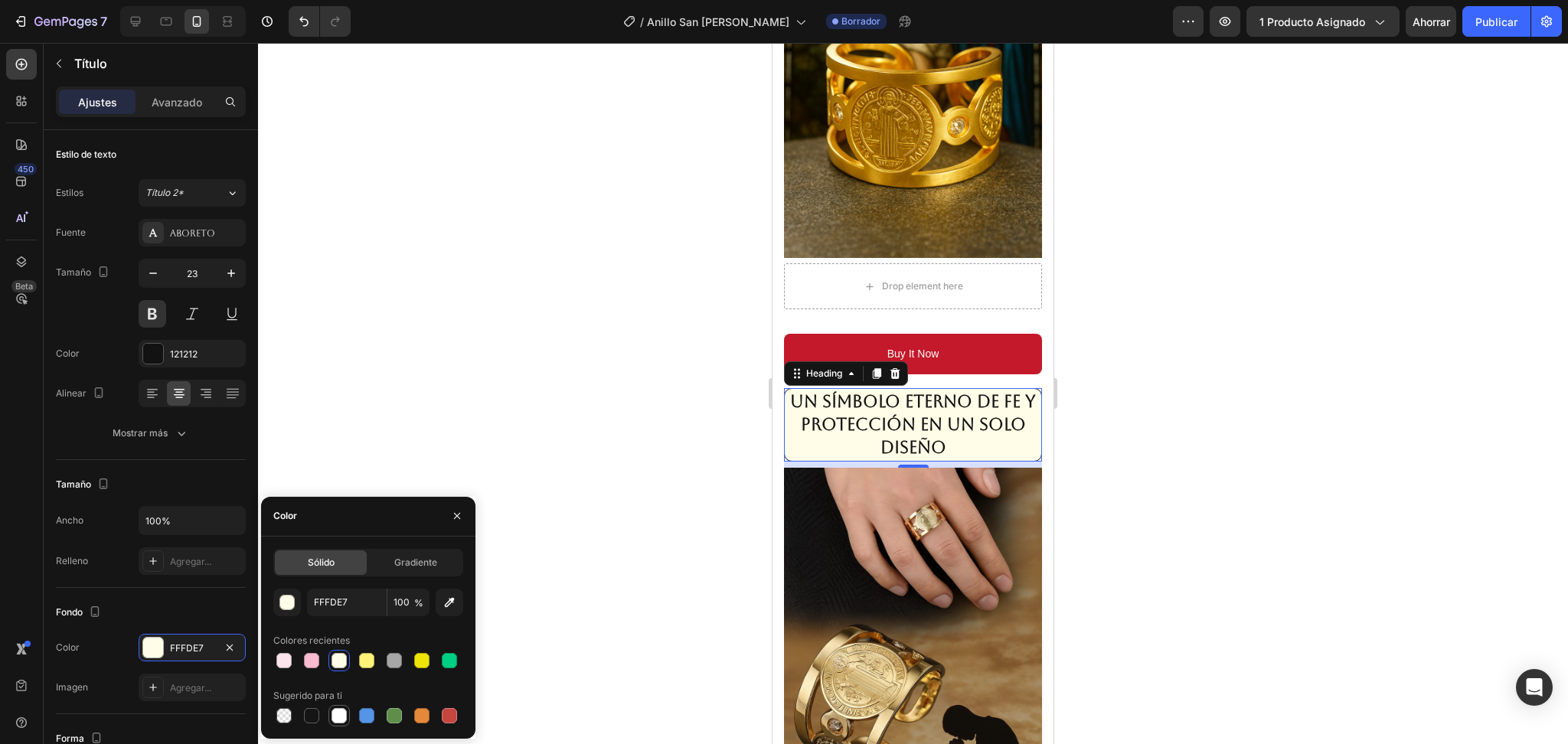
click at [336, 717] on div at bounding box center [339, 716] width 15 height 15
type input "FFFFFF"
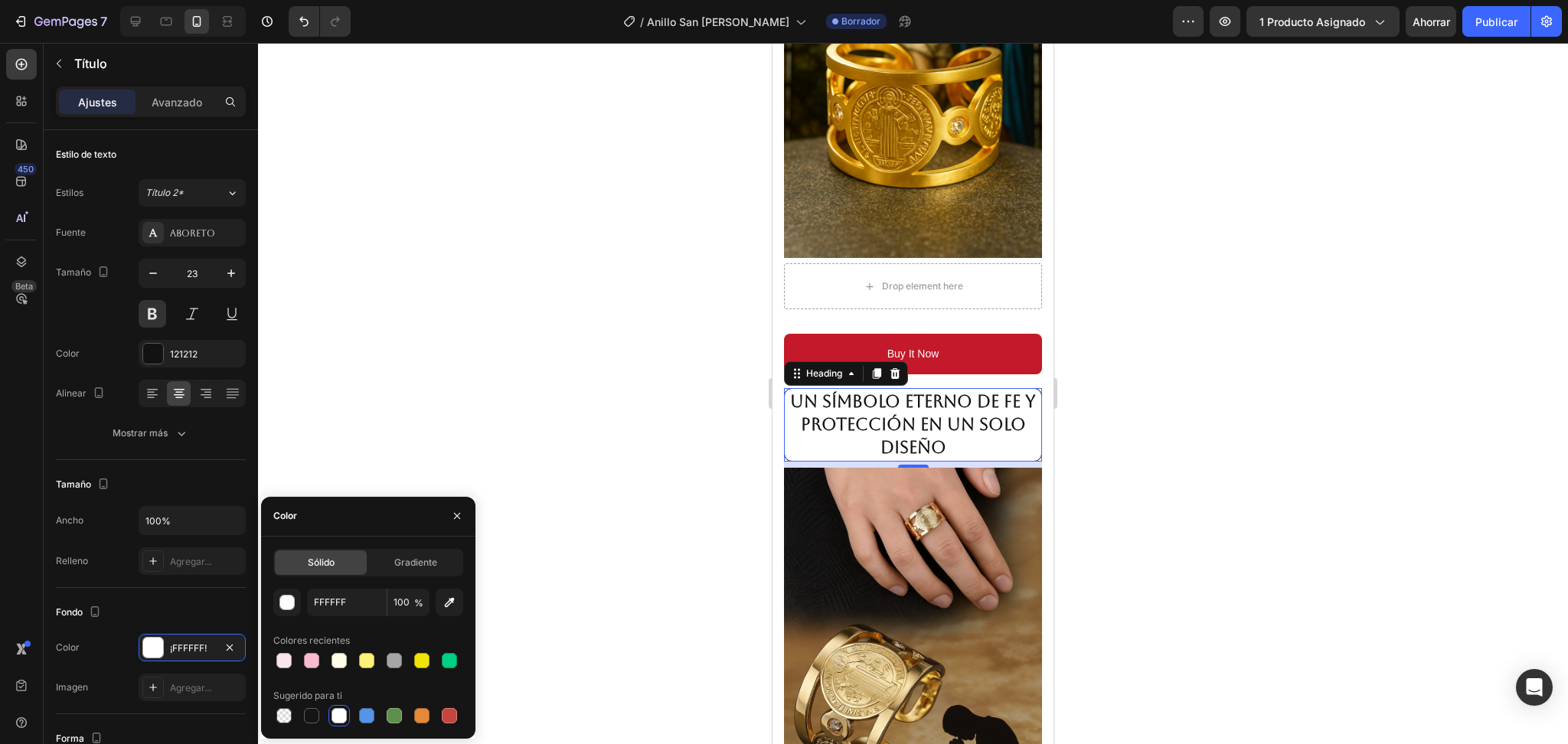
click at [1155, 412] on div at bounding box center [913, 394] width 1310 height 702
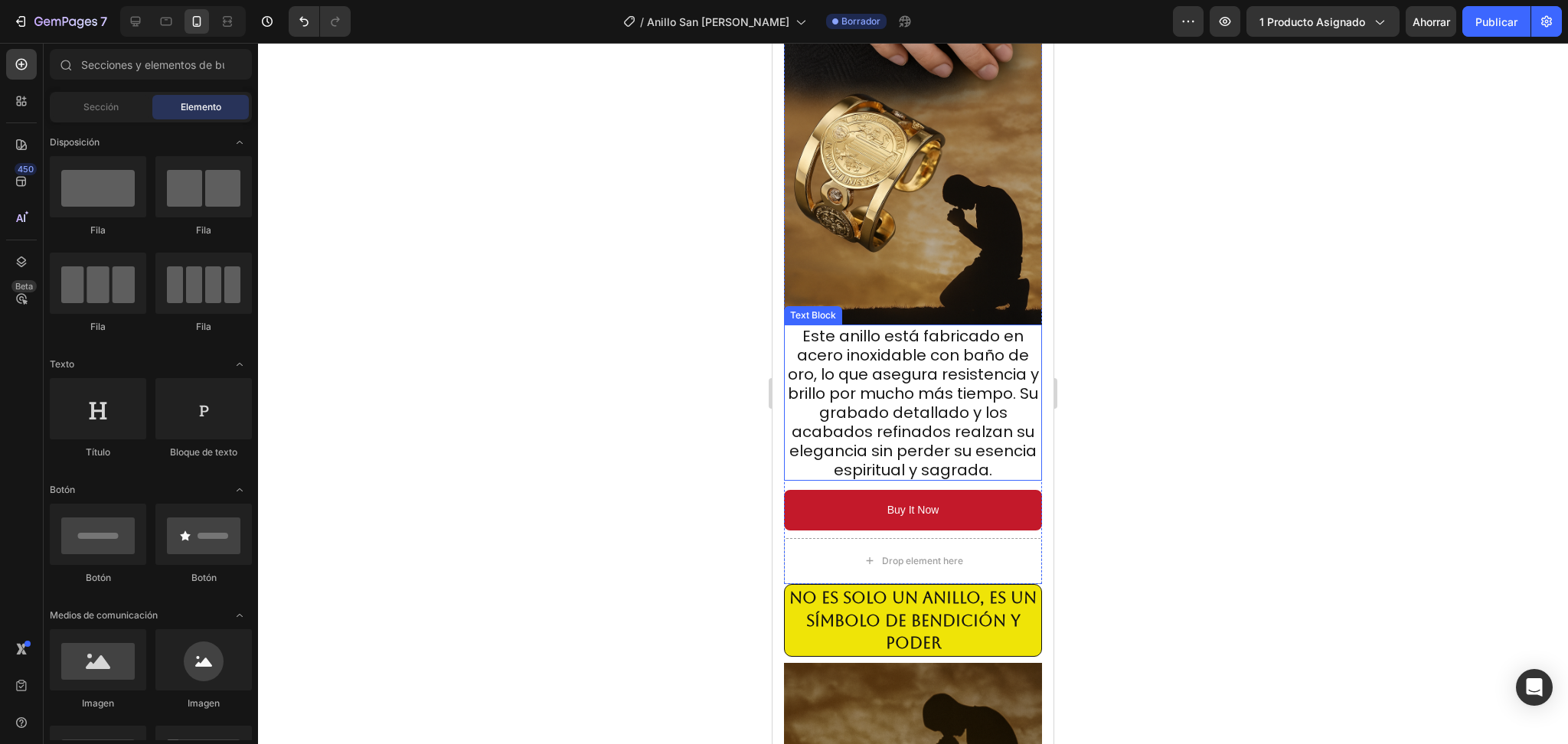
scroll to position [1634, 0]
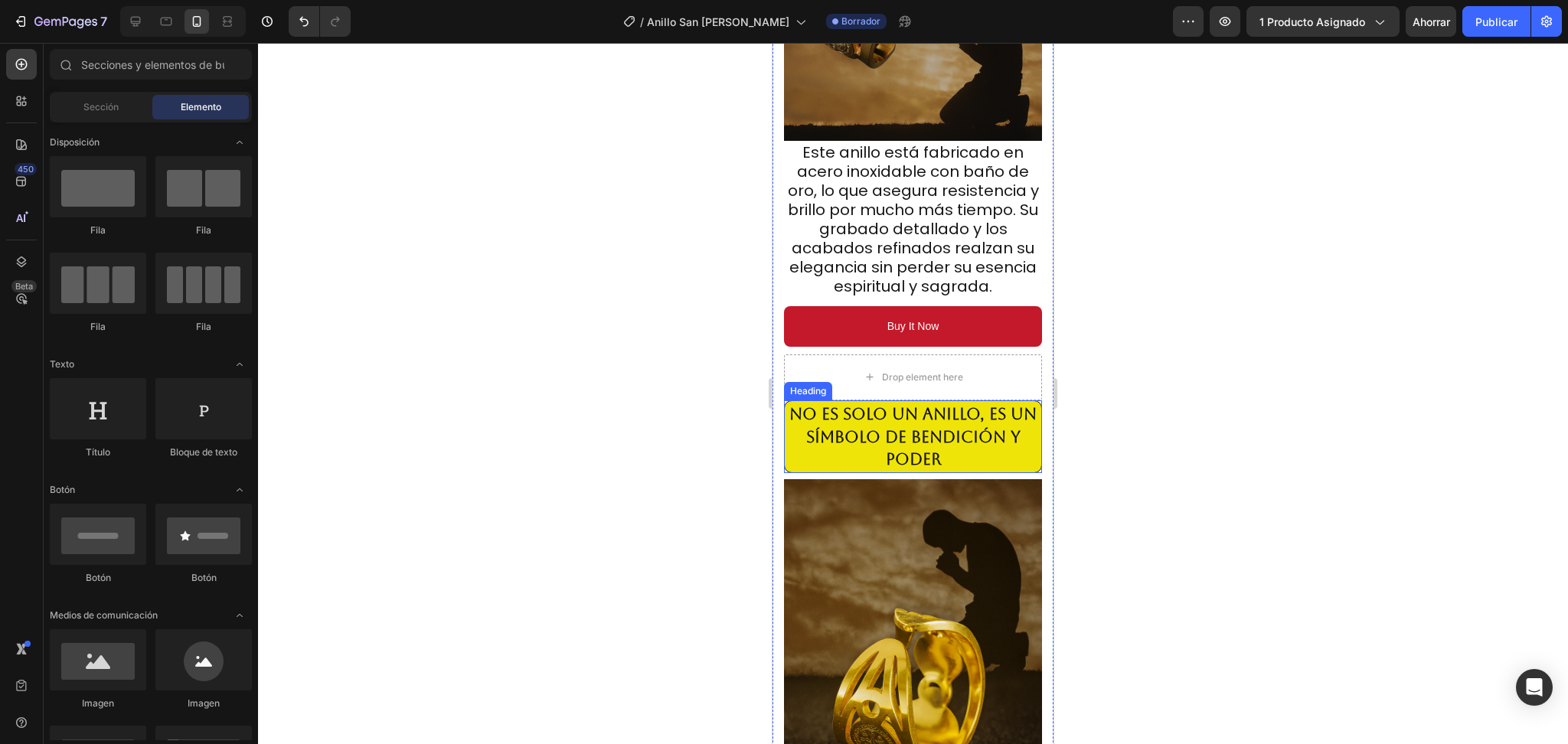
click at [958, 404] on strong "No es solo un anillo, es un símbolo de bendición y poder" at bounding box center [913, 437] width 247 height 65
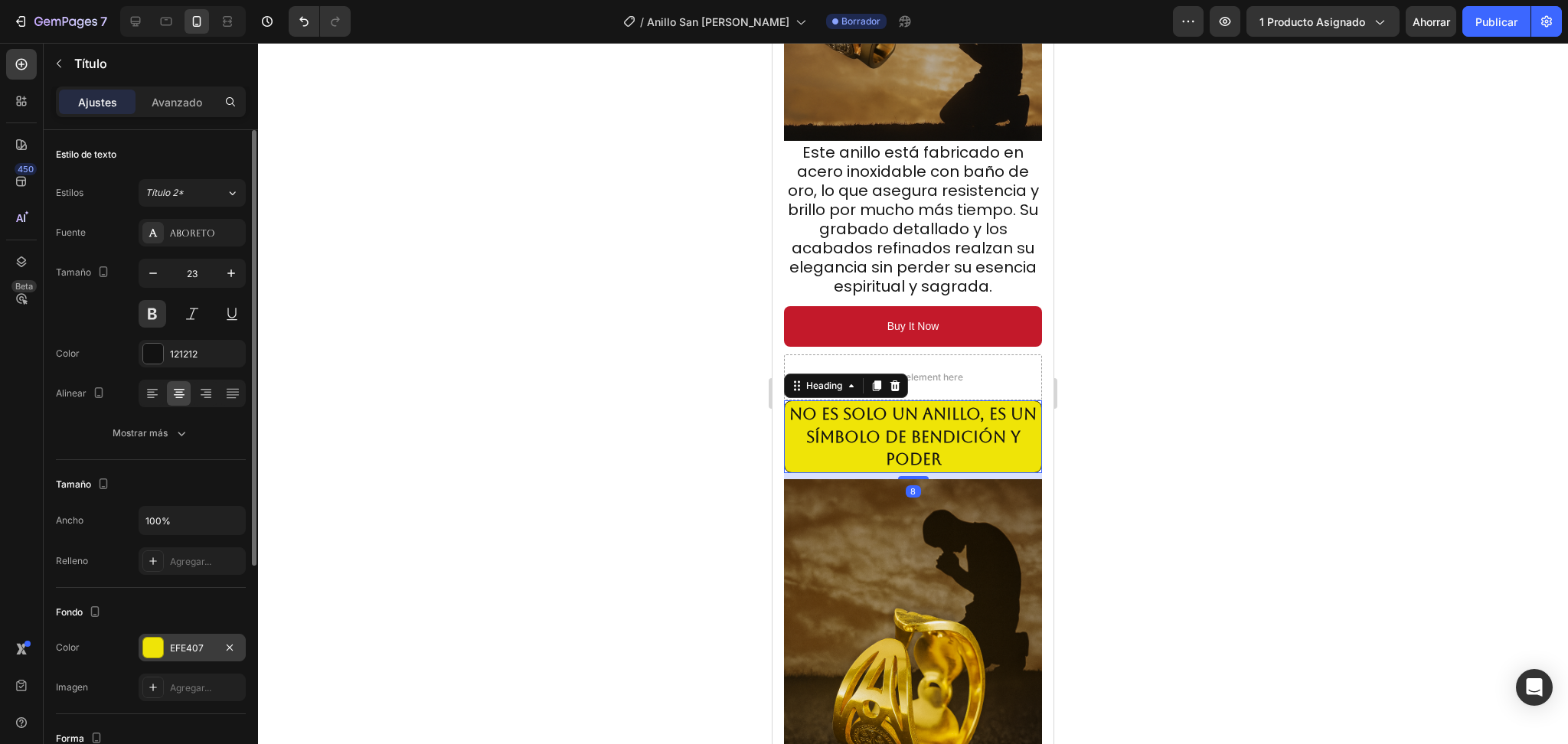
click at [203, 653] on font "EFE407" at bounding box center [187, 648] width 34 height 11
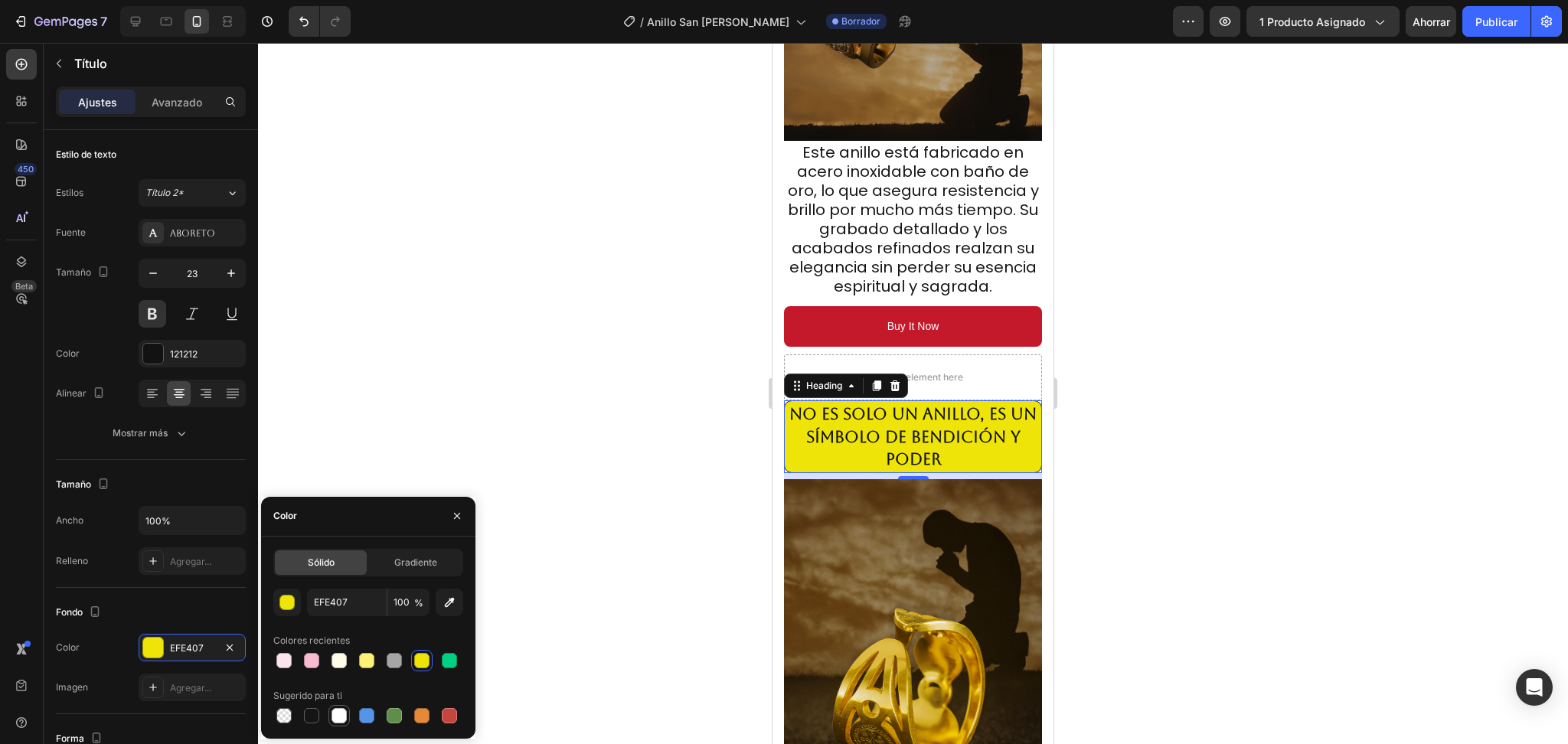
click at [333, 716] on div at bounding box center [339, 716] width 15 height 15
type input "FFFFFF"
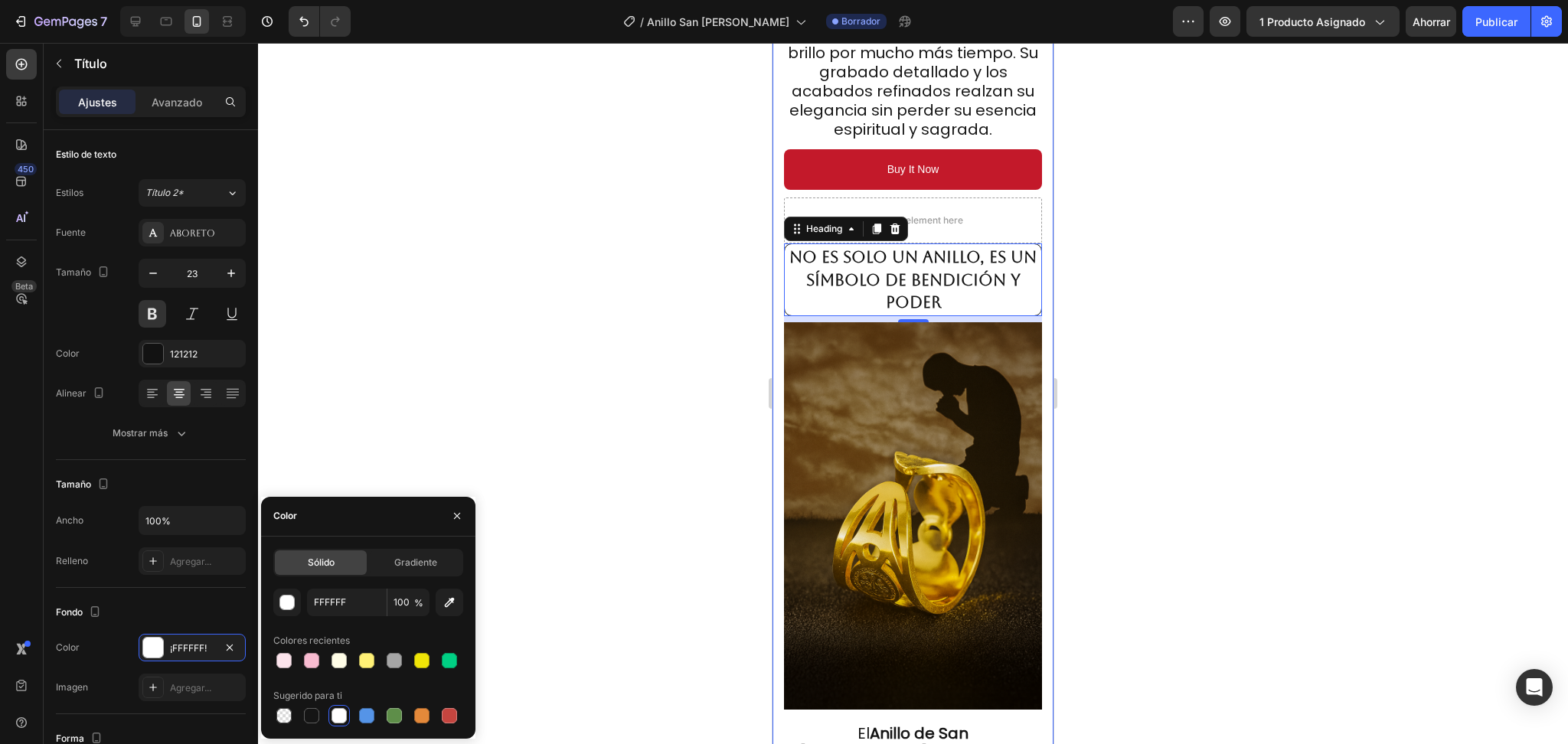
scroll to position [2144, 0]
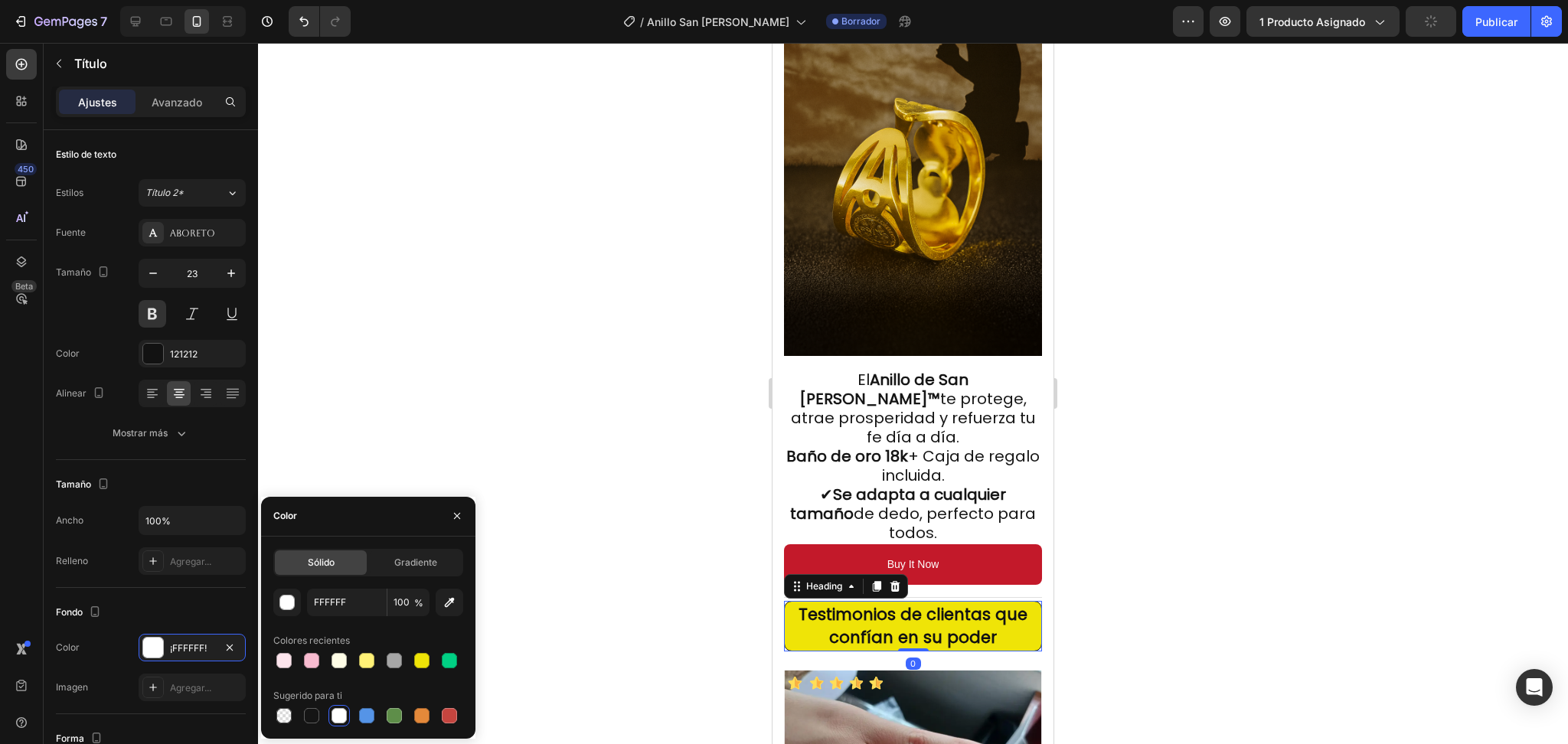
click at [884, 603] on strong "Testimonios de clientas que confían en su poder" at bounding box center [913, 625] width 229 height 45
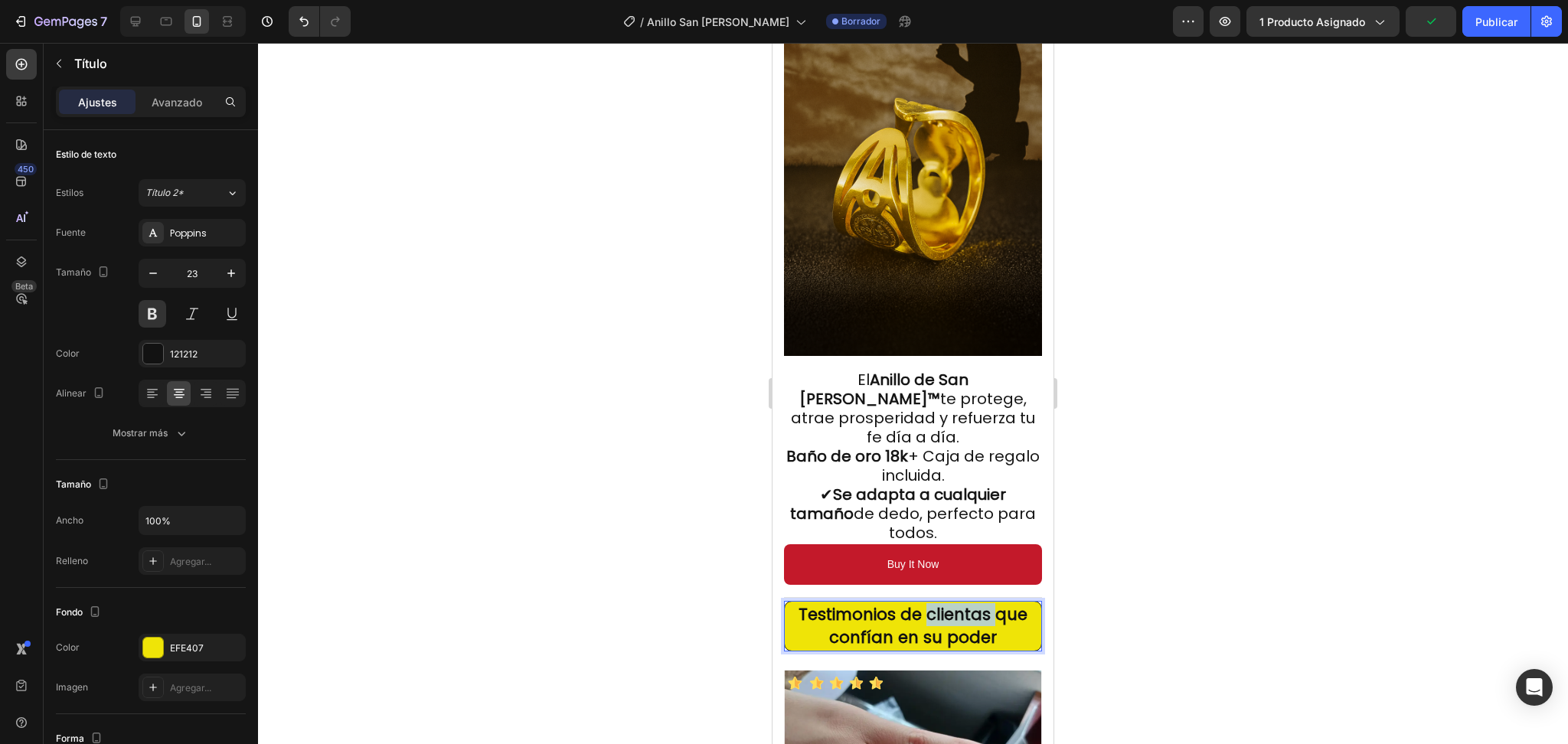
click at [964, 603] on strong "Testimonios de clientas que confían en su poder" at bounding box center [913, 625] width 229 height 45
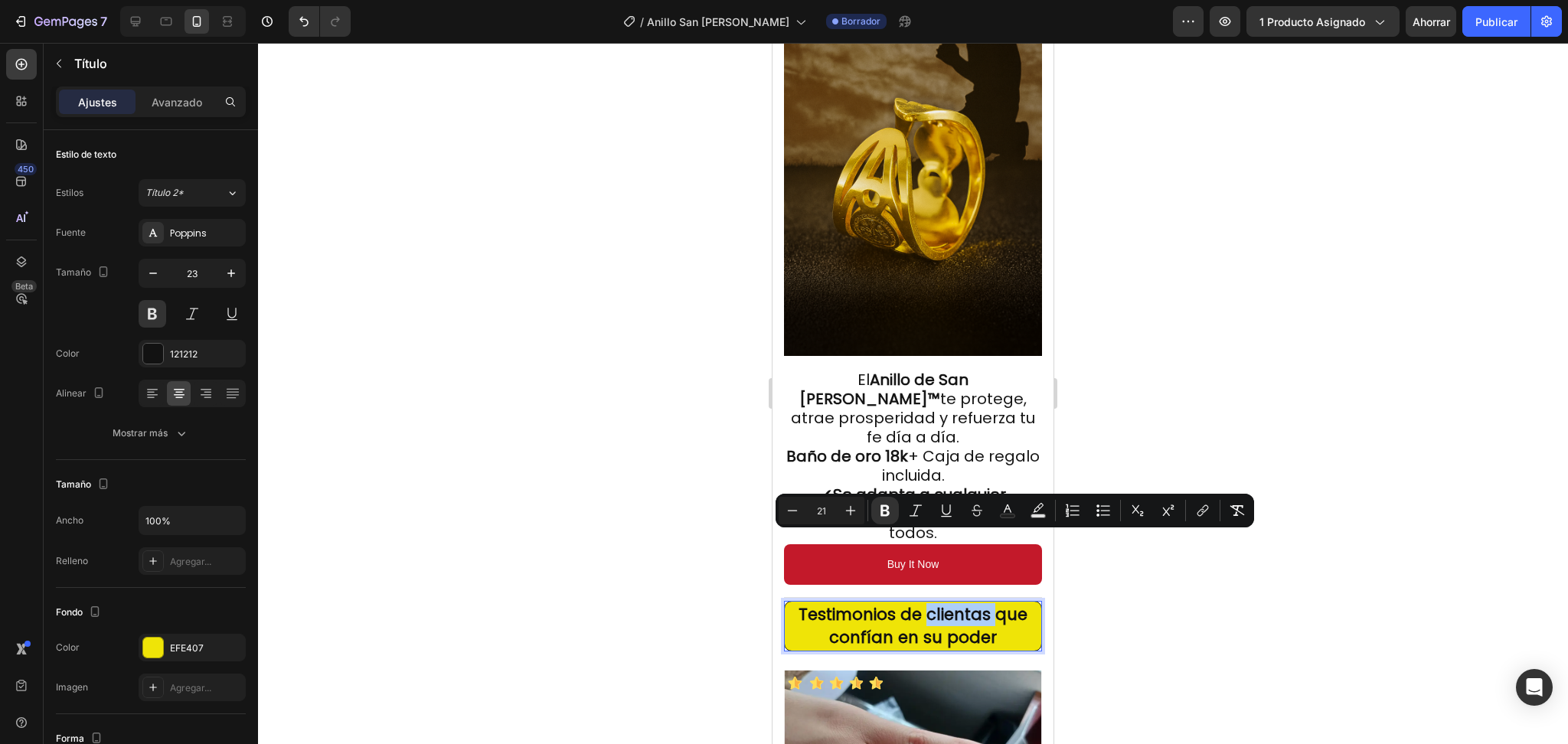
click at [535, 532] on div at bounding box center [913, 394] width 1310 height 702
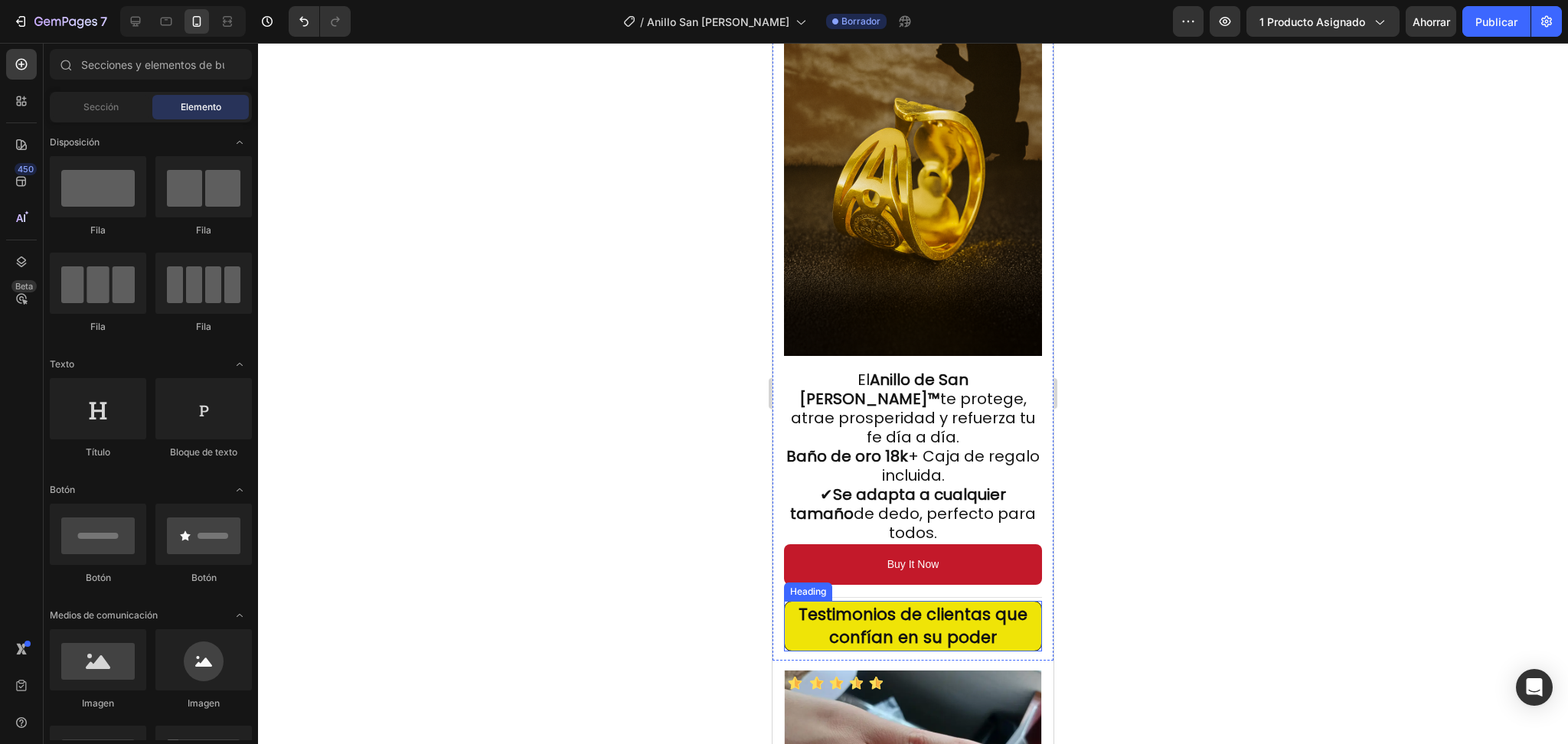
click at [921, 603] on strong "Testimonios de clientas que confían en su poder" at bounding box center [913, 625] width 229 height 45
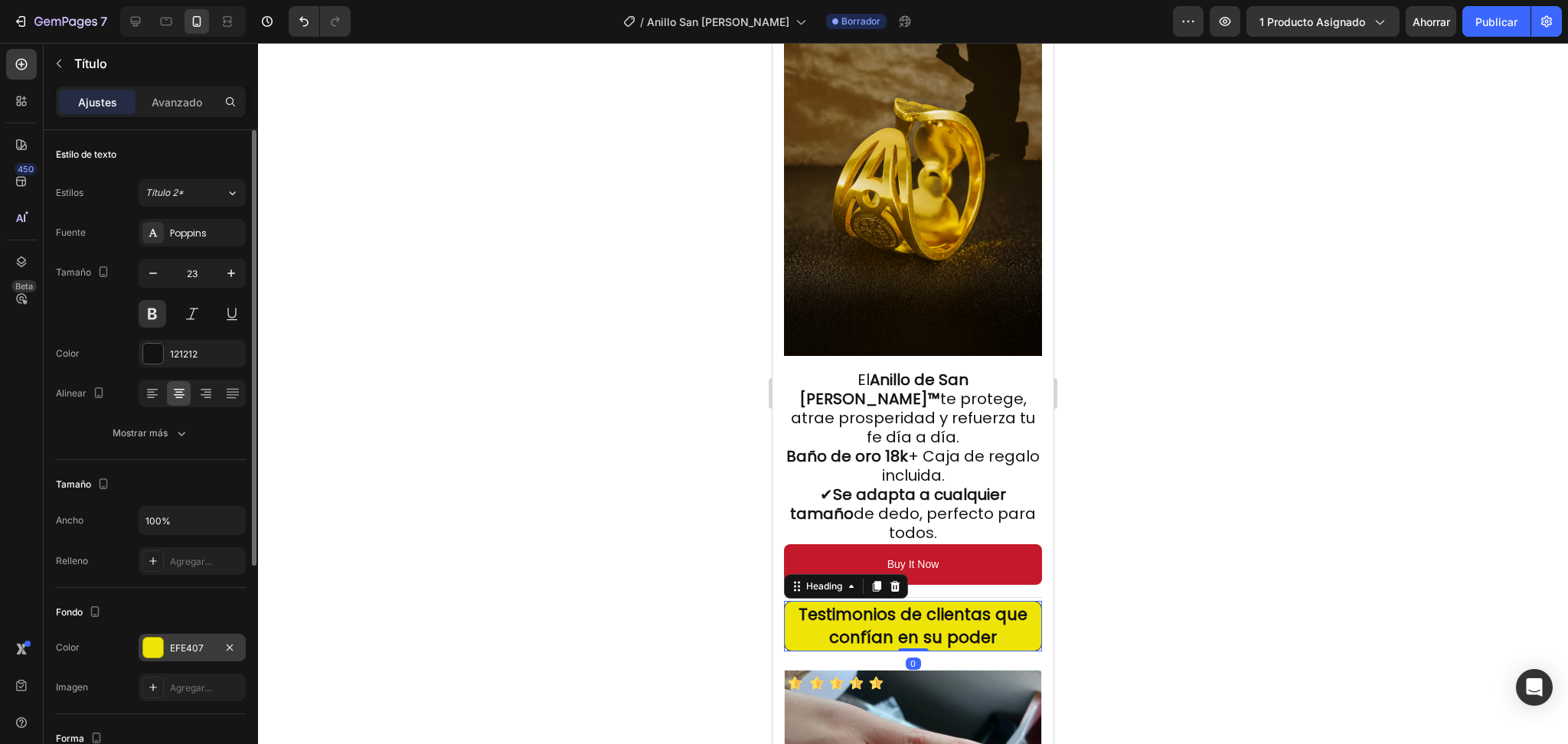
click at [216, 640] on div "EFE407" at bounding box center [191, 648] width 107 height 28
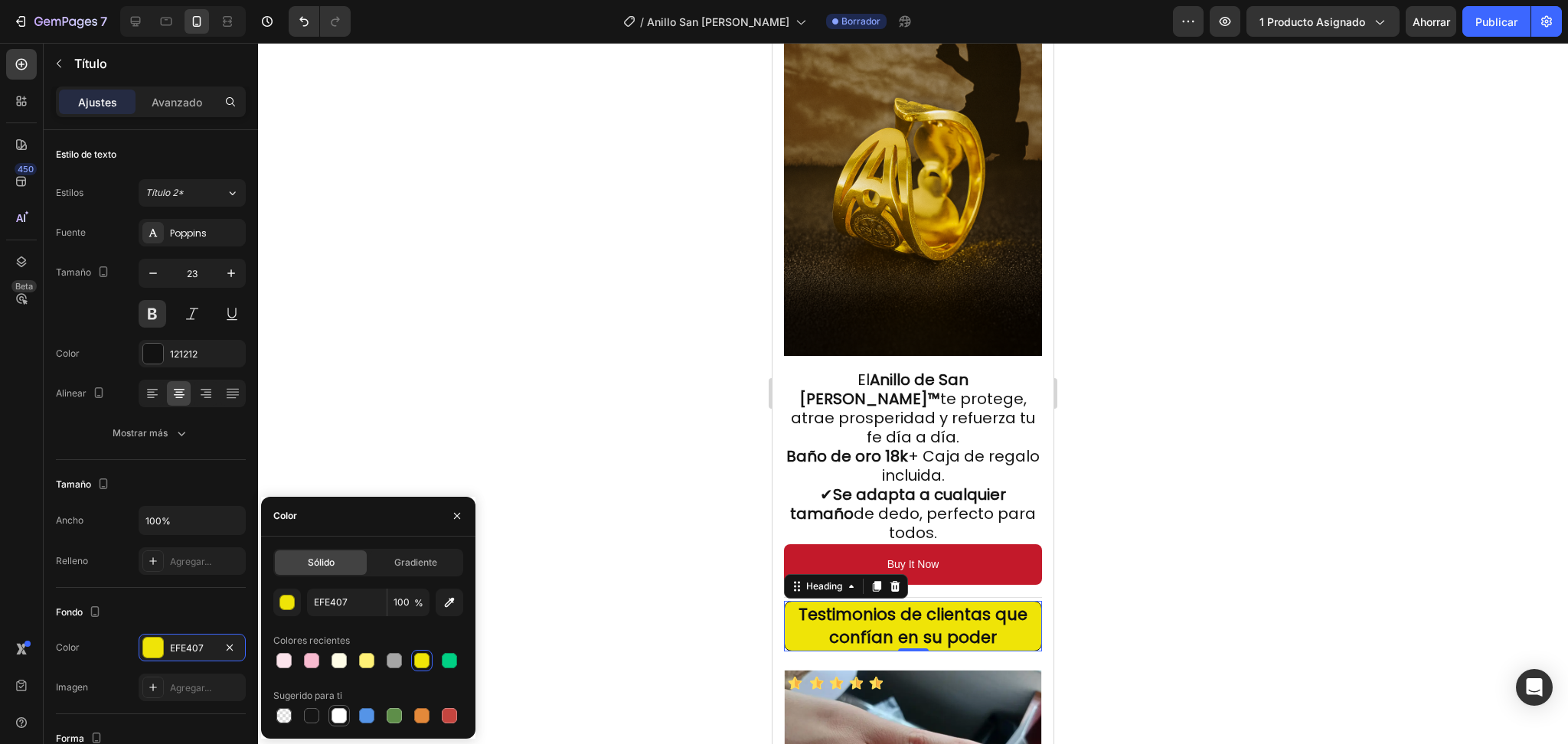
click at [333, 714] on div at bounding box center [339, 716] width 15 height 15
type input "FFFFFF"
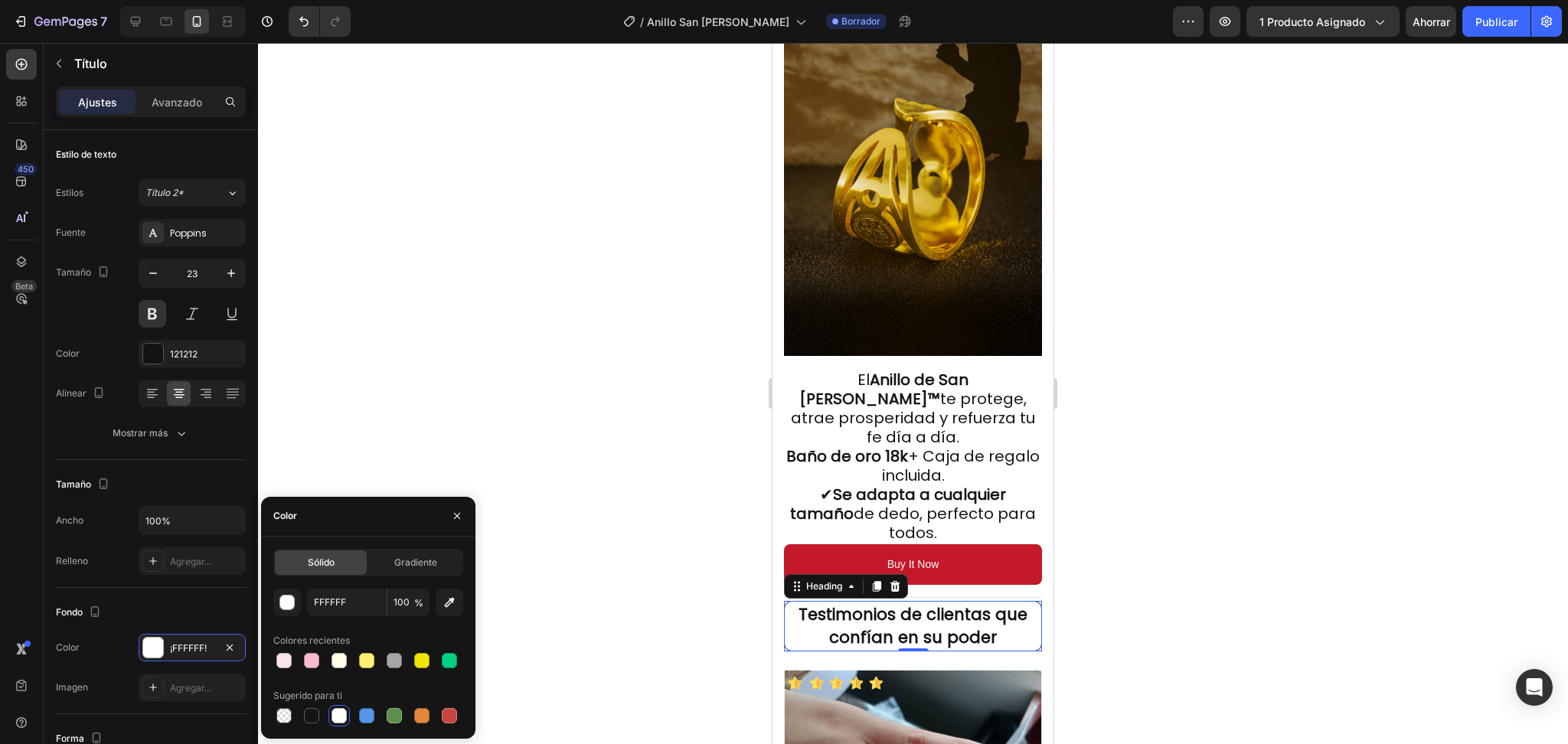
click at [582, 611] on div at bounding box center [913, 394] width 1310 height 702
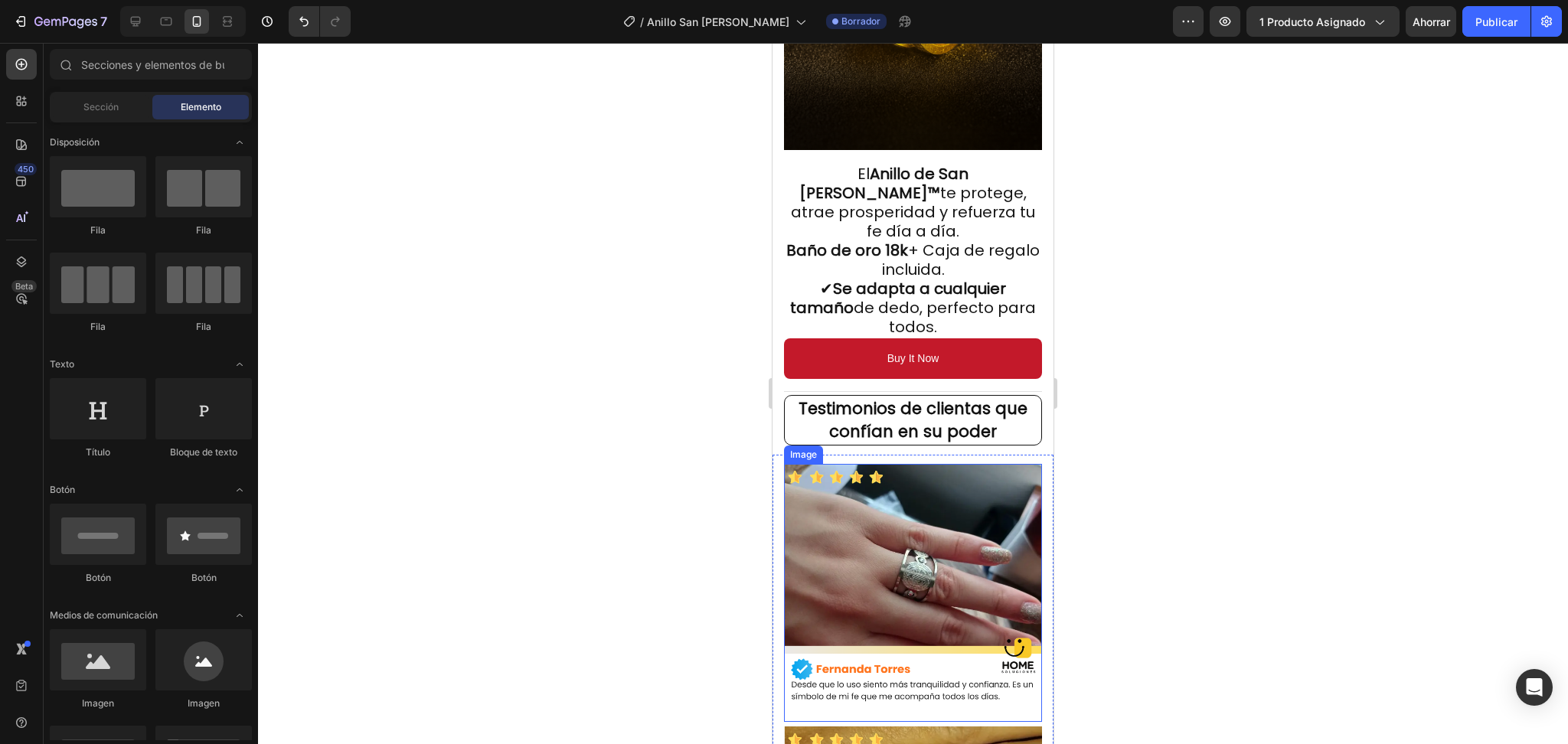
scroll to position [2348, 0]
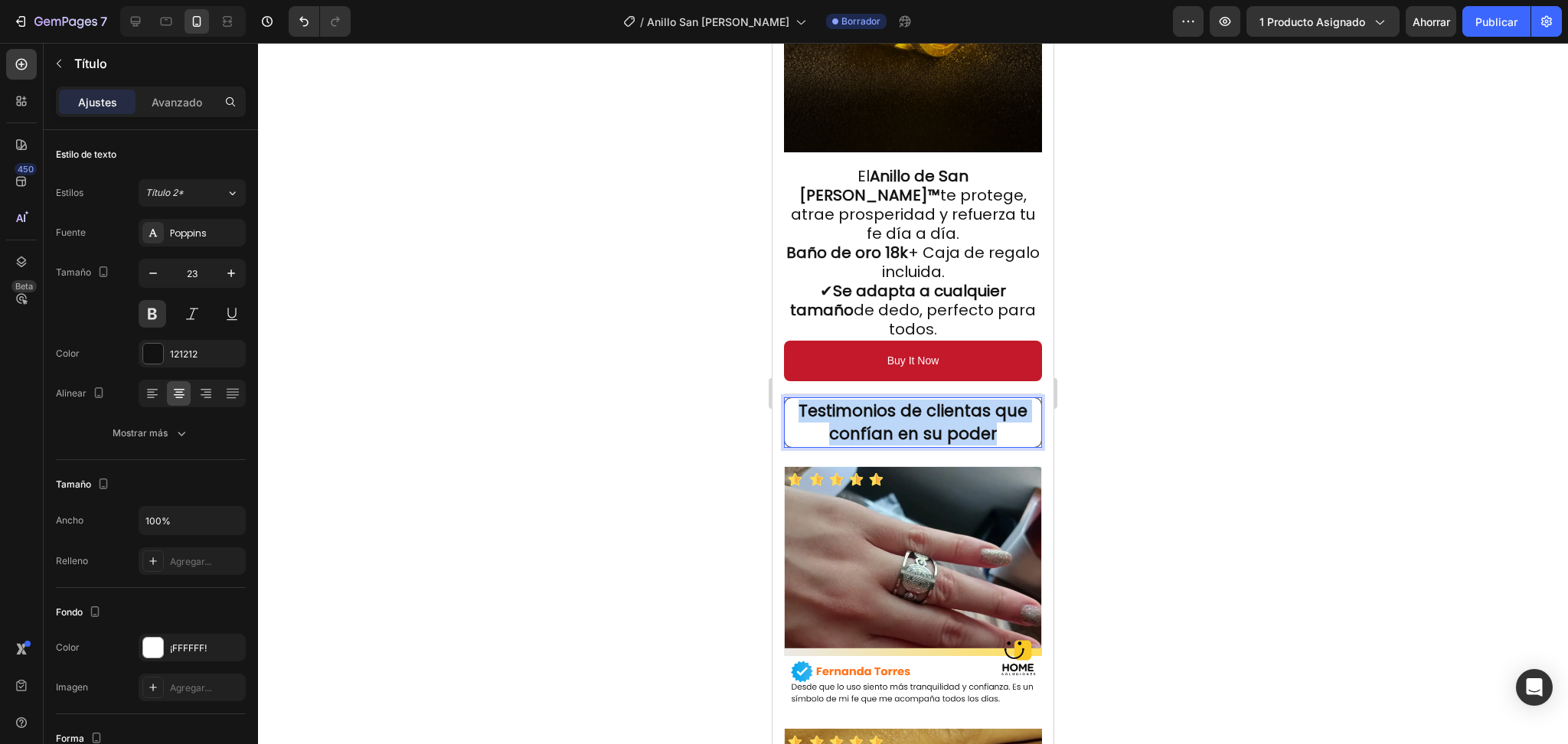
click at [969, 400] on strong "Testimonios de clientas que confían en su poder" at bounding box center [913, 422] width 229 height 45
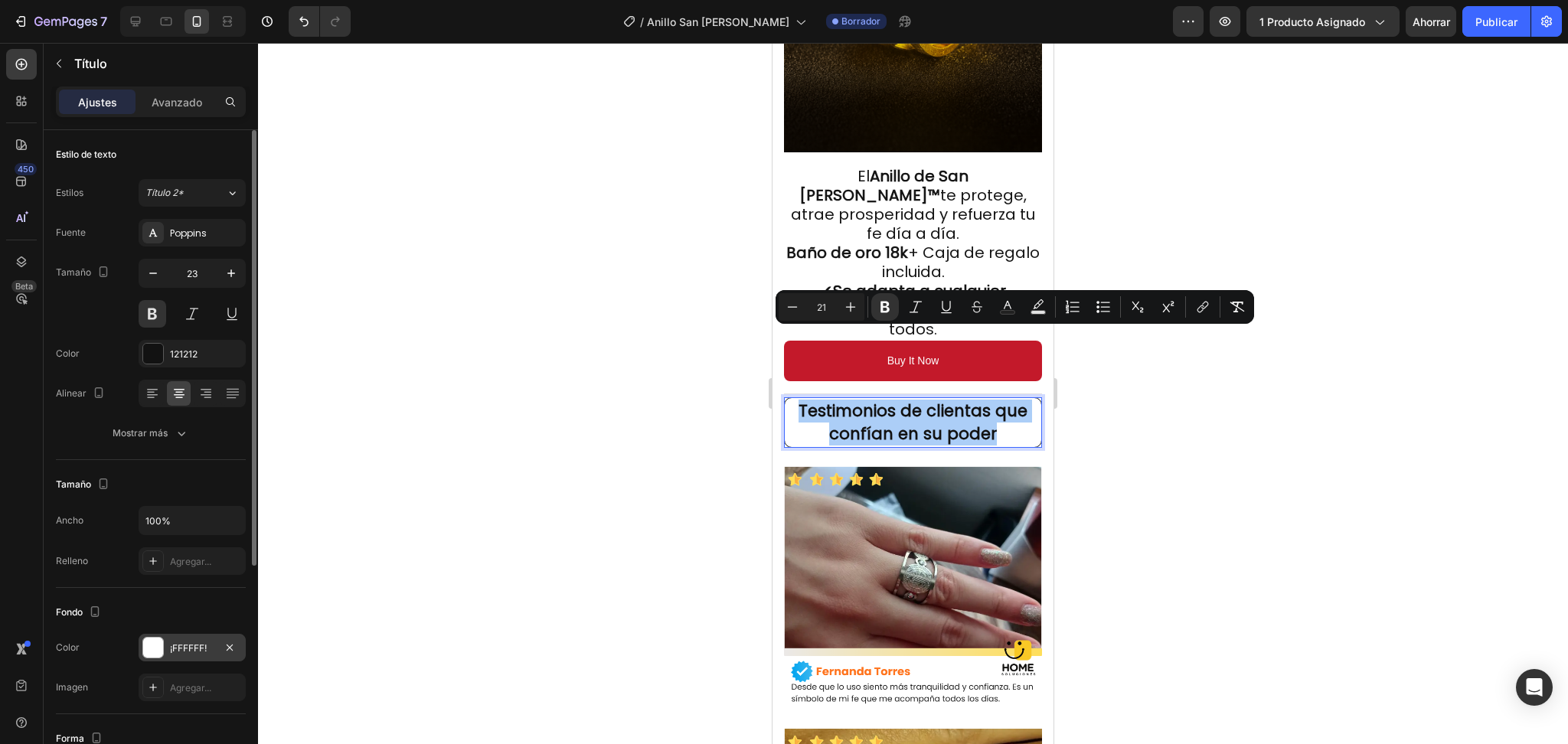
click at [199, 638] on div "¡FFFFFF!" at bounding box center [191, 648] width 107 height 28
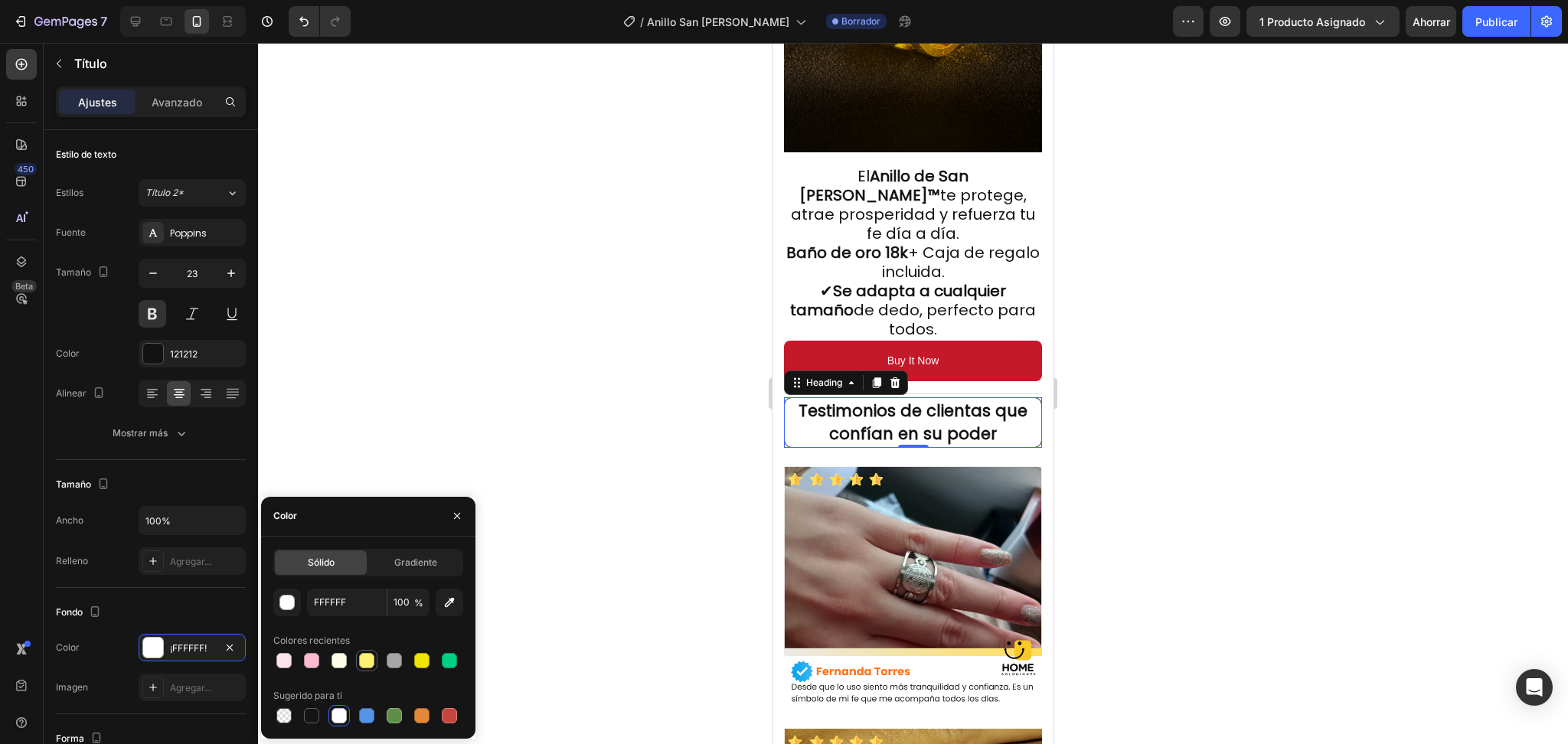
click at [369, 663] on div at bounding box center [367, 661] width 15 height 15
type input "FFF176"
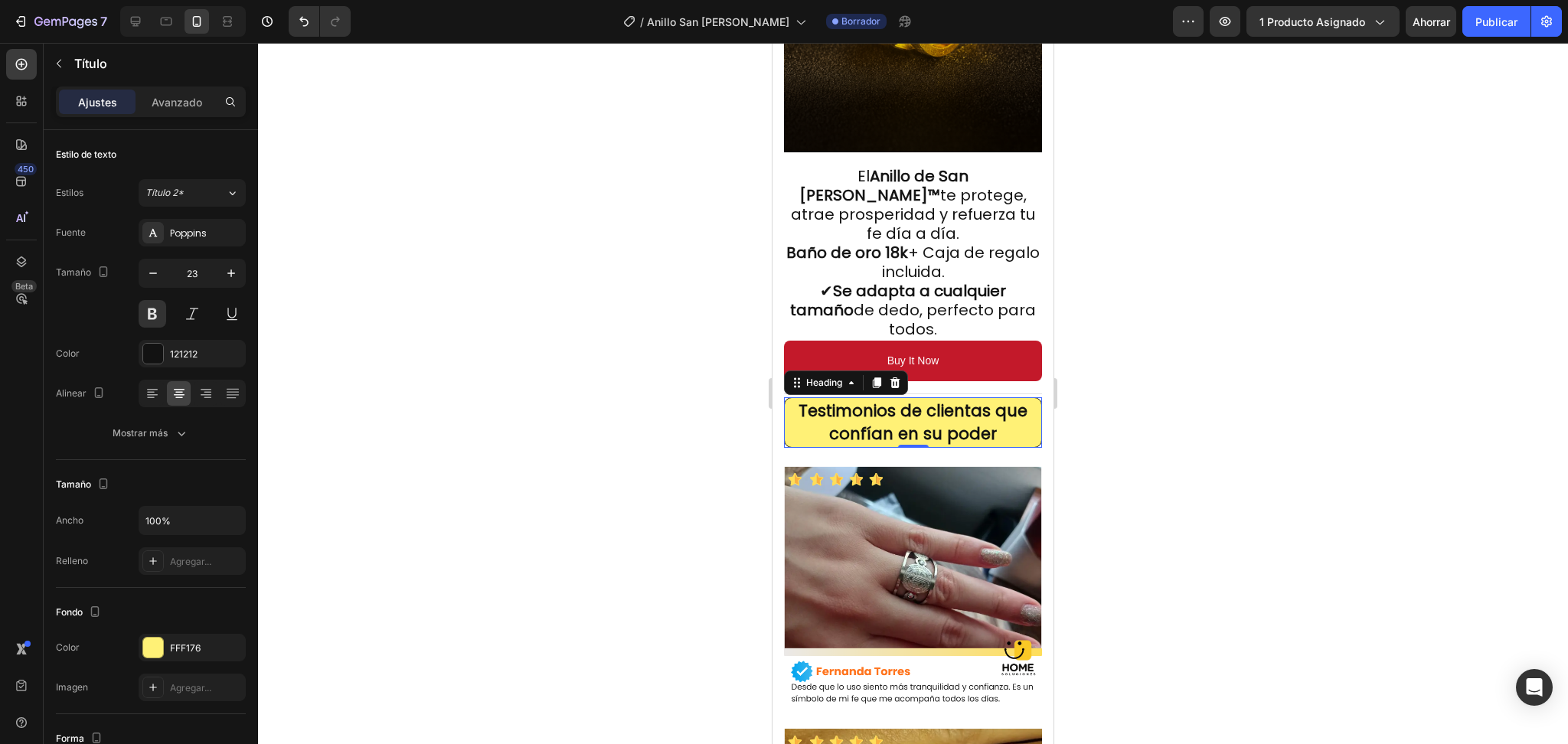
click at [532, 525] on div at bounding box center [913, 394] width 1310 height 702
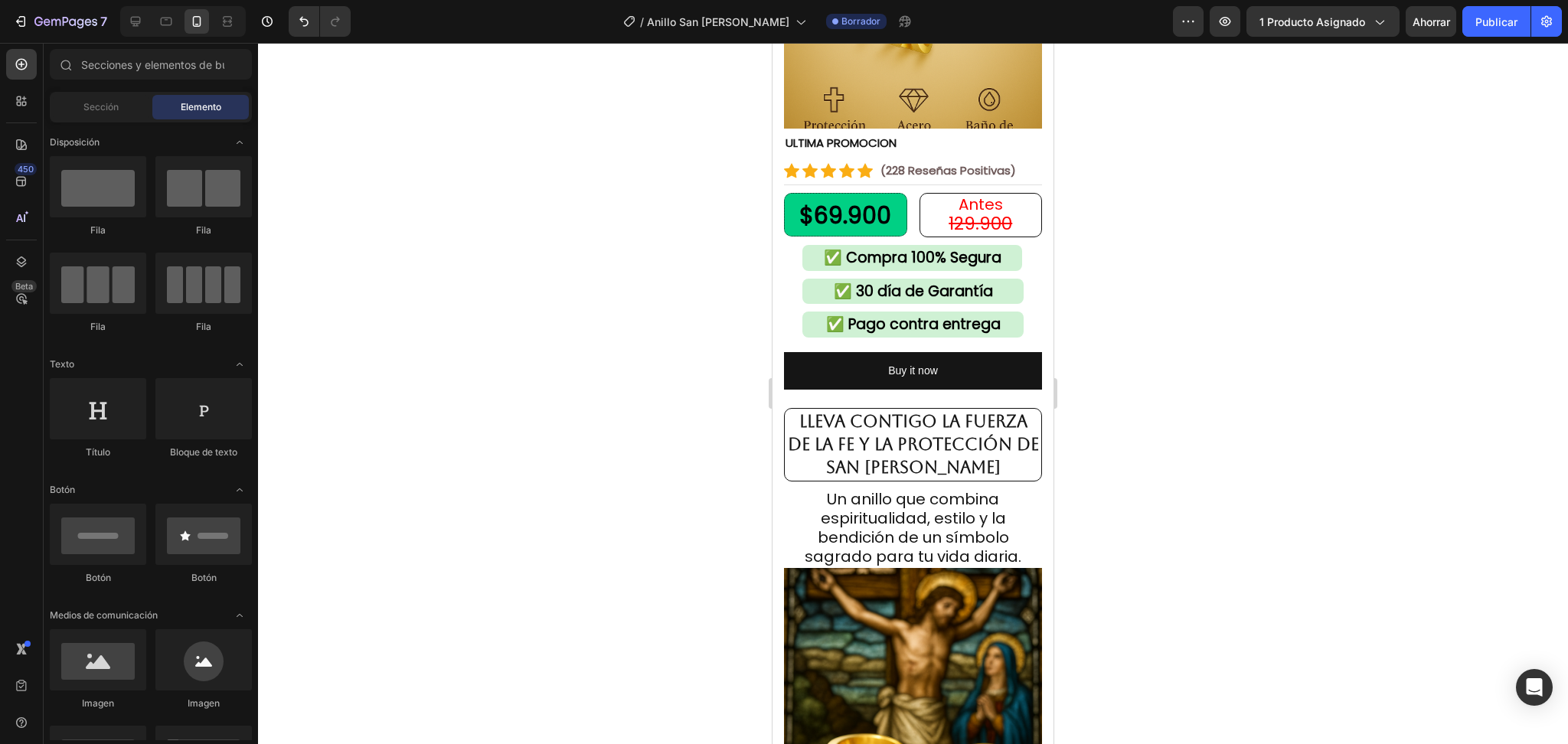
scroll to position [204, 0]
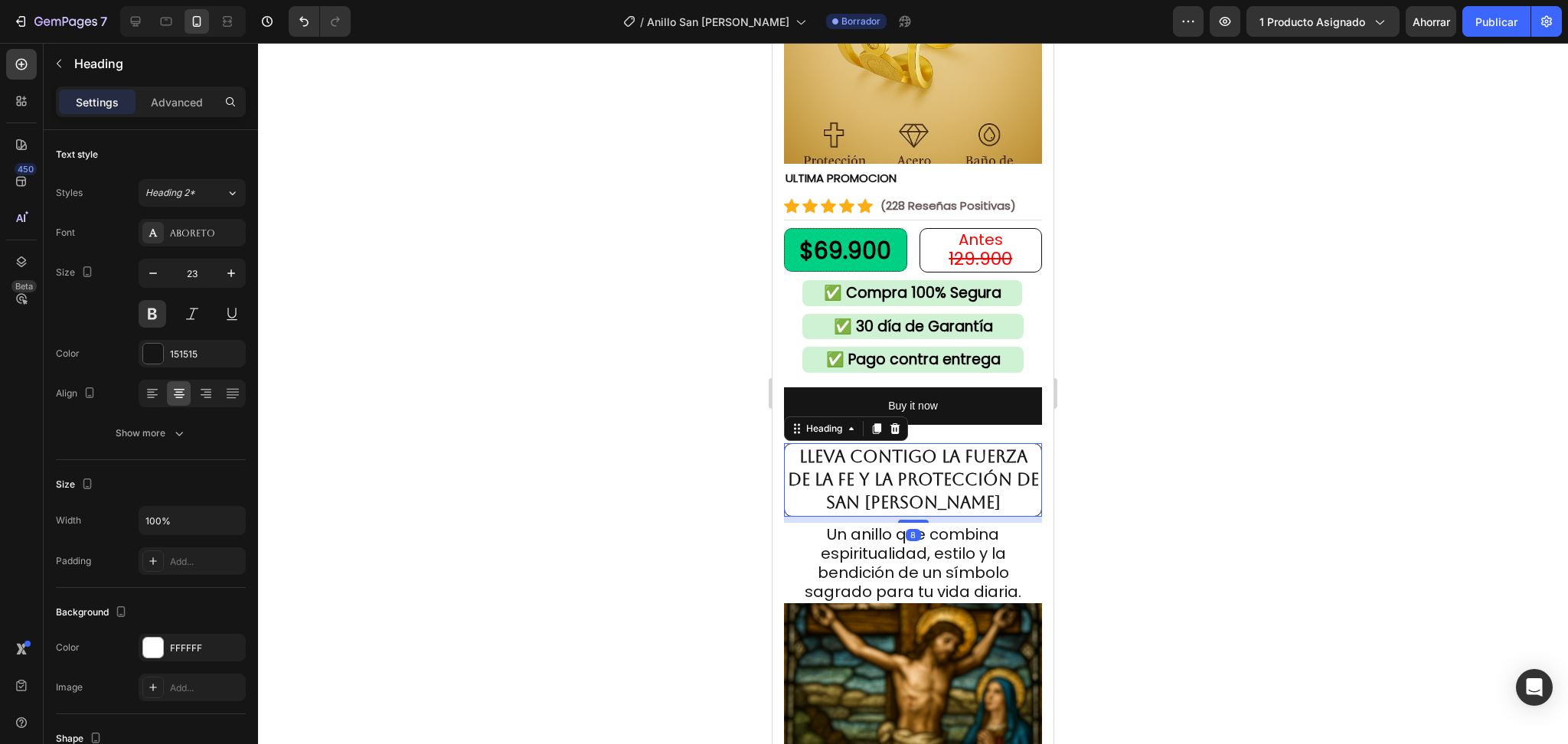
click at [921, 457] on strong "Lleva contigo la fuerza de la fe y la protección de San Benito" at bounding box center [913, 480] width 251 height 65
click at [920, 456] on strong "Lleva contigo la fuerza de la fe y la protección de San Benito" at bounding box center [913, 480] width 251 height 65
click at [175, 358] on font "151515" at bounding box center [184, 354] width 28 height 11
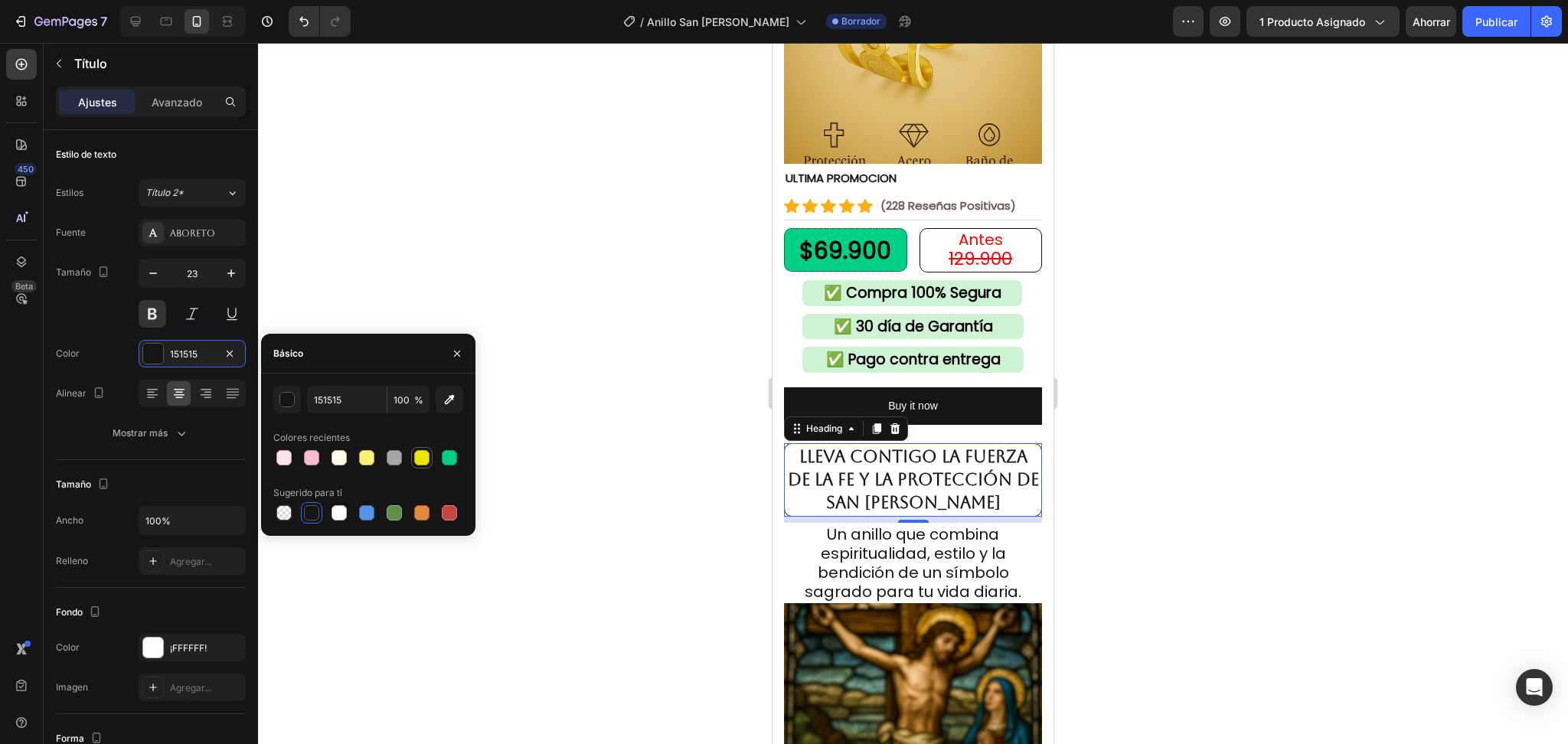
click at [417, 463] on div at bounding box center [422, 457] width 15 height 15
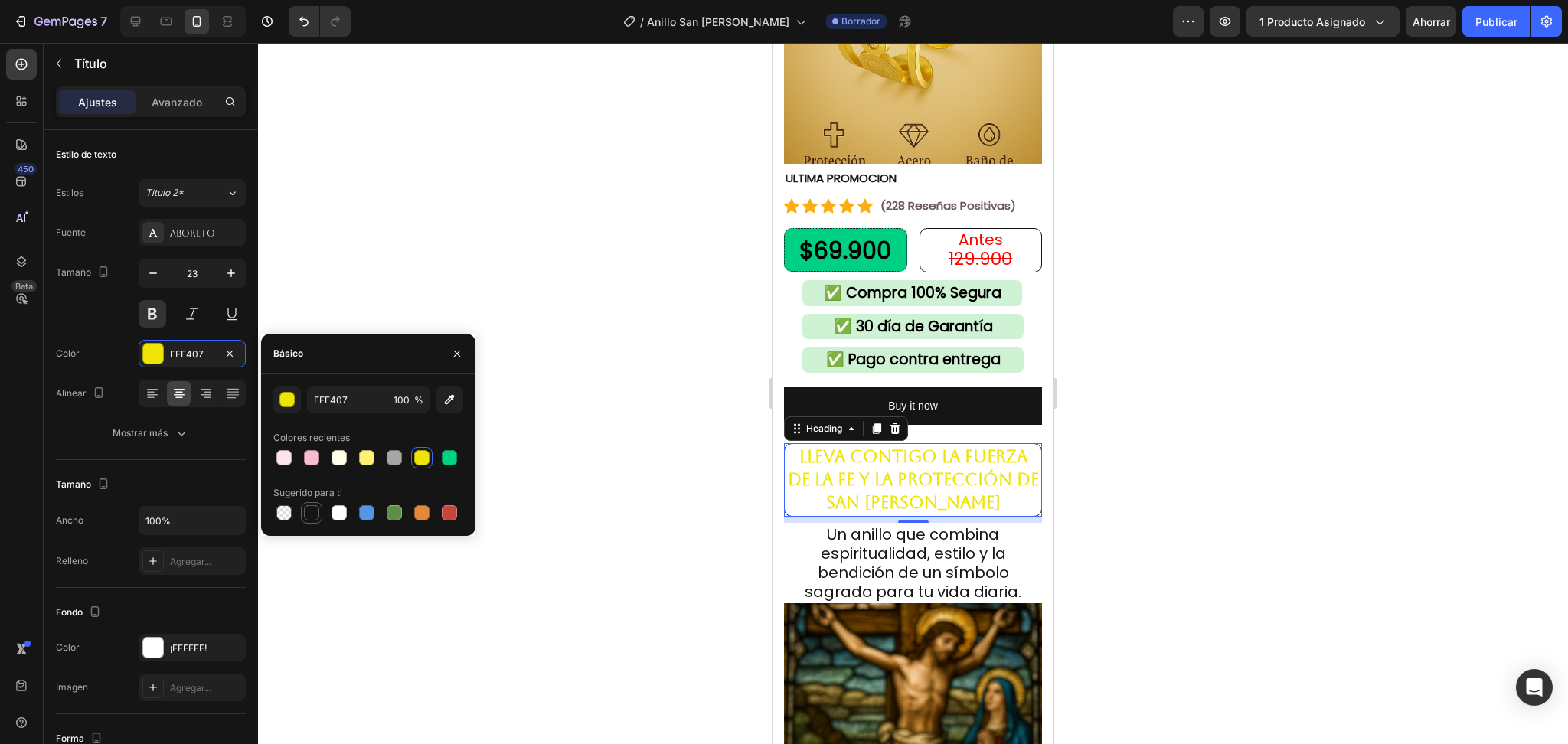
click at [308, 519] on div at bounding box center [312, 512] width 15 height 15
type input "151515"
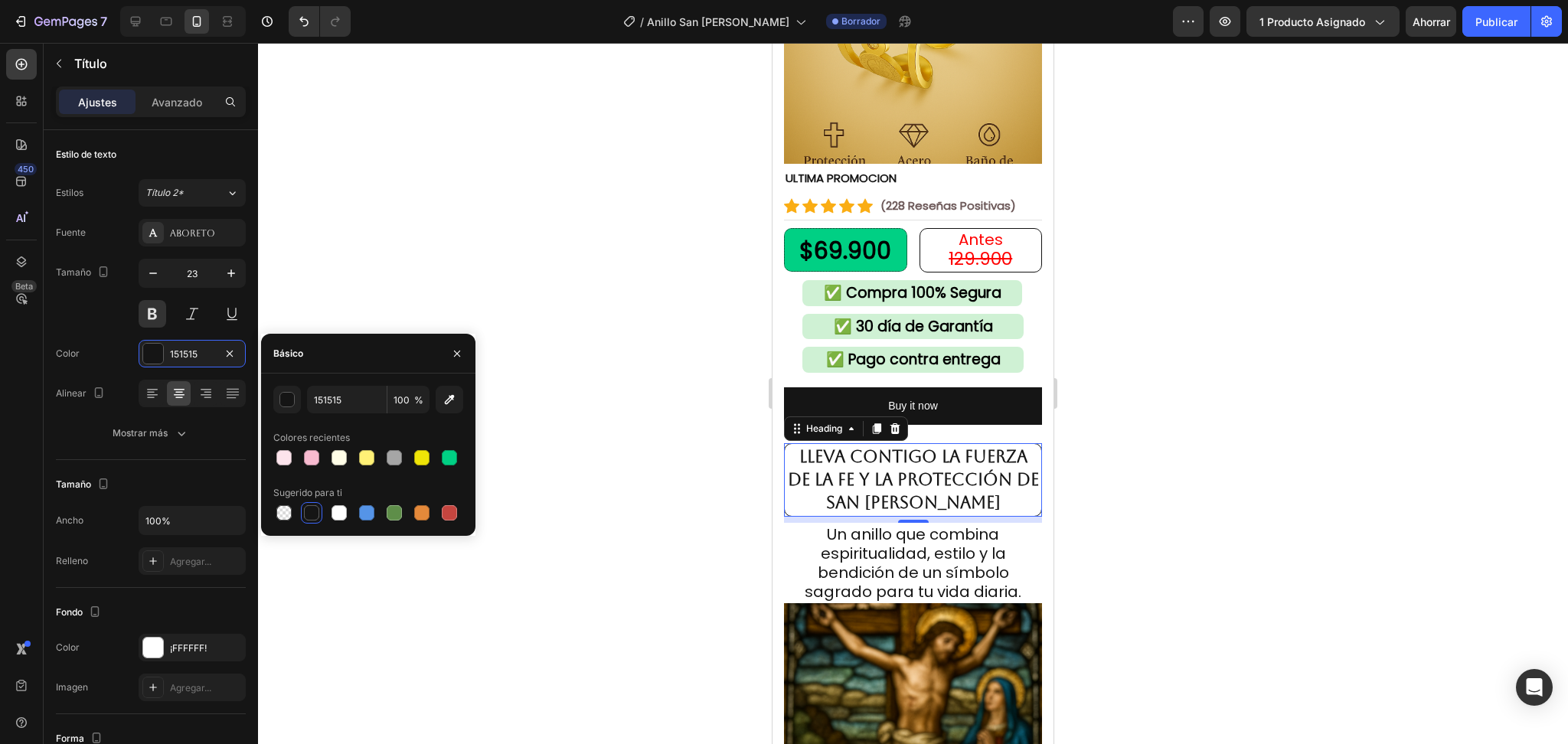
click at [1181, 408] on div at bounding box center [913, 394] width 1310 height 702
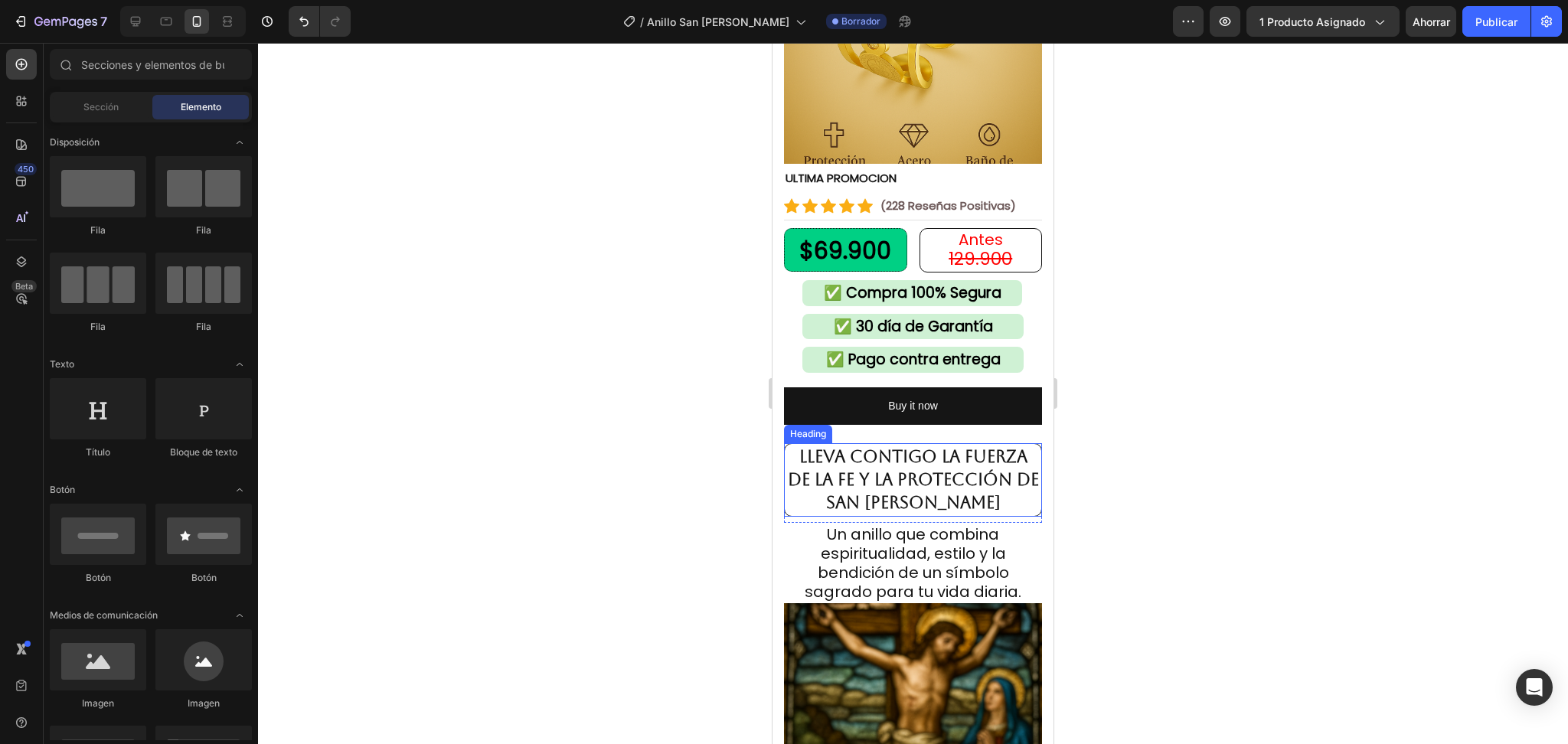
click at [885, 464] on strong "Lleva contigo la fuerza de la fe y la protección de San Benito" at bounding box center [913, 480] width 251 height 65
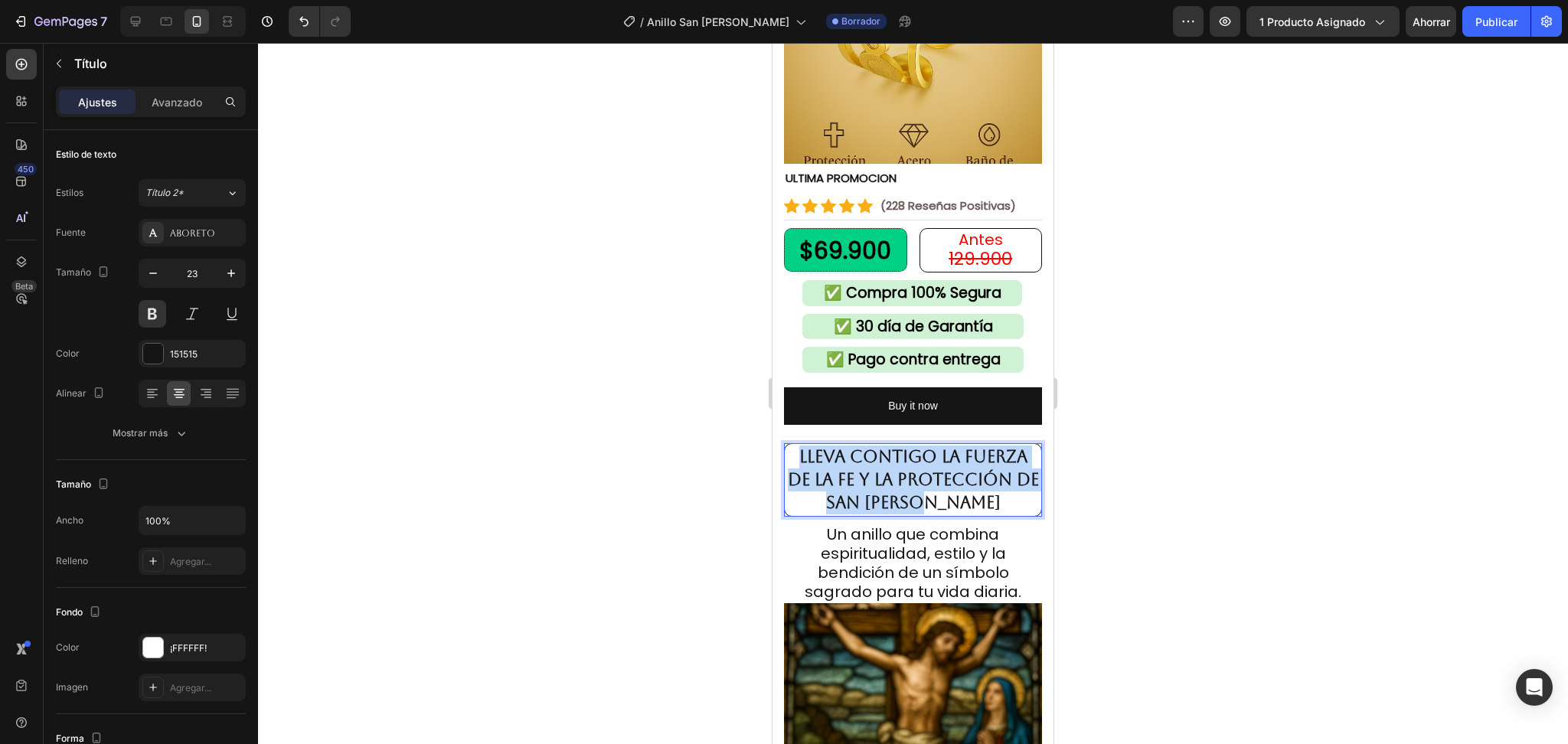
click at [885, 464] on strong "Lleva contigo la fuerza de la fe y la protección de San Benito" at bounding box center [913, 480] width 251 height 65
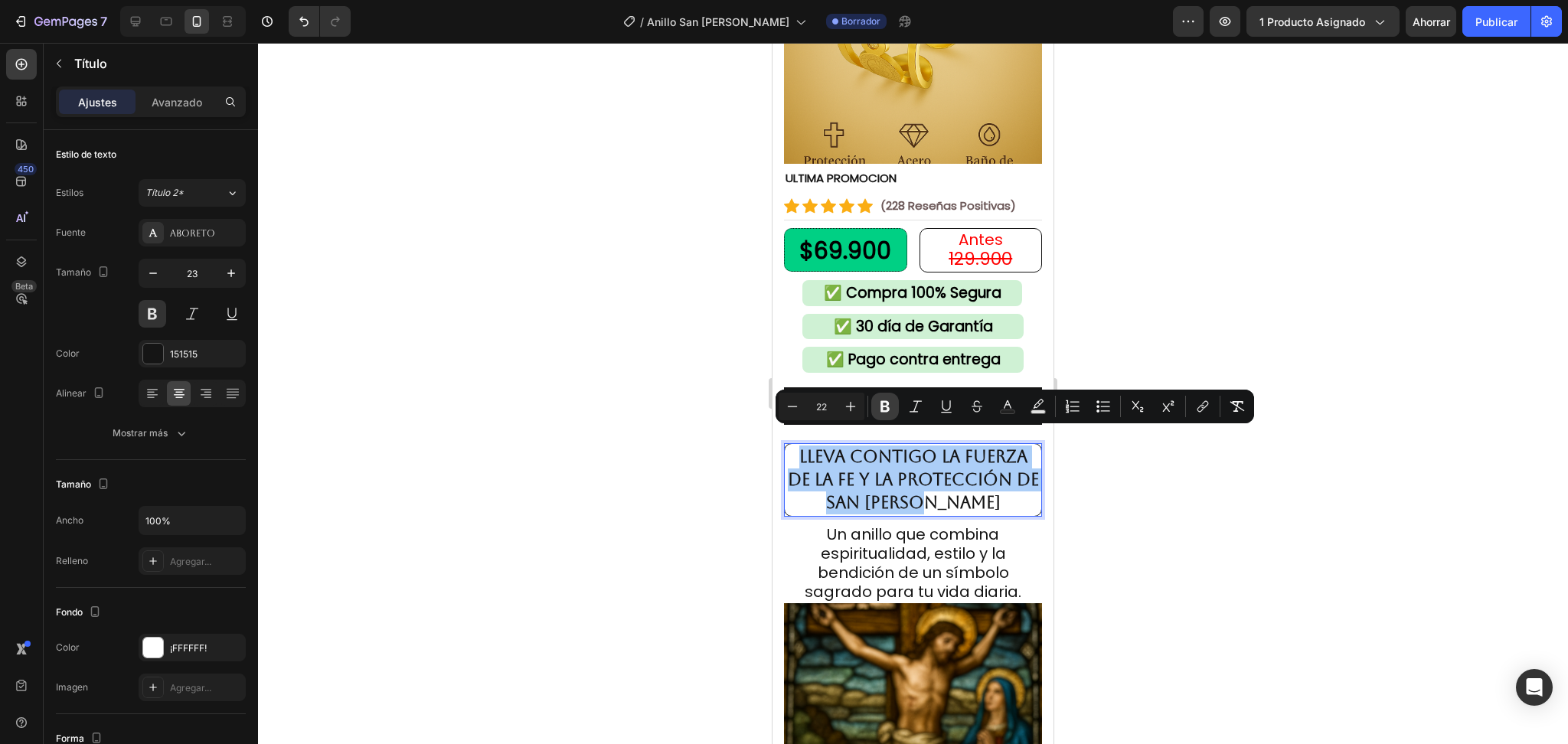
click at [877, 406] on icon "Barra de herramientas contextual del editor" at bounding box center [885, 406] width 15 height 15
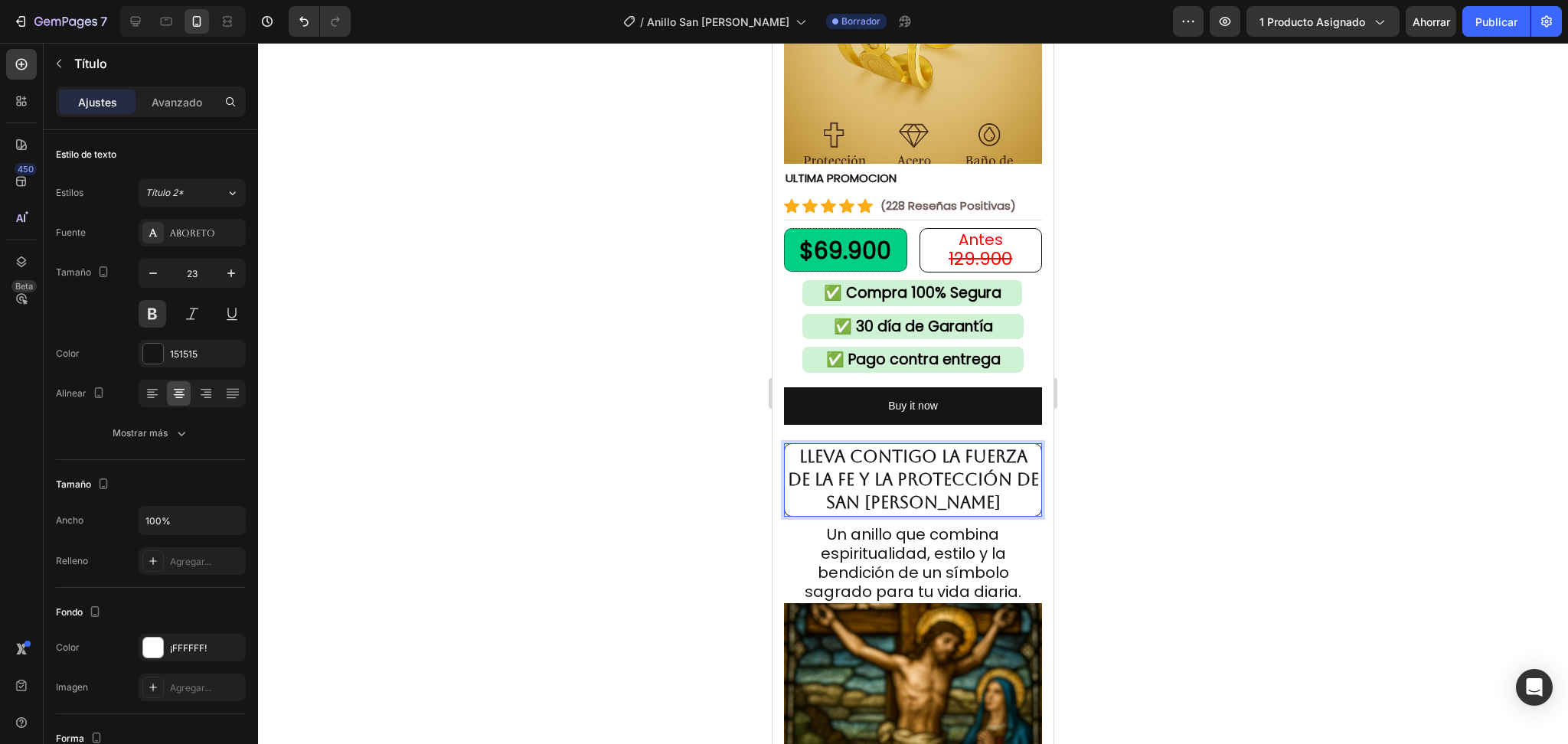
click at [873, 476] on span "Lleva contigo la fuerza de la fe y la protección de San Benito" at bounding box center [913, 480] width 251 height 65
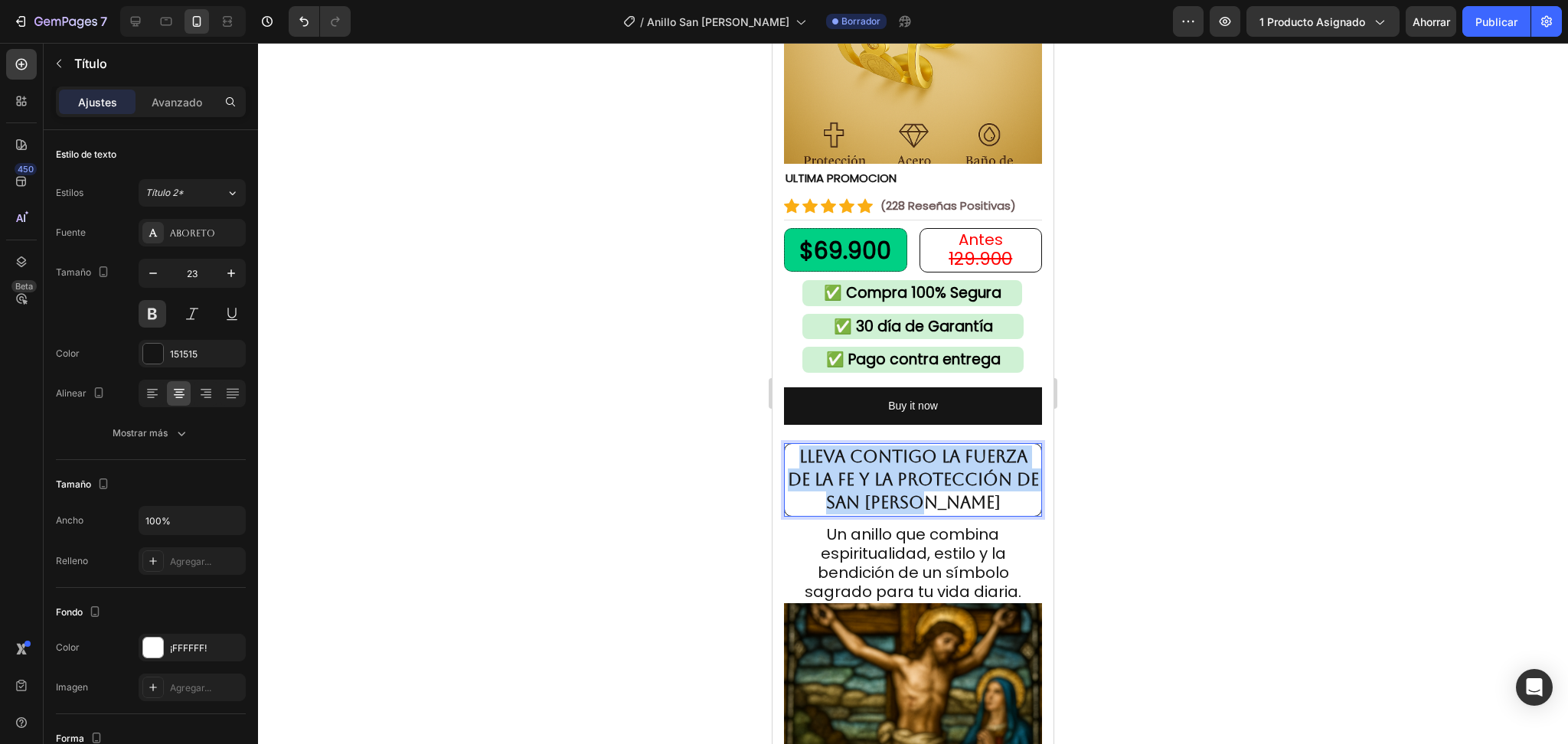
click at [873, 476] on span "Lleva contigo la fuerza de la fe y la protección de San Benito" at bounding box center [913, 480] width 251 height 65
drag, startPoint x: 1155, startPoint y: 466, endPoint x: 1066, endPoint y: 472, distance: 89.2
click at [1154, 466] on div at bounding box center [913, 394] width 1310 height 702
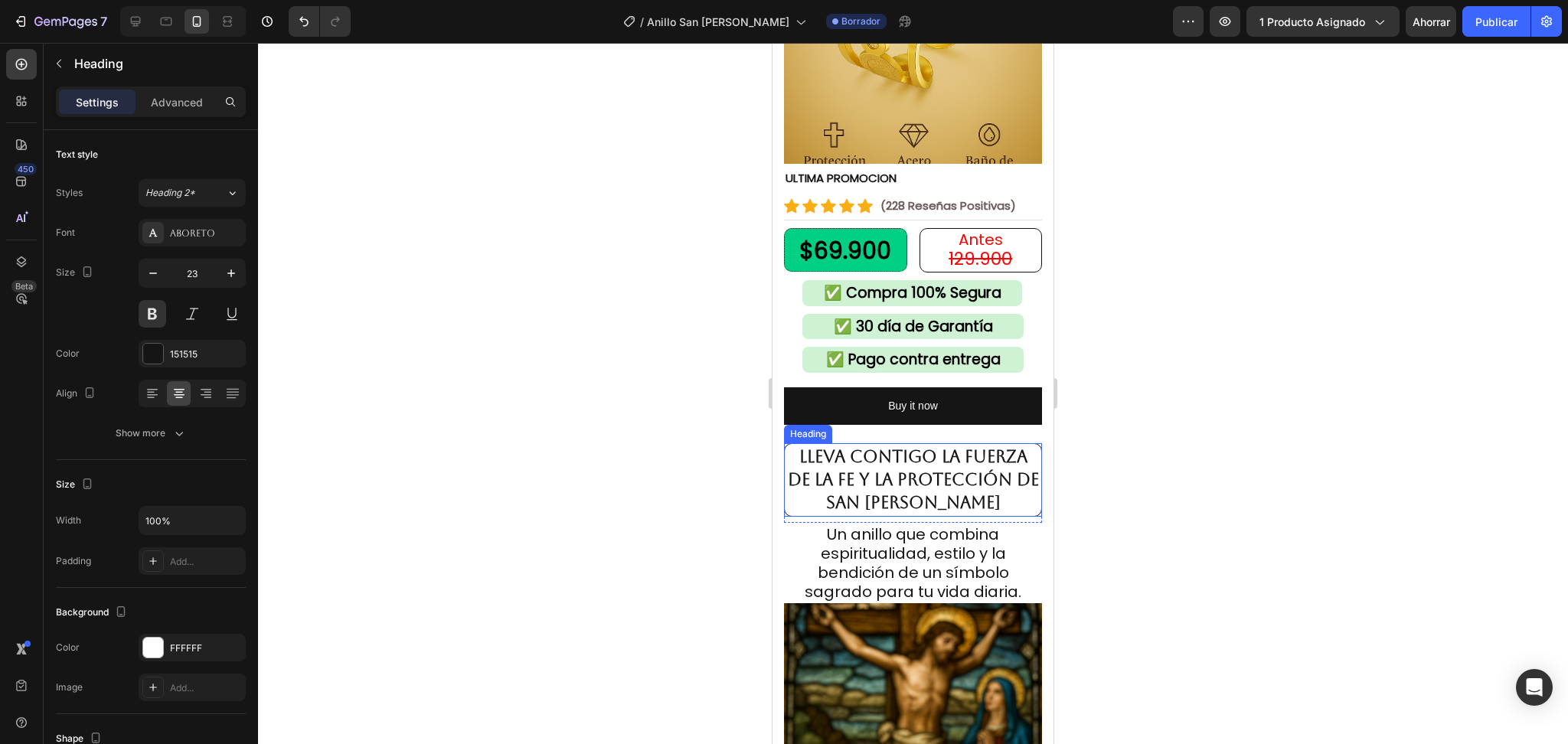
click at [910, 471] on p "⁠⁠⁠⁠⁠⁠⁠ Lleva contigo la fuerza de la fe y la protección de San Benito" at bounding box center [914, 480] width 254 height 69
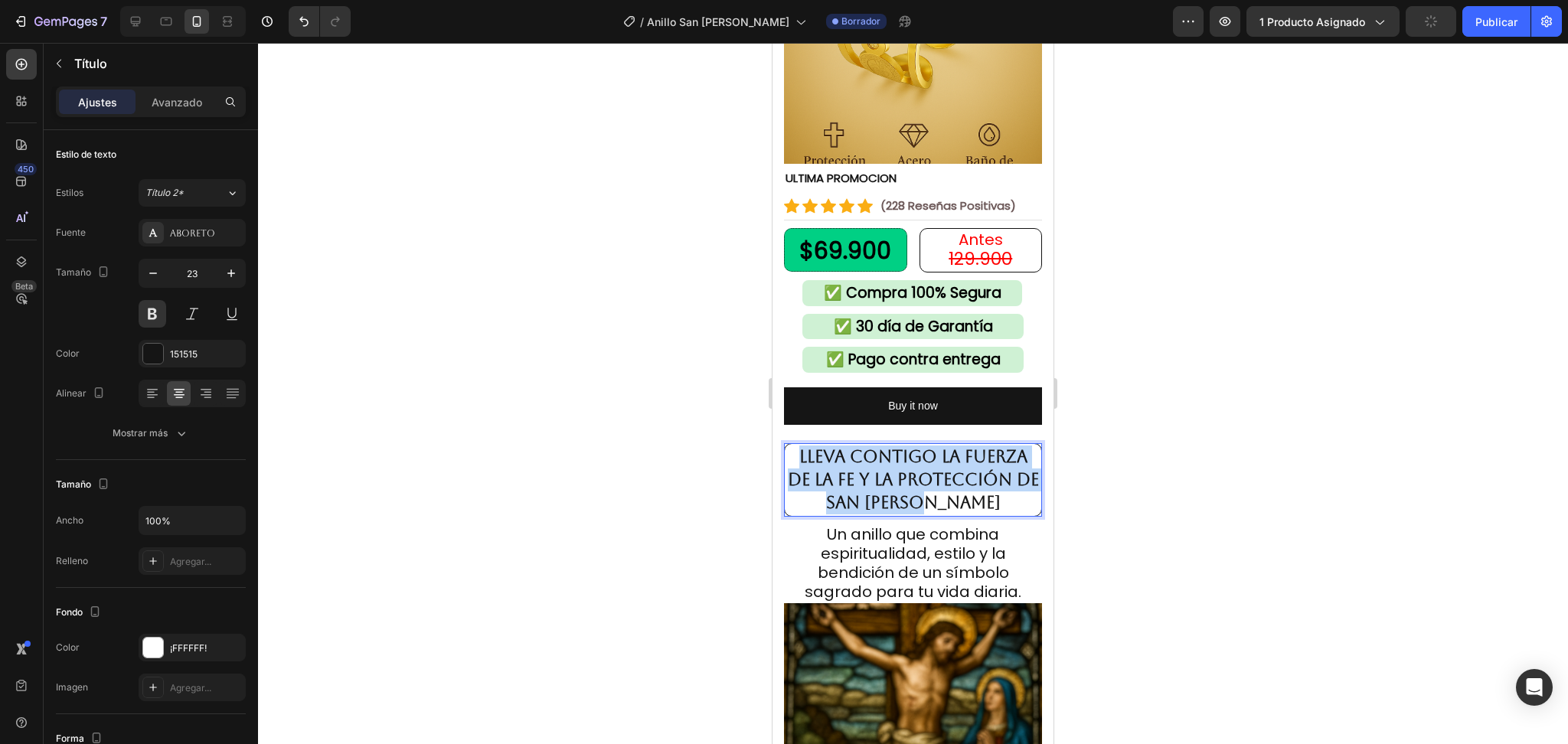
click at [910, 471] on span "Lleva contigo la fuerza de la fe y la protección de San Benito" at bounding box center [913, 480] width 251 height 65
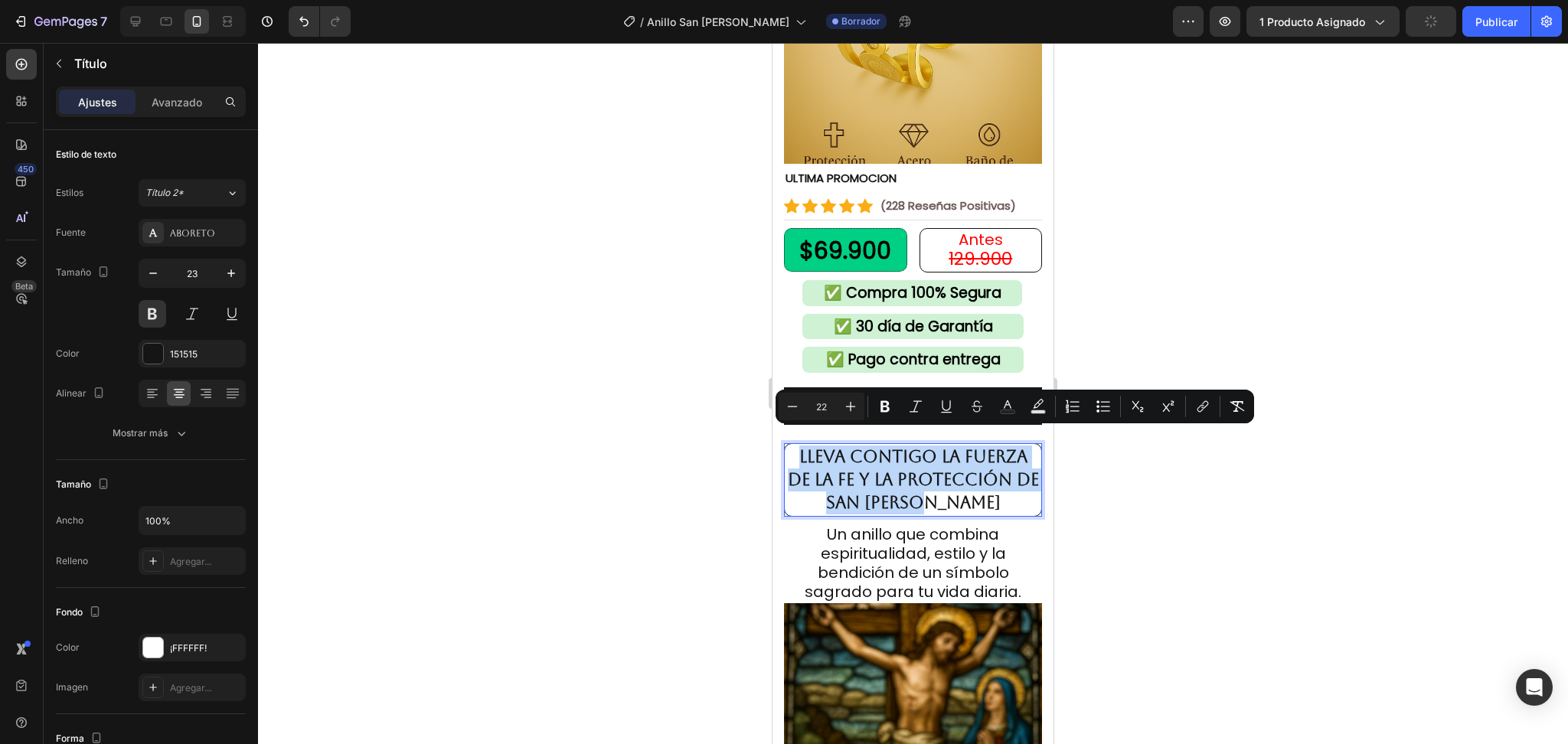
click at [910, 471] on span "Lleva contigo la fuerza de la fe y la protección de San Benito" at bounding box center [913, 480] width 251 height 65
click at [875, 411] on button "Bold" at bounding box center [886, 407] width 28 height 28
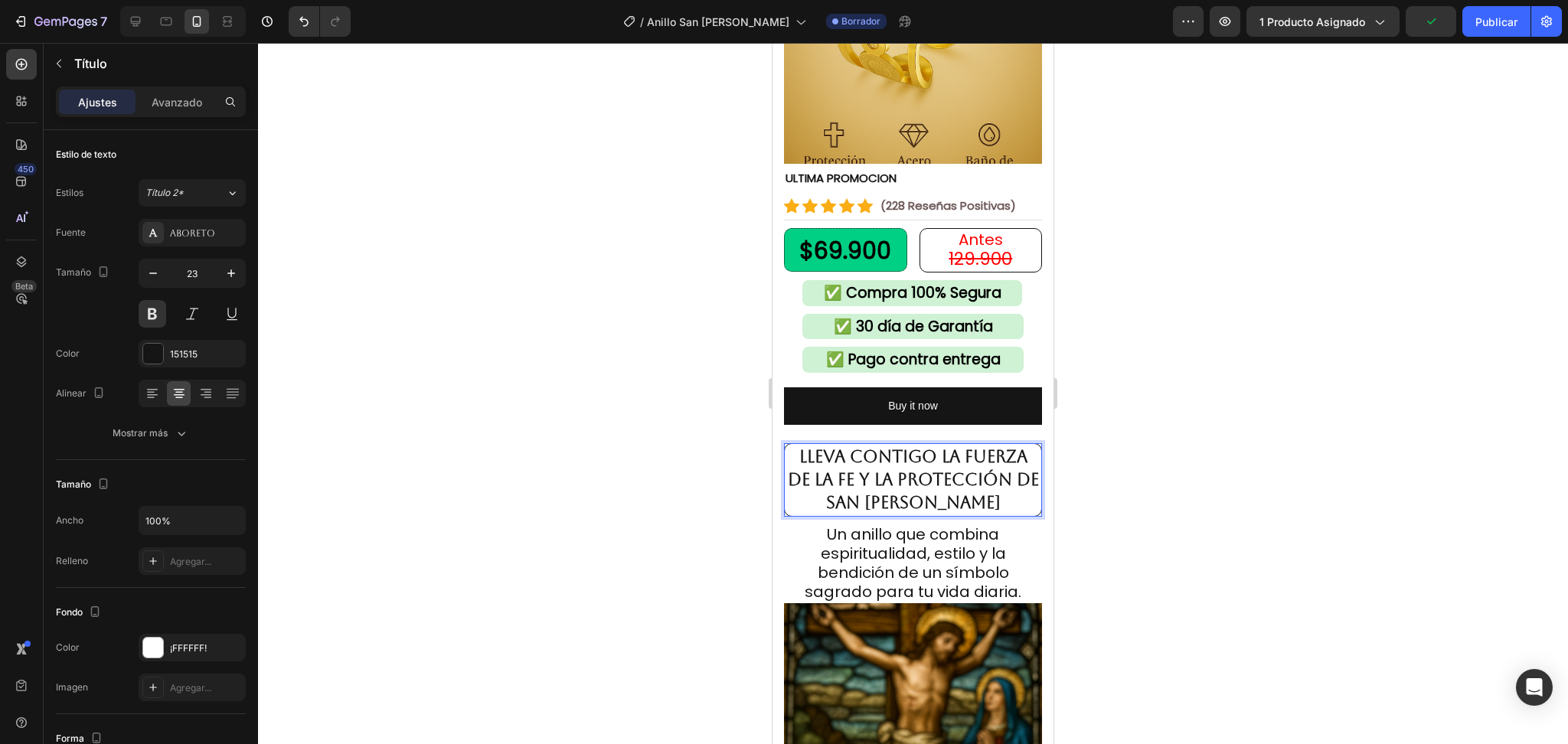
click at [1115, 463] on div at bounding box center [913, 394] width 1310 height 702
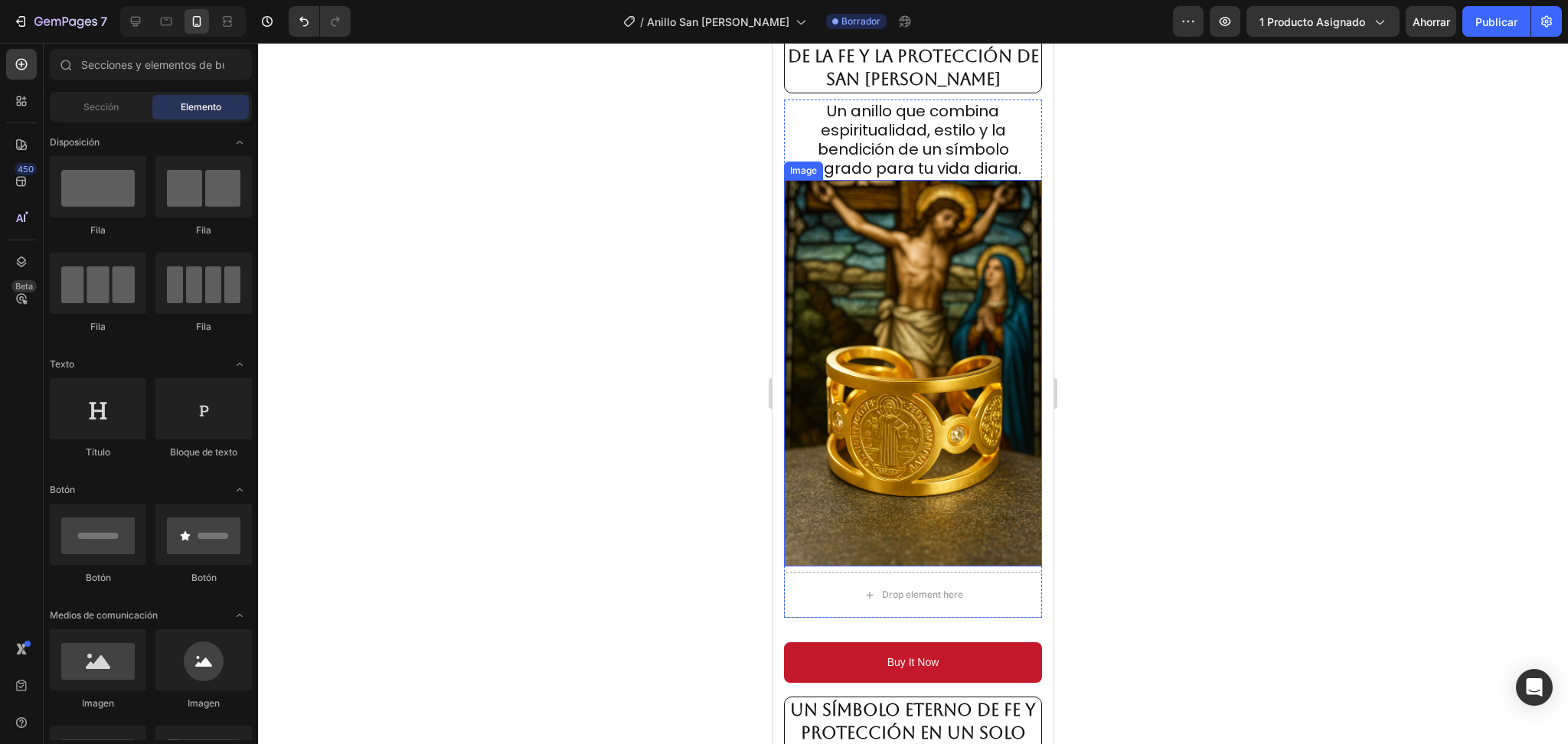
scroll to position [919, 0]
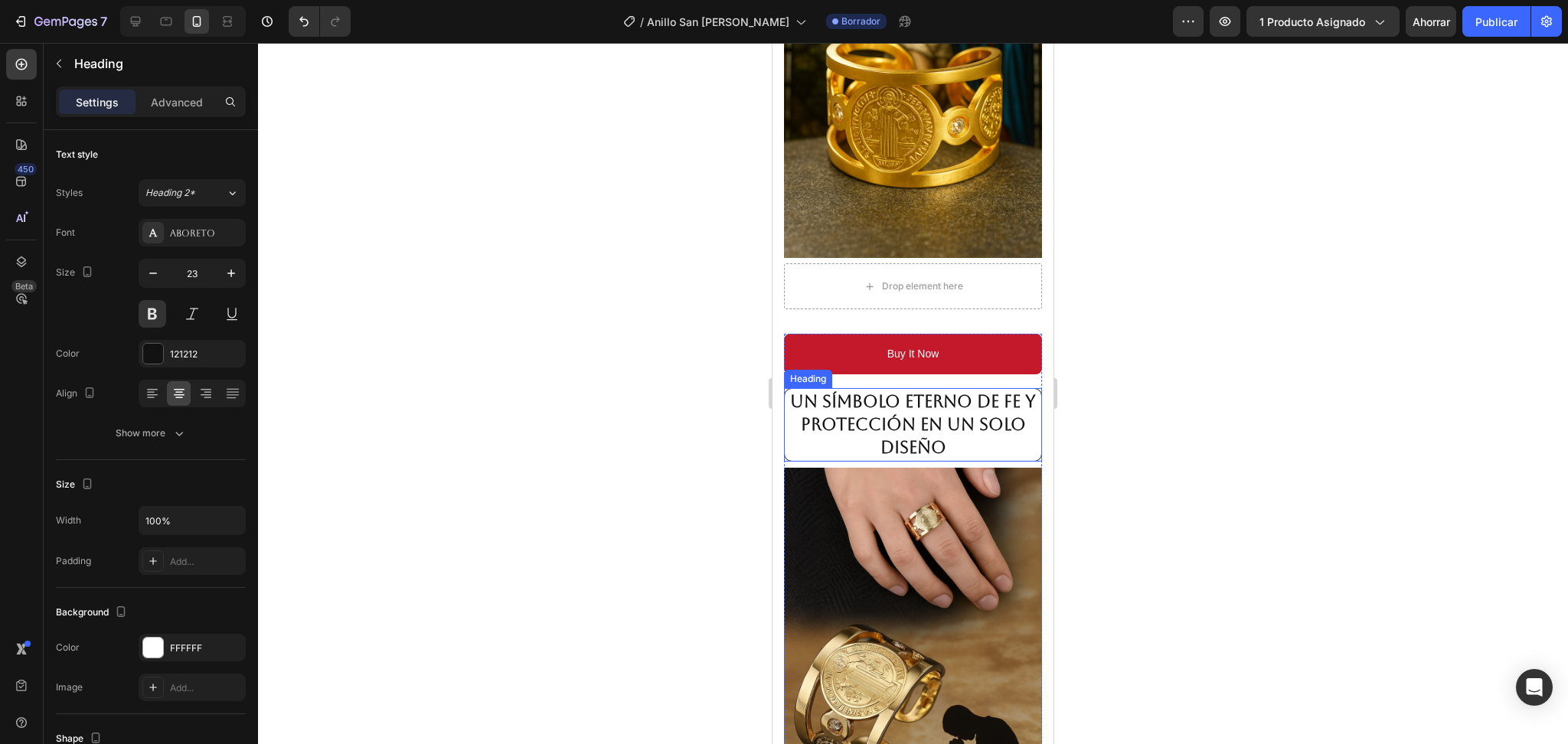
click at [928, 403] on strong "Un símbolo eterno de fe y protección en un solo diseño" at bounding box center [913, 425] width 245 height 65
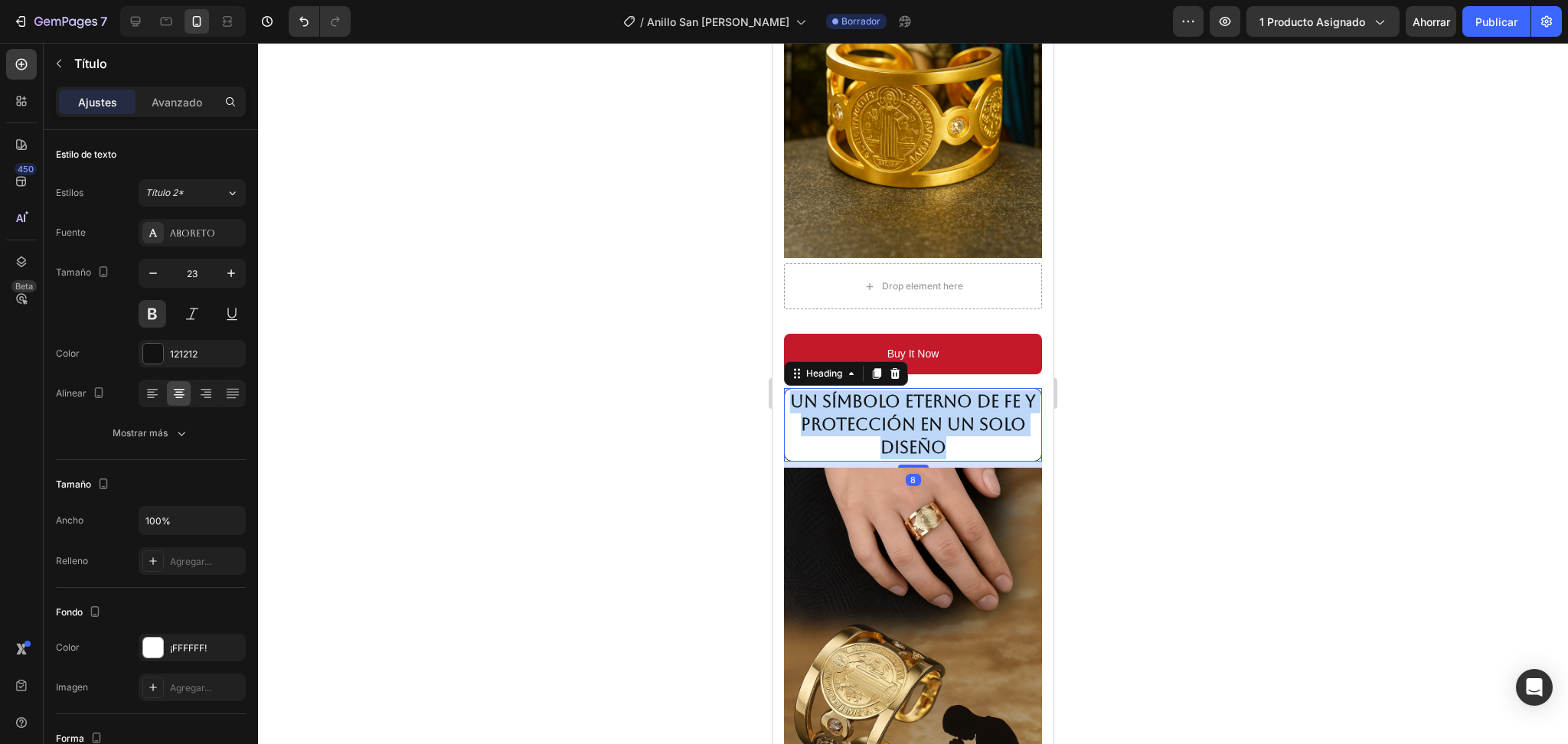
click at [928, 403] on strong "Un símbolo eterno de fe y protección en un solo diseño" at bounding box center [913, 425] width 245 height 65
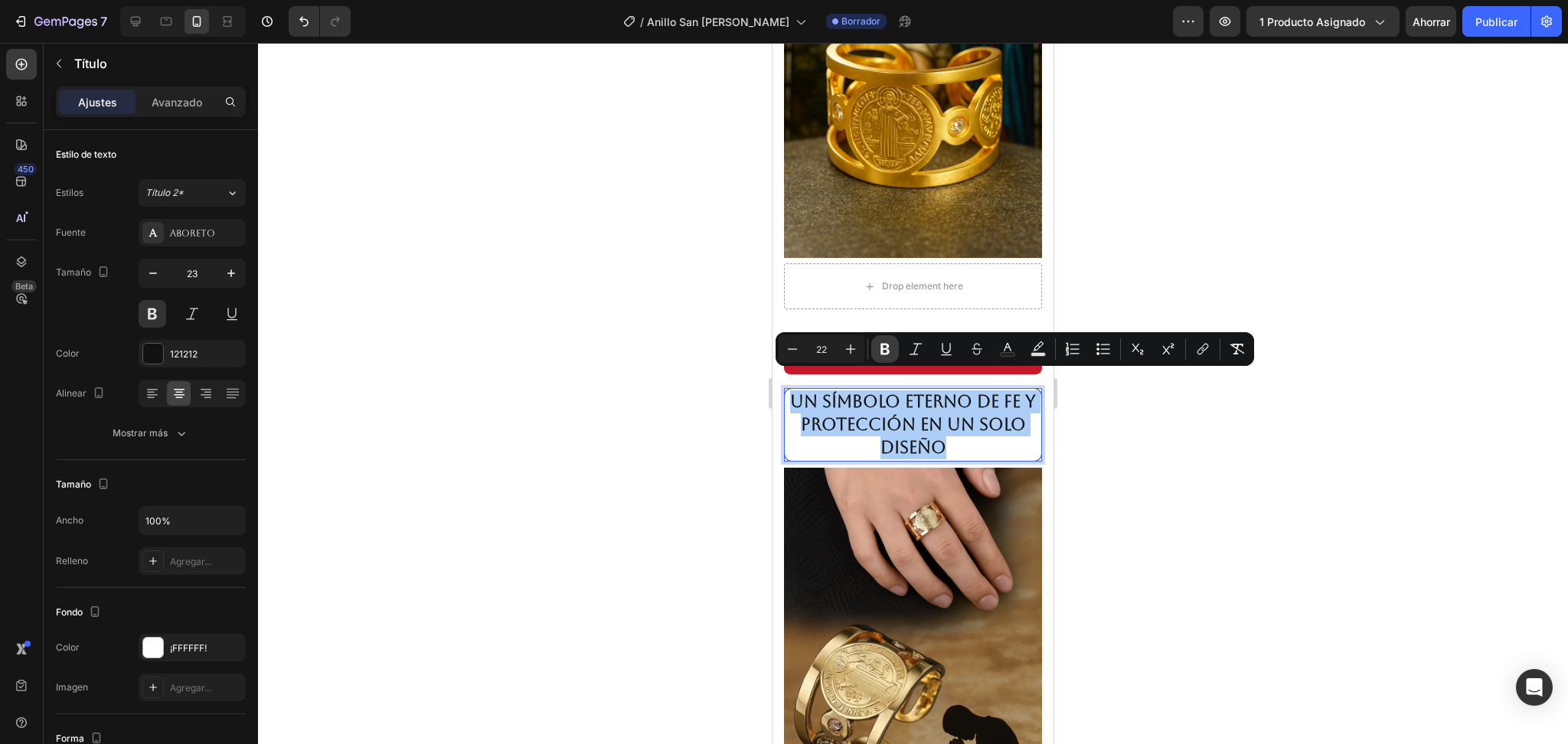
click at [884, 350] on icon "Editor contextual toolbar" at bounding box center [885, 349] width 15 height 15
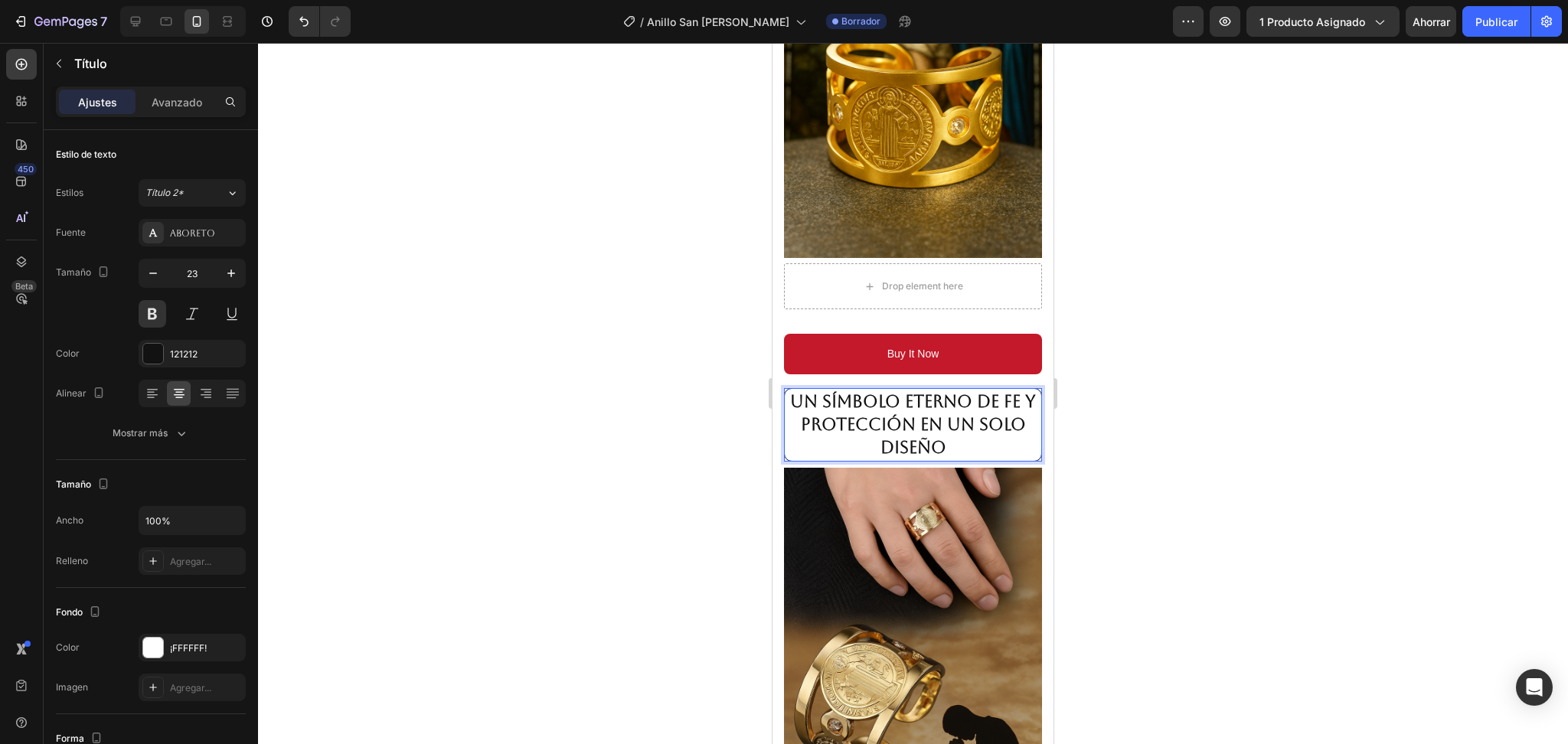
click at [876, 422] on span "Un símbolo eterno de fe y protección en un solo diseño" at bounding box center [913, 425] width 245 height 65
drag, startPoint x: 1192, startPoint y: 368, endPoint x: 1111, endPoint y: 366, distance: 81.0
click at [1188, 366] on div at bounding box center [913, 394] width 1310 height 702
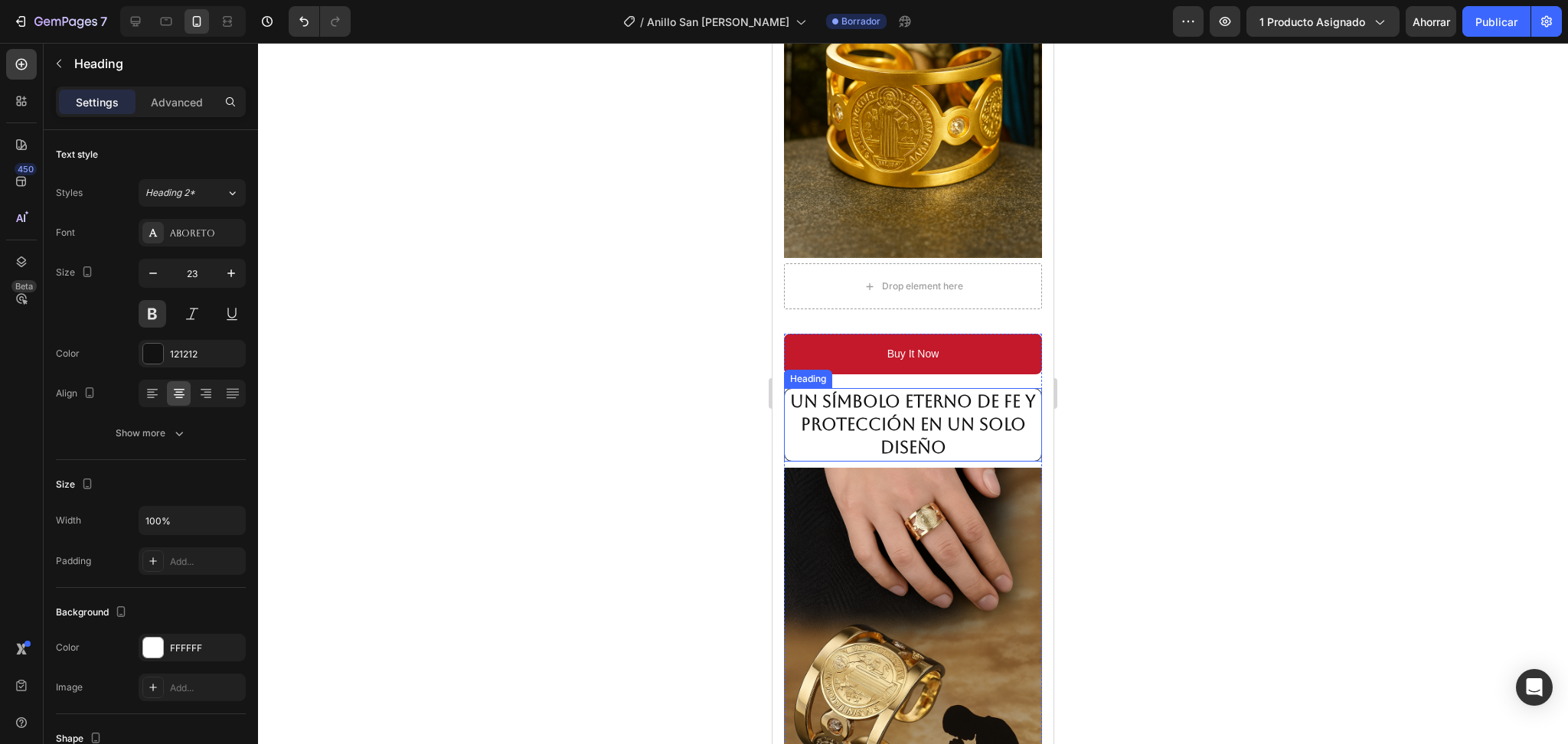
click at [908, 410] on span "Un símbolo eterno de fe y protección en un solo diseño" at bounding box center [913, 425] width 245 height 65
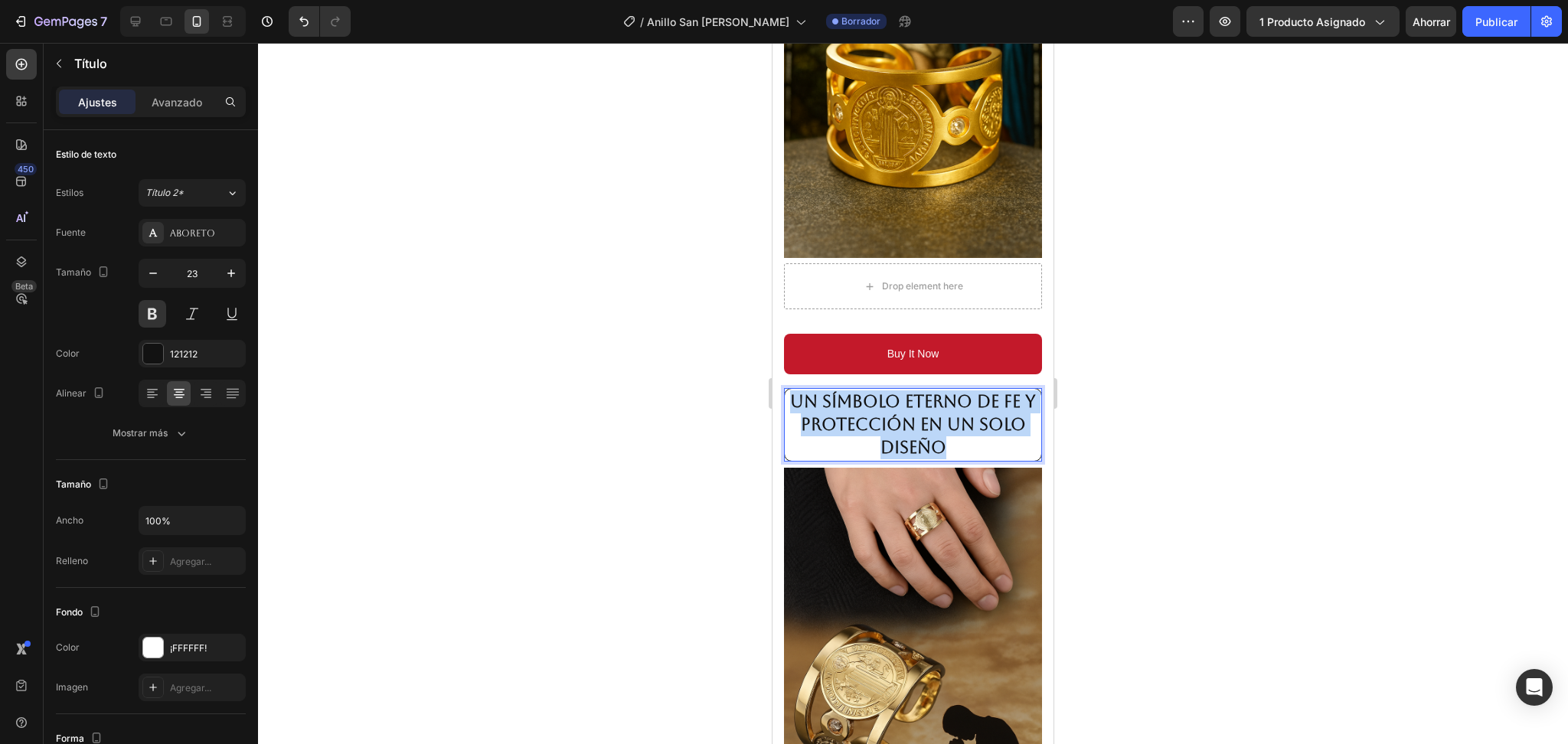
click at [908, 410] on span "Un símbolo eterno de fe y protección en un solo diseño" at bounding box center [913, 425] width 245 height 65
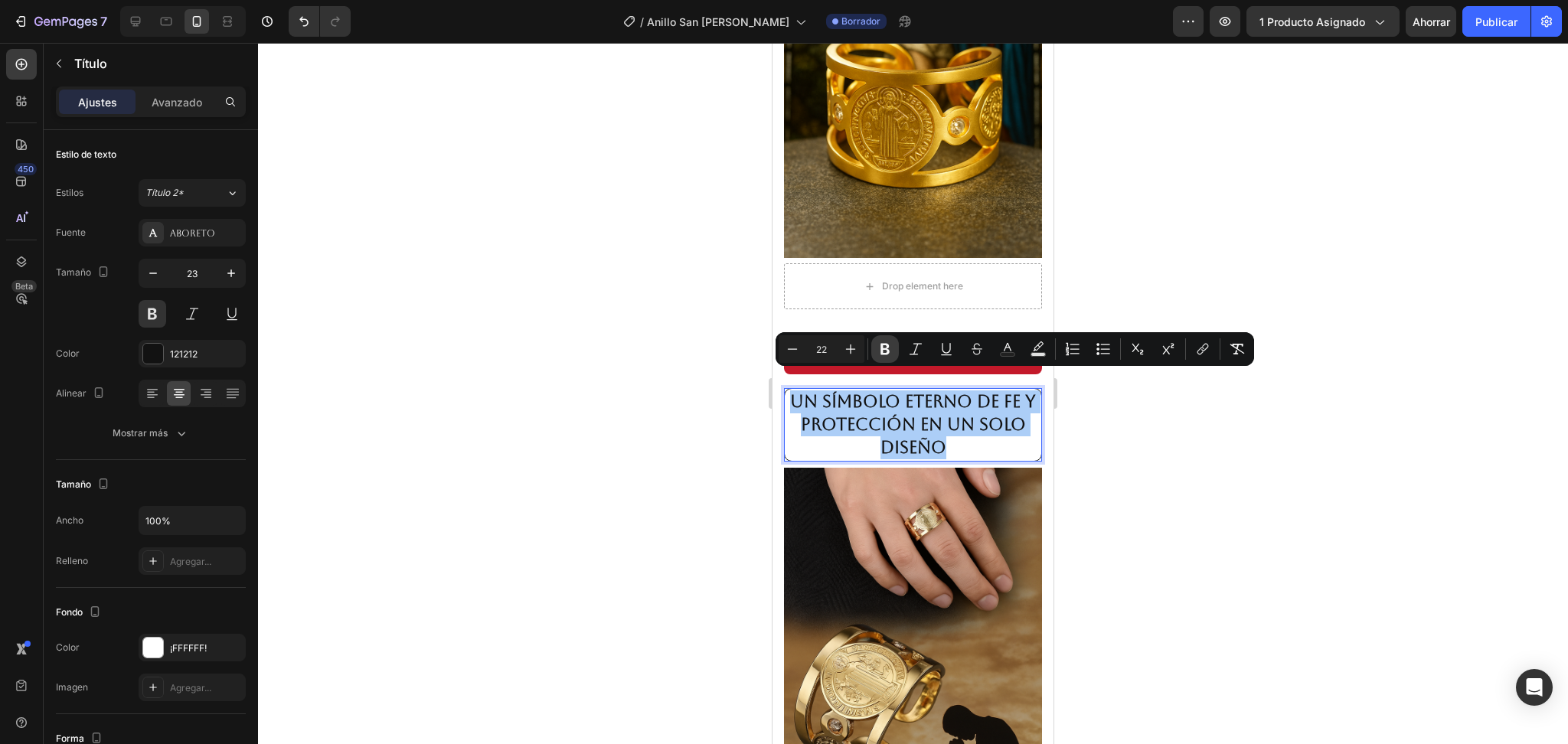
click at [882, 347] on icon "Editor contextual toolbar" at bounding box center [885, 349] width 9 height 11
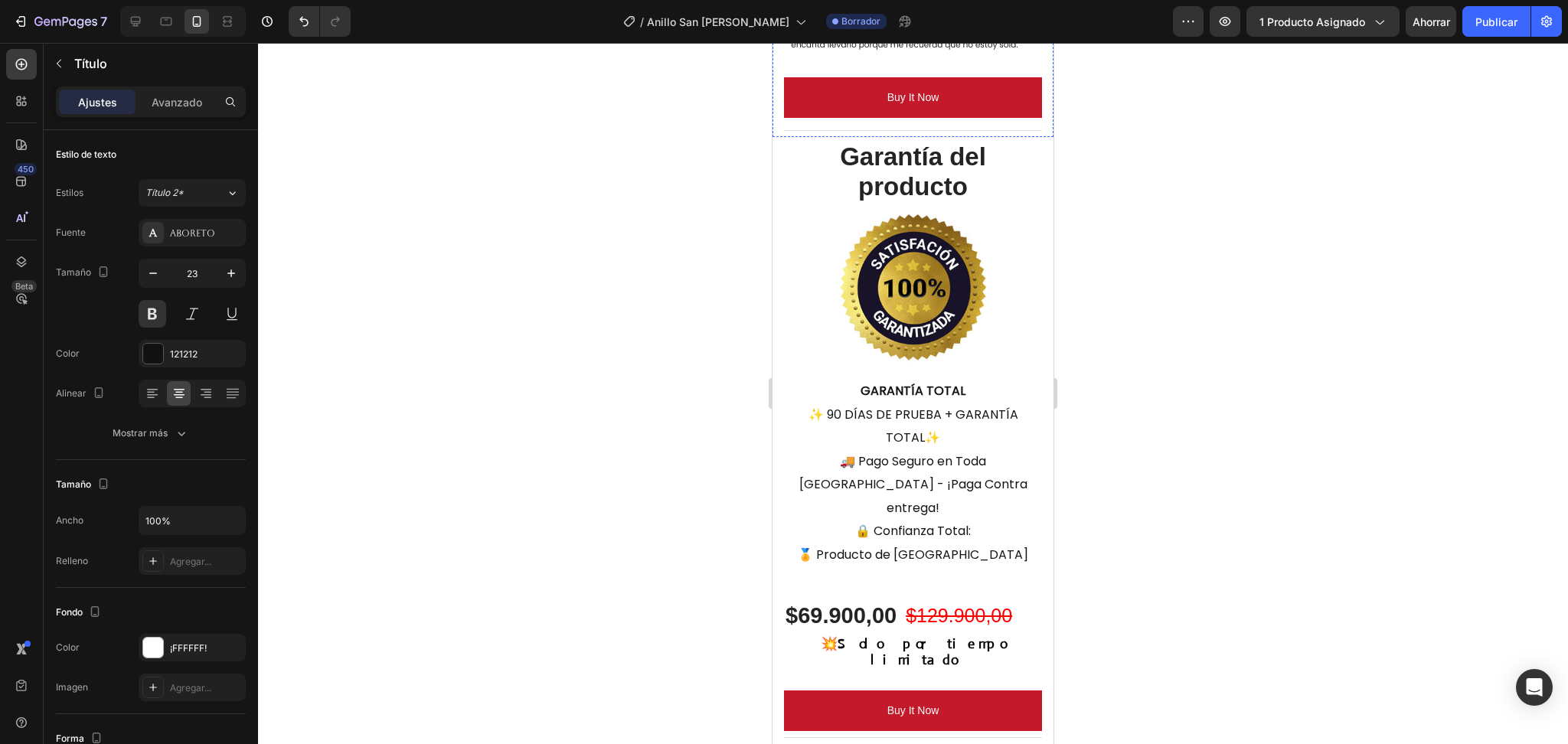
scroll to position [3472, 0]
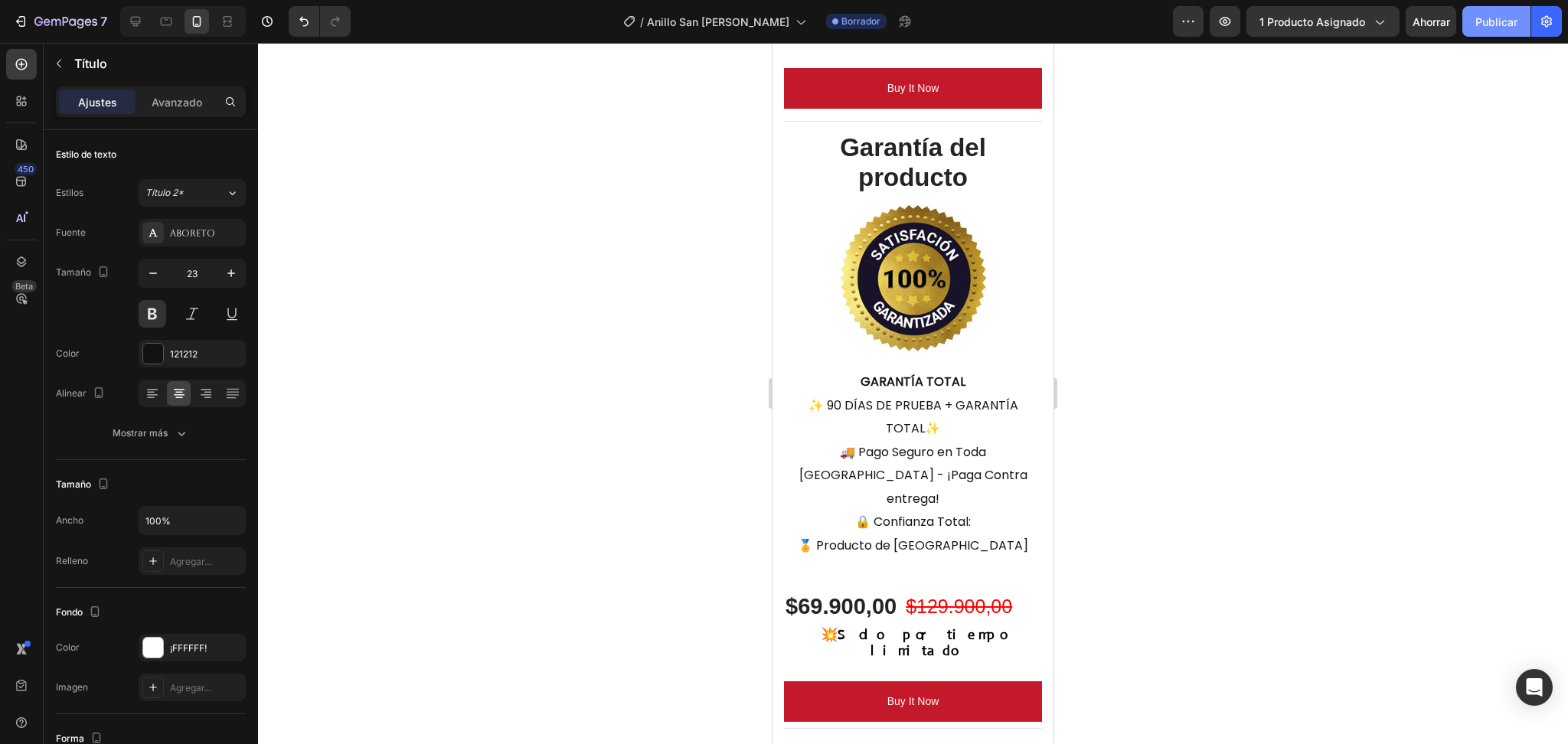
click at [1478, 28] on font "Publicar" at bounding box center [1496, 21] width 42 height 16
click at [1494, 16] on font "Publicar" at bounding box center [1496, 21] width 42 height 13
